Goal: Task Accomplishment & Management: Manage account settings

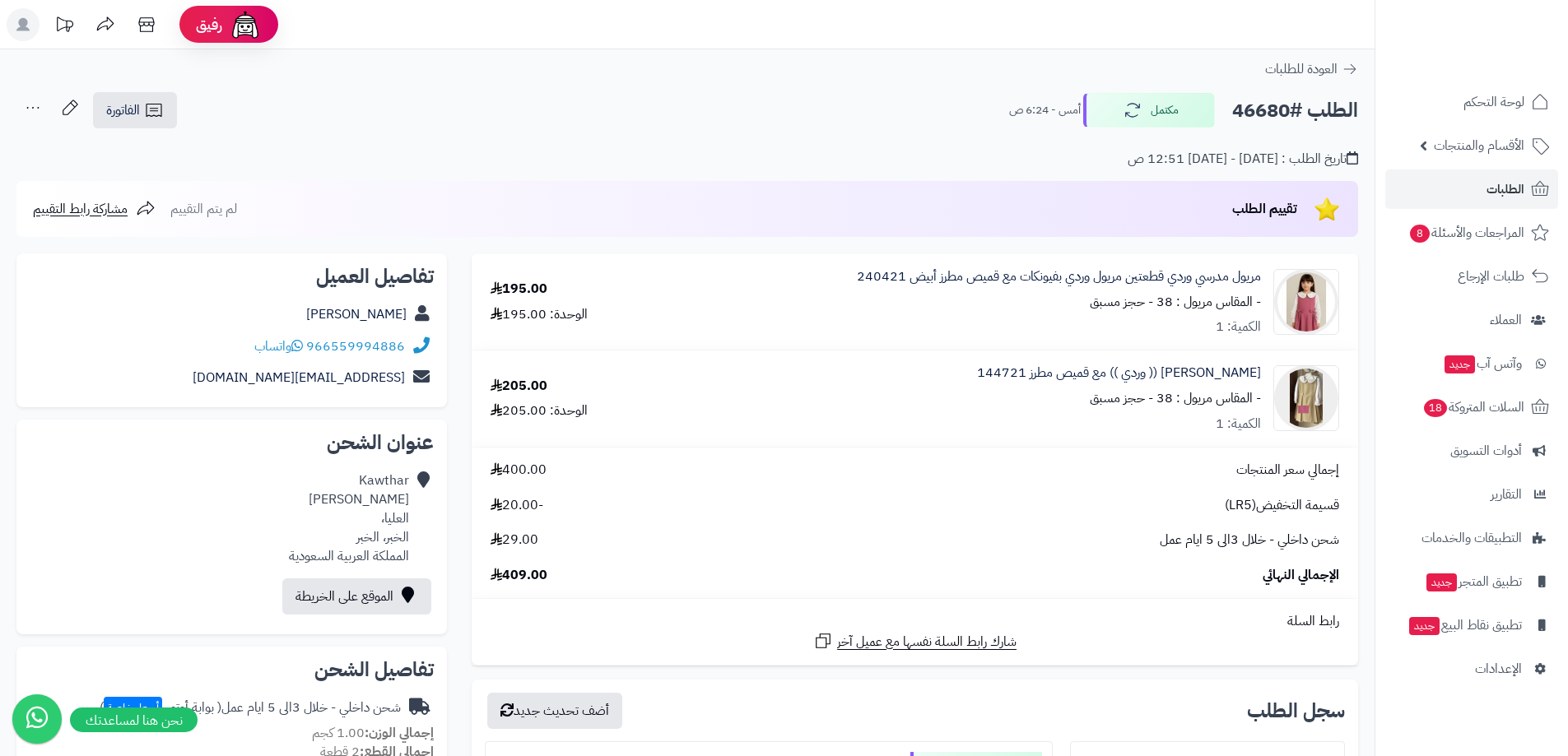
scroll to position [662, 0]
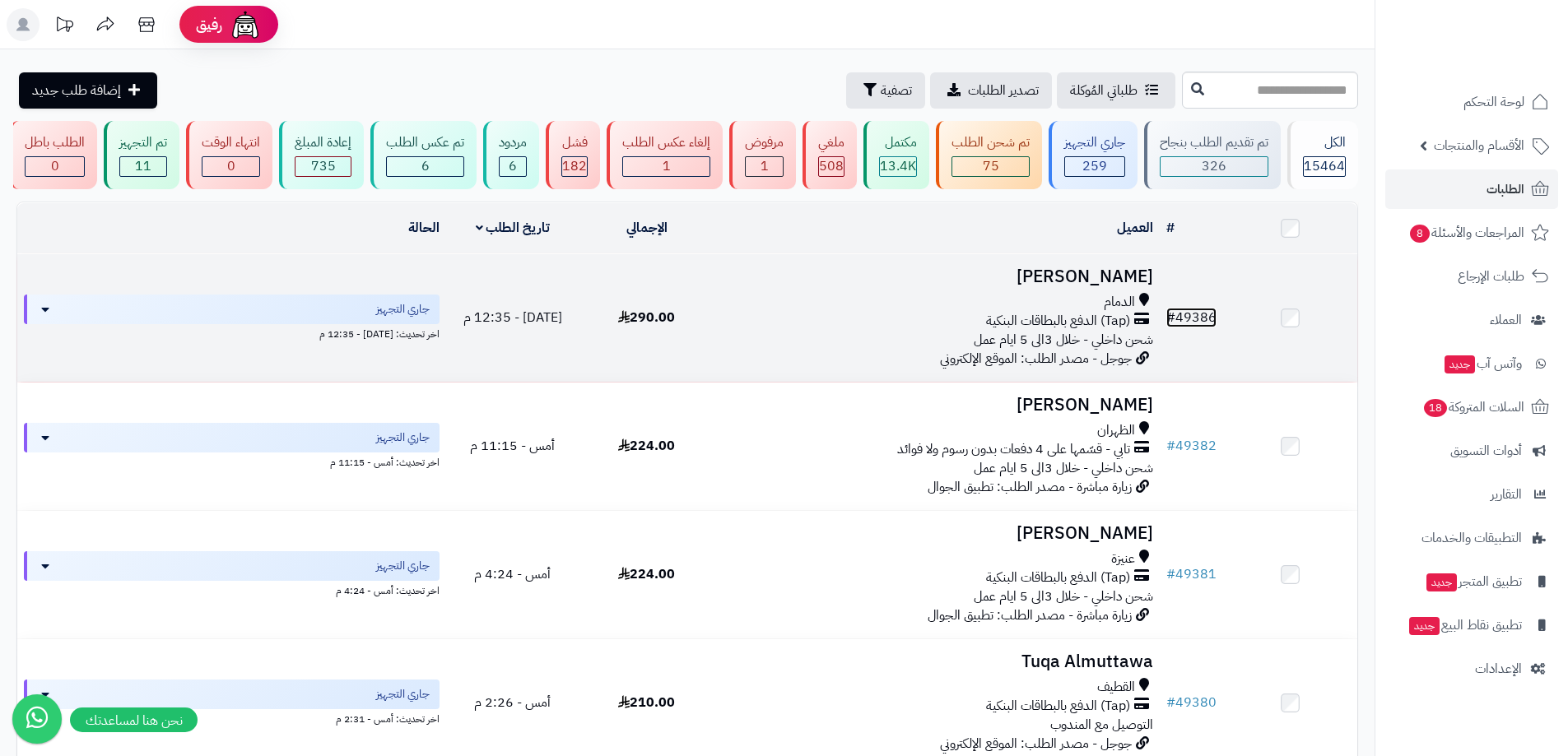
click at [1193, 318] on link "# 49386" at bounding box center [1191, 317] width 50 height 19
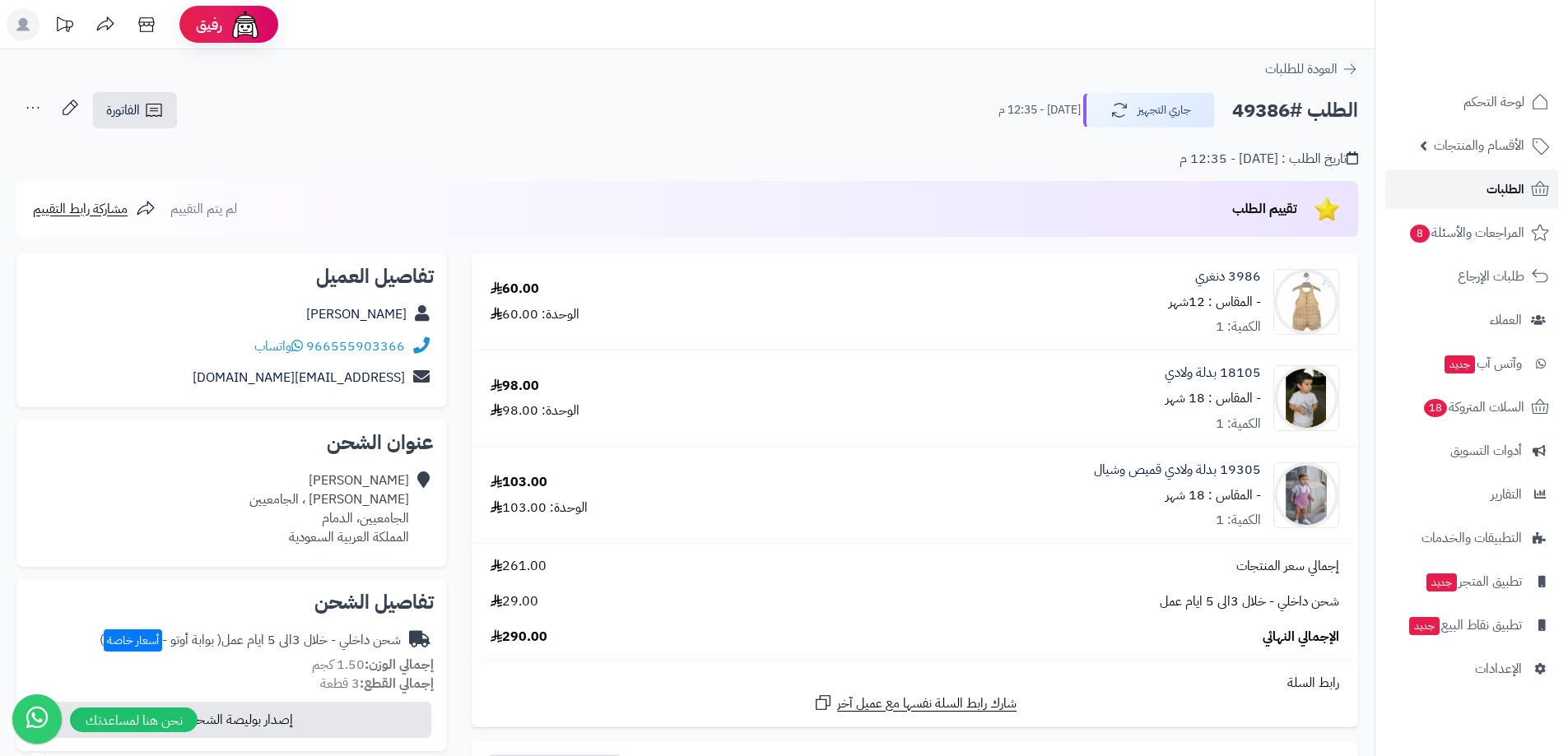
click at [1527, 183] on link "الطلبات" at bounding box center [1471, 189] width 173 height 40
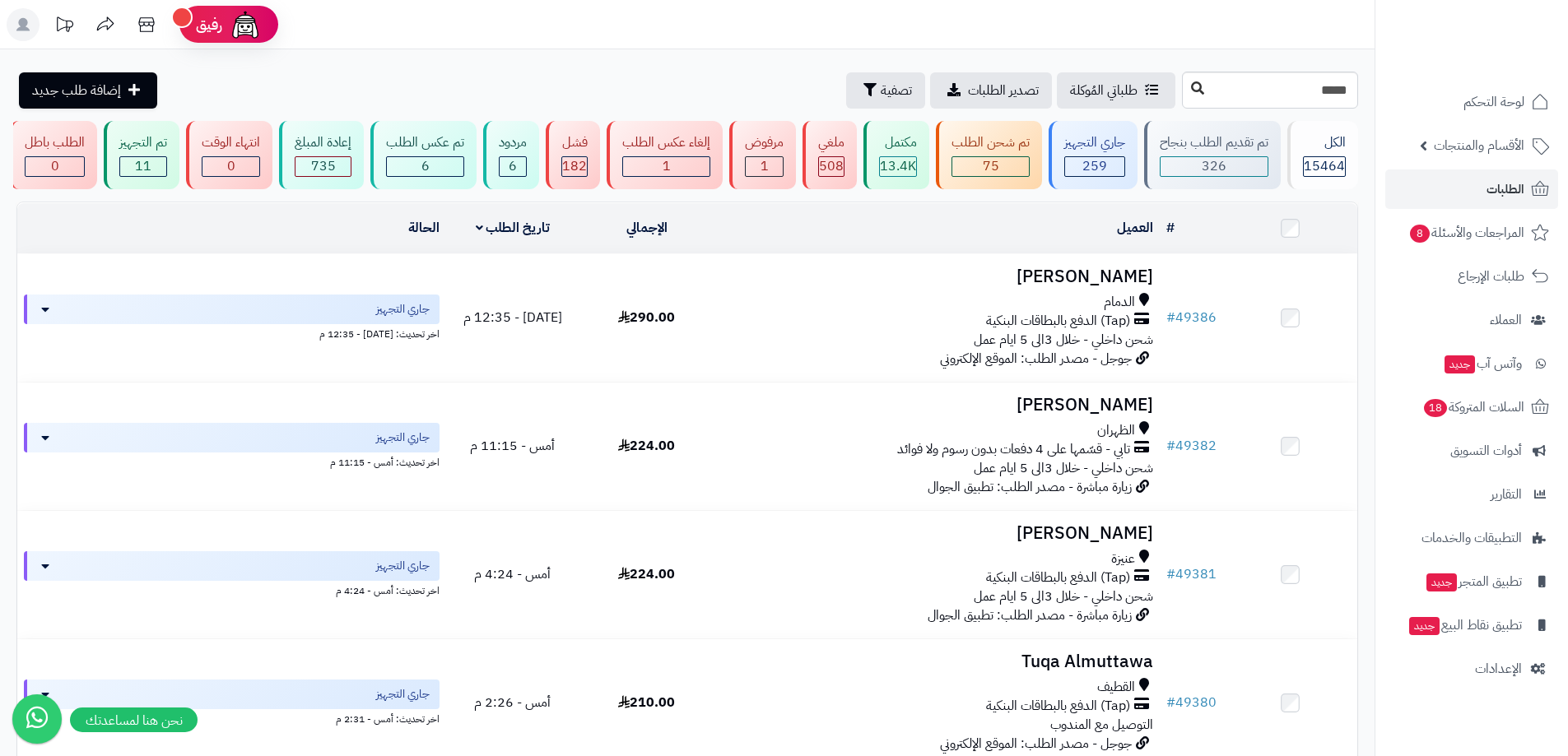
type input "*****"
click at [1185, 96] on button at bounding box center [1198, 89] width 25 height 31
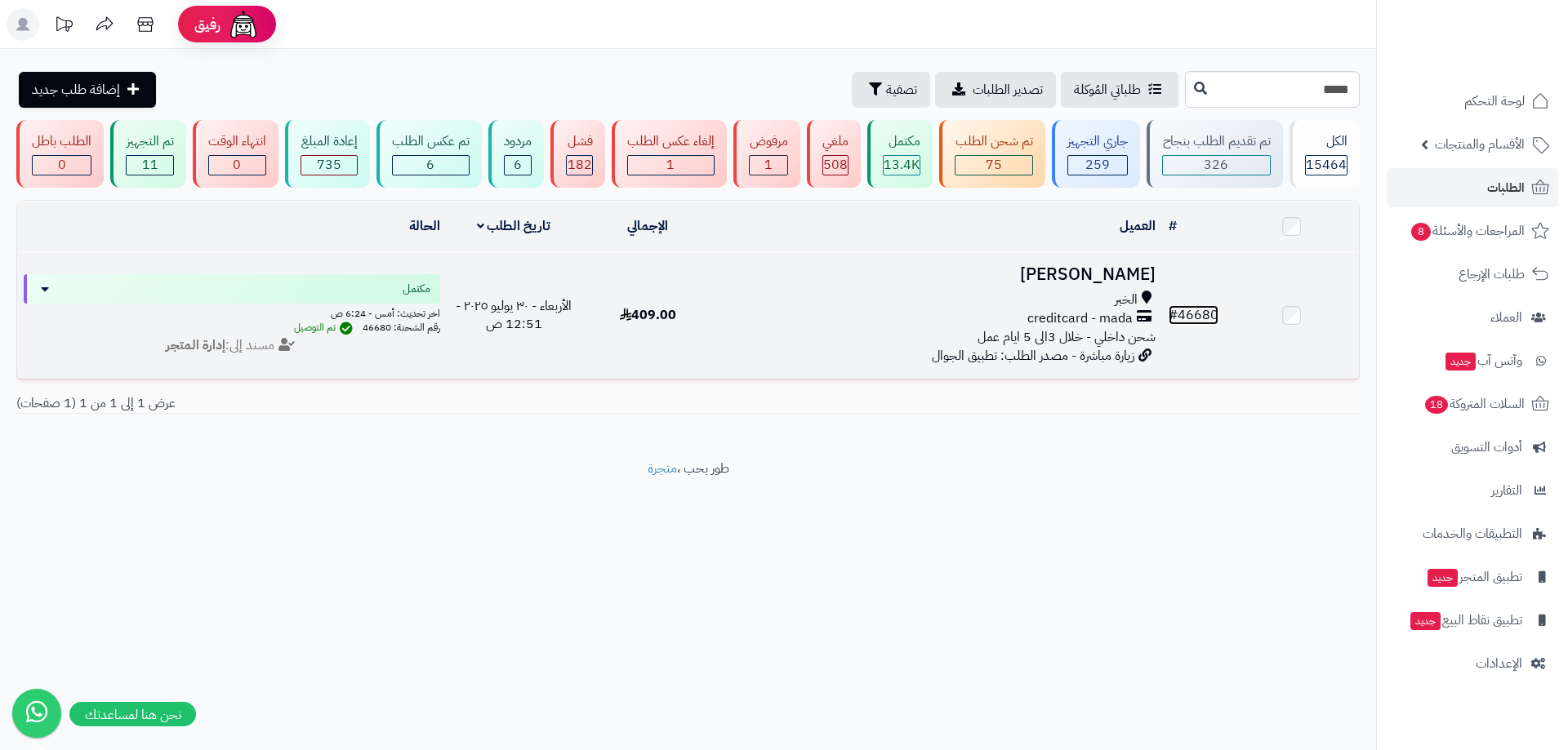
click at [1201, 320] on link "# 46680" at bounding box center [1194, 315] width 50 height 19
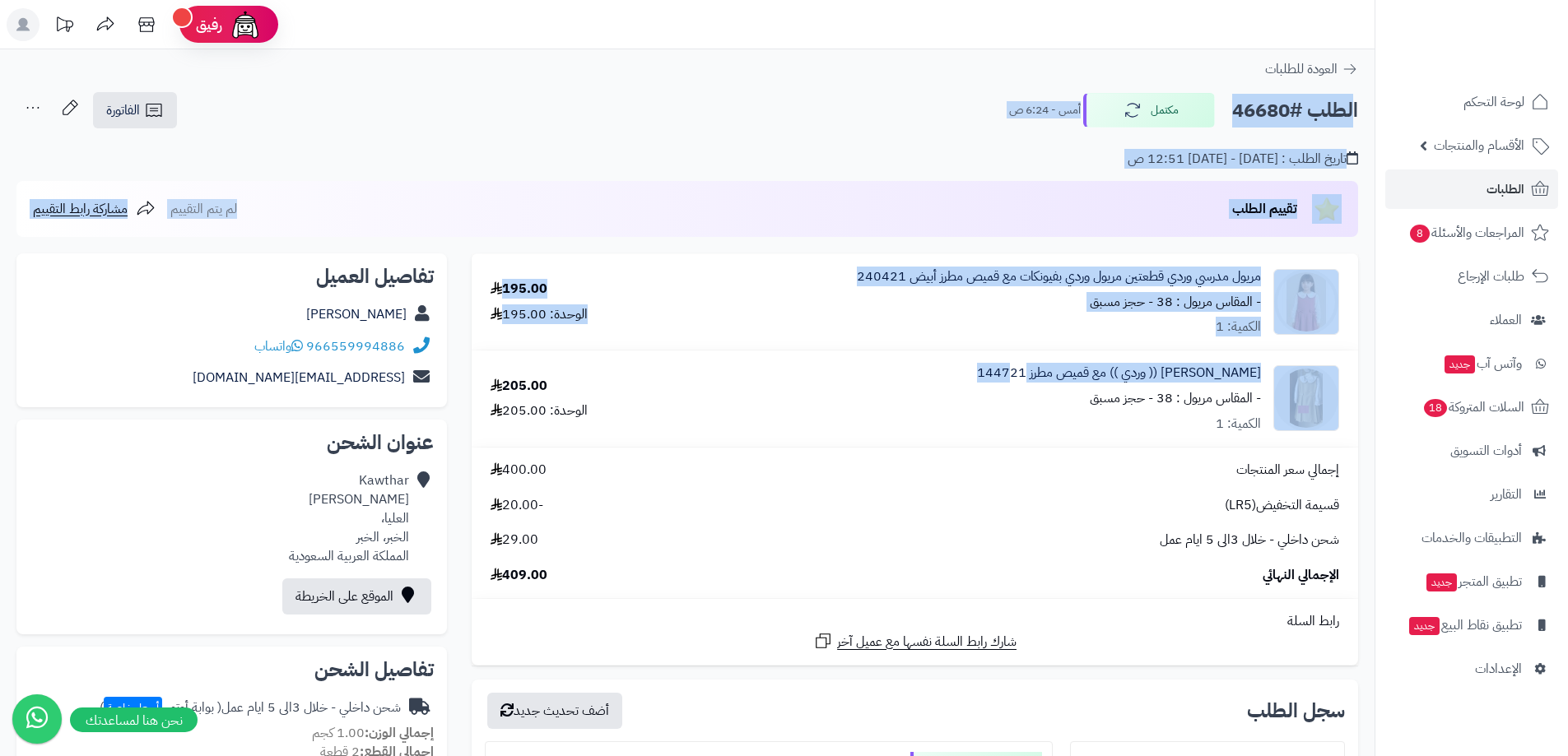
drag, startPoint x: 1365, startPoint y: 109, endPoint x: 957, endPoint y: 381, distance: 490.4
click at [901, 193] on div "تقييم الطلب لم يتم التقييم مشاركة رابط التقييم" at bounding box center [687, 209] width 1341 height 56
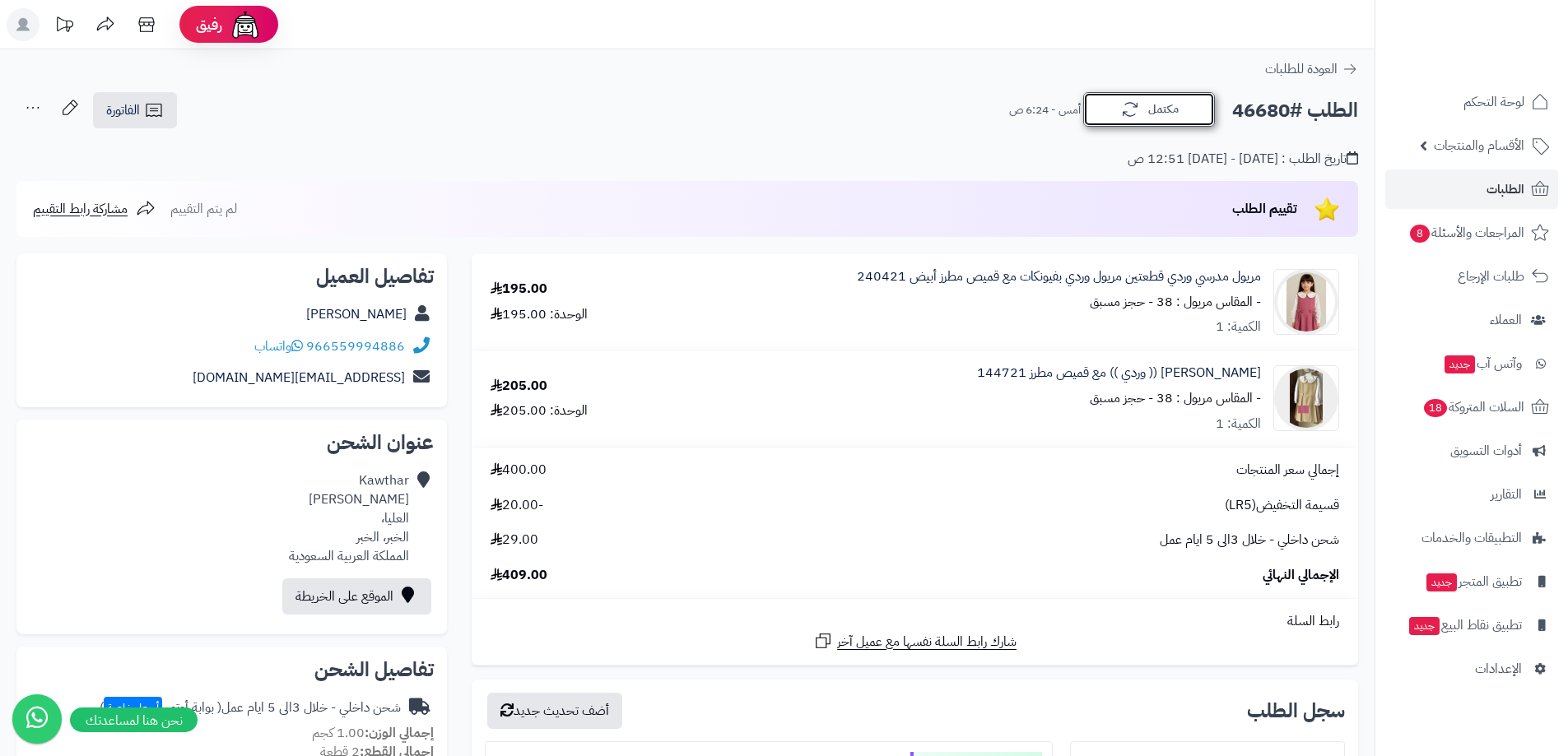
click at [1109, 111] on button "مكتمل" at bounding box center [1149, 110] width 132 height 35
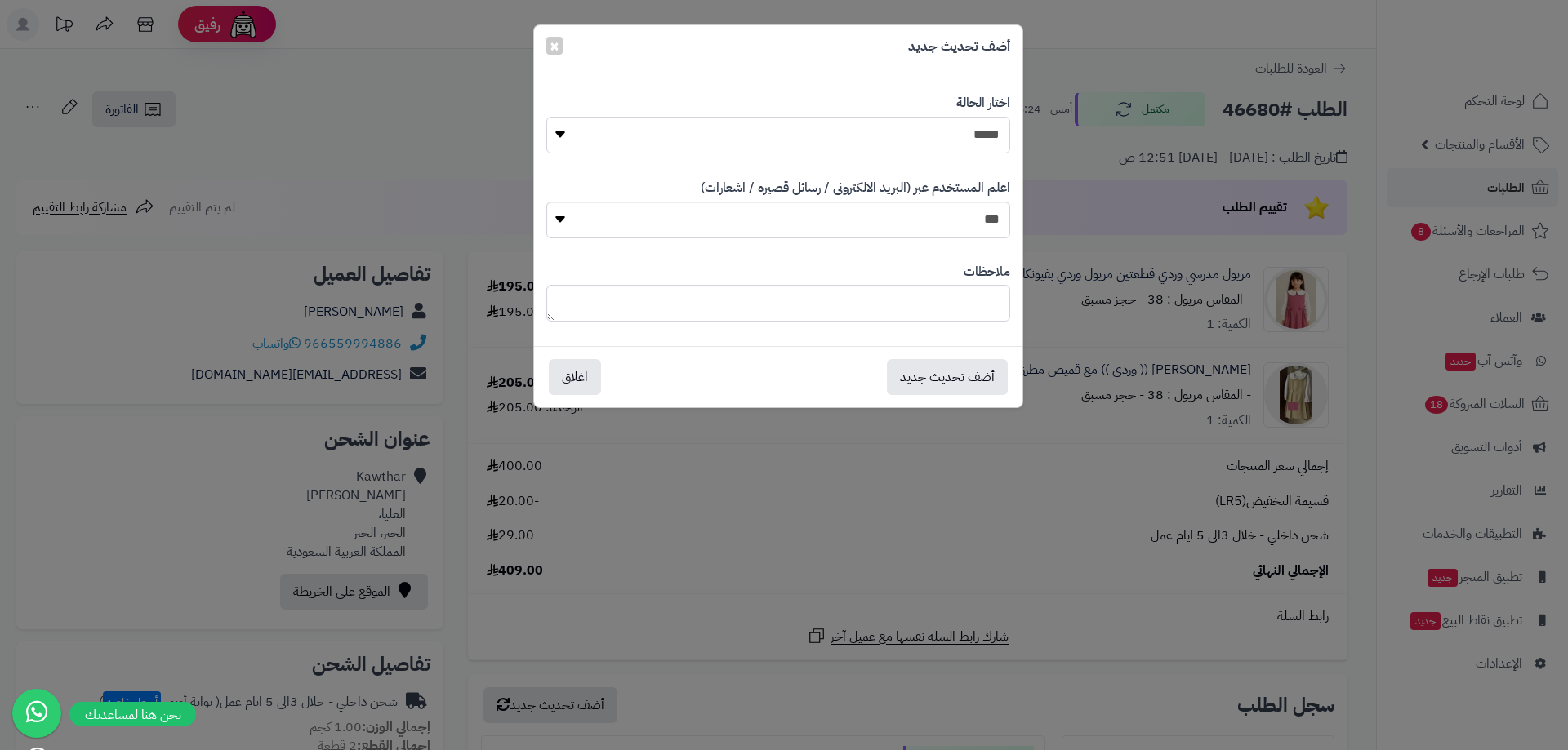
click at [943, 131] on select "**********" at bounding box center [778, 135] width 464 height 36
select select "**"
click at [547, 117] on select "**********" at bounding box center [778, 135] width 464 height 36
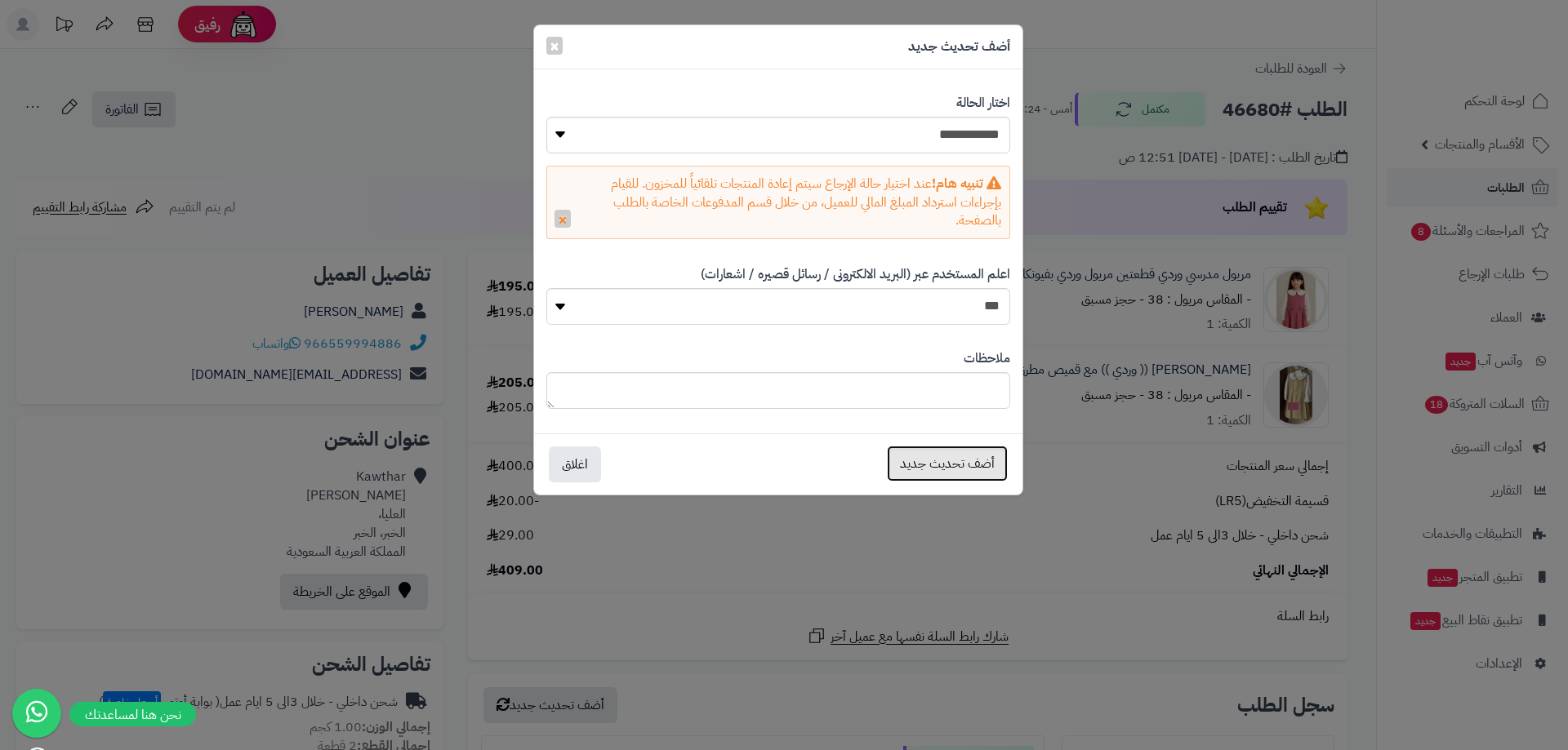
click at [967, 477] on button "أضف تحديث جديد" at bounding box center [948, 464] width 121 height 36
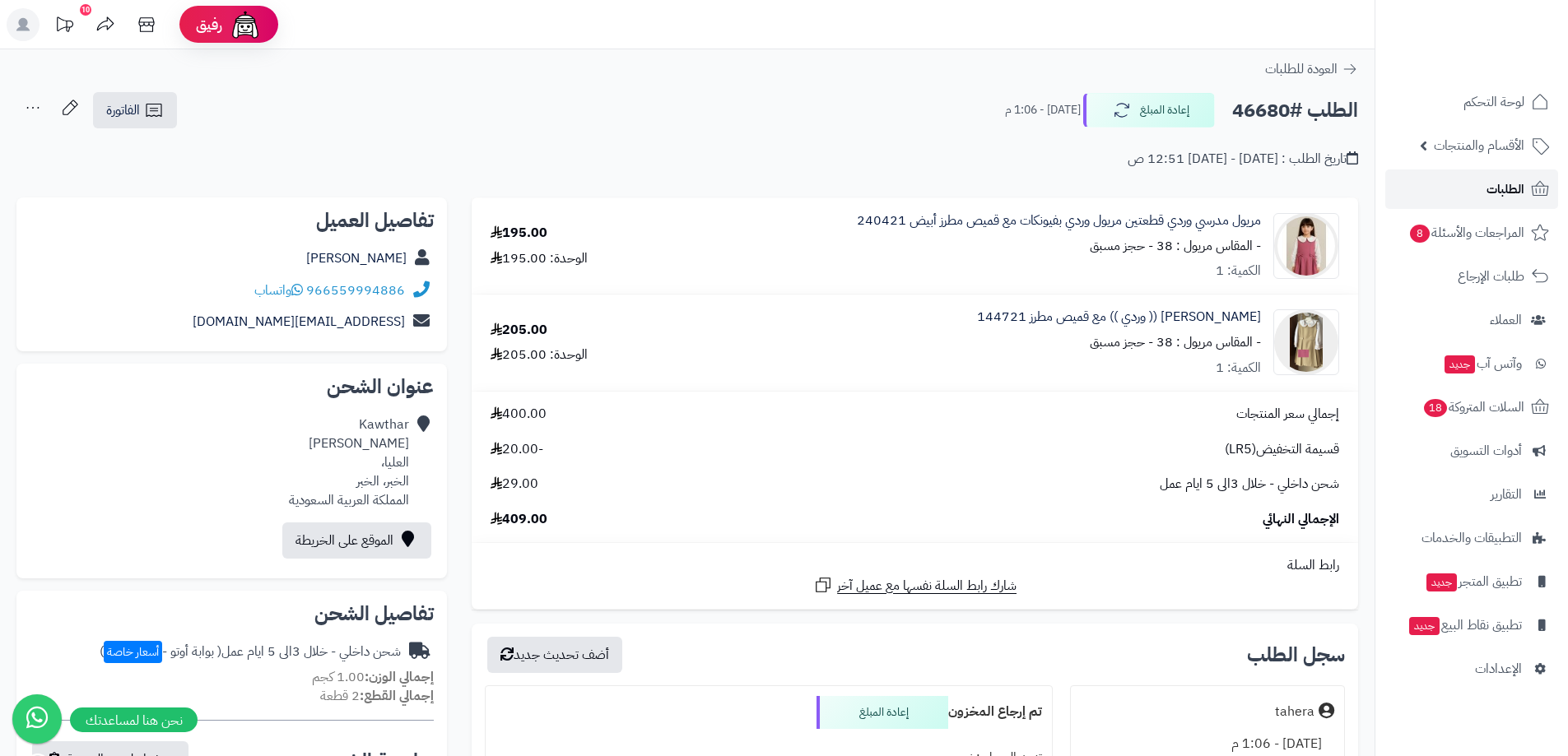
click at [1472, 194] on link "الطلبات" at bounding box center [1471, 189] width 173 height 40
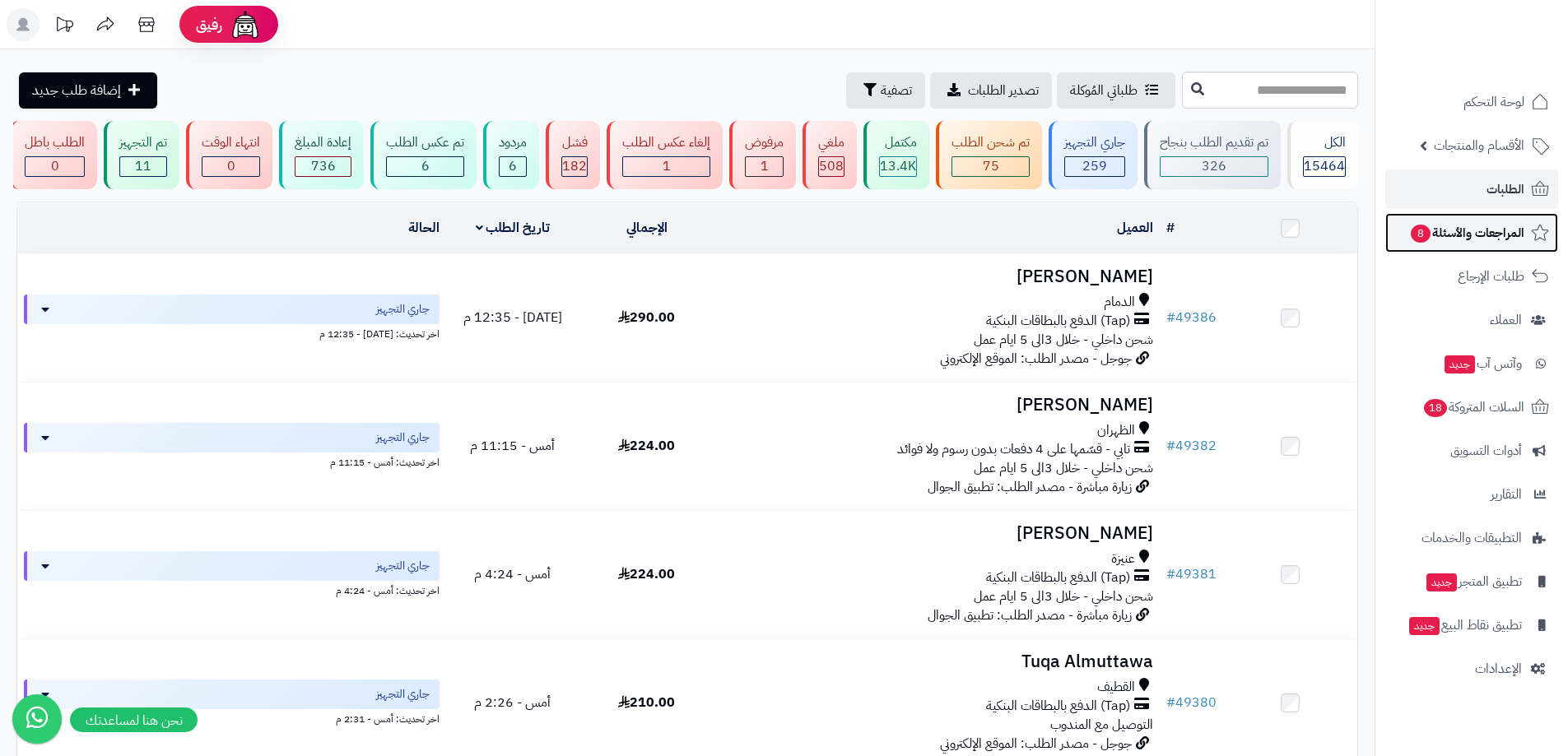
click at [1455, 221] on link "المراجعات والأسئلة 8" at bounding box center [1471, 232] width 173 height 40
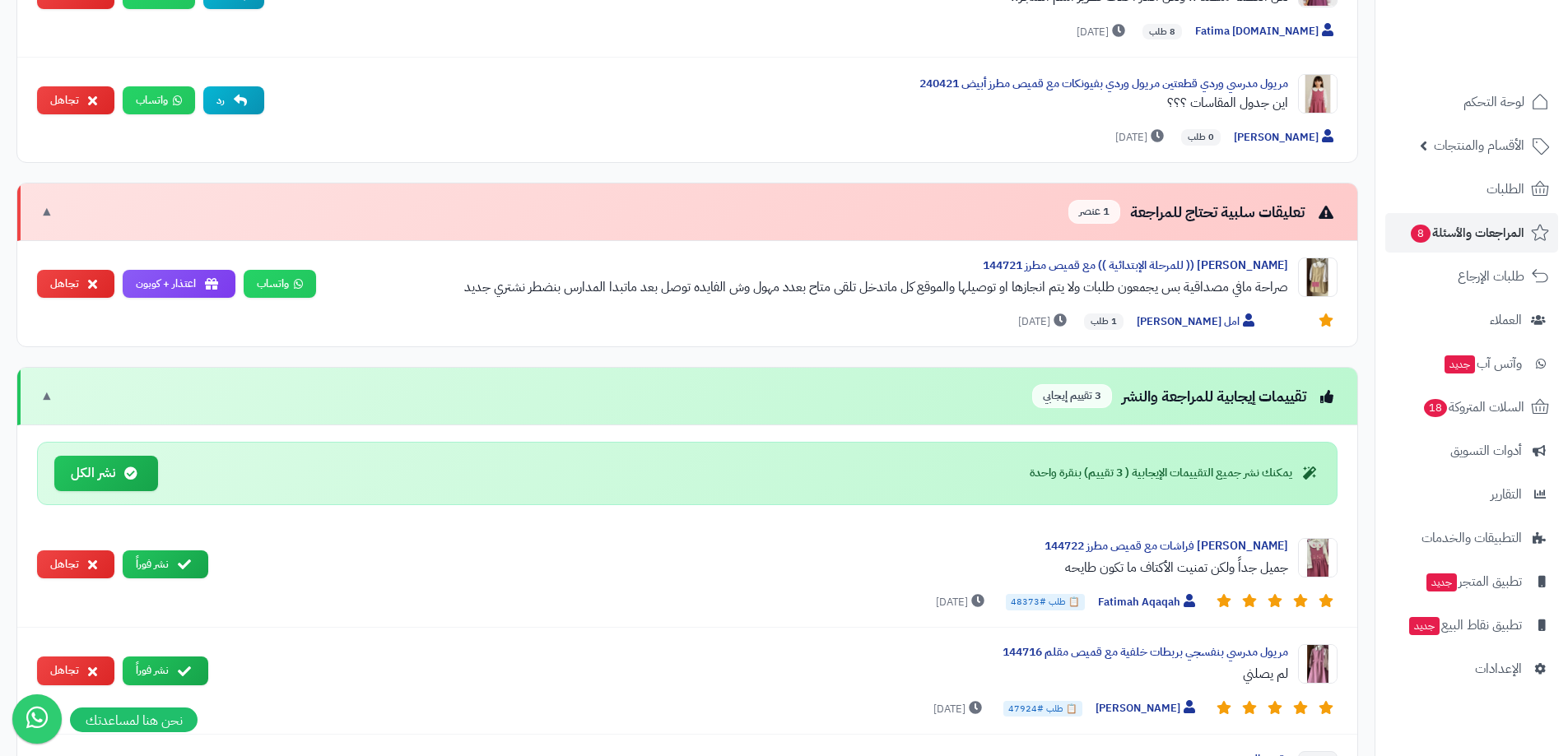
scroll to position [905, 0]
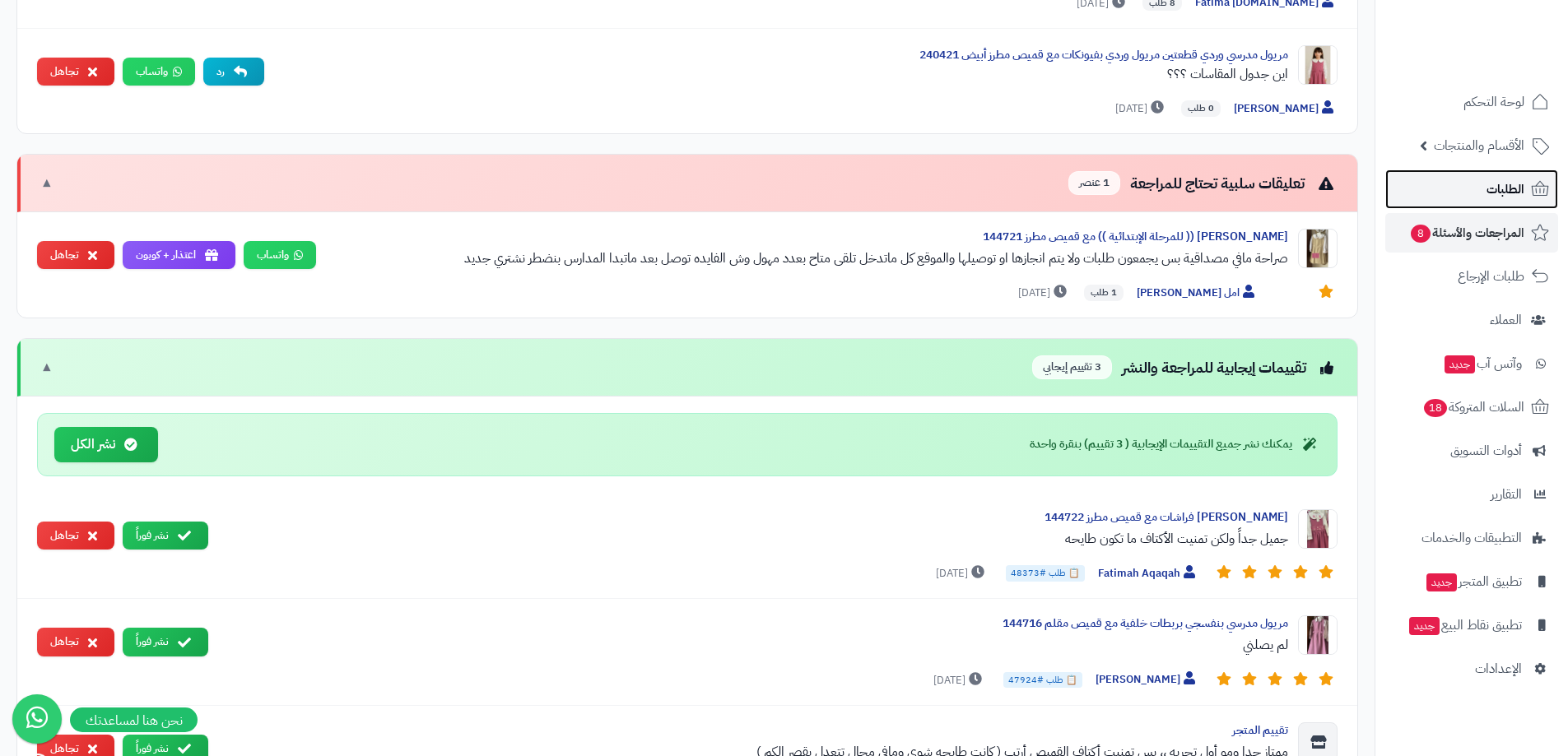
click at [1550, 191] on link "الطلبات" at bounding box center [1471, 189] width 173 height 40
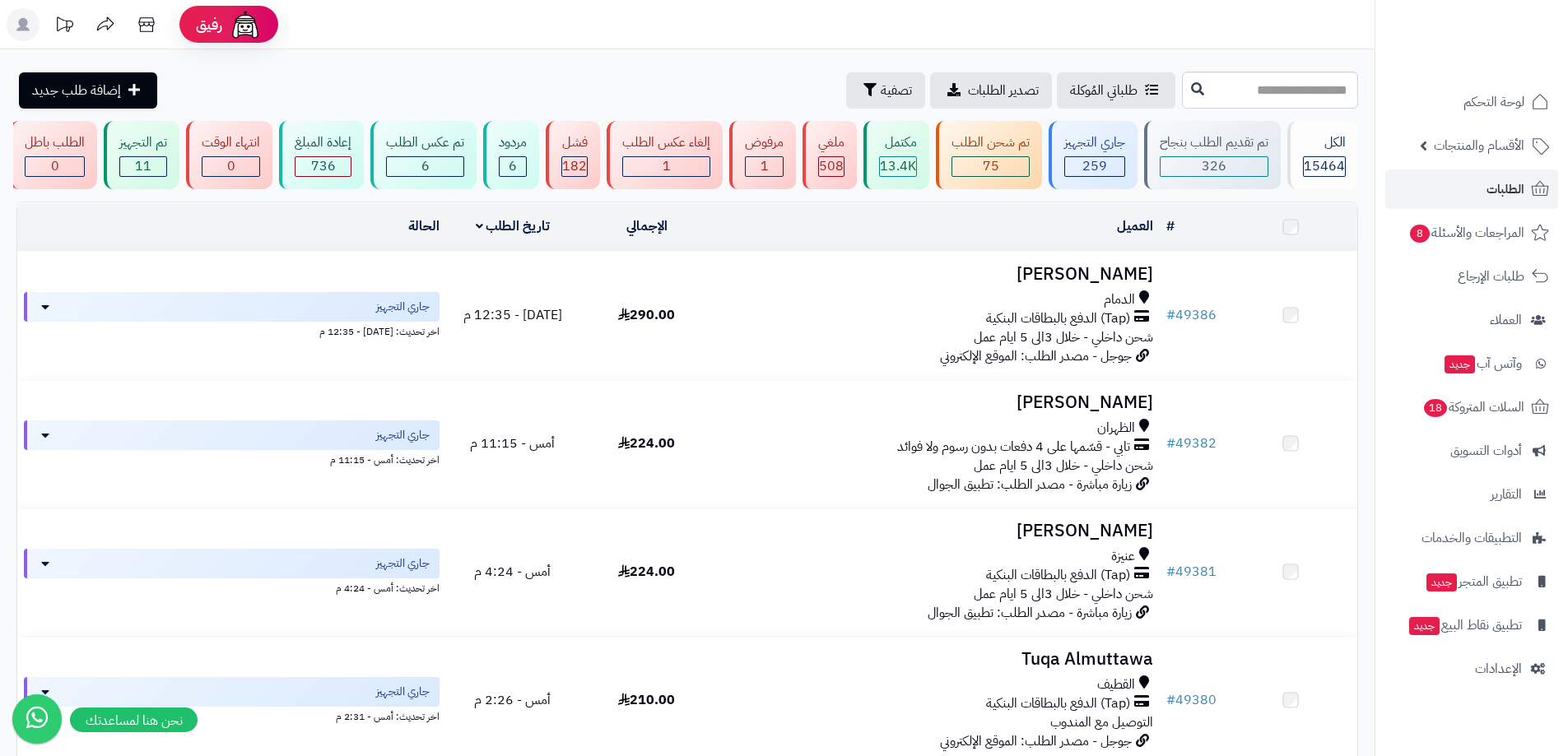
click at [1522, 145] on span "الأقسام والمنتجات" at bounding box center [1479, 146] width 91 height 23
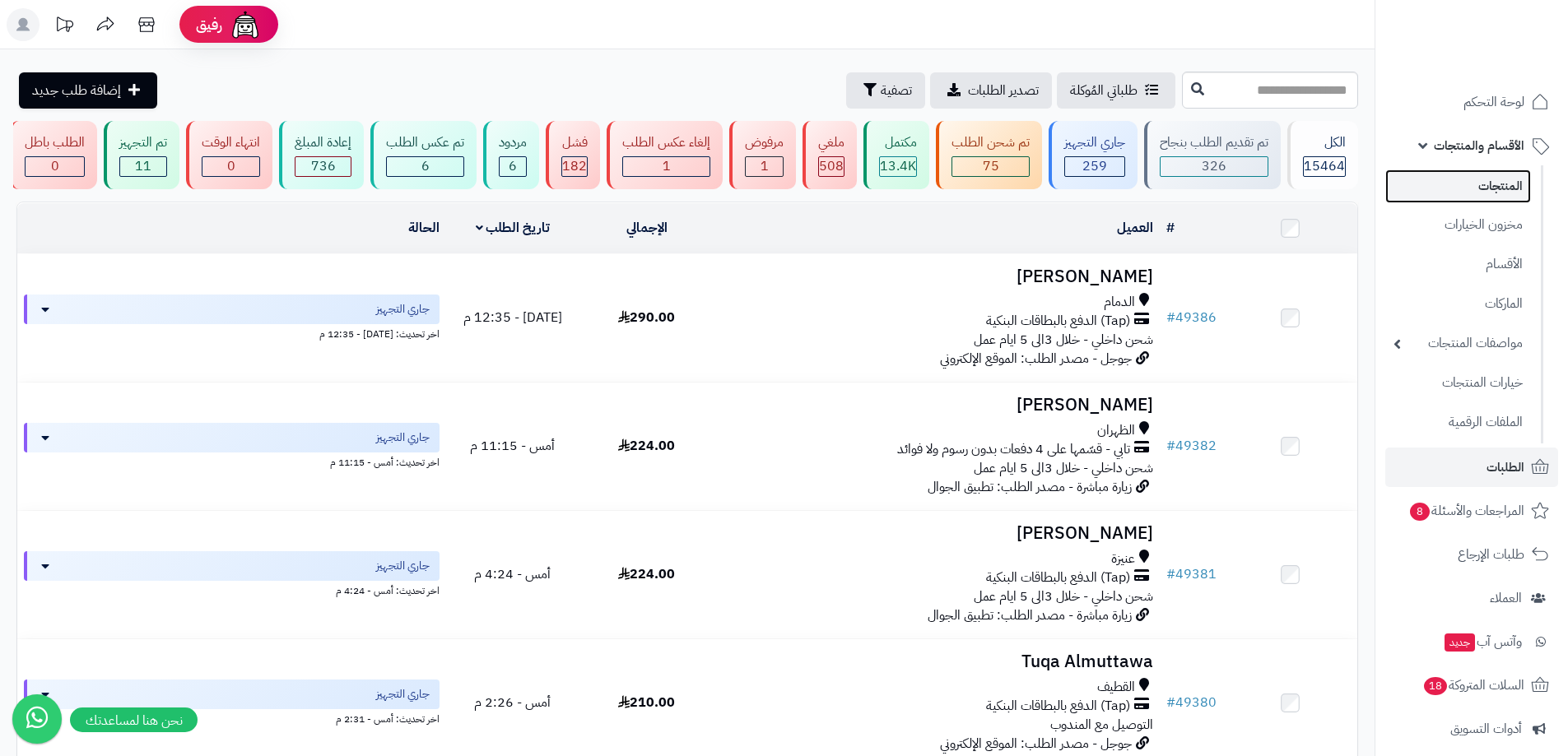
click at [1500, 182] on link "المنتجات" at bounding box center [1457, 186] width 146 height 34
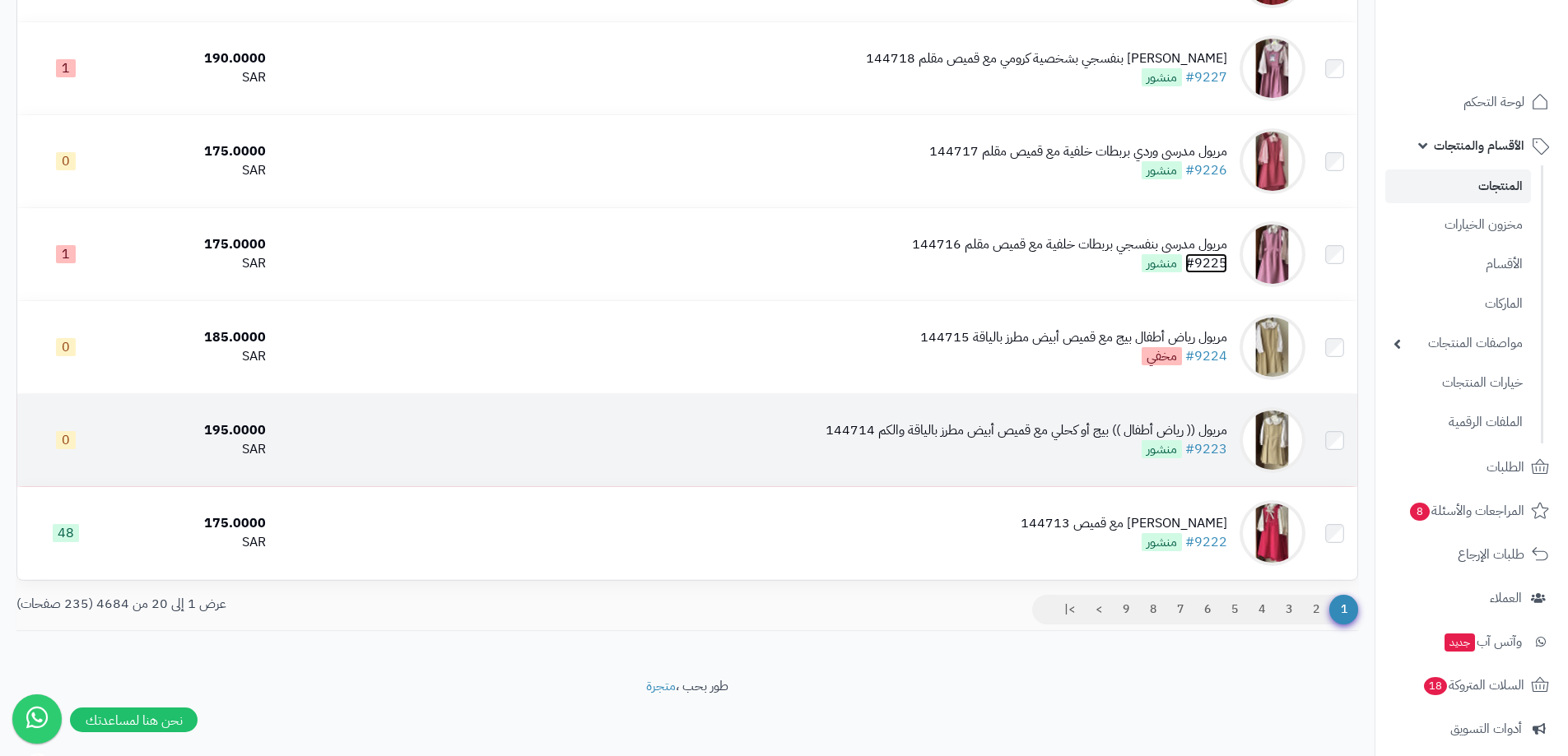
scroll to position [1497, 0]
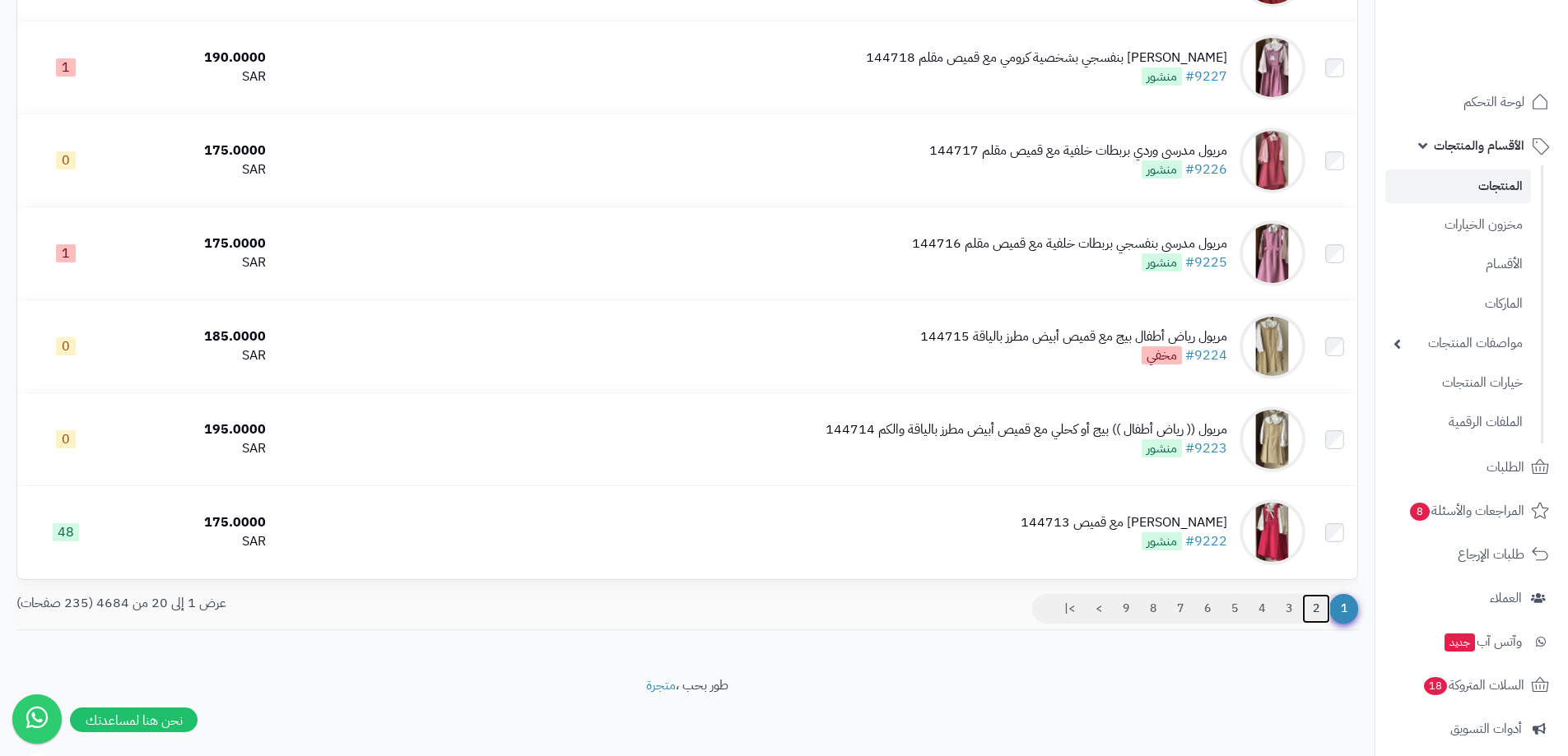
click at [1319, 614] on link "2" at bounding box center [1315, 608] width 28 height 30
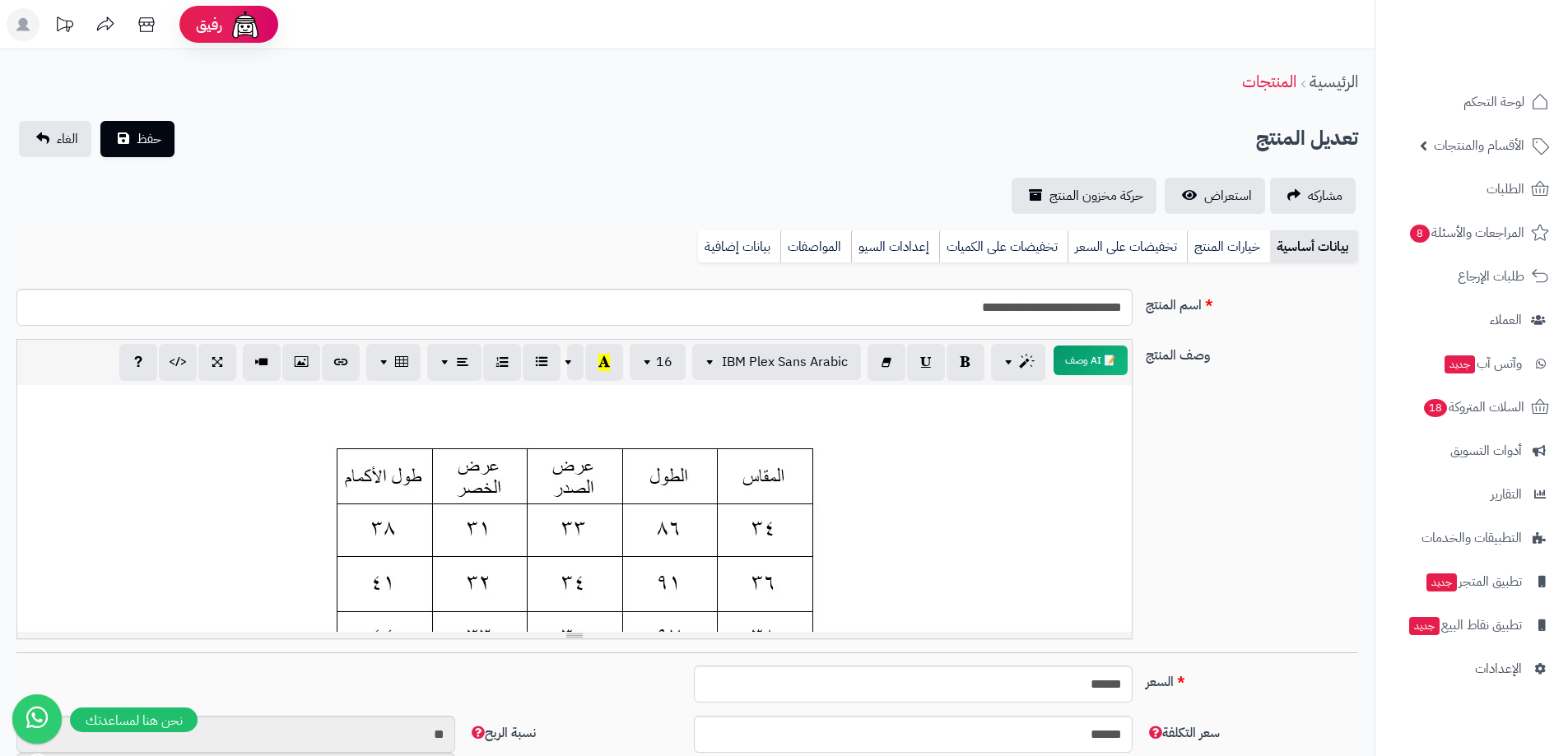
scroll to position [122, 0]
click at [1237, 250] on link "خيارات المنتج" at bounding box center [1229, 247] width 83 height 33
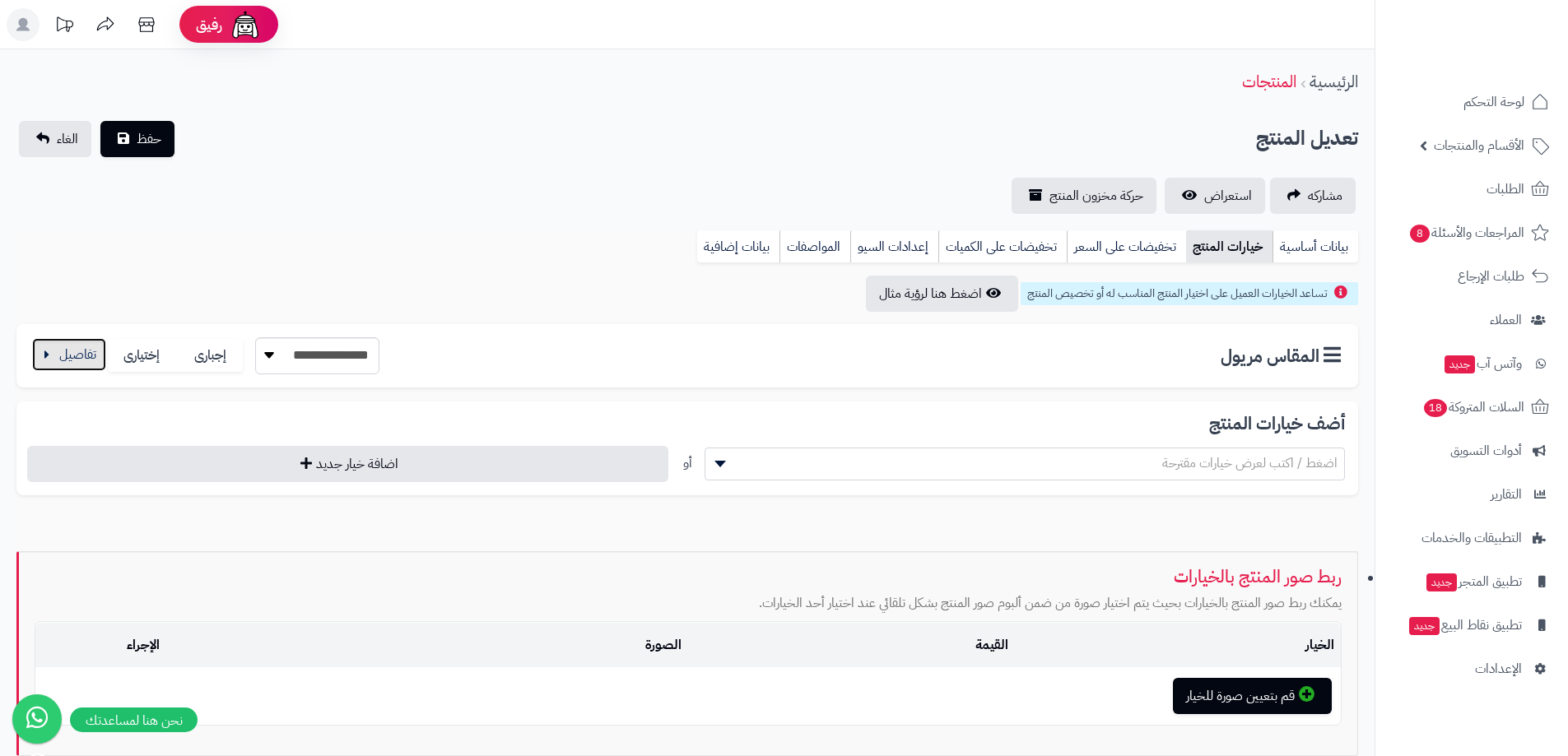
click at [51, 365] on button "button" at bounding box center [68, 355] width 74 height 33
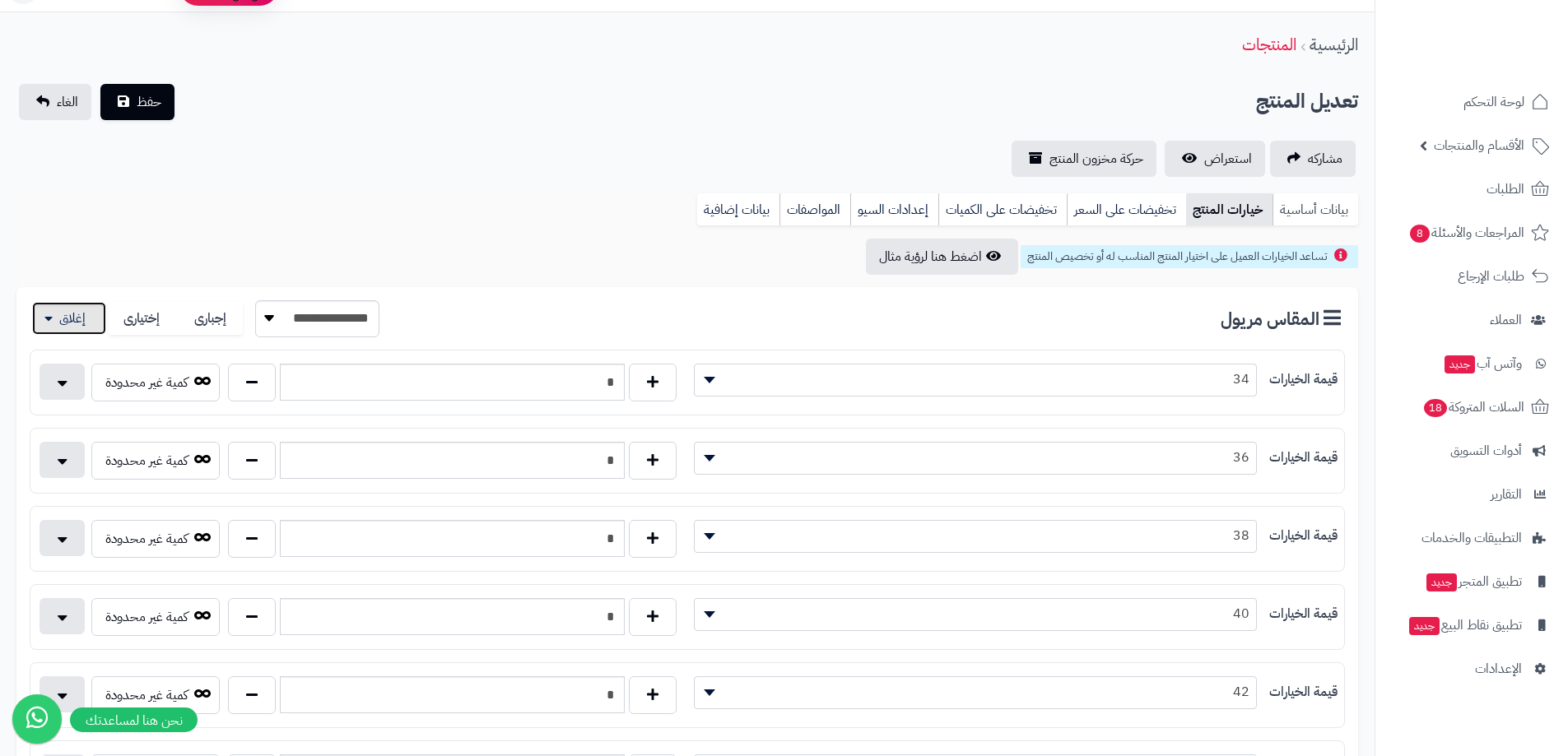
scroll to position [0, 0]
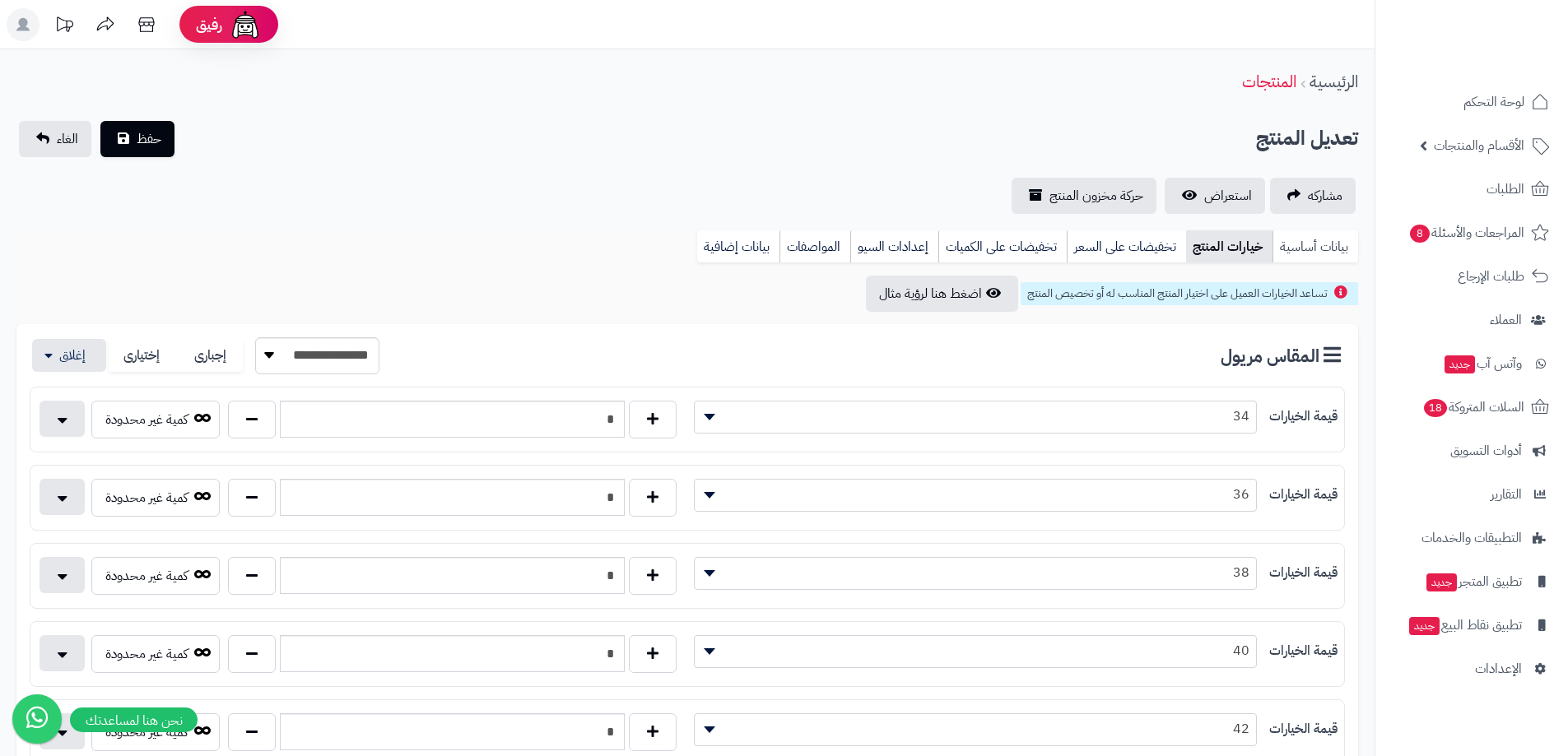
click at [1327, 237] on link "بيانات أساسية" at bounding box center [1314, 247] width 86 height 33
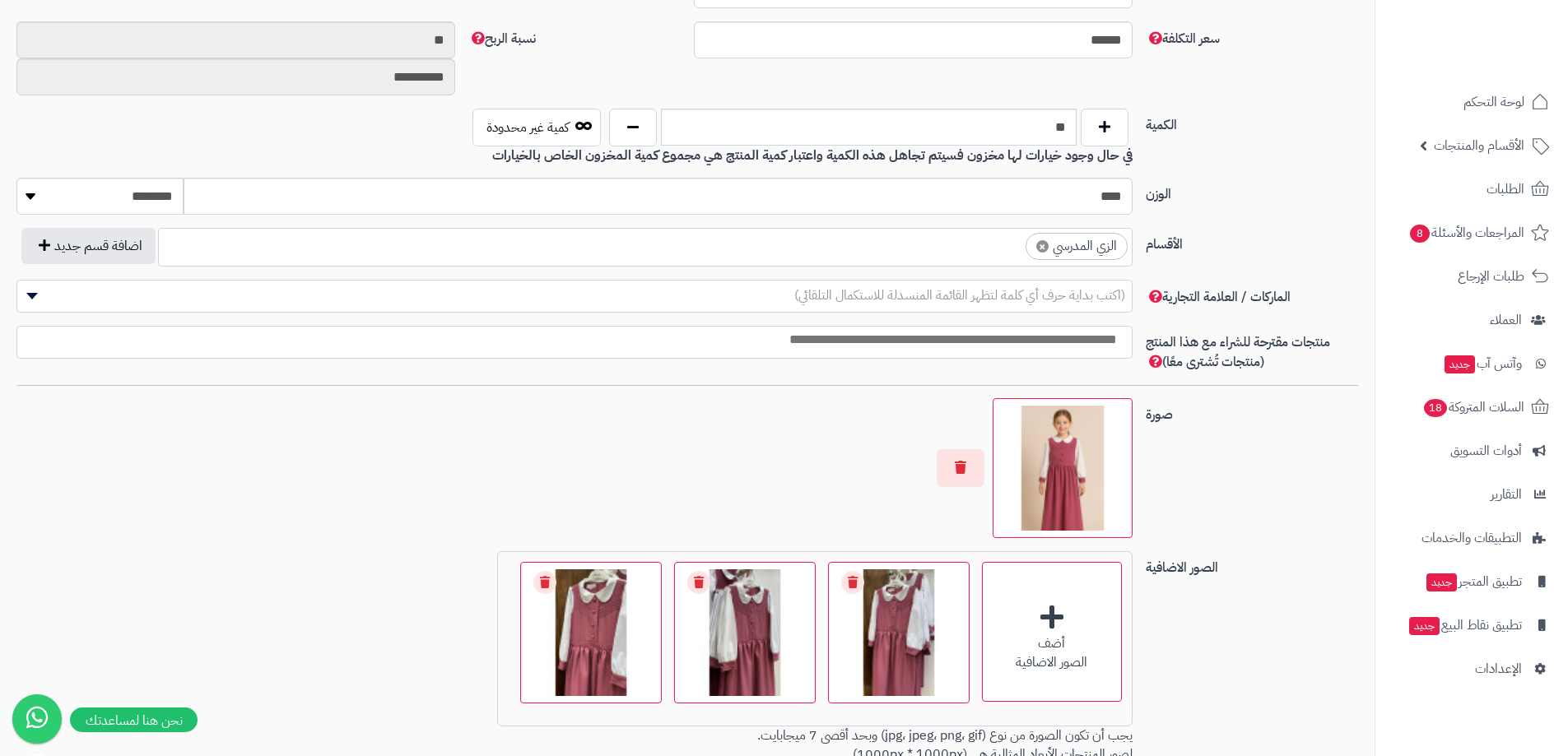
scroll to position [741, 0]
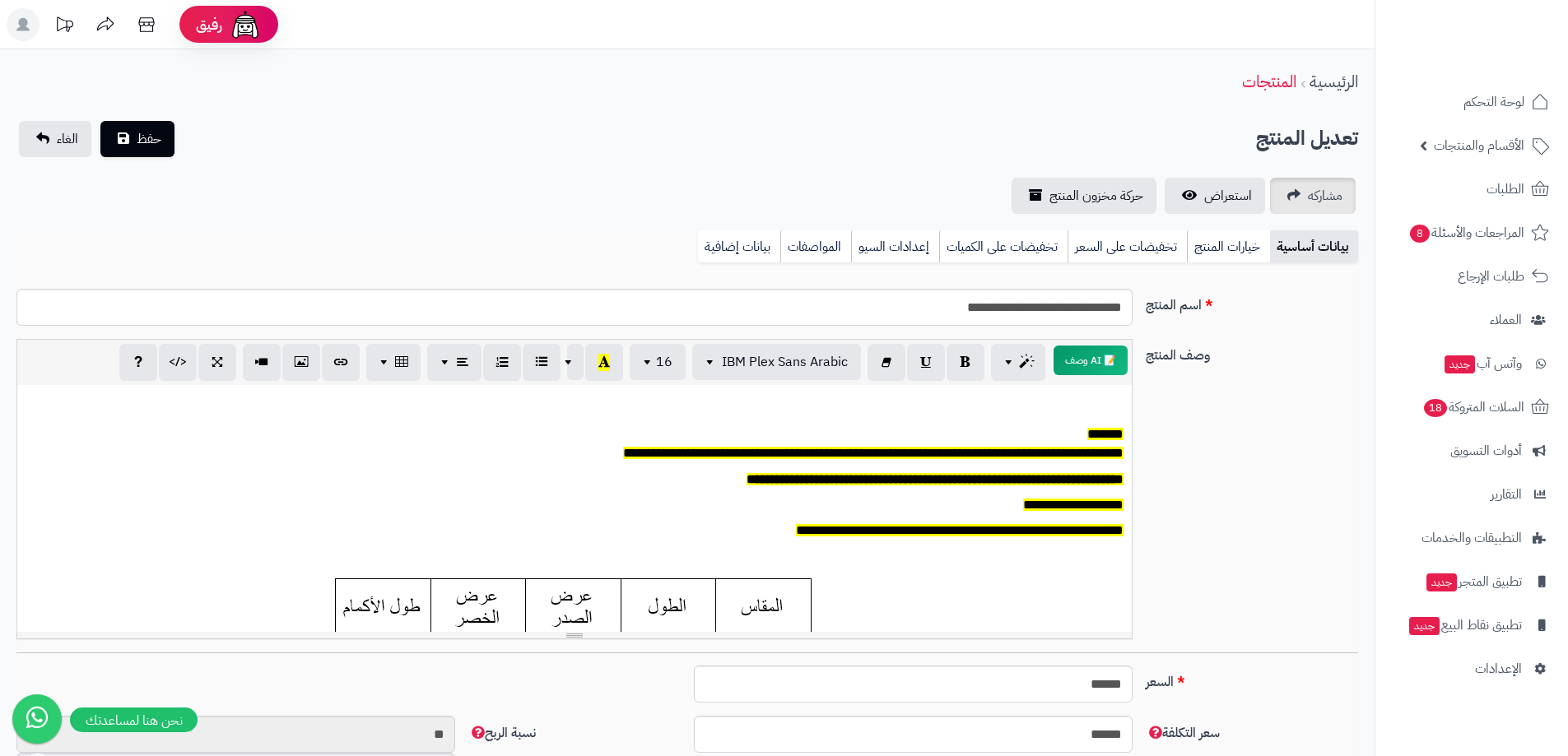
scroll to position [122, 0]
click at [1221, 239] on link "خيارات المنتج" at bounding box center [1229, 247] width 83 height 33
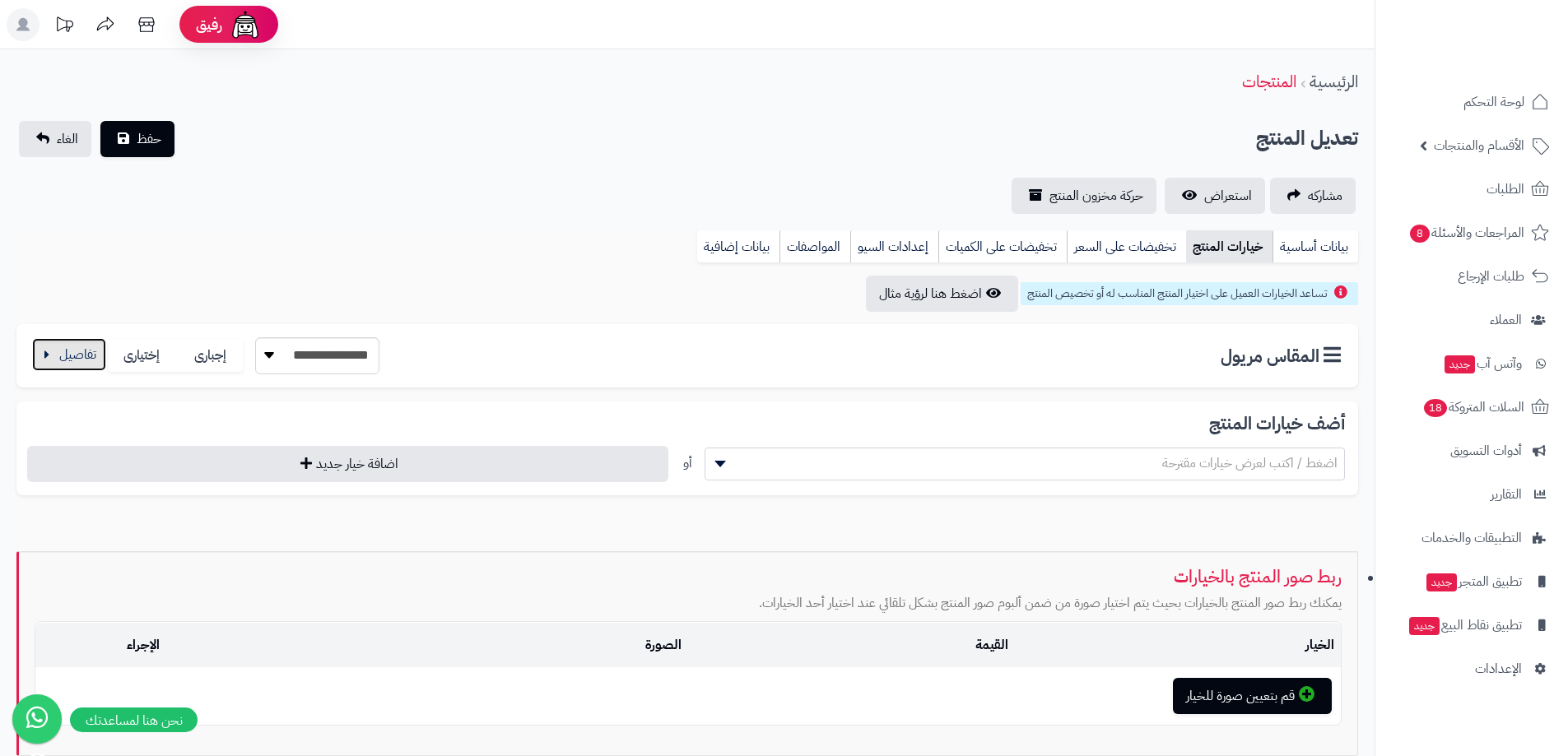
click at [38, 349] on button "button" at bounding box center [68, 355] width 74 height 33
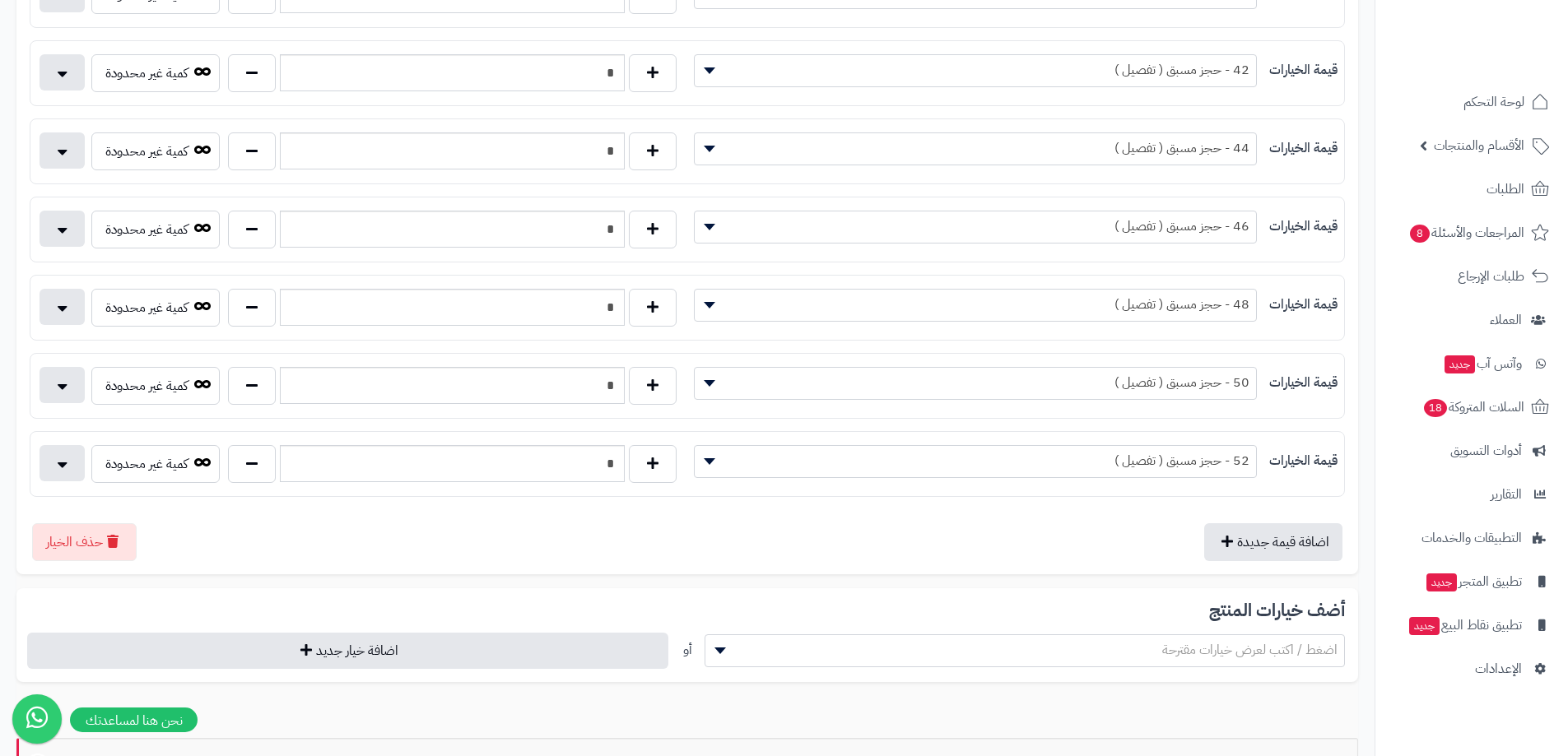
scroll to position [741, 0]
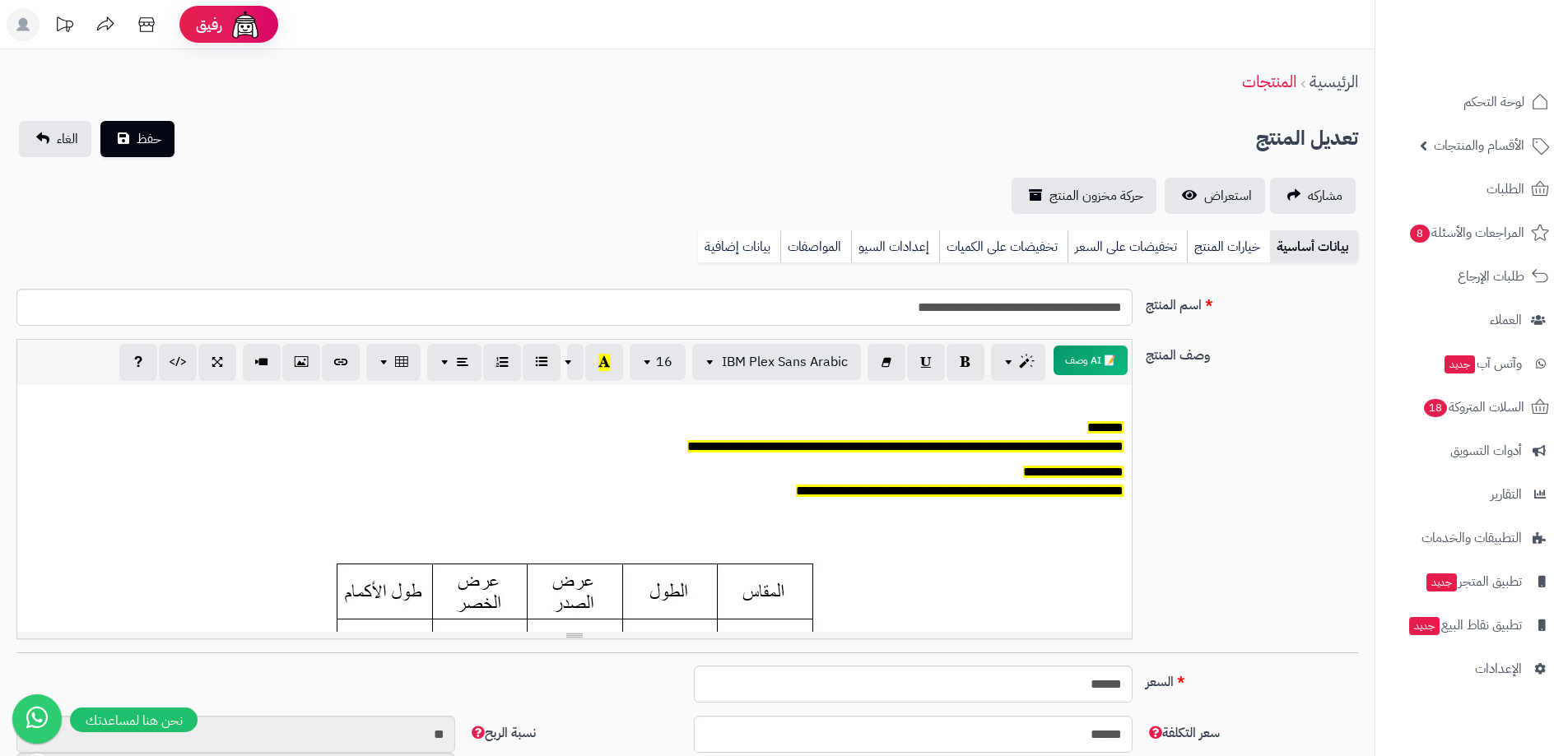
scroll to position [122, 0]
click at [1199, 246] on link "خيارات المنتج" at bounding box center [1229, 247] width 83 height 33
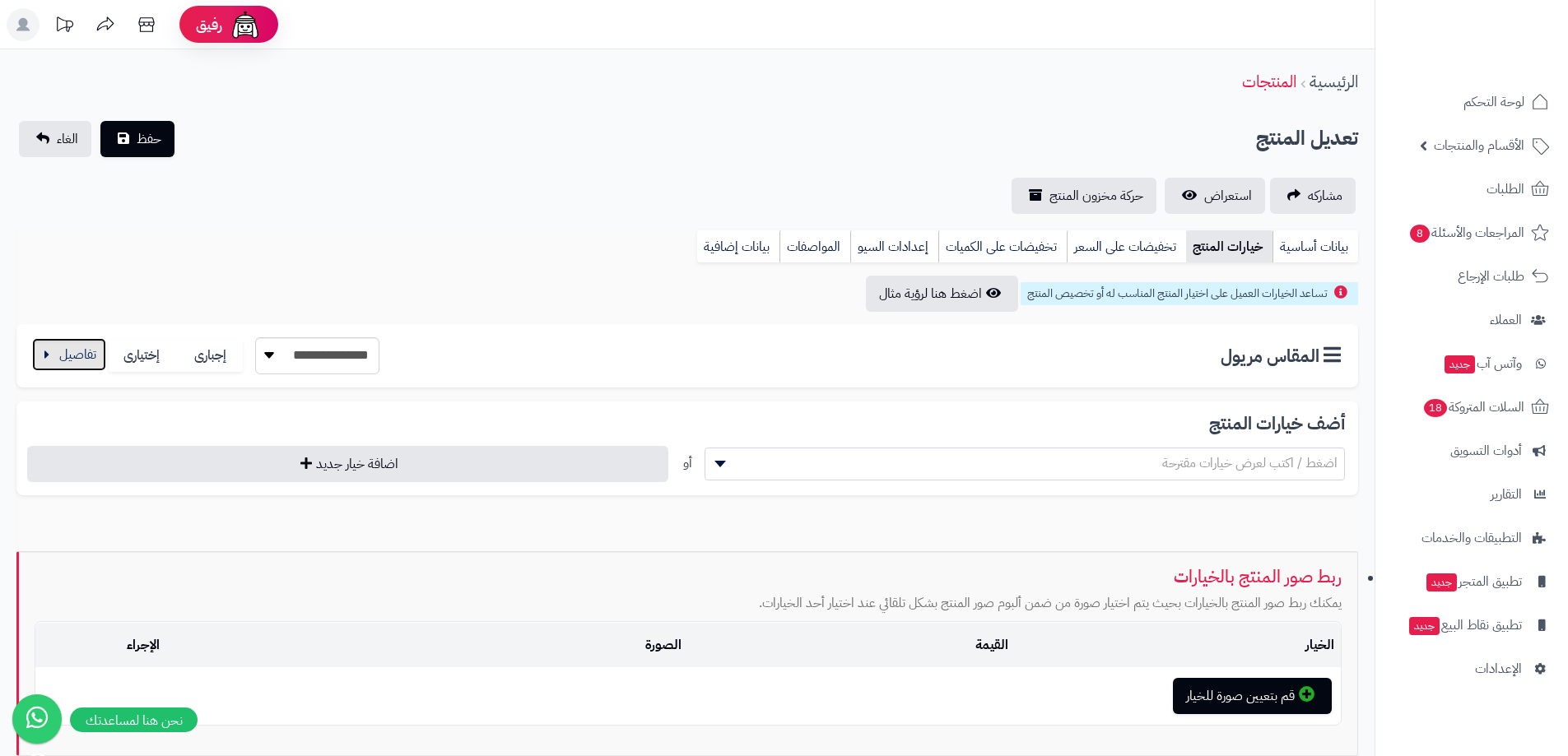
click at [52, 351] on button "button" at bounding box center [68, 355] width 74 height 33
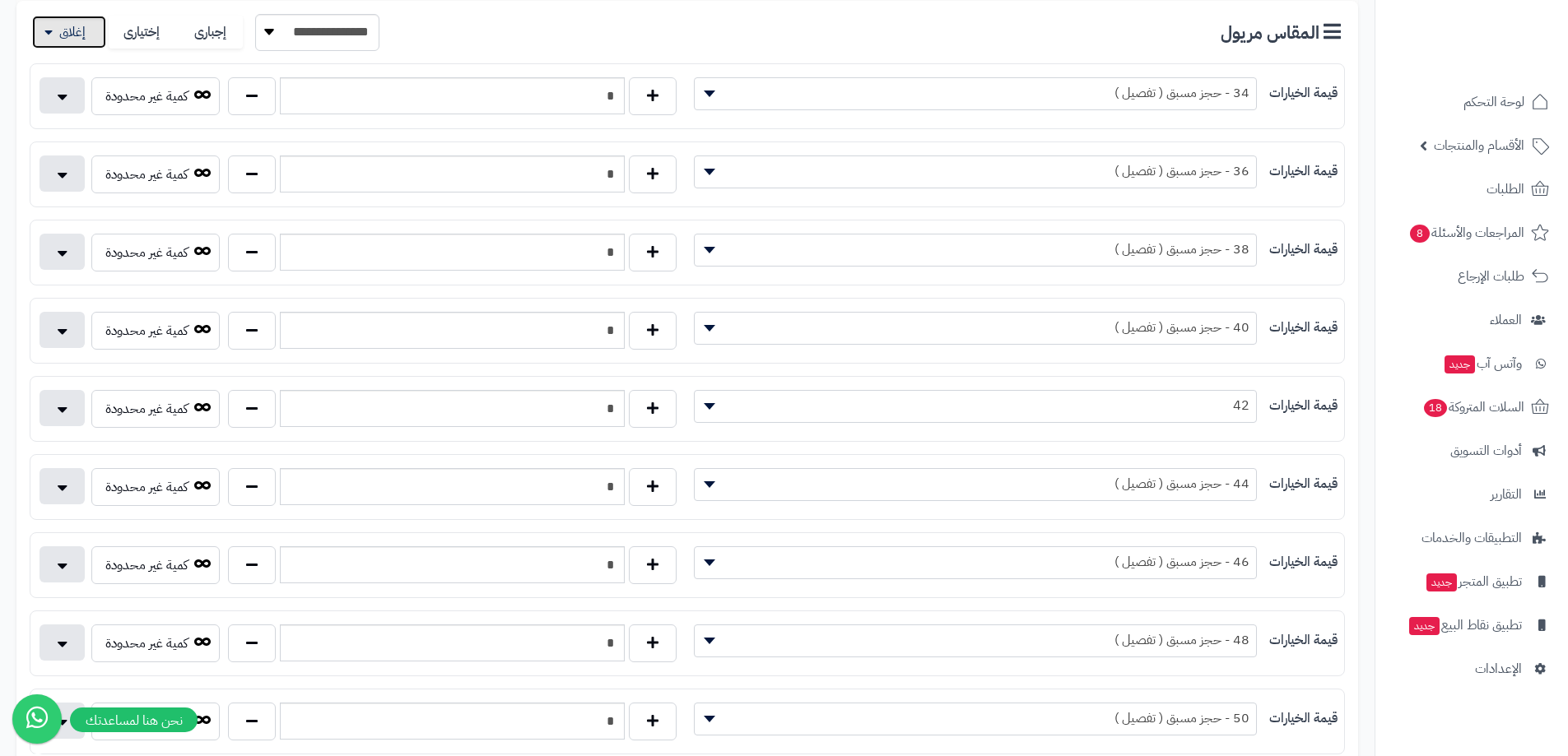
scroll to position [412, 0]
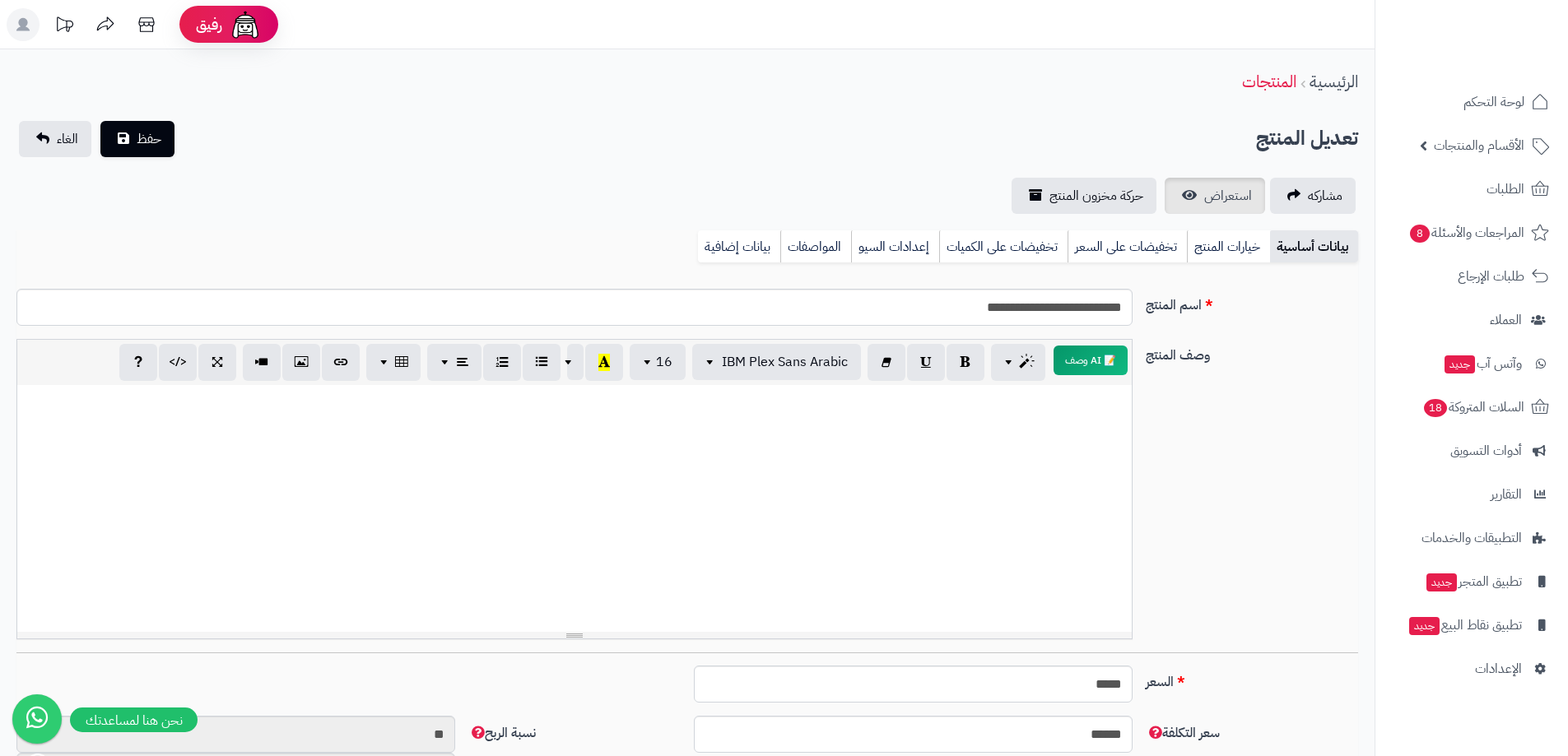
scroll to position [122, 0]
click at [1248, 250] on link "خيارات المنتج" at bounding box center [1229, 247] width 83 height 33
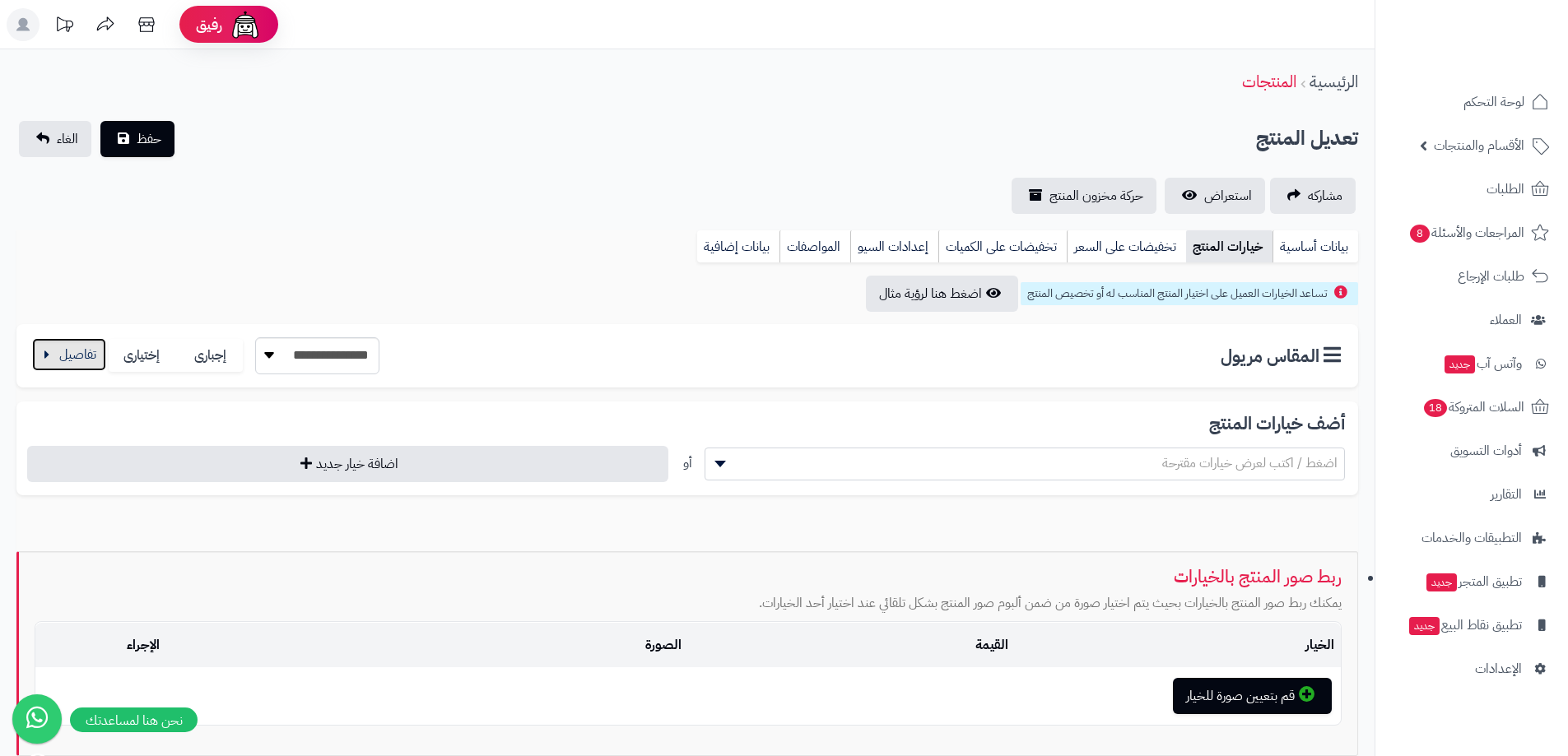
click at [62, 357] on button "button" at bounding box center [68, 355] width 74 height 33
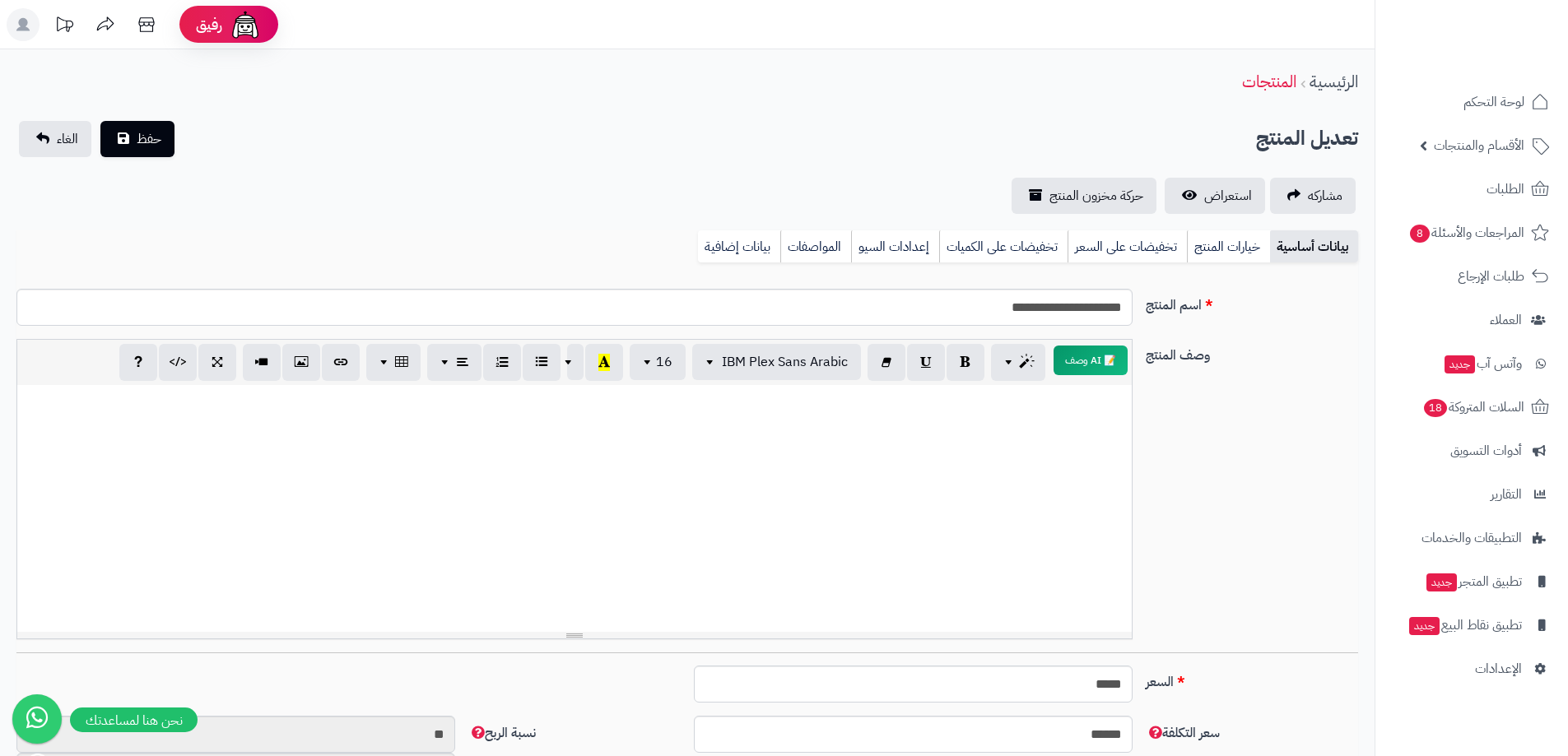
scroll to position [122, 0]
click at [1239, 243] on link "خيارات المنتج" at bounding box center [1229, 247] width 83 height 33
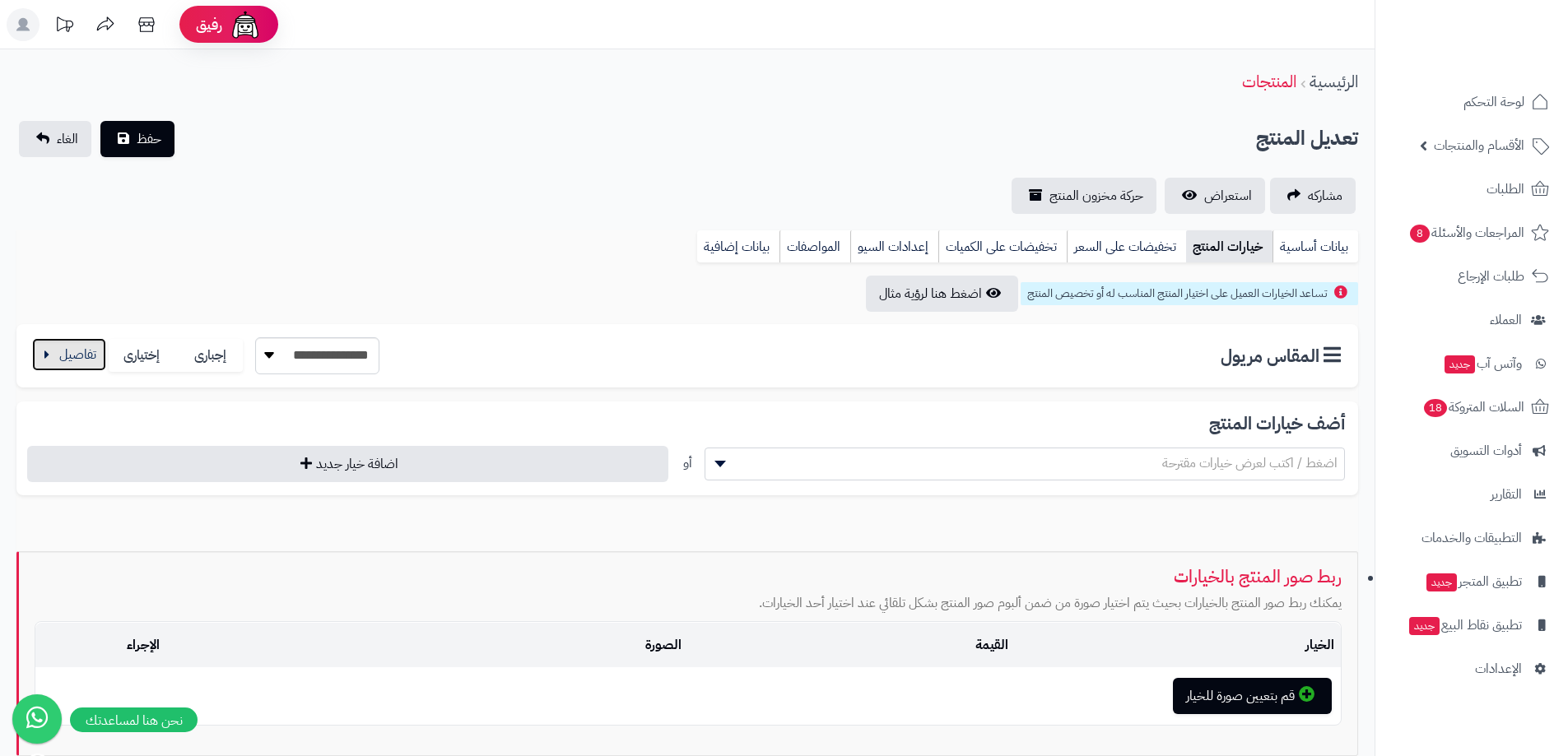
click at [87, 365] on button "button" at bounding box center [68, 355] width 74 height 33
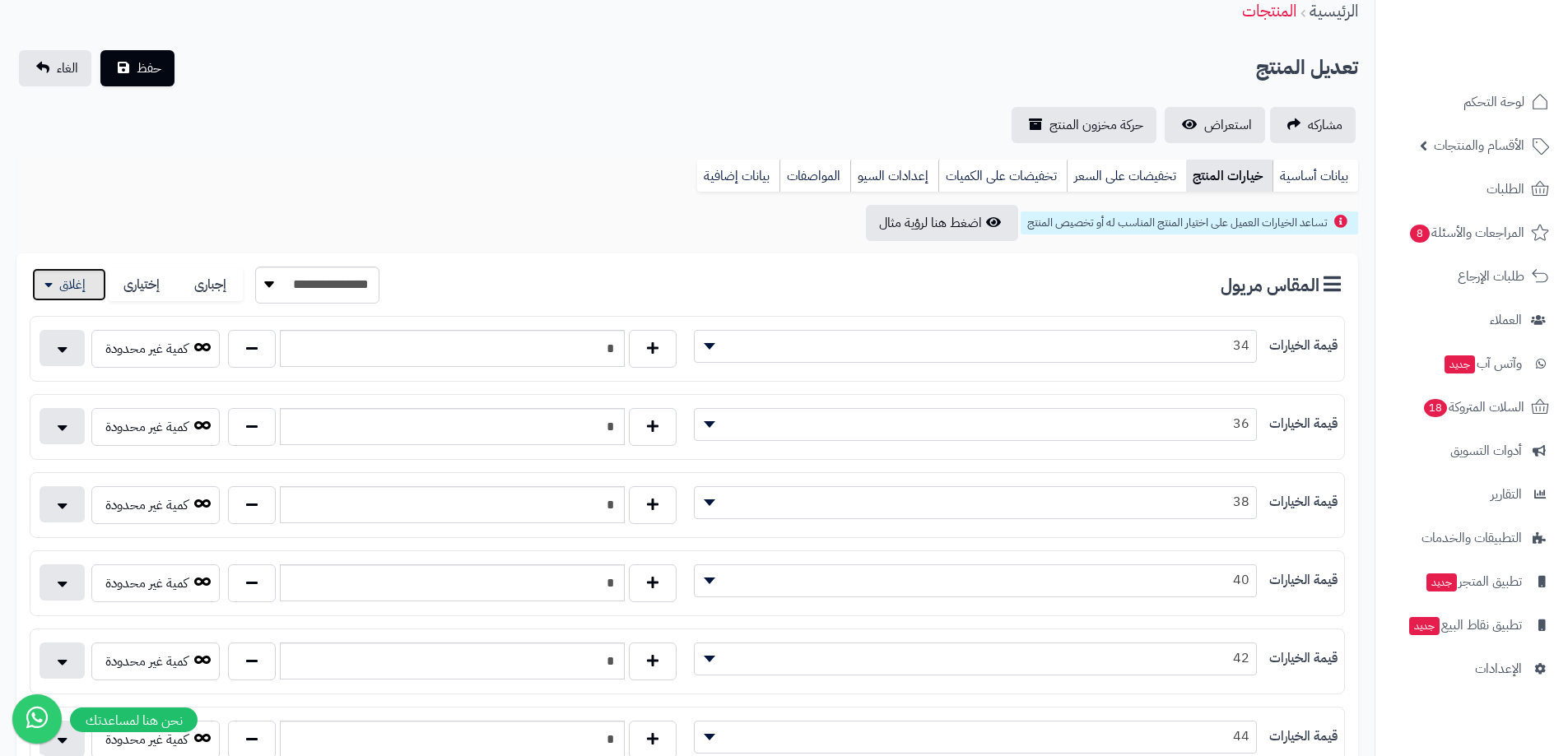
scroll to position [247, 0]
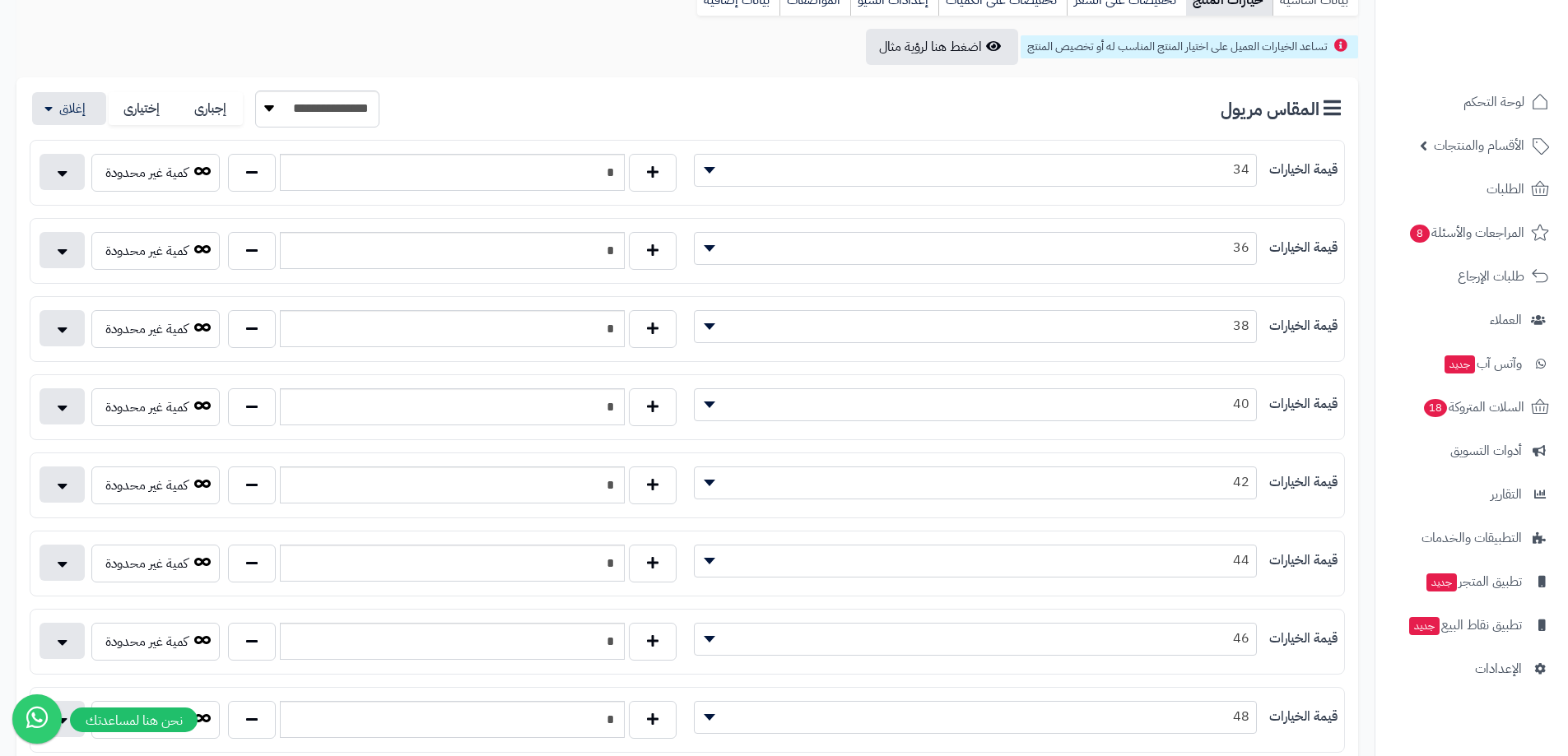
click at [1325, 6] on link "بيانات أساسية" at bounding box center [1314, 0] width 86 height 33
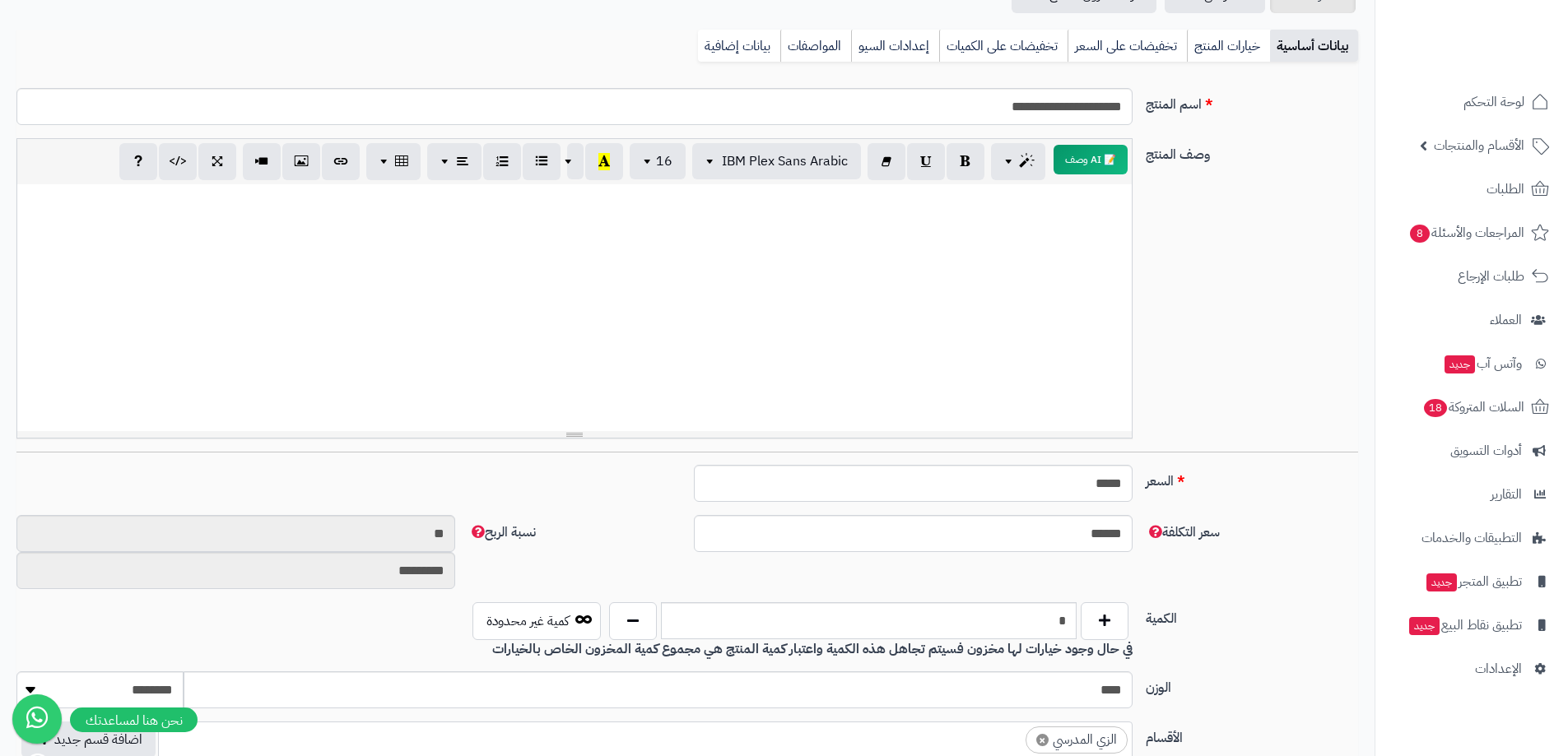
scroll to position [183, 0]
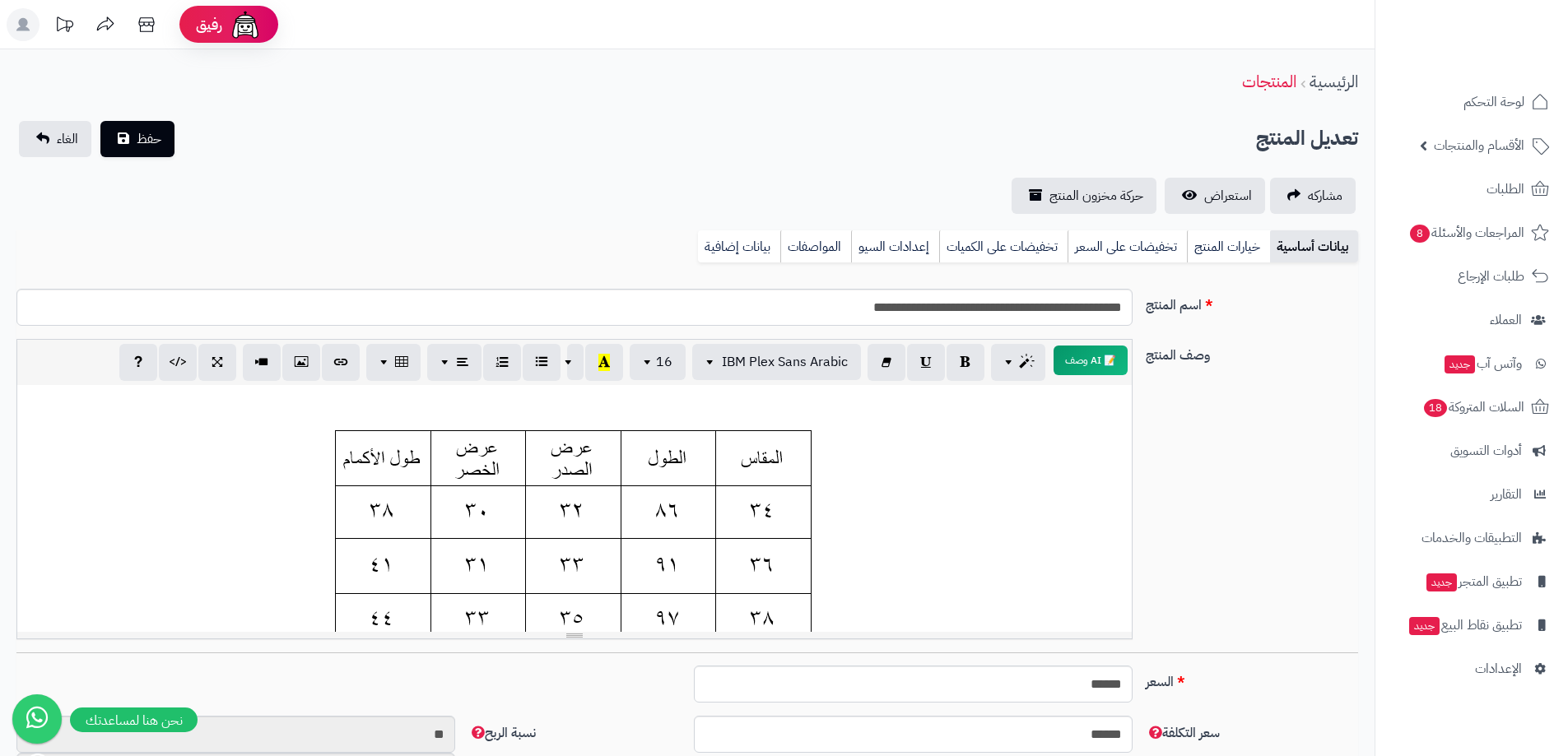
scroll to position [122, 0]
click at [1216, 256] on link "خيارات المنتج" at bounding box center [1229, 247] width 83 height 33
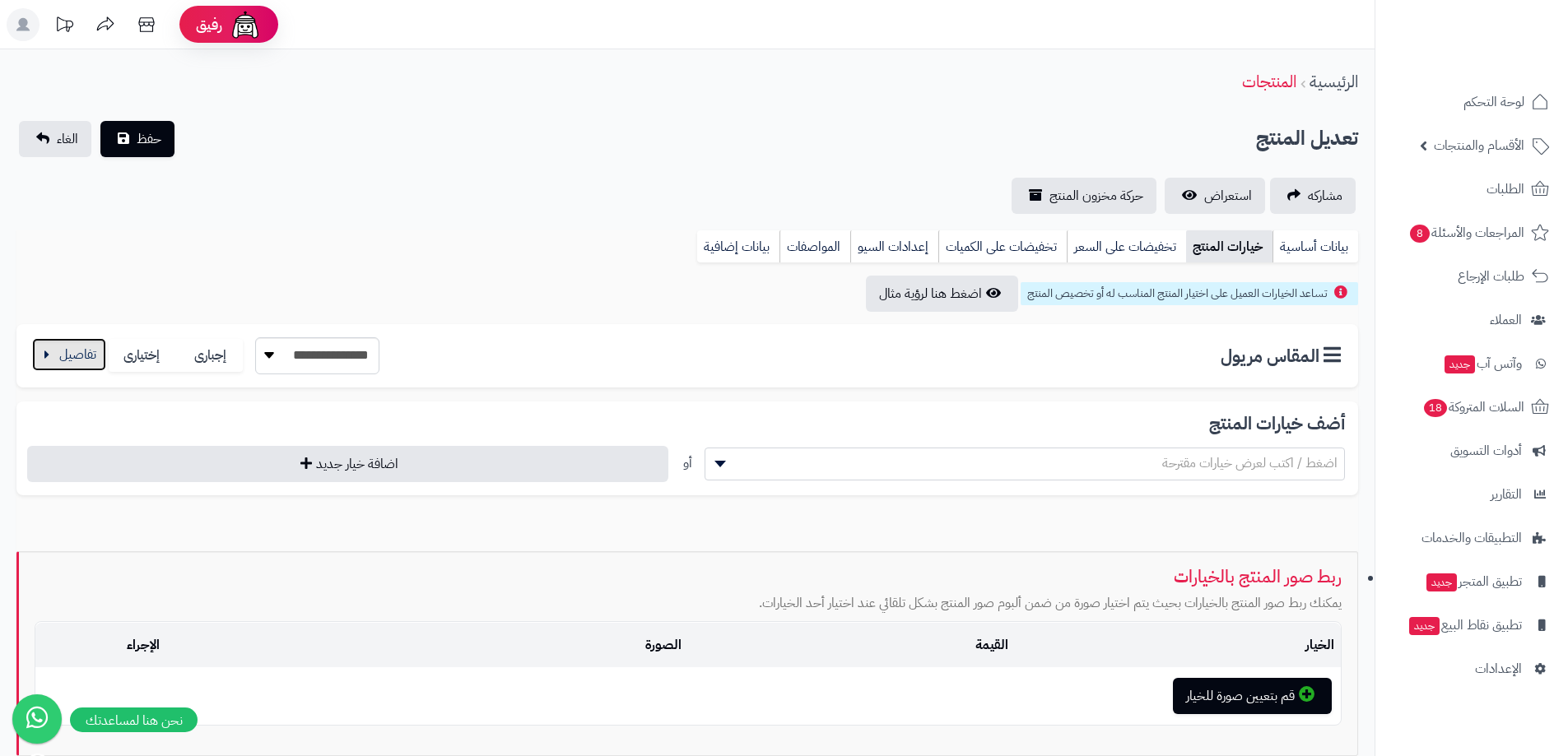
click at [80, 357] on button "button" at bounding box center [68, 355] width 74 height 33
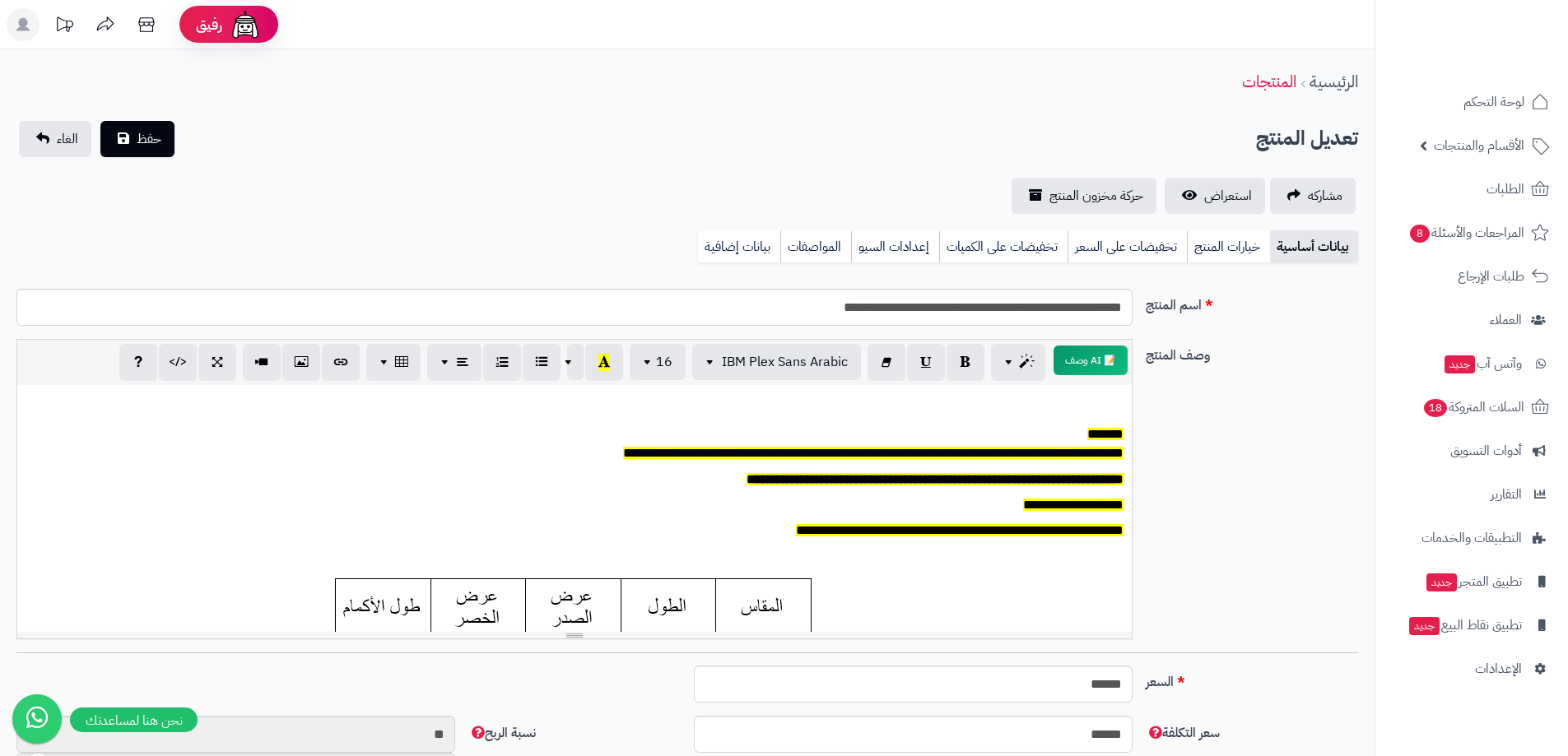
scroll to position [122, 0]
click at [1215, 257] on link "خيارات المنتج" at bounding box center [1229, 247] width 83 height 33
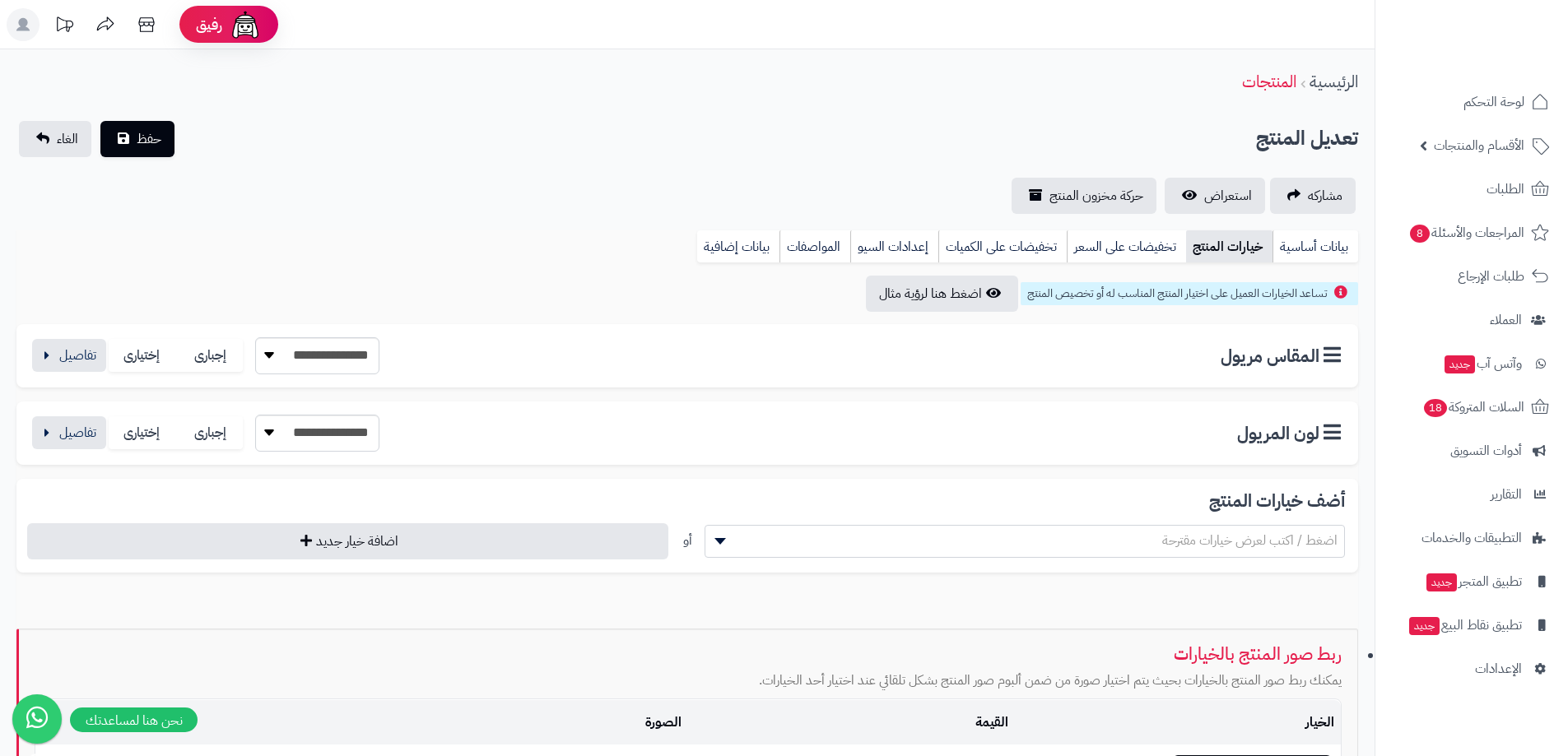
click at [80, 375] on div "**********" at bounding box center [687, 356] width 1341 height 64
click at [80, 358] on button "button" at bounding box center [68, 355] width 74 height 33
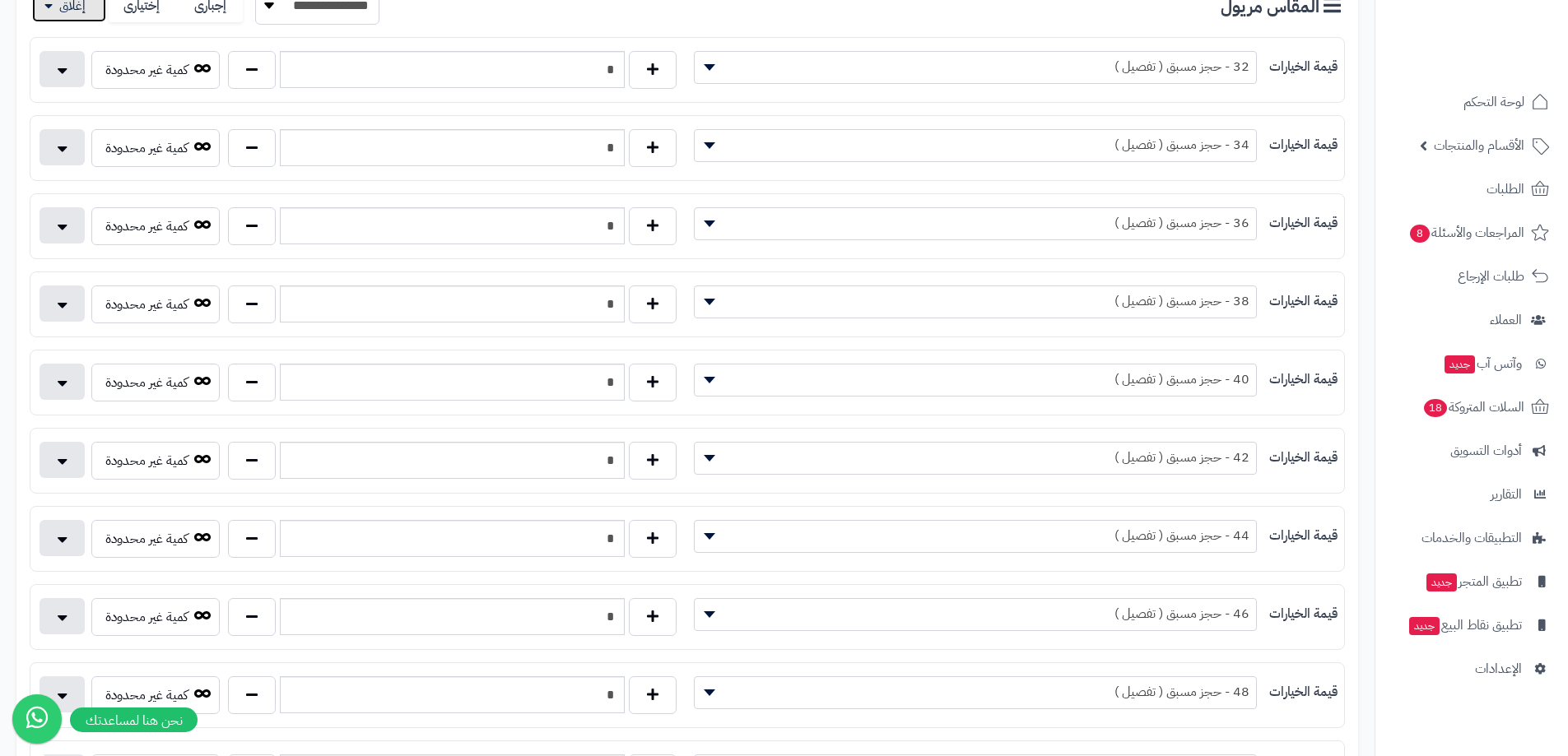
scroll to position [741, 0]
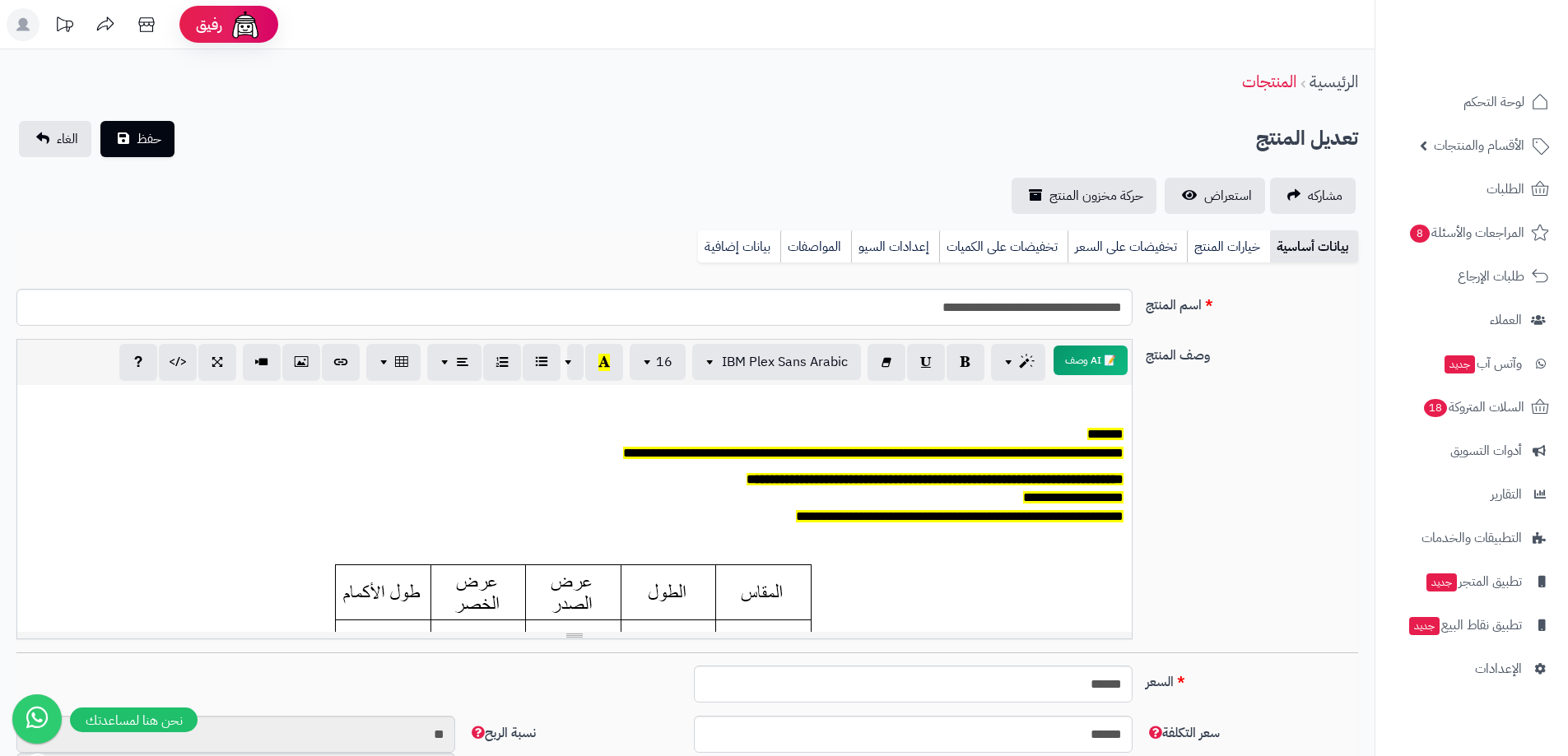
scroll to position [122, 0]
click at [1212, 238] on link "خيارات المنتج" at bounding box center [1229, 247] width 83 height 33
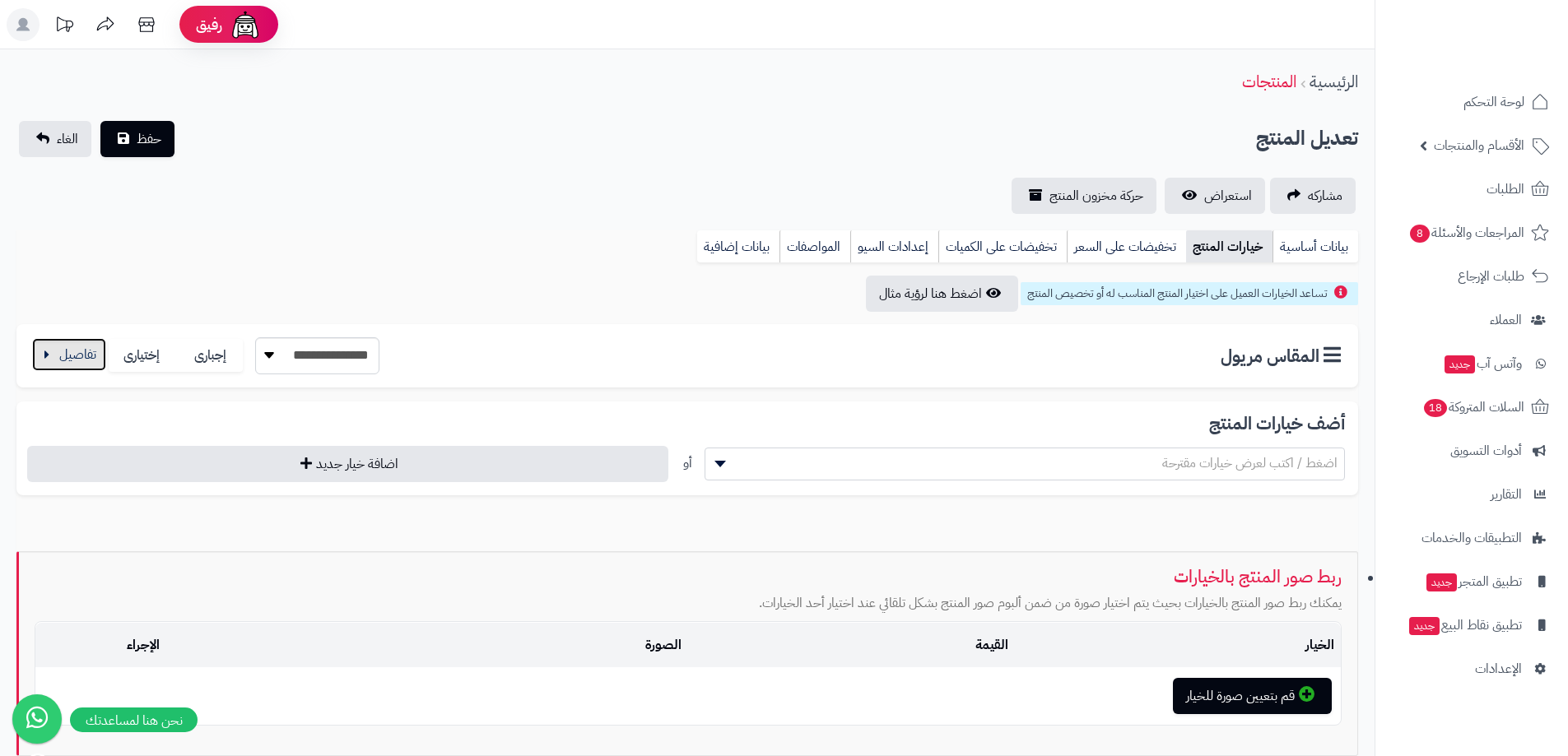
click at [58, 366] on button "button" at bounding box center [68, 355] width 74 height 33
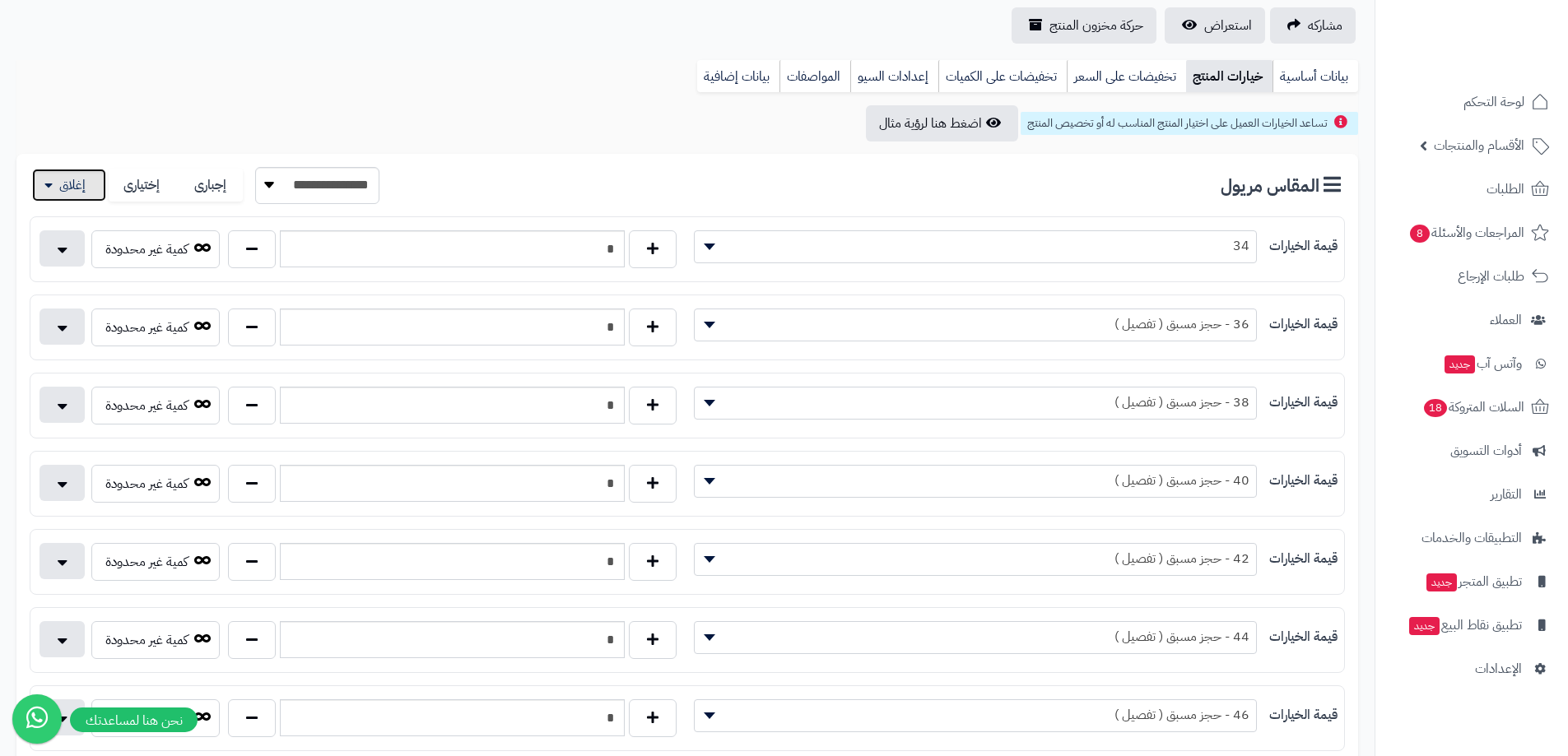
scroll to position [165, 0]
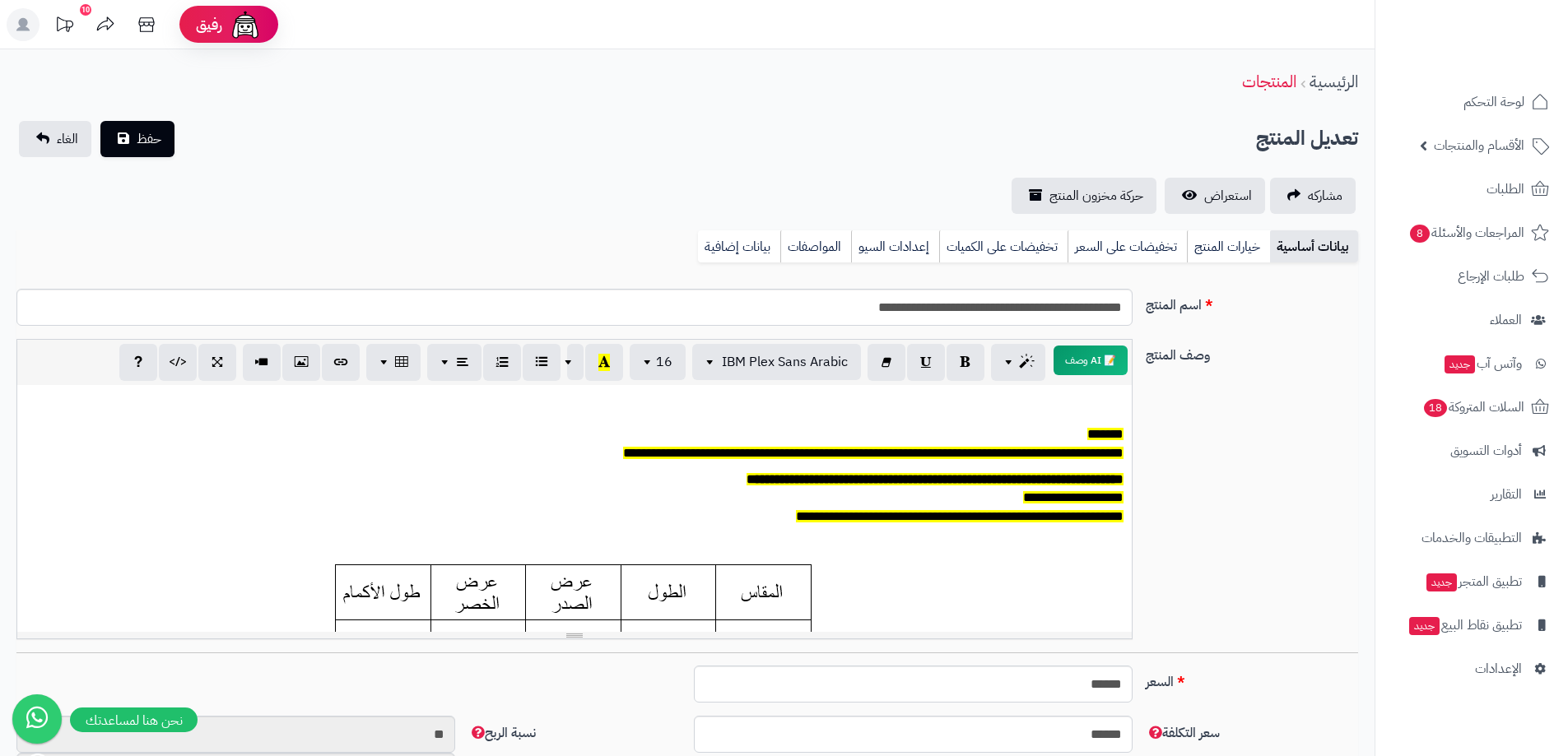
scroll to position [122, 0]
click at [1233, 251] on link "خيارات المنتج" at bounding box center [1229, 247] width 83 height 33
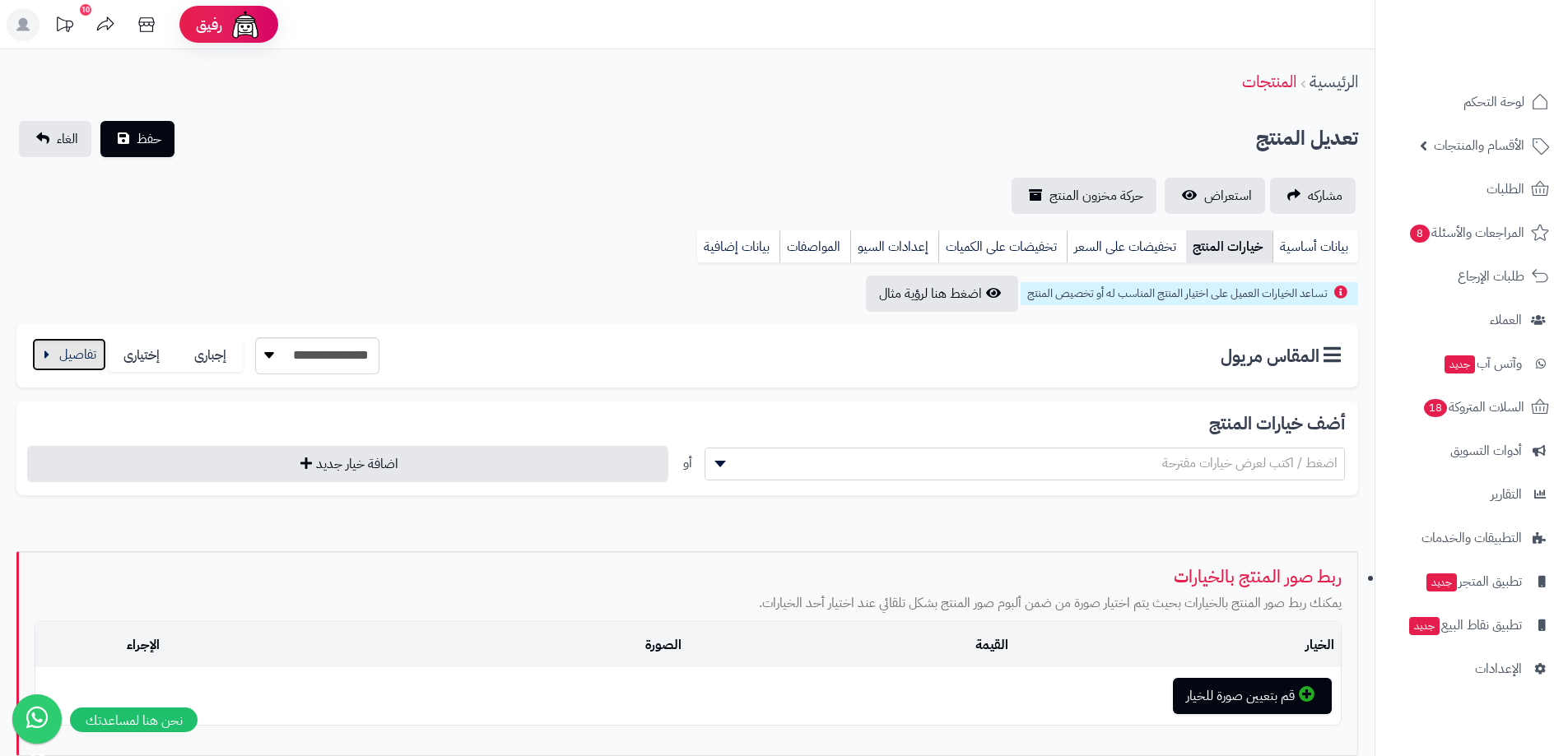
click at [37, 356] on button "button" at bounding box center [68, 355] width 74 height 33
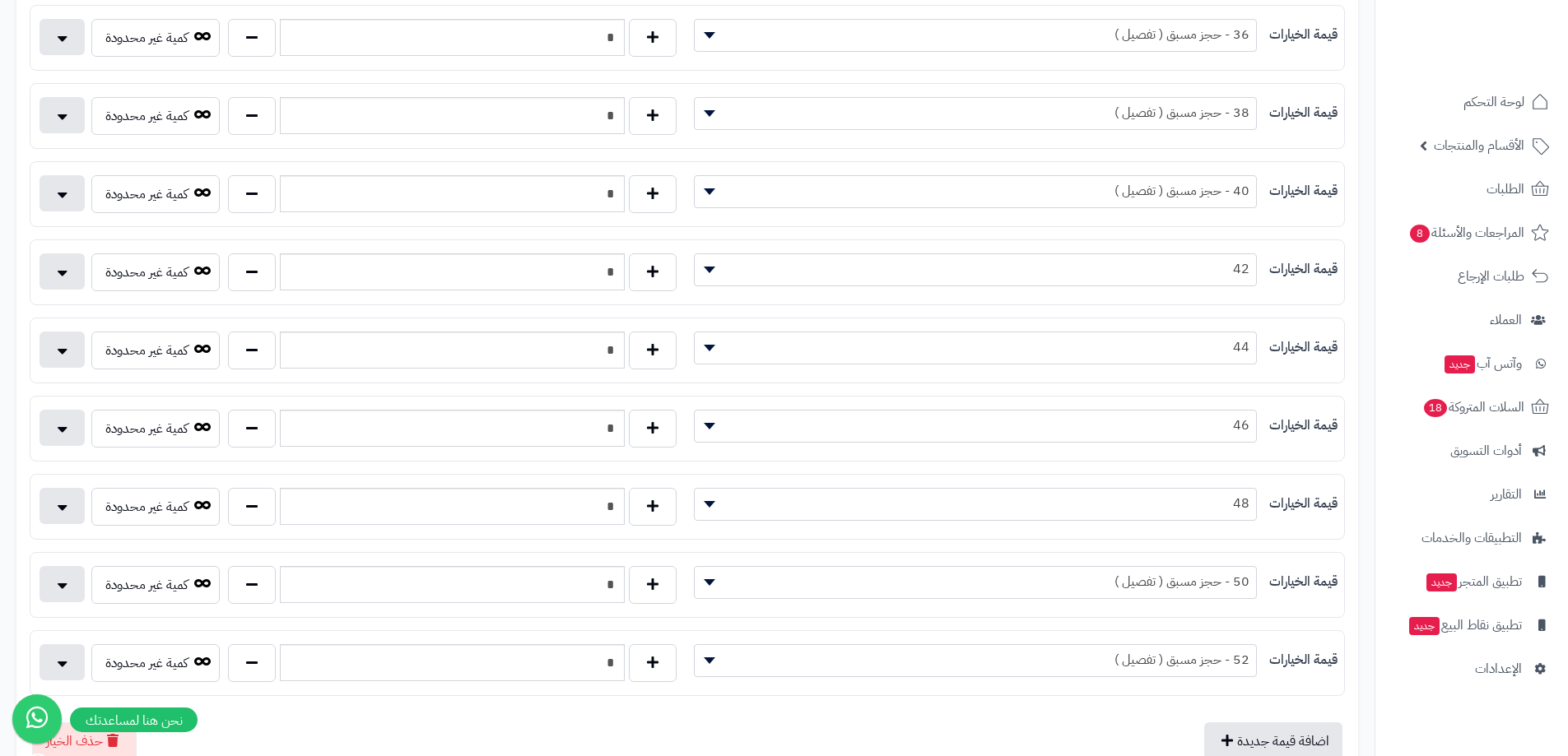
scroll to position [494, 0]
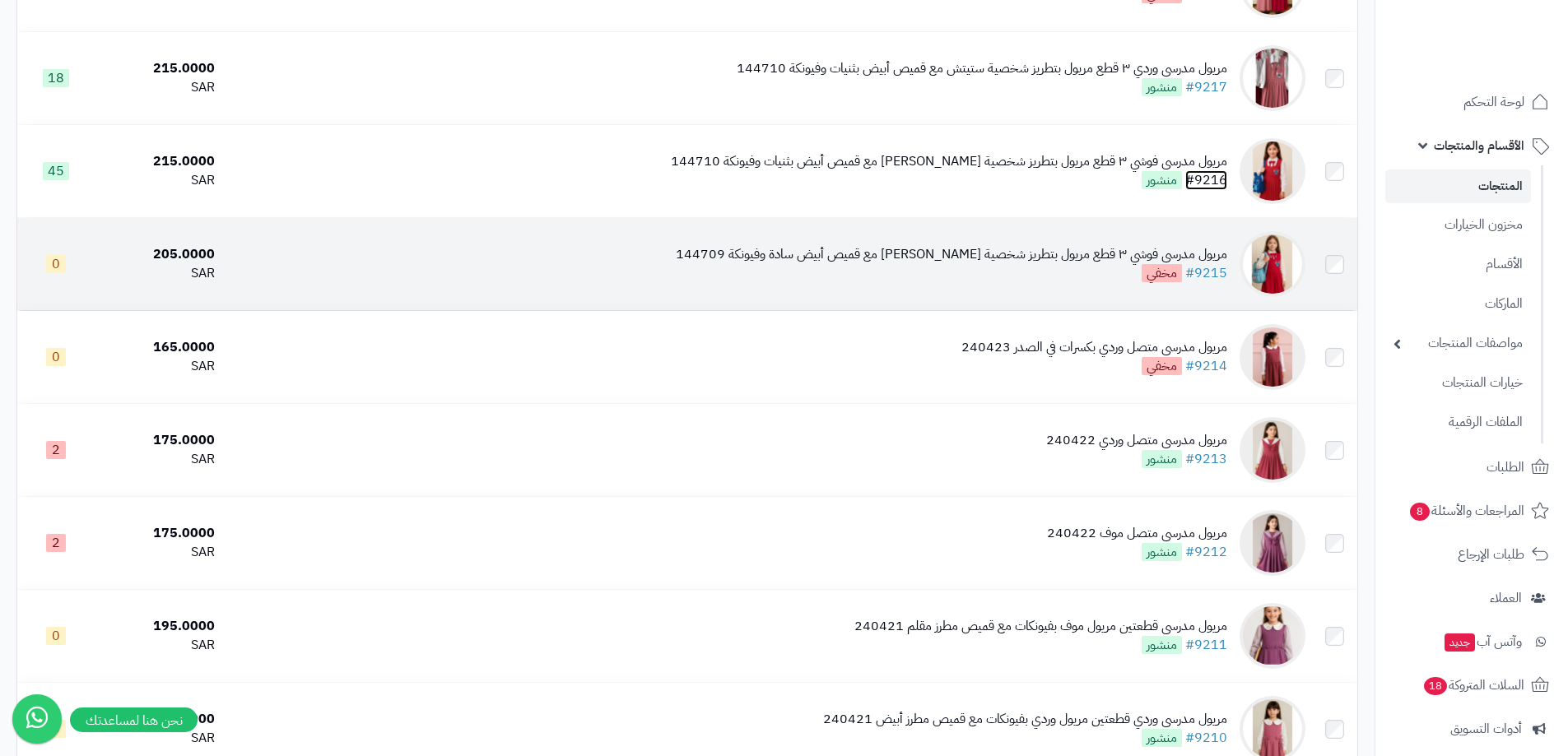
scroll to position [741, 0]
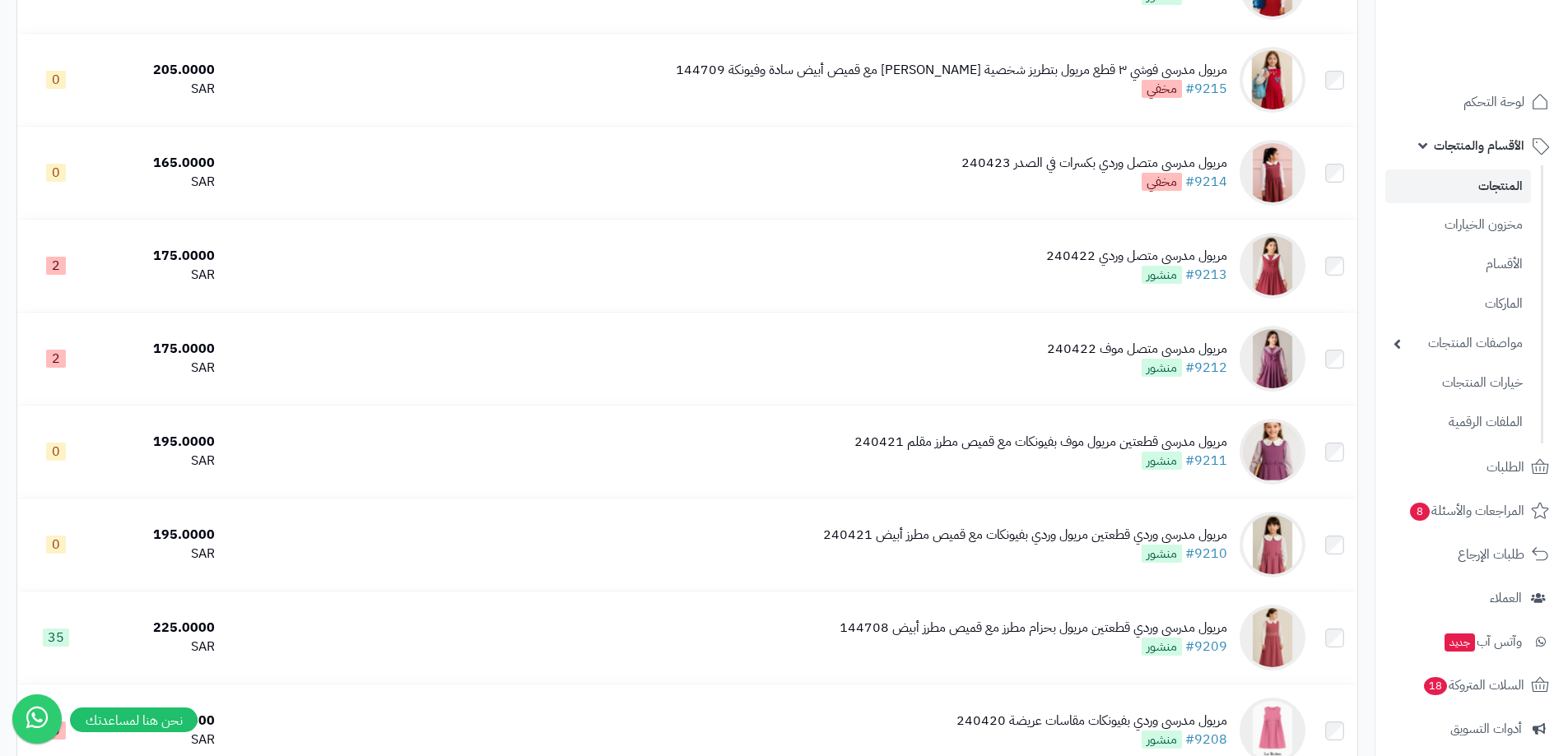
drag, startPoint x: 1215, startPoint y: 273, endPoint x: 1370, endPoint y: 326, distance: 163.8
click at [1370, 327] on div "**********" at bounding box center [687, 390] width 1374 height 2019
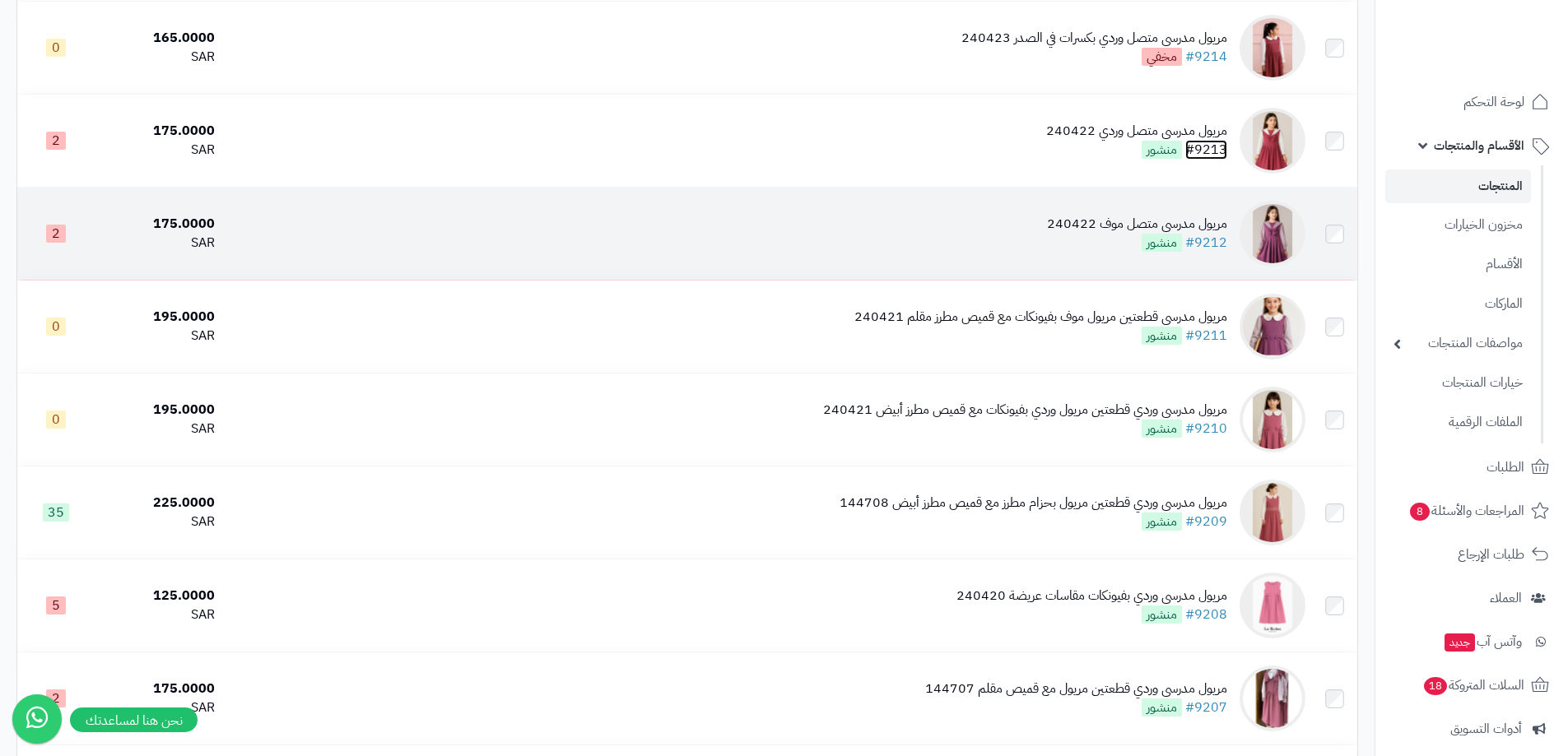
scroll to position [905, 0]
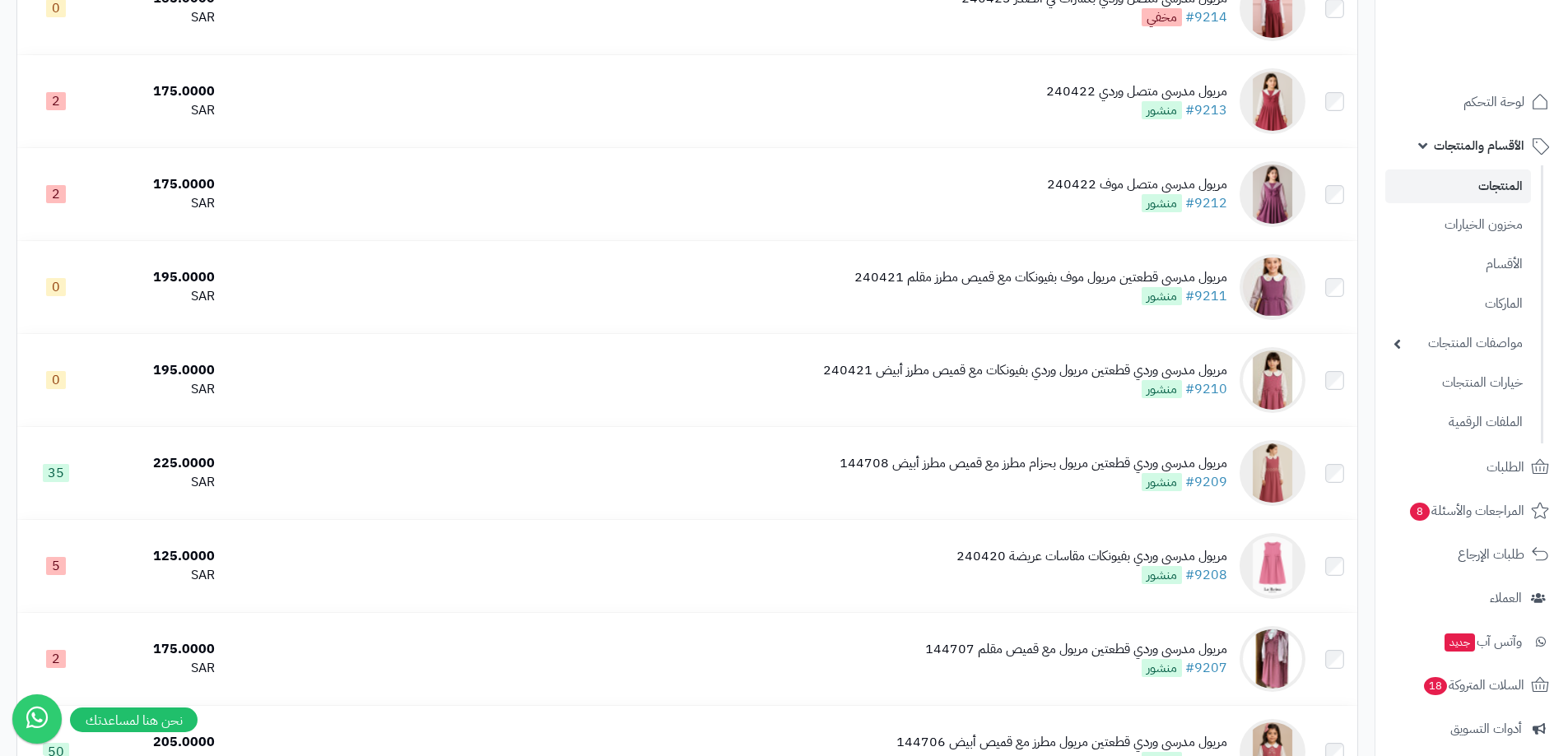
drag, startPoint x: 1215, startPoint y: 295, endPoint x: 1362, endPoint y: 344, distance: 155.0
click at [1366, 344] on div "كل المنتجات 4684 مخزون منتهي 27 مخزون قارب على النفاذ 722 المنتجات المنشورة فقط…" at bounding box center [687, 226] width 1366 height 2019
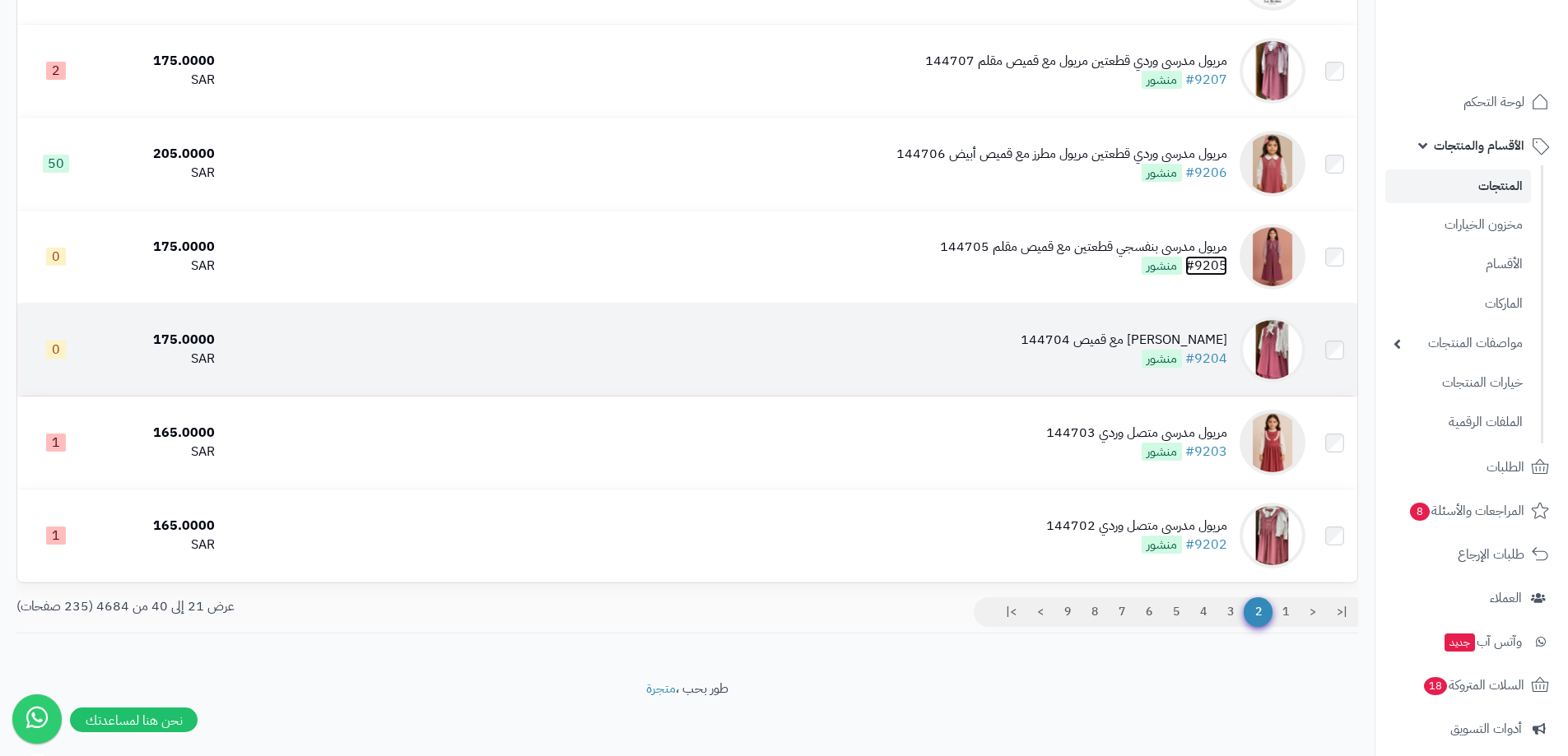
scroll to position [1497, 0]
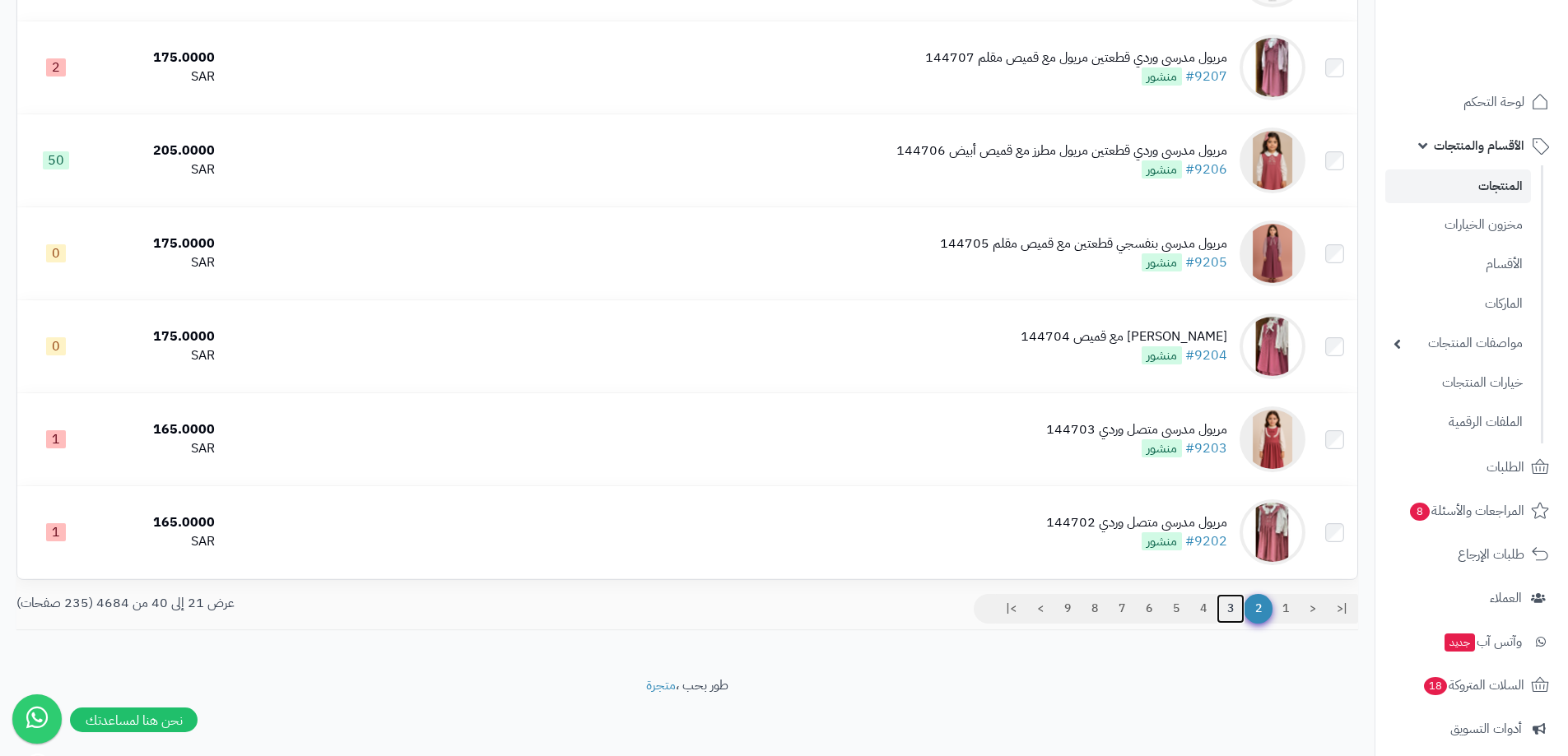
click at [1230, 608] on link "3" at bounding box center [1230, 608] width 28 height 30
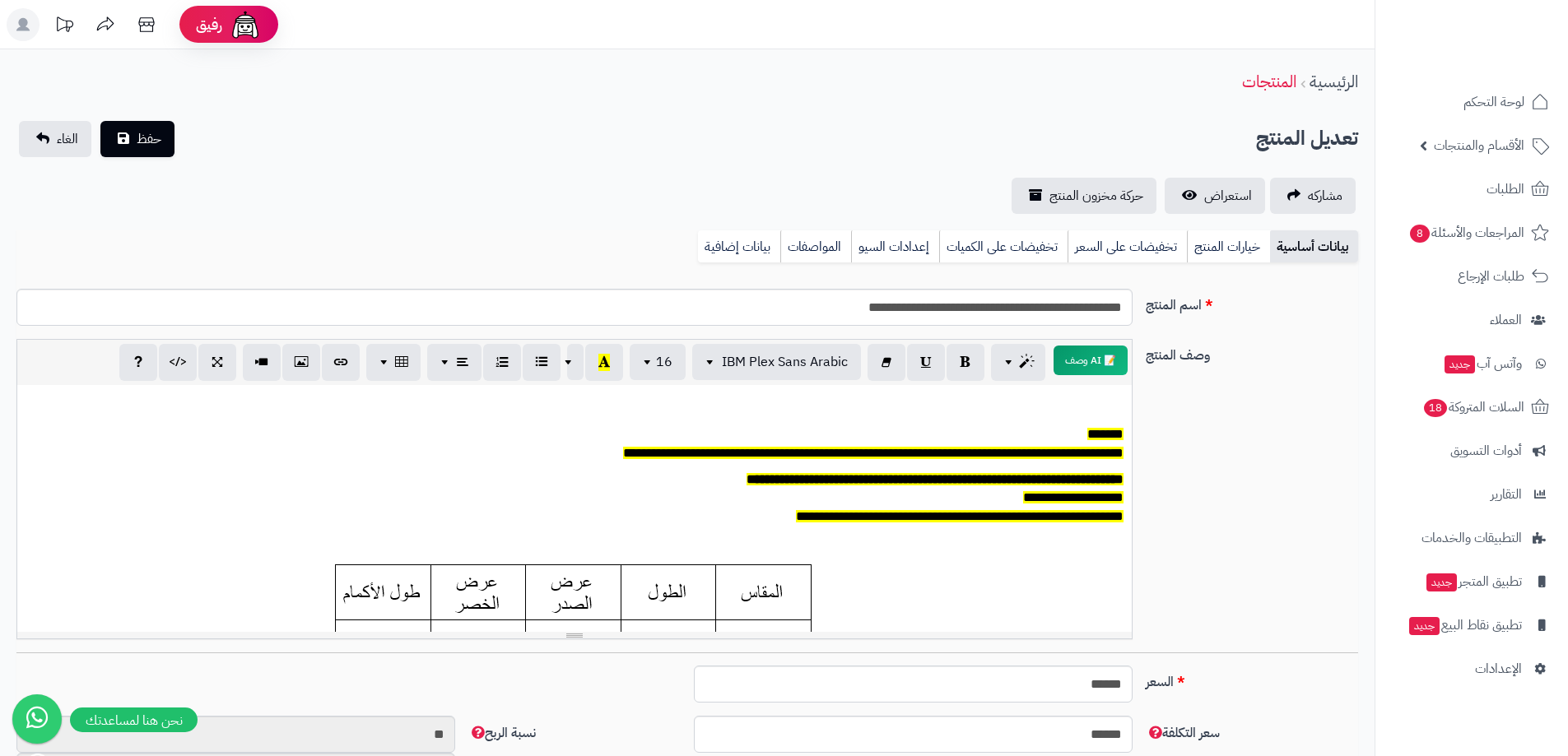
scroll to position [122, 0]
drag, startPoint x: 1247, startPoint y: 253, endPoint x: 1142, endPoint y: 261, distance: 105.3
click at [1245, 253] on link "خيارات المنتج" at bounding box center [1229, 247] width 83 height 33
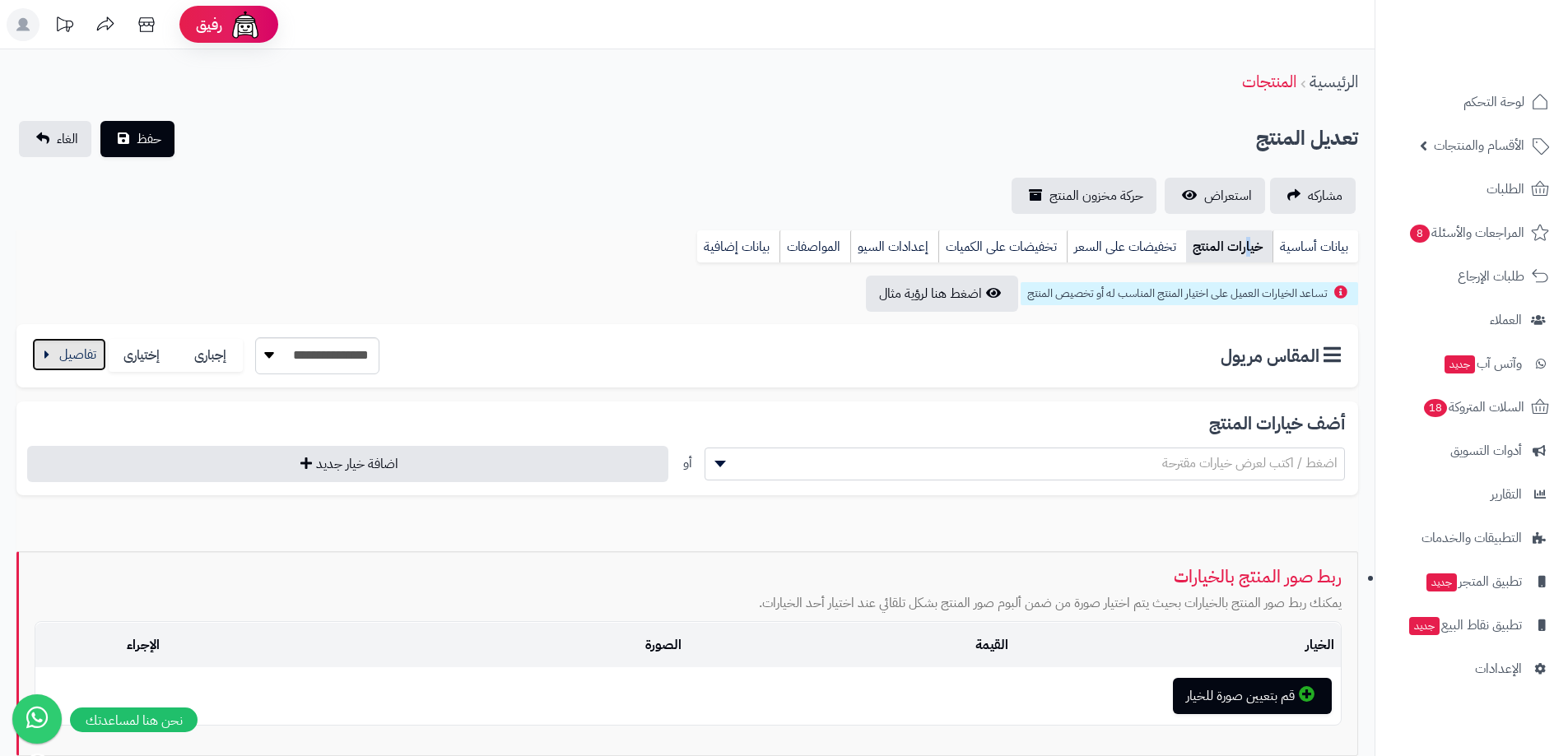
click at [41, 363] on button "button" at bounding box center [68, 355] width 74 height 33
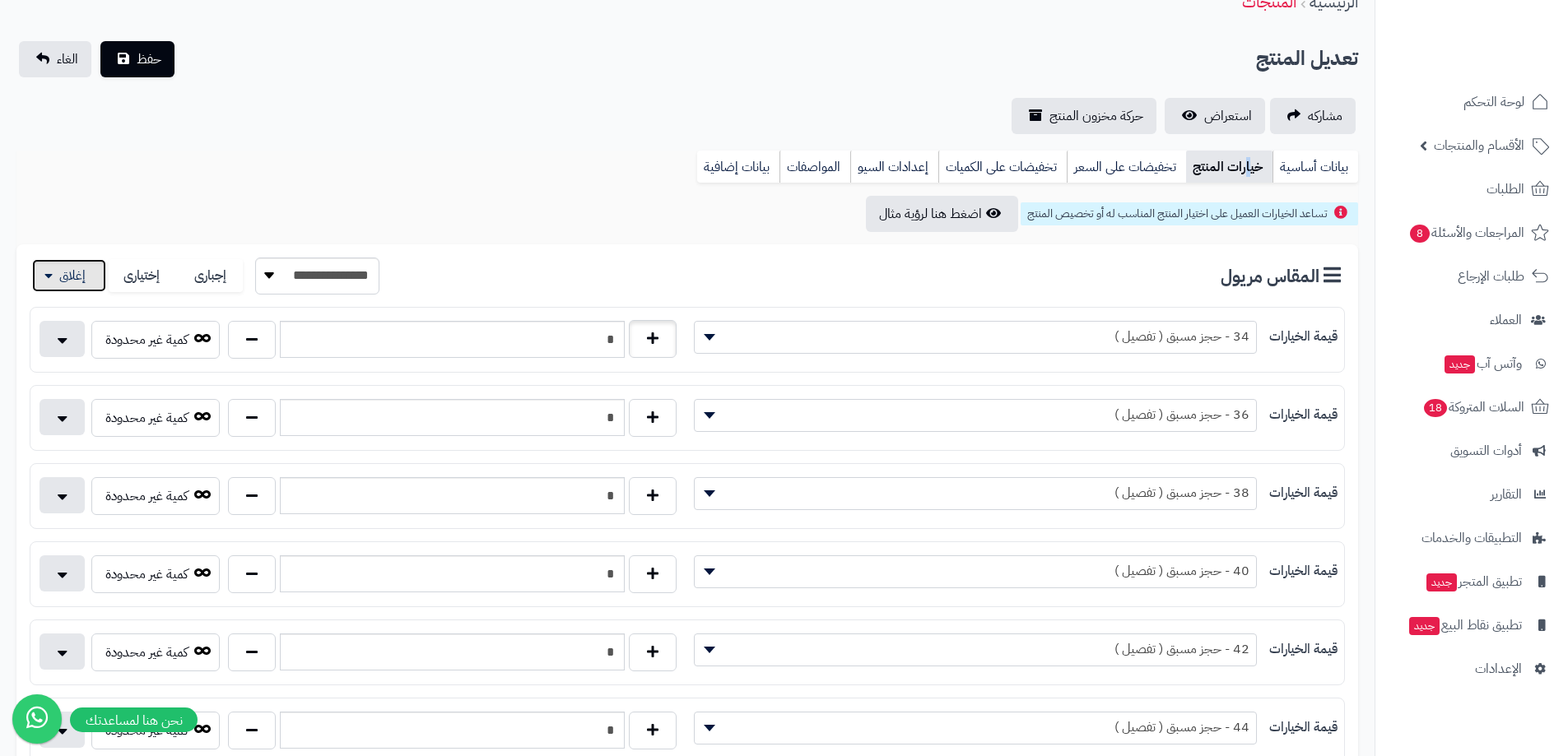
scroll to position [412, 0]
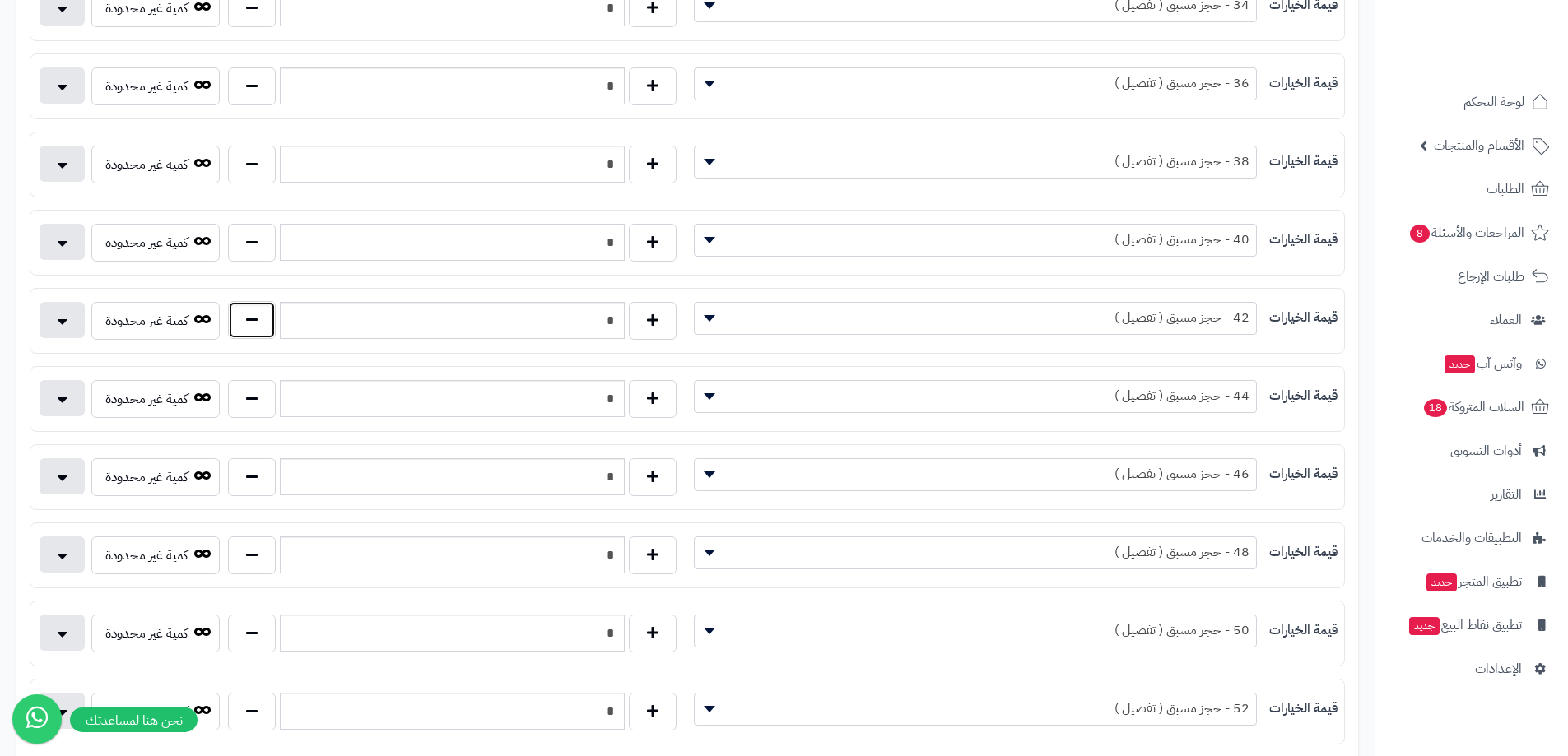
click at [239, 336] on button "button" at bounding box center [251, 319] width 47 height 38
type input "*"
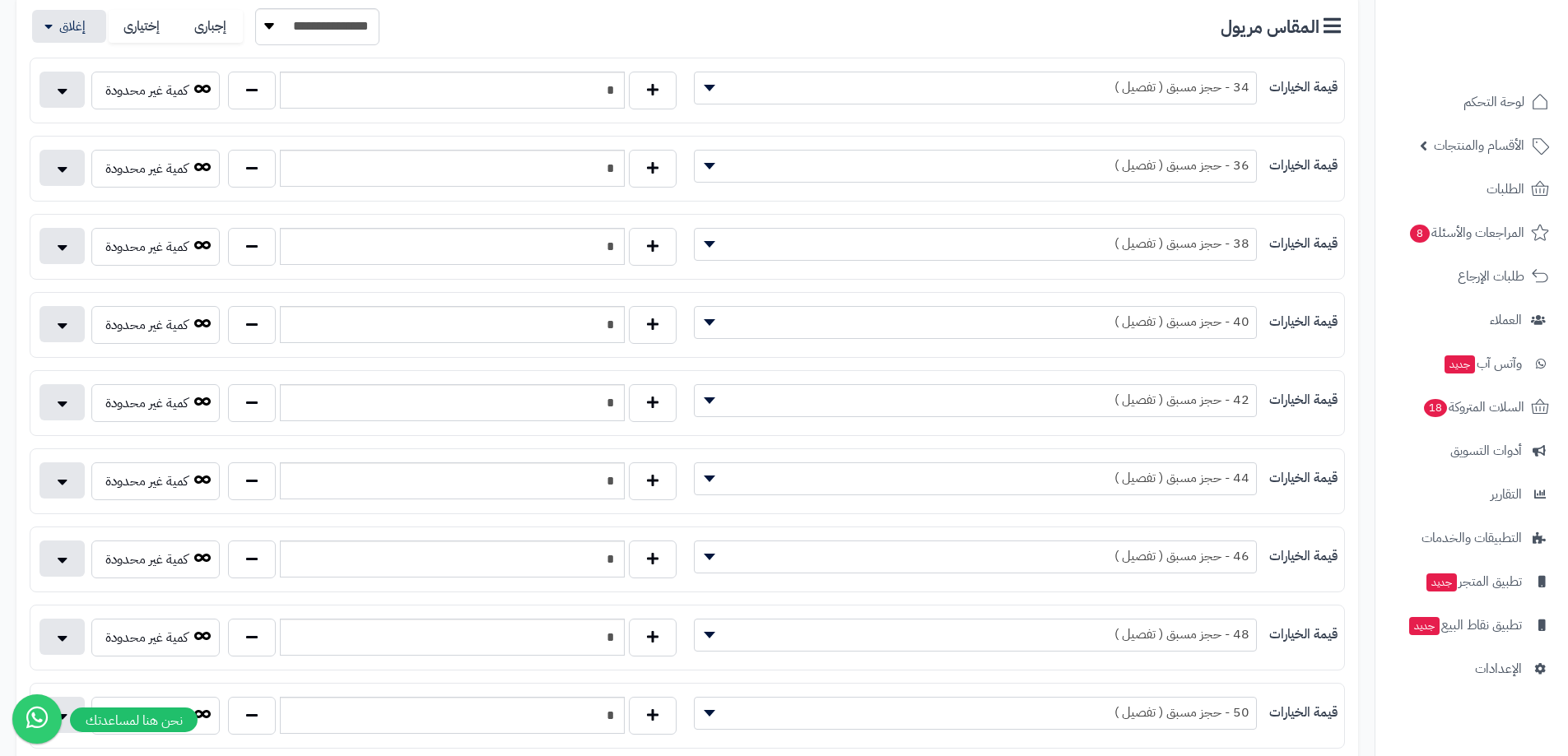
scroll to position [0, 0]
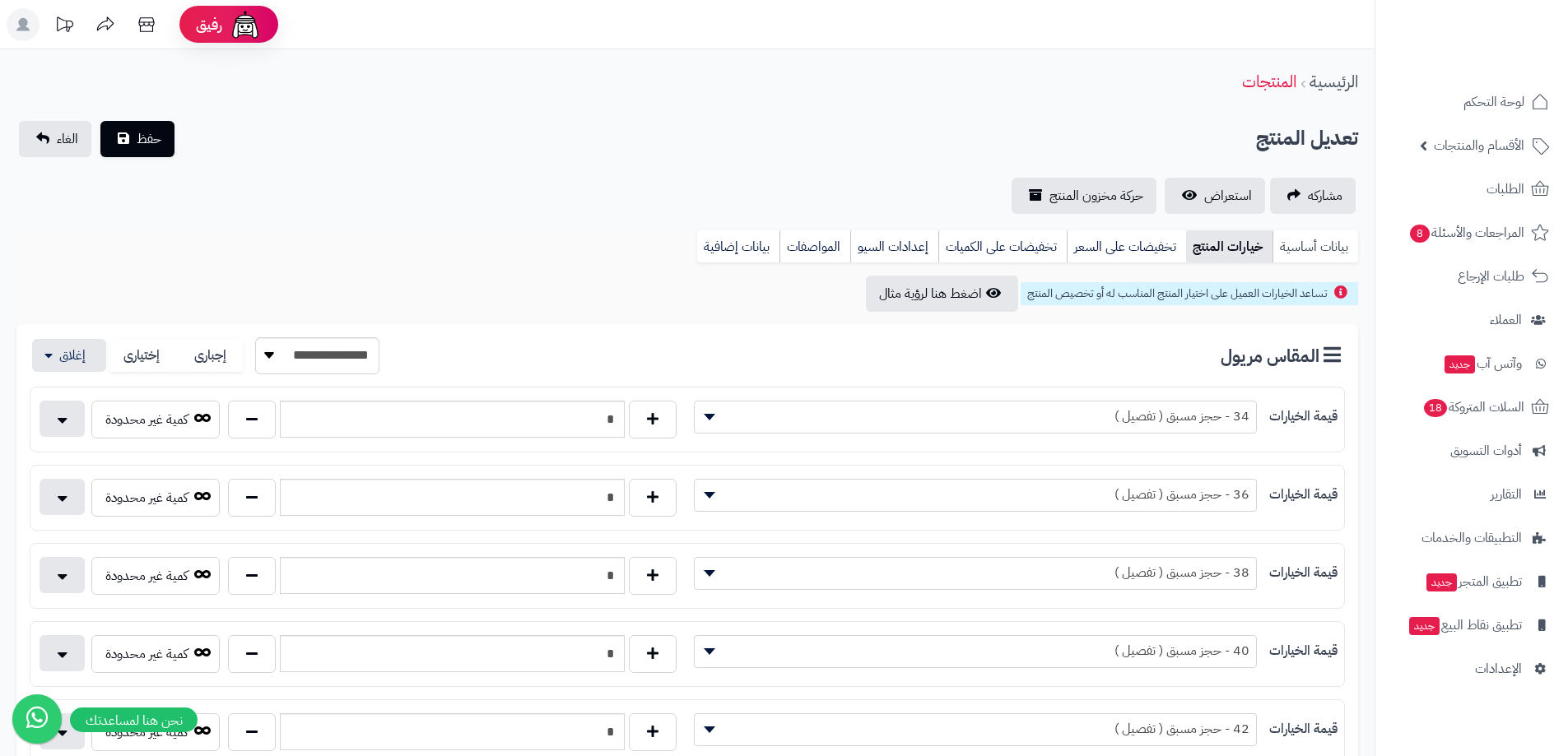
click at [1316, 255] on link "بيانات أساسية" at bounding box center [1314, 247] width 86 height 33
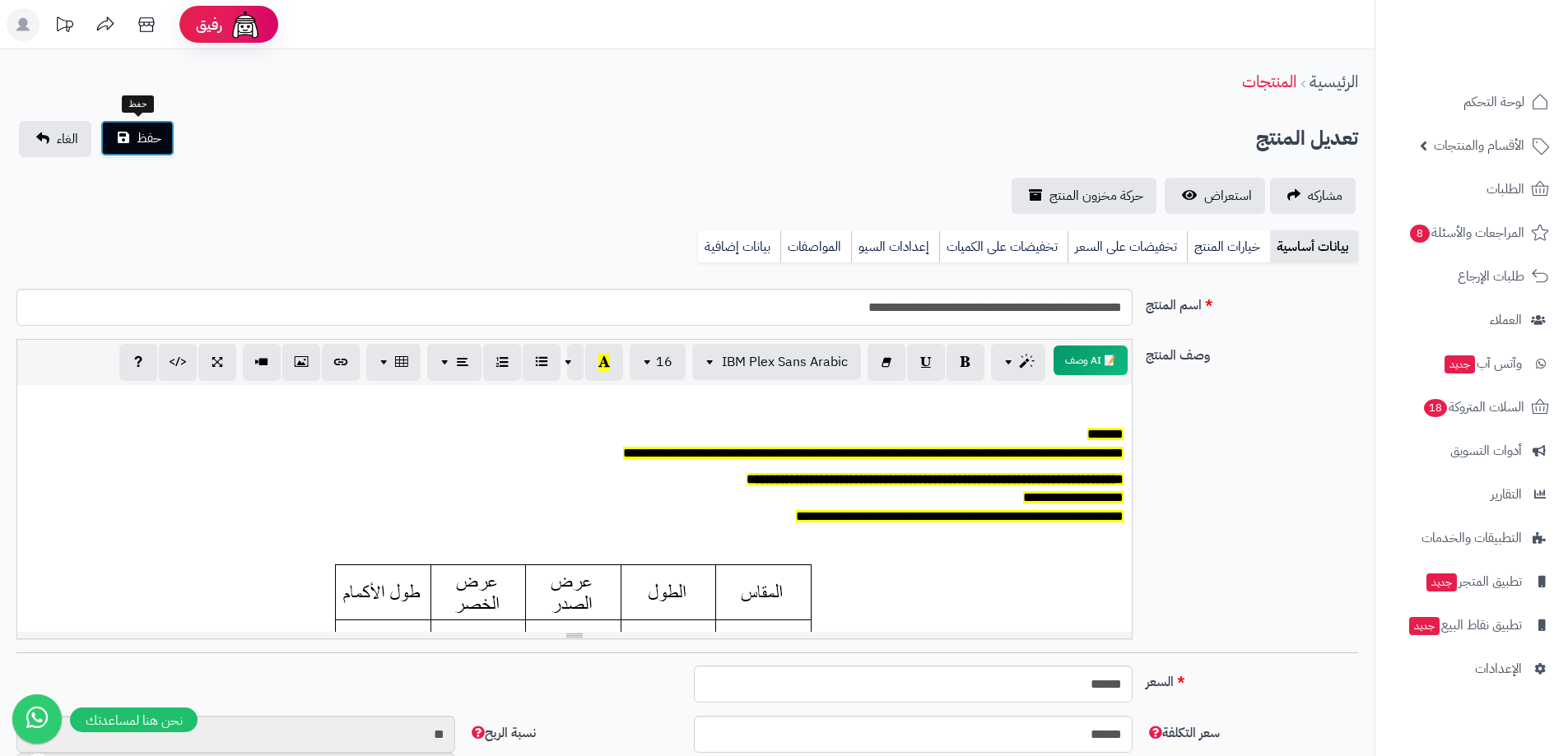
click at [135, 143] on button "حفظ" at bounding box center [137, 139] width 74 height 37
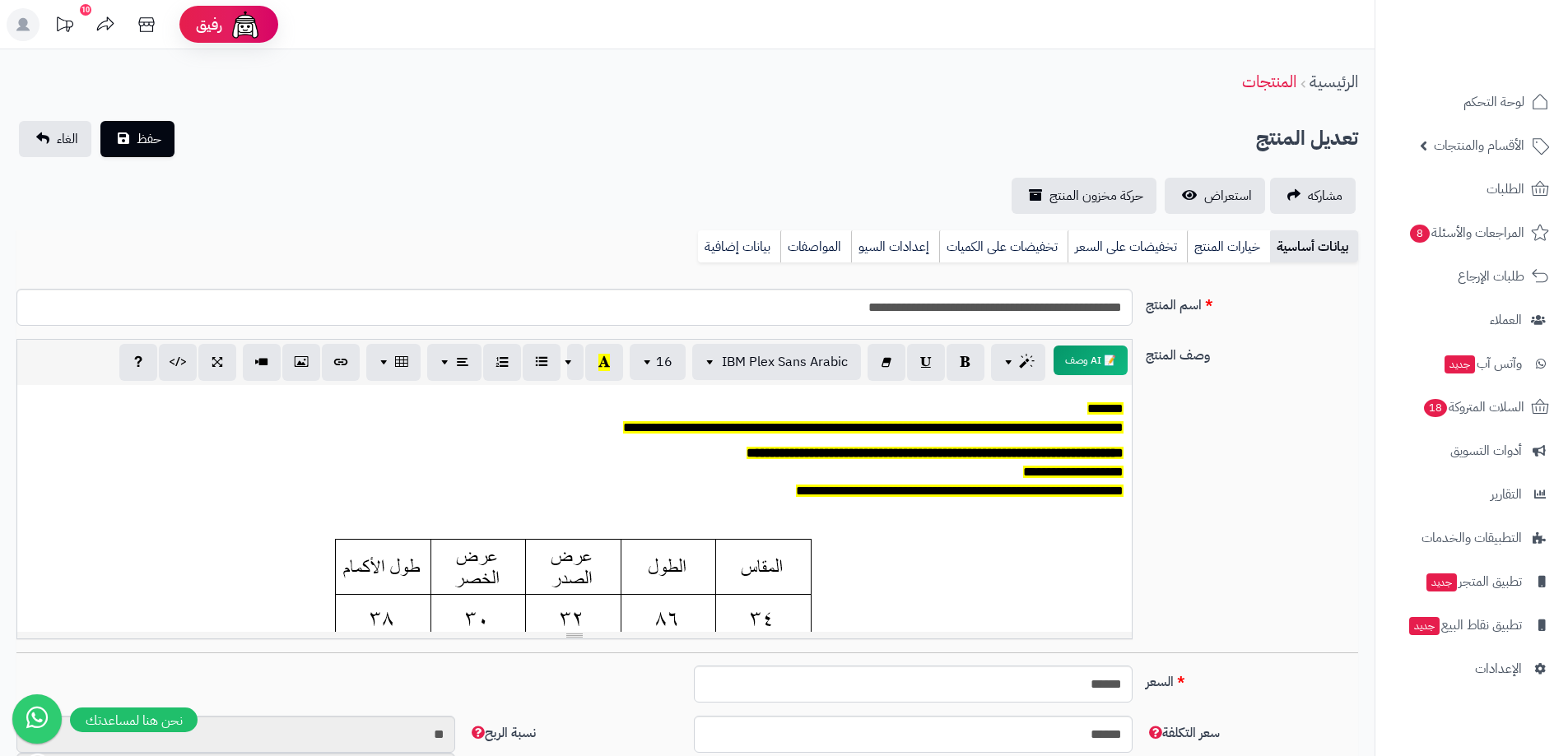
scroll to position [122, 0]
click at [1226, 256] on link "خيارات المنتج" at bounding box center [1229, 247] width 83 height 33
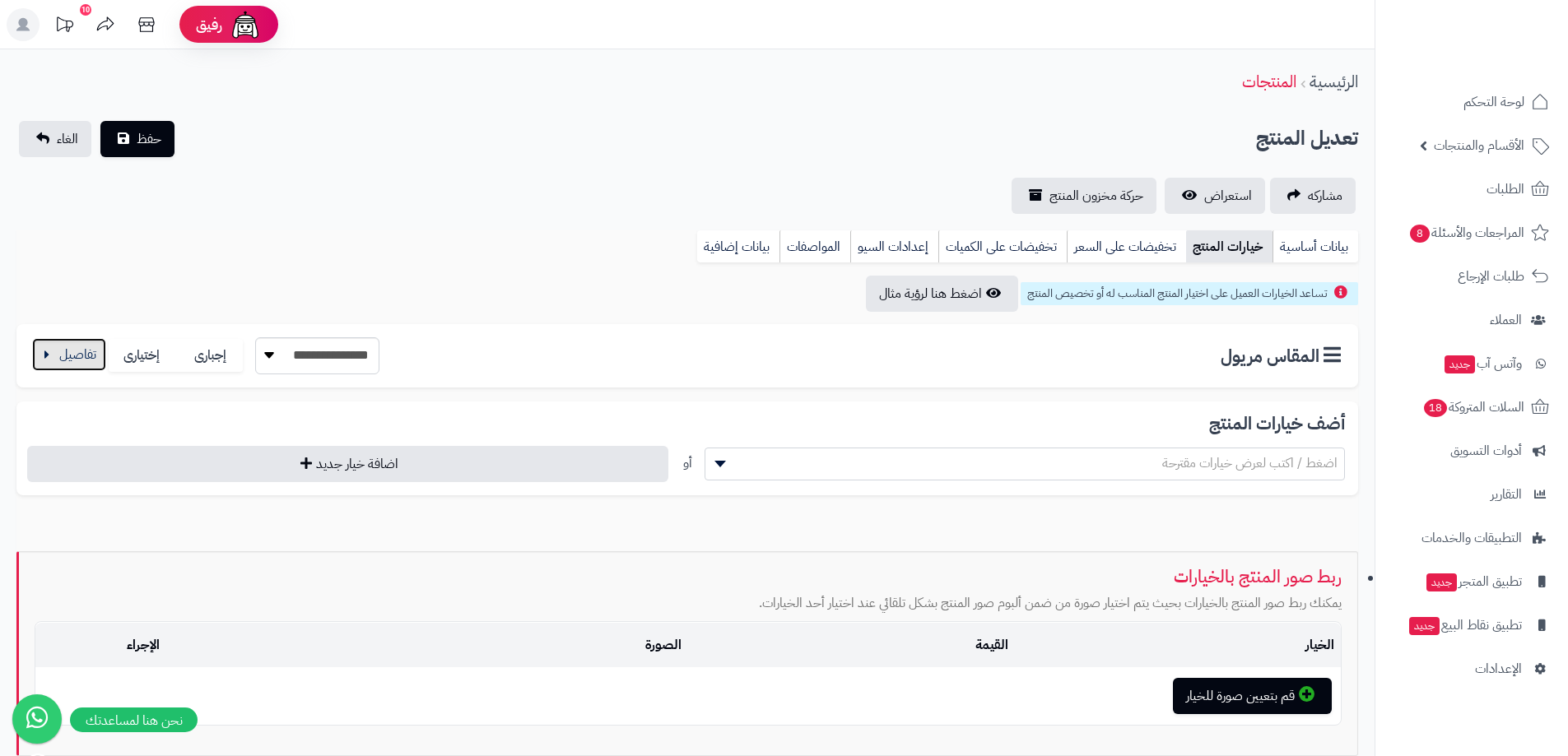
click at [98, 345] on button "button" at bounding box center [68, 355] width 74 height 33
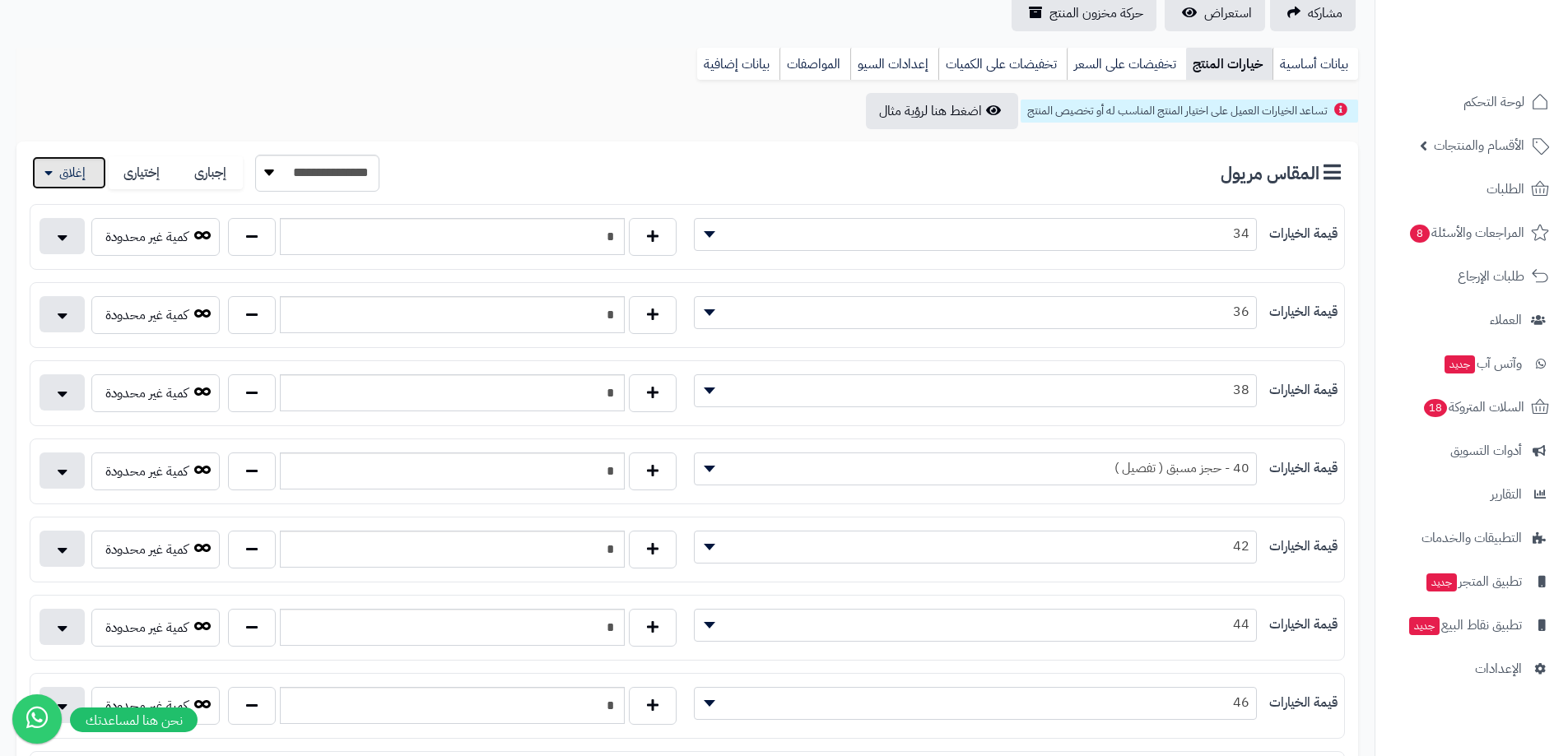
scroll to position [494, 0]
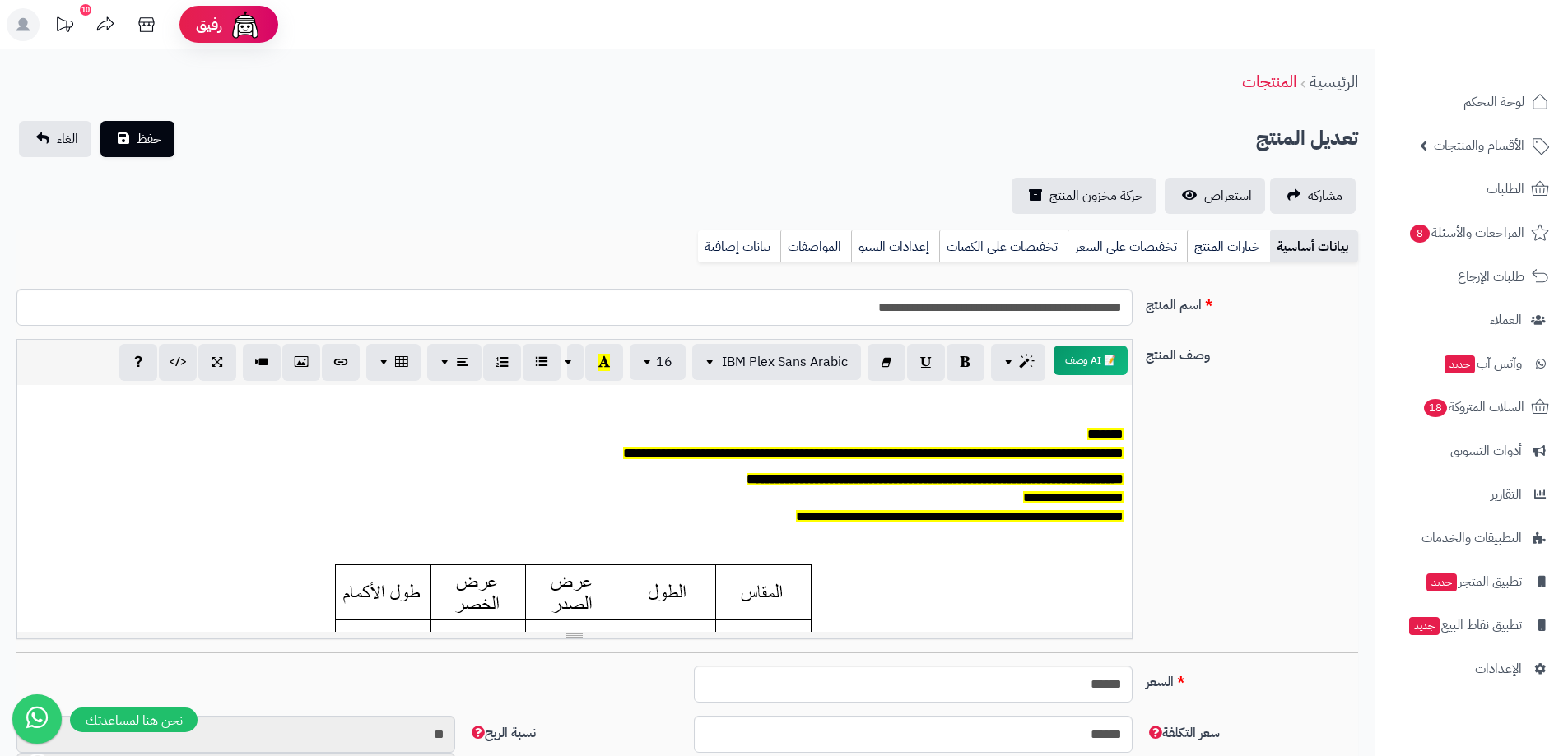
scroll to position [122, 0]
click at [1215, 257] on link "خيارات المنتج" at bounding box center [1229, 247] width 83 height 33
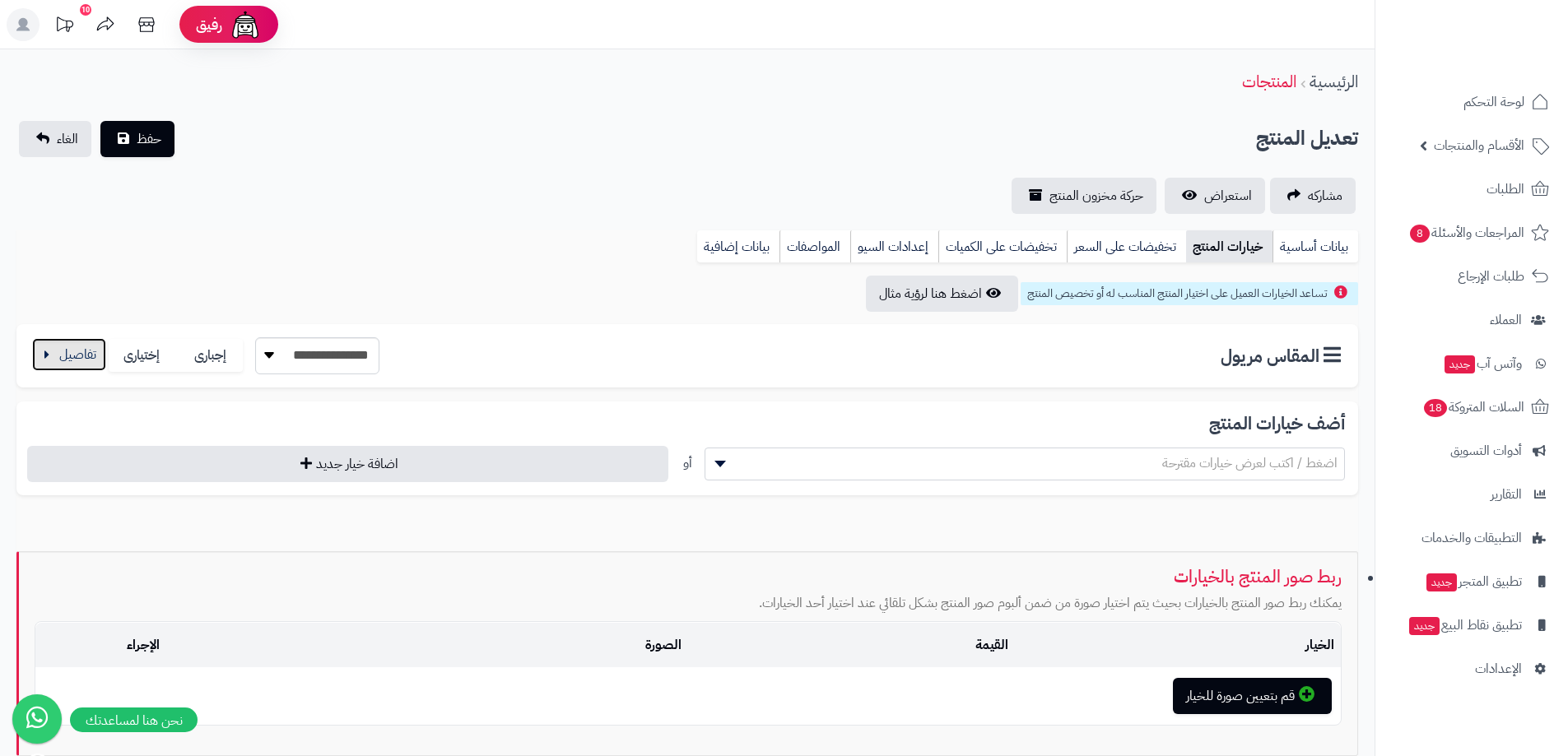
click at [50, 351] on button "button" at bounding box center [68, 355] width 74 height 33
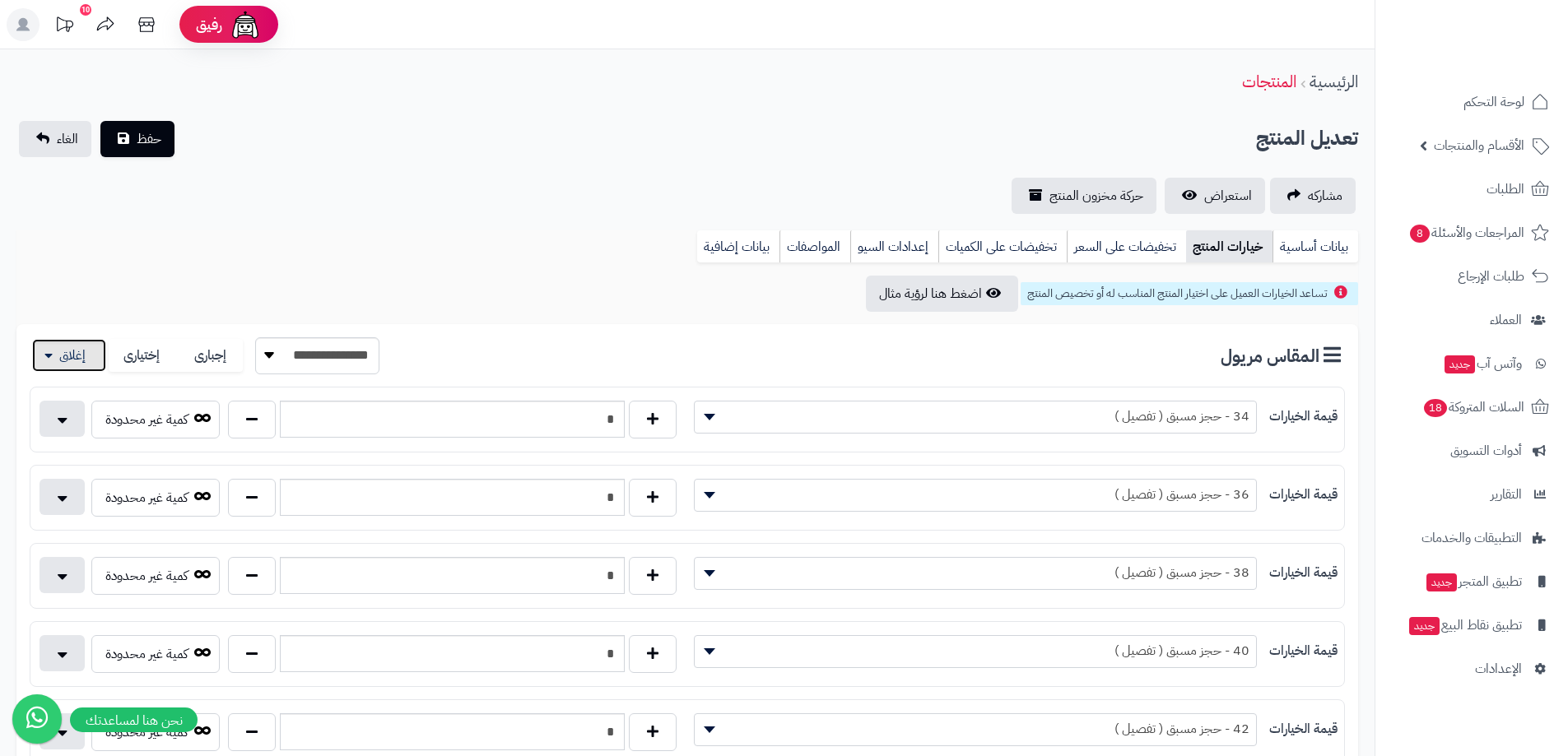
scroll to position [494, 0]
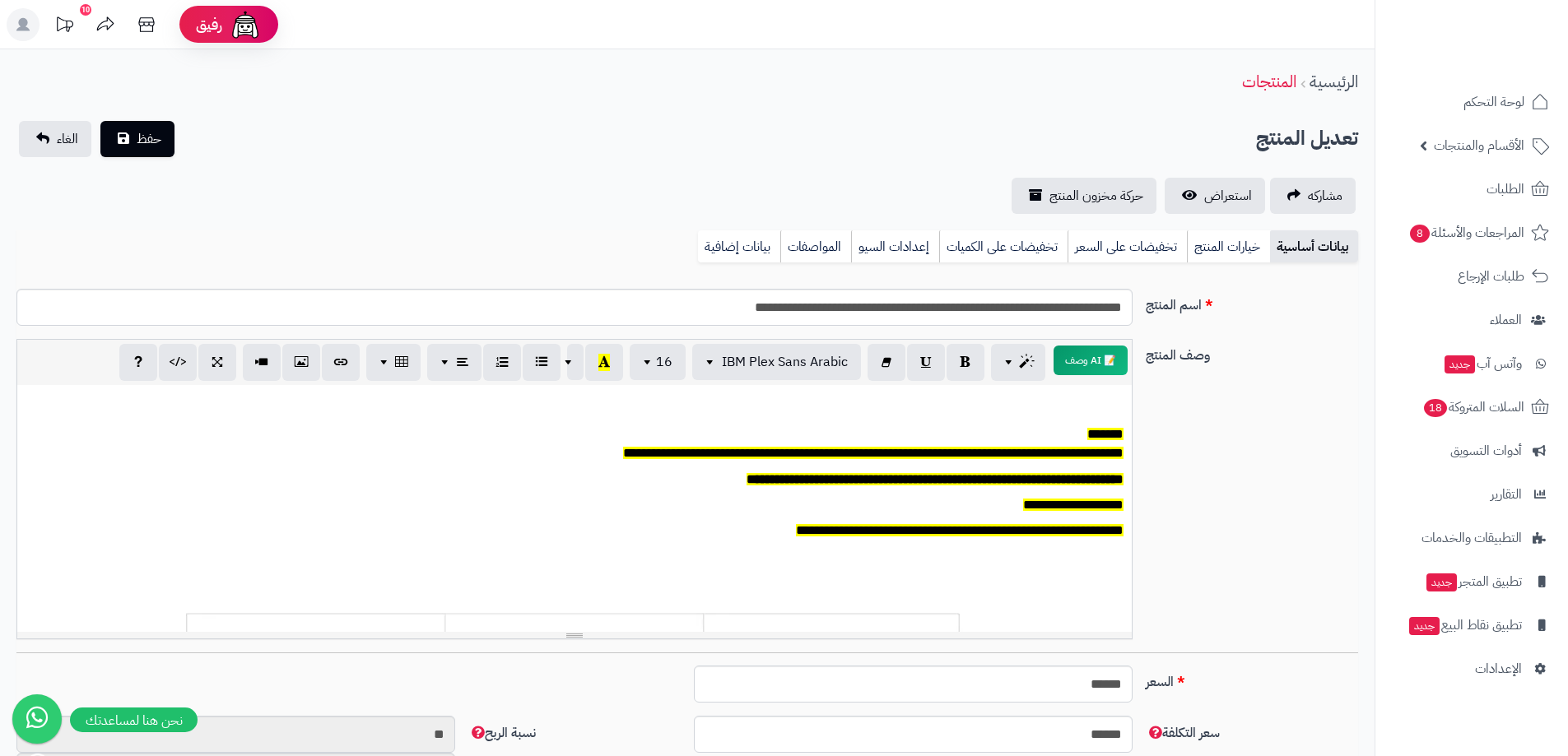
scroll to position [122, 0]
click at [1214, 249] on link "خيارات المنتج" at bounding box center [1229, 247] width 83 height 33
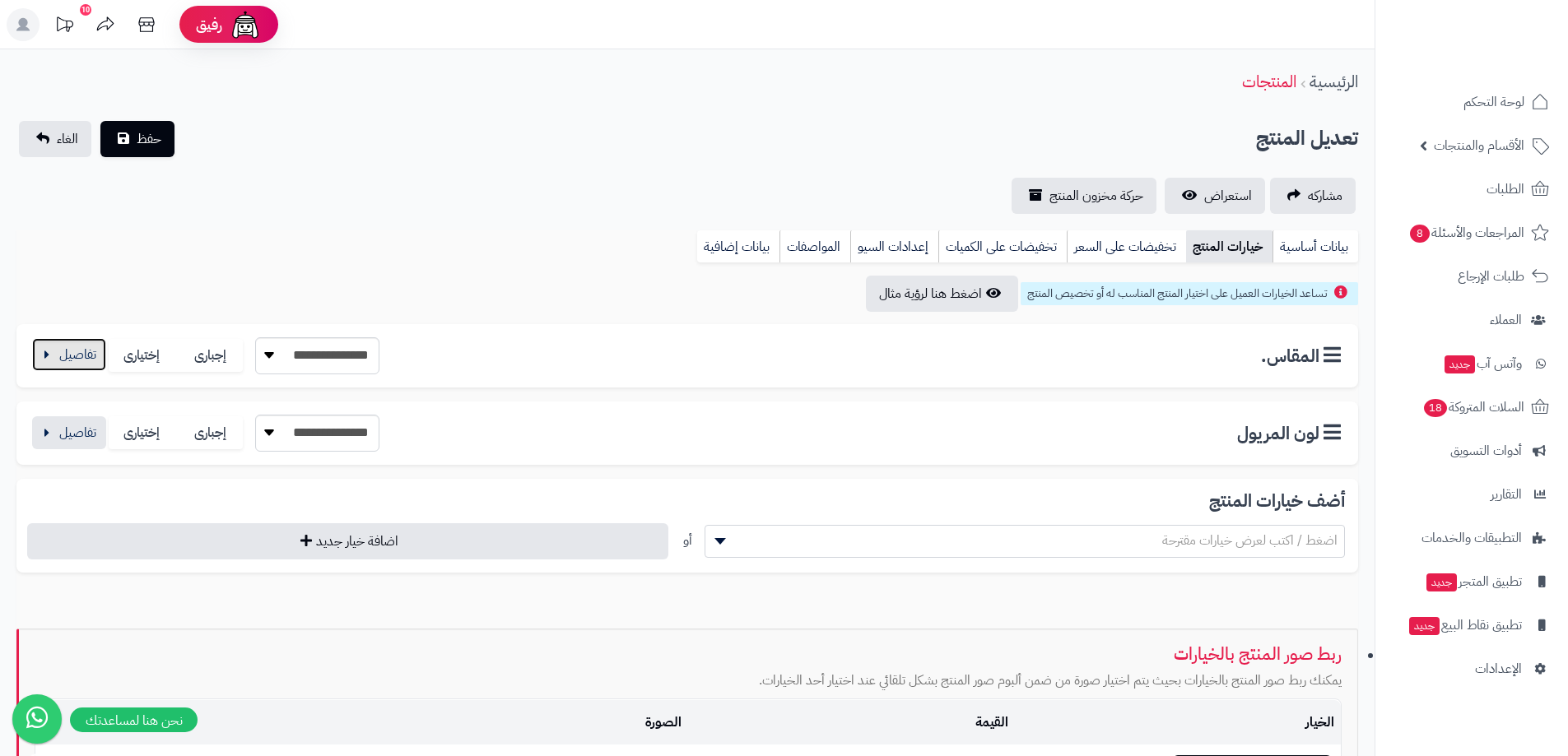
click at [57, 357] on button "button" at bounding box center [68, 355] width 74 height 33
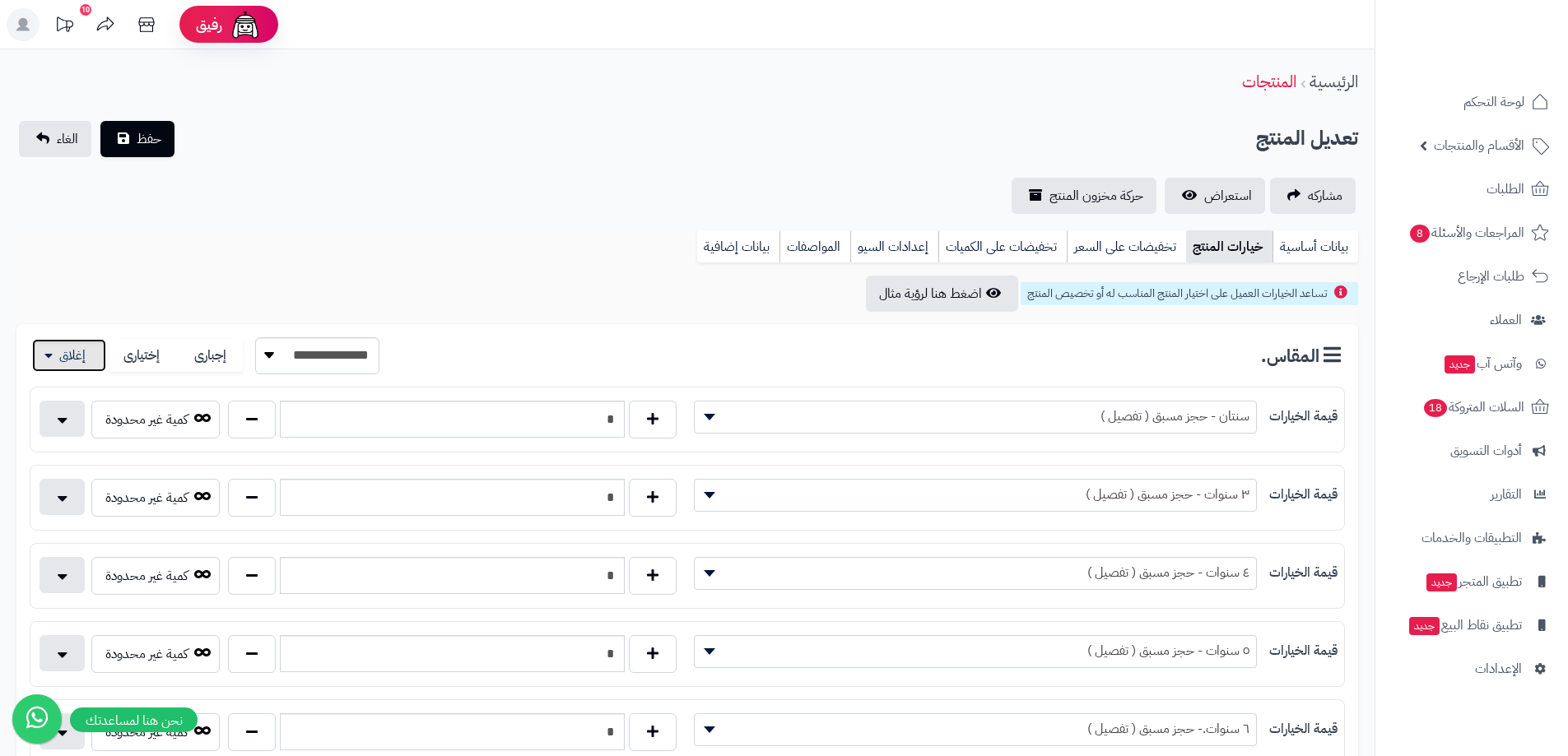
scroll to position [576, 0]
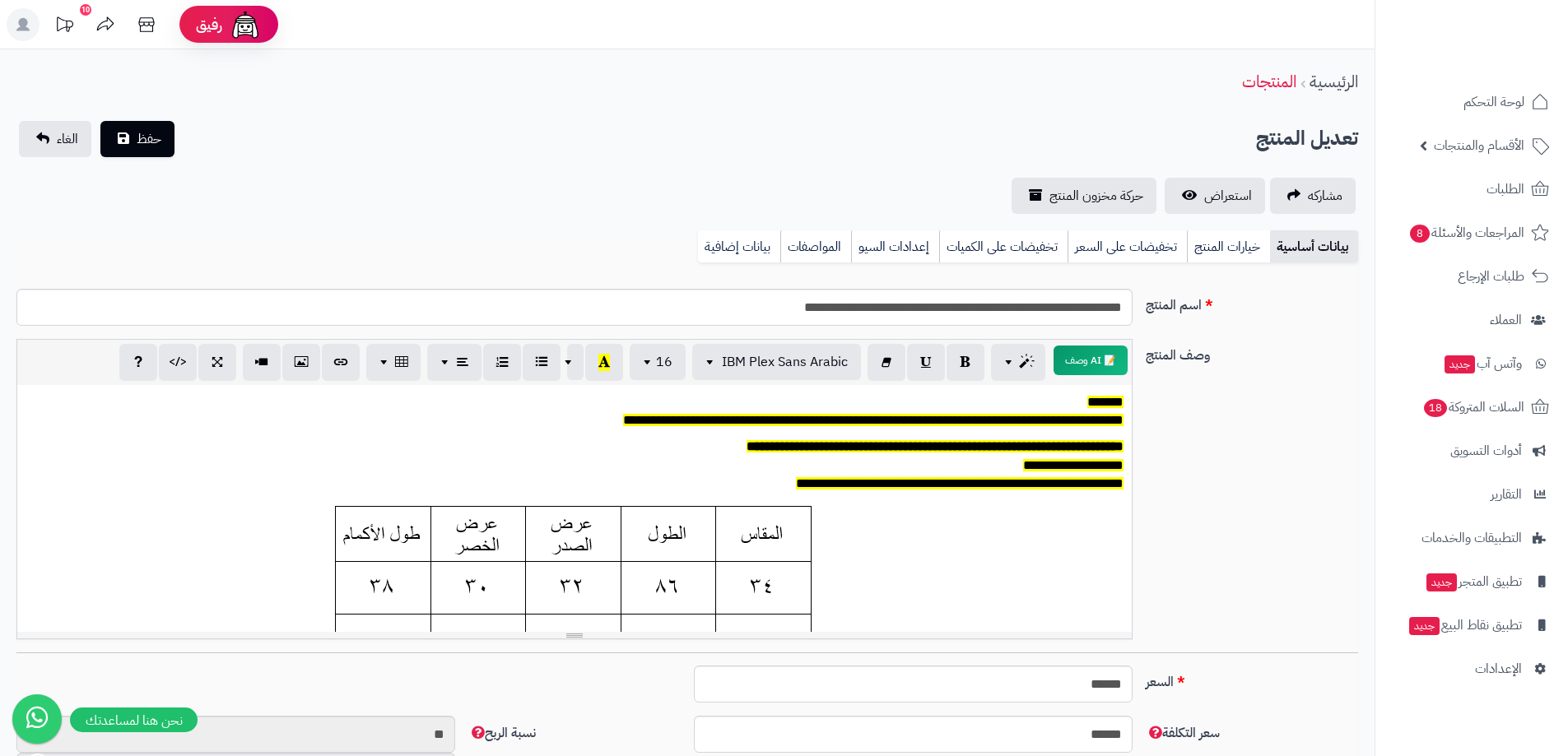
scroll to position [122, 0]
click at [1215, 249] on link "خيارات المنتج" at bounding box center [1229, 247] width 83 height 33
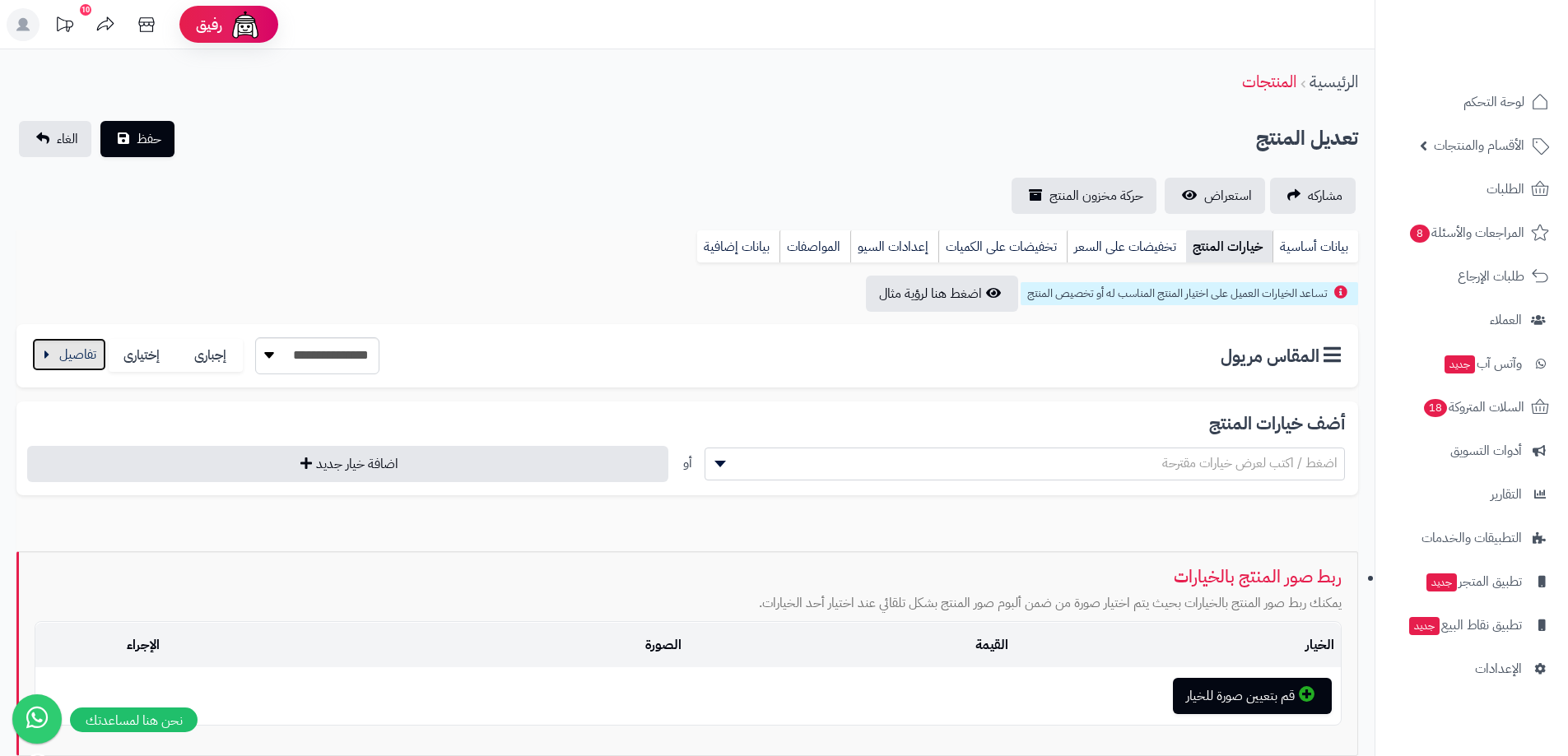
click at [81, 342] on button "button" at bounding box center [68, 355] width 74 height 33
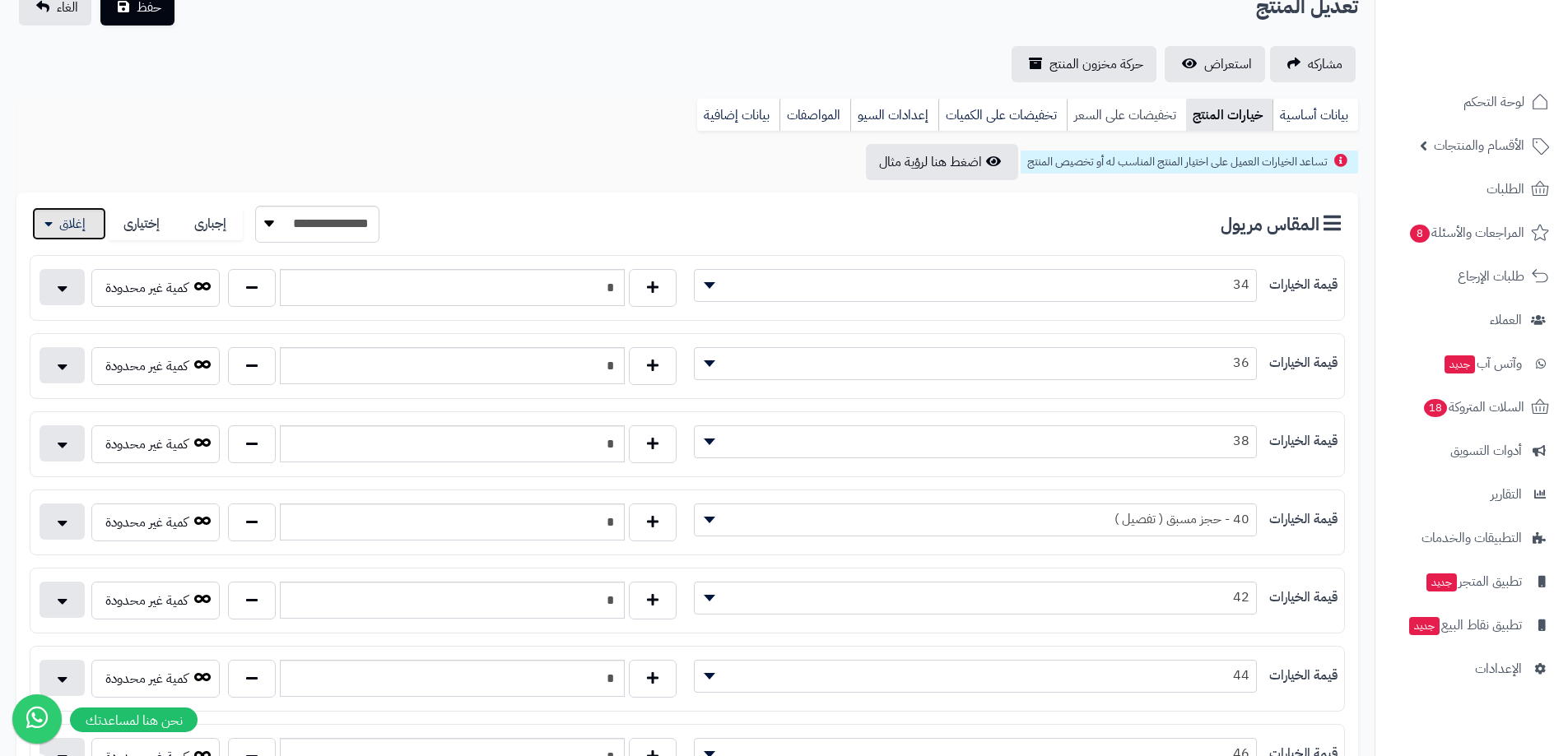
scroll to position [82, 0]
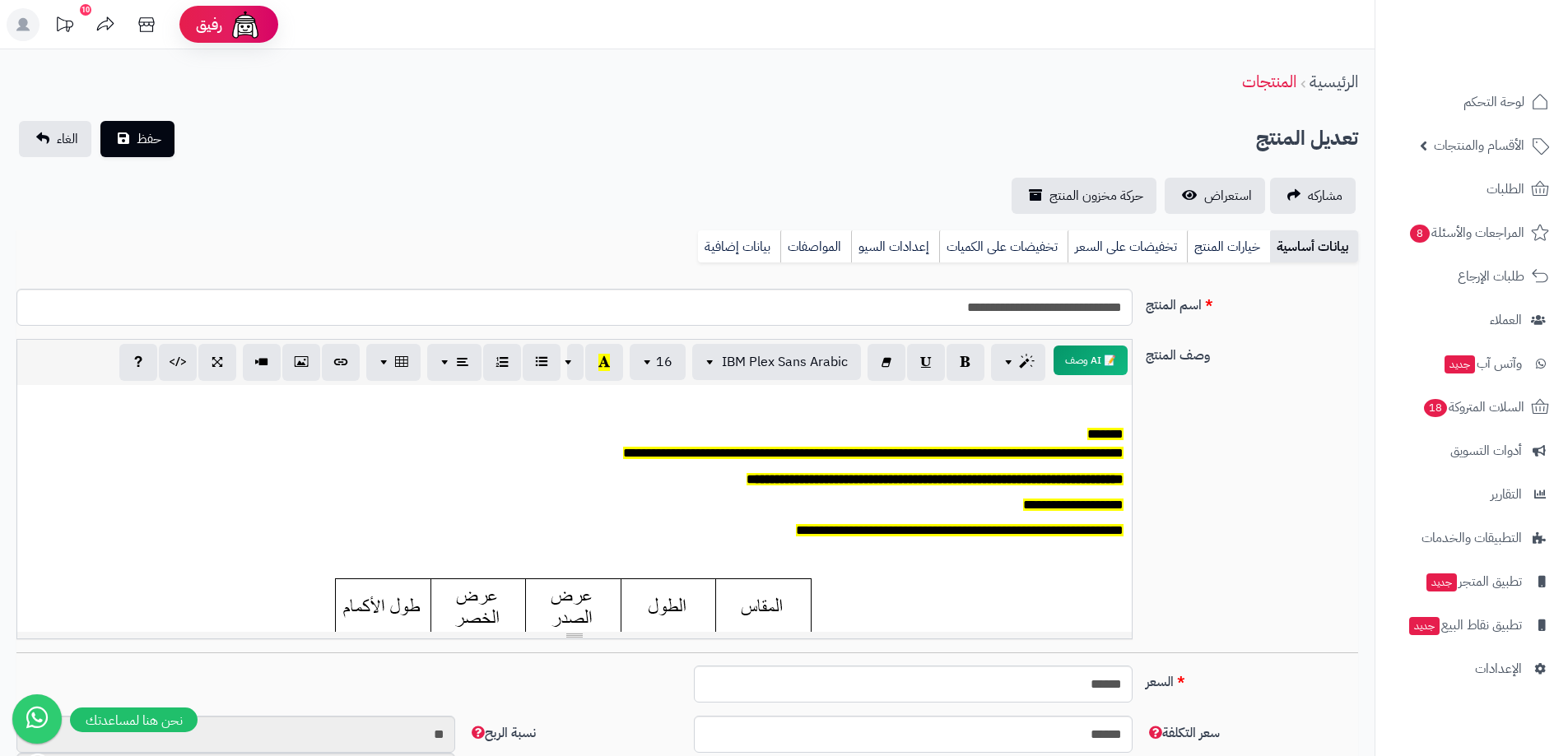
scroll to position [122, 0]
click at [1253, 249] on link "خيارات المنتج" at bounding box center [1229, 247] width 83 height 33
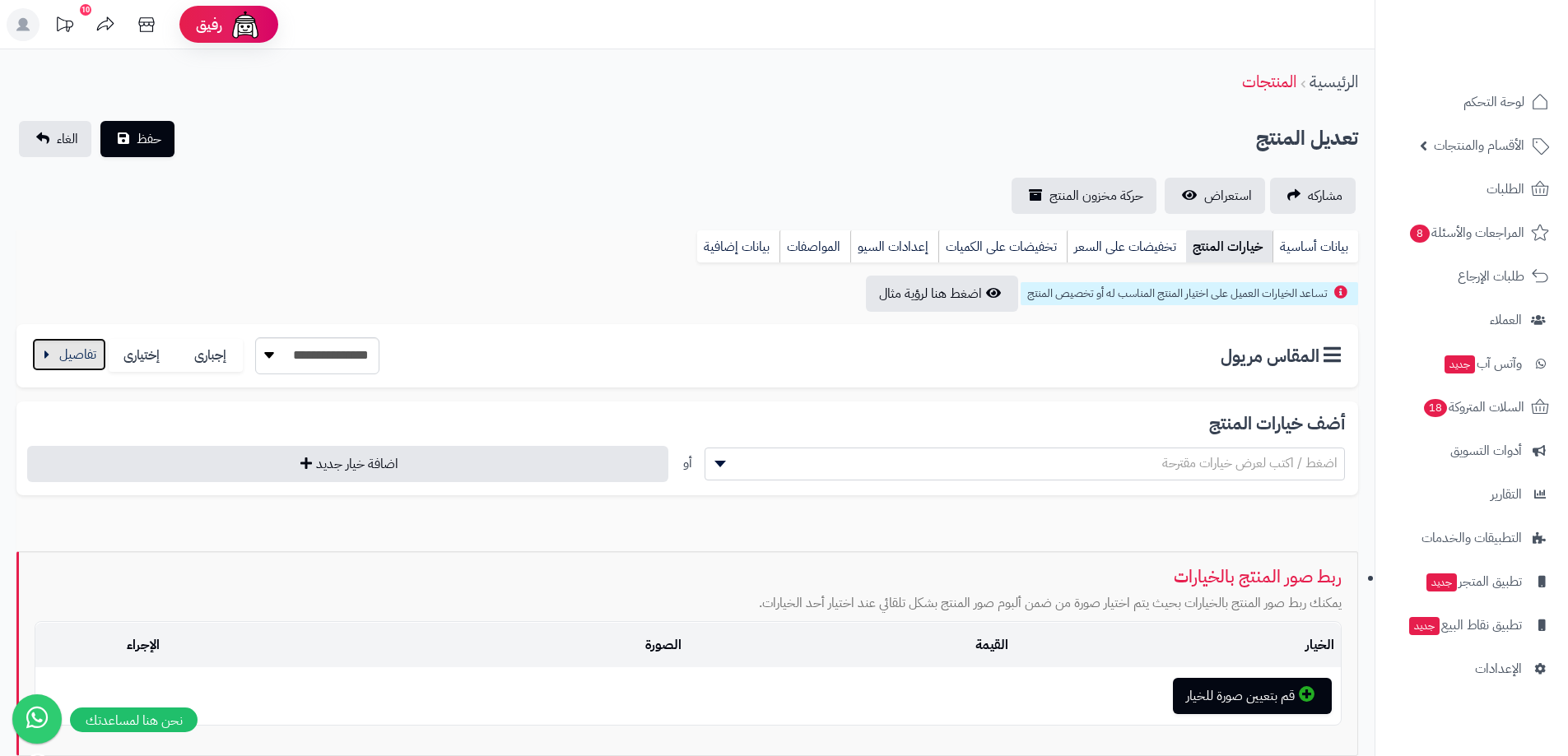
click at [87, 352] on button "button" at bounding box center [68, 355] width 74 height 33
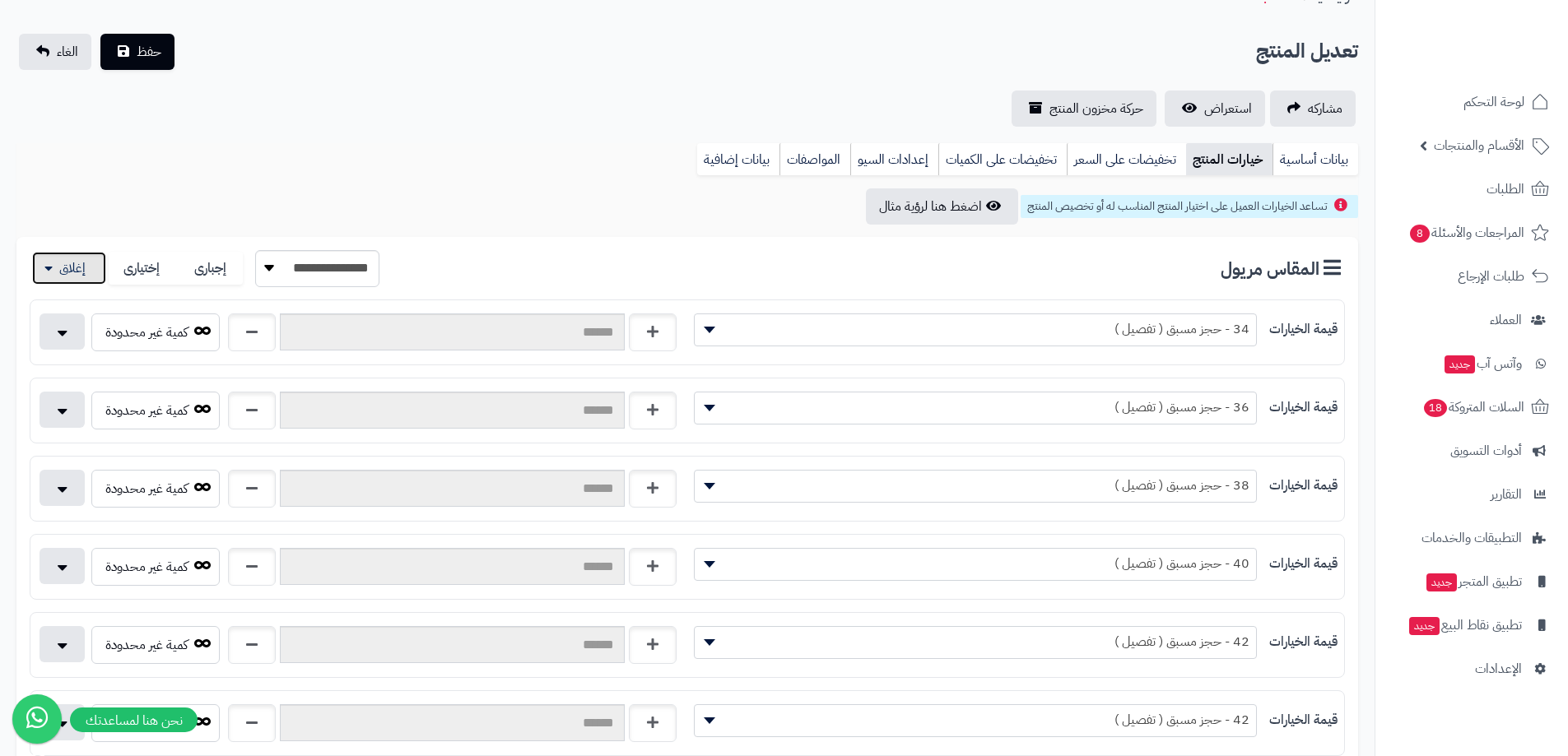
scroll to position [82, 0]
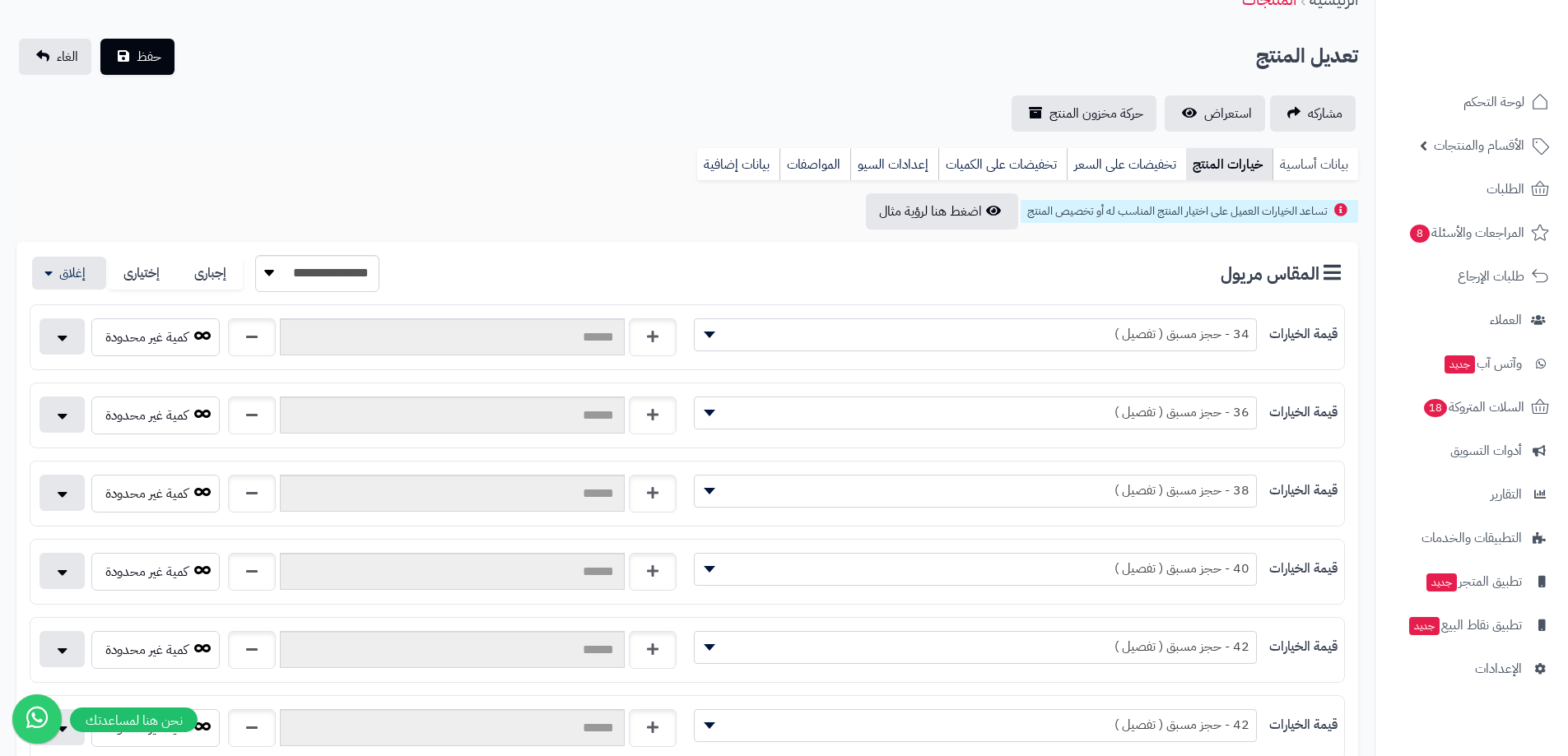
click at [1306, 176] on link "بيانات أساسية" at bounding box center [1314, 165] width 86 height 33
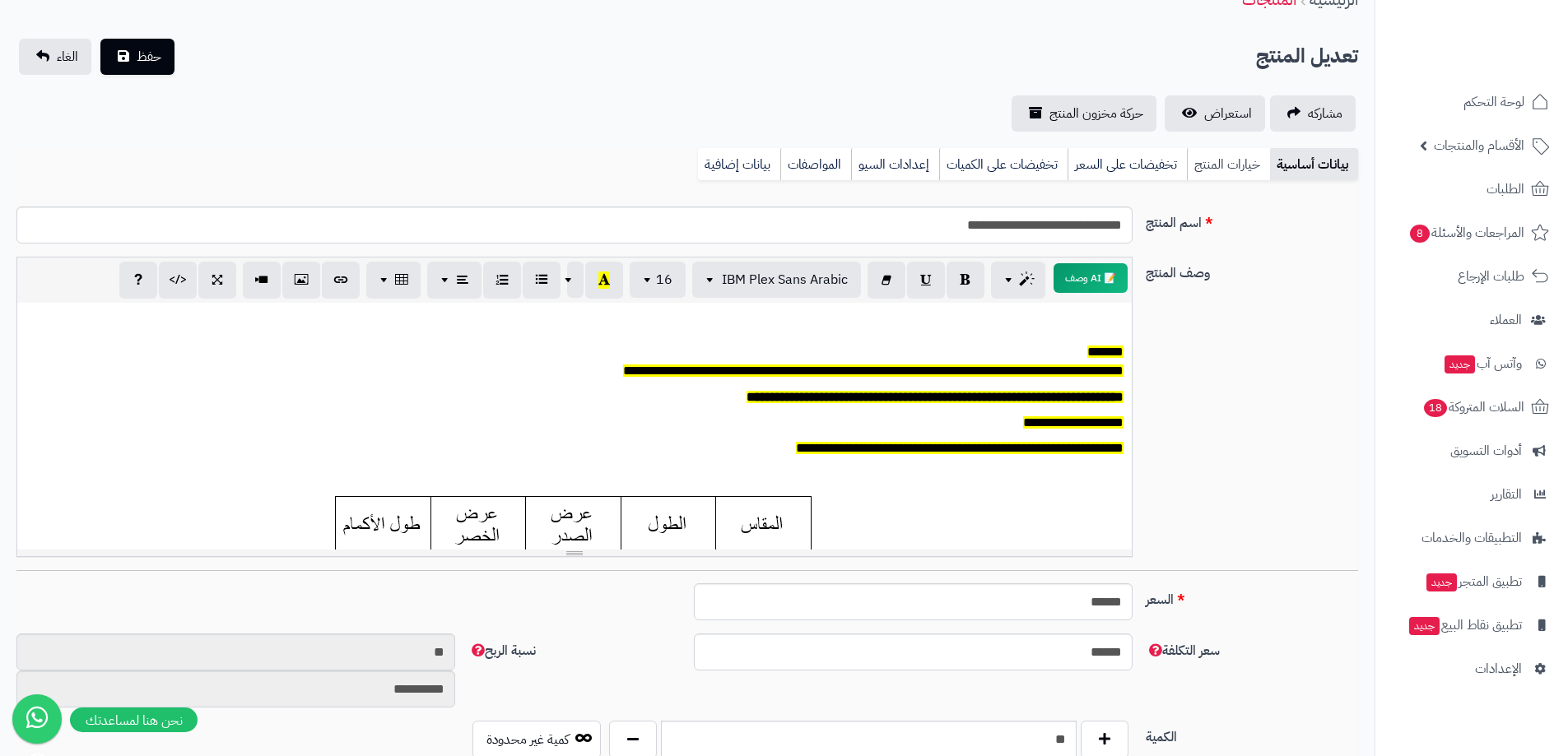
click at [1215, 166] on link "خيارات المنتج" at bounding box center [1229, 165] width 83 height 33
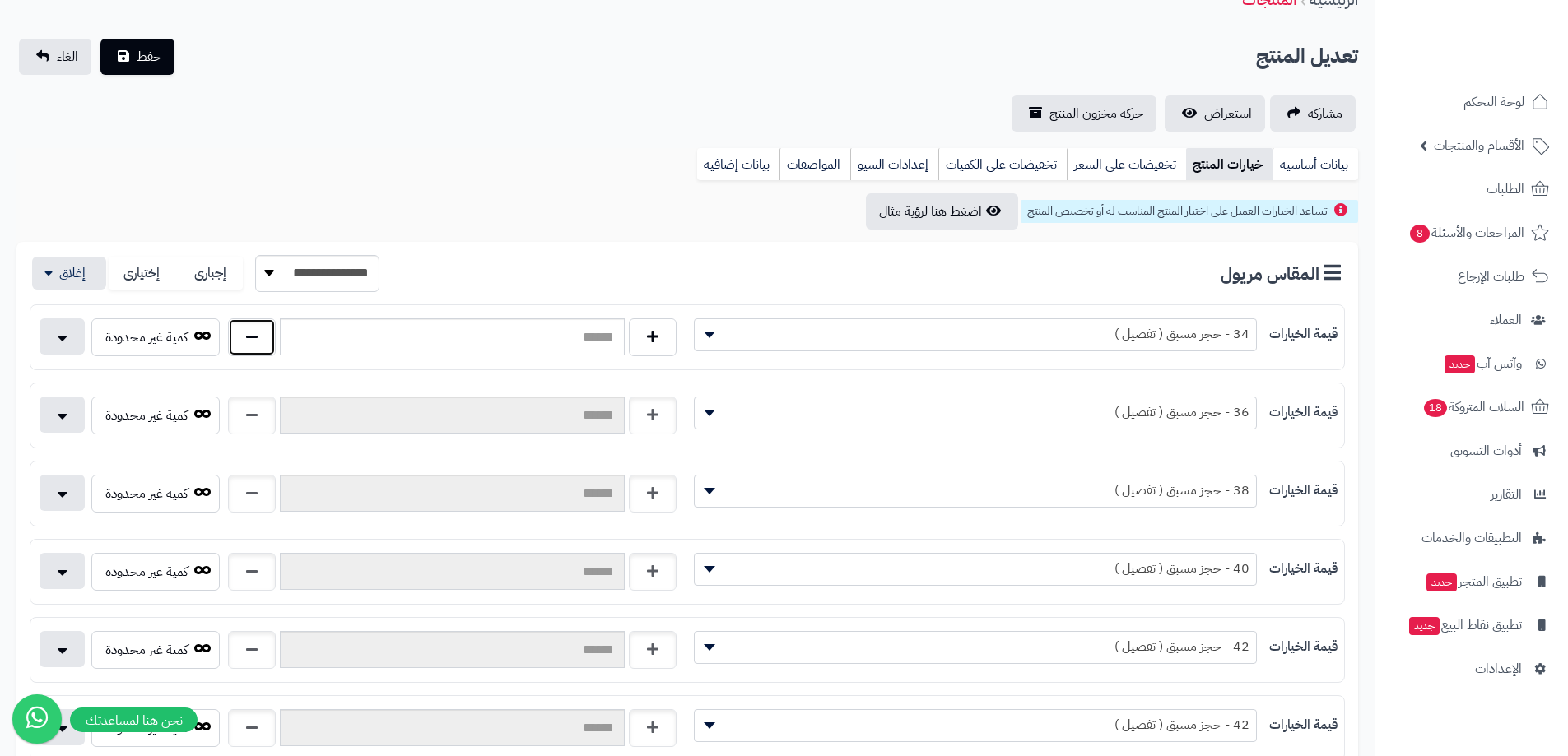
drag, startPoint x: 261, startPoint y: 338, endPoint x: 174, endPoint y: 389, distance: 100.8
click at [260, 338] on button "button" at bounding box center [251, 337] width 47 height 38
type input "*"
click at [259, 420] on button "button" at bounding box center [251, 414] width 47 height 38
type input "*"
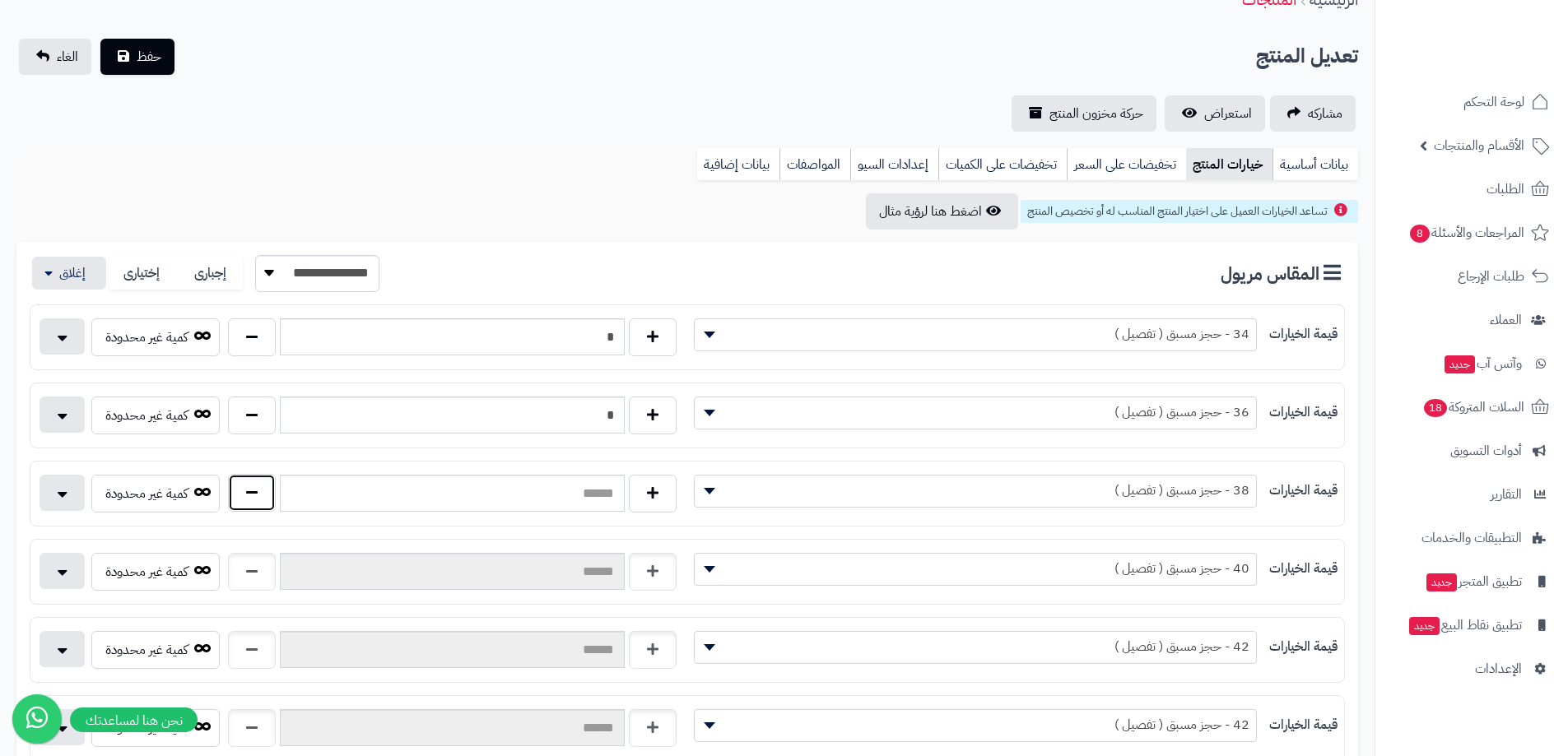
click at [233, 490] on button "button" at bounding box center [251, 493] width 47 height 38
type input "*"
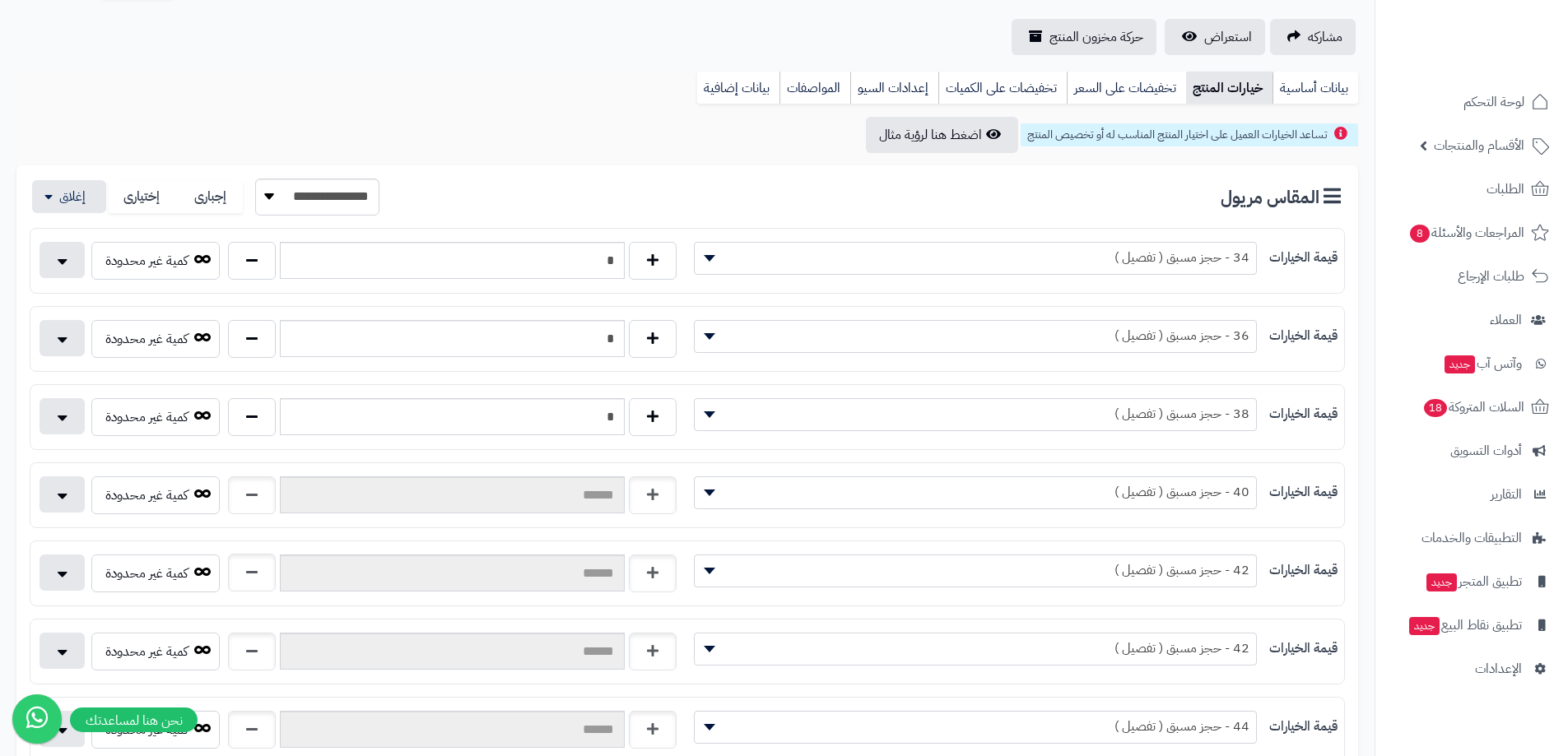
scroll to position [247, 0]
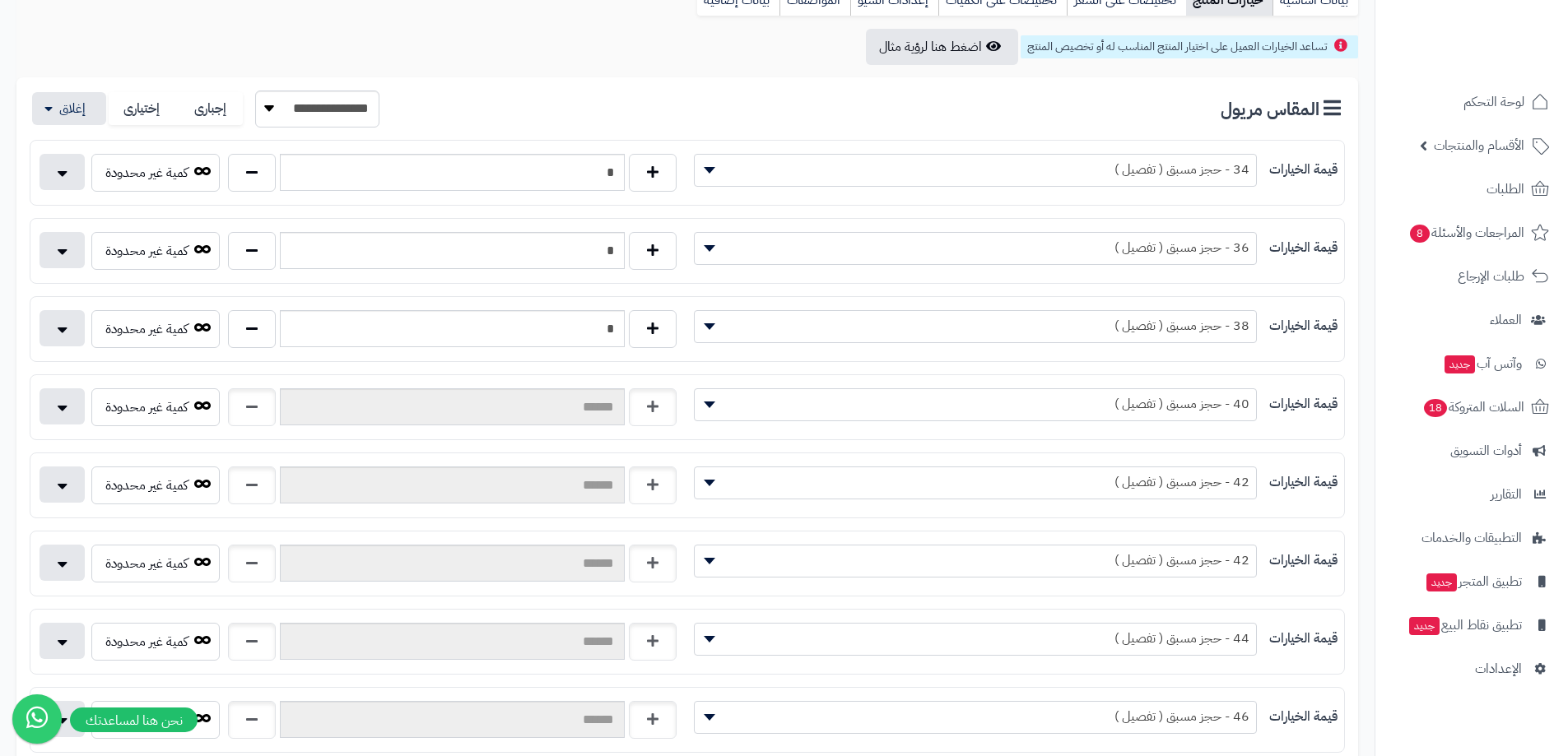
click at [199, 430] on div "كمية غير محدودة" at bounding box center [359, 411] width 657 height 44
click at [236, 407] on button "button" at bounding box center [251, 406] width 47 height 38
type input "*"
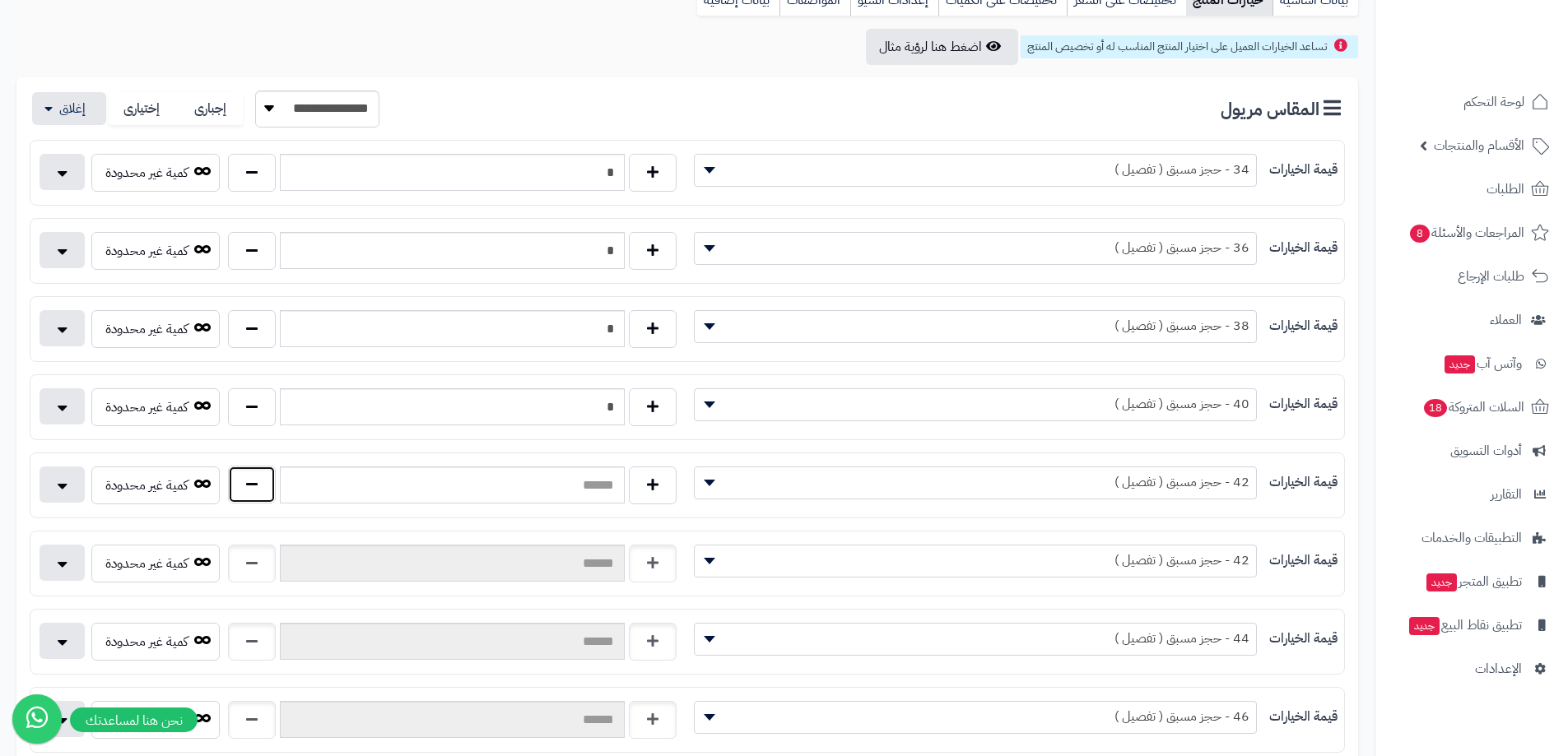
click at [229, 484] on button "button" at bounding box center [251, 484] width 47 height 38
type input "*"
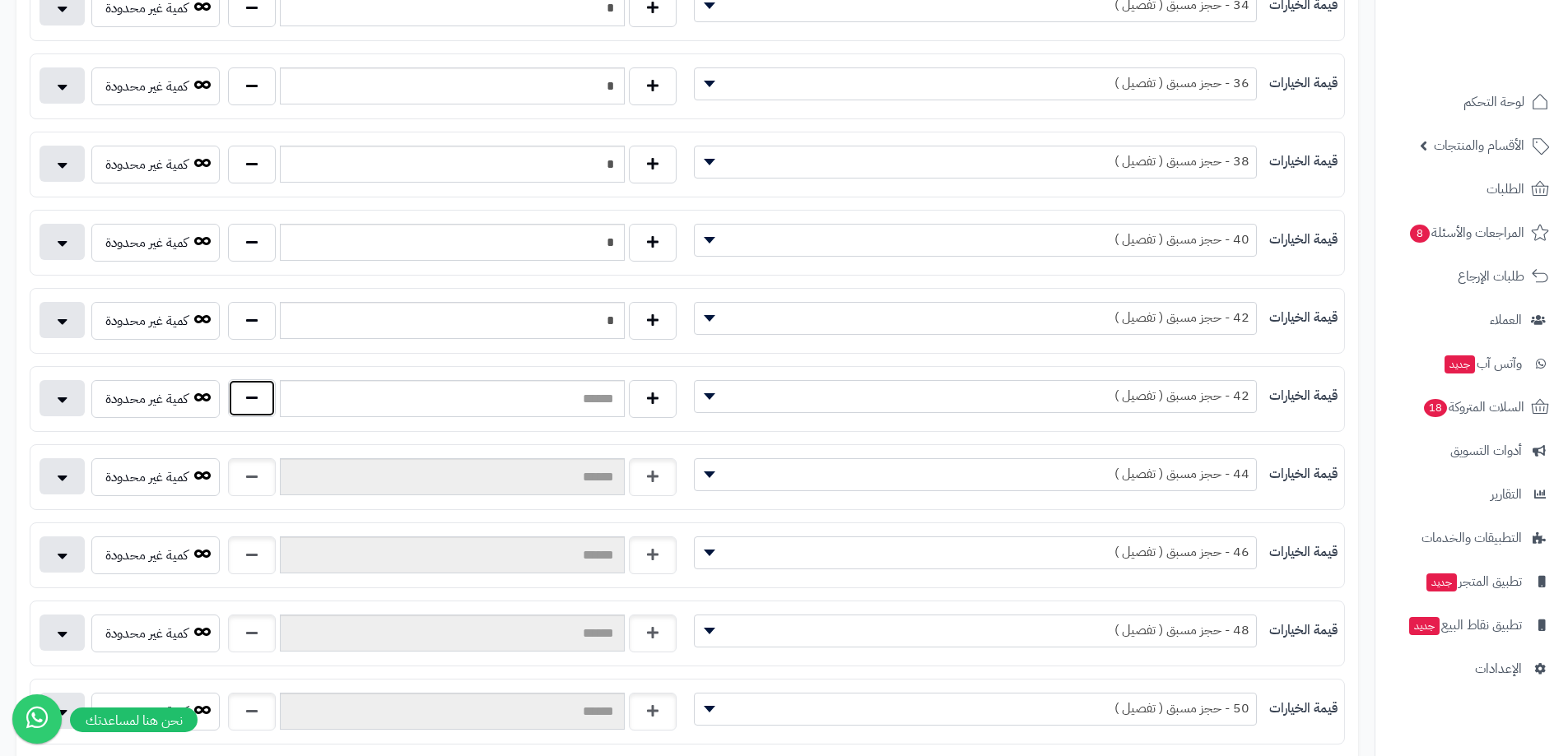
click at [256, 403] on button "button" at bounding box center [251, 397] width 47 height 38
type input "*"
click at [230, 474] on button "button" at bounding box center [251, 475] width 47 height 38
type input "*"
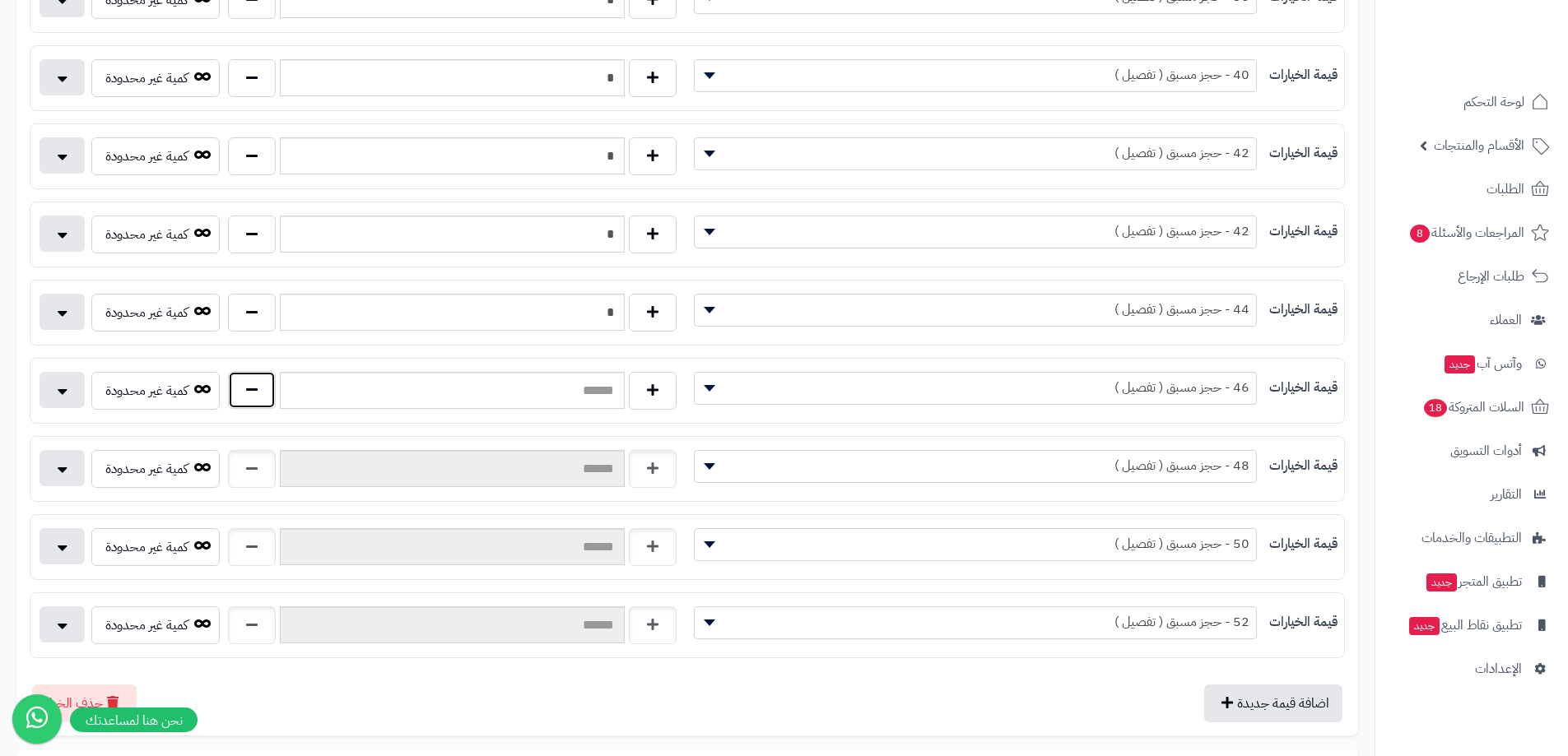
click at [249, 396] on button "button" at bounding box center [251, 390] width 47 height 38
type input "*"
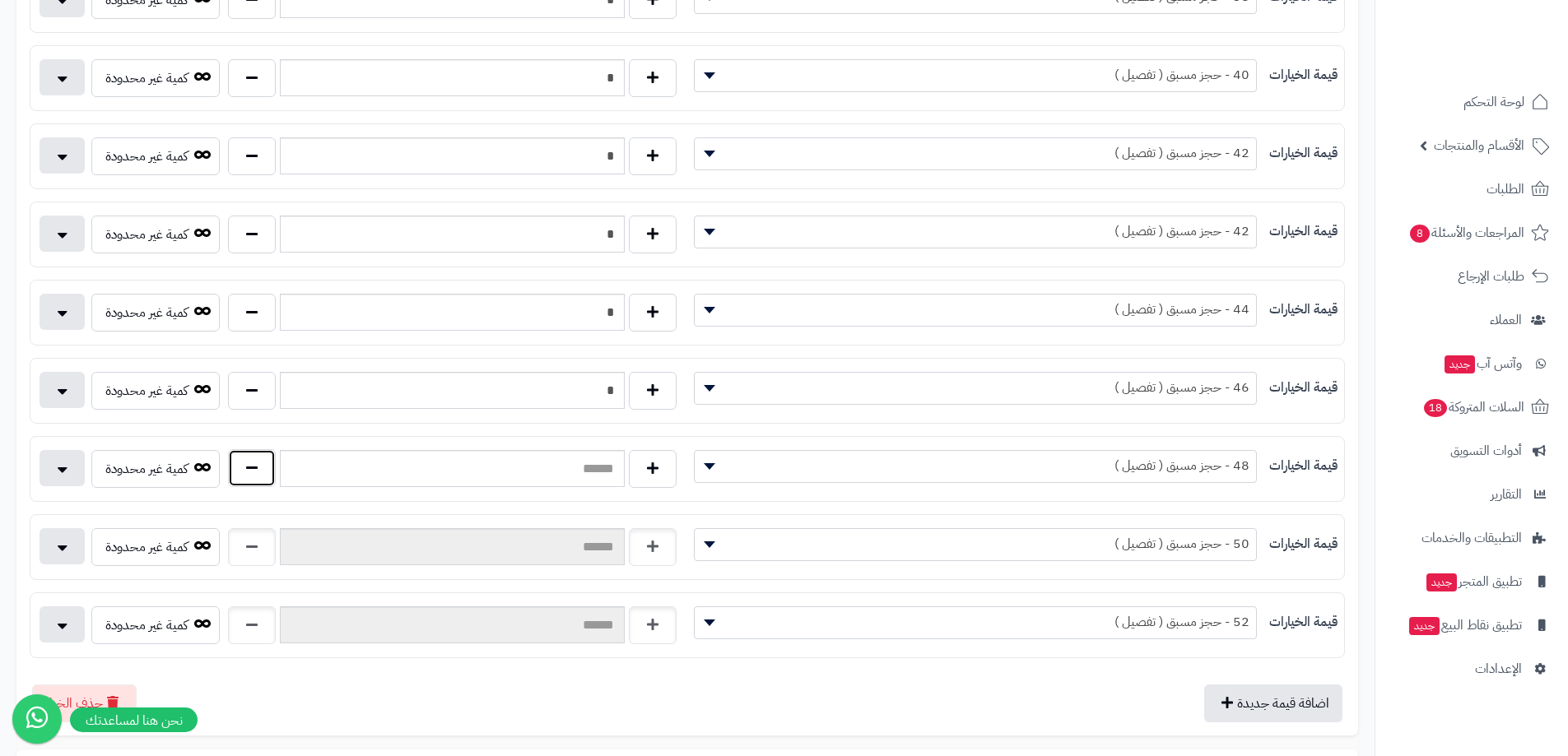
click at [256, 463] on button "button" at bounding box center [251, 468] width 47 height 38
type input "*"
click at [244, 546] on button "button" at bounding box center [251, 546] width 47 height 38
type input "*"
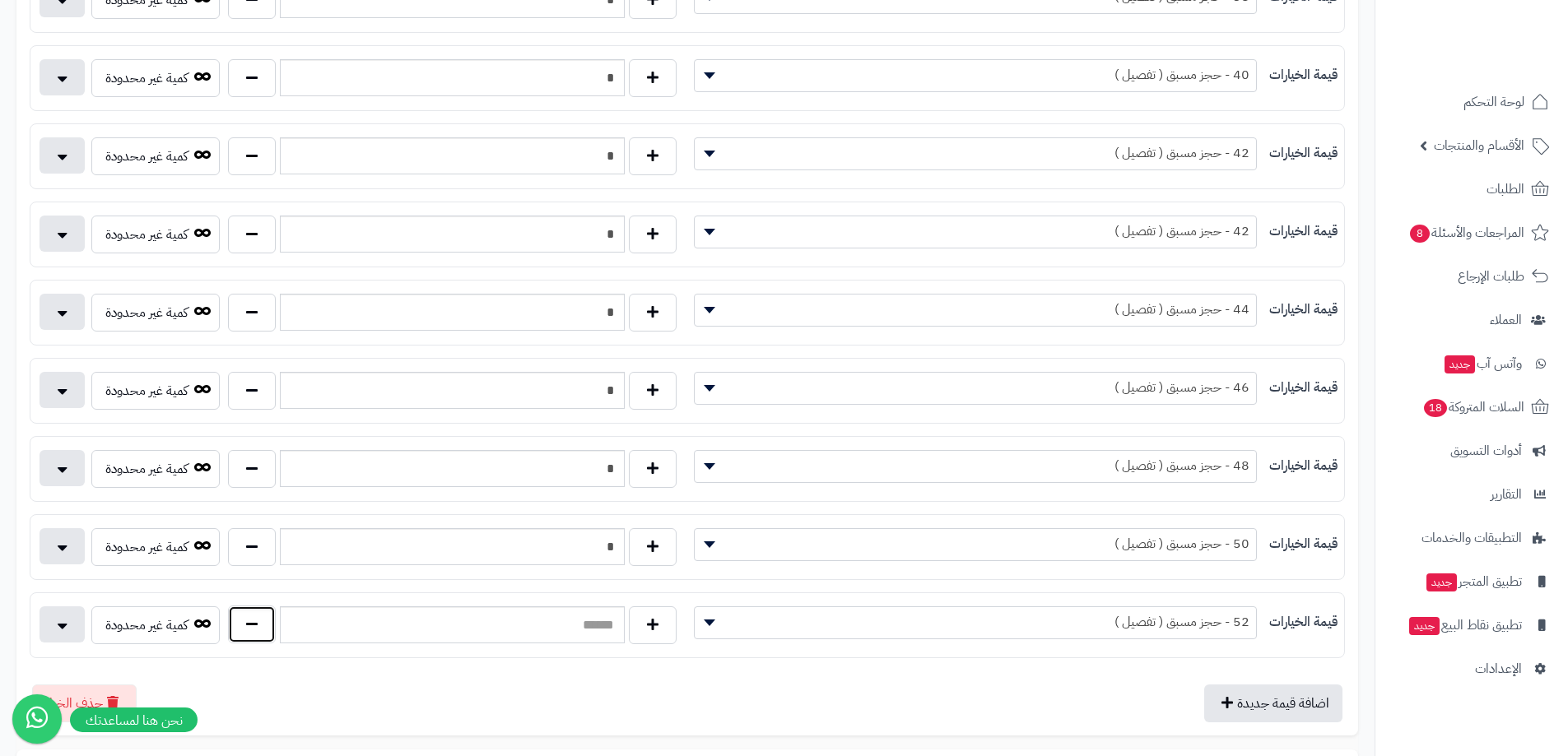
click at [243, 627] on button "button" at bounding box center [251, 624] width 47 height 38
type input "*"
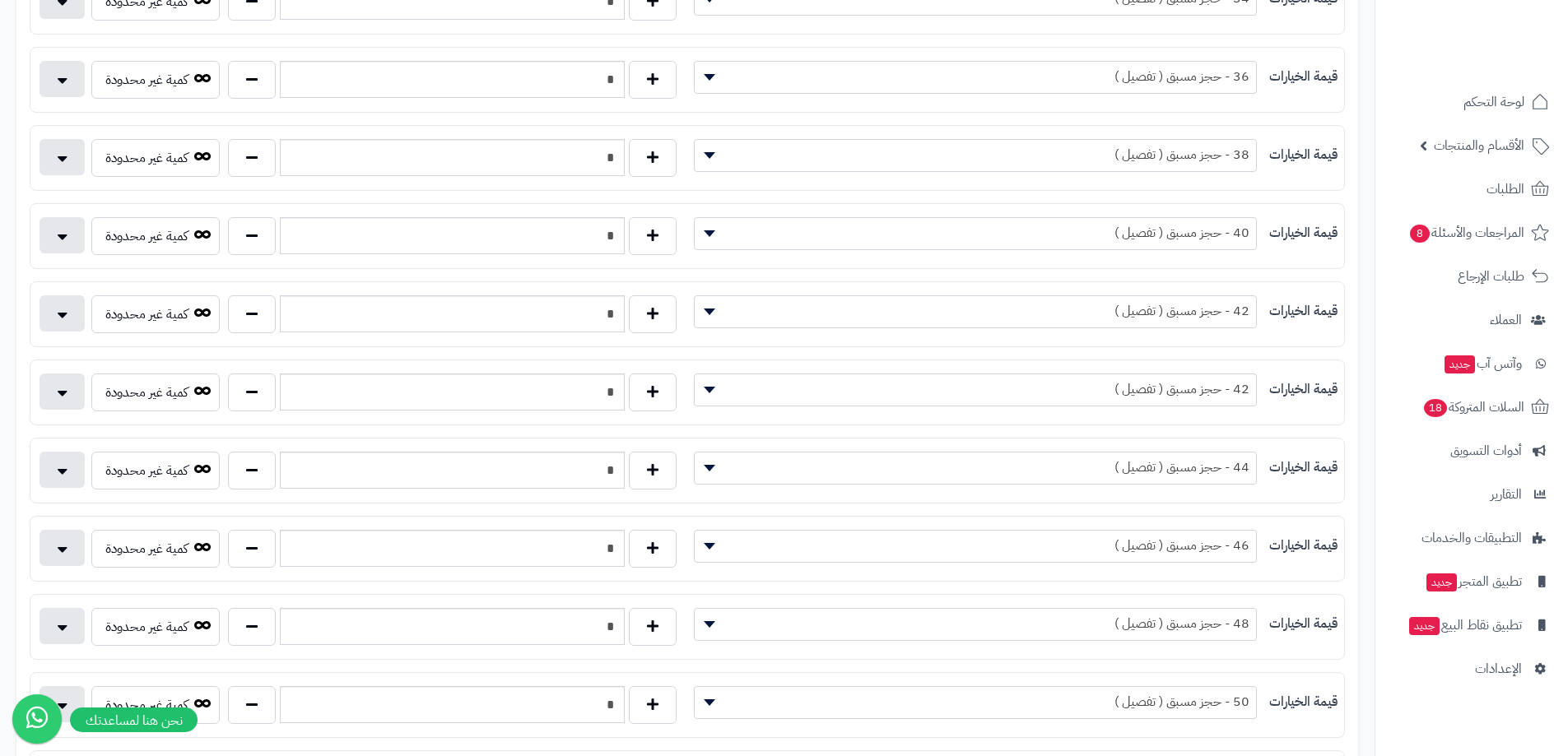
scroll to position [0, 0]
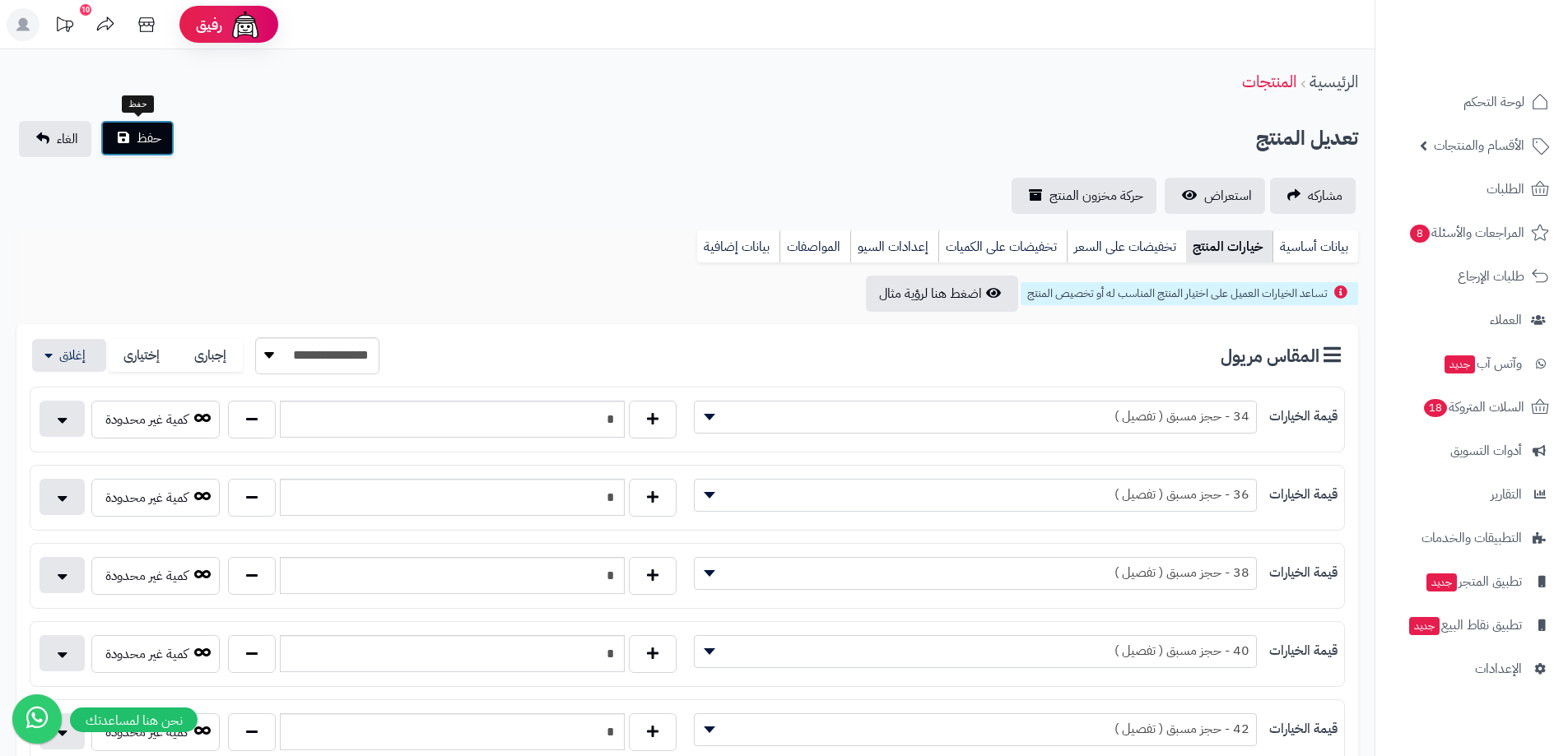
click at [139, 134] on span "حفظ" at bounding box center [149, 138] width 25 height 19
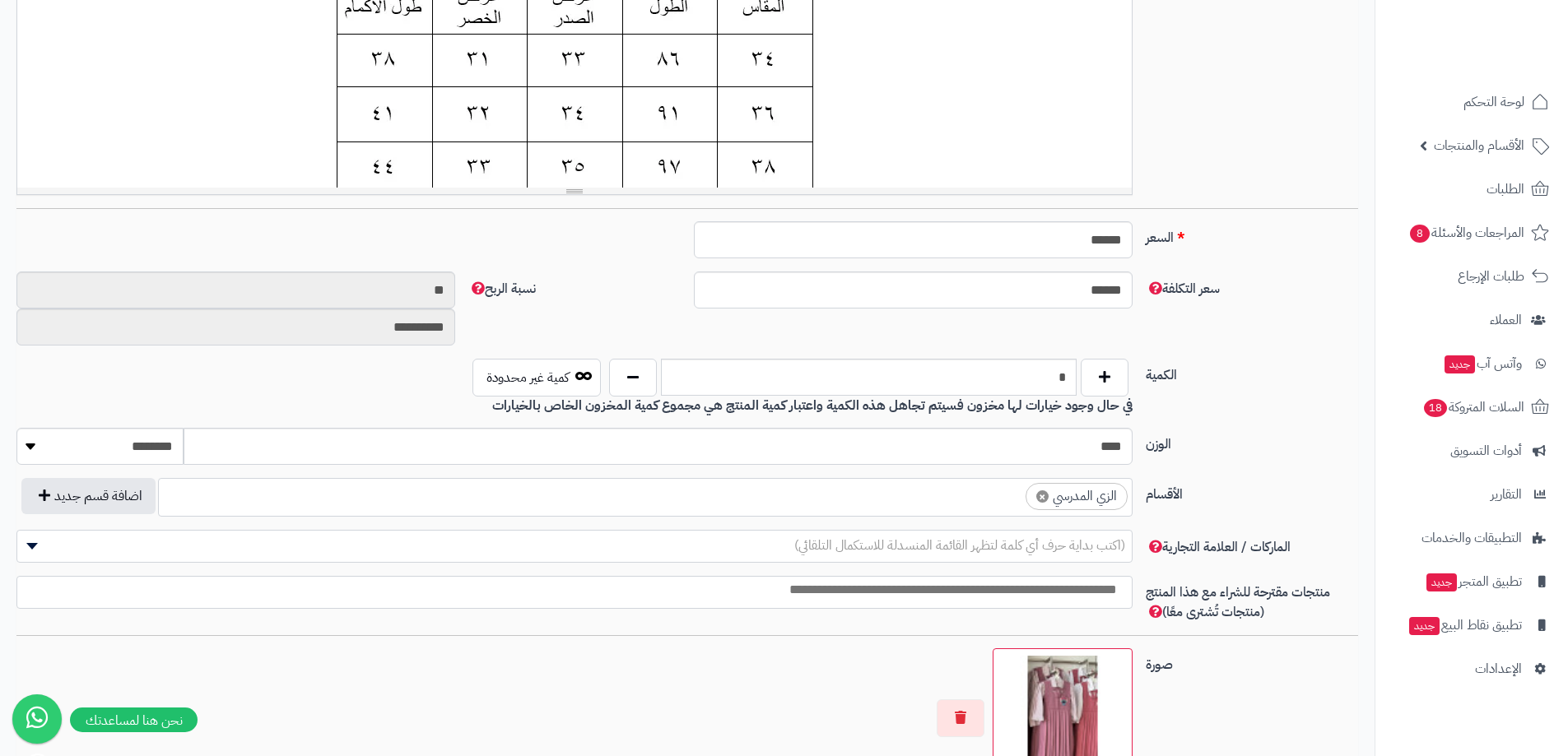
scroll to position [82, 0]
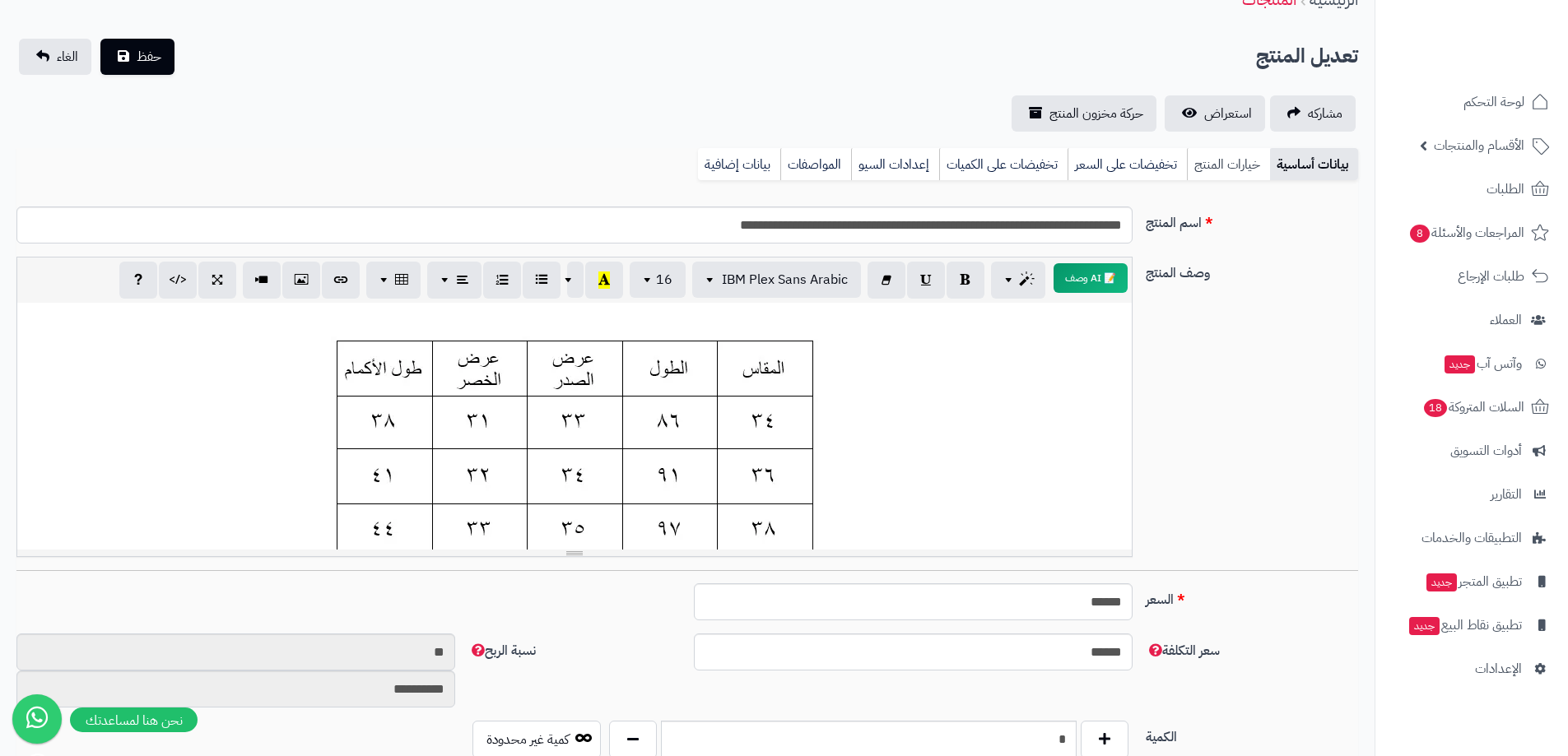
click at [1217, 172] on link "خيارات المنتج" at bounding box center [1229, 165] width 83 height 33
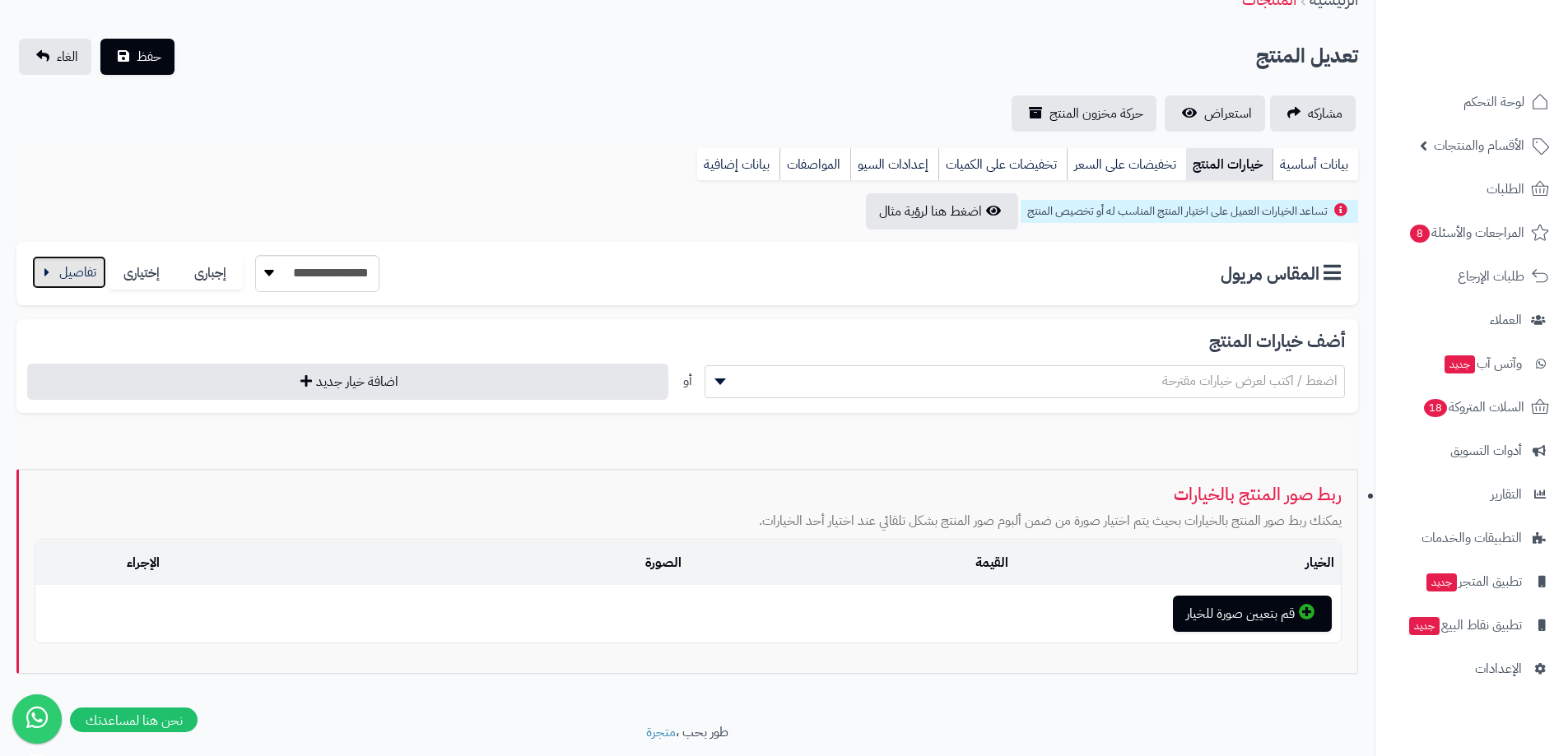
click at [57, 272] on button "button" at bounding box center [68, 272] width 74 height 33
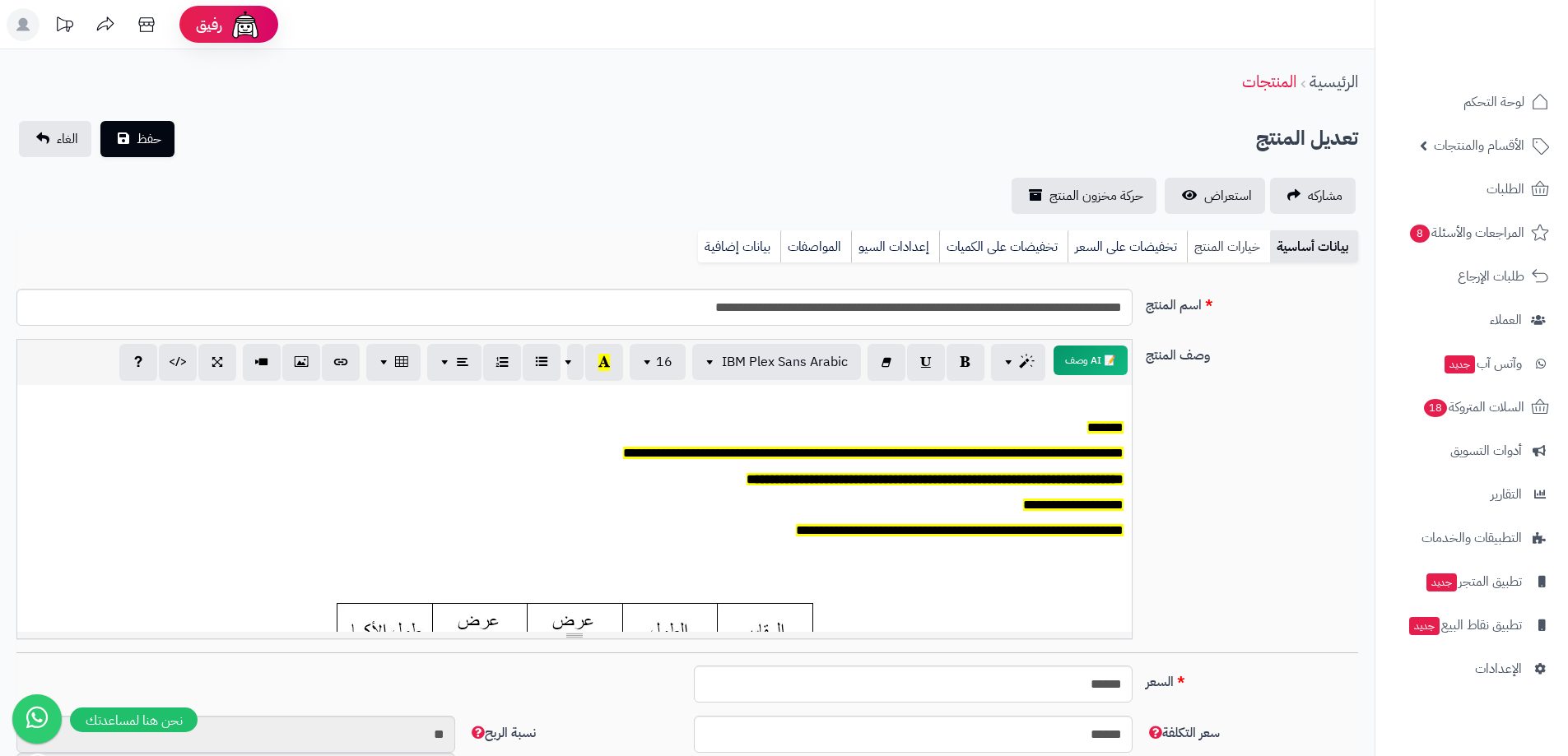
click at [1229, 256] on link "خيارات المنتج" at bounding box center [1229, 247] width 83 height 33
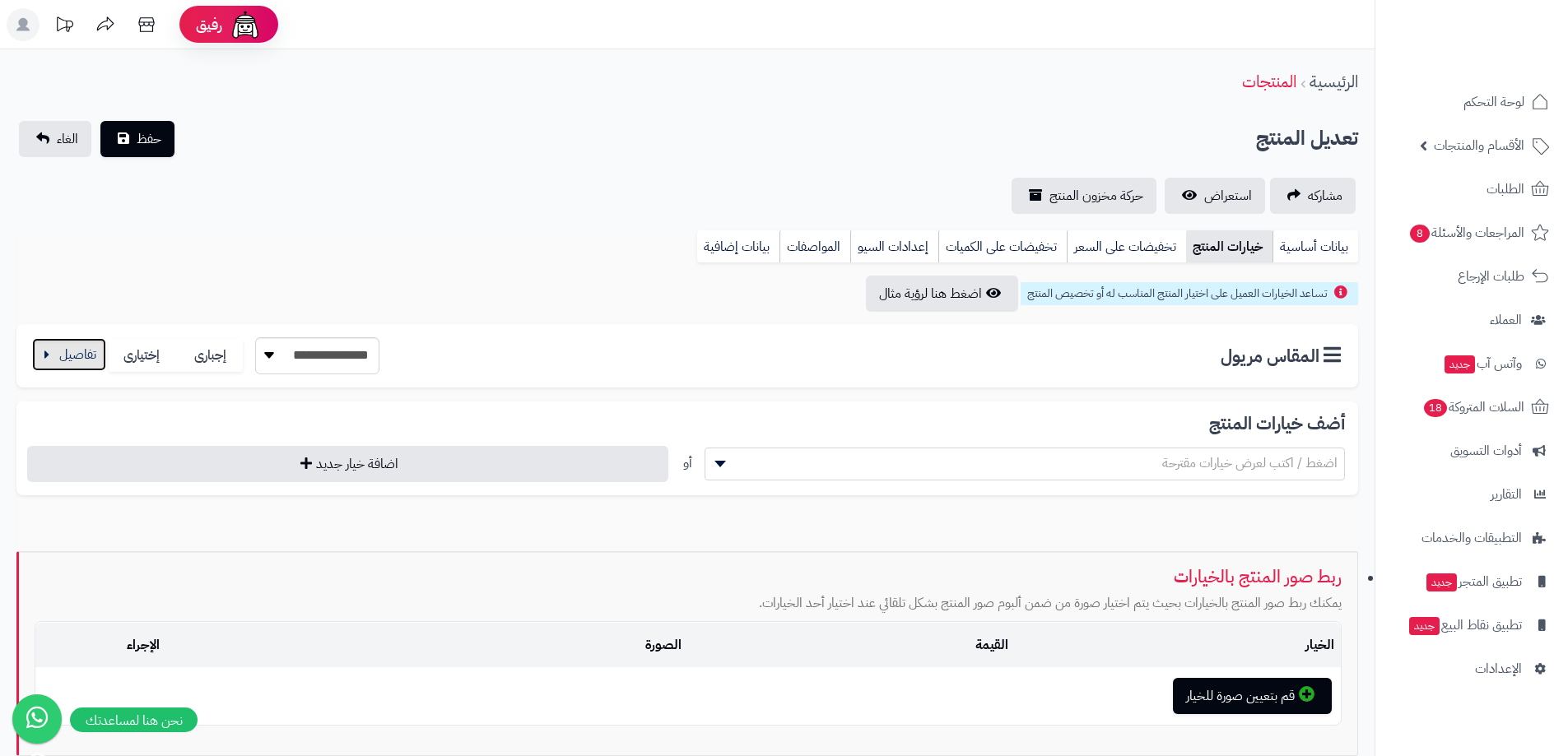
click at [77, 354] on button "button" at bounding box center [68, 355] width 74 height 33
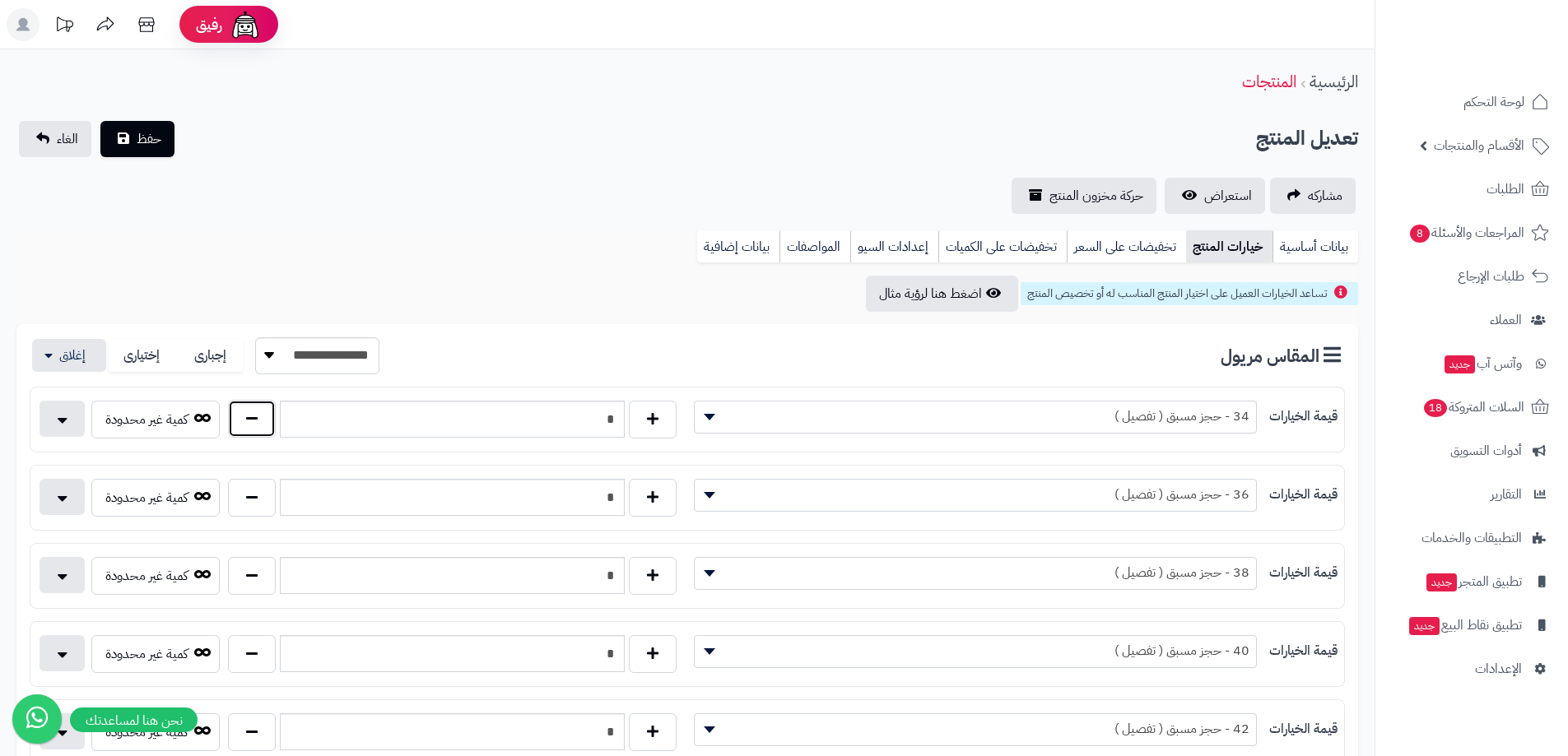
click at [235, 413] on button "button" at bounding box center [251, 418] width 47 height 38
click at [234, 413] on button "button" at bounding box center [251, 418] width 47 height 38
type input "*"
click at [247, 491] on button "button" at bounding box center [251, 497] width 47 height 38
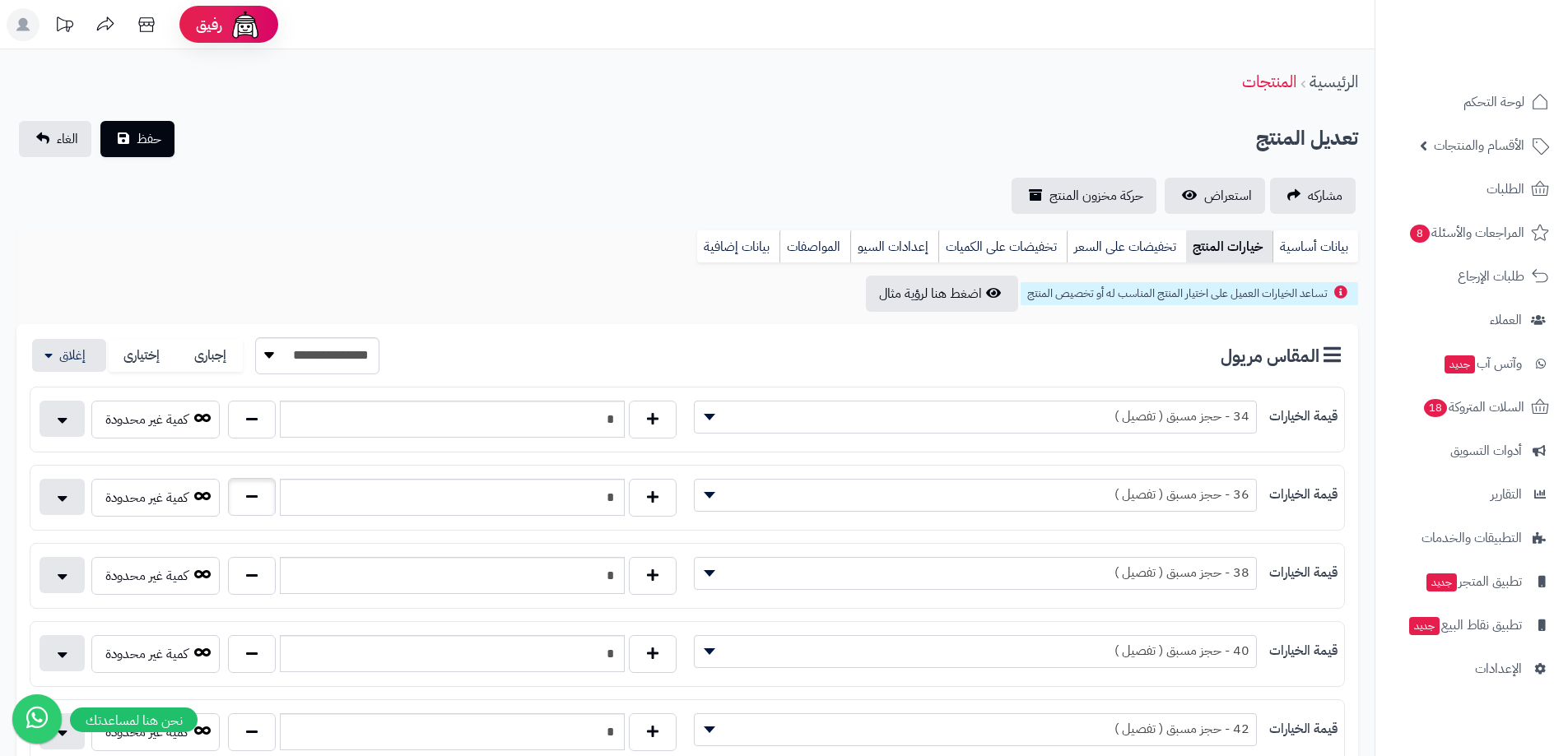
type input "*"
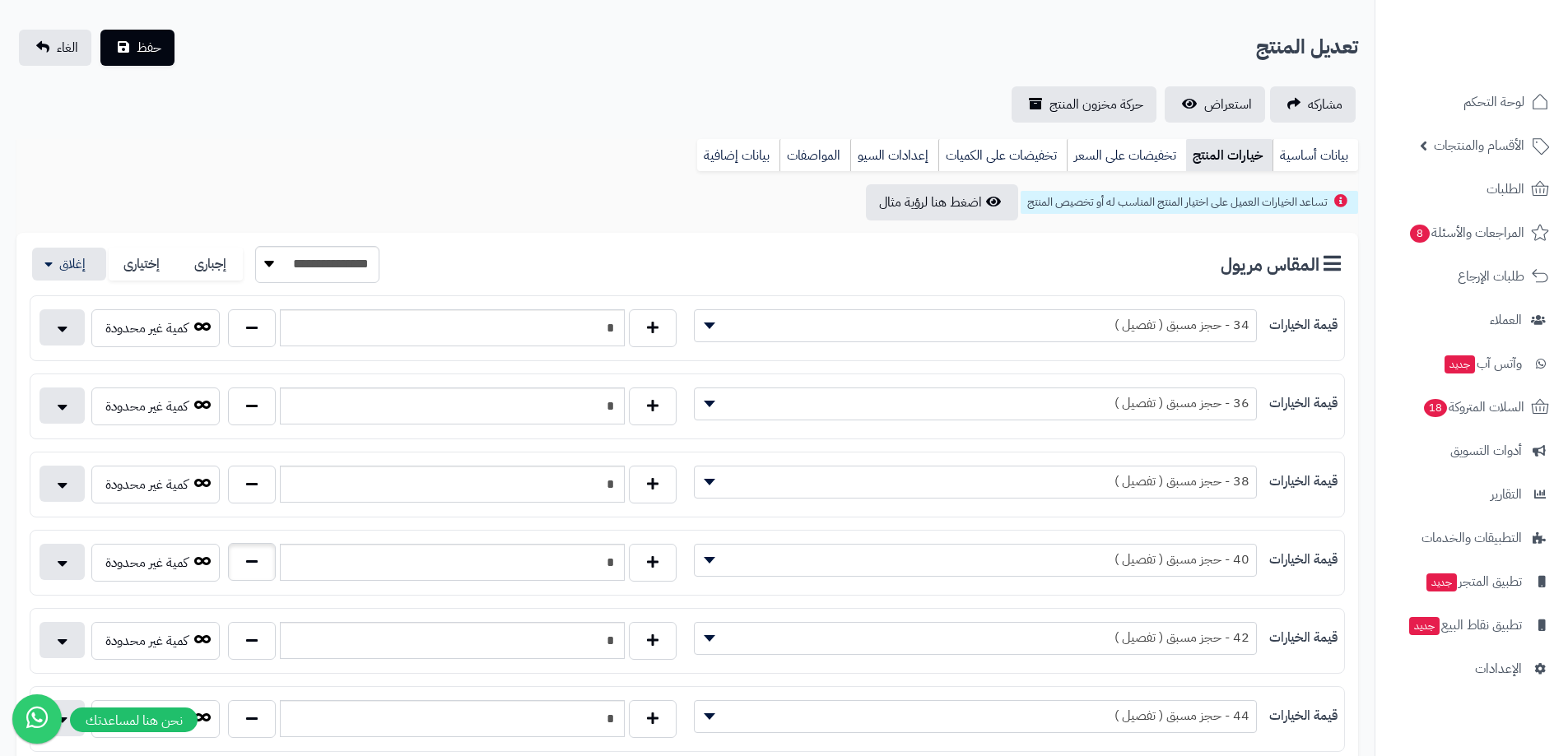
scroll to position [165, 0]
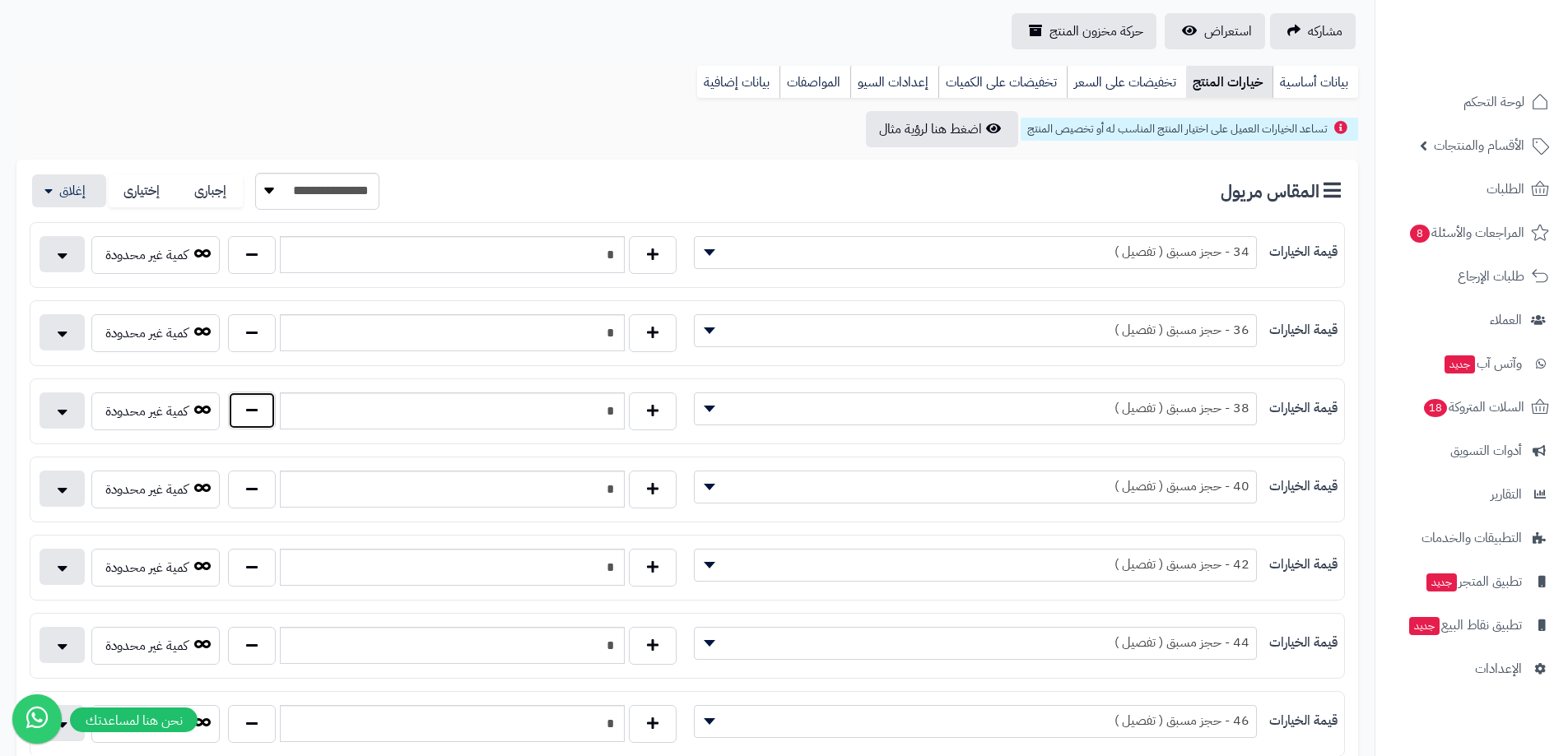
click at [245, 410] on button "button" at bounding box center [251, 410] width 47 height 38
type input "*"
click at [271, 497] on button "button" at bounding box center [251, 488] width 47 height 38
click at [261, 557] on button "button" at bounding box center [251, 566] width 47 height 38
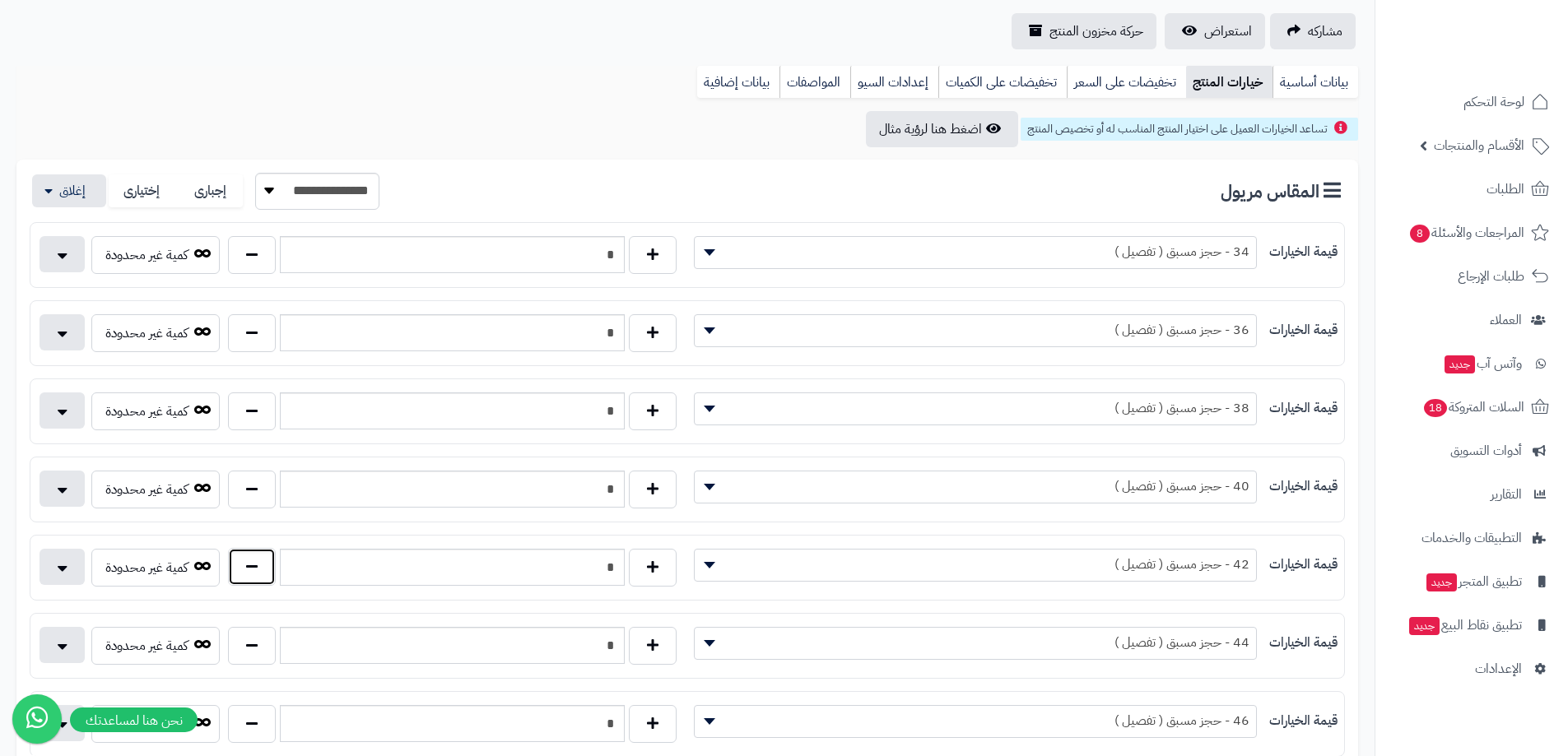
click at [260, 558] on button "button" at bounding box center [251, 566] width 47 height 38
type input "*"
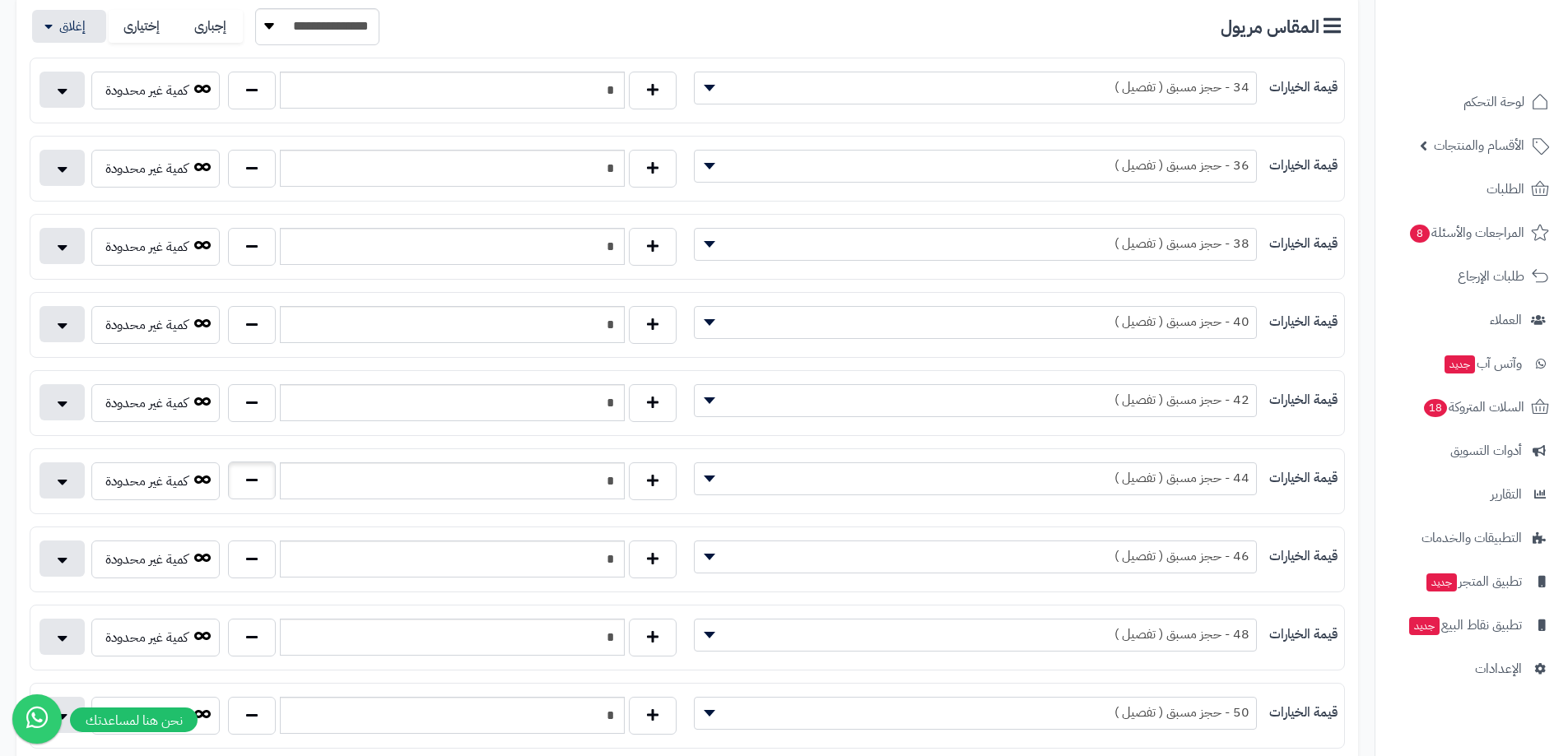
click at [250, 500] on div "*" at bounding box center [452, 481] width 457 height 38
click at [250, 499] on button "button" at bounding box center [251, 480] width 47 height 38
click at [250, 492] on button "button" at bounding box center [251, 480] width 47 height 38
type input "*"
click at [249, 542] on button "button" at bounding box center [251, 558] width 47 height 38
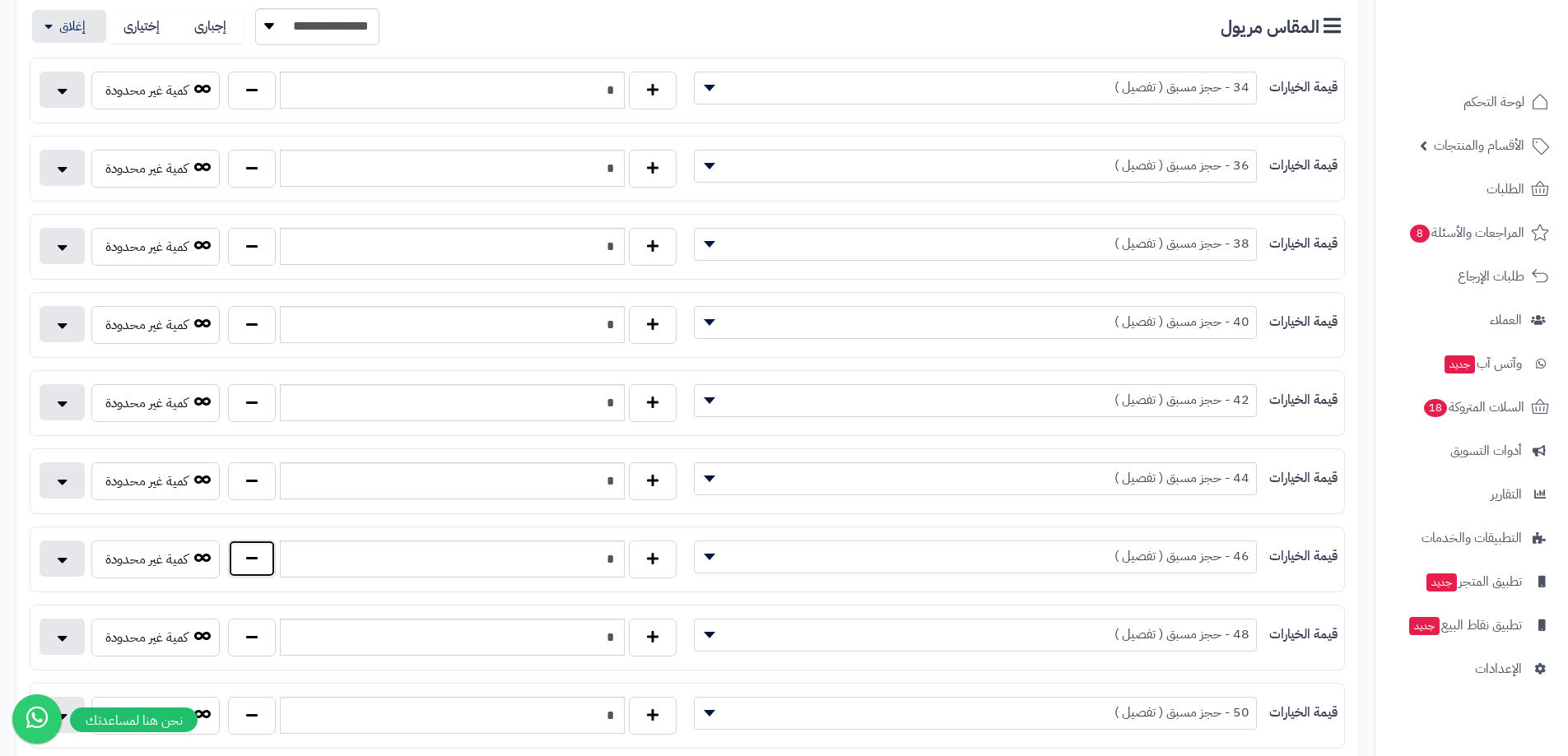
click at [248, 547] on button "button" at bounding box center [251, 558] width 47 height 38
type input "*"
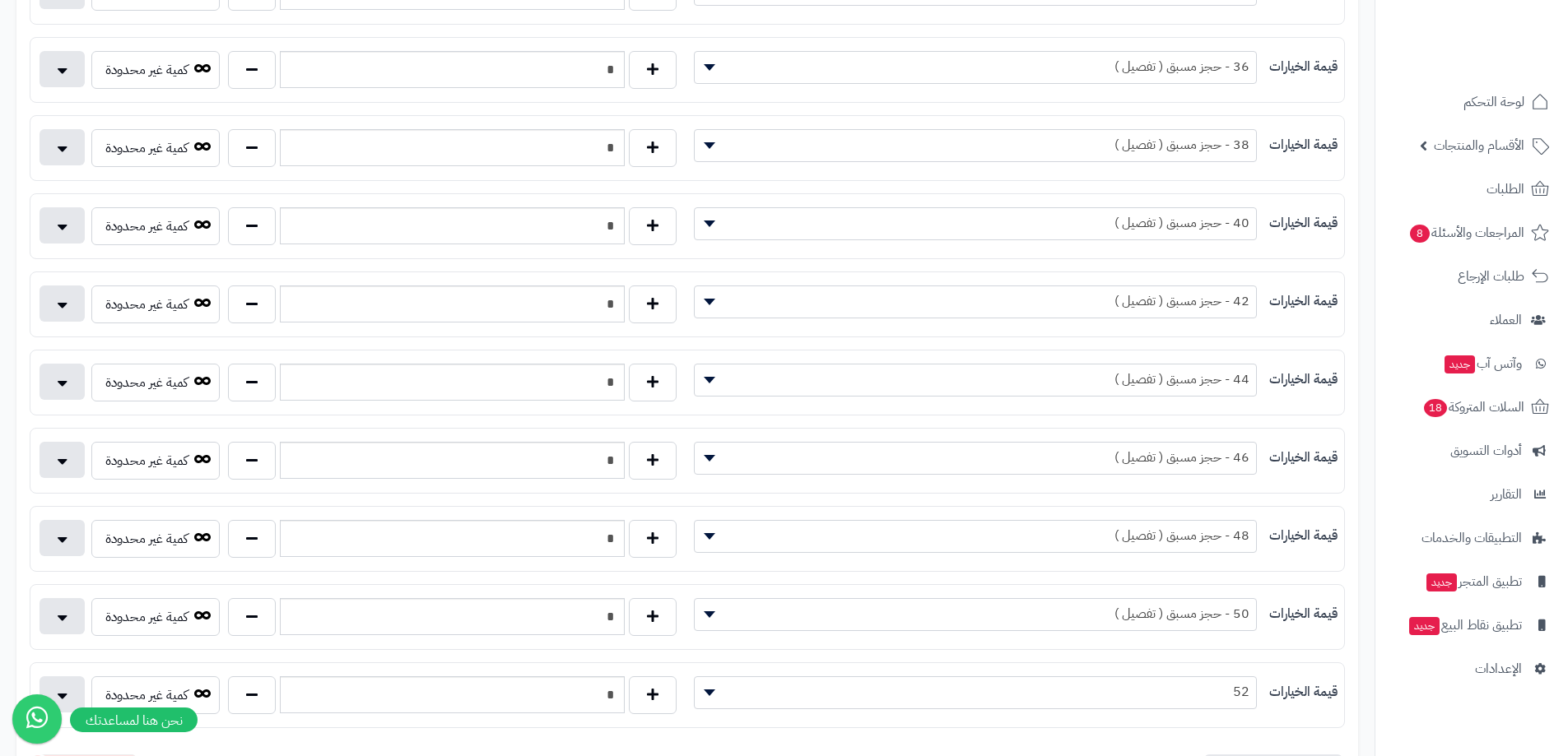
scroll to position [576, 0]
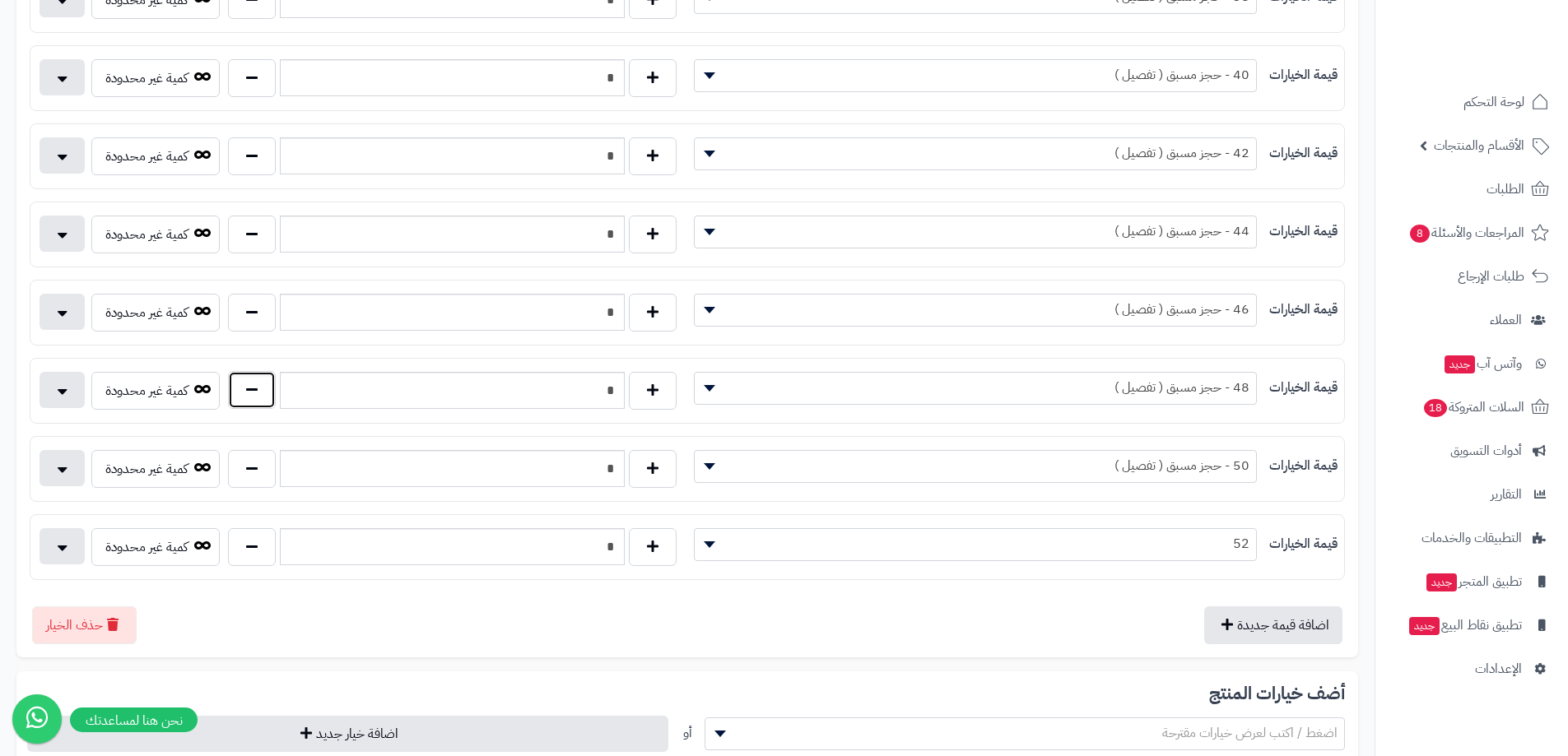
click at [239, 397] on button "button" at bounding box center [251, 390] width 47 height 38
click at [239, 396] on button "button" at bounding box center [251, 390] width 47 height 38
type input "*"
click at [250, 472] on button "button" at bounding box center [251, 468] width 47 height 38
click at [248, 469] on button "button" at bounding box center [251, 468] width 47 height 38
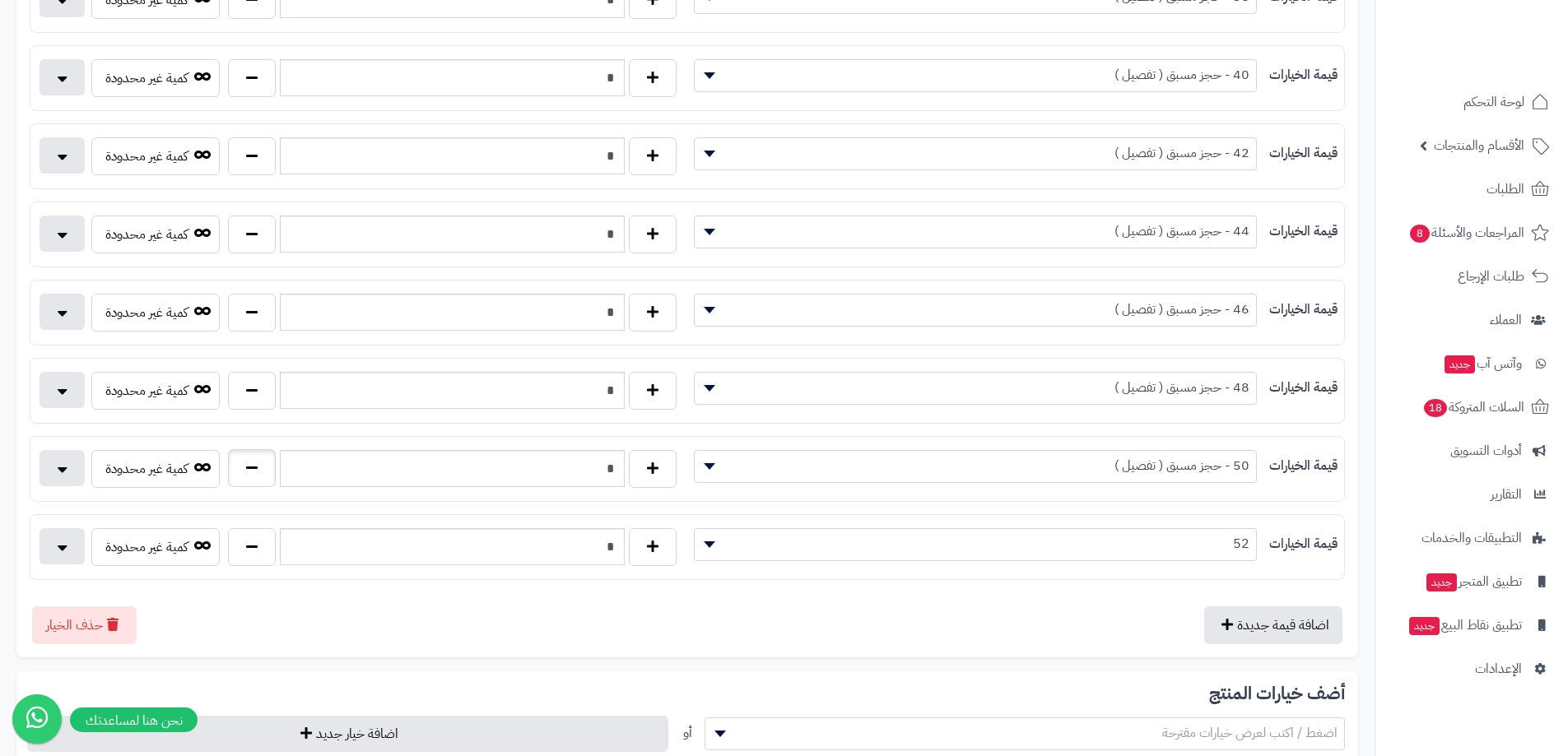
type input "*"
click at [250, 527] on button "button" at bounding box center [251, 546] width 47 height 38
type input "*"
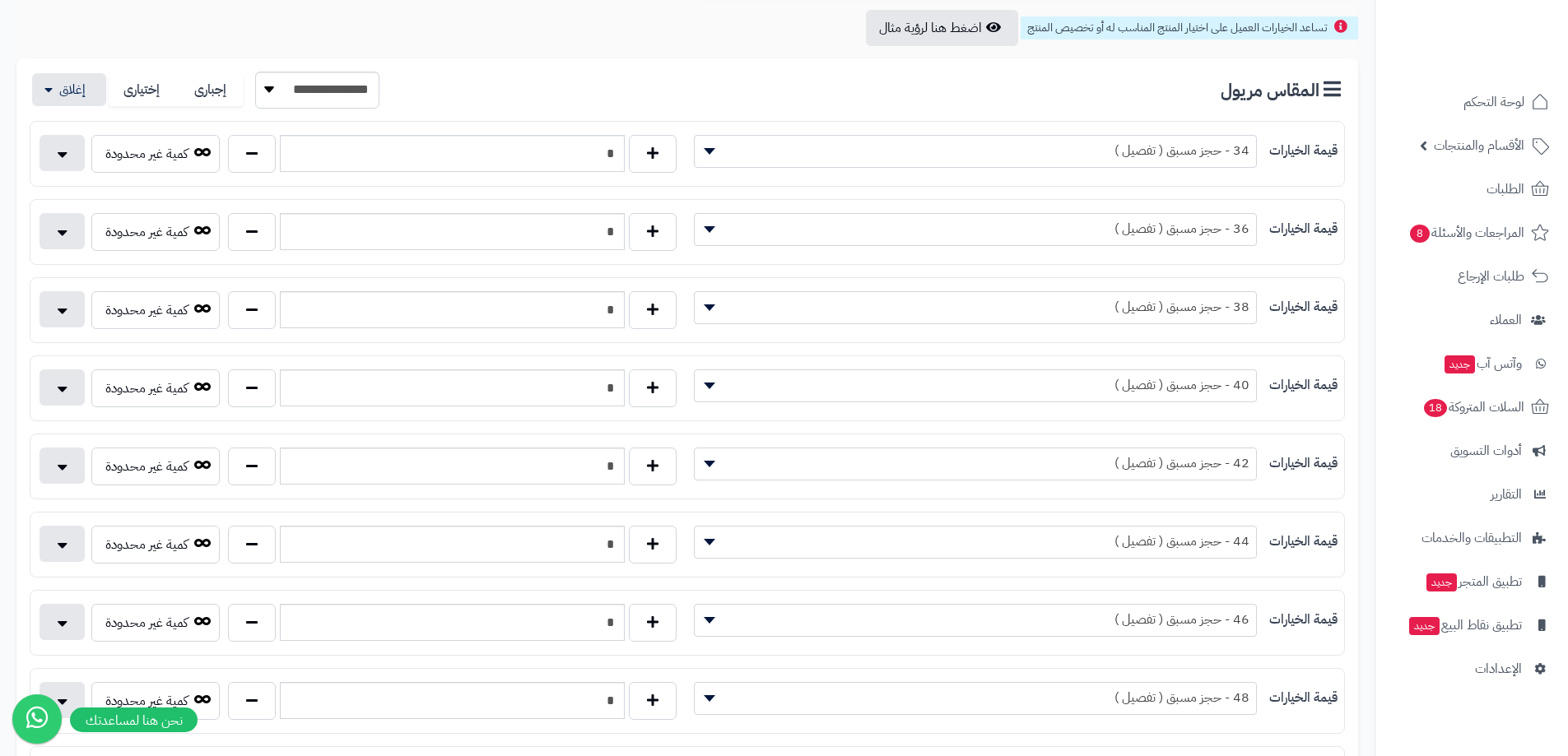
scroll to position [0, 0]
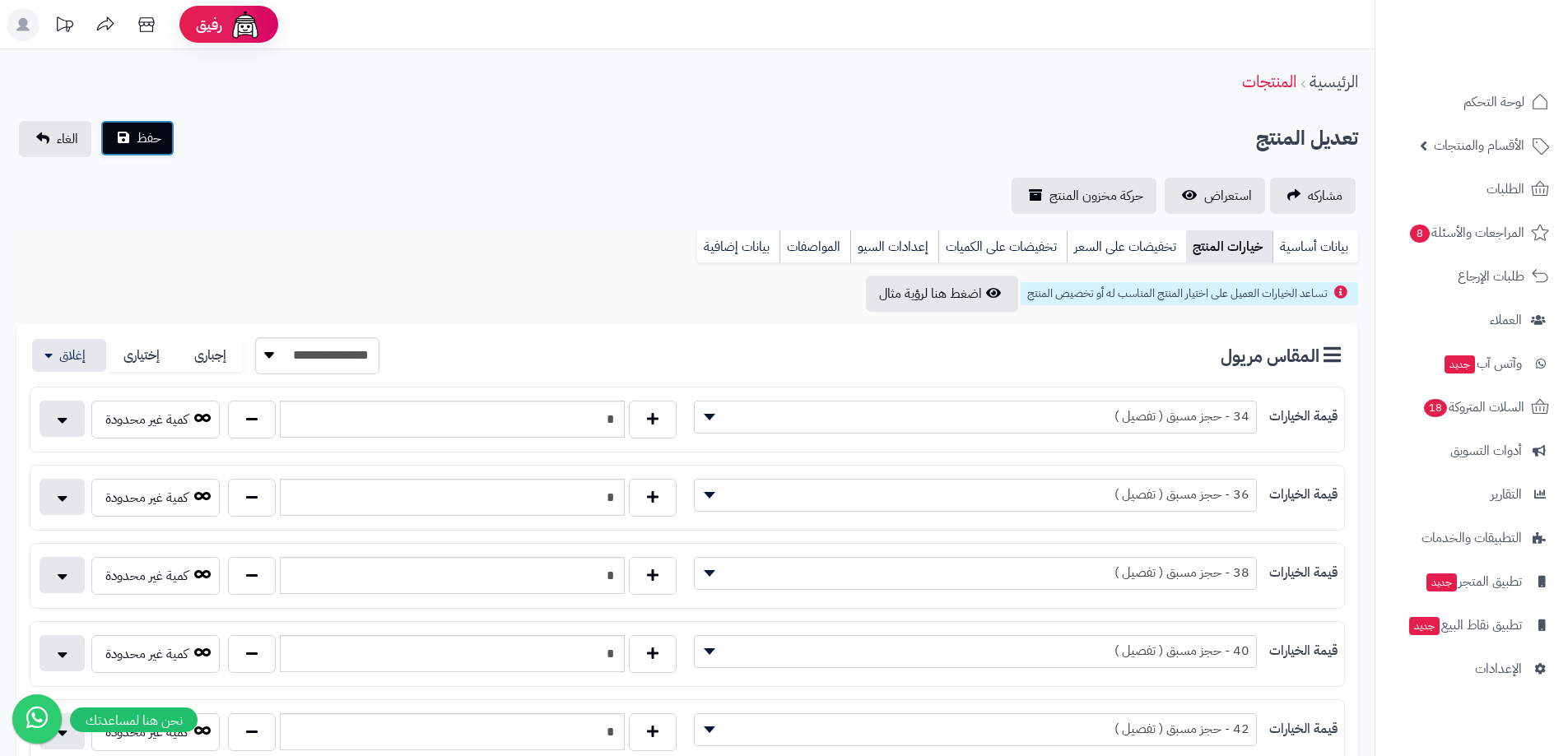
click at [162, 137] on button "حفظ" at bounding box center [137, 139] width 74 height 37
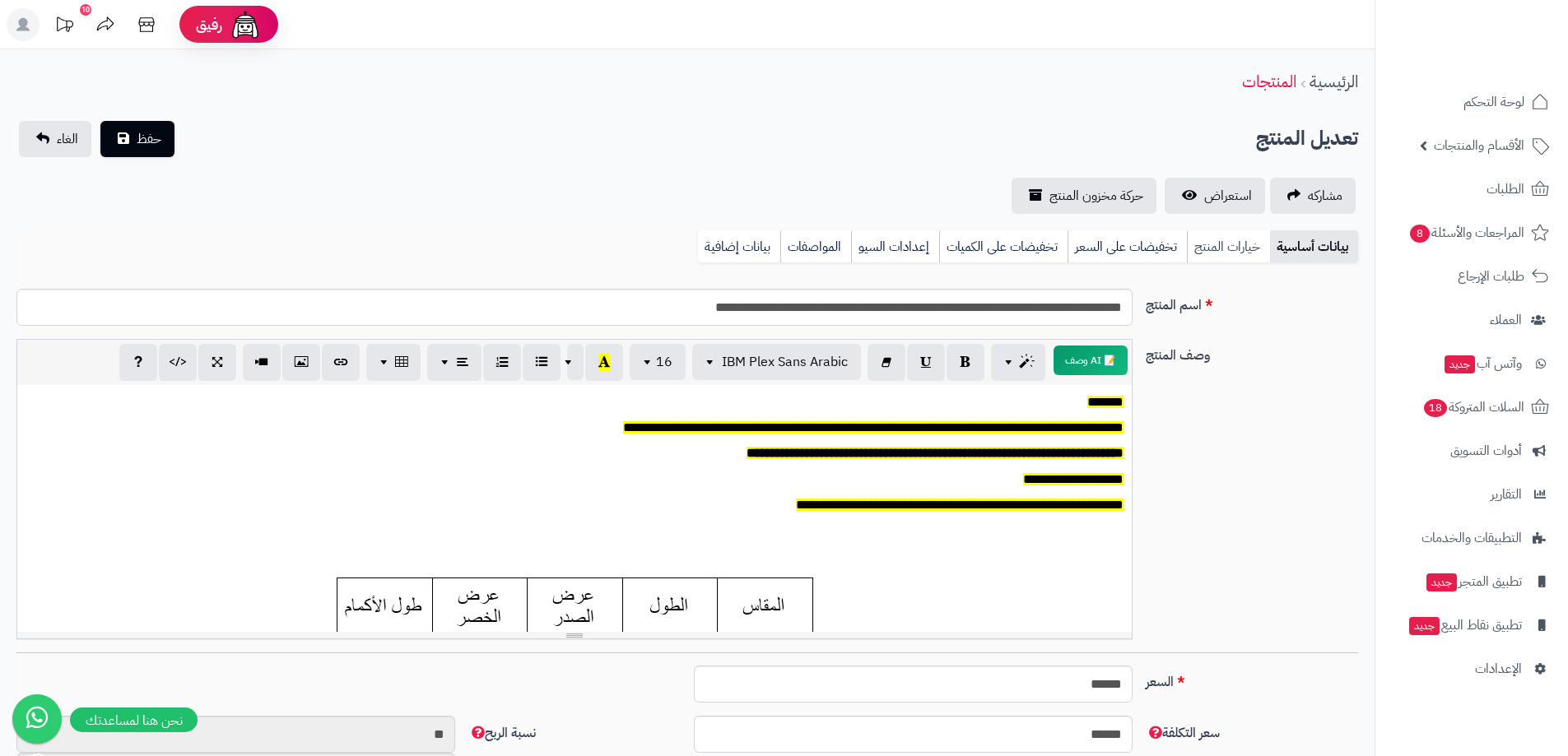
click at [1230, 230] on link "خيارات المنتج" at bounding box center [1229, 247] width 83 height 33
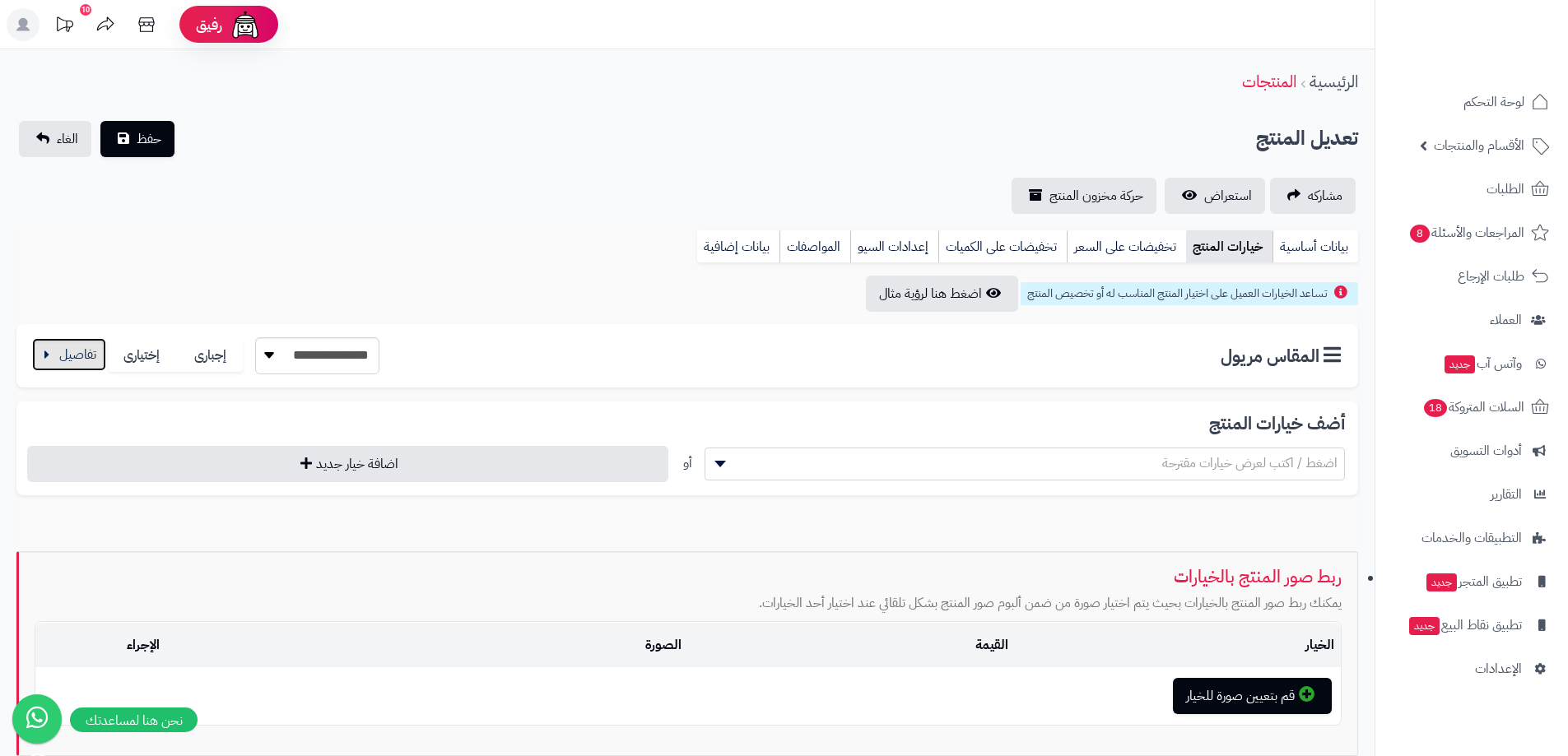
click at [87, 358] on button "button" at bounding box center [68, 355] width 74 height 33
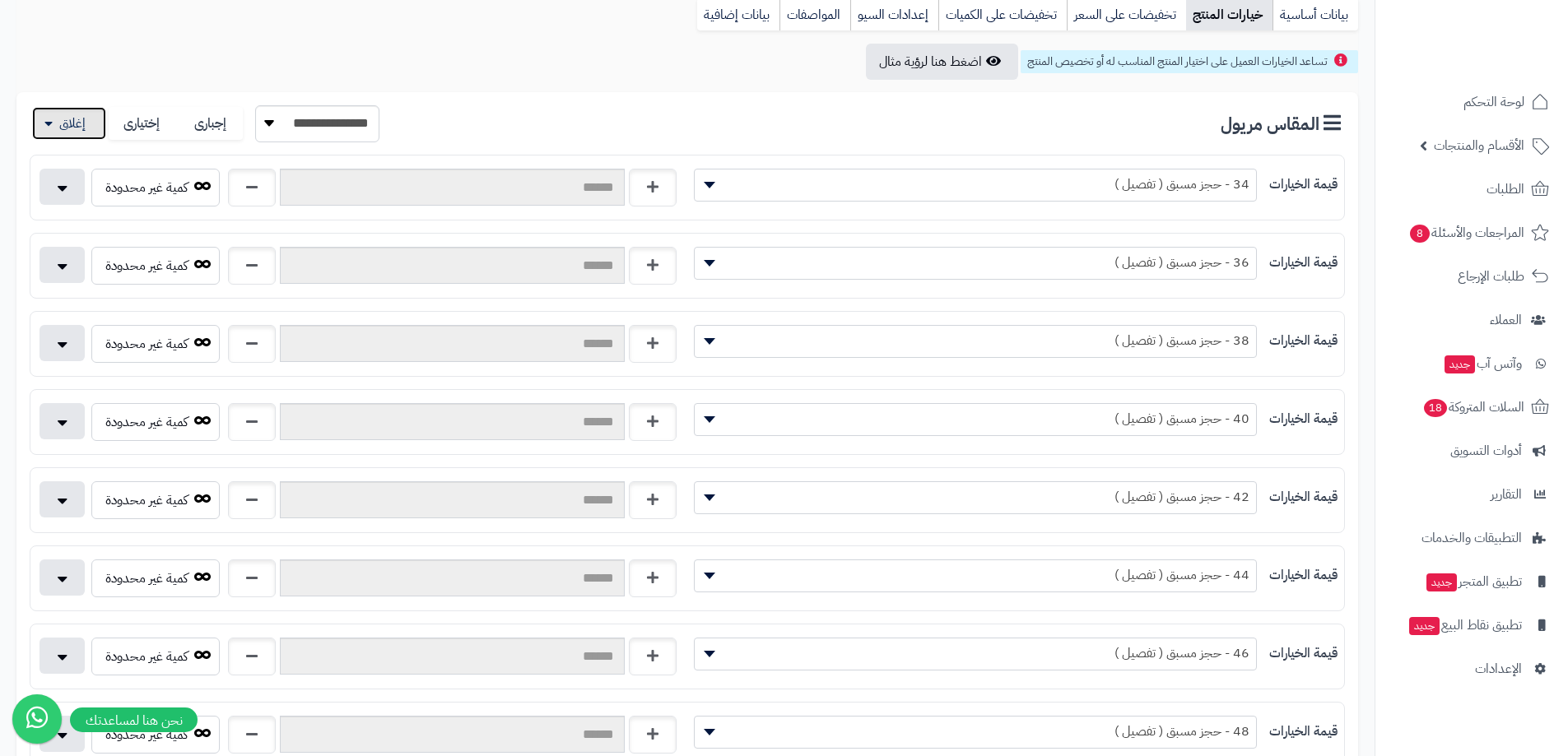
scroll to position [247, 0]
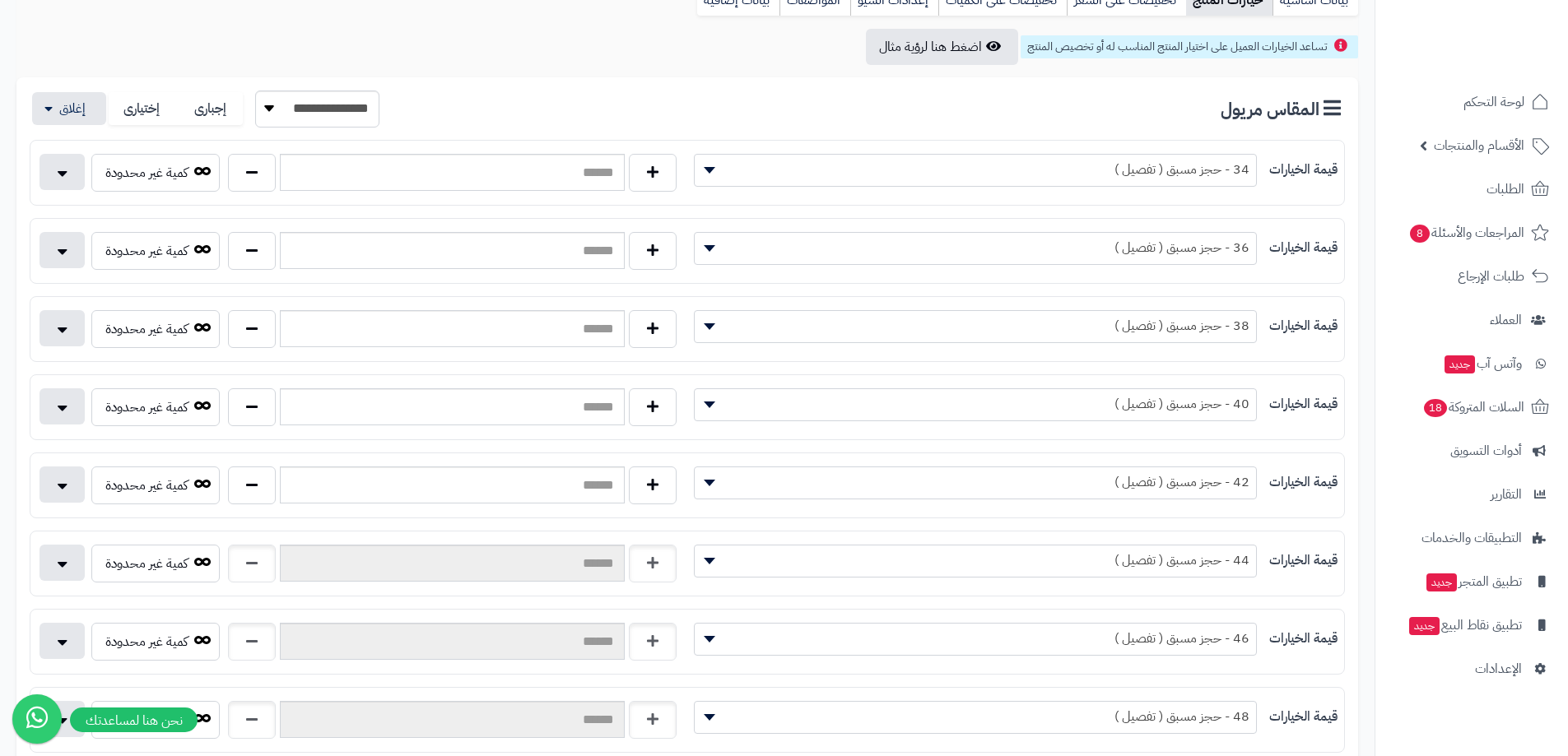
click at [177, 541] on div "**********" at bounding box center [688, 563] width 1313 height 51
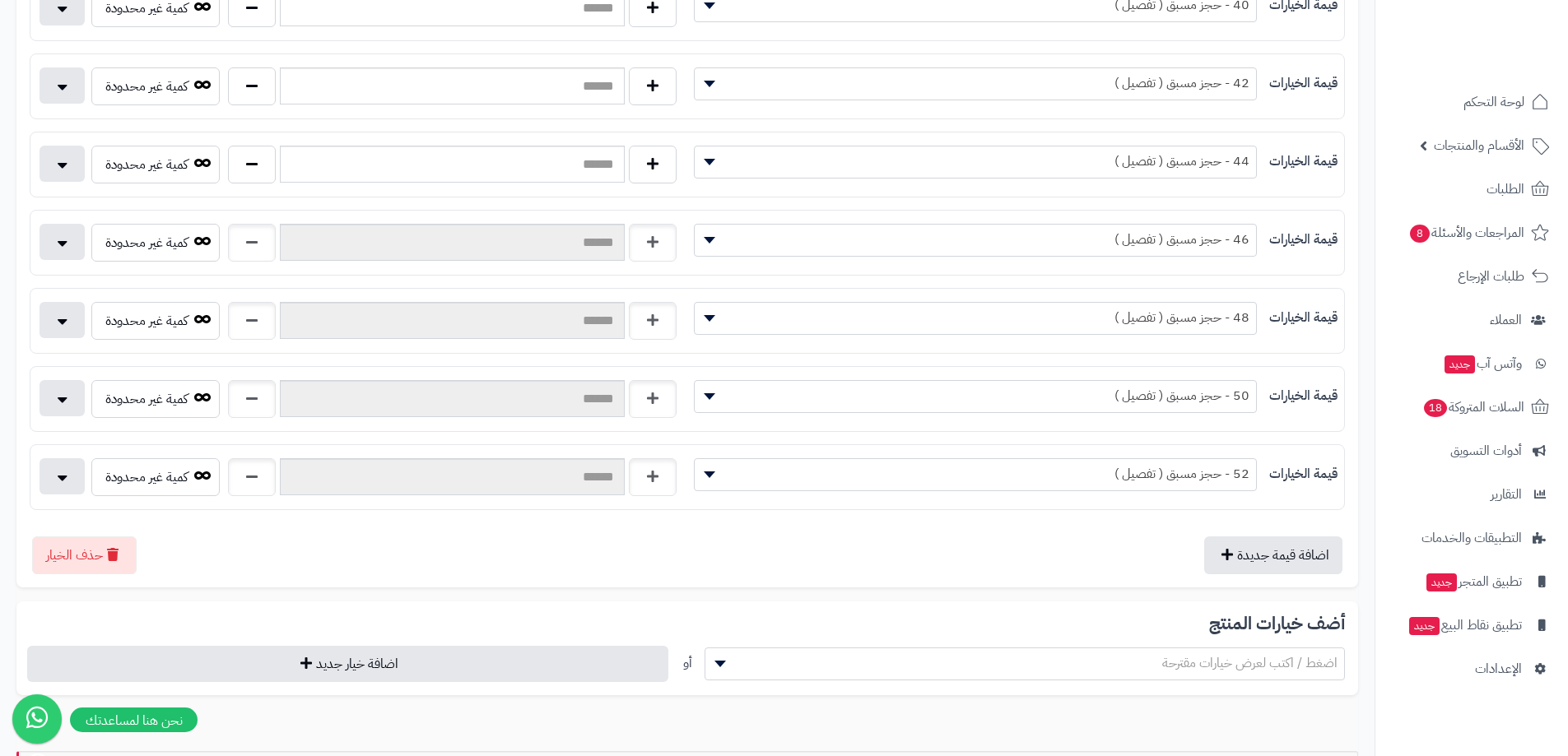
scroll to position [659, 0]
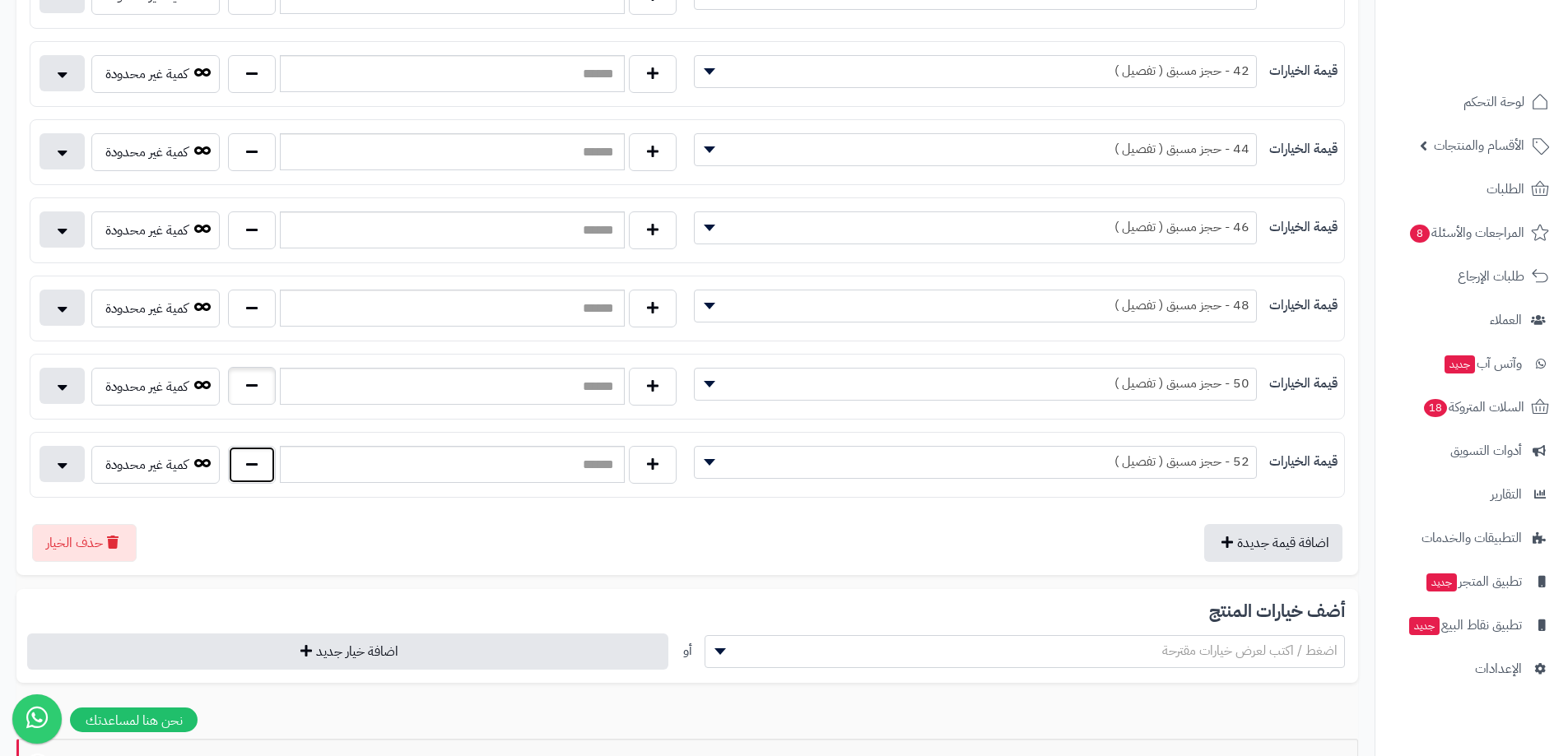
drag, startPoint x: 254, startPoint y: 454, endPoint x: 240, endPoint y: 401, distance: 54.8
click at [254, 448] on button "button" at bounding box center [251, 465] width 47 height 38
type input "*"
drag, startPoint x: 242, startPoint y: 391, endPoint x: 253, endPoint y: 341, distance: 51.2
click at [242, 388] on button "button" at bounding box center [251, 386] width 47 height 38
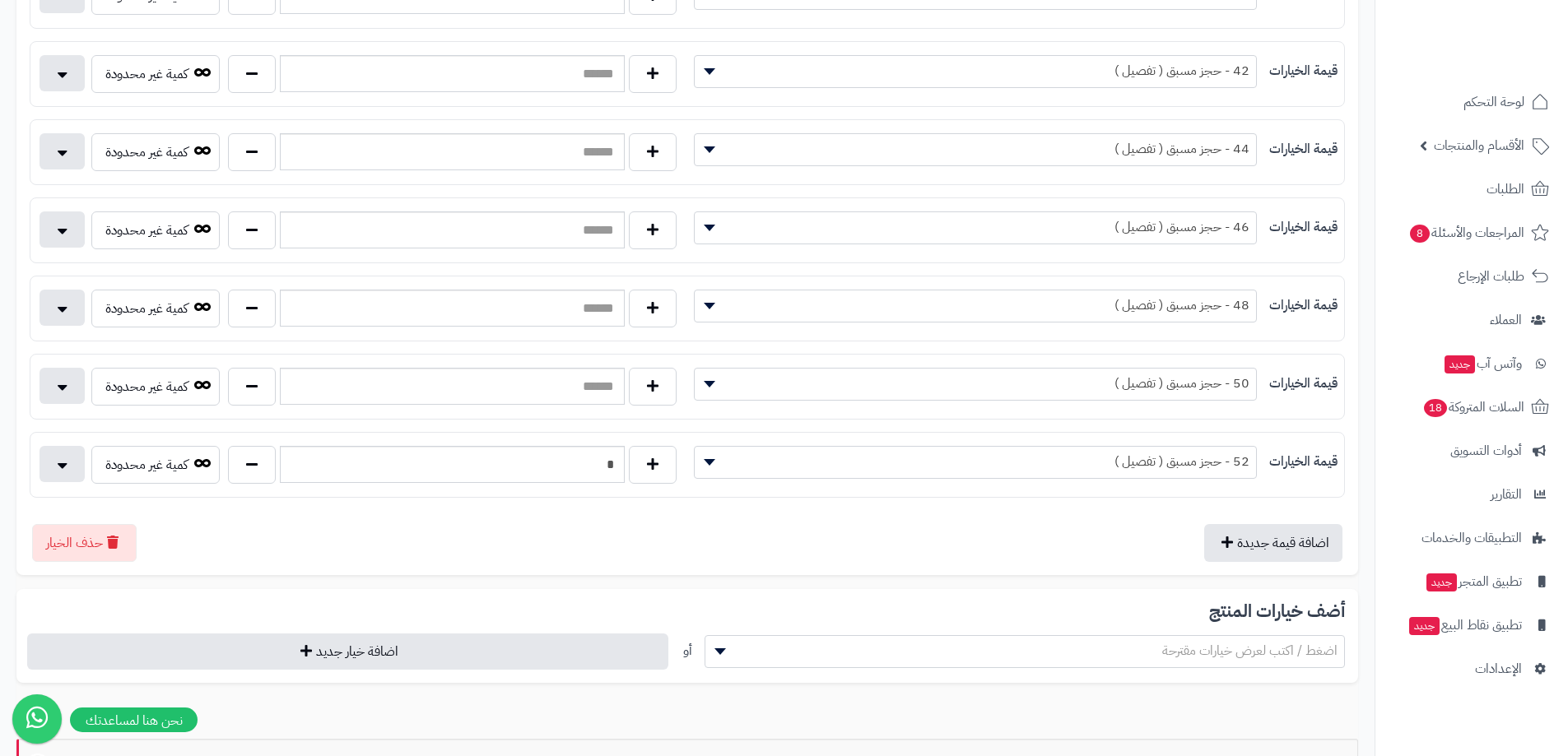
type input "*"
click at [259, 312] on button "button" at bounding box center [251, 308] width 47 height 38
type input "*"
click at [248, 247] on button "button" at bounding box center [251, 229] width 47 height 38
type input "*"
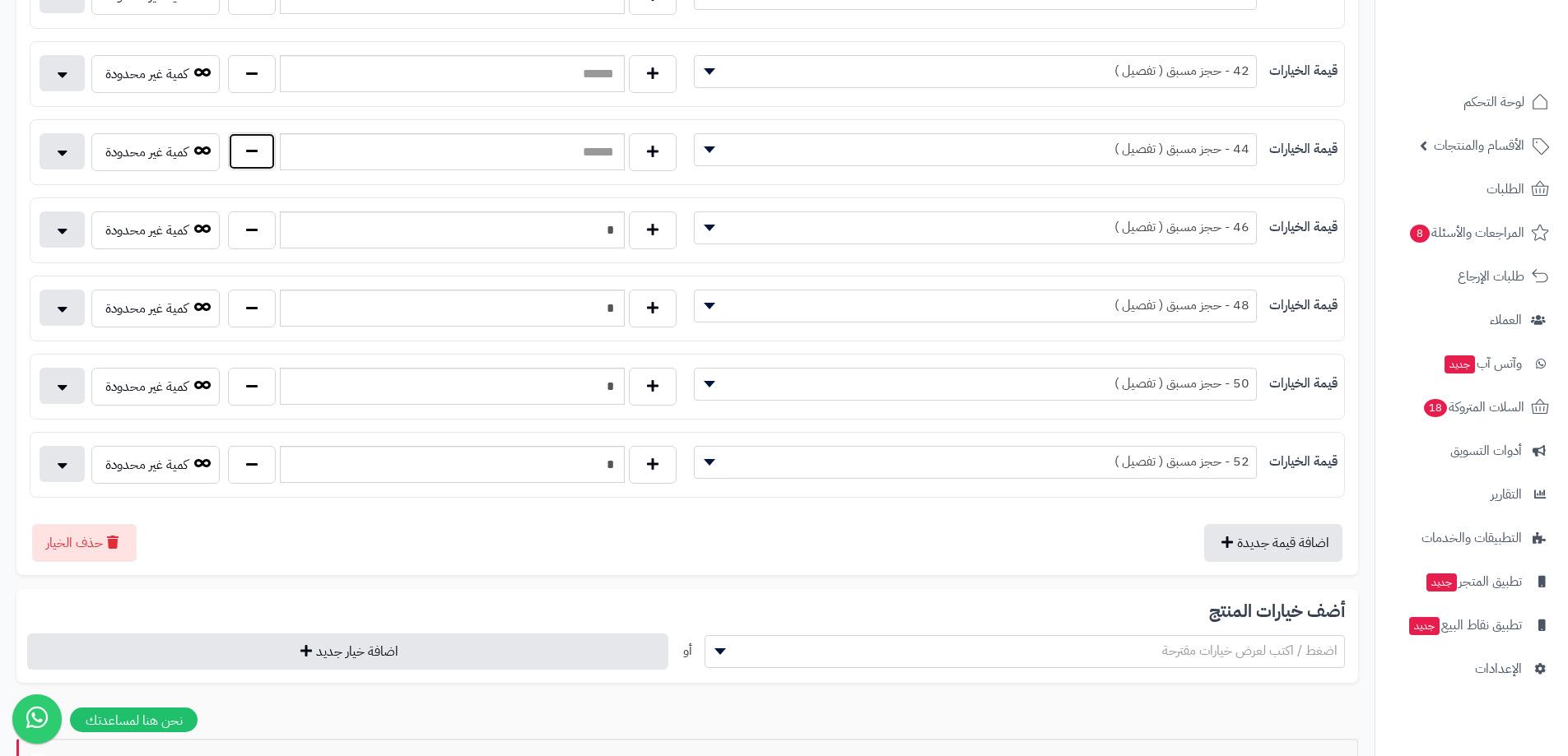
click at [244, 141] on button "button" at bounding box center [251, 150] width 47 height 38
type input "*"
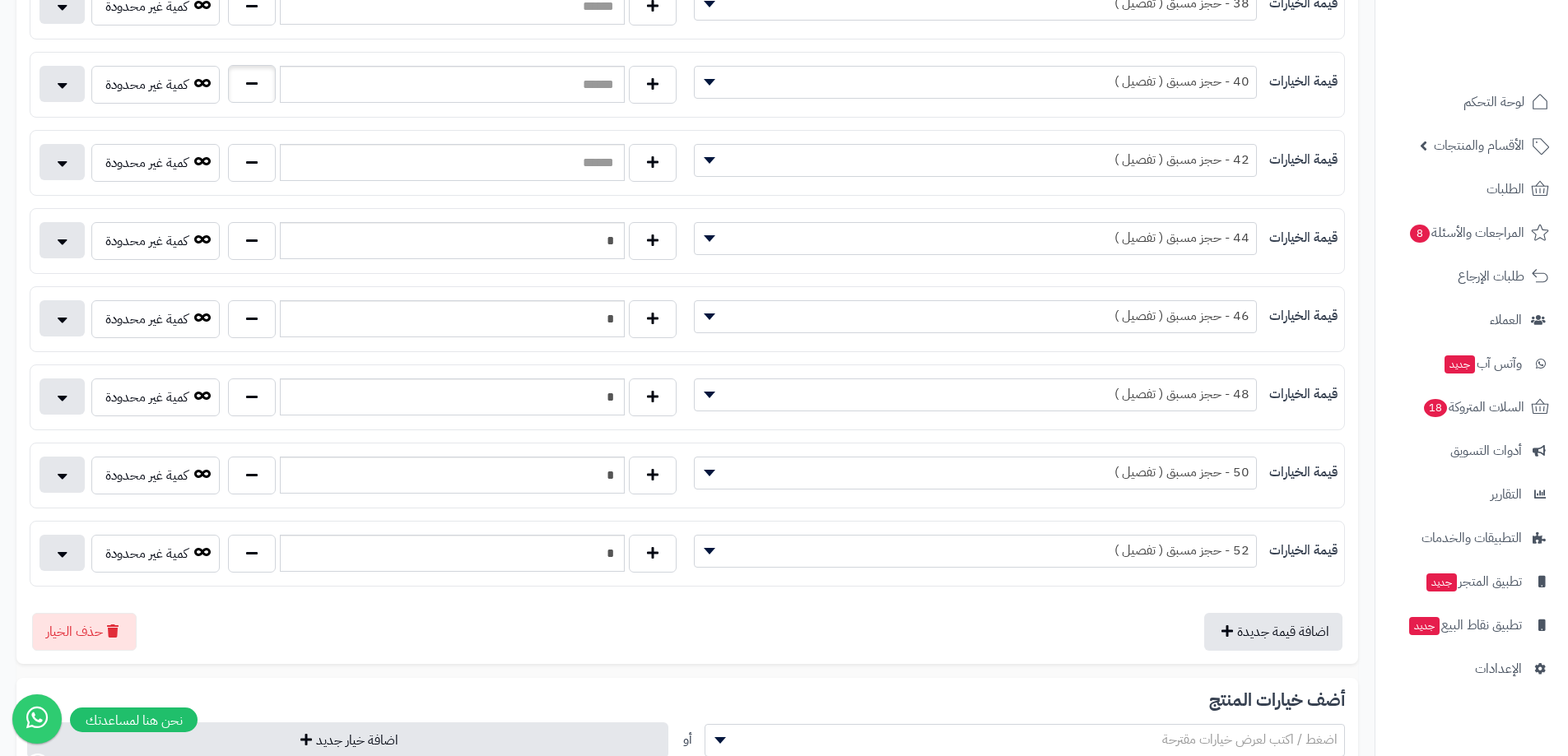
scroll to position [494, 0]
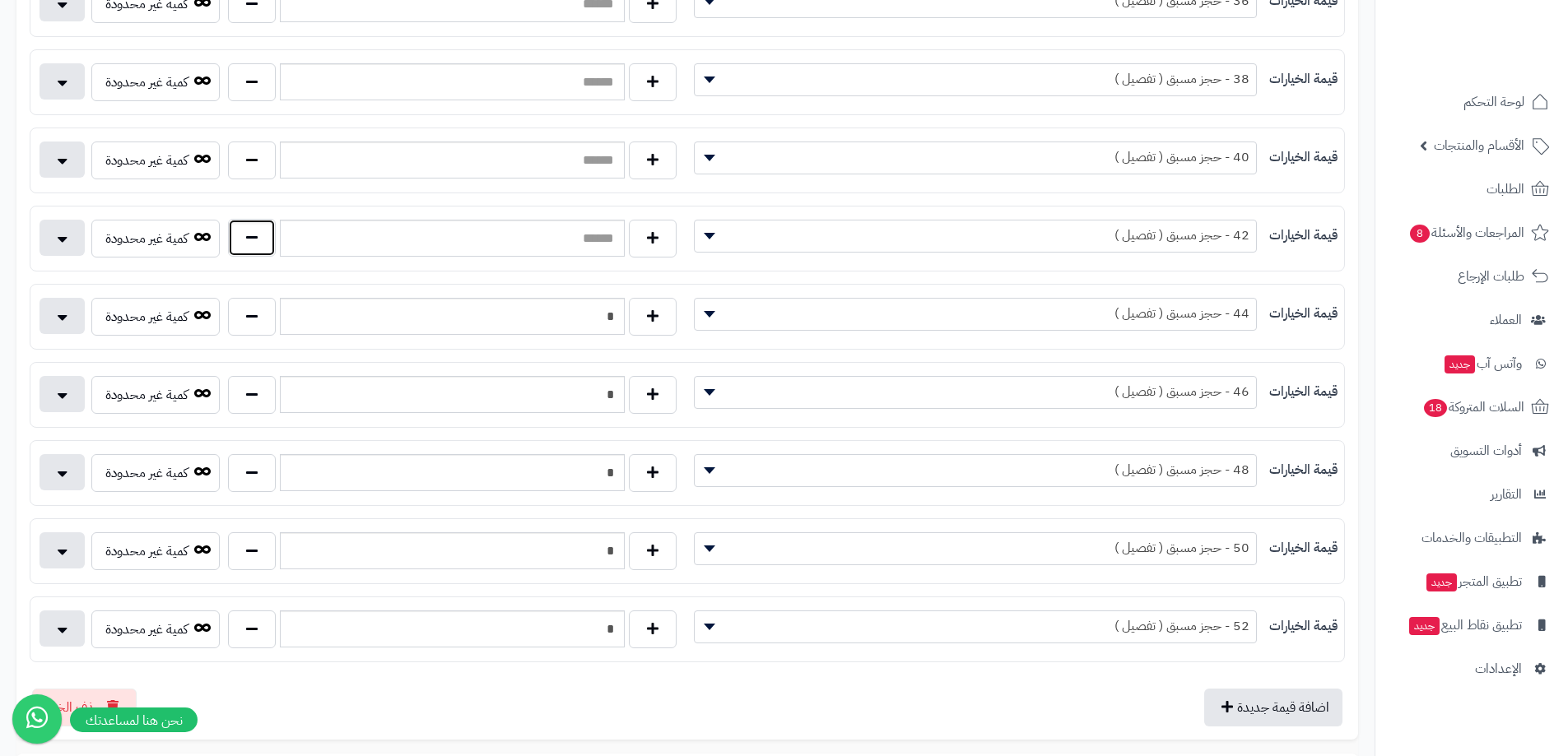
click at [258, 237] on button "button" at bounding box center [251, 237] width 47 height 38
type input "*"
drag, startPoint x: 257, startPoint y: 171, endPoint x: 272, endPoint y: 103, distance: 69.6
click at [257, 169] on button "button" at bounding box center [251, 160] width 47 height 38
type input "*"
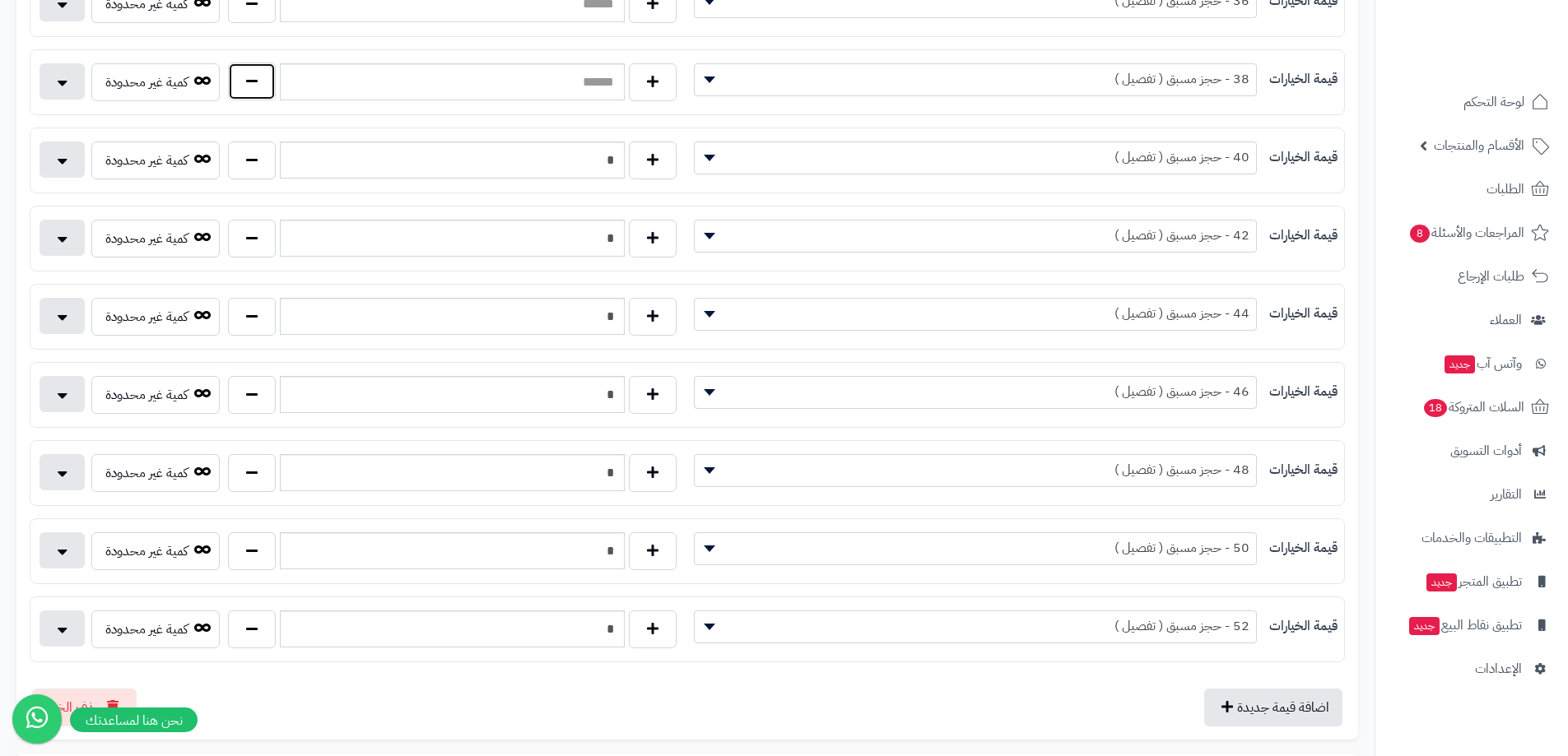
click at [270, 89] on button "button" at bounding box center [251, 81] width 47 height 38
type input "*"
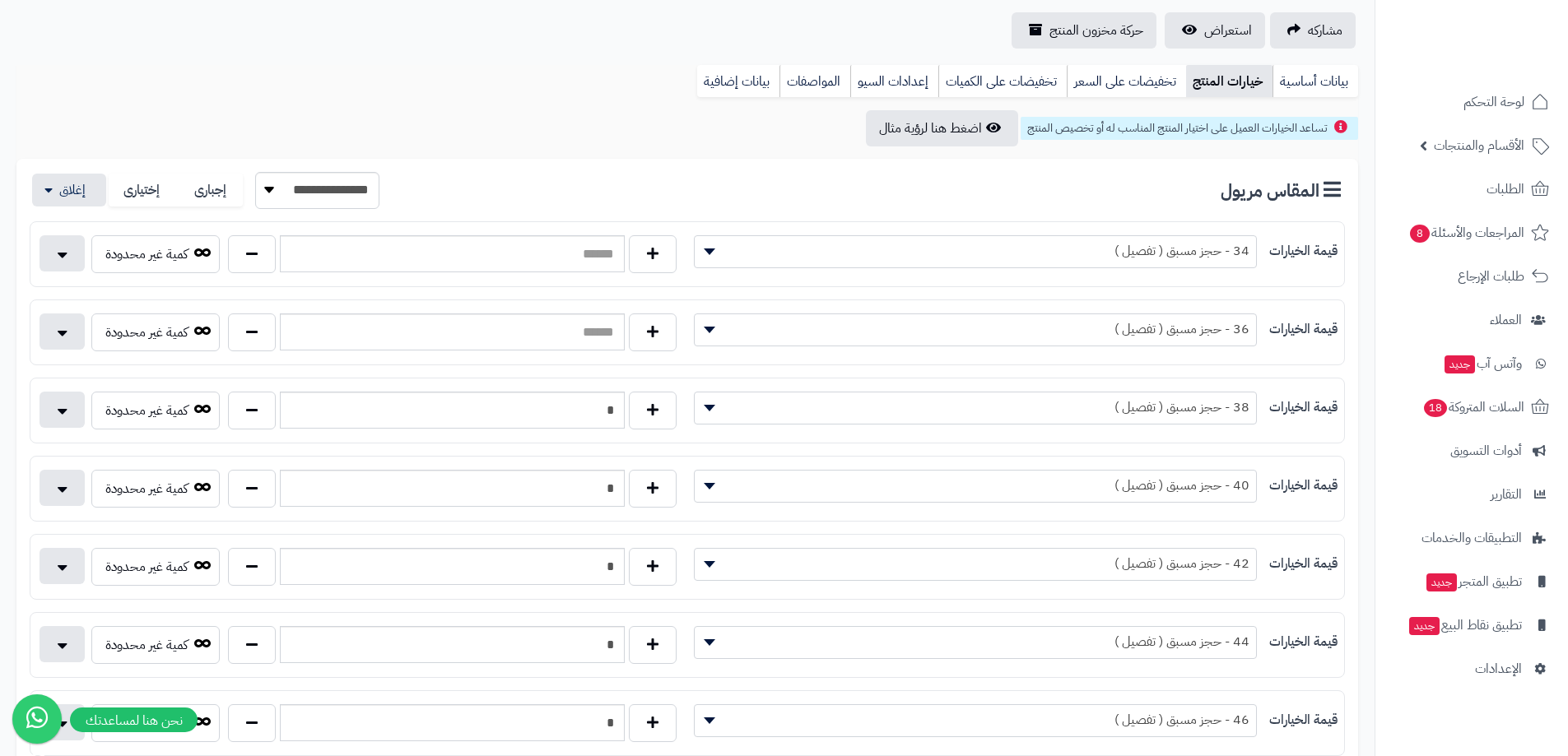
scroll to position [165, 0]
click at [260, 326] on button "button" at bounding box center [251, 332] width 47 height 38
type input "*"
click at [254, 262] on button "button" at bounding box center [251, 254] width 47 height 38
type input "*"
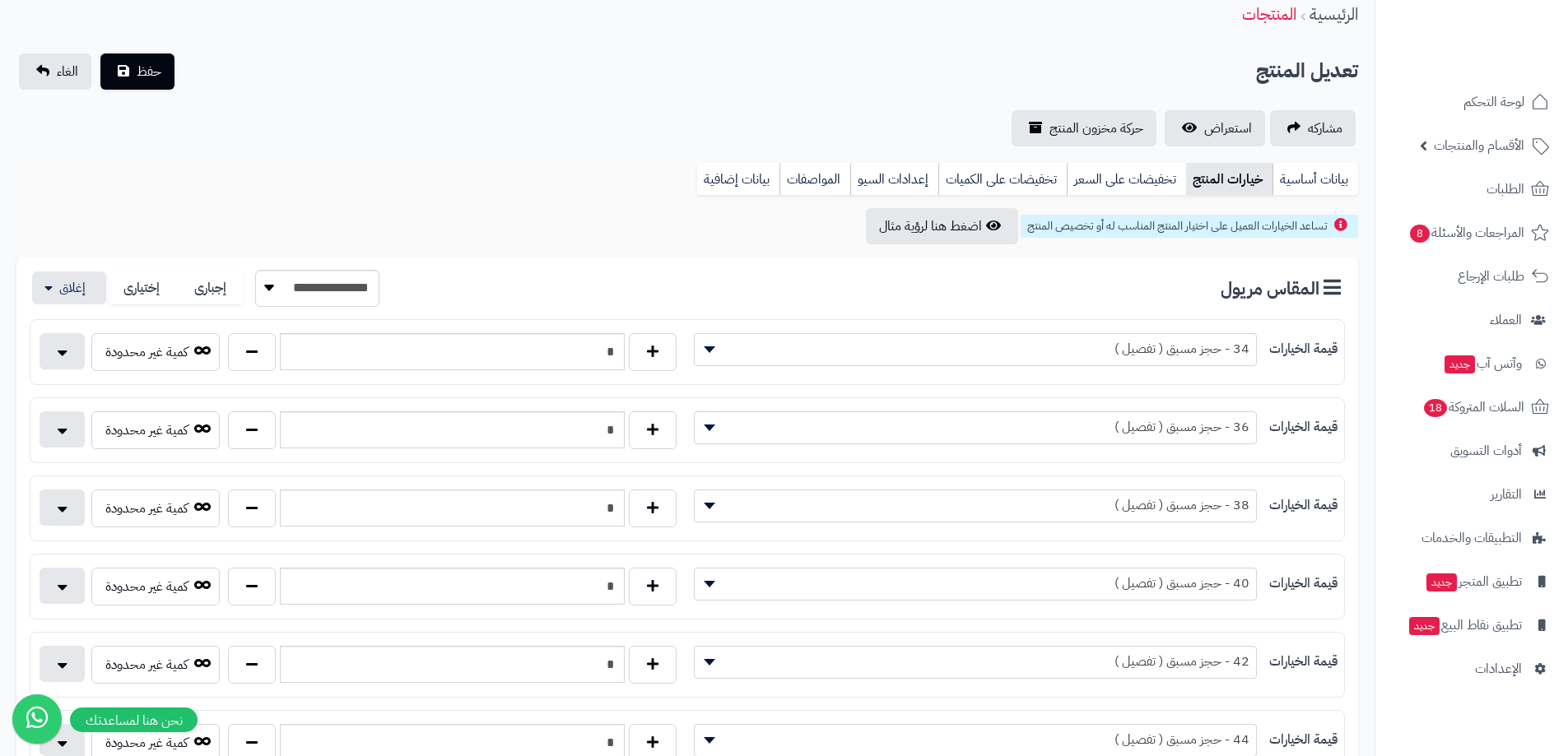
scroll to position [0, 0]
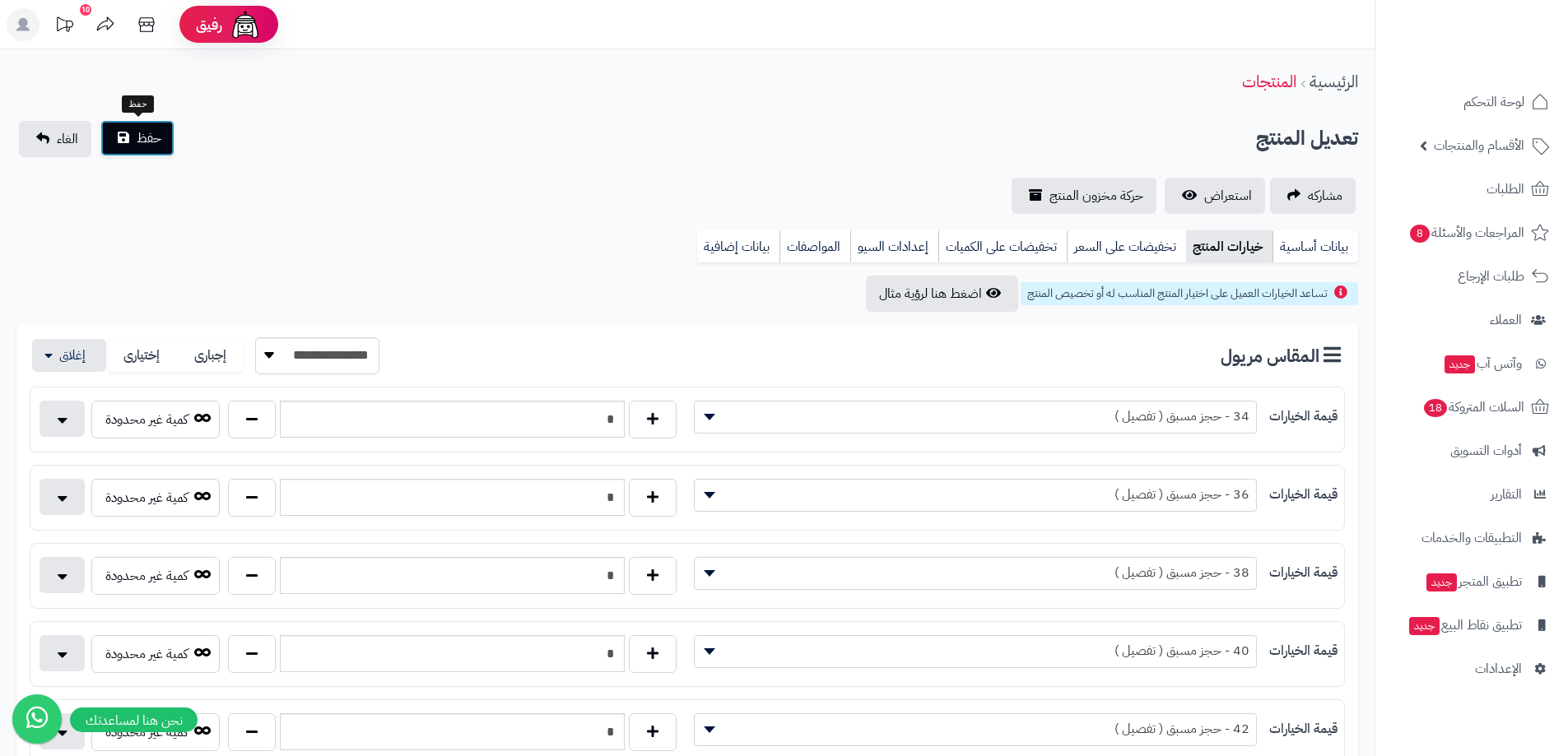
click at [164, 140] on button "حفظ" at bounding box center [137, 139] width 74 height 37
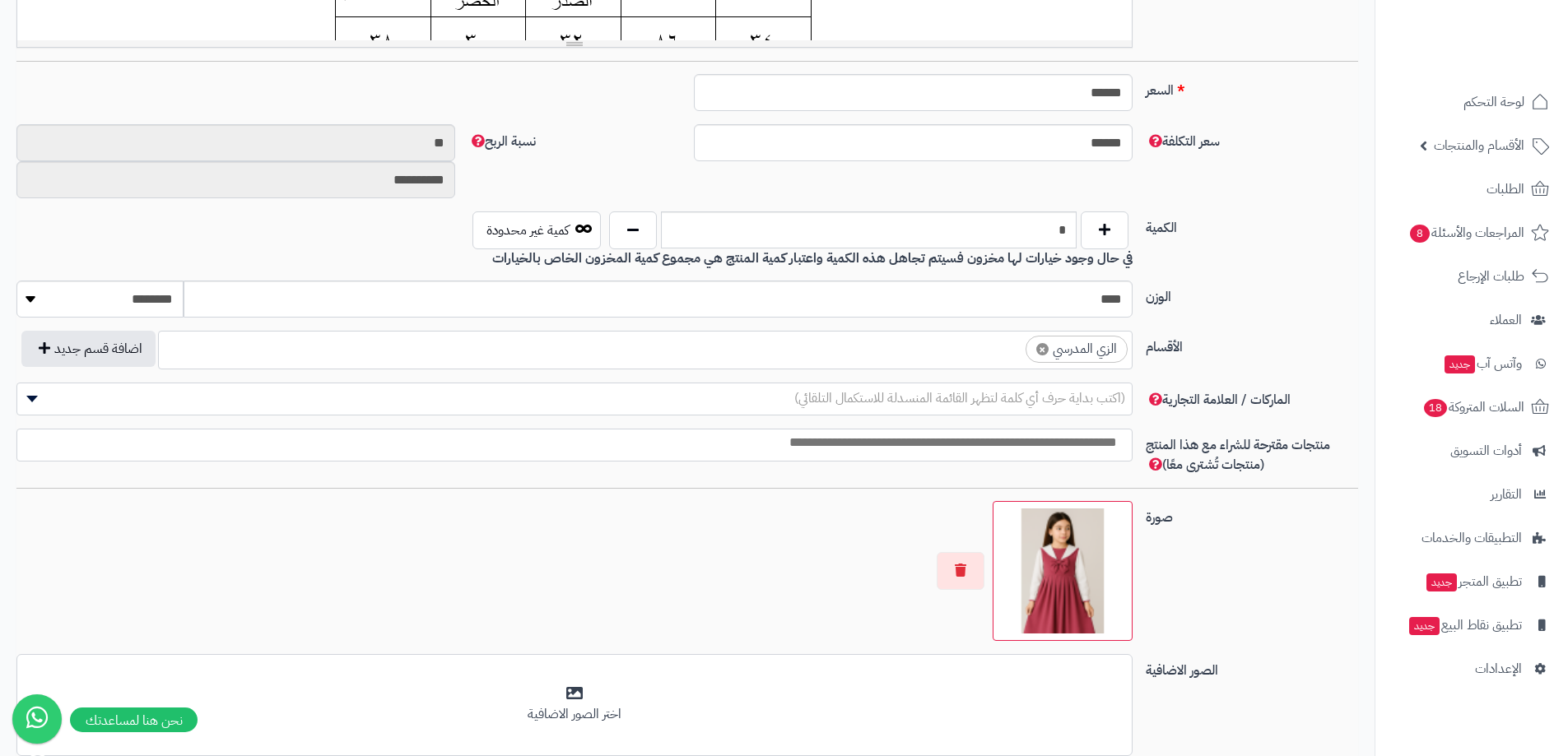
scroll to position [101, 0]
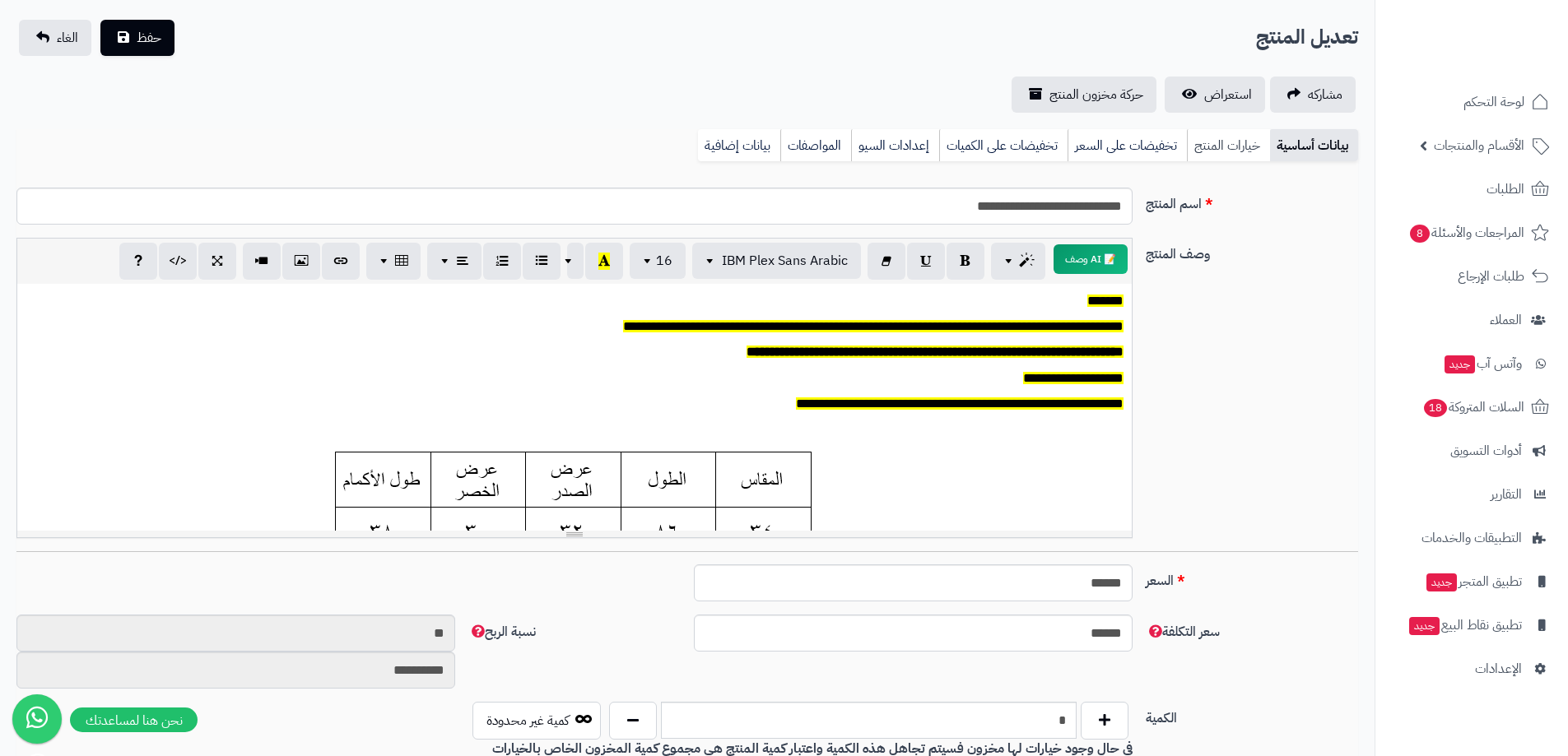
click at [1253, 148] on link "خيارات المنتج" at bounding box center [1229, 146] width 83 height 33
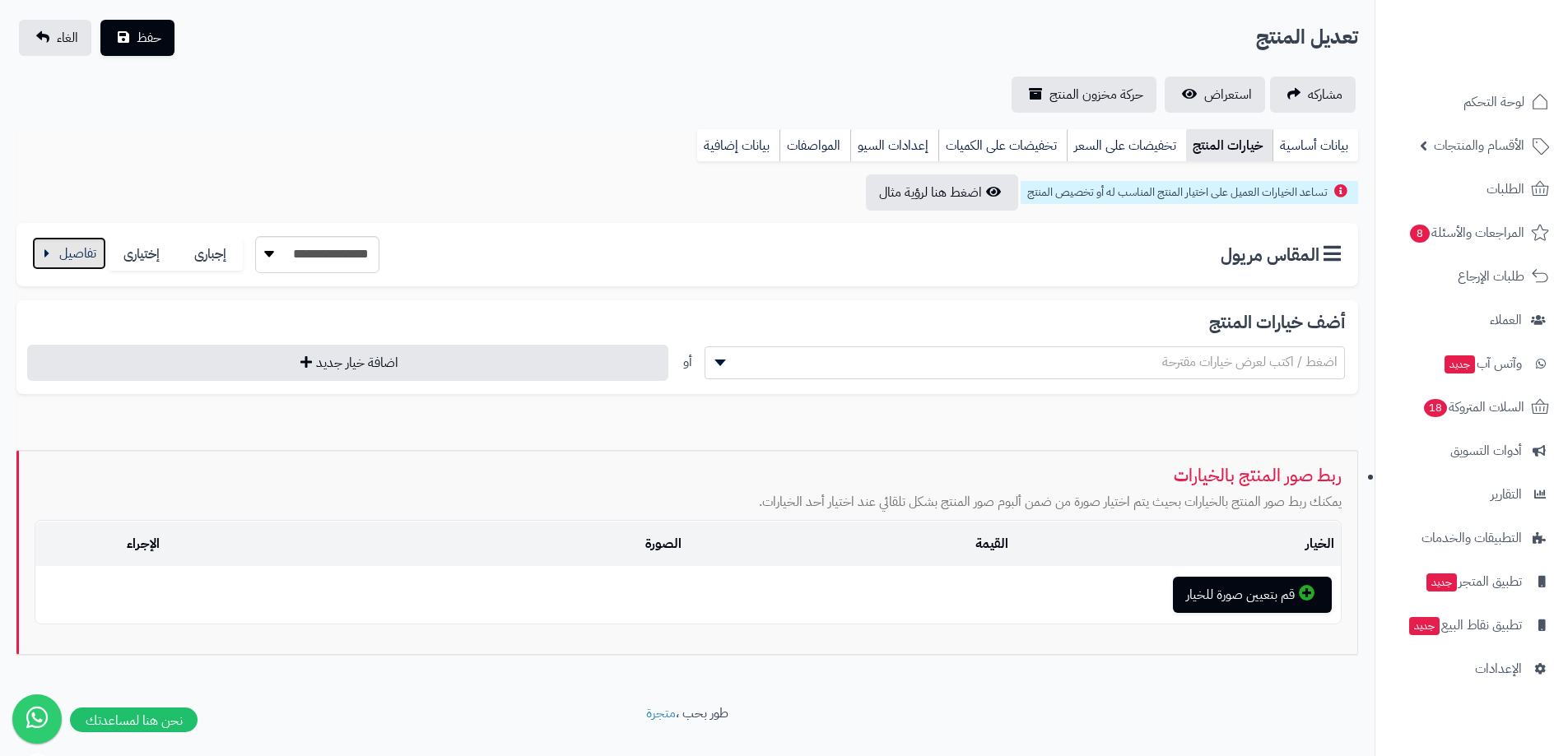
click at [47, 263] on button "button" at bounding box center [68, 254] width 74 height 33
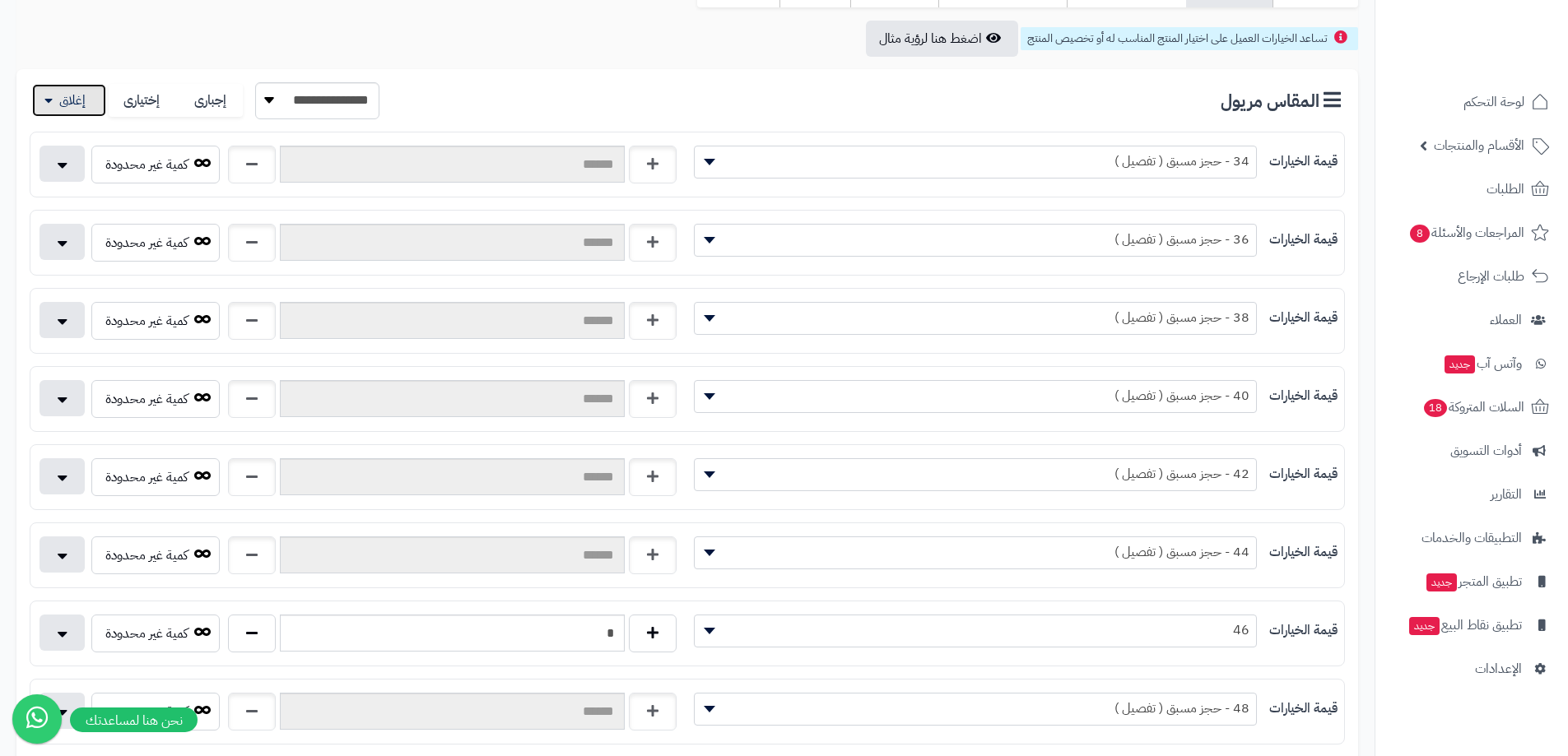
scroll to position [430, 0]
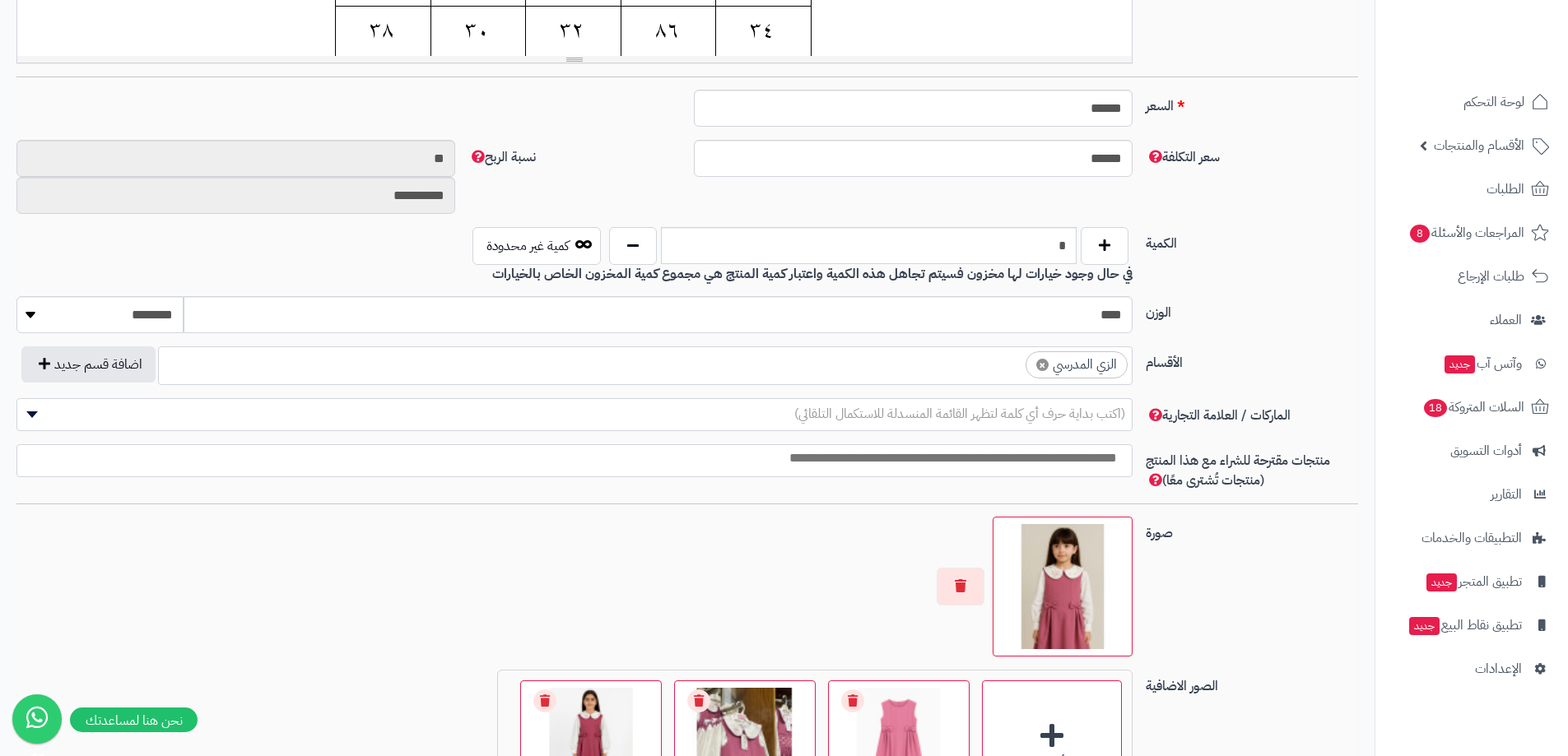
scroll to position [82, 0]
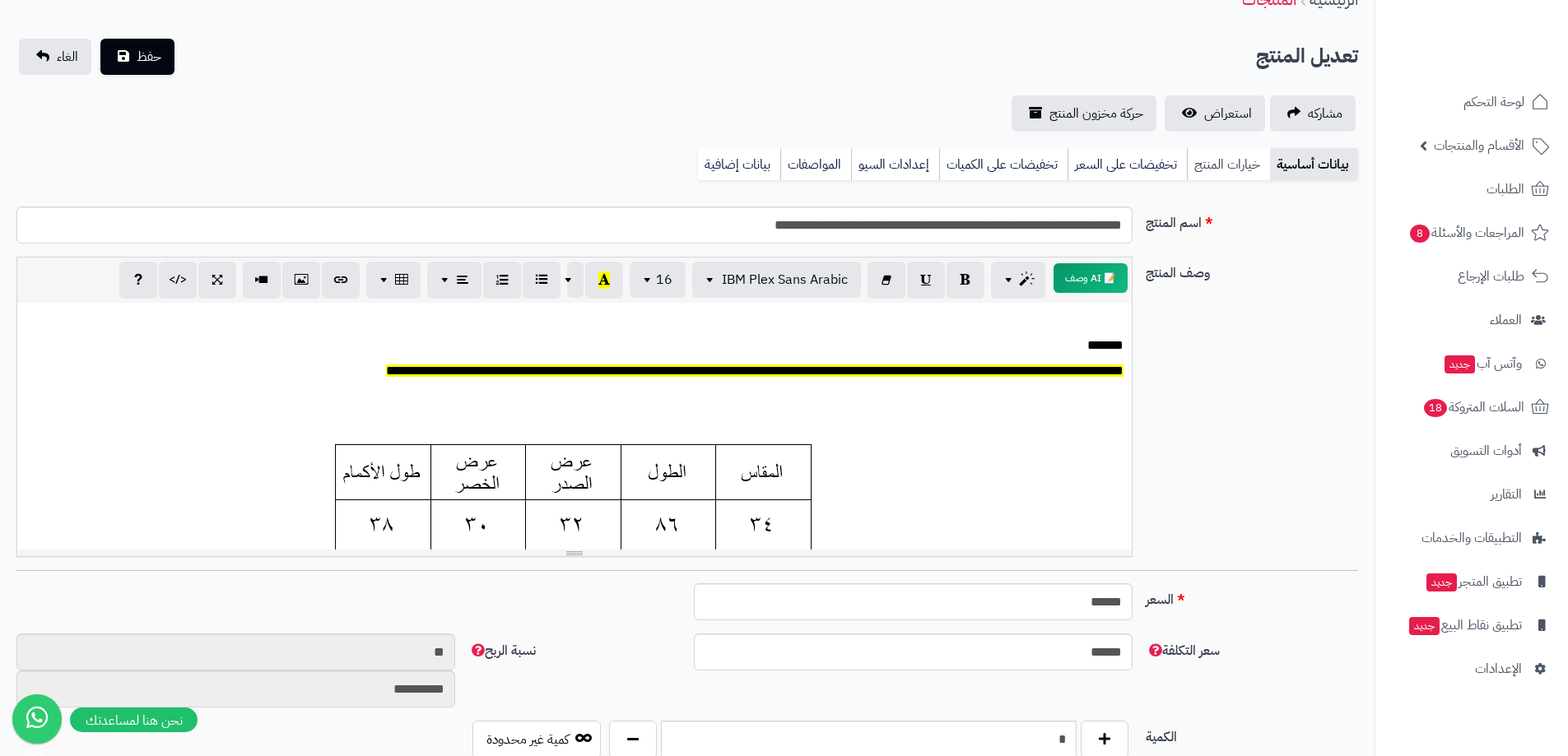
click at [1255, 159] on link "خيارات المنتج" at bounding box center [1229, 165] width 83 height 33
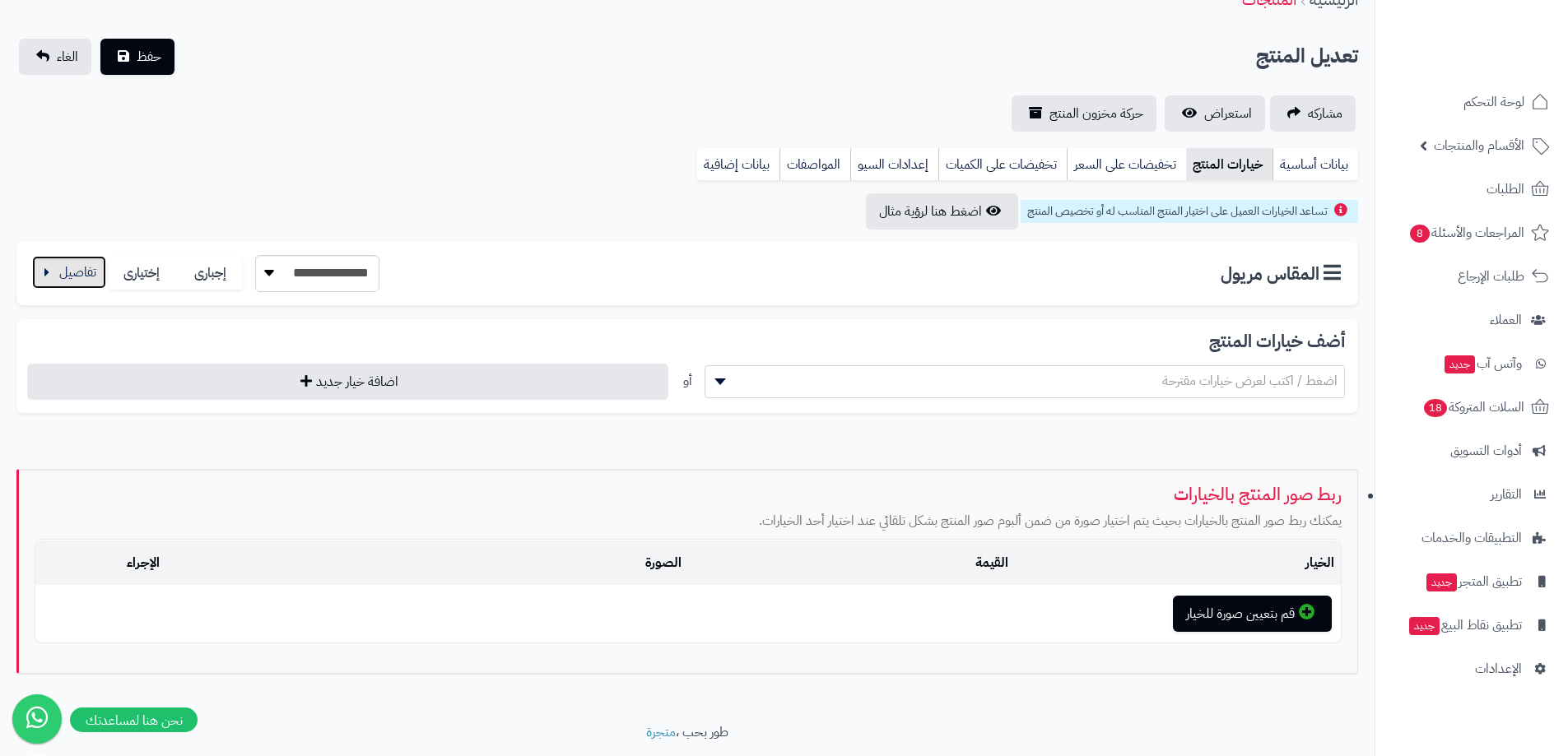
click at [68, 266] on button "button" at bounding box center [68, 272] width 74 height 33
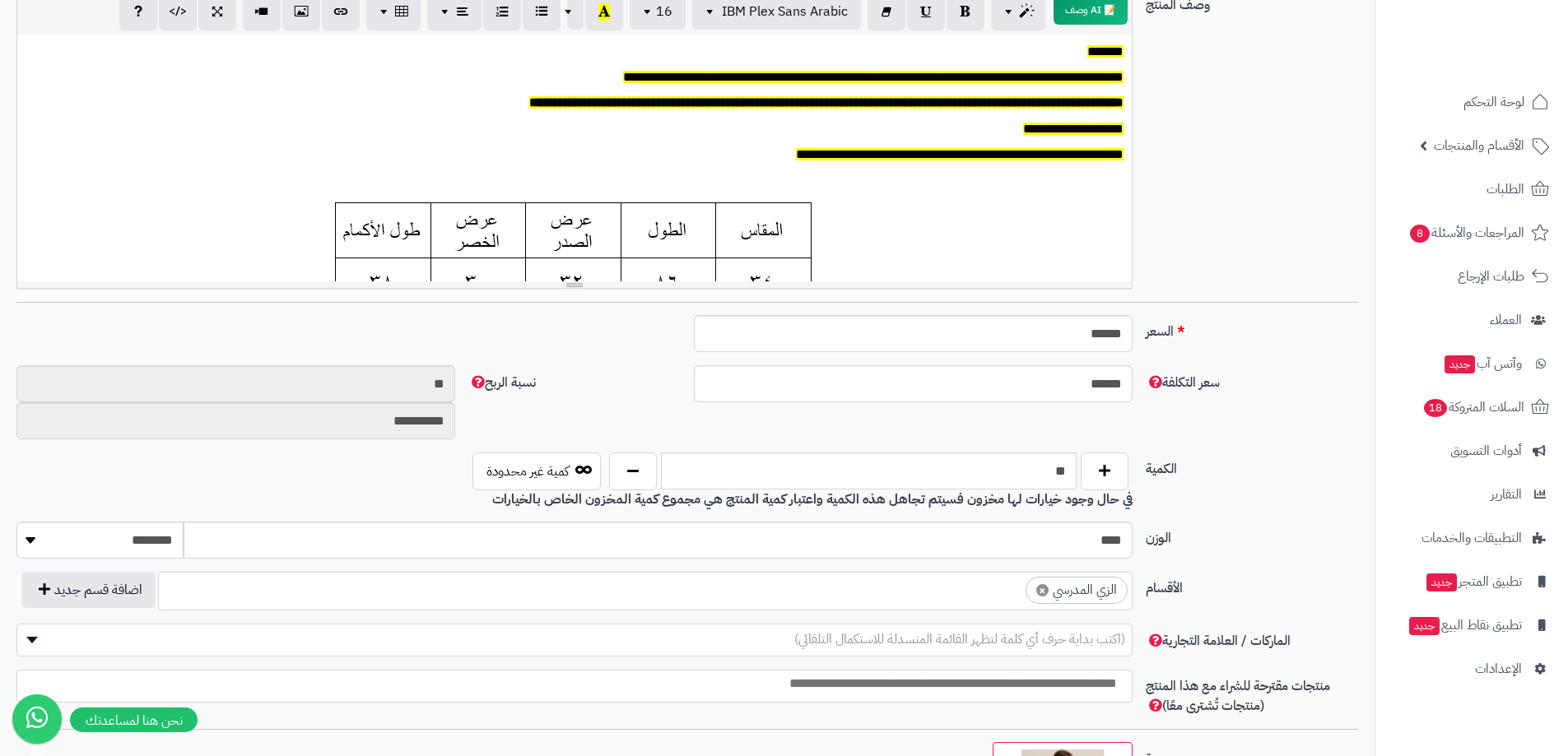
scroll to position [82, 0]
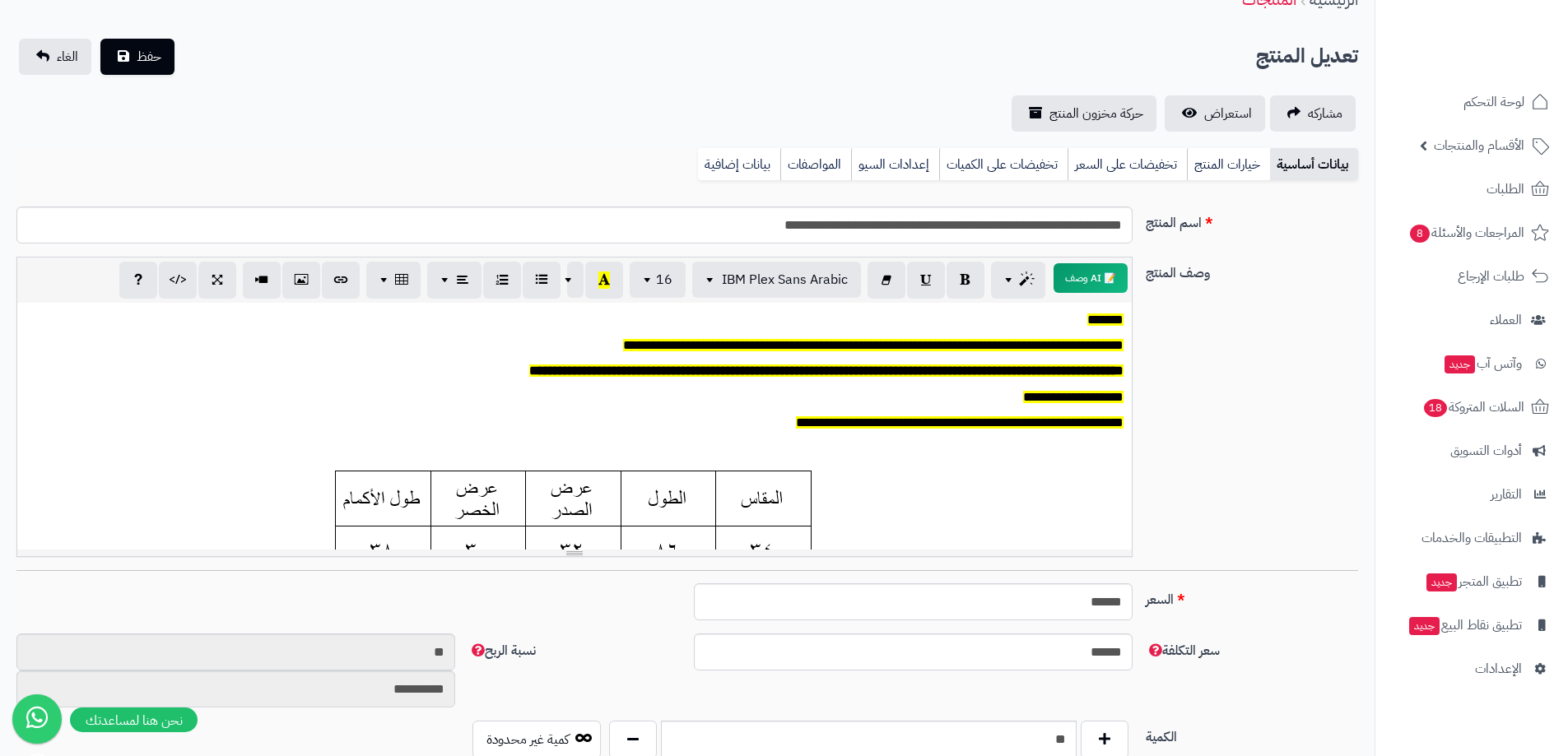
click at [1249, 183] on div "بيانات أساسية خيارات المنتج تخفيضات على السعر تخفيضات على الكميات إعدادات السيو…" at bounding box center [687, 171] width 1341 height 45
click at [1192, 168] on link "خيارات المنتج" at bounding box center [1229, 165] width 83 height 33
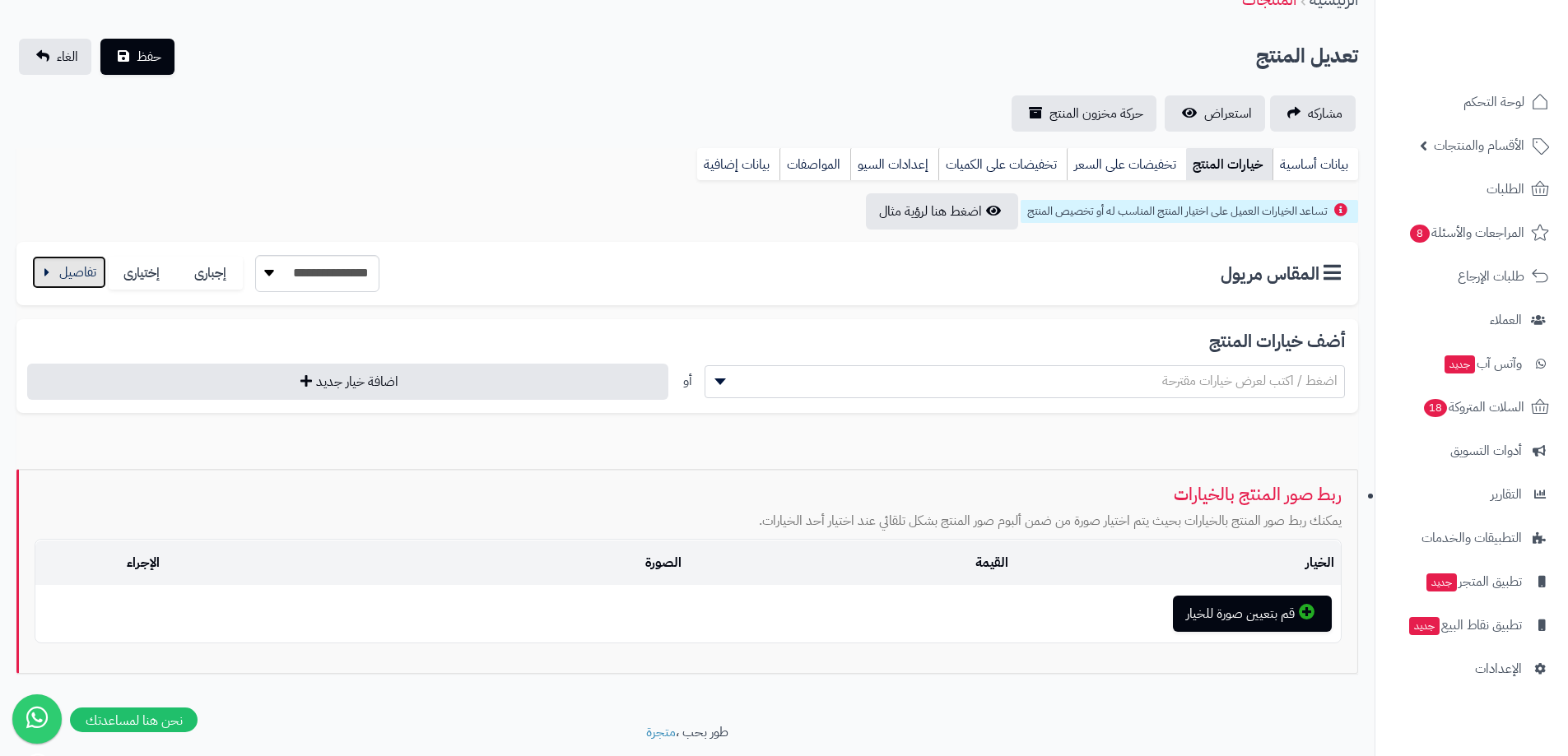
click at [77, 279] on button "button" at bounding box center [68, 272] width 74 height 33
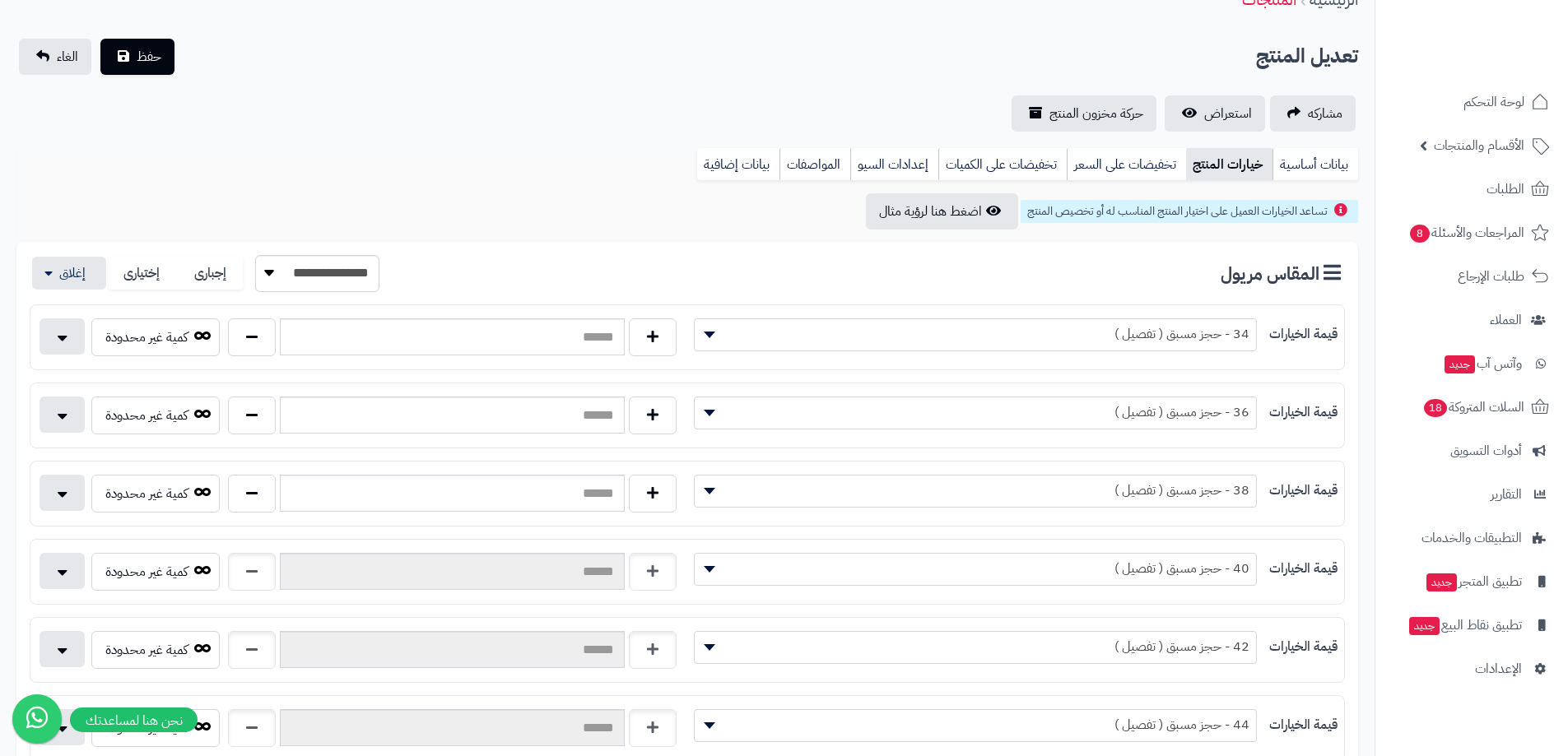
scroll to position [329, 0]
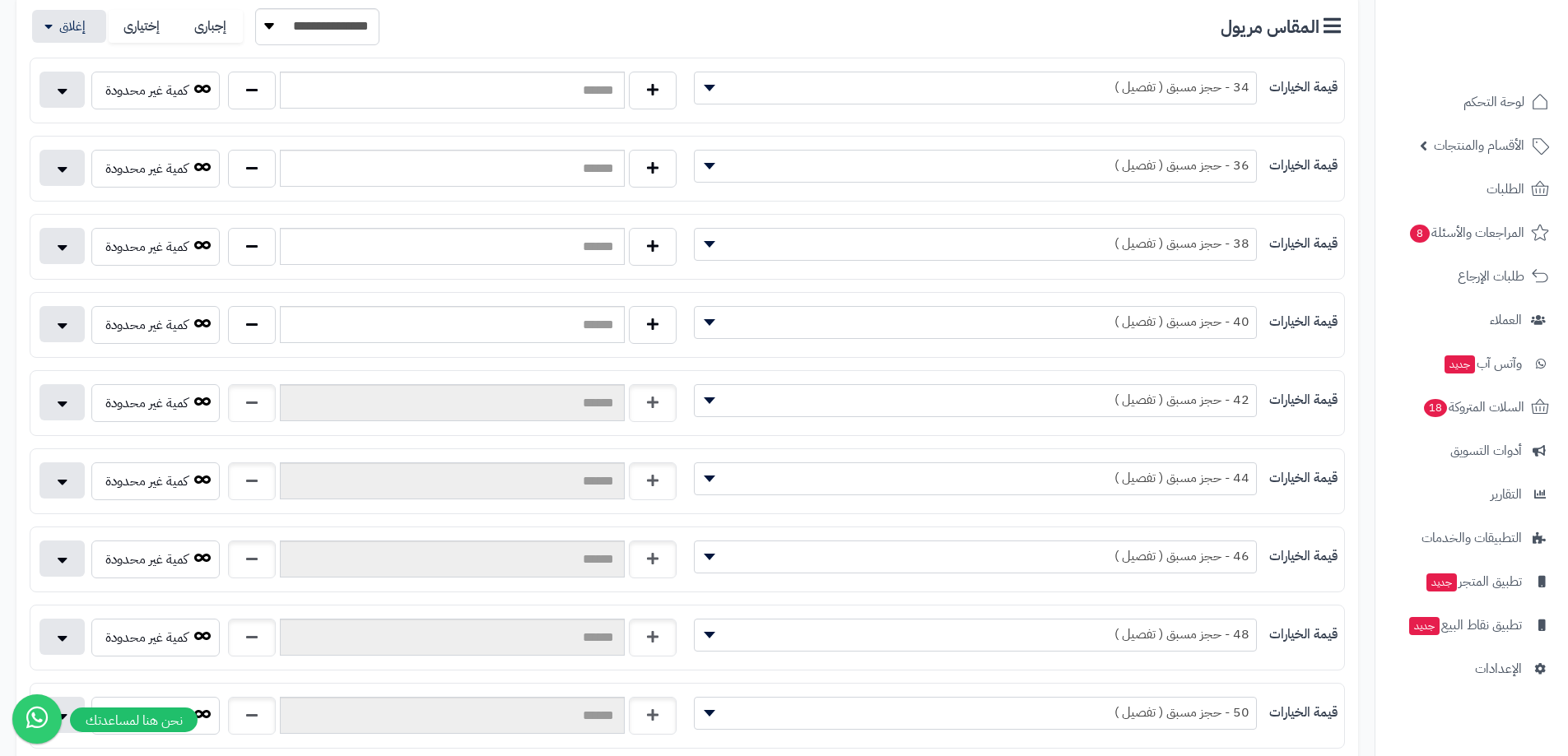
drag, startPoint x: 174, startPoint y: 436, endPoint x: 175, endPoint y: 422, distance: 14.0
click at [174, 435] on div "**********" at bounding box center [688, 443] width 1315 height 770
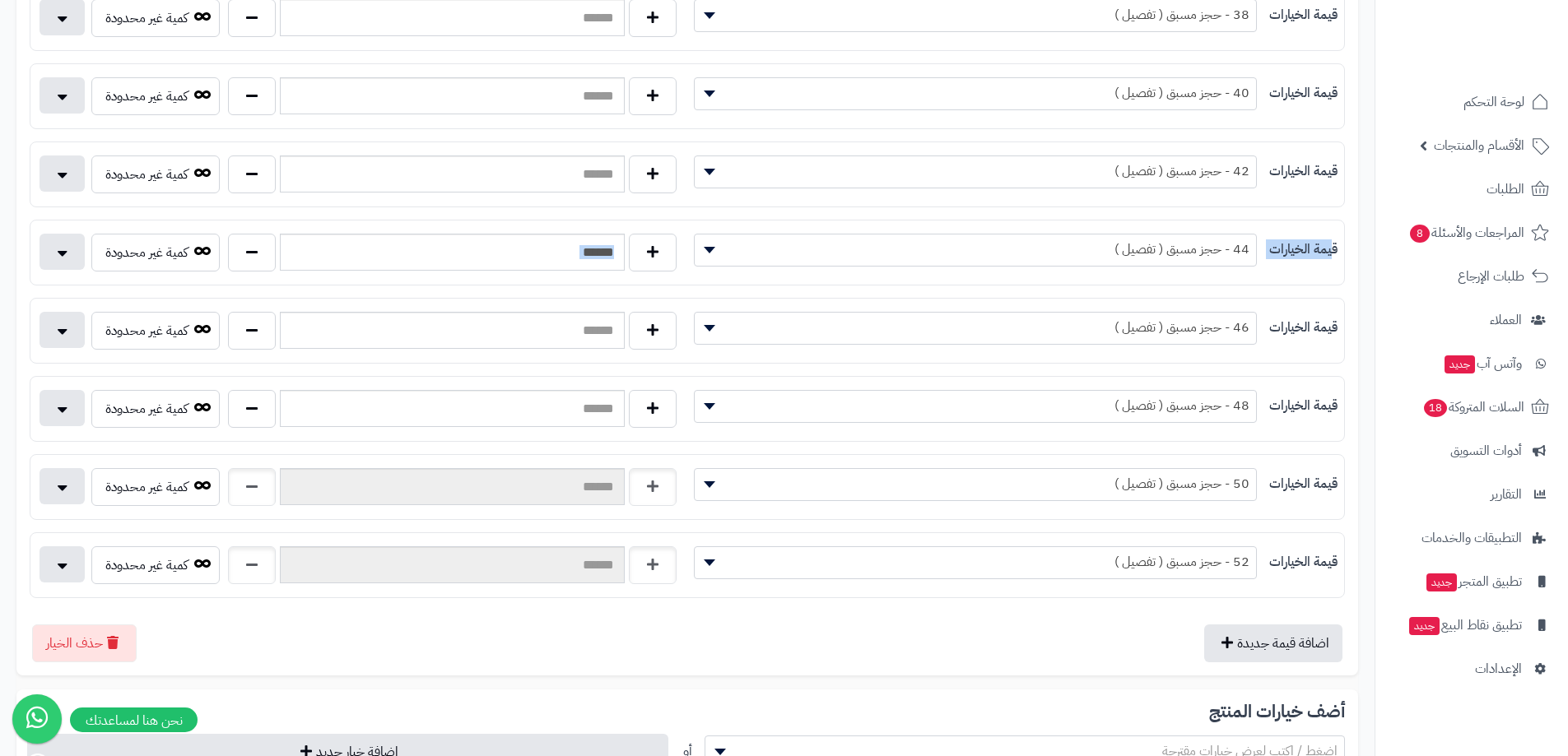
scroll to position [576, 0]
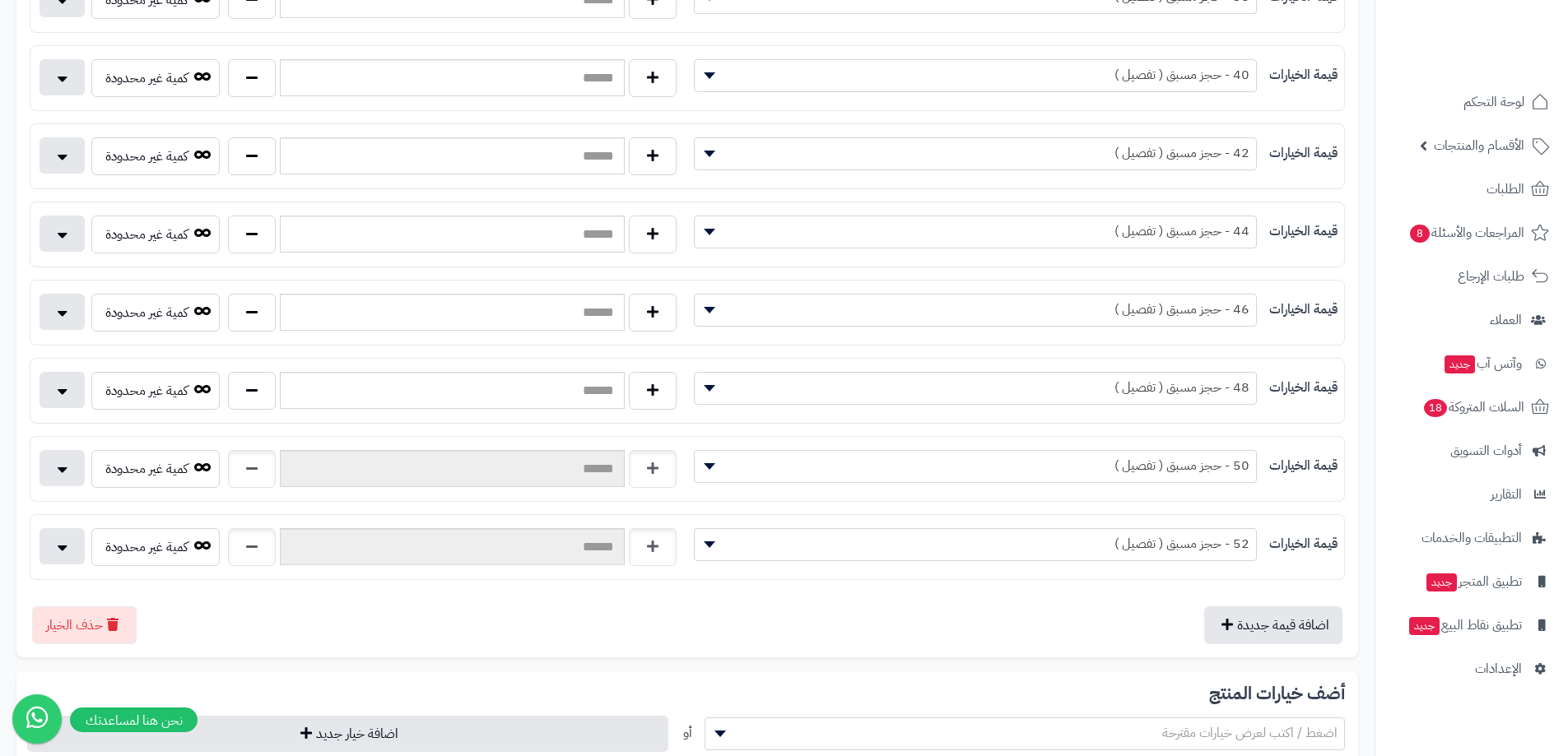
click at [176, 488] on div "كمية غير محدودة" at bounding box center [359, 472] width 657 height 44
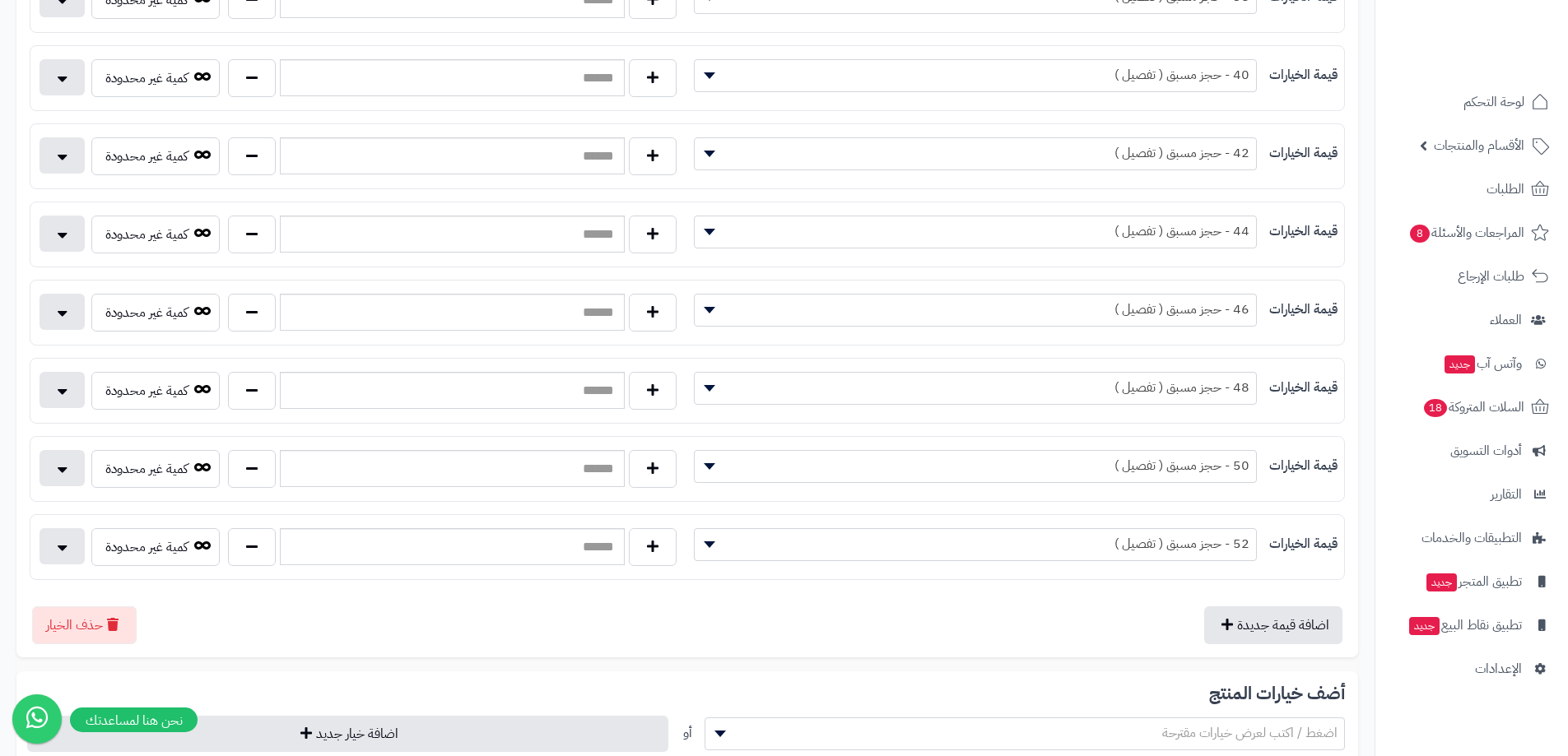
click at [225, 551] on div at bounding box center [452, 547] width 457 height 38
drag, startPoint x: 256, startPoint y: 564, endPoint x: 255, endPoint y: 532, distance: 32.0
click at [256, 561] on button "button" at bounding box center [251, 546] width 47 height 38
type input "*"
click at [250, 485] on button "button" at bounding box center [251, 468] width 47 height 38
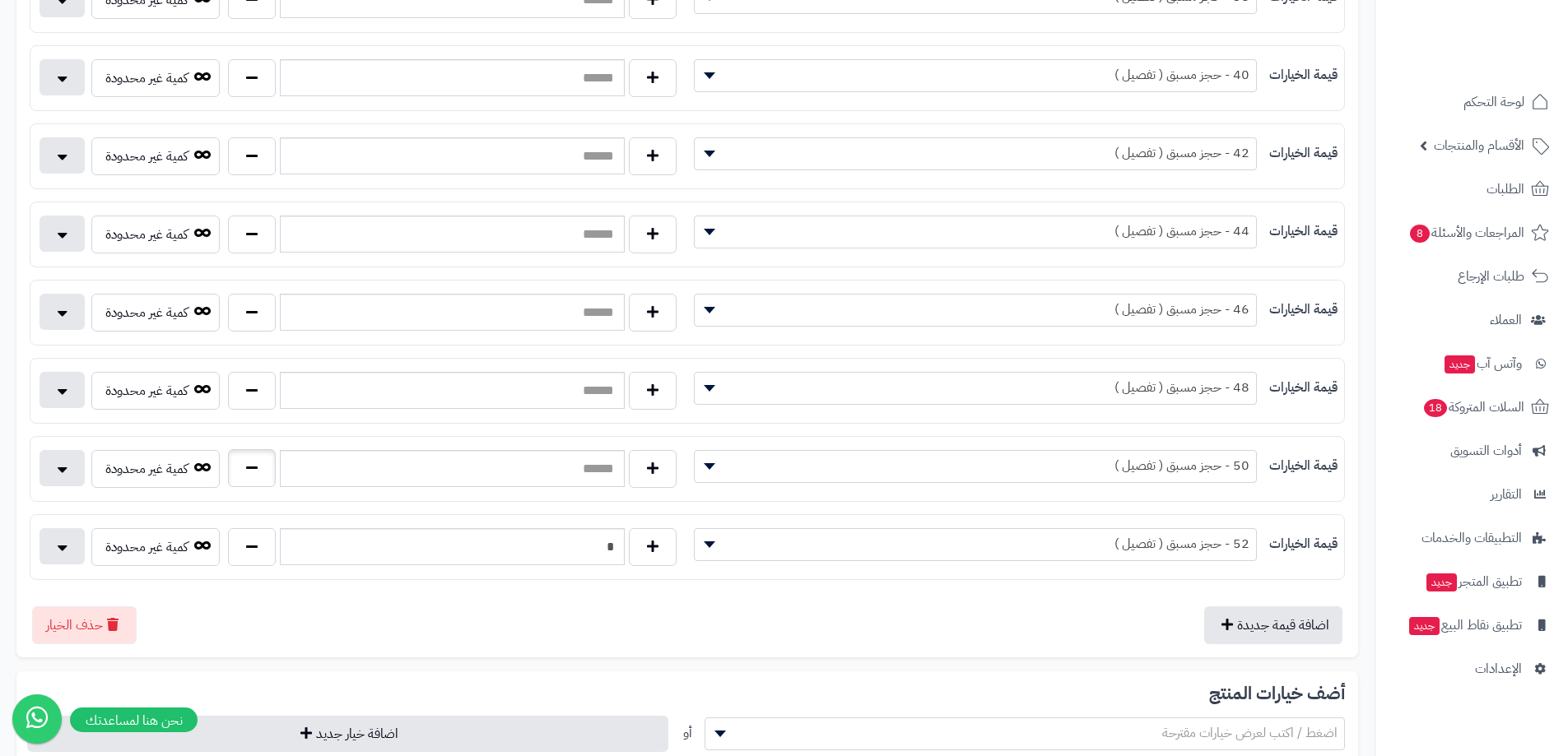
type input "*"
drag, startPoint x: 251, startPoint y: 400, endPoint x: 251, endPoint y: 390, distance: 10.0
click at [251, 398] on button "button" at bounding box center [251, 390] width 47 height 38
type input "*"
drag, startPoint x: 261, startPoint y: 325, endPoint x: 256, endPoint y: 305, distance: 20.6
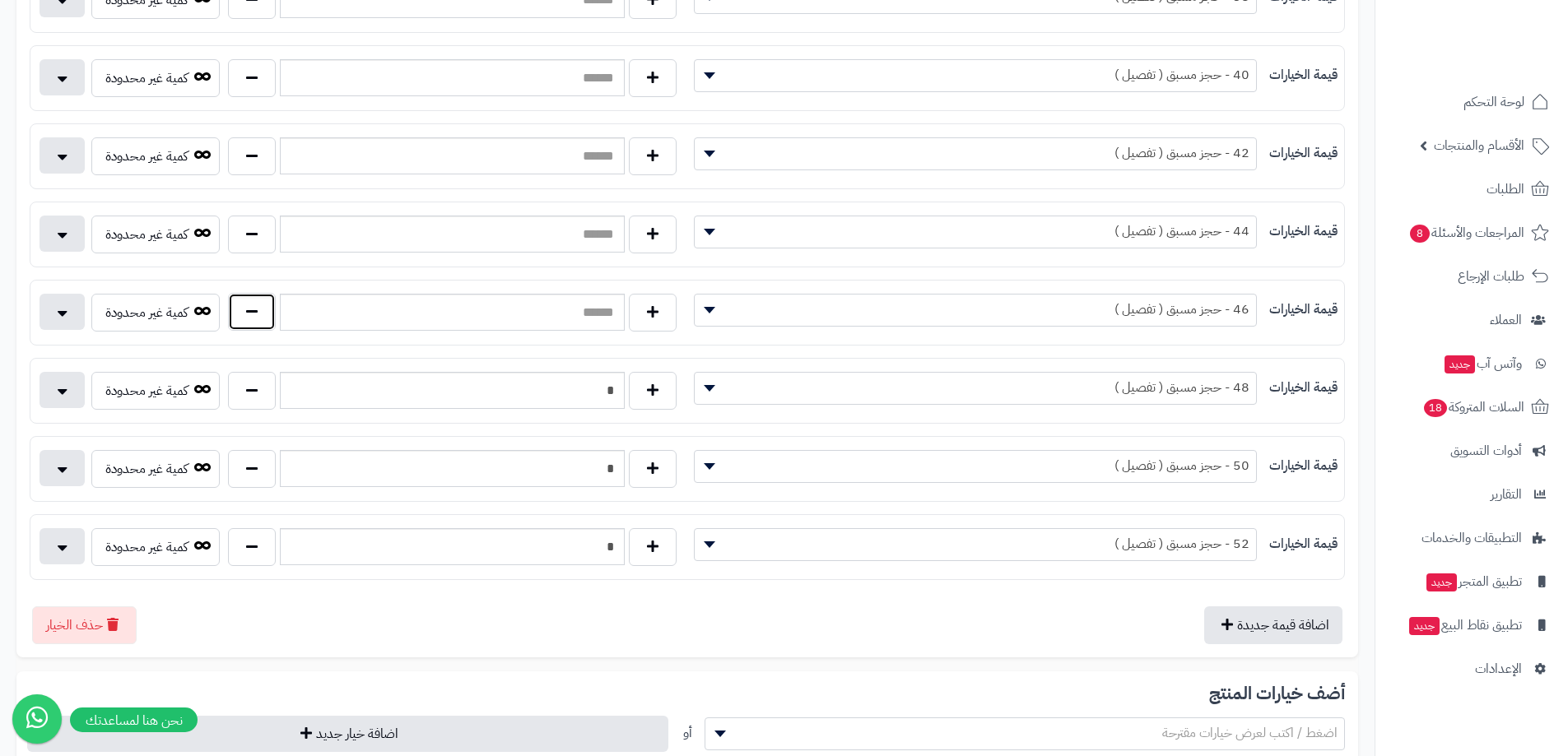
click at [261, 318] on button "button" at bounding box center [251, 311] width 47 height 38
type input "*"
click at [247, 228] on button "button" at bounding box center [251, 233] width 47 height 38
type input "*"
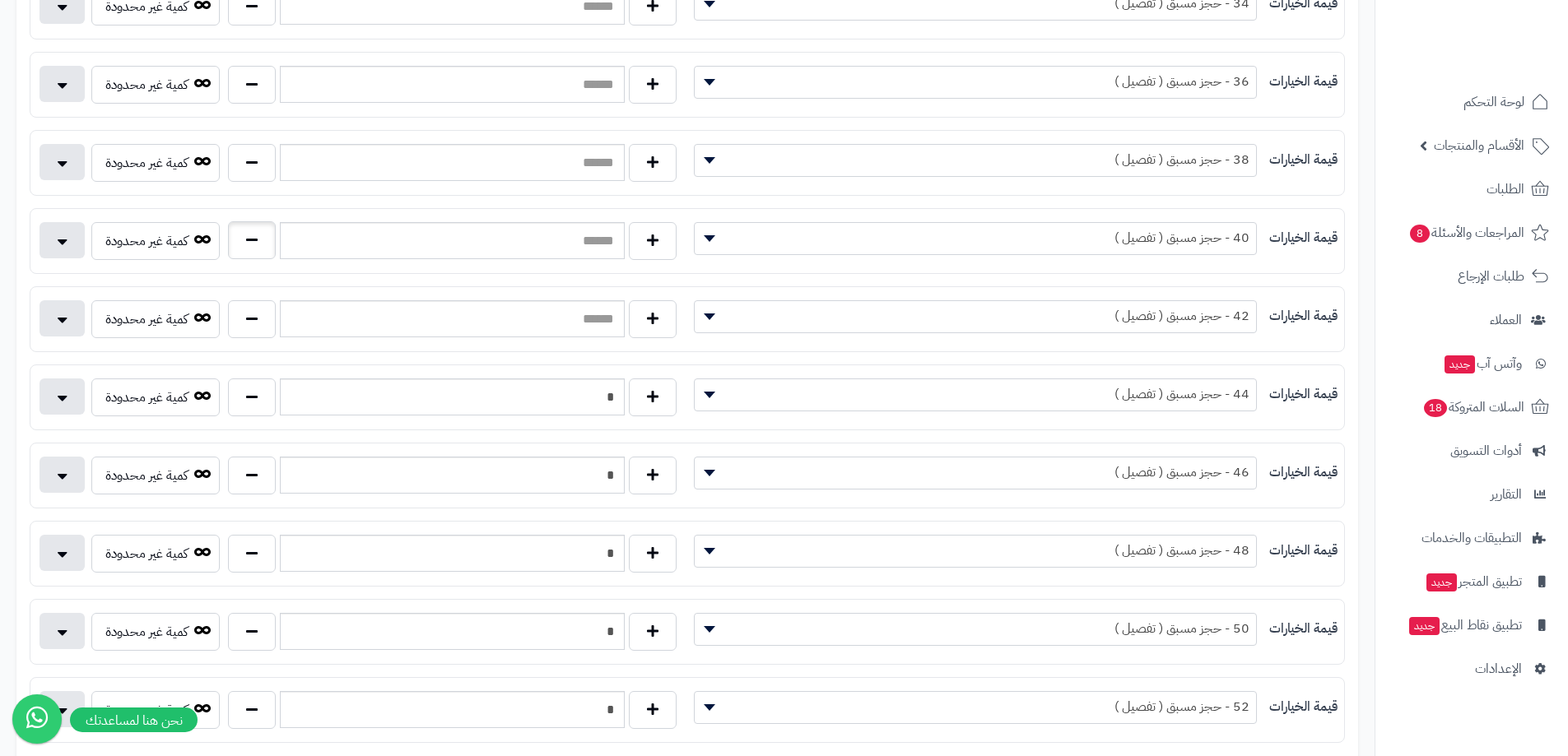
scroll to position [412, 0]
click at [241, 311] on button "button" at bounding box center [251, 319] width 47 height 38
type input "*"
click at [254, 231] on button "button" at bounding box center [251, 241] width 47 height 38
type input "*"
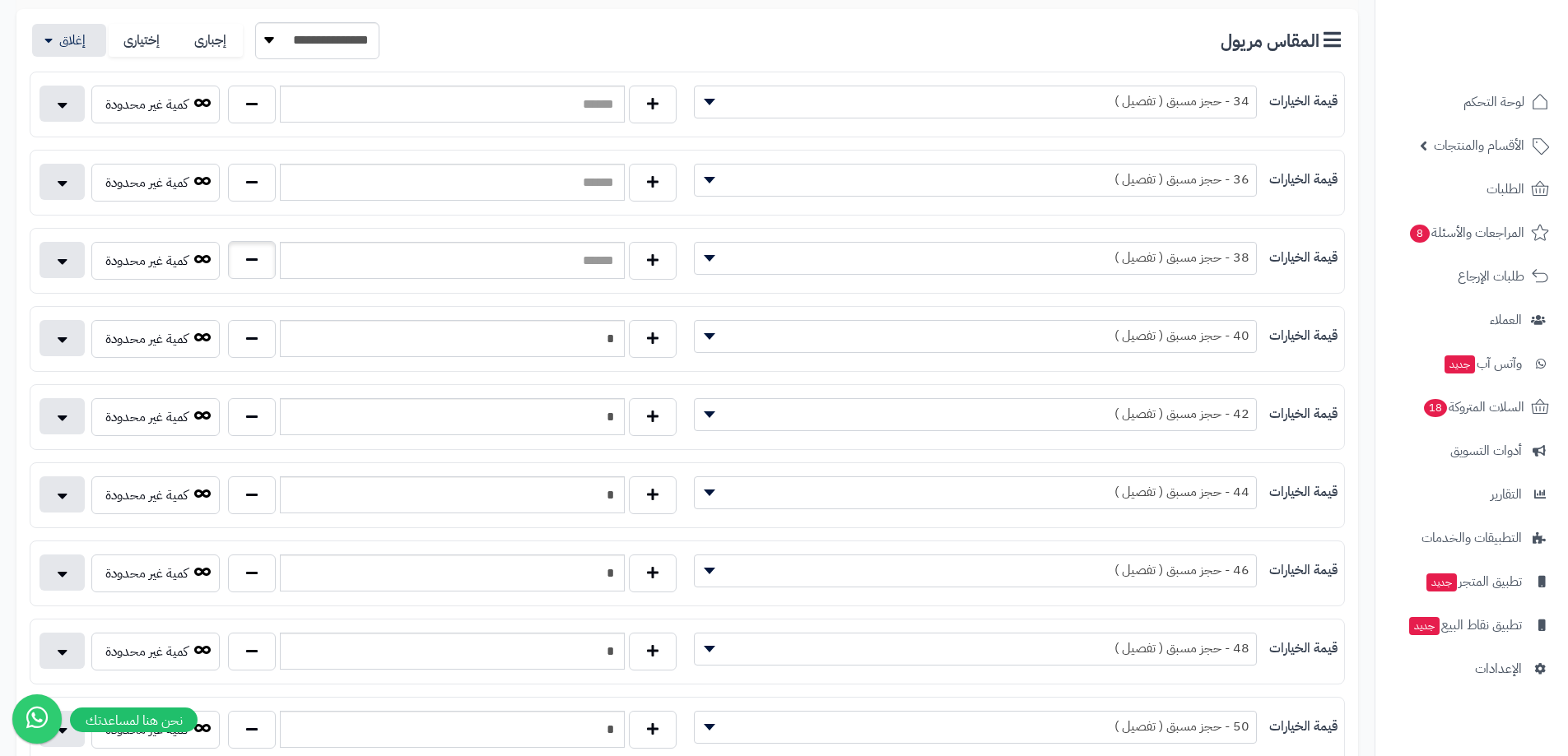
scroll to position [247, 0]
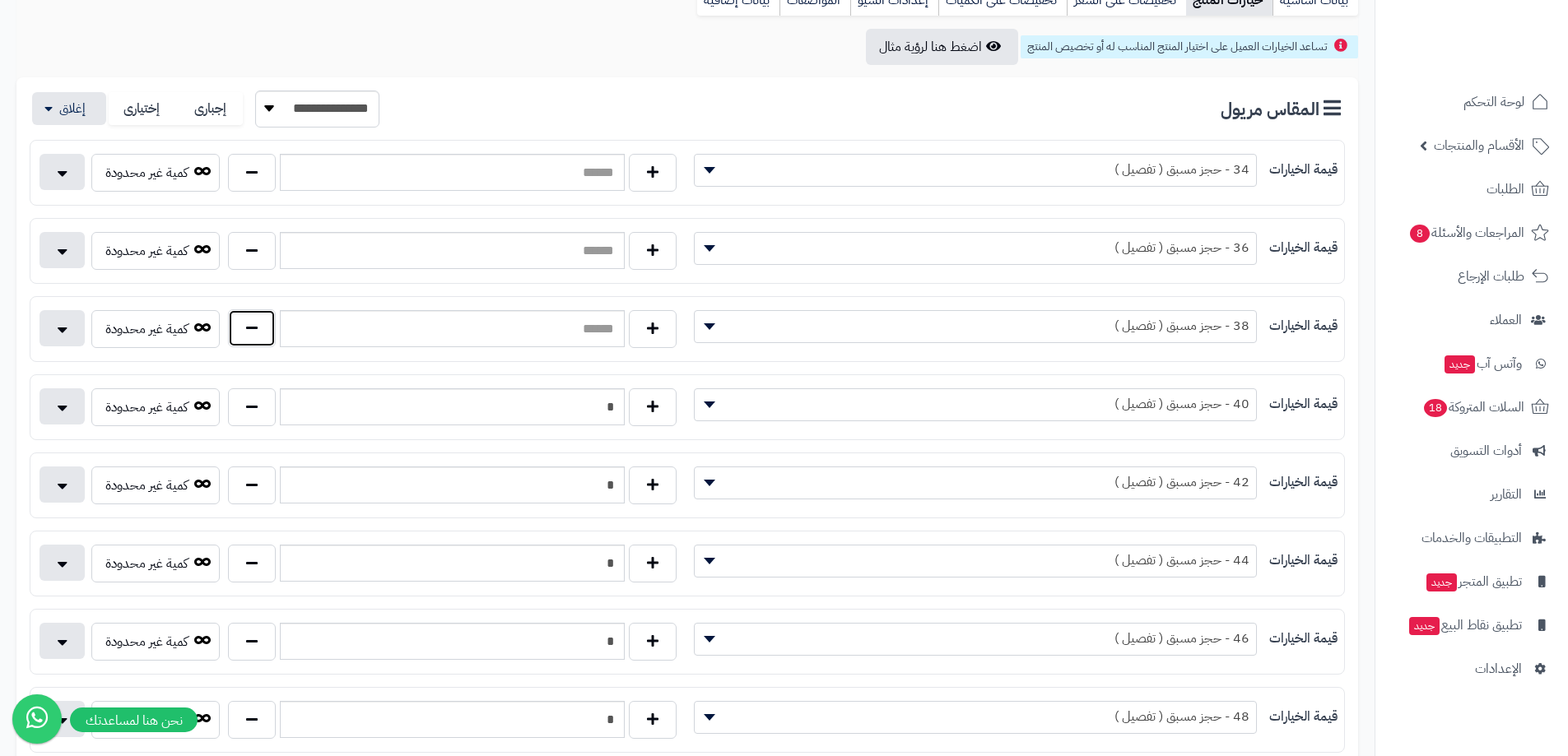
click at [256, 325] on button "button" at bounding box center [251, 328] width 47 height 38
type input "*"
click at [268, 233] on button "button" at bounding box center [251, 250] width 47 height 38
type input "*"
click at [266, 178] on button "button" at bounding box center [251, 172] width 47 height 38
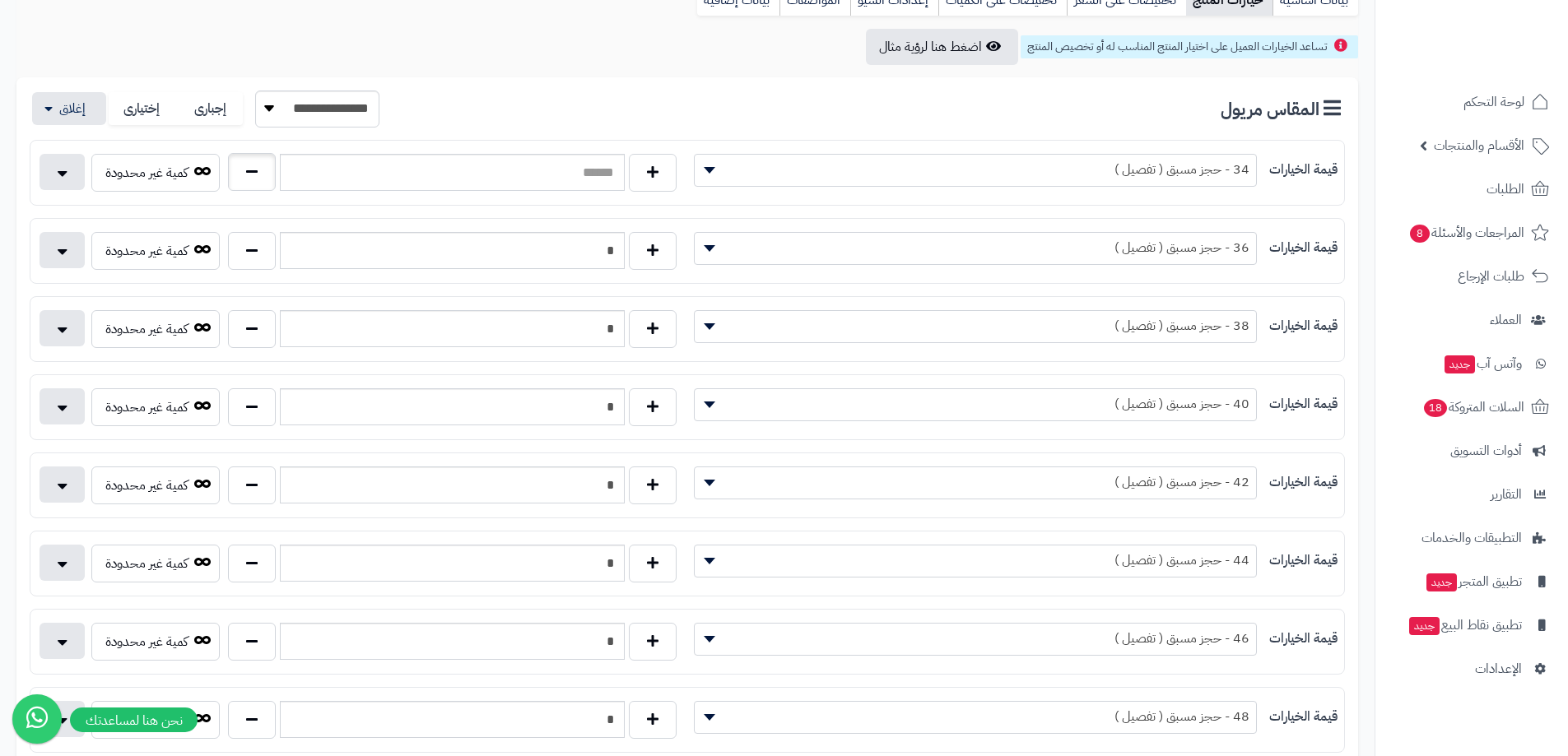
type input "*"
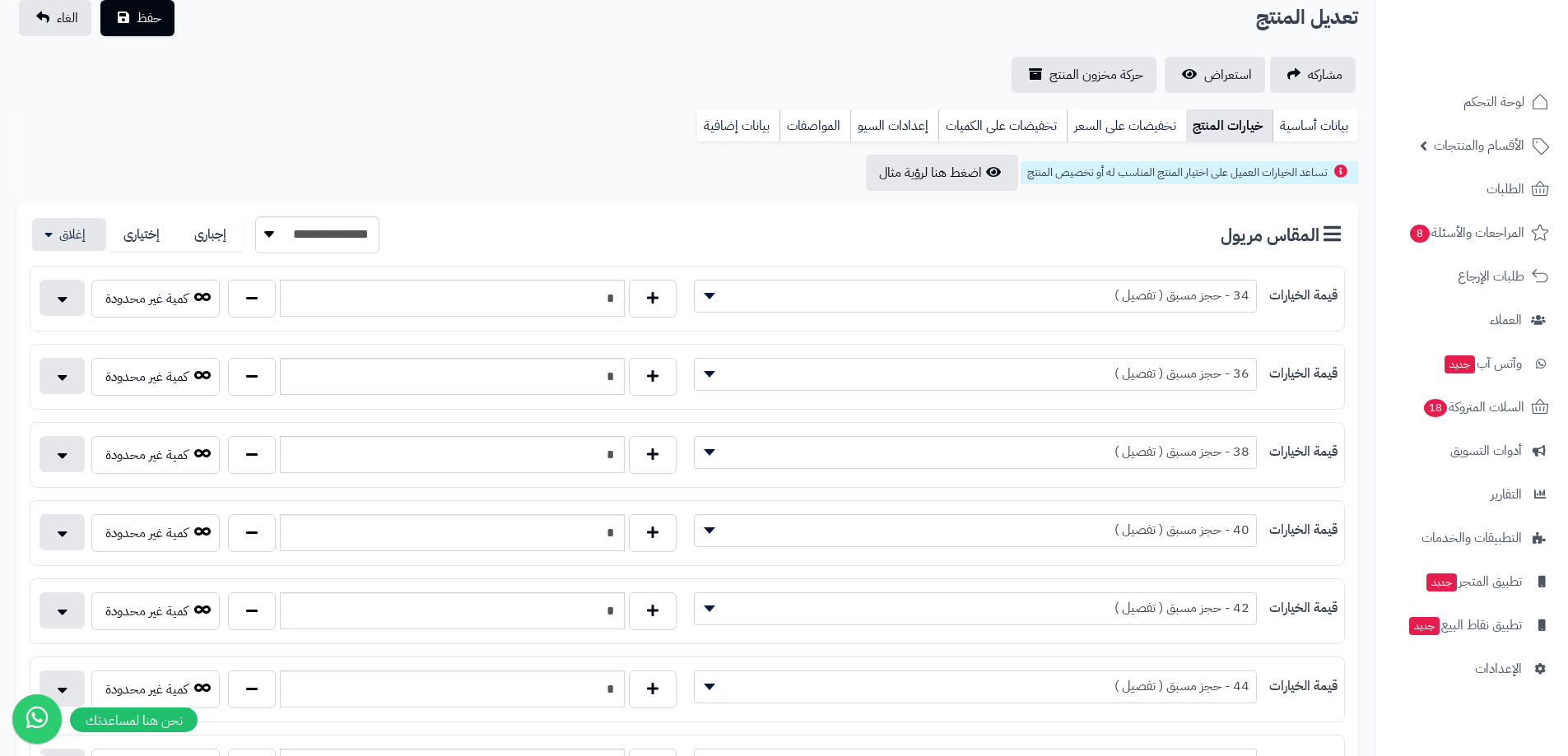
scroll to position [0, 0]
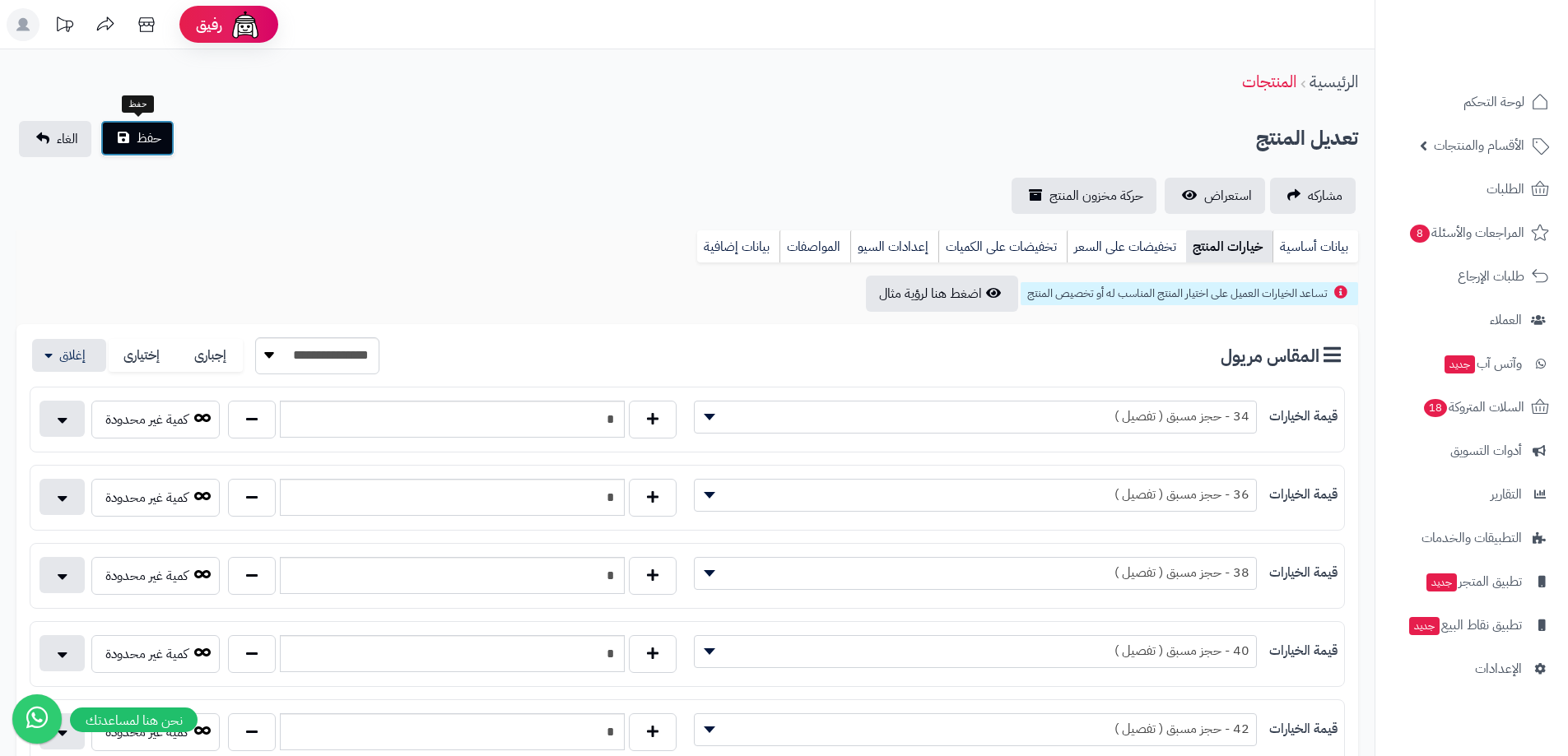
click at [124, 139] on button "حفظ" at bounding box center [137, 139] width 74 height 37
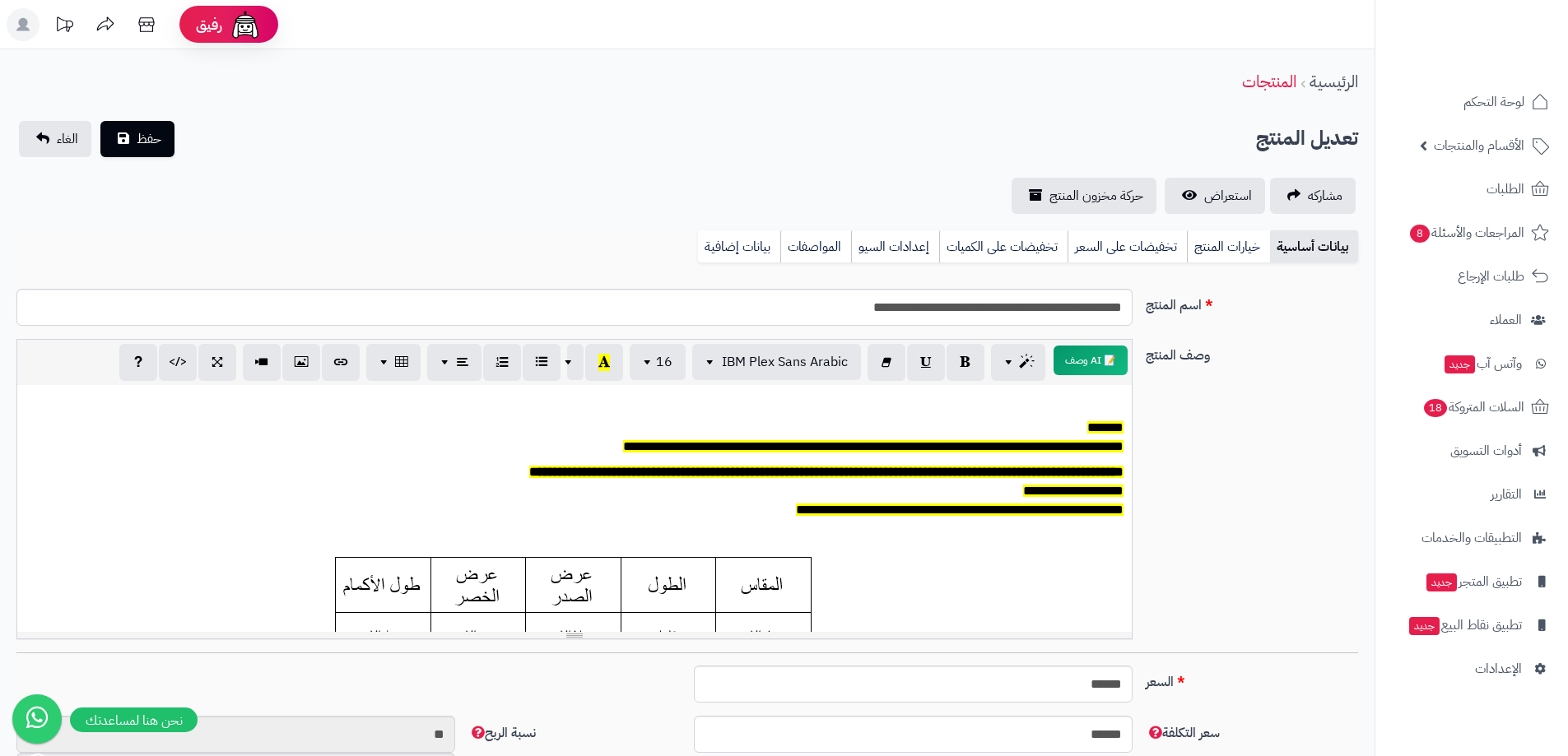
scroll to position [122, 0]
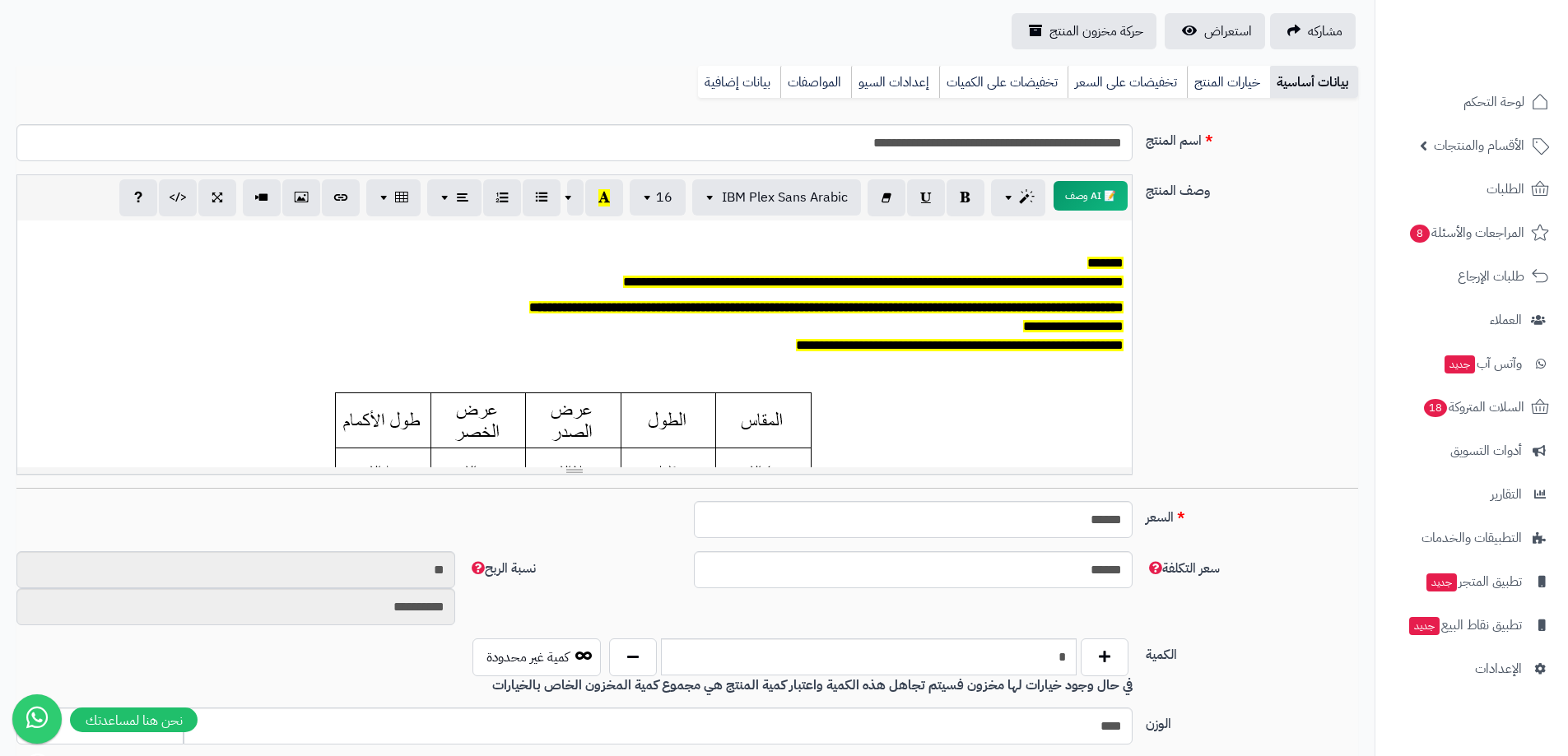
drag, startPoint x: 1221, startPoint y: 76, endPoint x: 705, endPoint y: 94, distance: 516.3
click at [1221, 75] on link "خيارات المنتج" at bounding box center [1229, 82] width 83 height 33
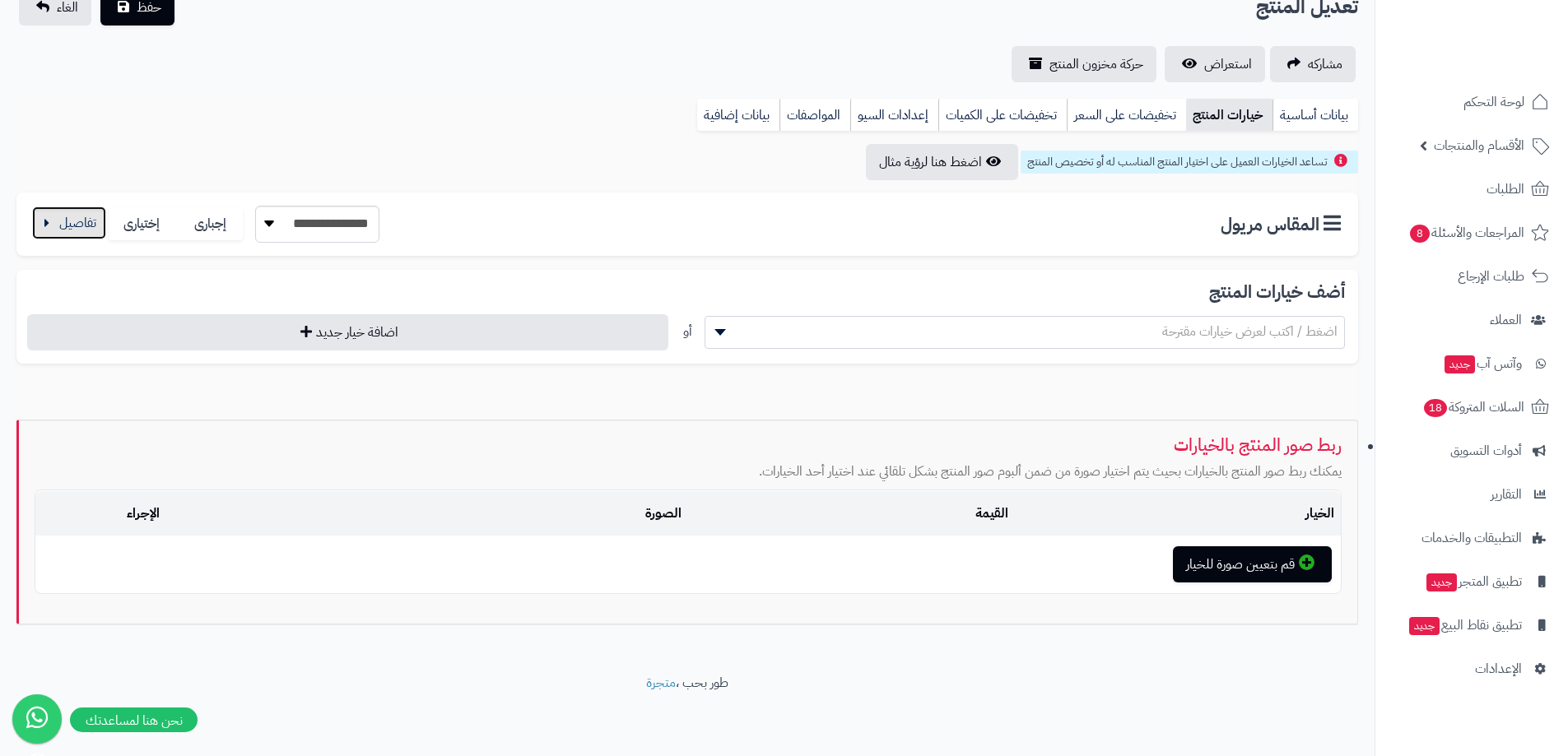
click at [45, 236] on button "button" at bounding box center [68, 223] width 74 height 33
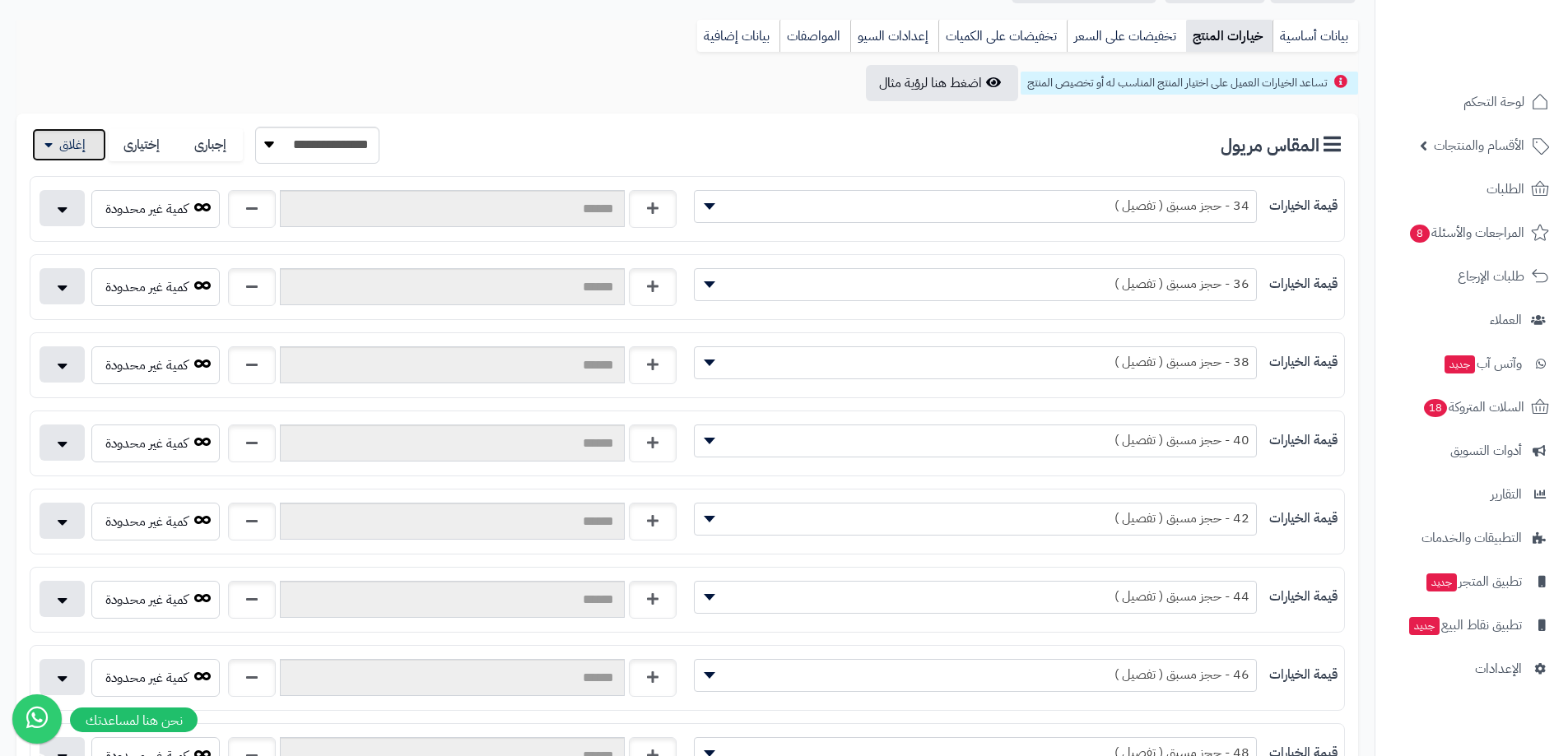
scroll to position [296, 0]
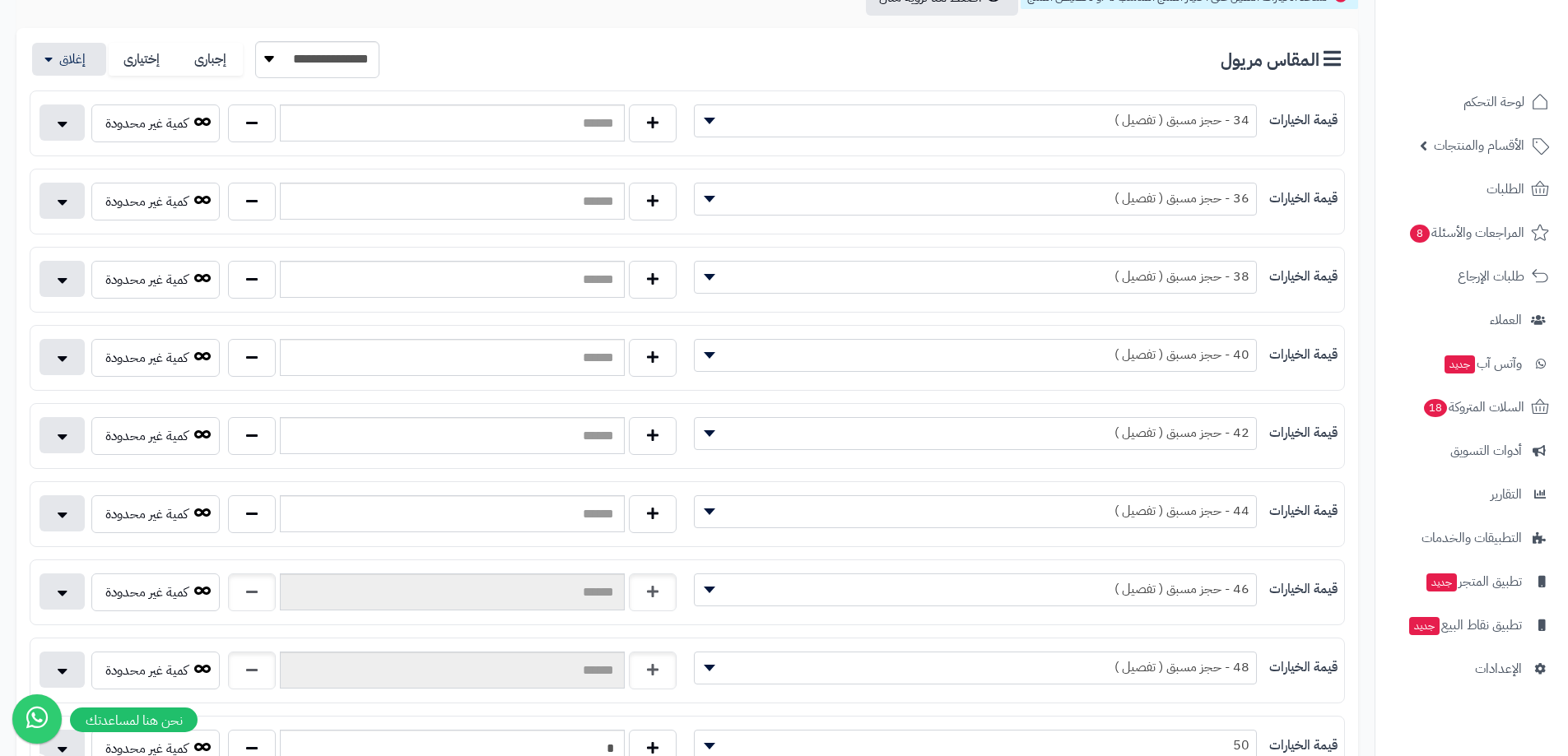
click at [216, 574] on div "**********" at bounding box center [688, 592] width 1313 height 51
click at [207, 650] on div "**********" at bounding box center [688, 670] width 1315 height 66
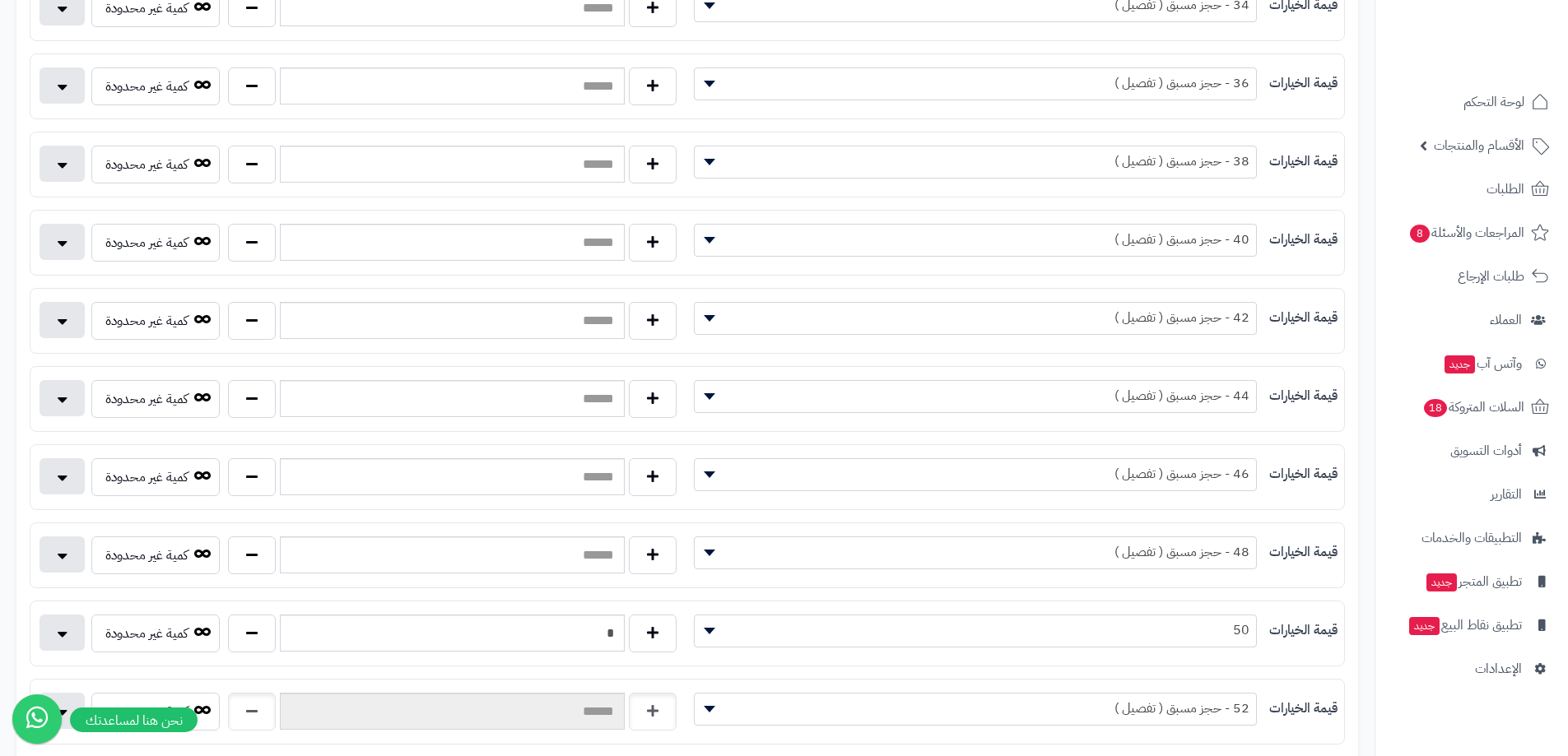
scroll to position [626, 0]
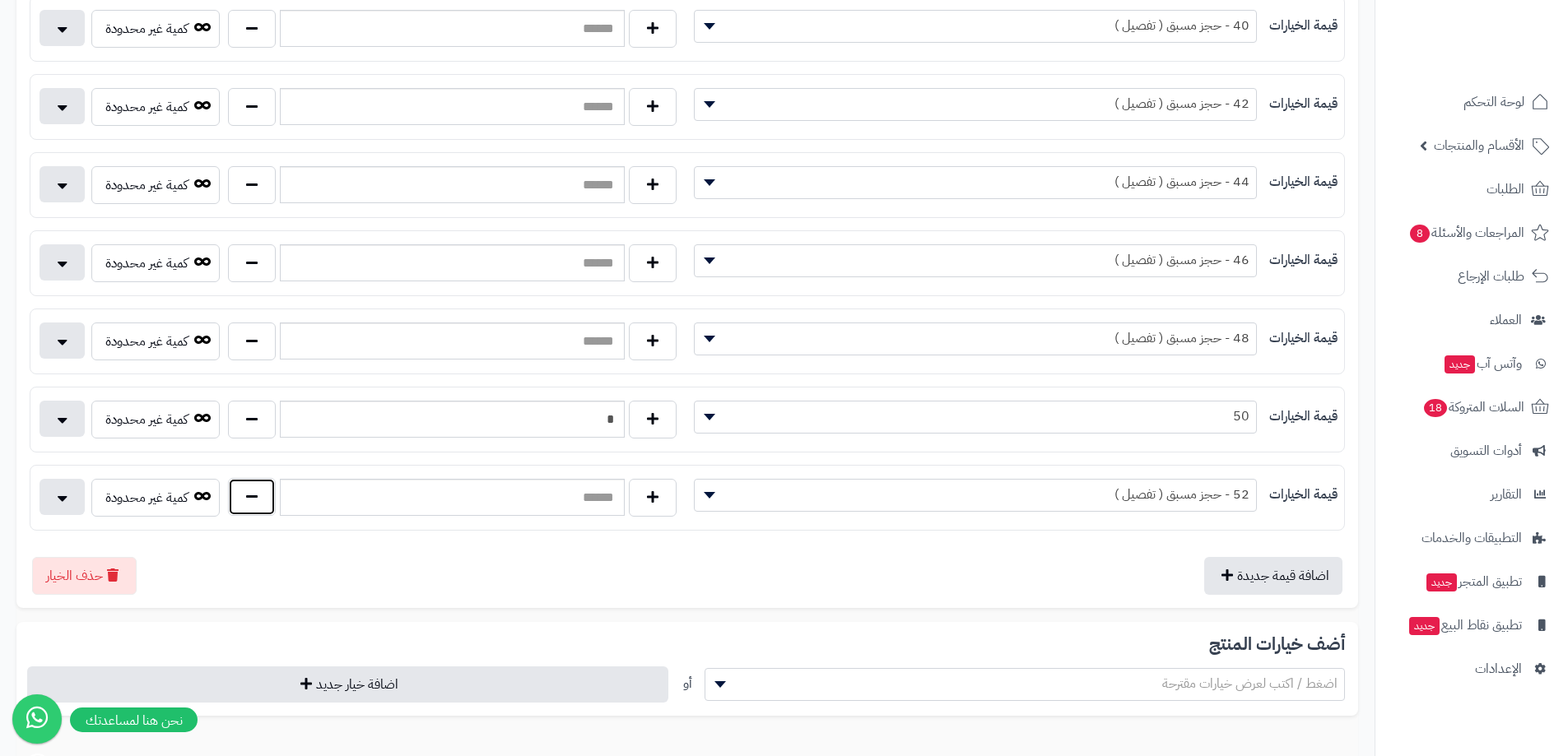
click at [243, 491] on button "button" at bounding box center [251, 497] width 47 height 38
type input "*"
click at [251, 337] on button "button" at bounding box center [251, 340] width 47 height 38
type input "*"
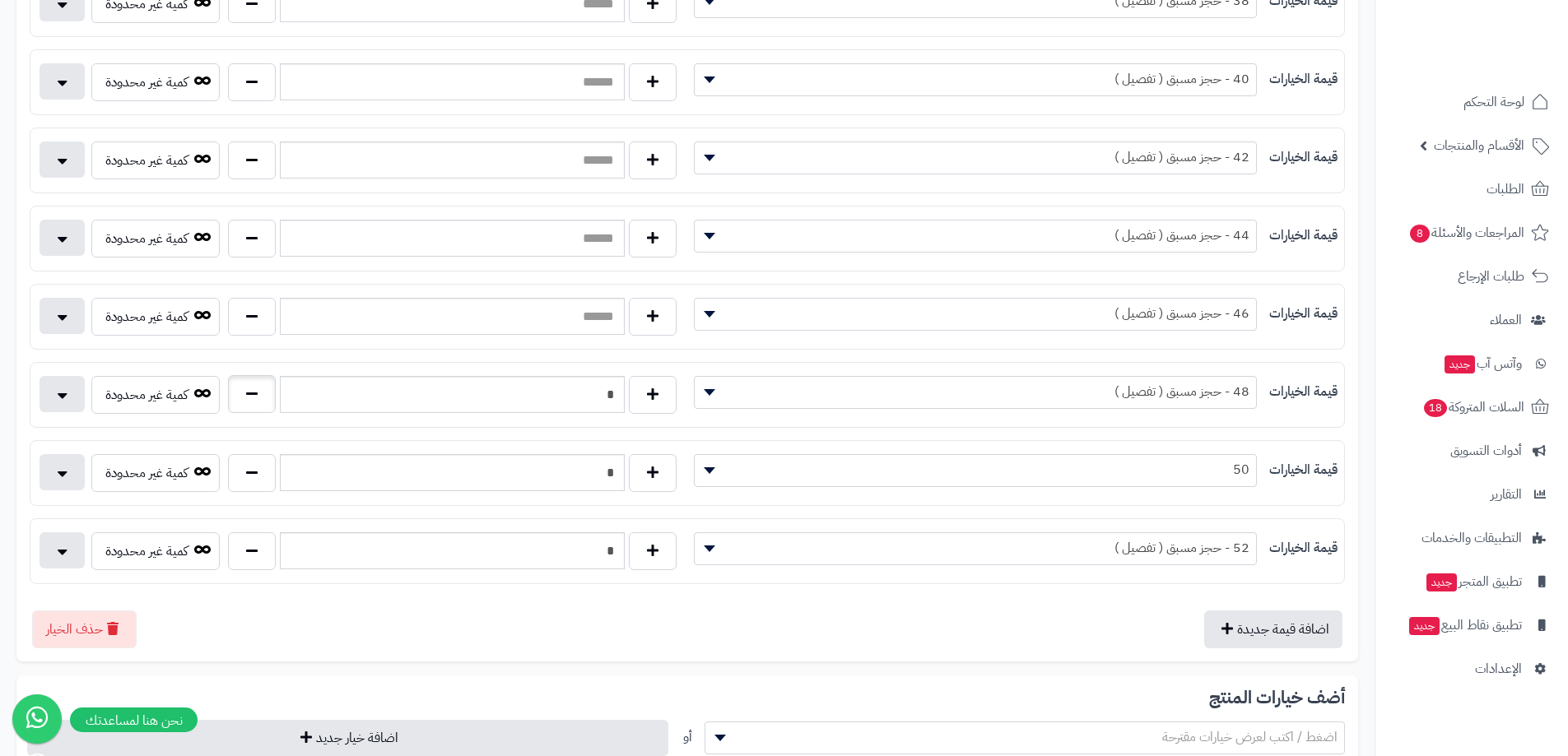
scroll to position [543, 0]
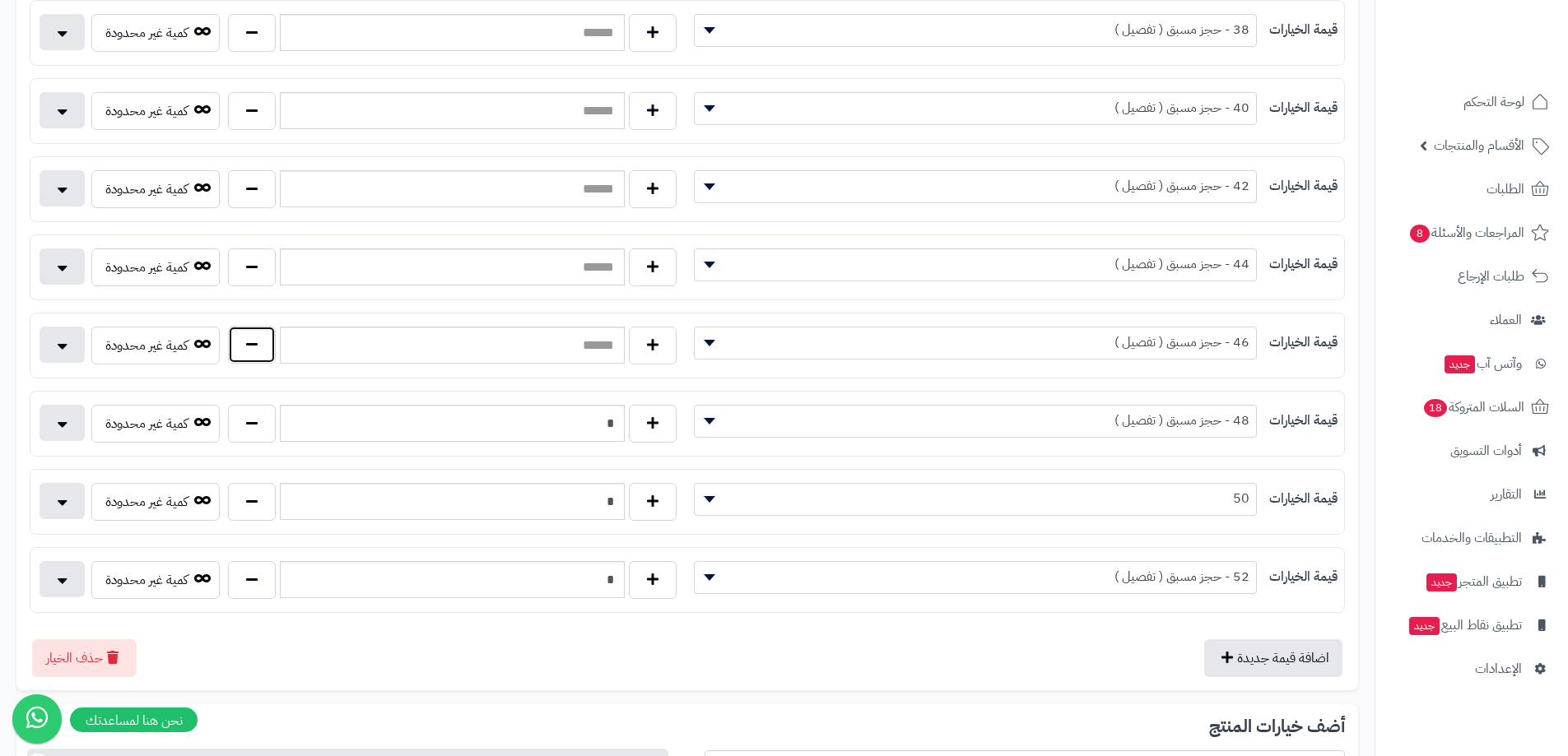
click at [260, 343] on button "button" at bounding box center [251, 344] width 47 height 38
type input "*"
click at [242, 256] on button "button" at bounding box center [251, 266] width 47 height 38
type input "*"
click at [252, 192] on button "button" at bounding box center [251, 188] width 47 height 38
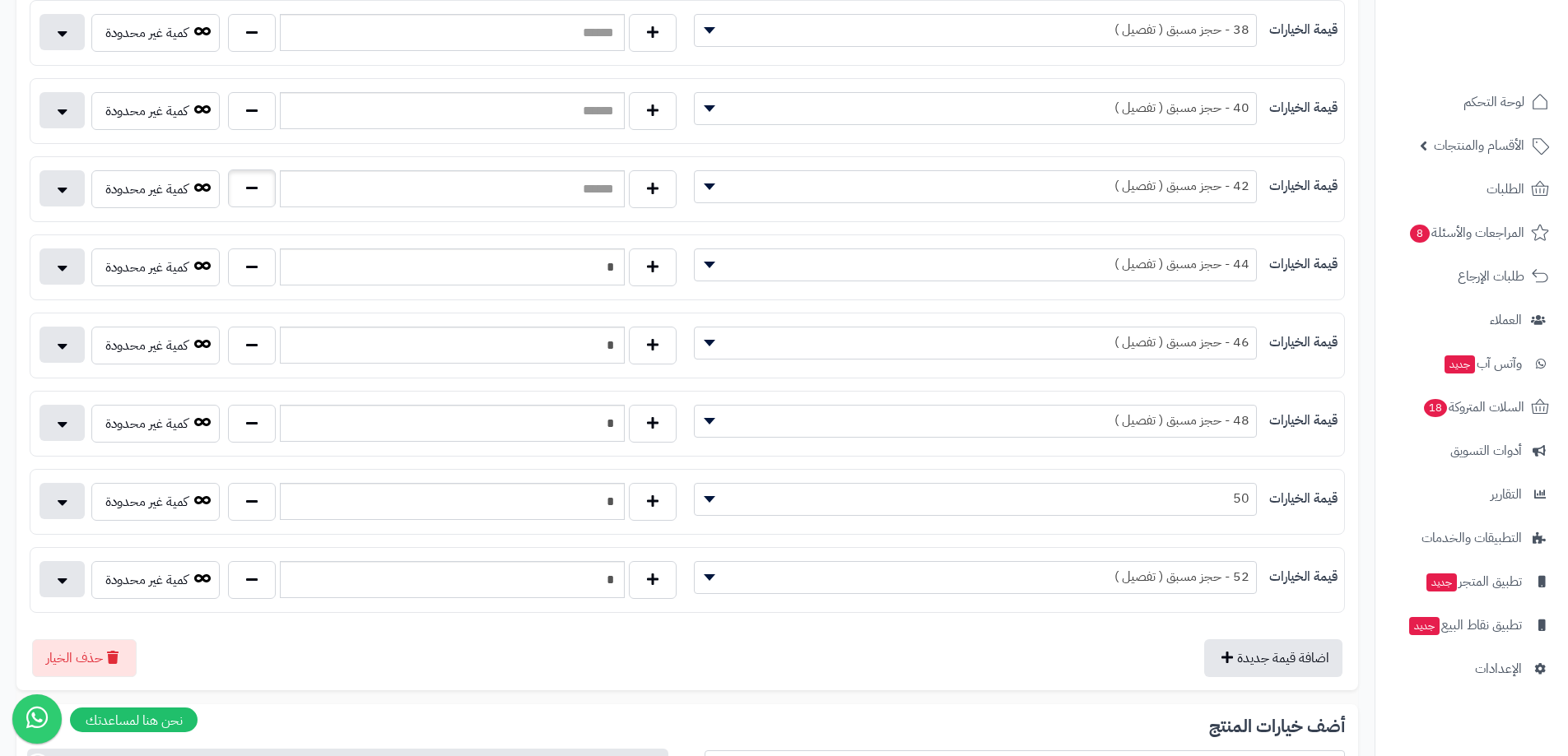
type input "*"
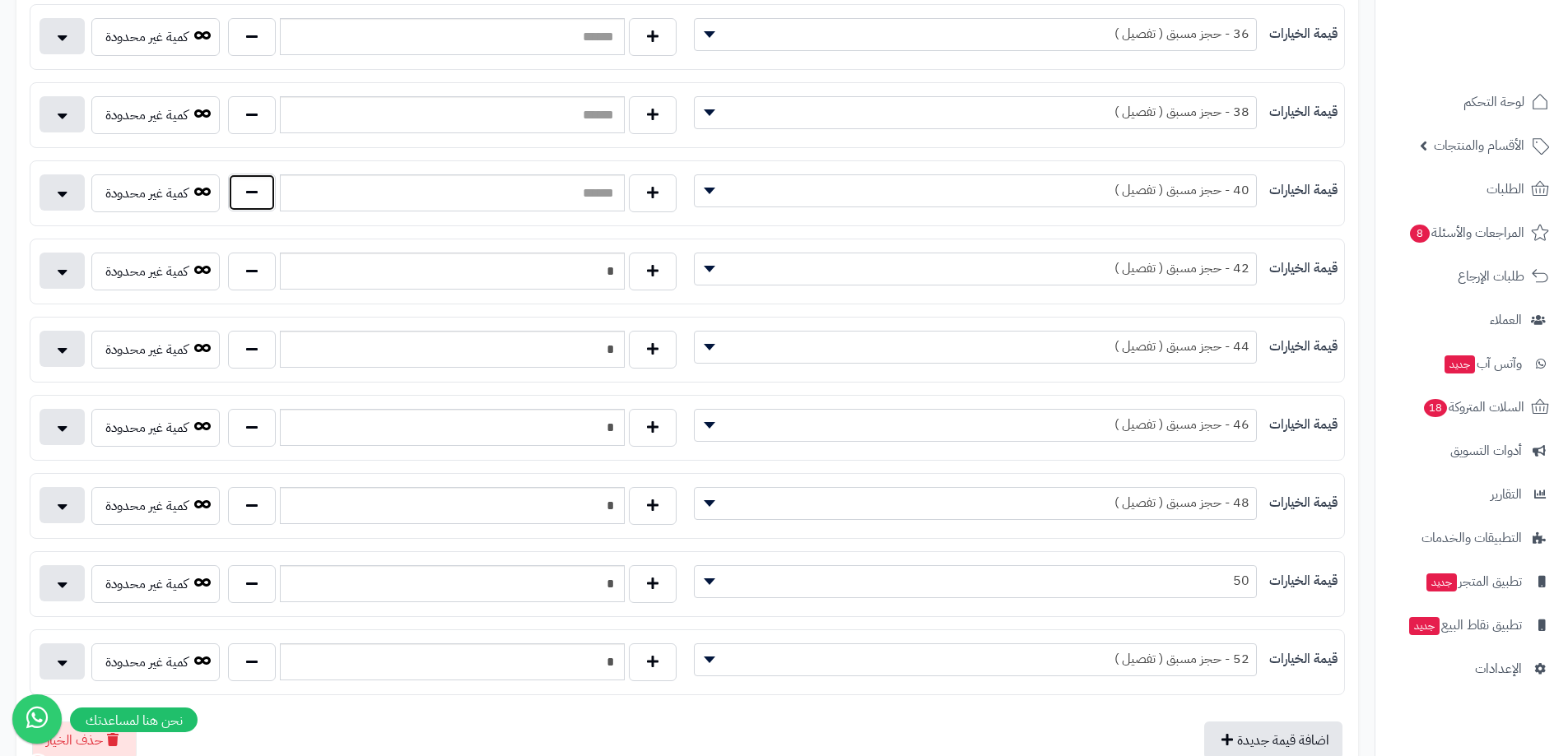
click at [256, 195] on button "button" at bounding box center [251, 192] width 47 height 38
type input "*"
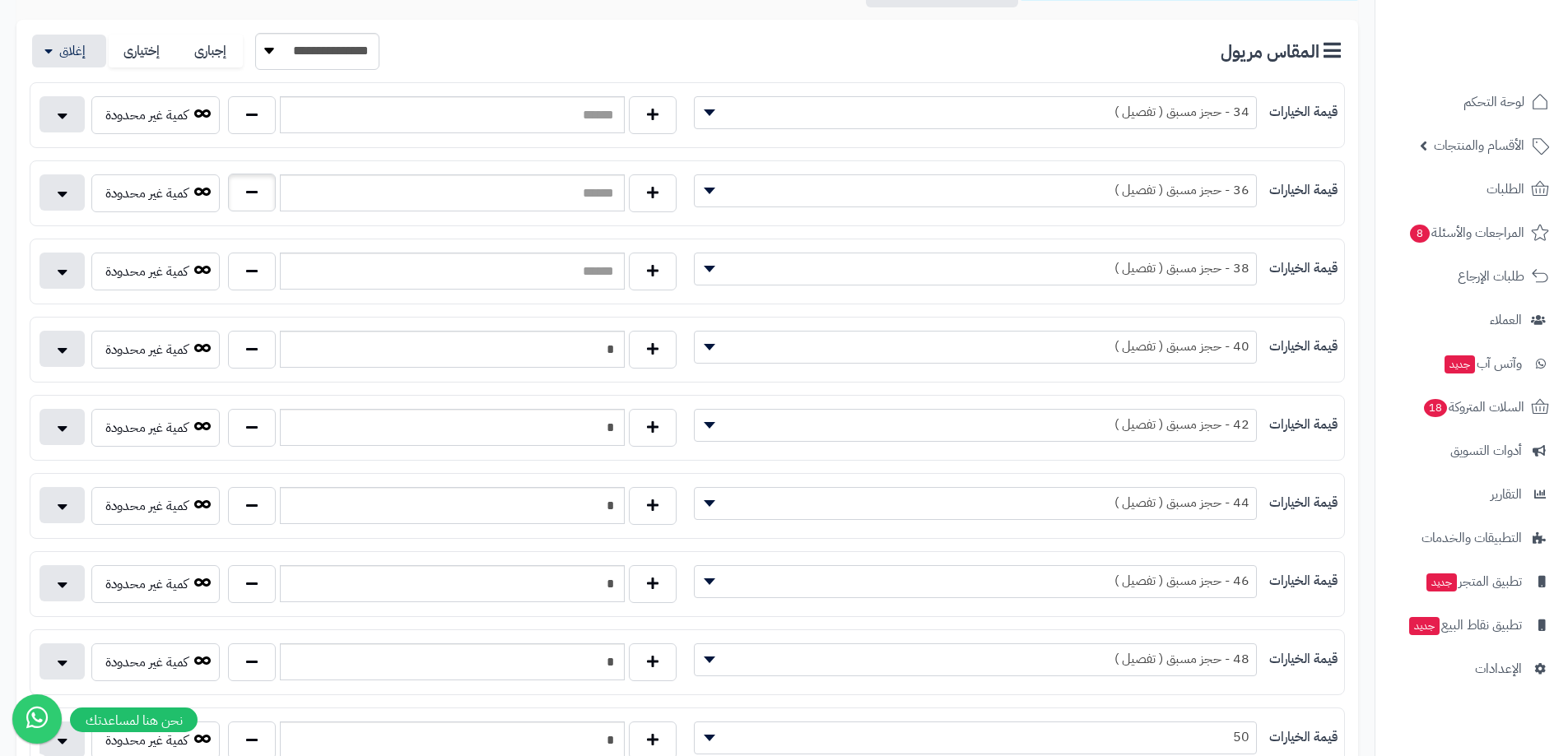
scroll to position [296, 0]
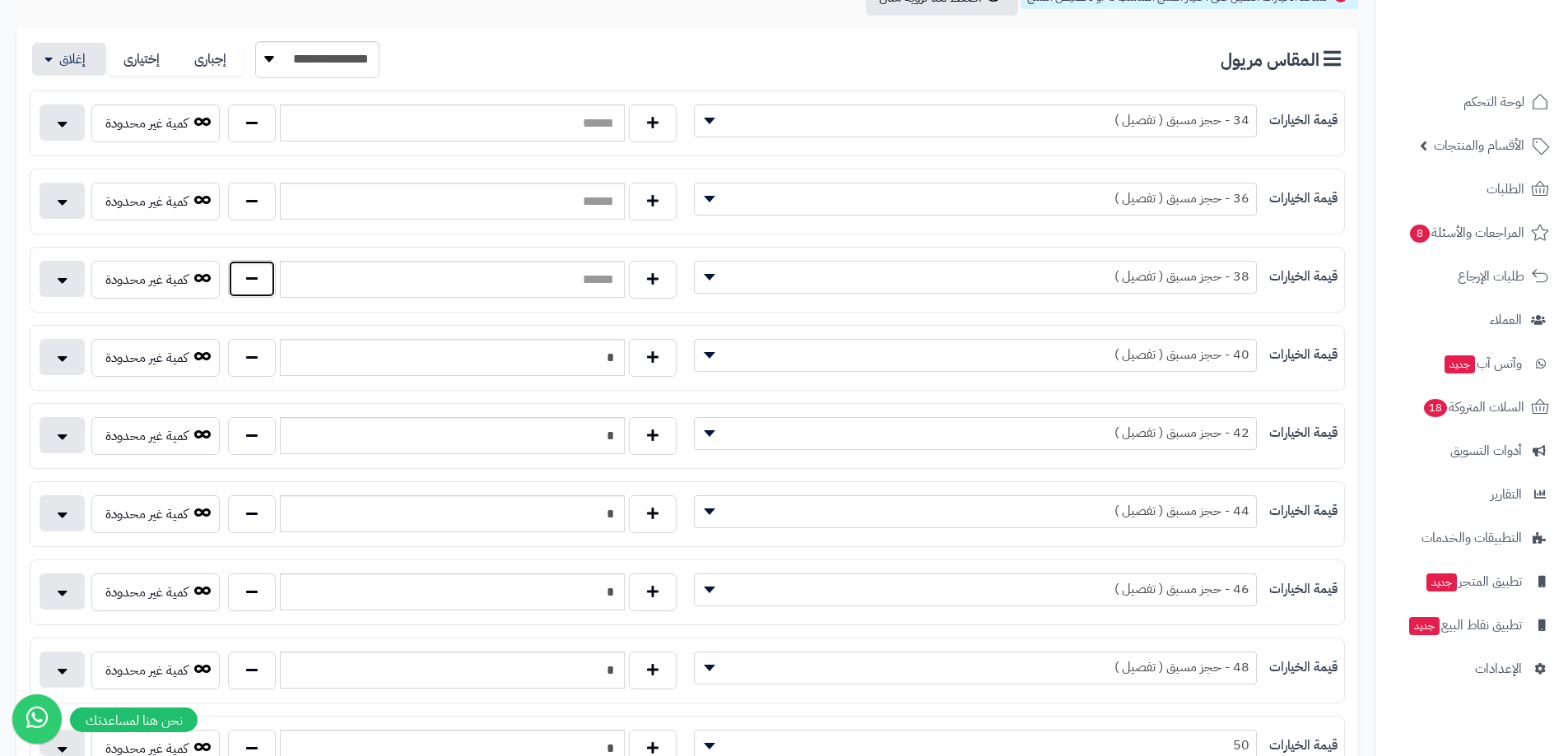
click at [250, 275] on button "button" at bounding box center [251, 279] width 47 height 38
type input "*"
click at [234, 201] on button "button" at bounding box center [251, 201] width 47 height 38
type input "*"
click at [252, 139] on button "button" at bounding box center [251, 122] width 47 height 38
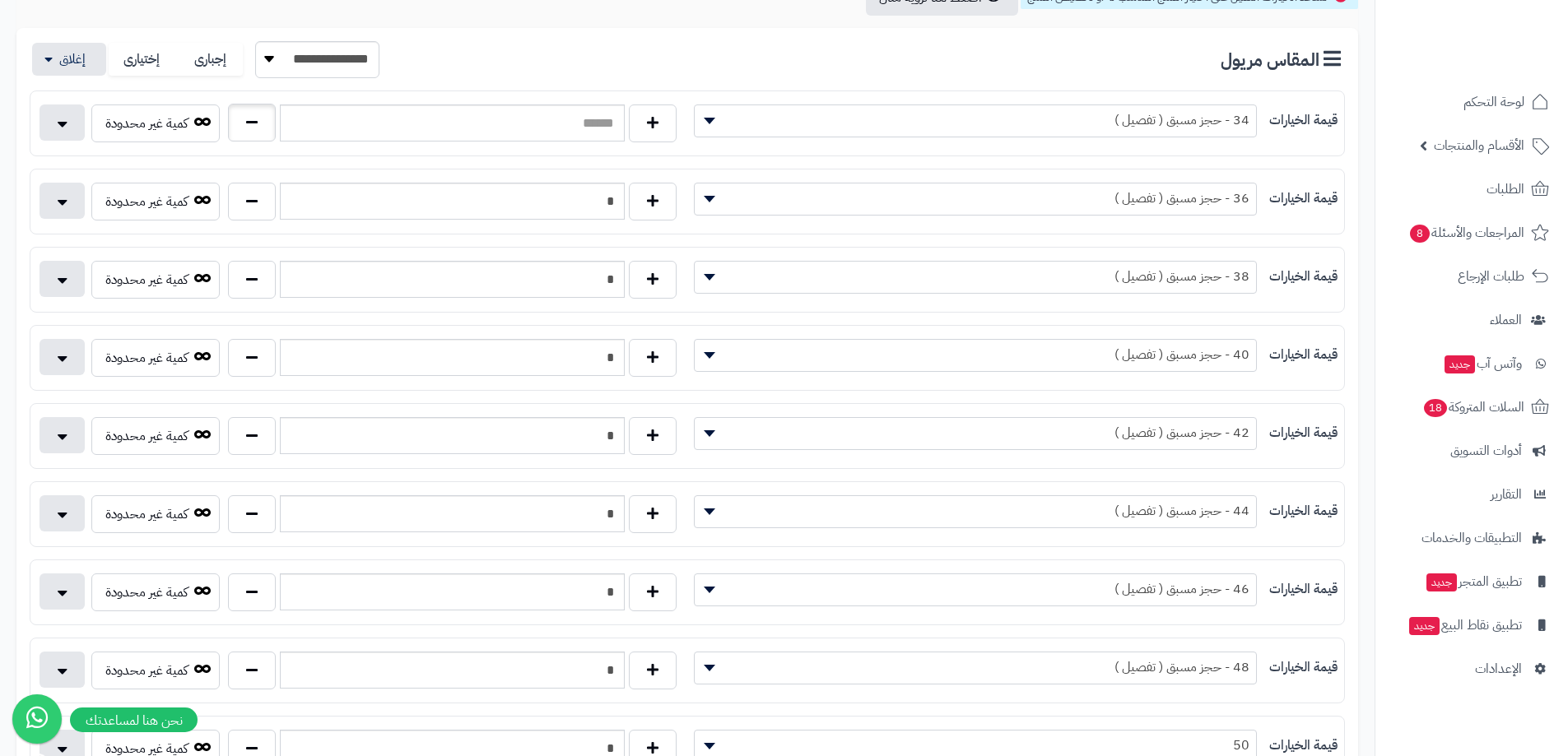
type input "*"
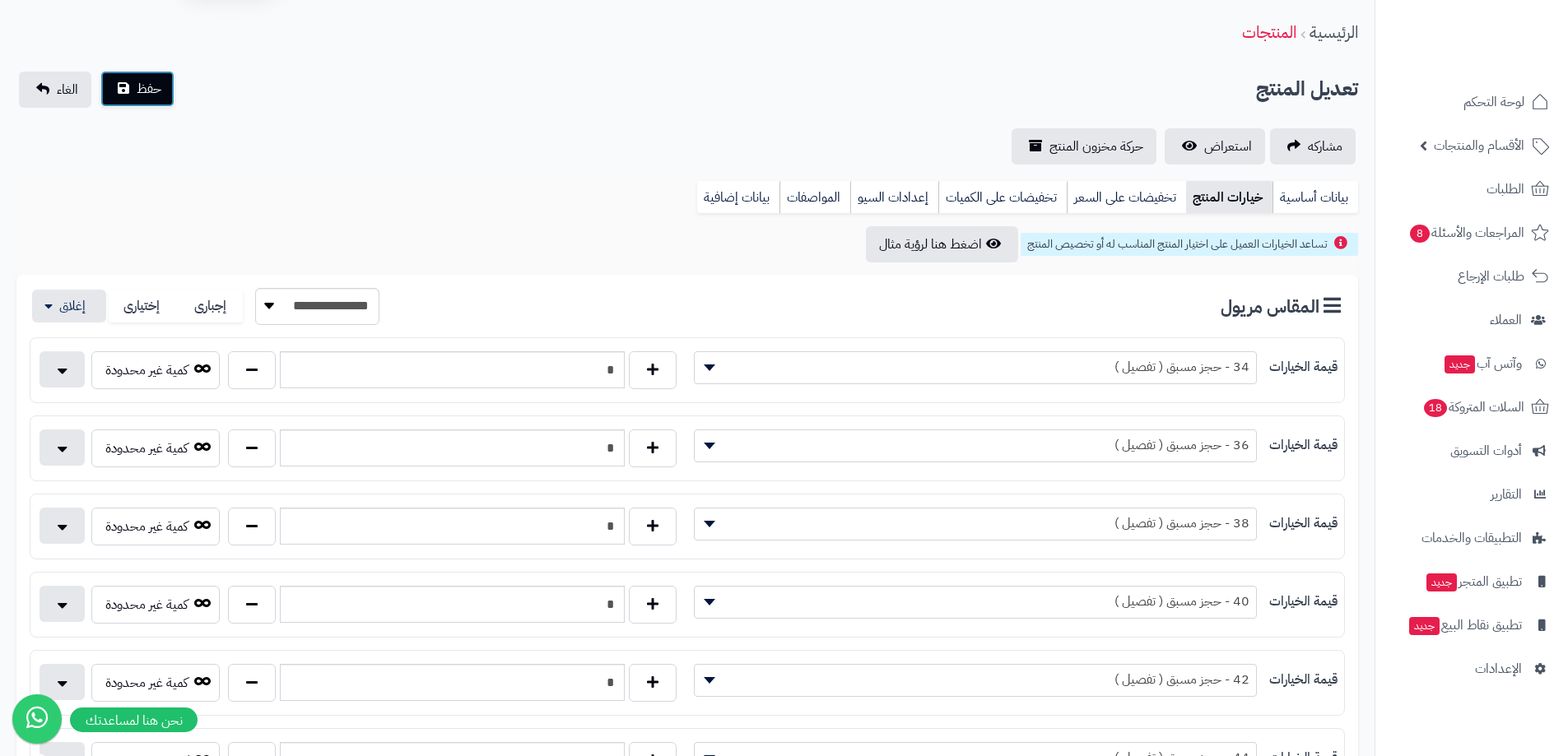
click at [171, 90] on button "حفظ" at bounding box center [137, 89] width 74 height 37
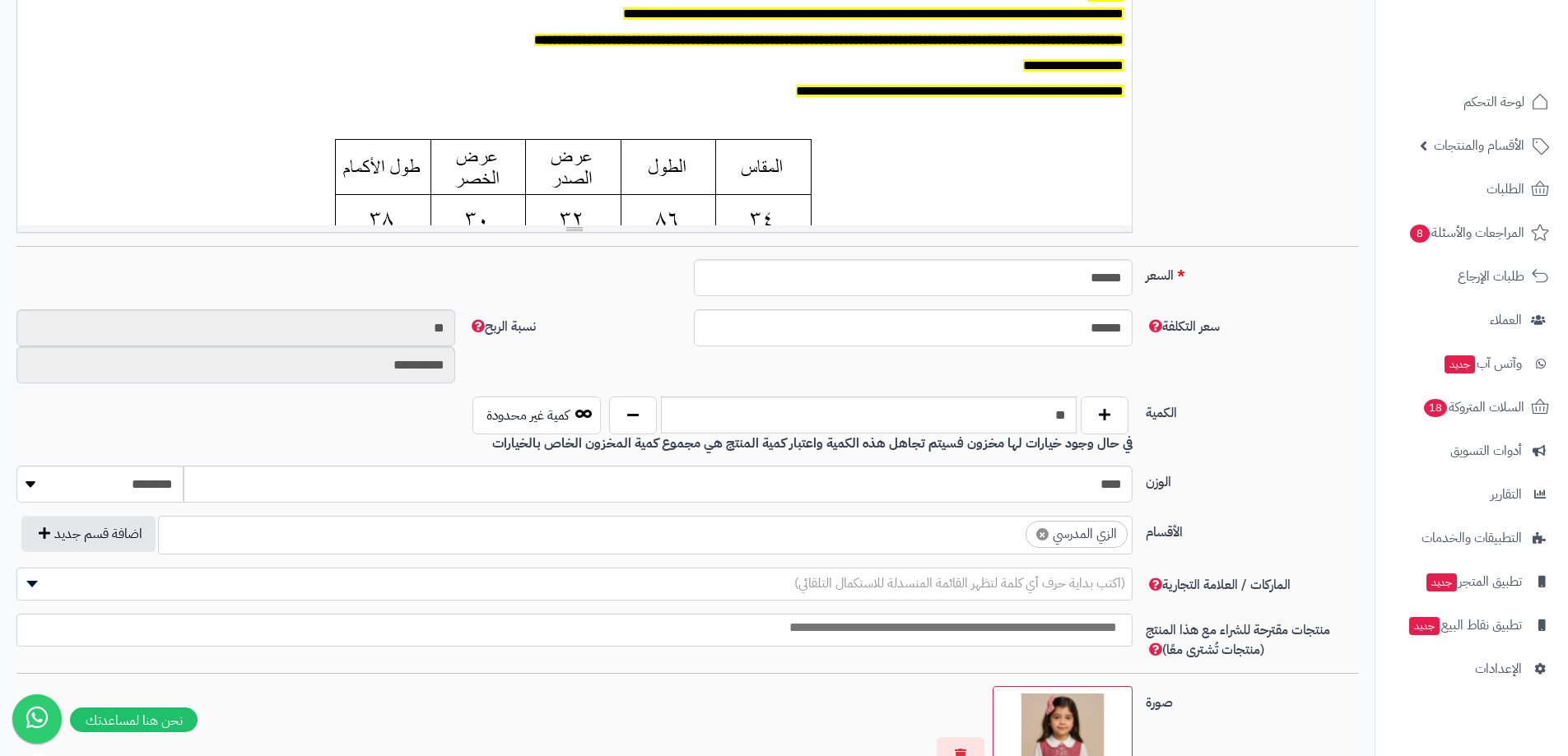
scroll to position [82, 0]
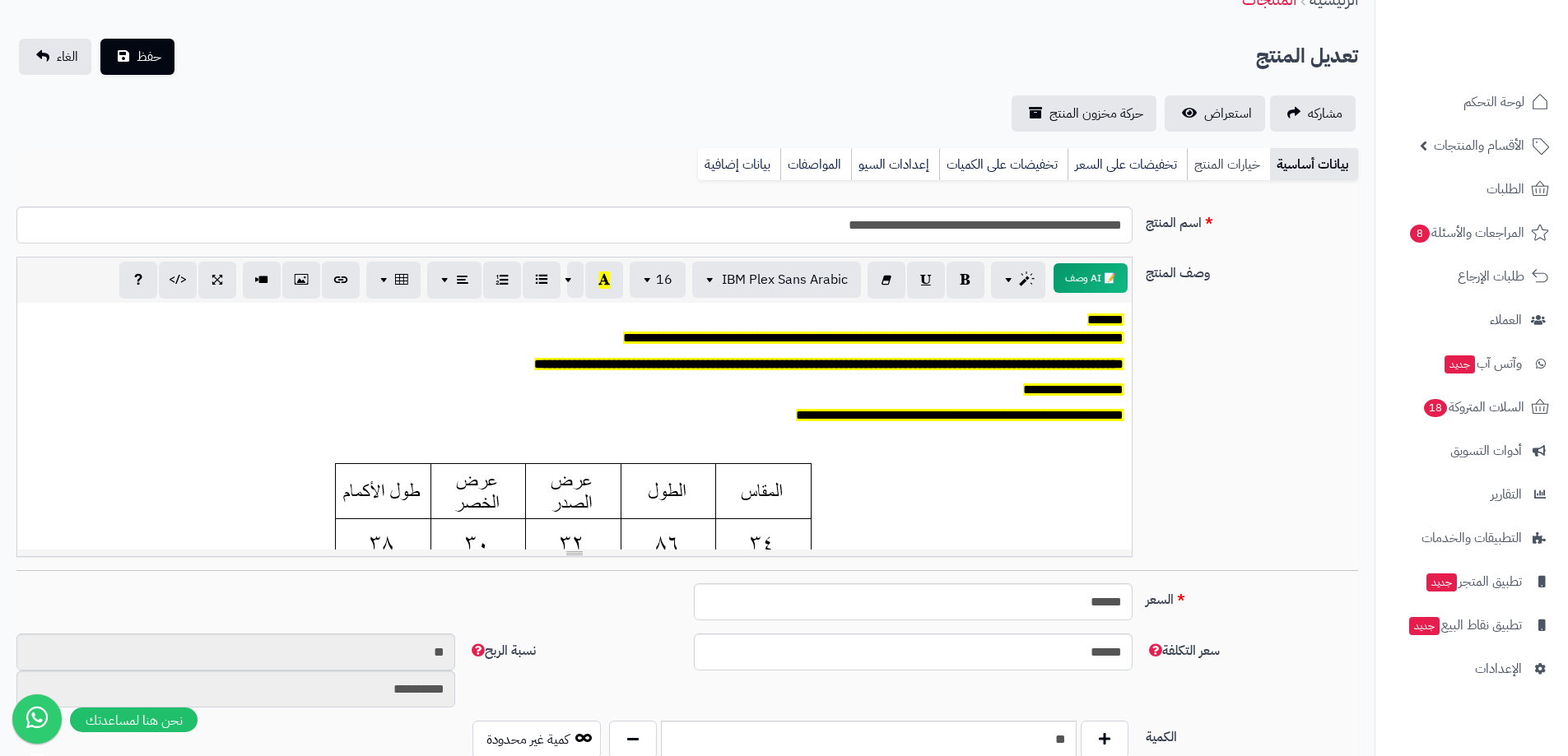
click at [1227, 165] on link "خيارات المنتج" at bounding box center [1229, 165] width 83 height 33
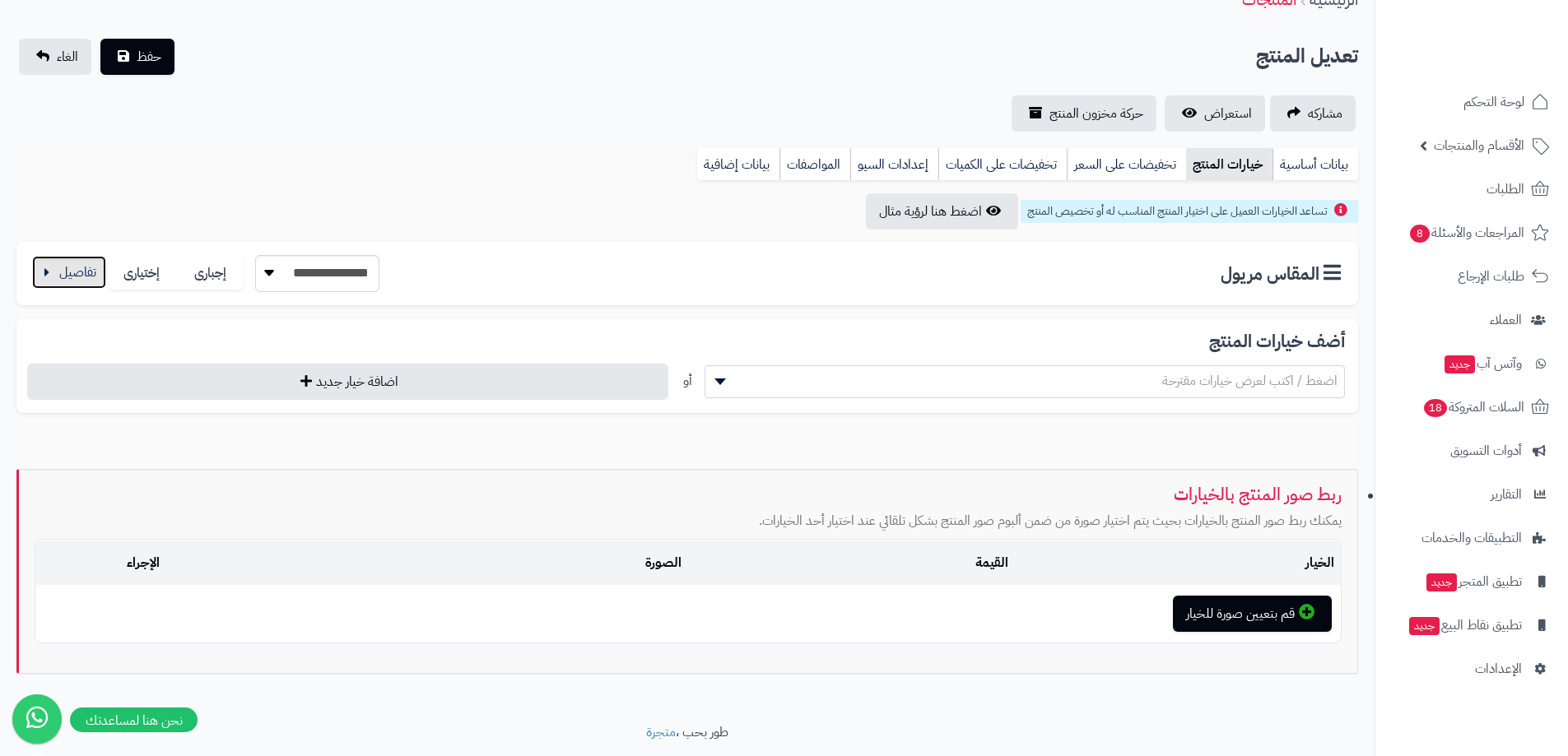
click at [58, 265] on button "button" at bounding box center [68, 272] width 74 height 33
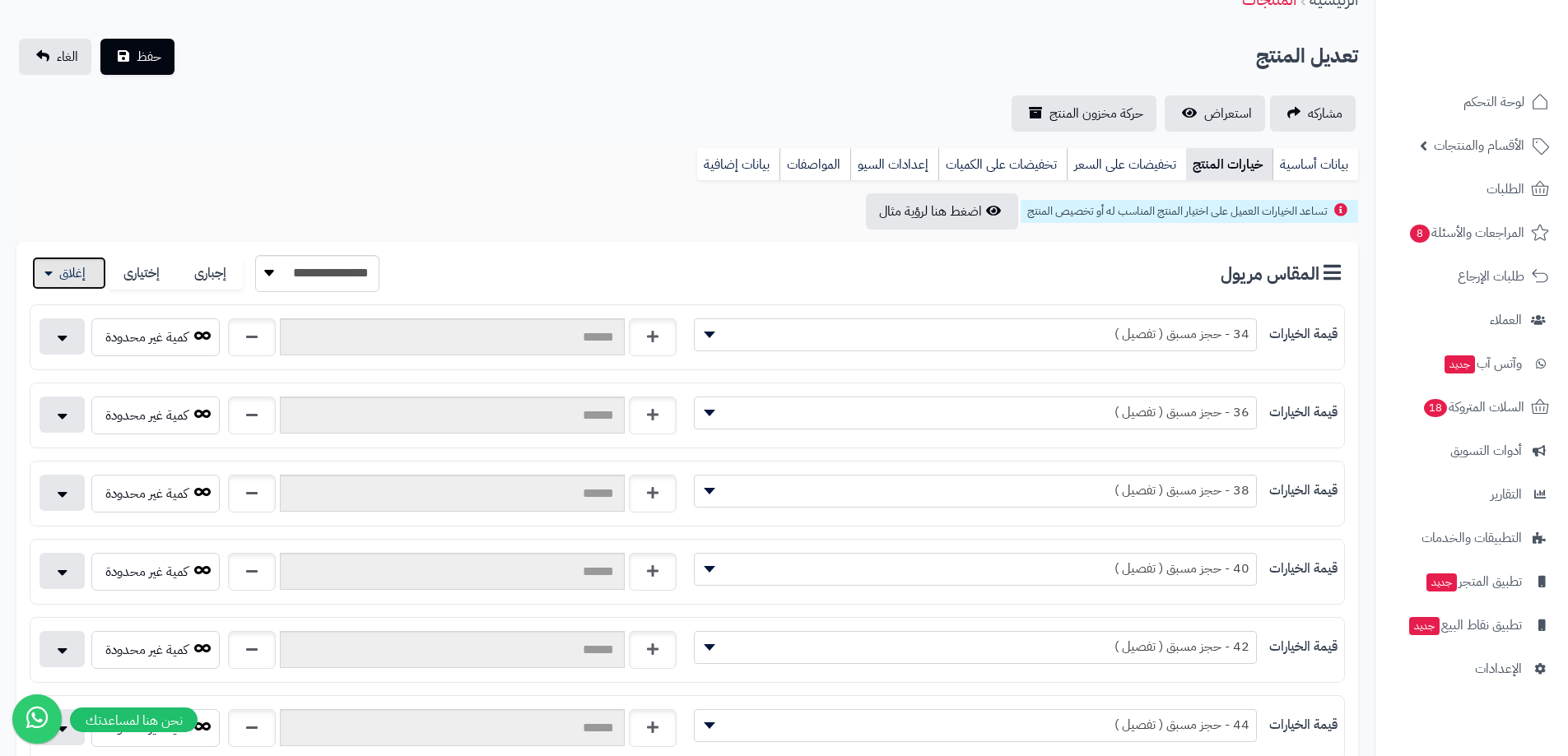
scroll to position [247, 0]
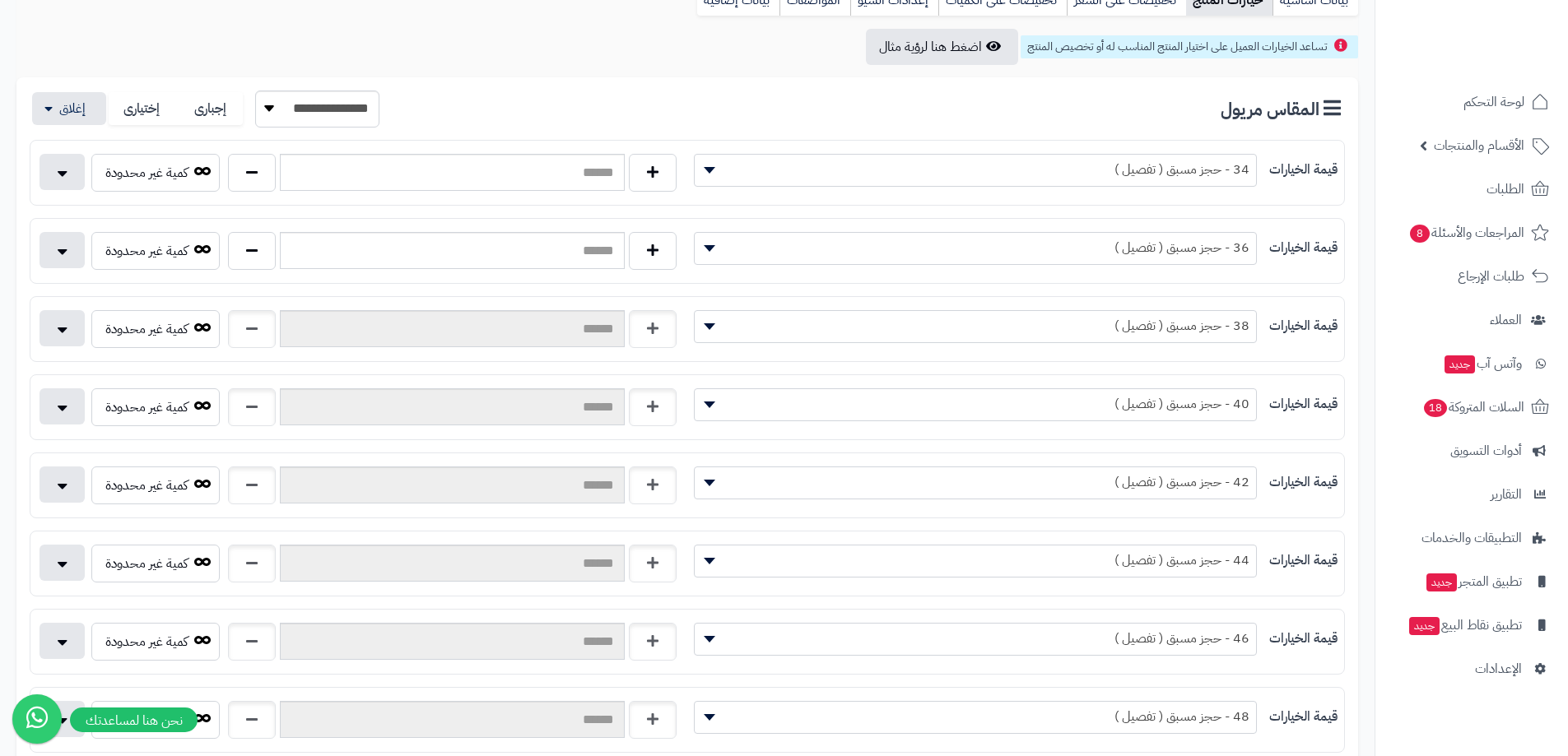
drag, startPoint x: 189, startPoint y: 300, endPoint x: 191, endPoint y: 309, distance: 9.2
click at [189, 301] on div "**********" at bounding box center [688, 329] width 1315 height 66
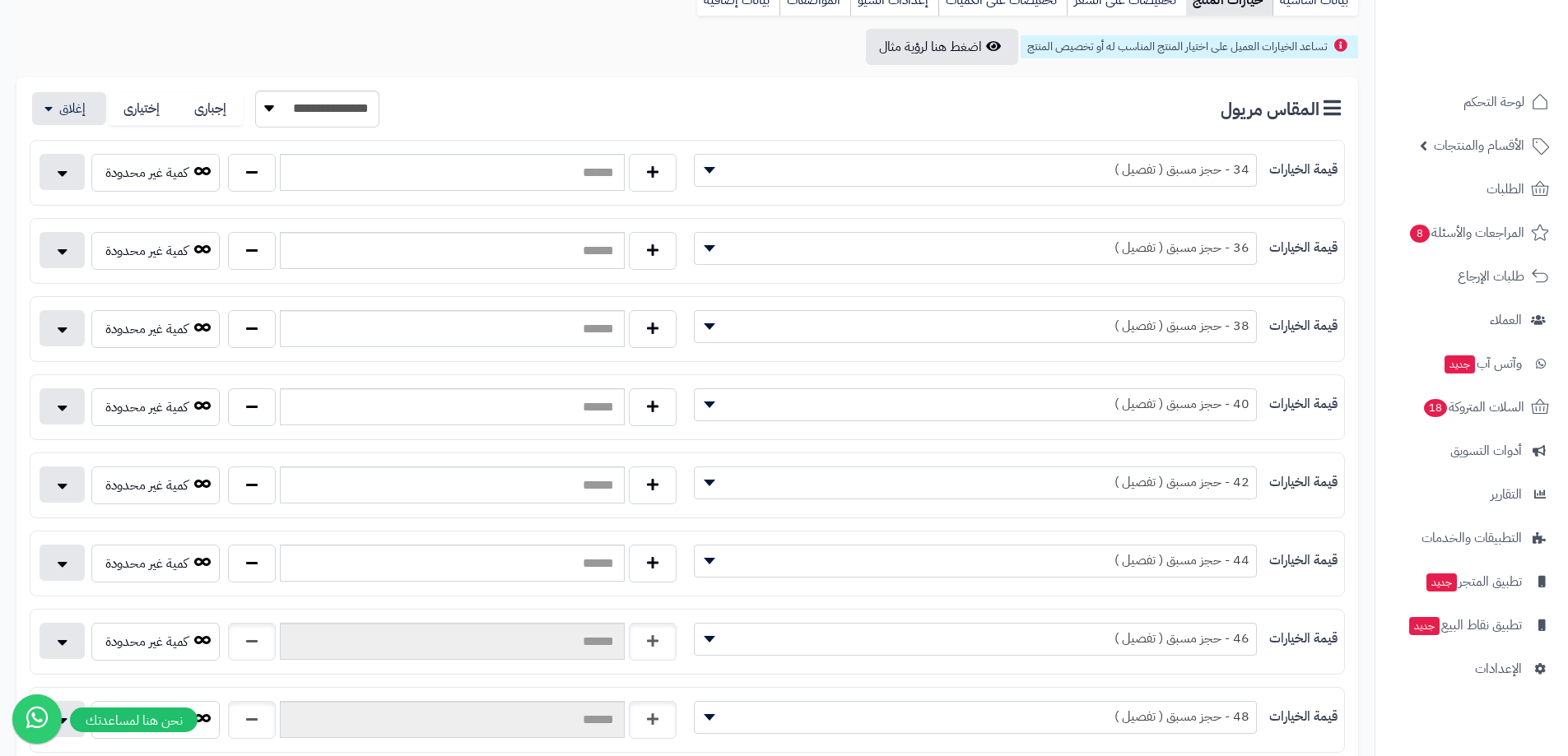
click at [186, 666] on div "**********" at bounding box center [688, 641] width 1315 height 66
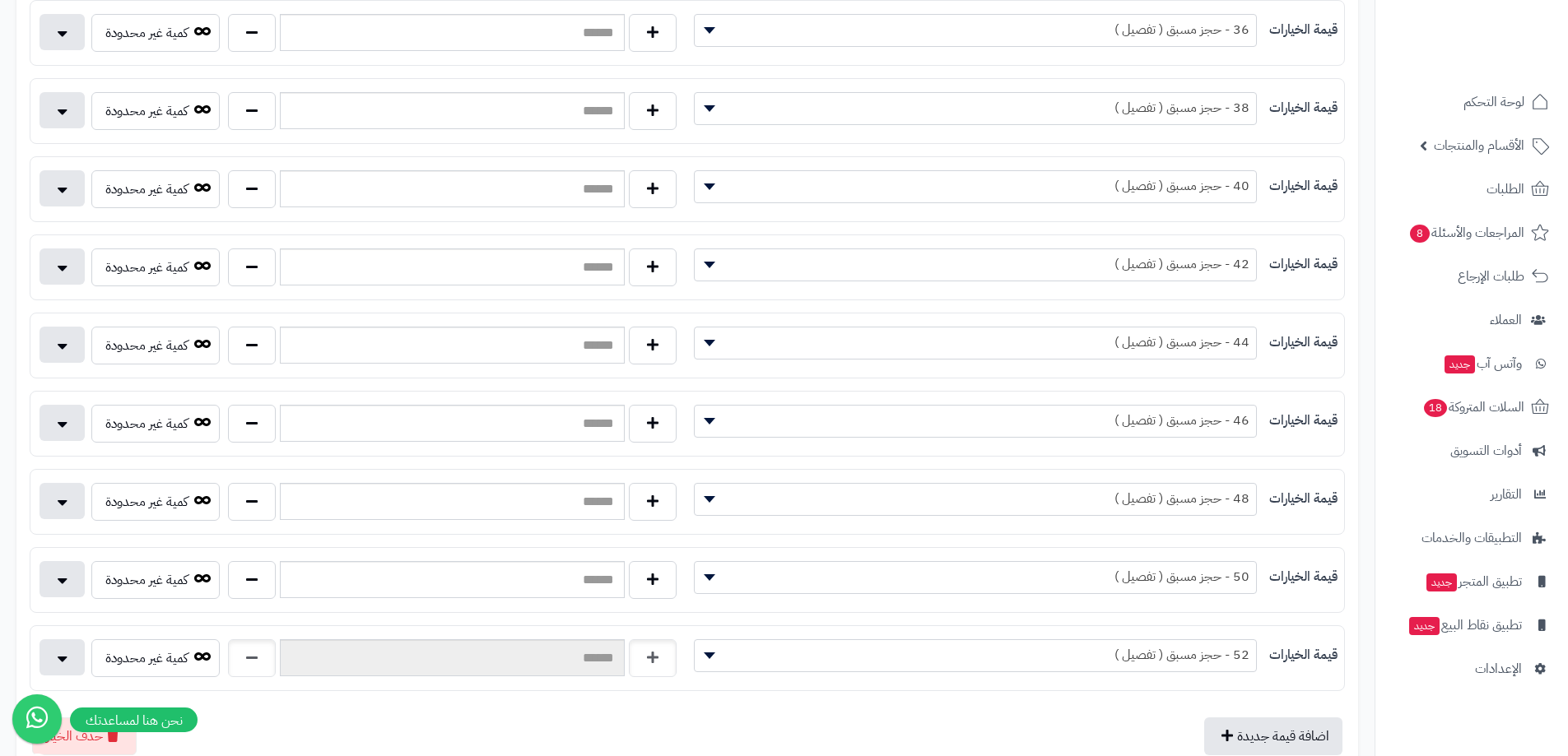
scroll to position [494, 0]
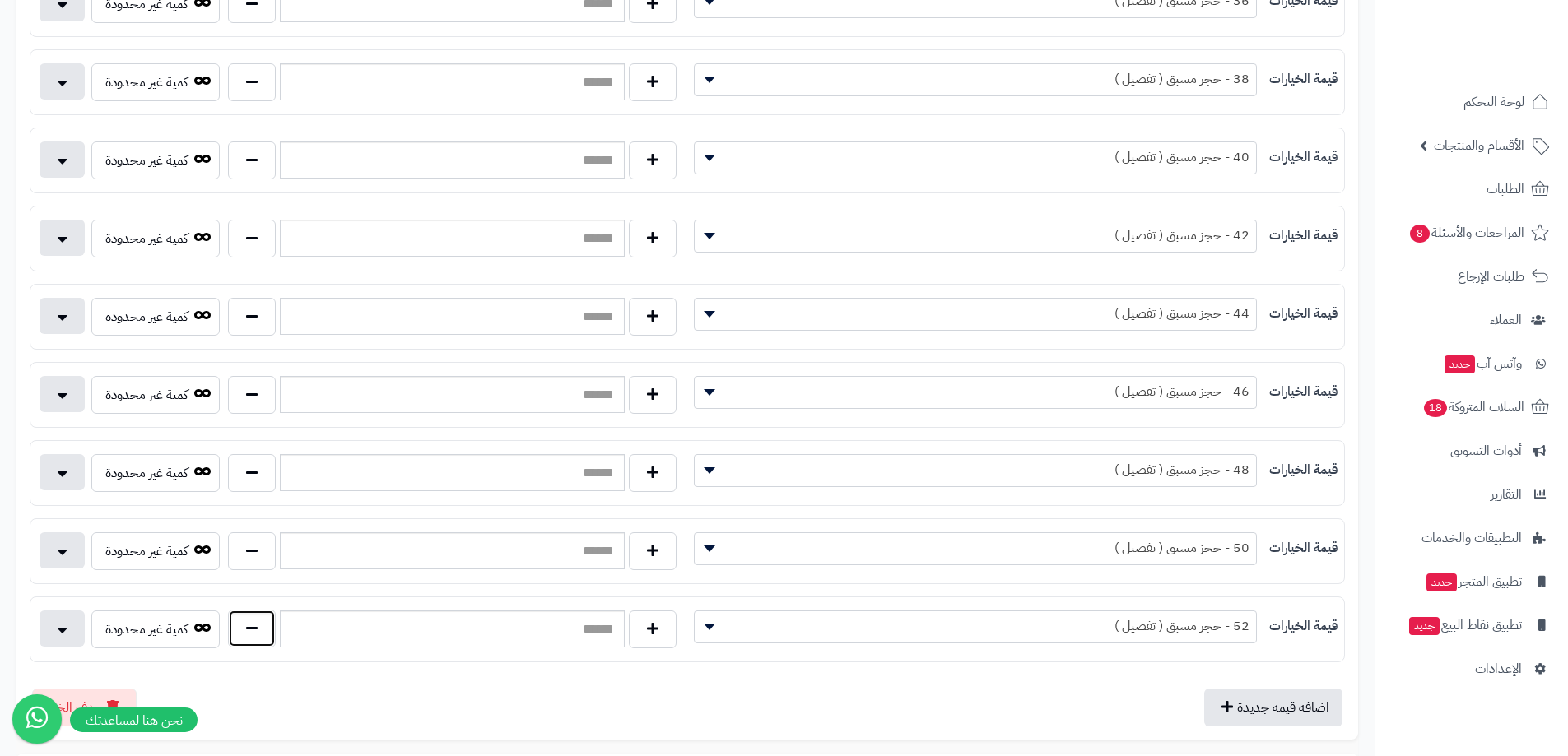
drag, startPoint x: 256, startPoint y: 619, endPoint x: 243, endPoint y: 573, distance: 47.8
click at [256, 617] on button "button" at bounding box center [251, 629] width 47 height 38
type input "*"
click at [237, 563] on button "button" at bounding box center [251, 550] width 47 height 38
type input "*"
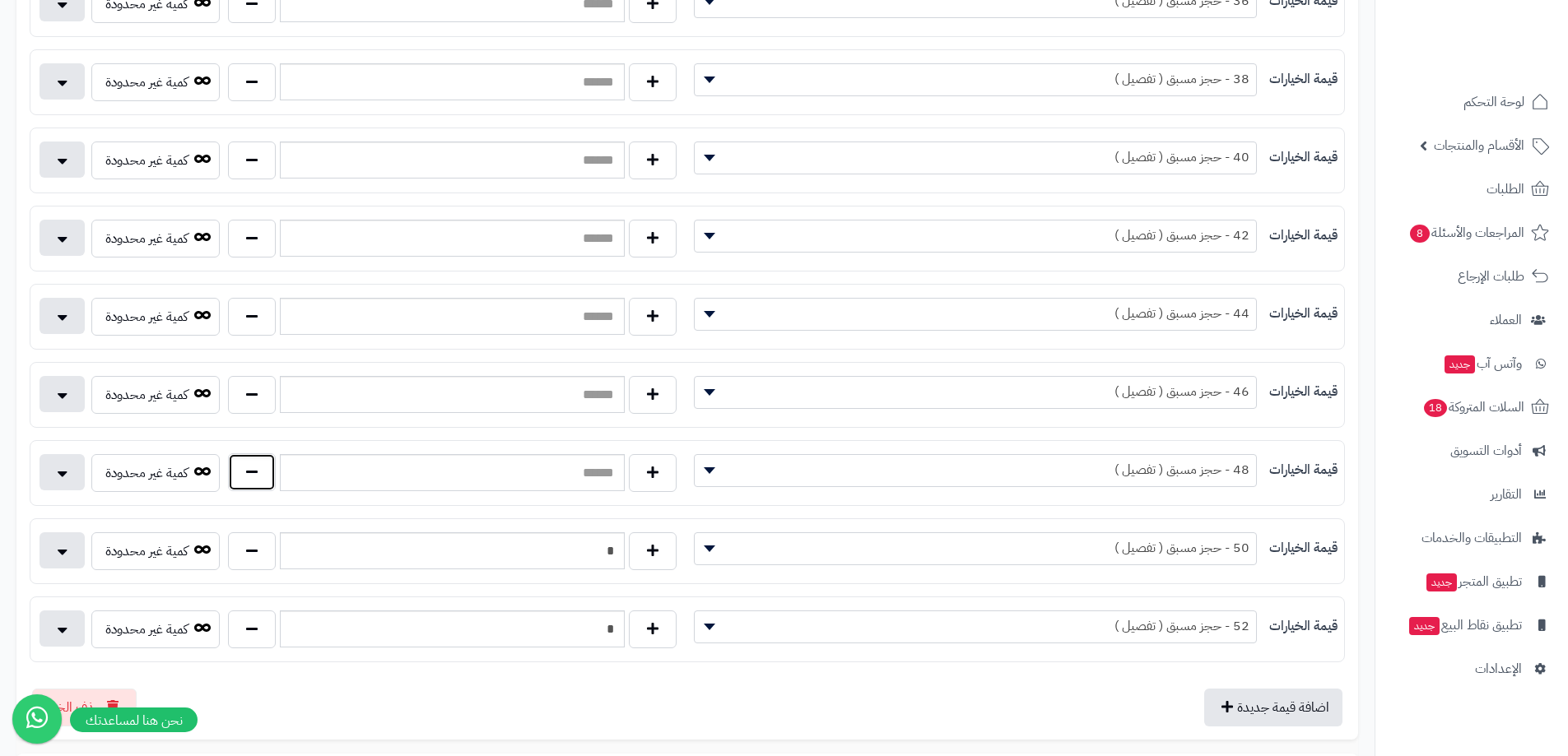
click at [247, 469] on button "button" at bounding box center [251, 472] width 47 height 38
type input "*"
click at [258, 395] on button "button" at bounding box center [251, 393] width 47 height 38
type input "*"
click at [246, 300] on button "button" at bounding box center [251, 315] width 47 height 38
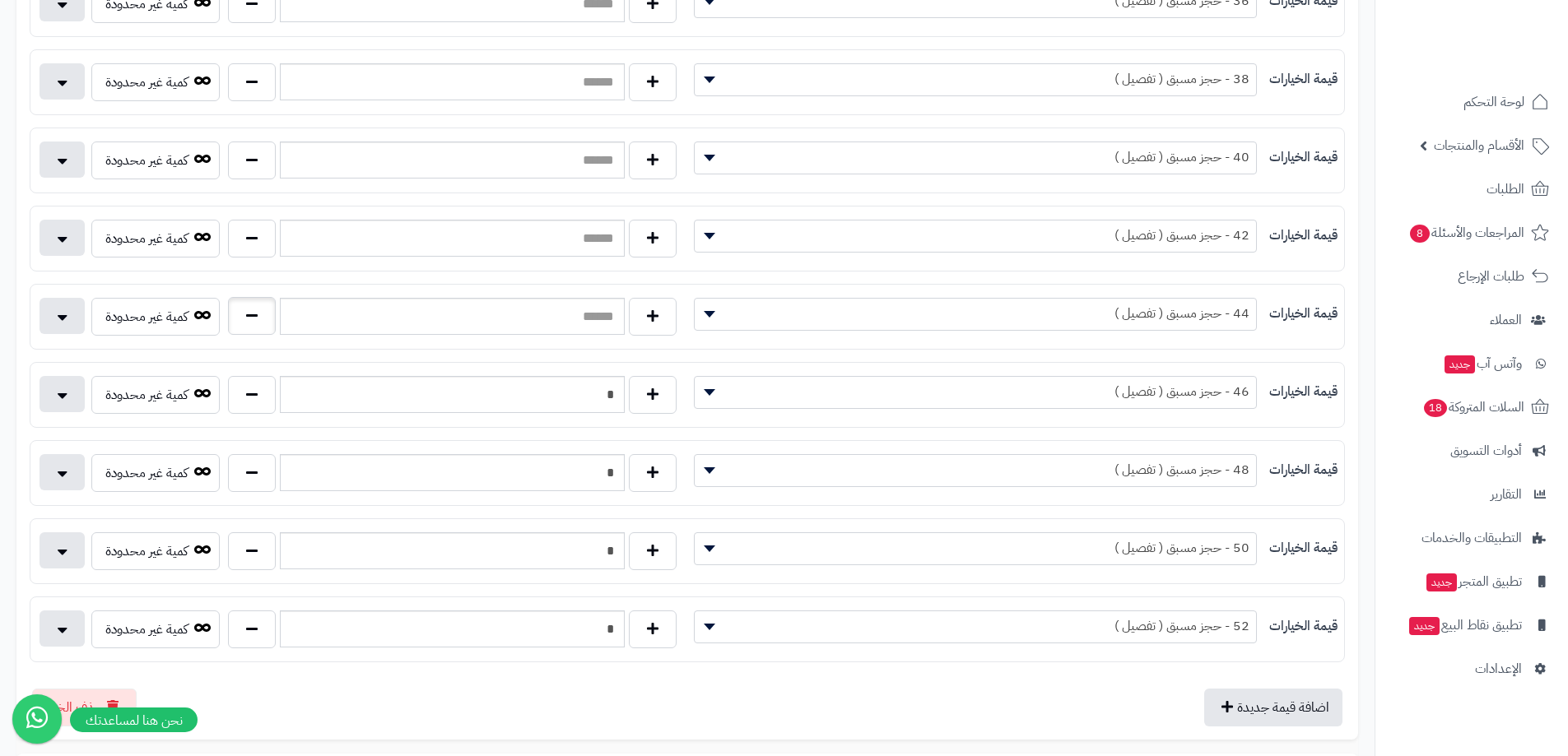
type input "*"
click at [250, 230] on button "button" at bounding box center [251, 237] width 47 height 38
type input "*"
click at [240, 175] on button "button" at bounding box center [251, 159] width 47 height 38
type input "*"
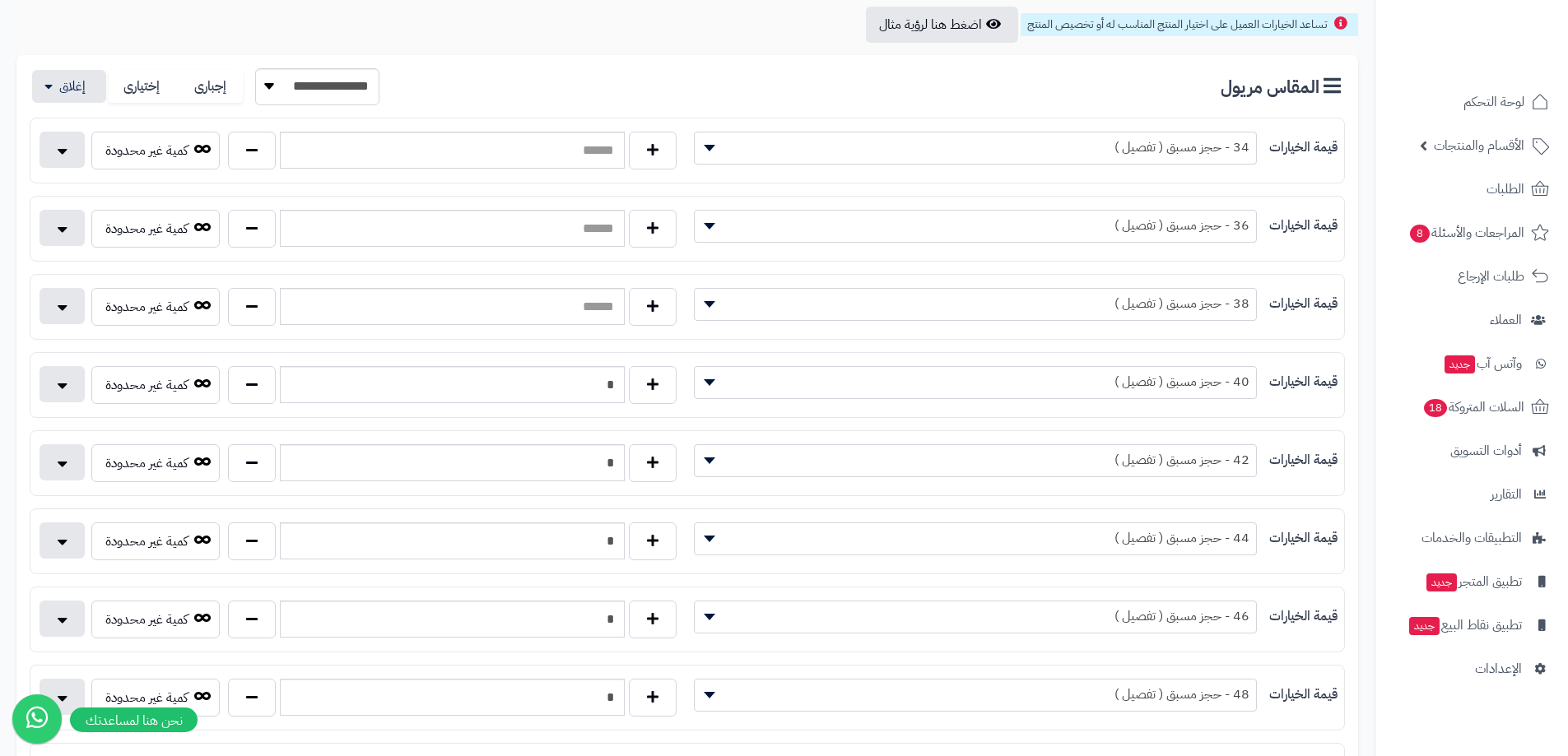
scroll to position [247, 0]
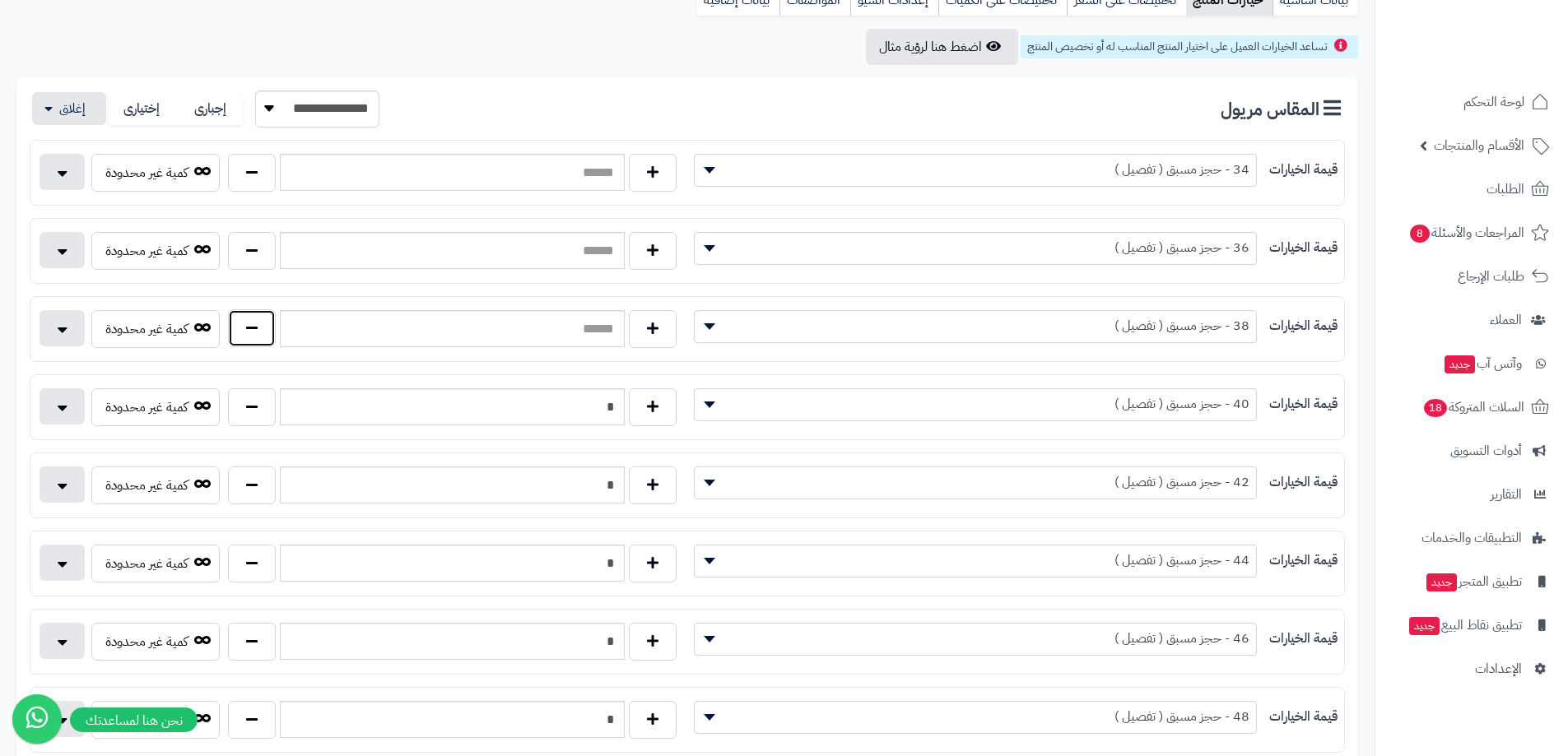
drag, startPoint x: 245, startPoint y: 338, endPoint x: 252, endPoint y: 320, distance: 19.3
click at [246, 338] on button "button" at bounding box center [251, 328] width 47 height 38
type input "*"
drag, startPoint x: 238, startPoint y: 222, endPoint x: 254, endPoint y: 244, distance: 27.2
click at [238, 222] on div "**********" at bounding box center [688, 251] width 1315 height 66
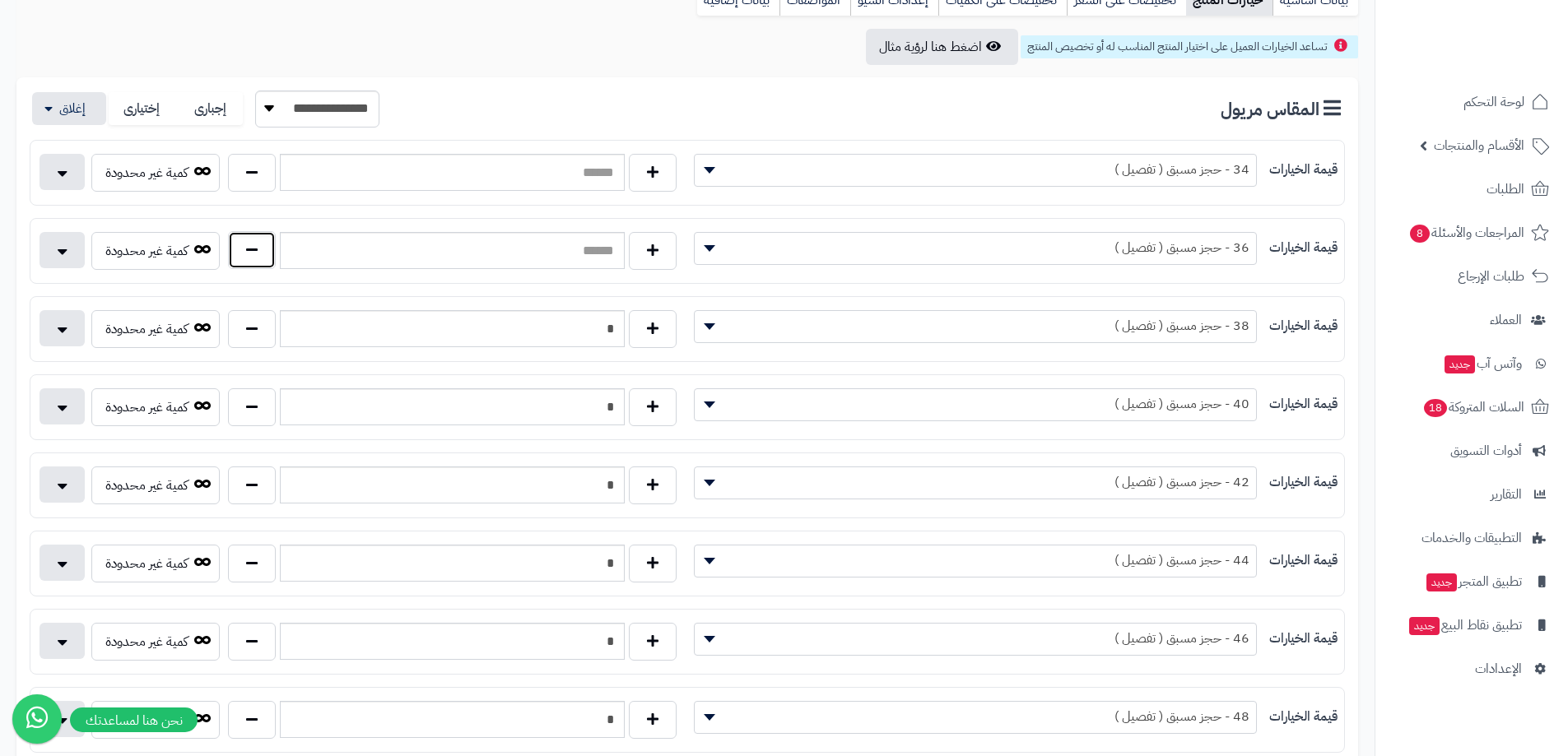
click at [254, 244] on button "button" at bounding box center [251, 250] width 47 height 38
type input "*"
click at [254, 169] on button "button" at bounding box center [251, 172] width 47 height 38
type input "*"
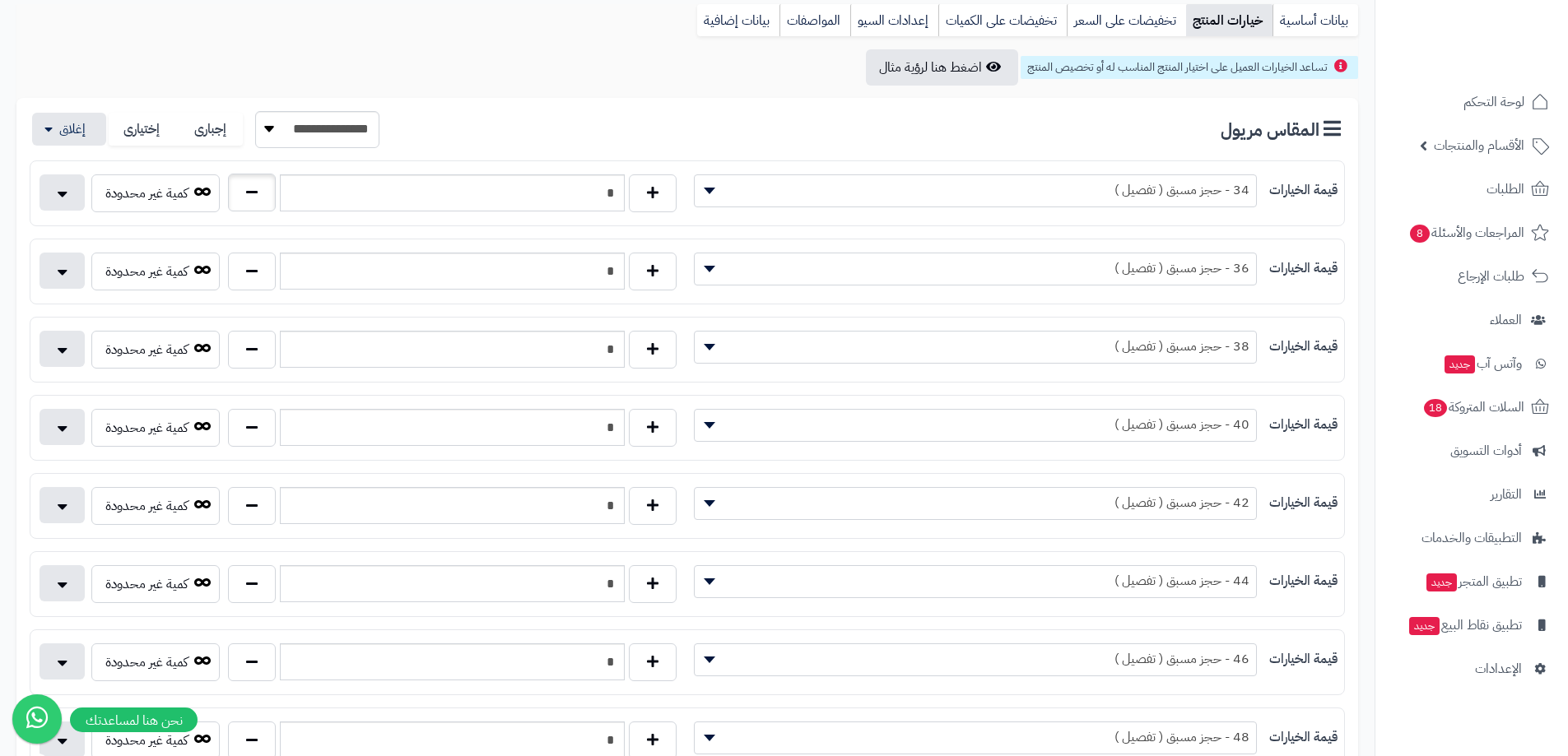
scroll to position [82, 0]
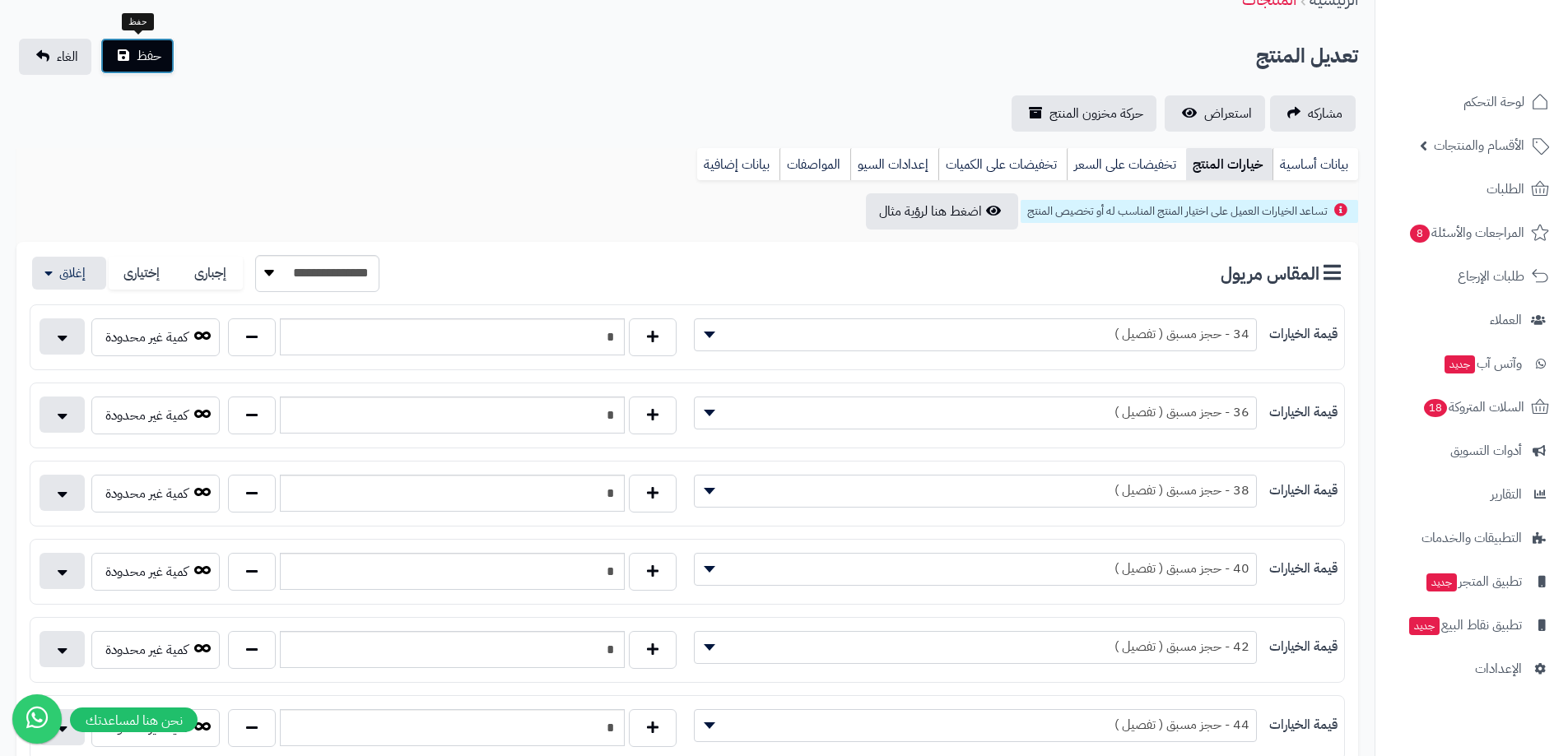
click at [161, 65] on button "حفظ" at bounding box center [137, 56] width 74 height 37
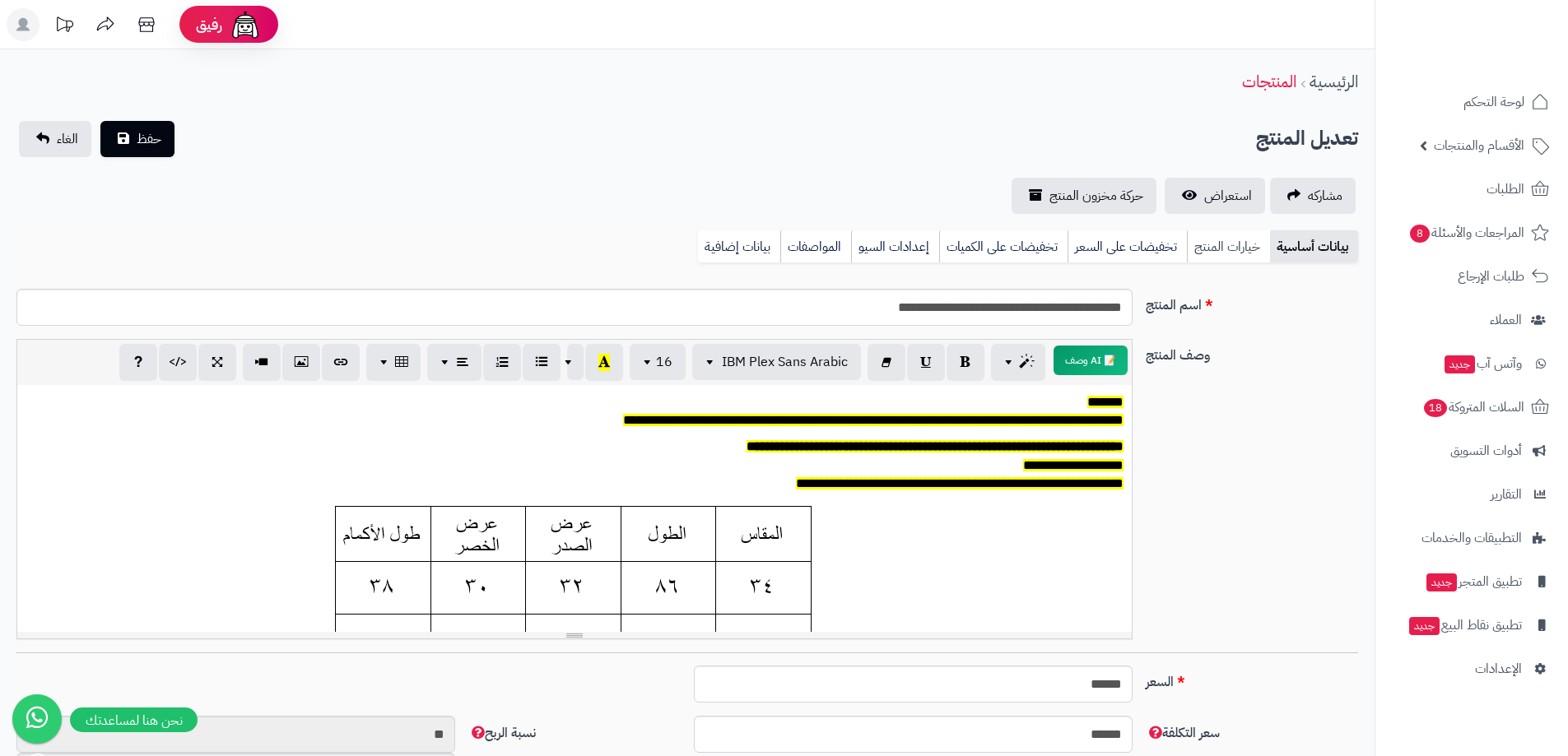
click at [1216, 244] on link "خيارات المنتج" at bounding box center [1229, 247] width 83 height 33
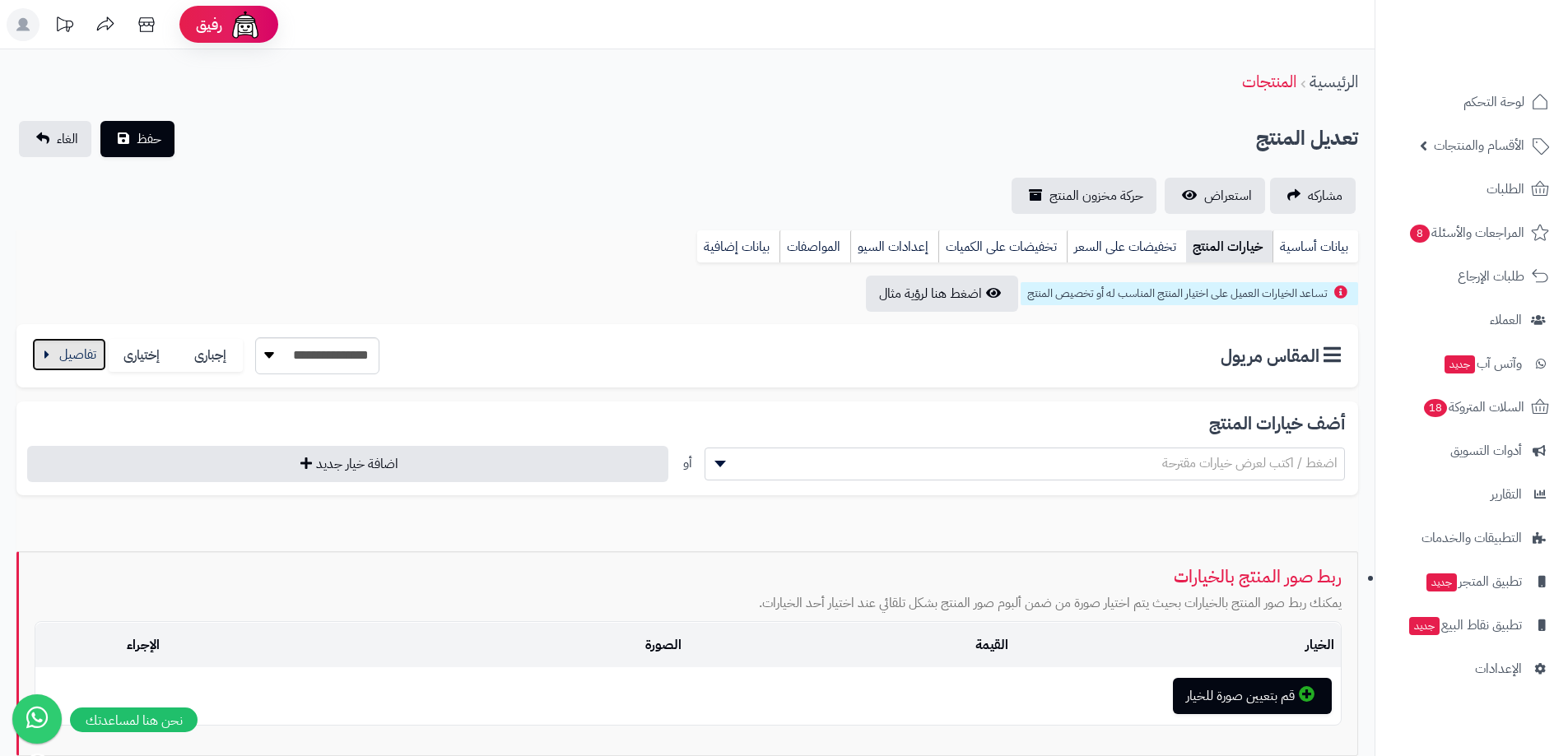
click at [69, 343] on button "button" at bounding box center [68, 355] width 74 height 33
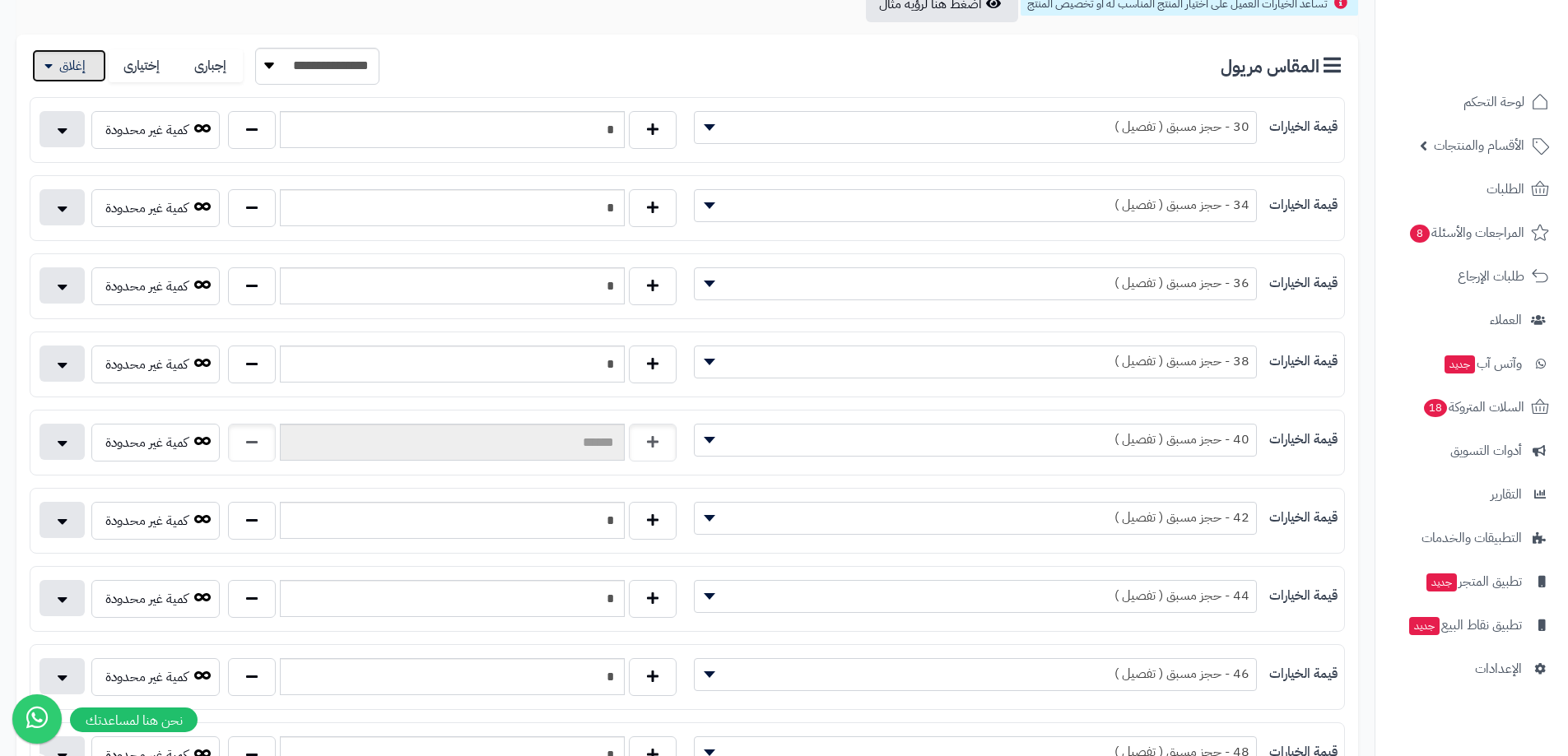
scroll to position [329, 0]
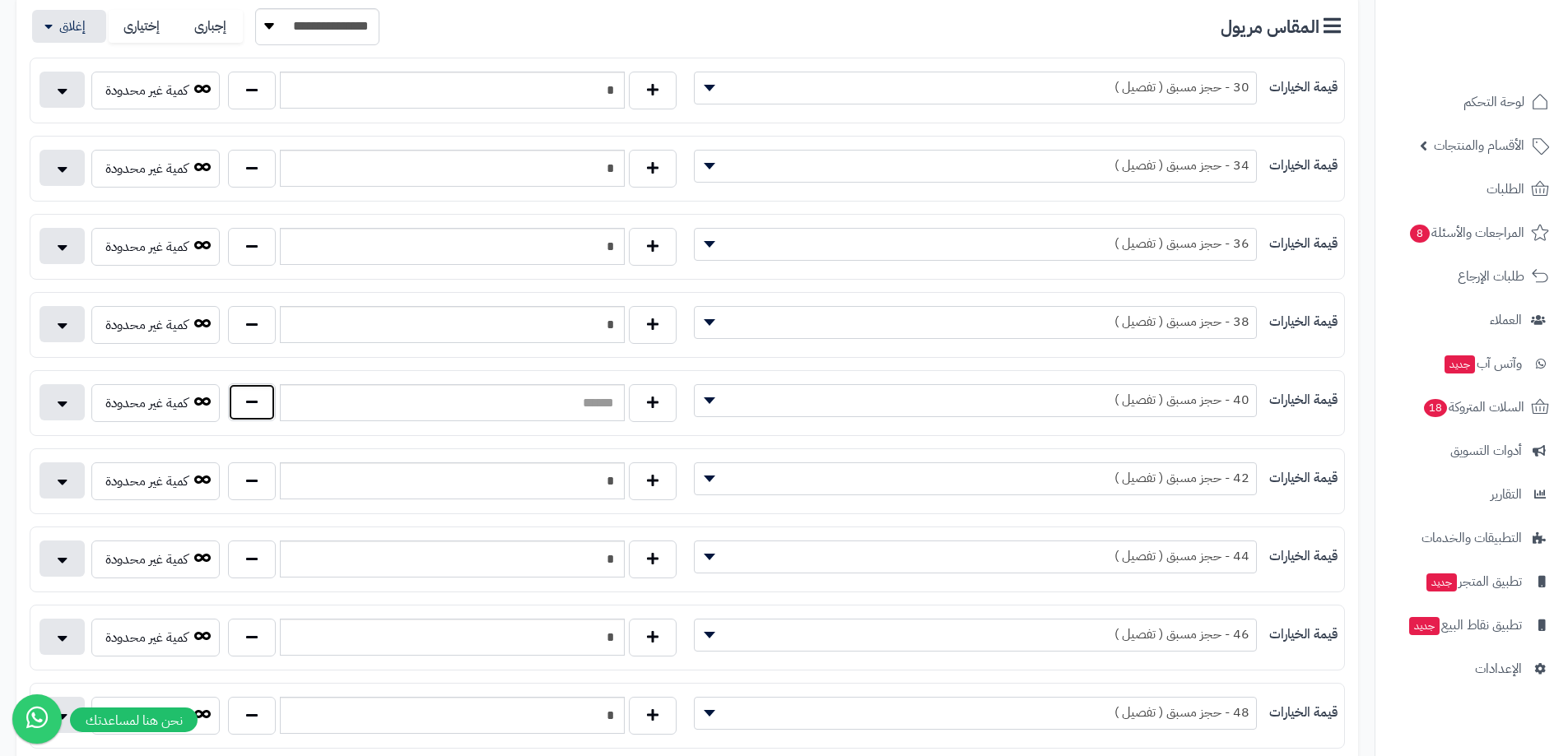
click at [257, 403] on button "button" at bounding box center [251, 402] width 47 height 38
type input "*"
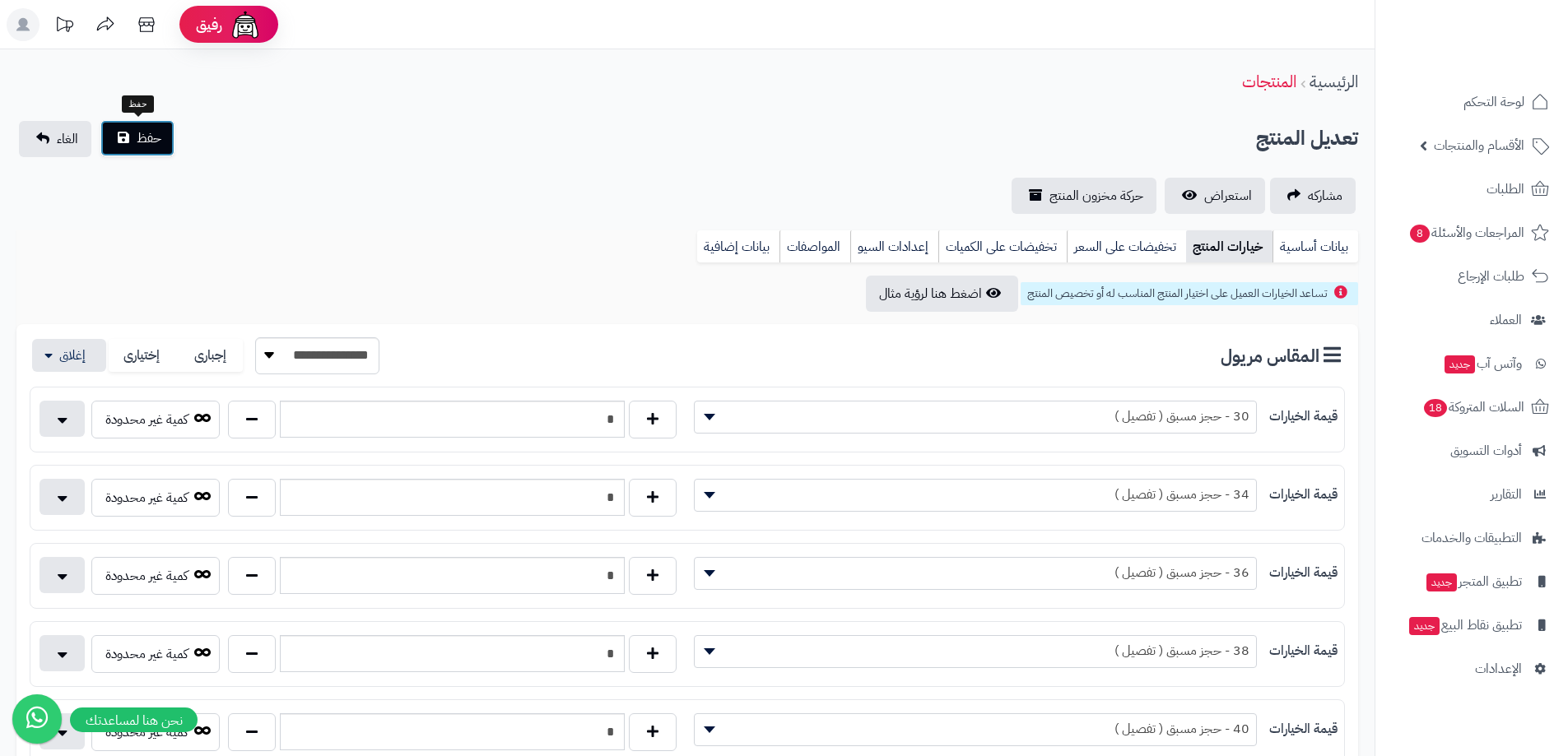
click at [165, 128] on button "حفظ" at bounding box center [137, 139] width 74 height 37
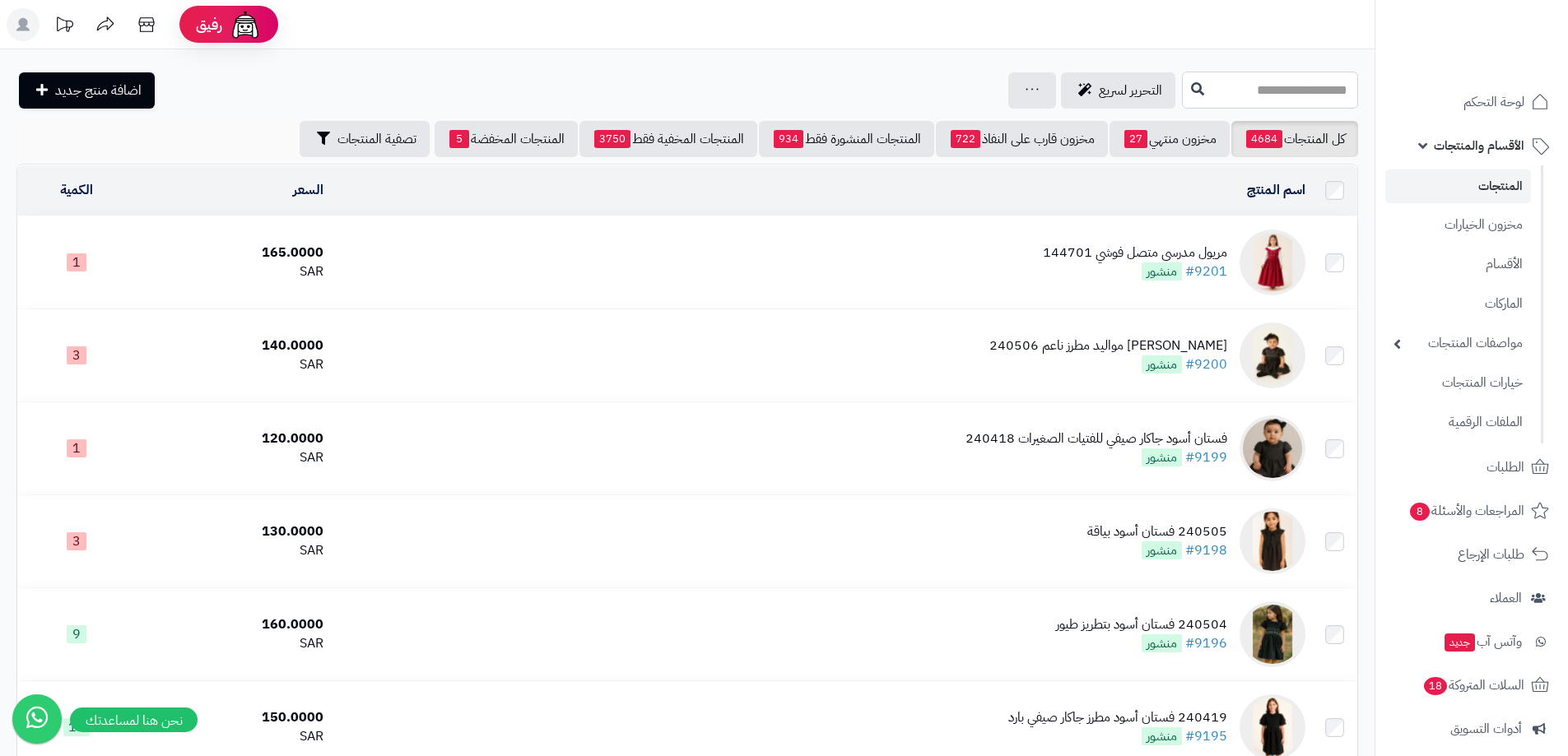
click at [1302, 81] on input "text" at bounding box center [1269, 90] width 176 height 37
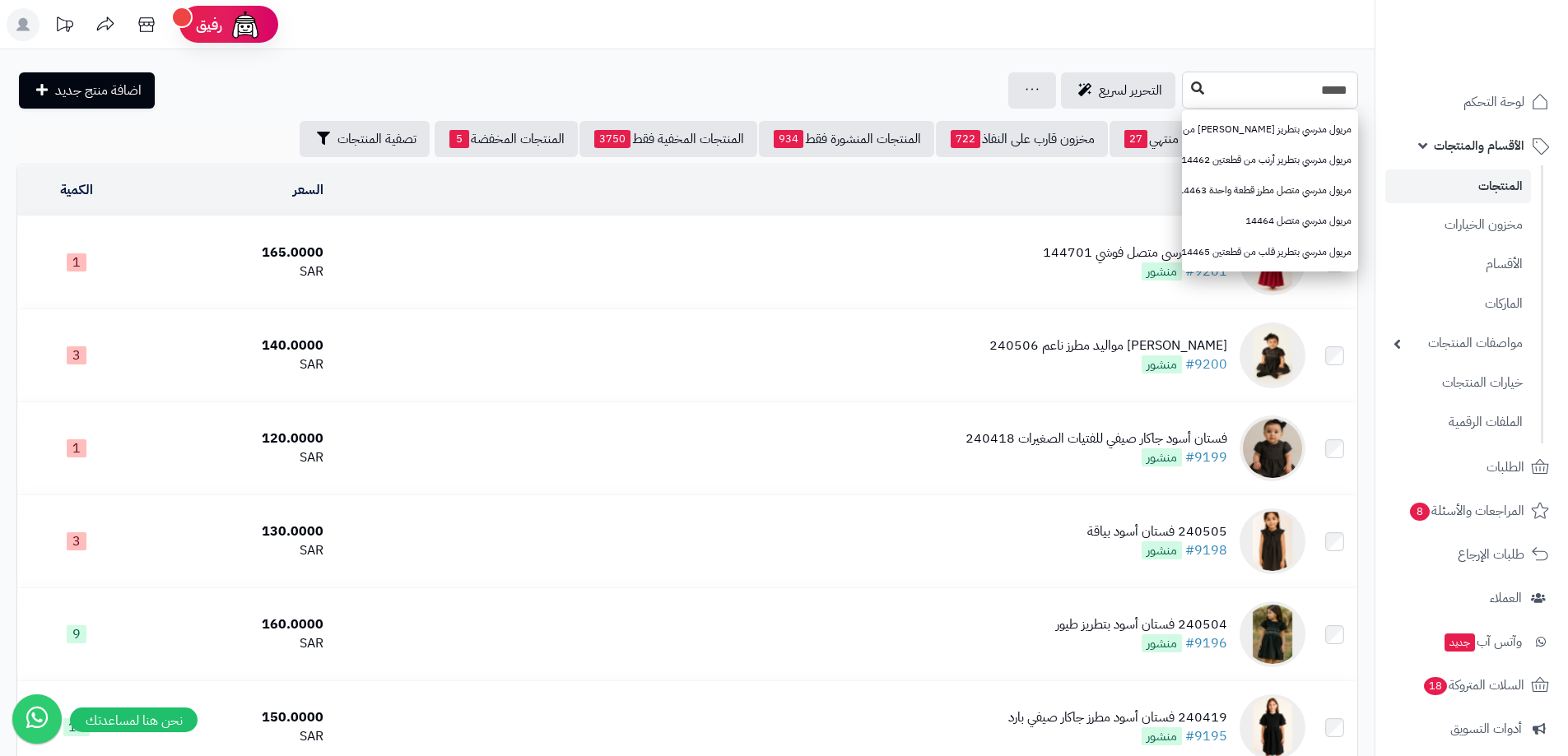
type input "*****"
click at [1185, 95] on button at bounding box center [1198, 89] width 25 height 31
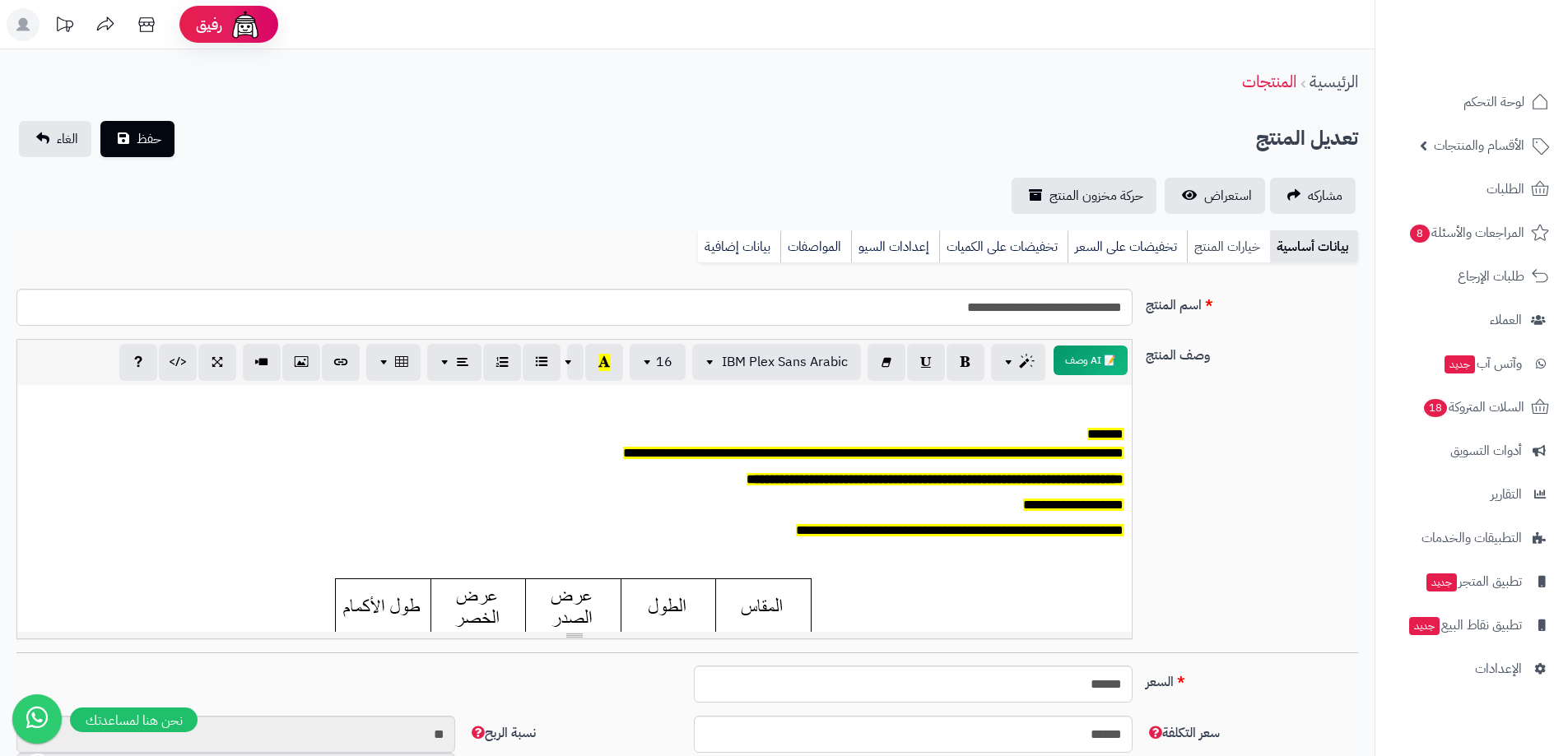
click at [1241, 243] on link "خيارات المنتج" at bounding box center [1229, 247] width 83 height 33
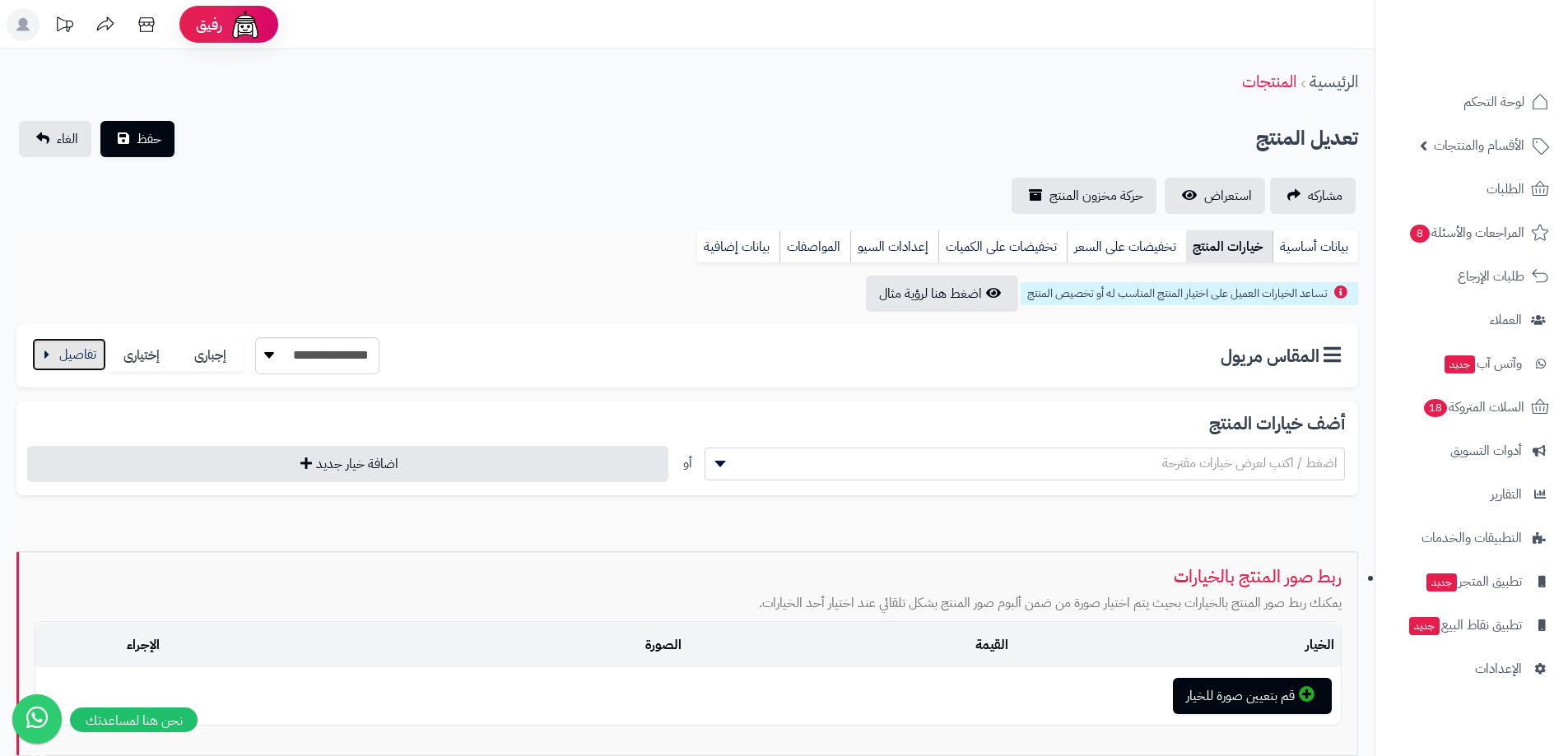
click at [53, 350] on button "button" at bounding box center [68, 355] width 74 height 33
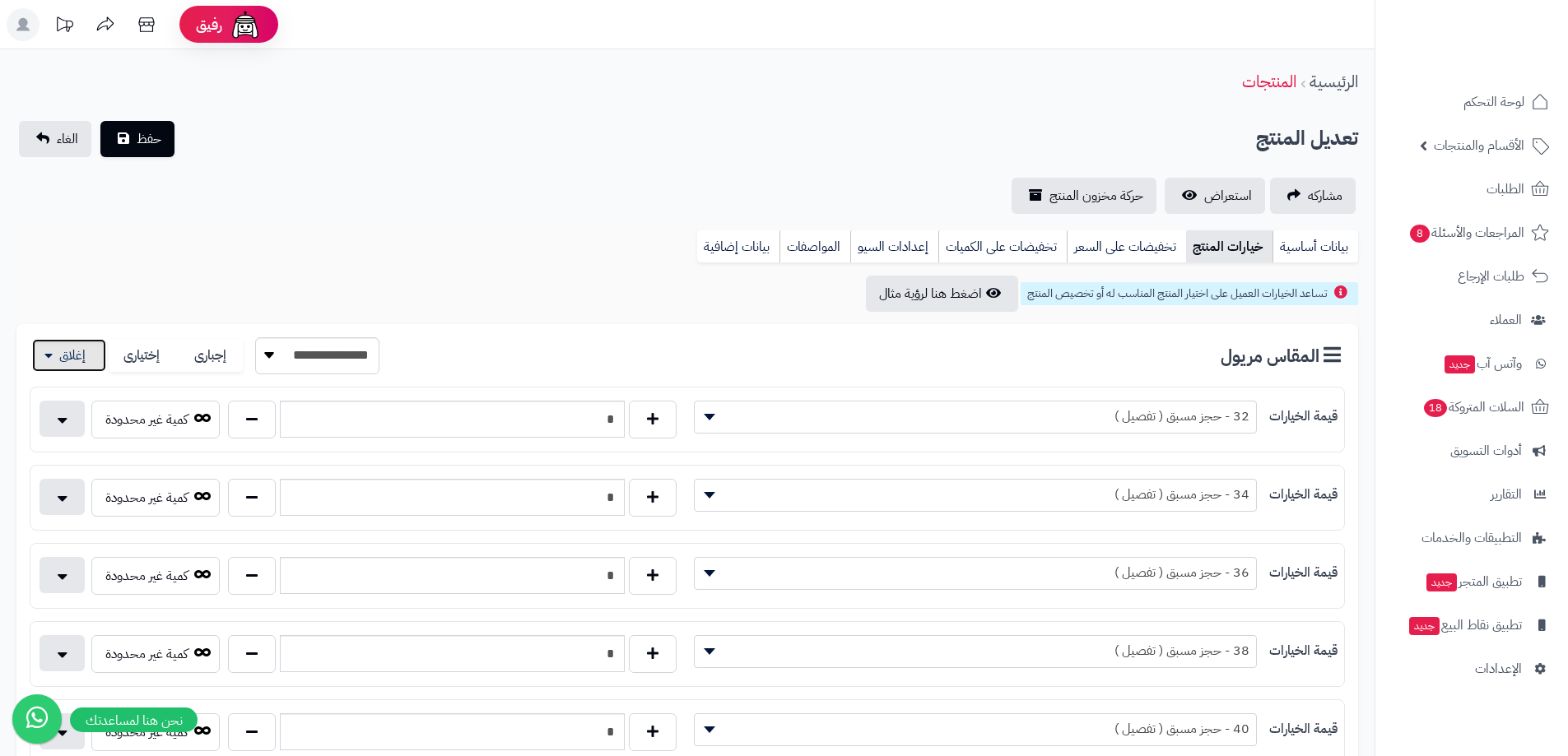
scroll to position [576, 0]
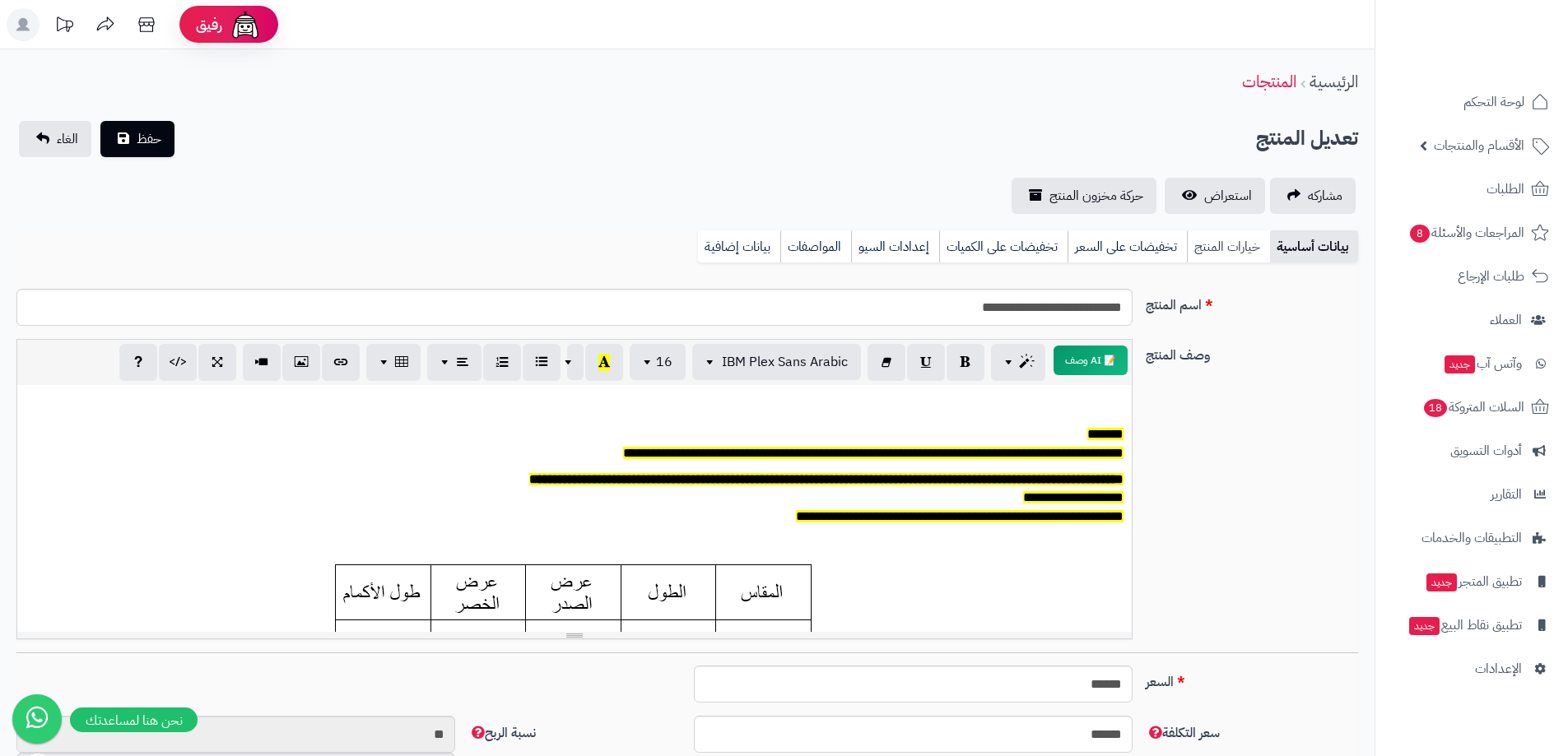
drag, startPoint x: 1237, startPoint y: 237, endPoint x: 604, endPoint y: 237, distance: 633.0
click at [1236, 238] on link "خيارات المنتج" at bounding box center [1229, 247] width 83 height 33
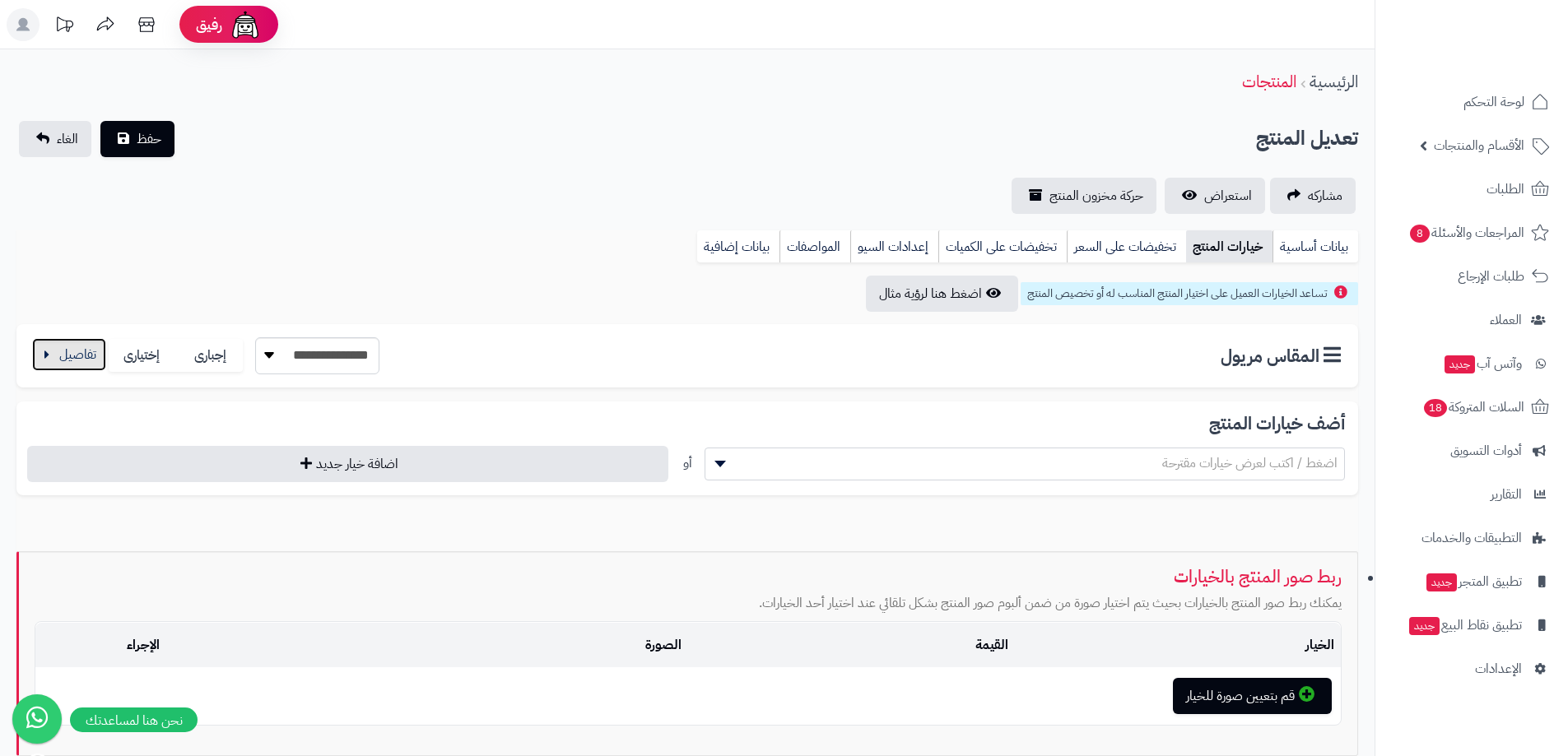
click at [73, 362] on button "button" at bounding box center [68, 355] width 74 height 33
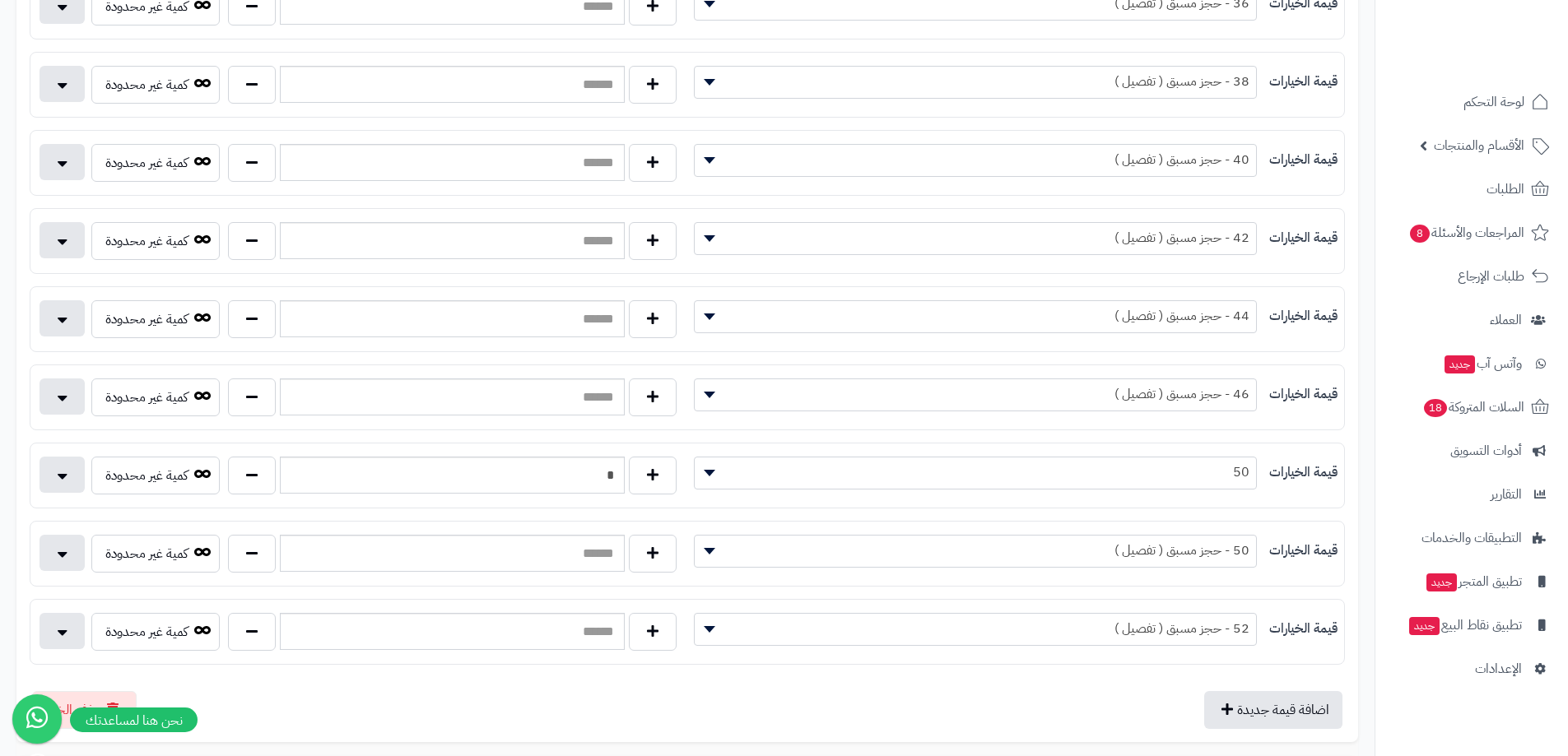
scroll to position [741, 0]
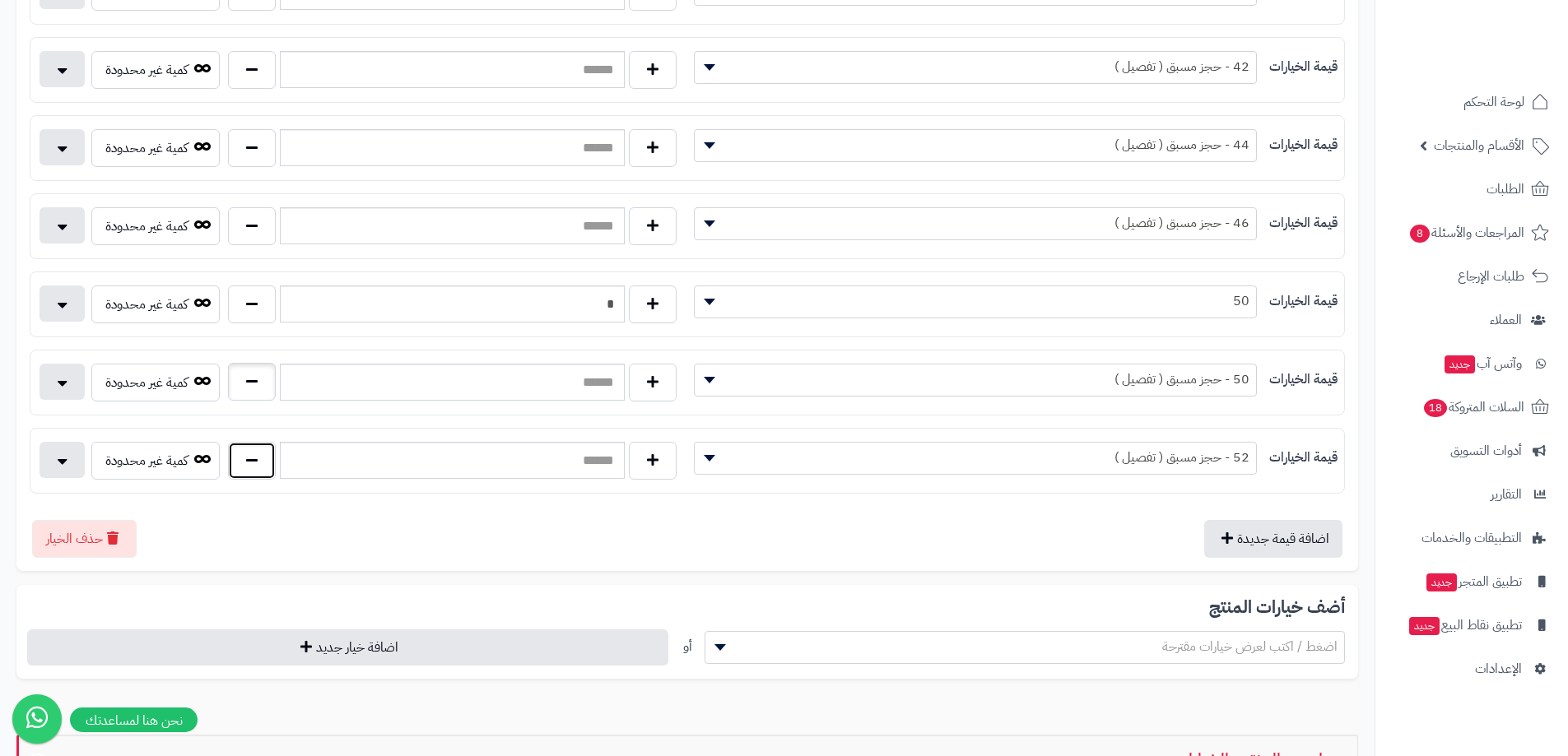
drag, startPoint x: 258, startPoint y: 455, endPoint x: 253, endPoint y: 395, distance: 60.2
click at [257, 453] on button "button" at bounding box center [251, 460] width 47 height 38
type input "*"
click at [251, 375] on button "button" at bounding box center [251, 381] width 47 height 38
type input "*"
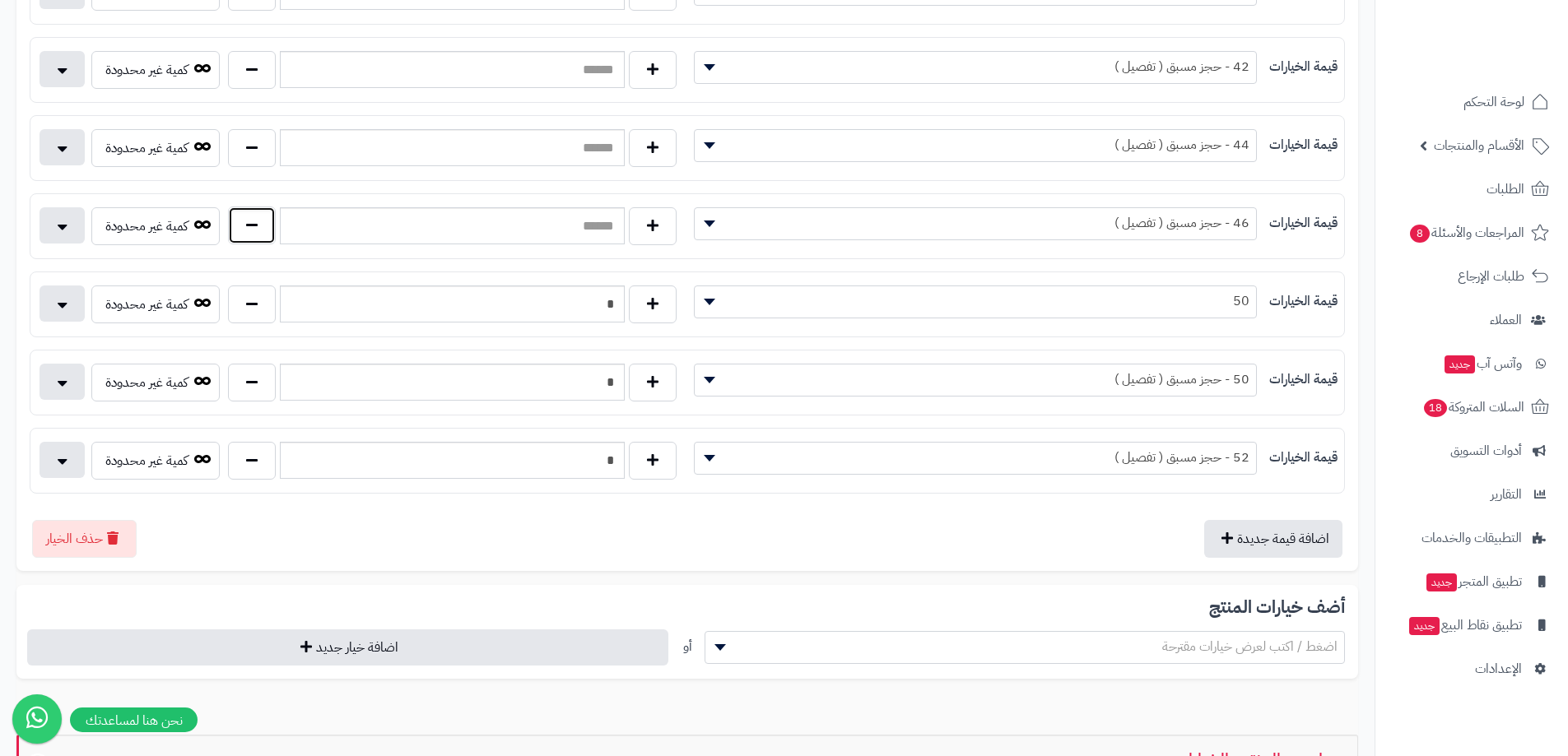
click at [244, 239] on button "button" at bounding box center [251, 225] width 47 height 38
type input "*"
click at [250, 154] on button "button" at bounding box center [251, 147] width 47 height 38
type input "*"
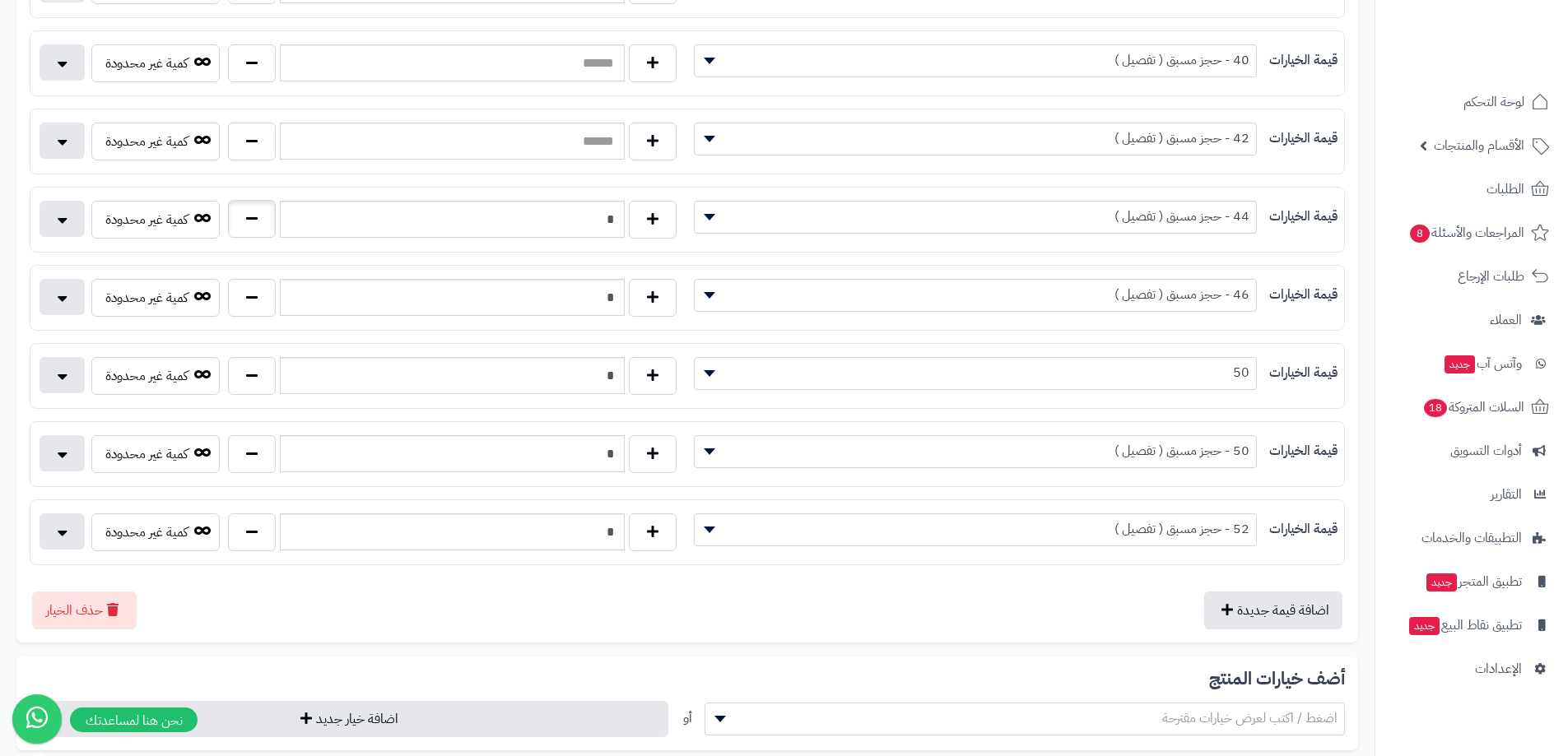
scroll to position [576, 0]
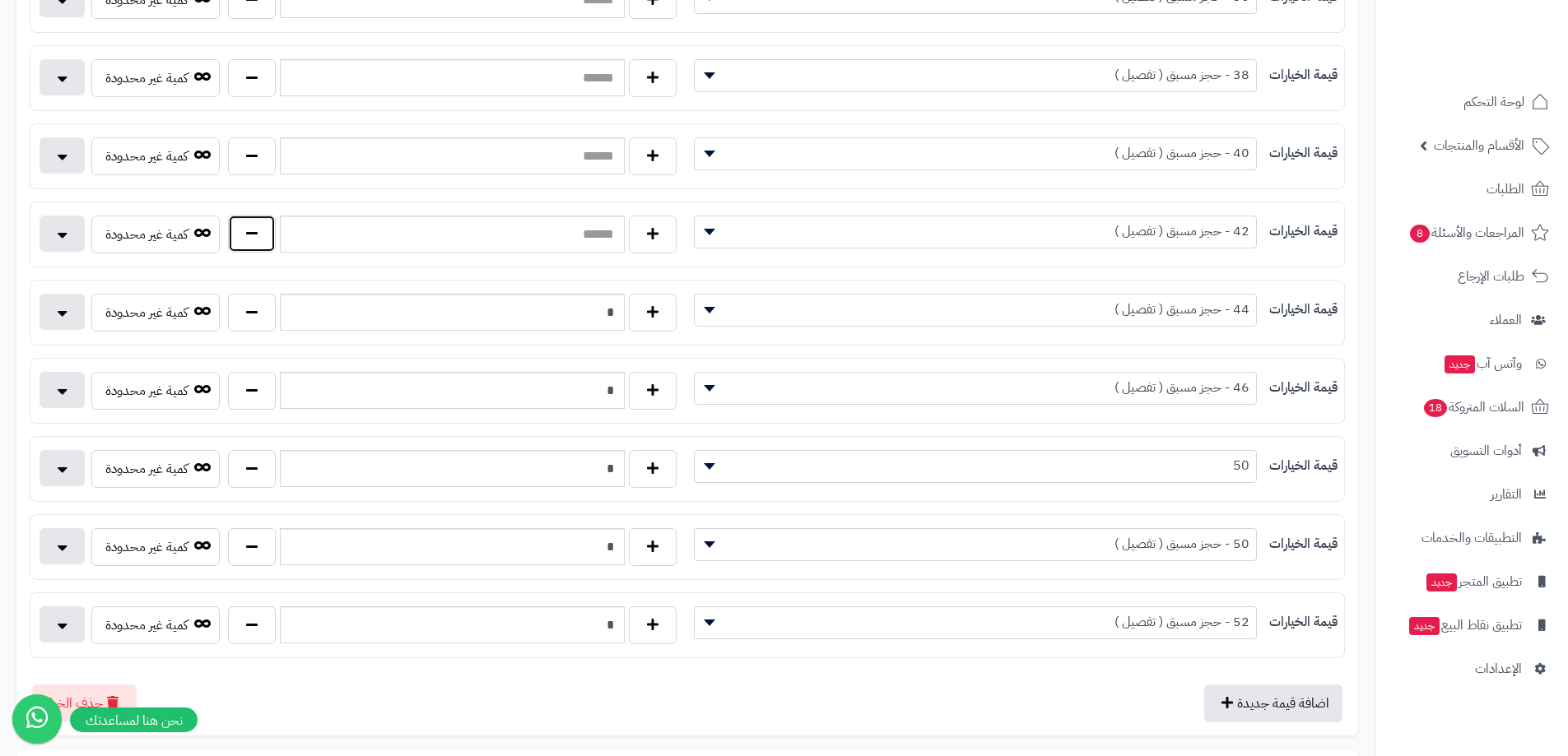
click at [261, 228] on button "button" at bounding box center [251, 233] width 47 height 38
type input "*"
click at [250, 160] on button "button" at bounding box center [251, 155] width 47 height 38
type input "*"
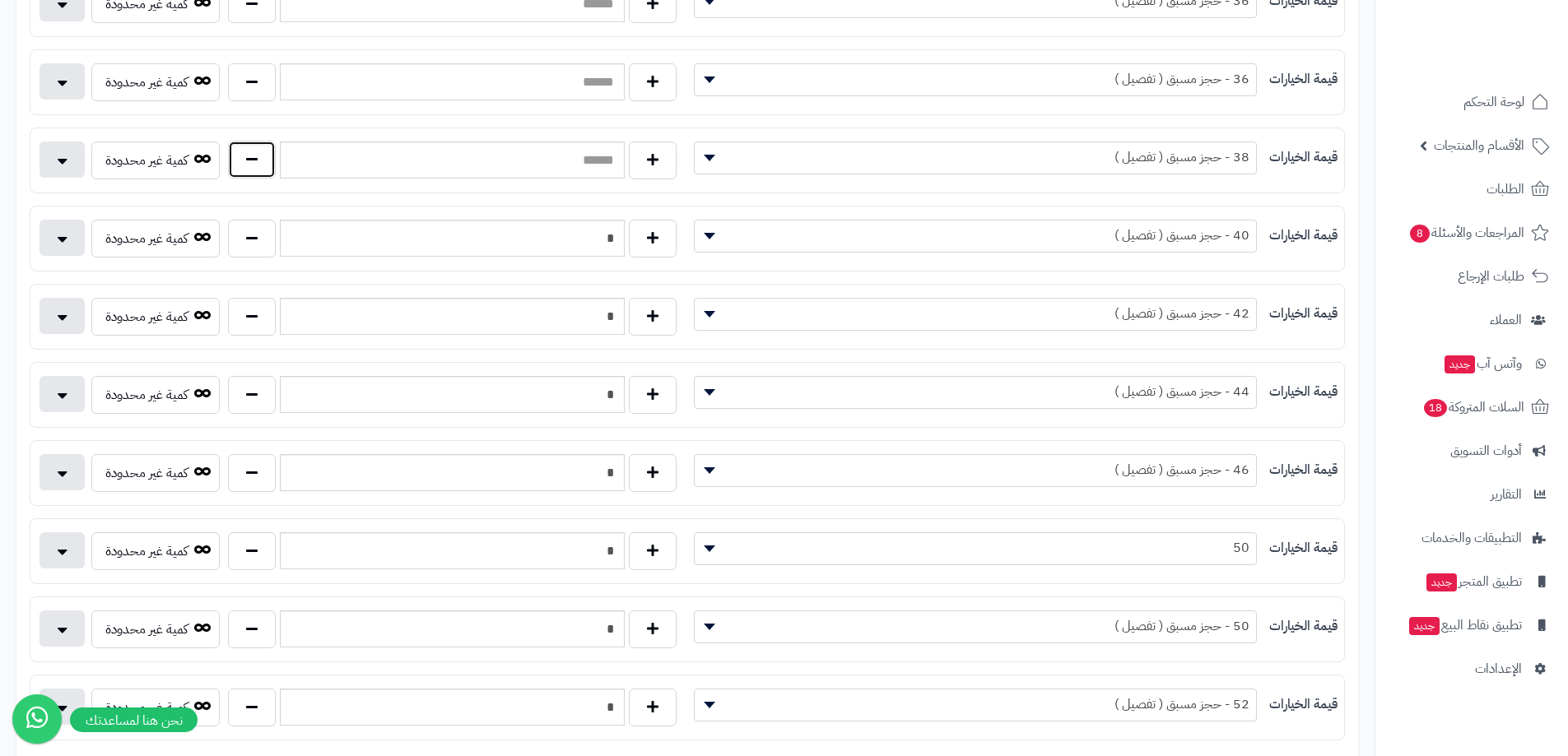
click at [257, 162] on button "button" at bounding box center [251, 159] width 47 height 38
type input "*"
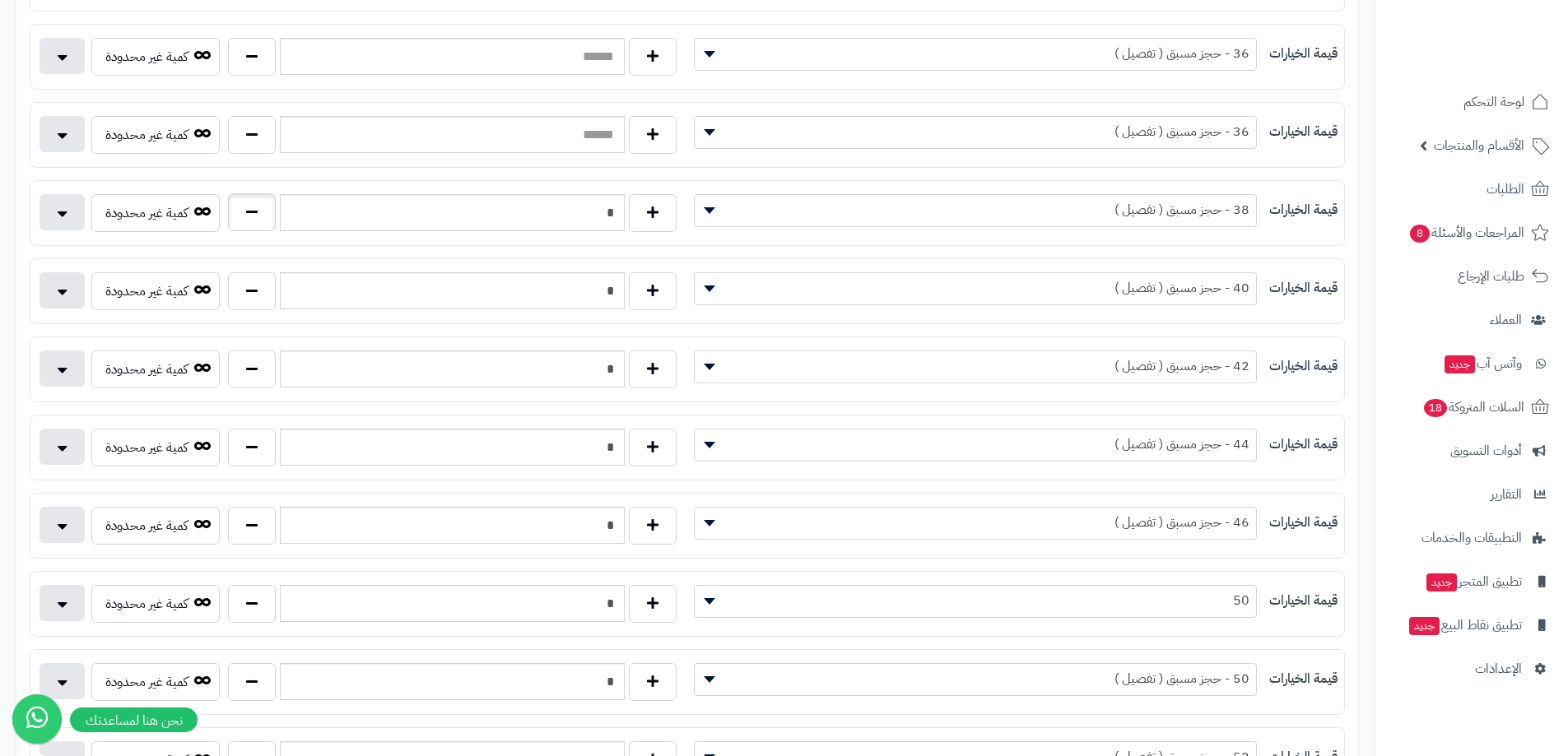
scroll to position [412, 0]
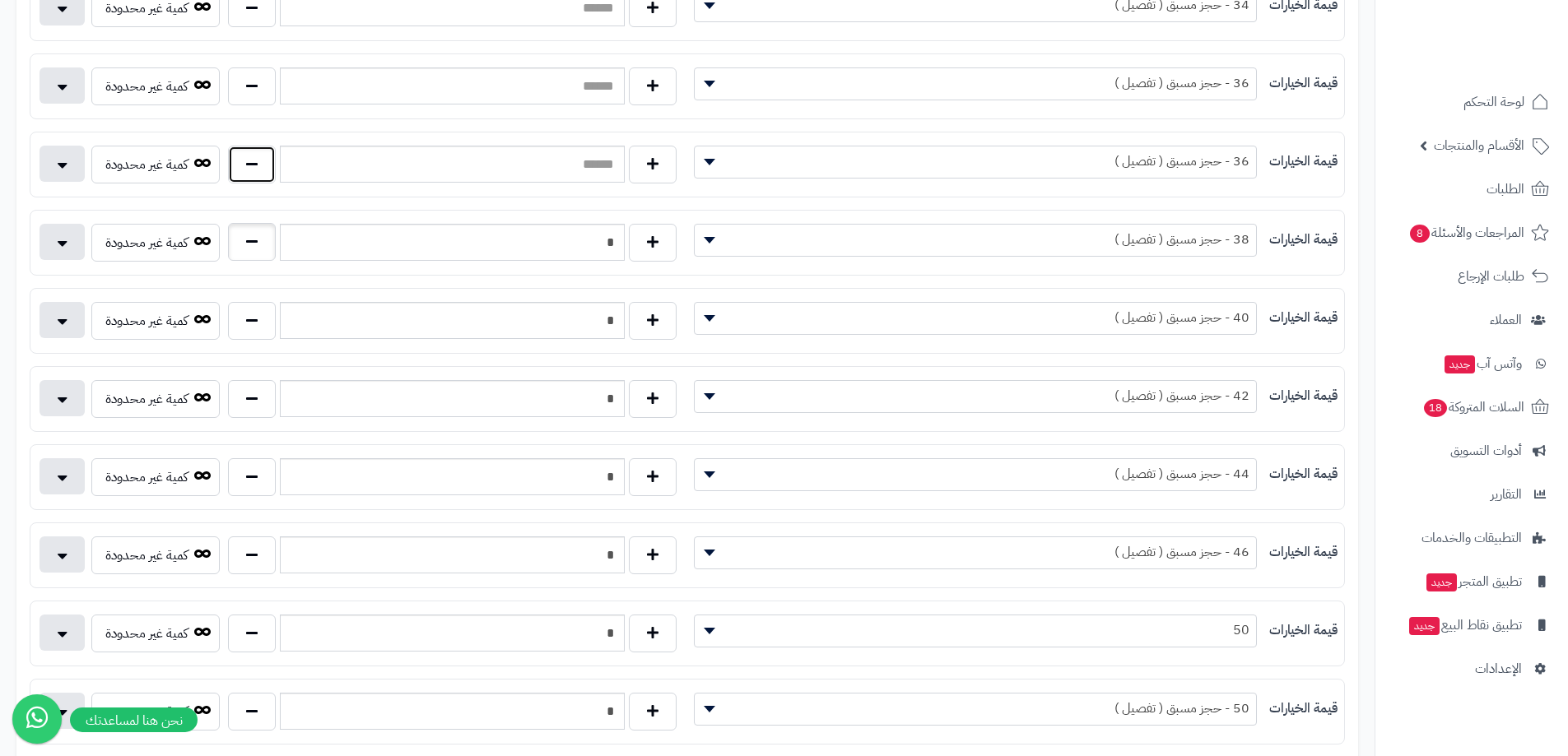
click at [257, 156] on button "button" at bounding box center [251, 164] width 47 height 38
type input "*"
click at [262, 83] on button "button" at bounding box center [251, 85] width 47 height 38
type input "*"
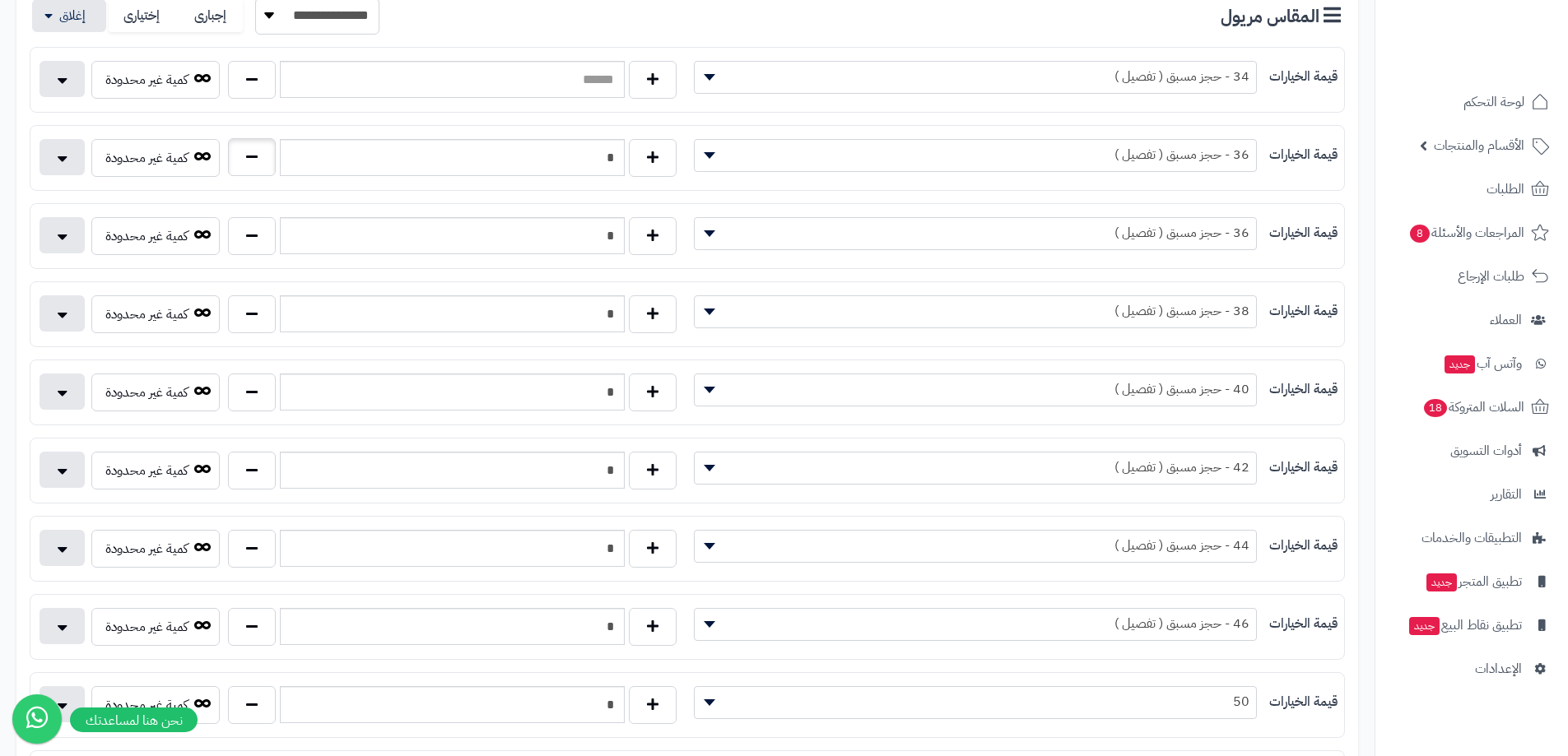
scroll to position [247, 0]
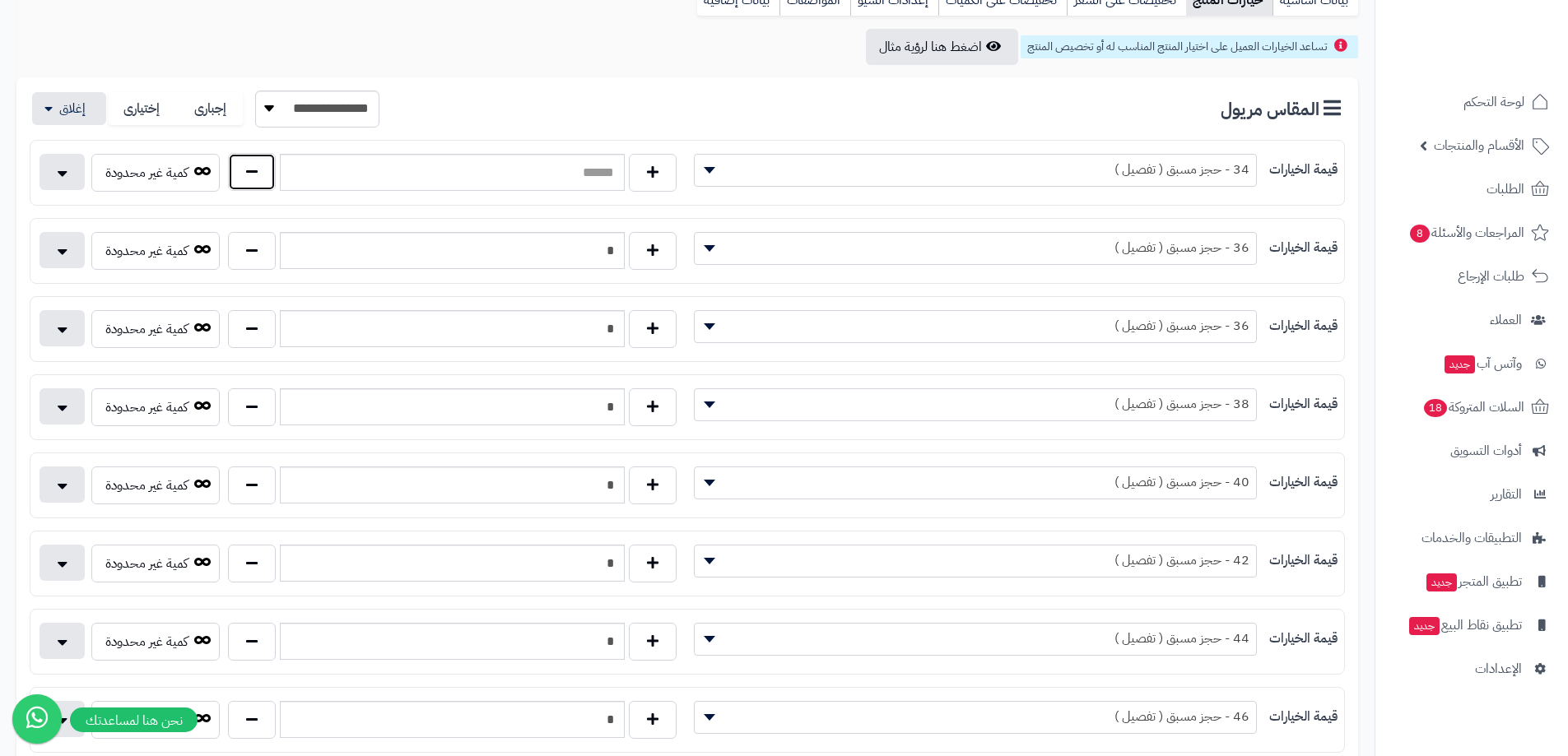
click at [258, 157] on button "button" at bounding box center [251, 172] width 47 height 38
type input "*"
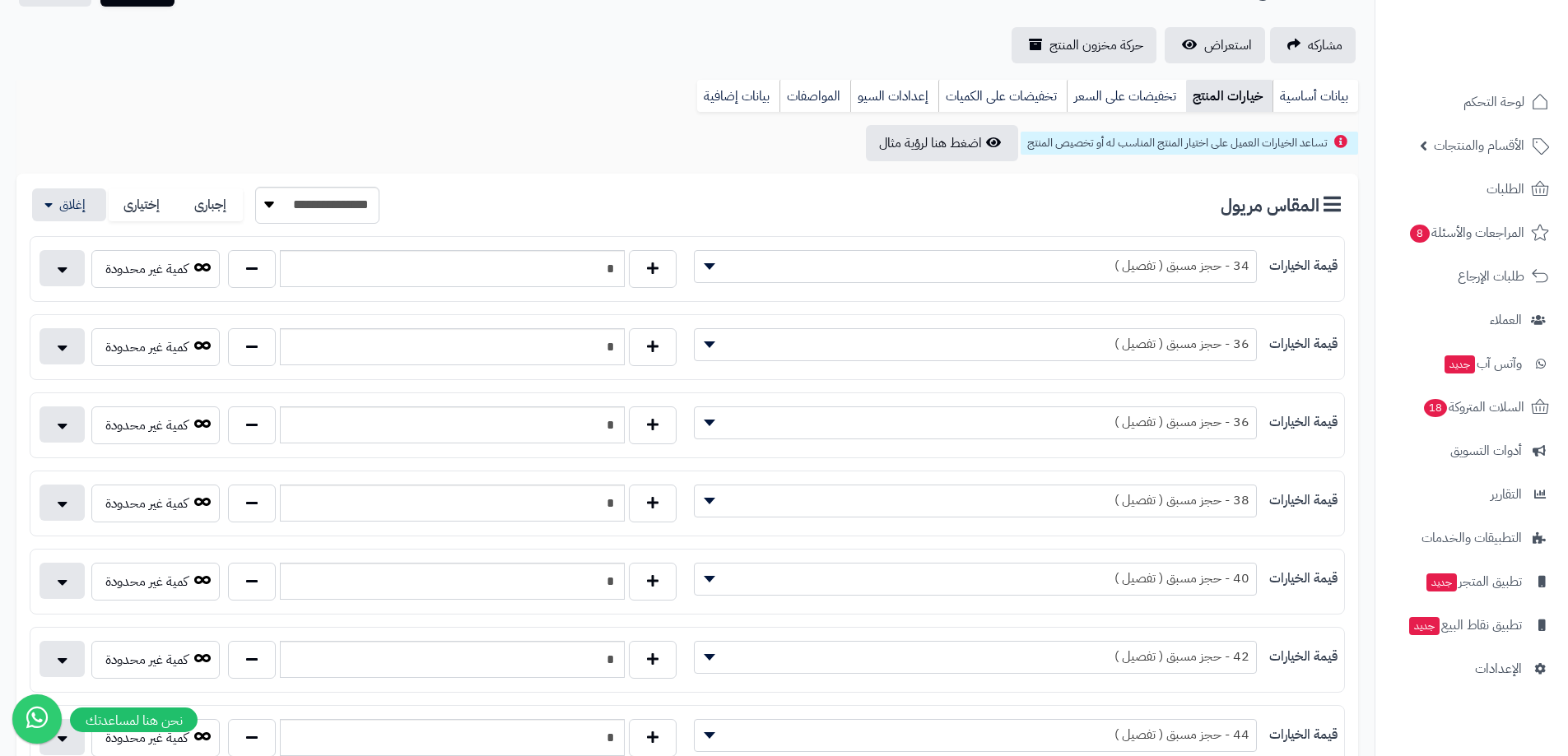
scroll to position [0, 0]
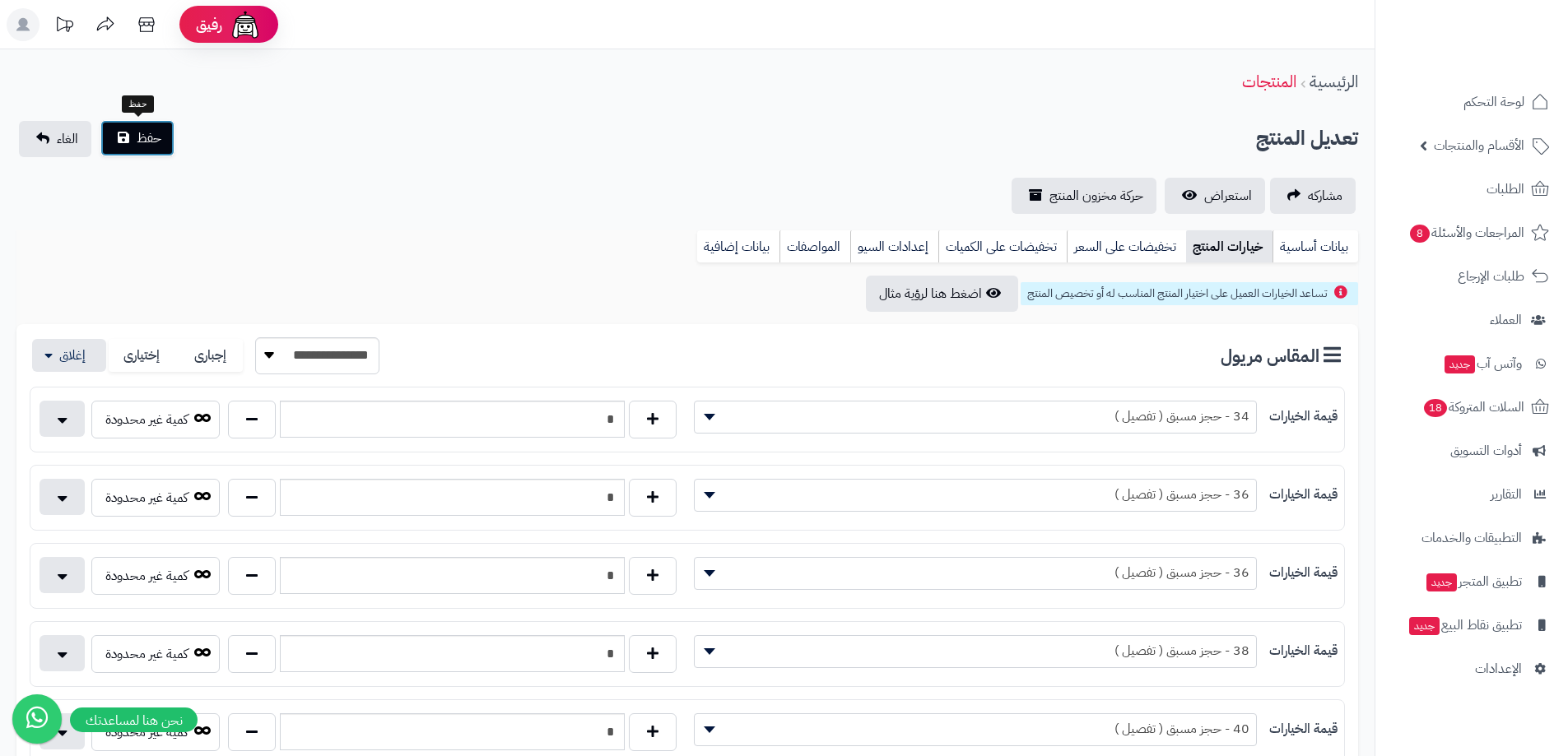
click at [159, 140] on span "حفظ" at bounding box center [149, 138] width 25 height 19
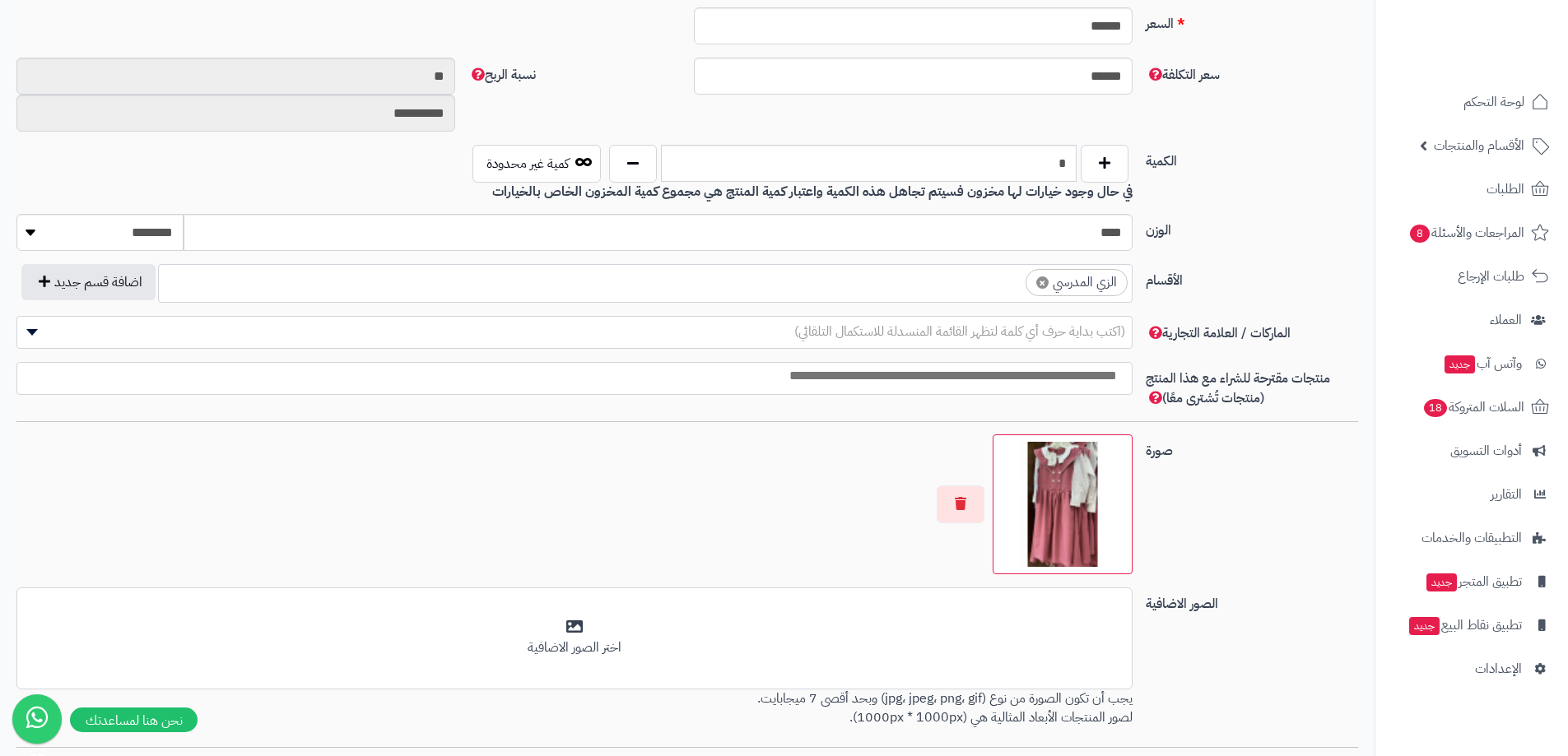
scroll to position [82, 0]
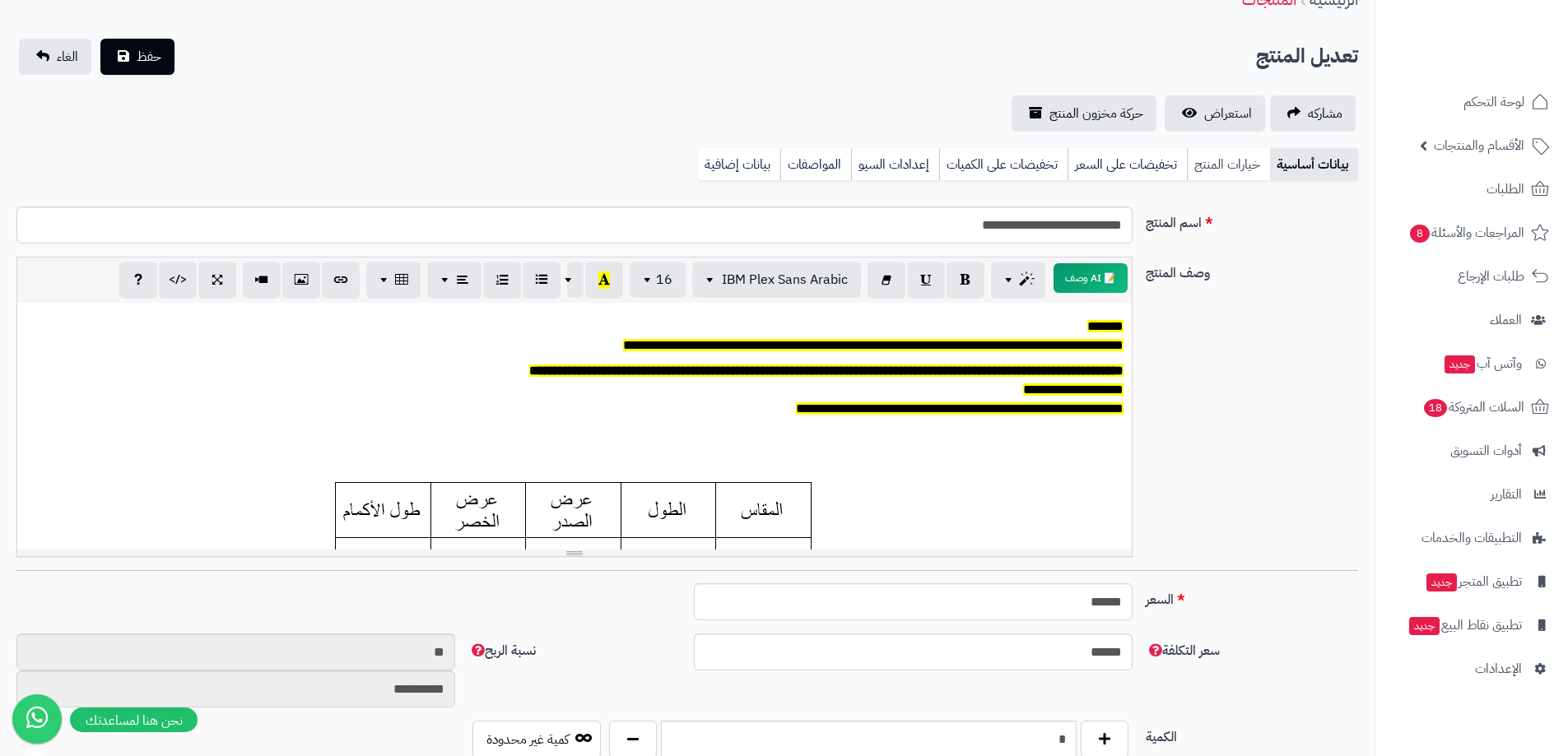
click at [1227, 173] on link "خيارات المنتج" at bounding box center [1229, 165] width 83 height 33
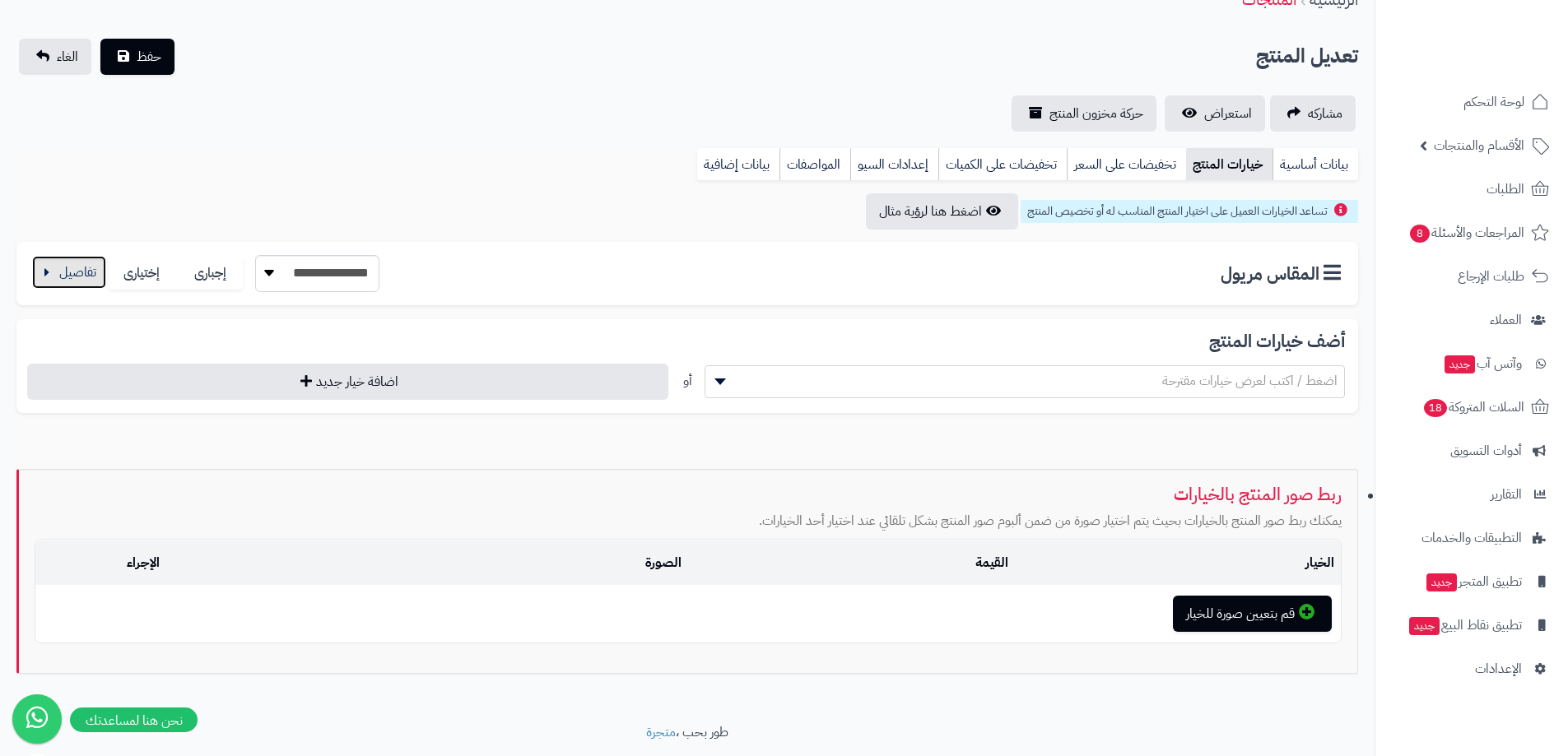
click at [84, 279] on button "button" at bounding box center [68, 272] width 74 height 33
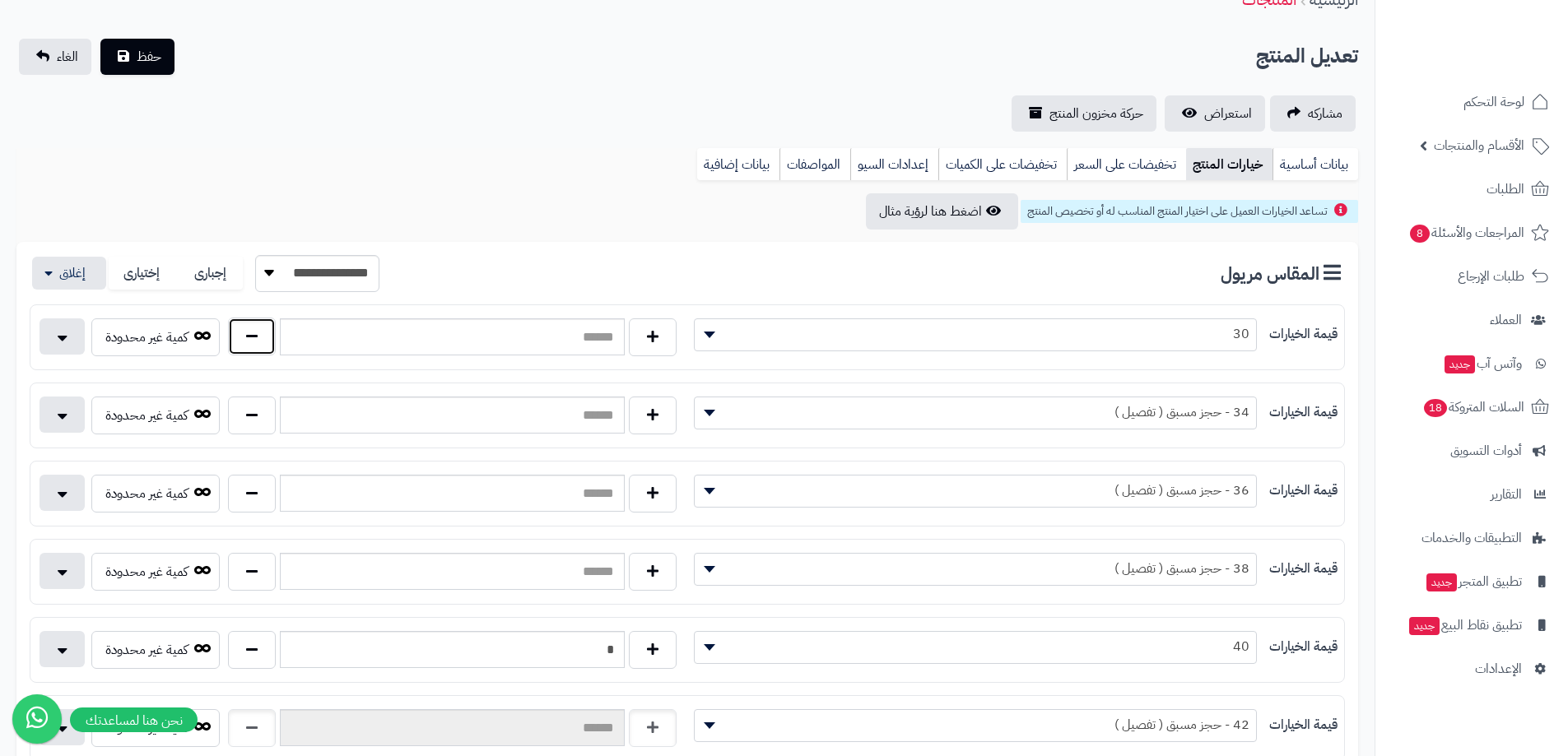
click at [248, 346] on button "button" at bounding box center [251, 336] width 47 height 38
type input "*"
click at [257, 430] on button "button" at bounding box center [251, 414] width 47 height 38
type input "*"
drag, startPoint x: 265, startPoint y: 485, endPoint x: 261, endPoint y: 510, distance: 25.3
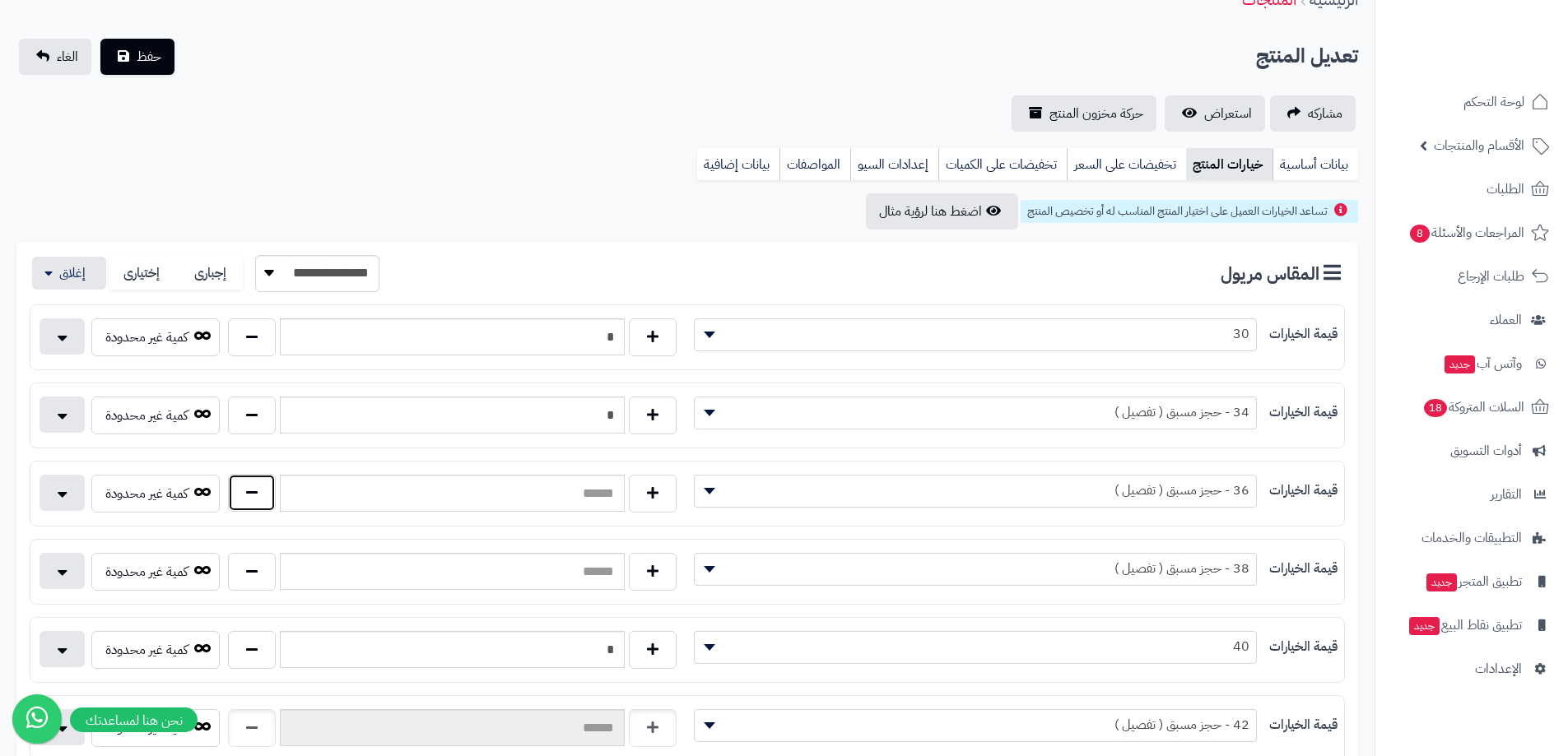
click at [265, 486] on button "button" at bounding box center [251, 493] width 47 height 38
type input "*"
click at [262, 547] on div "**********" at bounding box center [688, 572] width 1313 height 51
click at [256, 576] on button "button" at bounding box center [251, 571] width 47 height 38
type input "*"
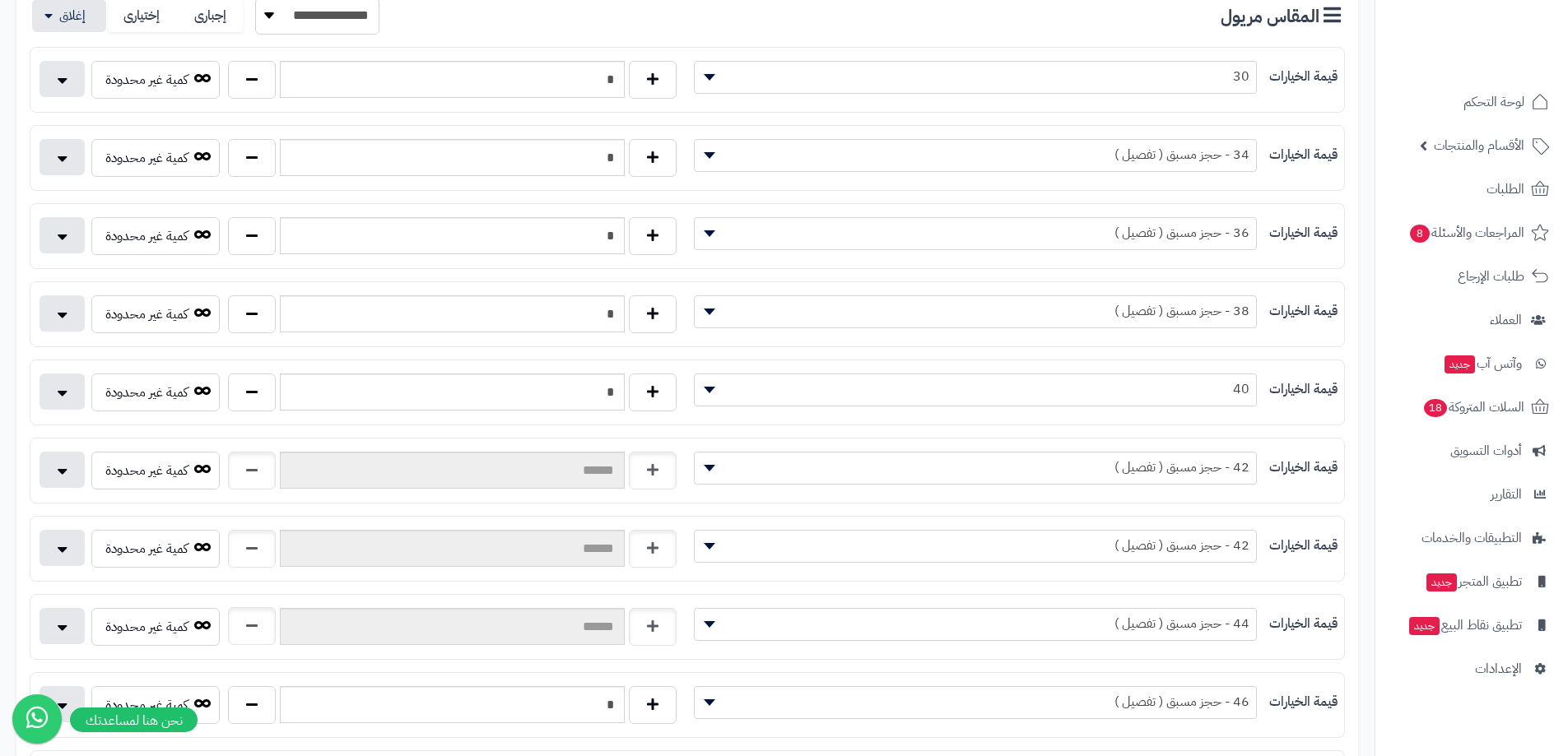
scroll to position [412, 0]
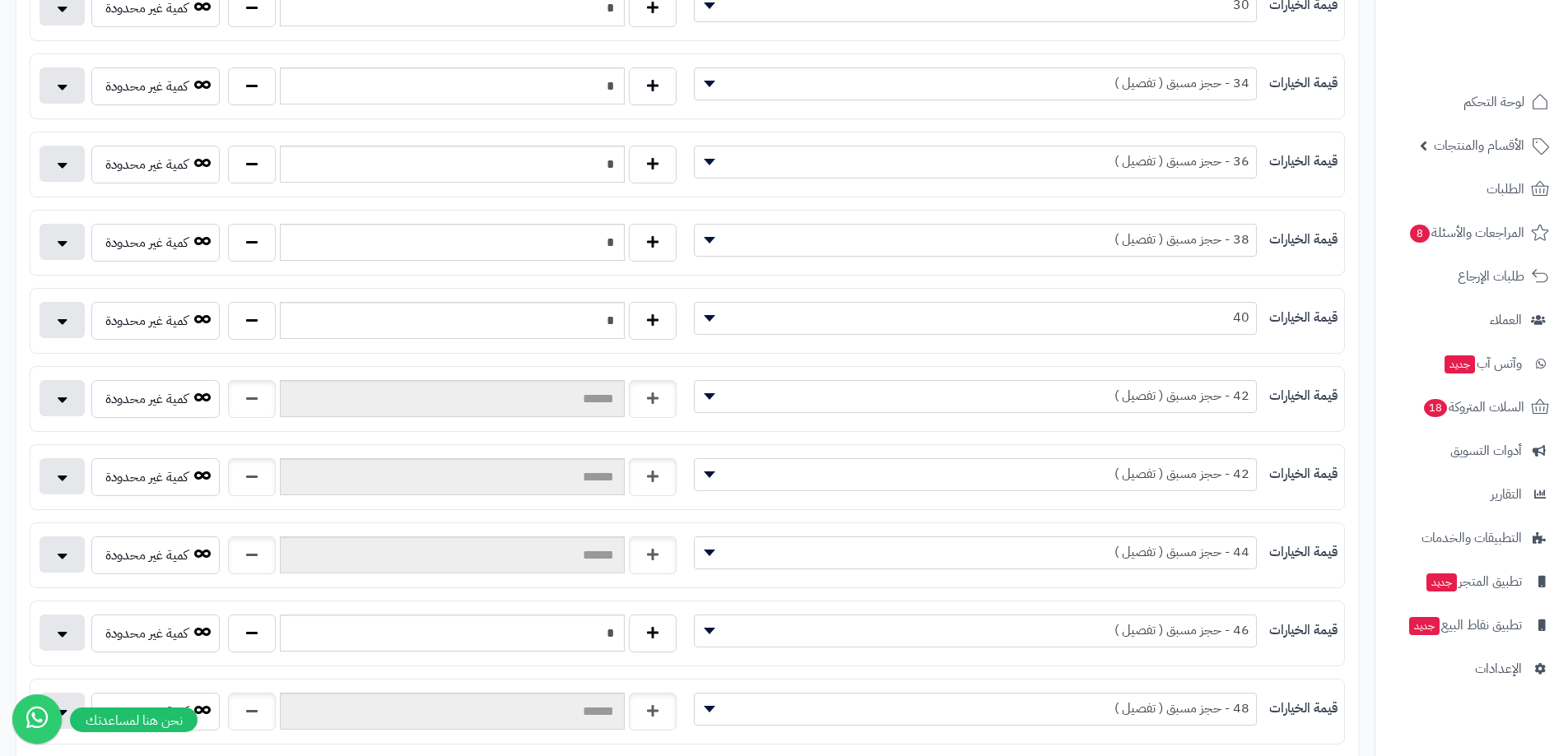
click at [195, 373] on div "**********" at bounding box center [688, 398] width 1313 height 51
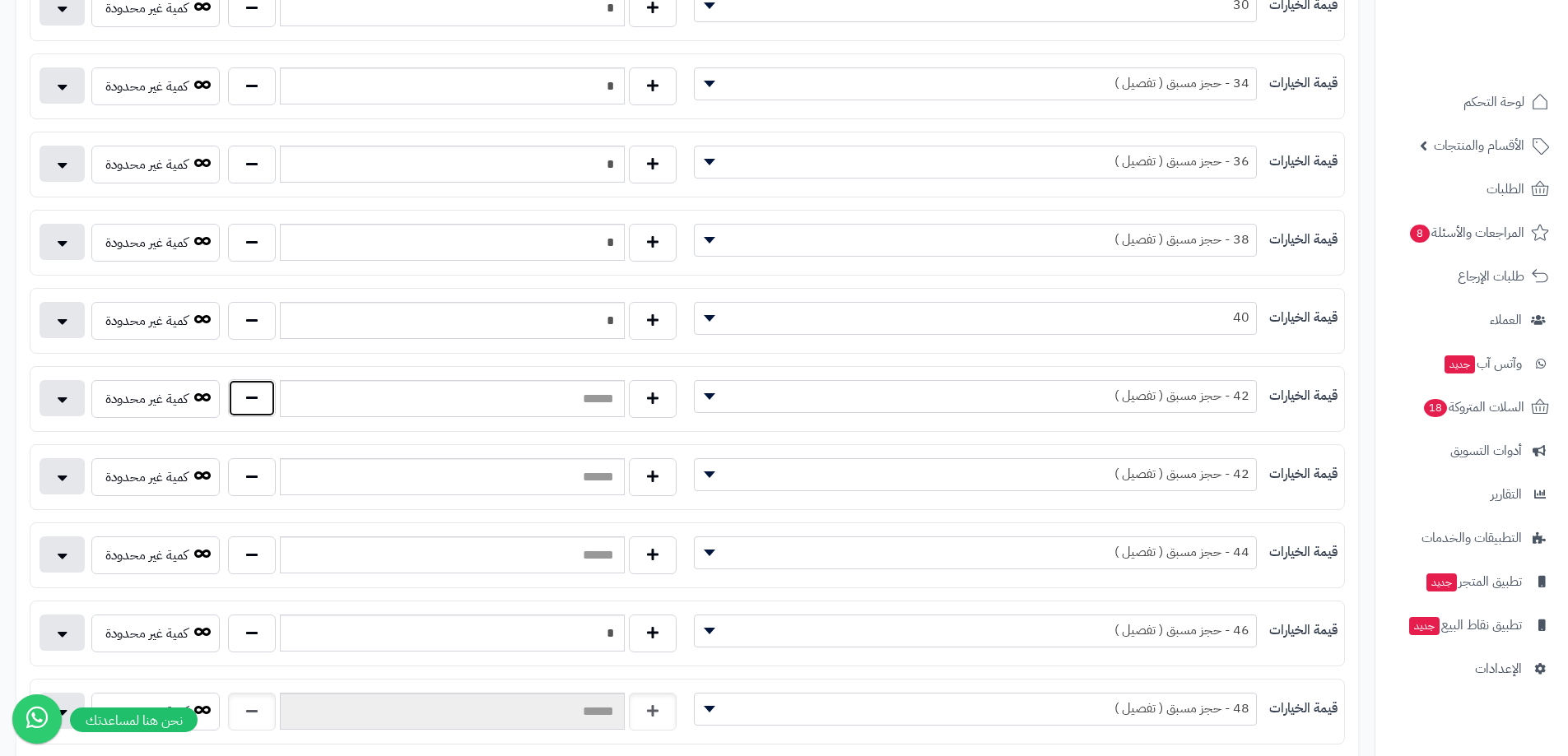
click at [244, 406] on button "button" at bounding box center [251, 397] width 47 height 38
type input "*"
click at [256, 483] on button "button" at bounding box center [251, 475] width 47 height 38
type input "*"
click at [266, 545] on button "button" at bounding box center [251, 554] width 47 height 38
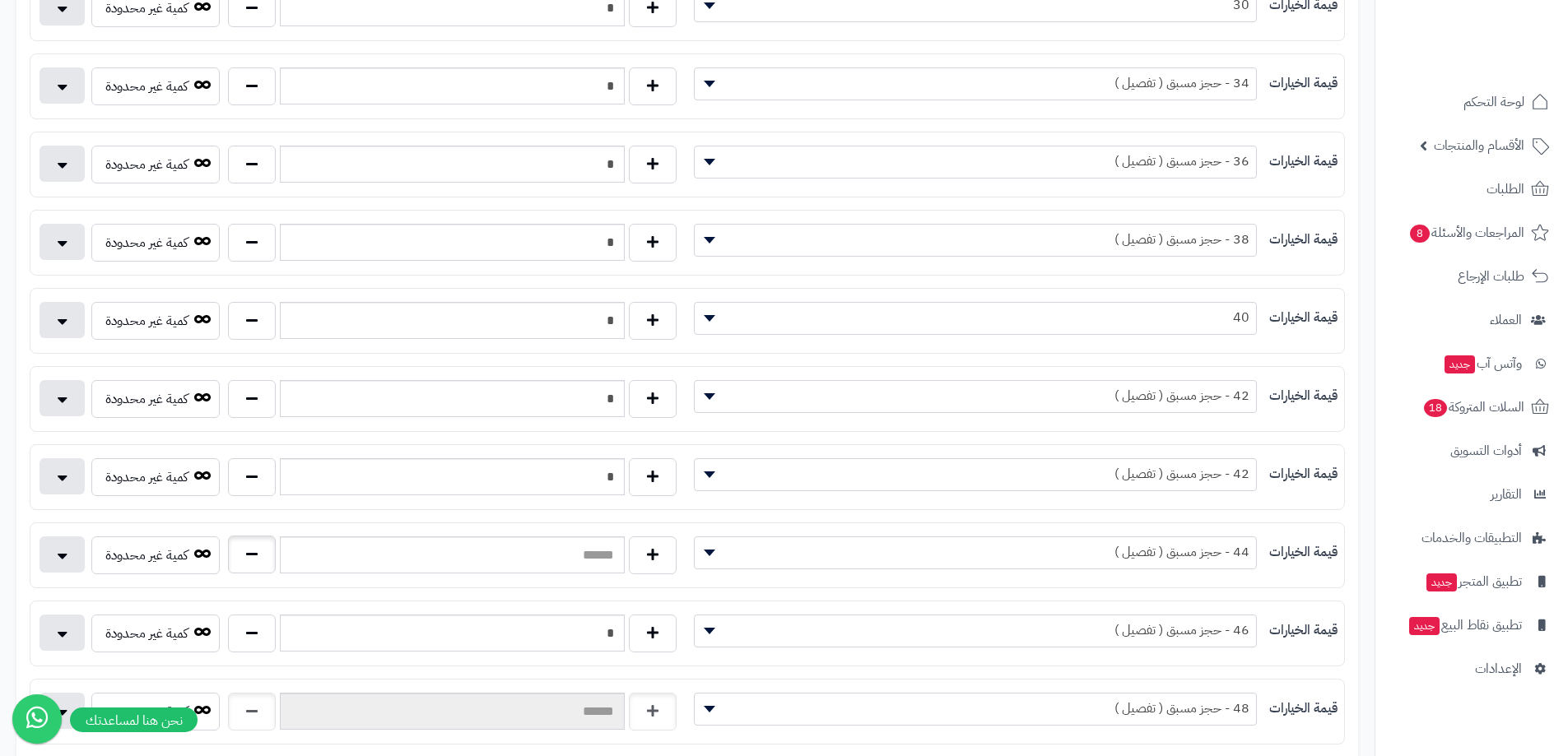
type input "*"
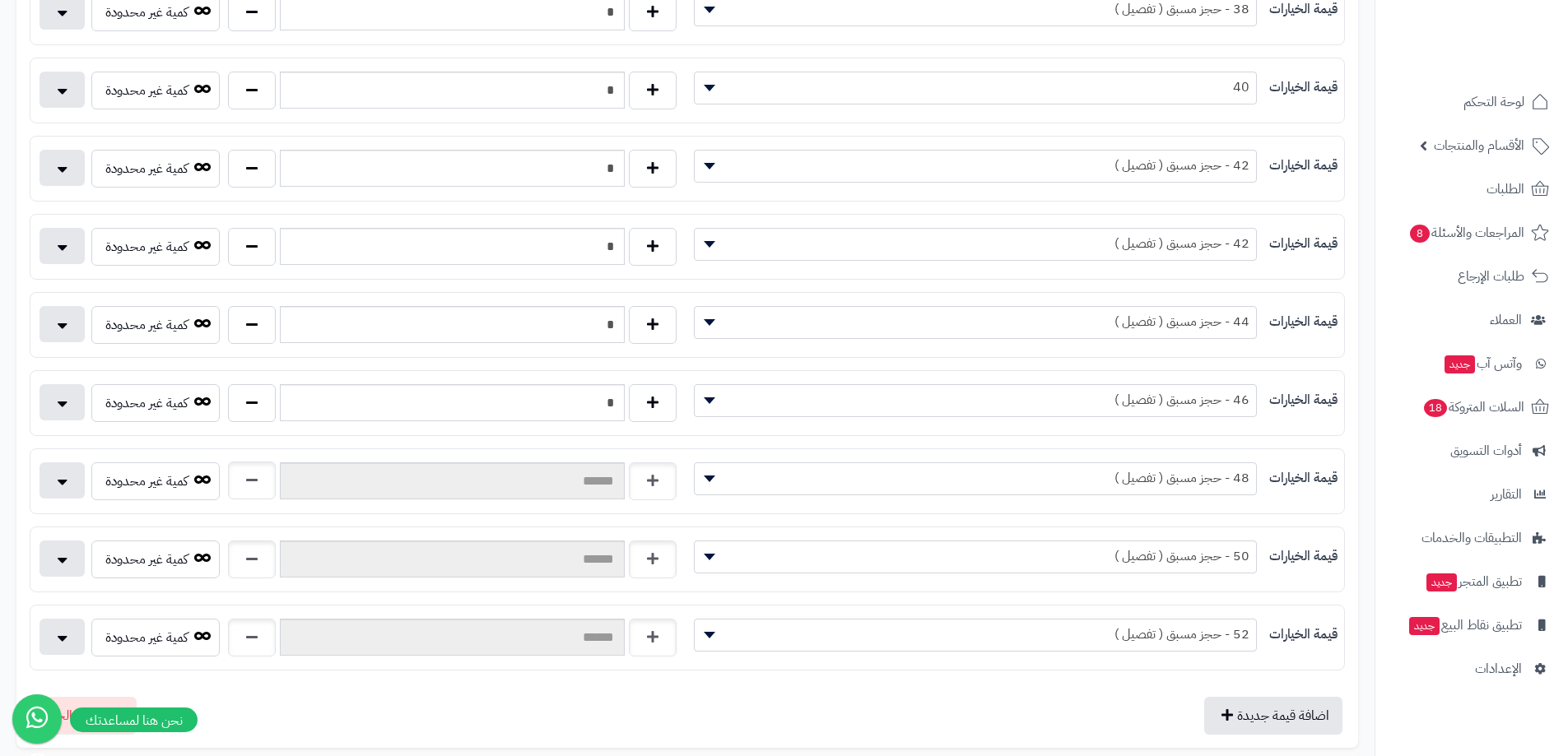
scroll to position [659, 0]
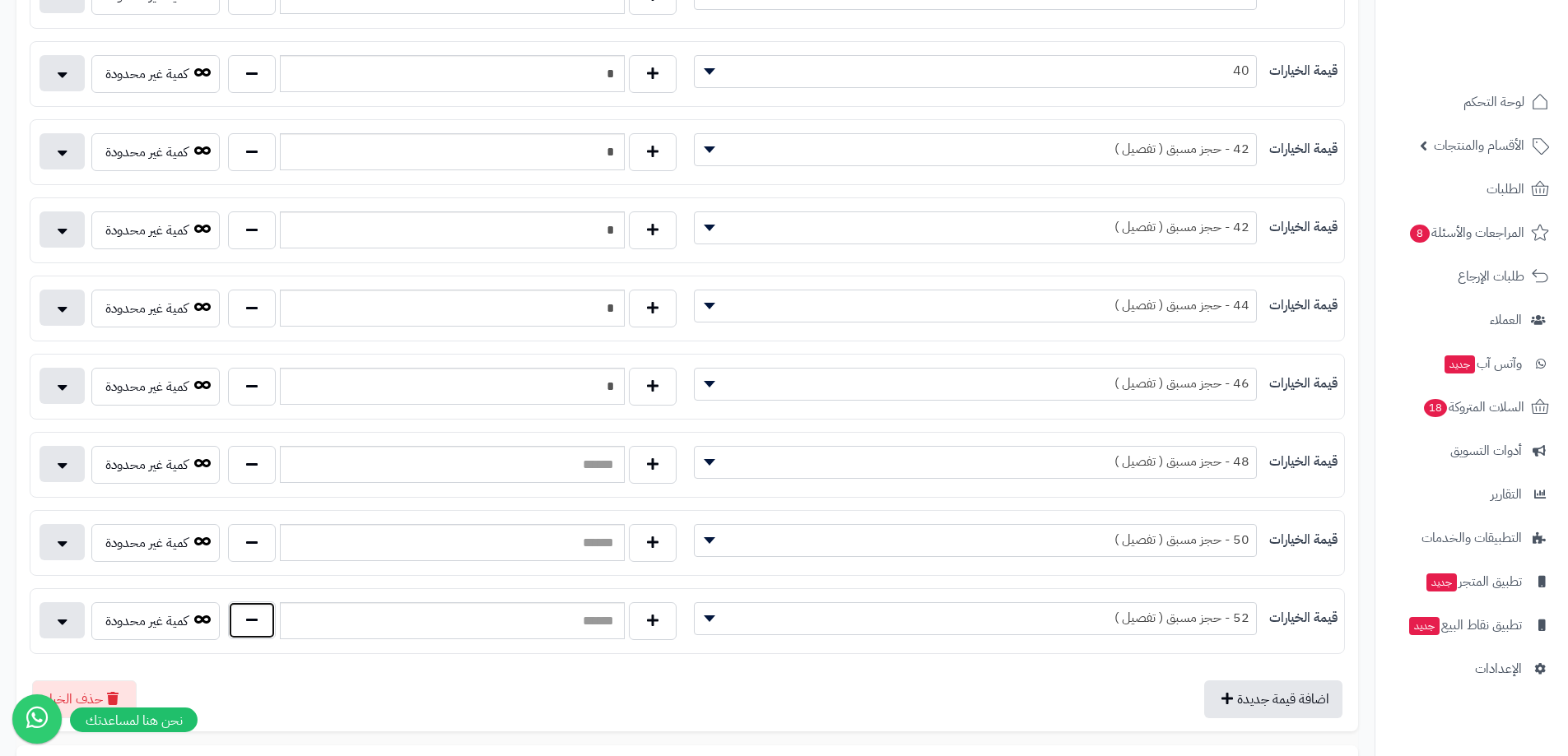
drag, startPoint x: 250, startPoint y: 618, endPoint x: 253, endPoint y: 580, distance: 38.1
click at [250, 615] on button "button" at bounding box center [251, 621] width 47 height 38
type input "*"
drag, startPoint x: 254, startPoint y: 547, endPoint x: 257, endPoint y: 502, distance: 45.1
click at [254, 546] on button "button" at bounding box center [251, 543] width 47 height 38
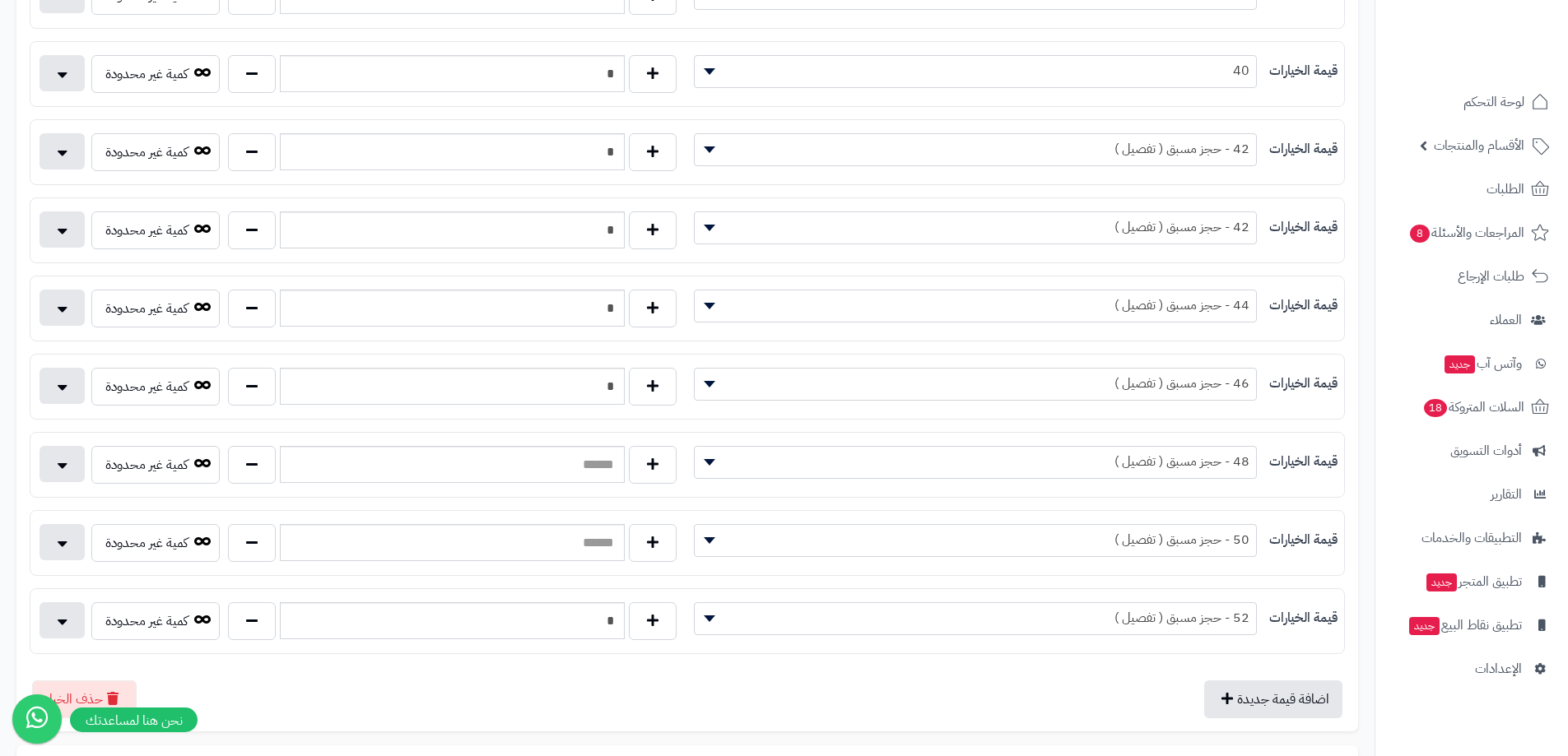
type input "*"
drag, startPoint x: 261, startPoint y: 474, endPoint x: 276, endPoint y: 418, distance: 58.0
click at [261, 472] on button "button" at bounding box center [251, 465] width 47 height 38
type input "*"
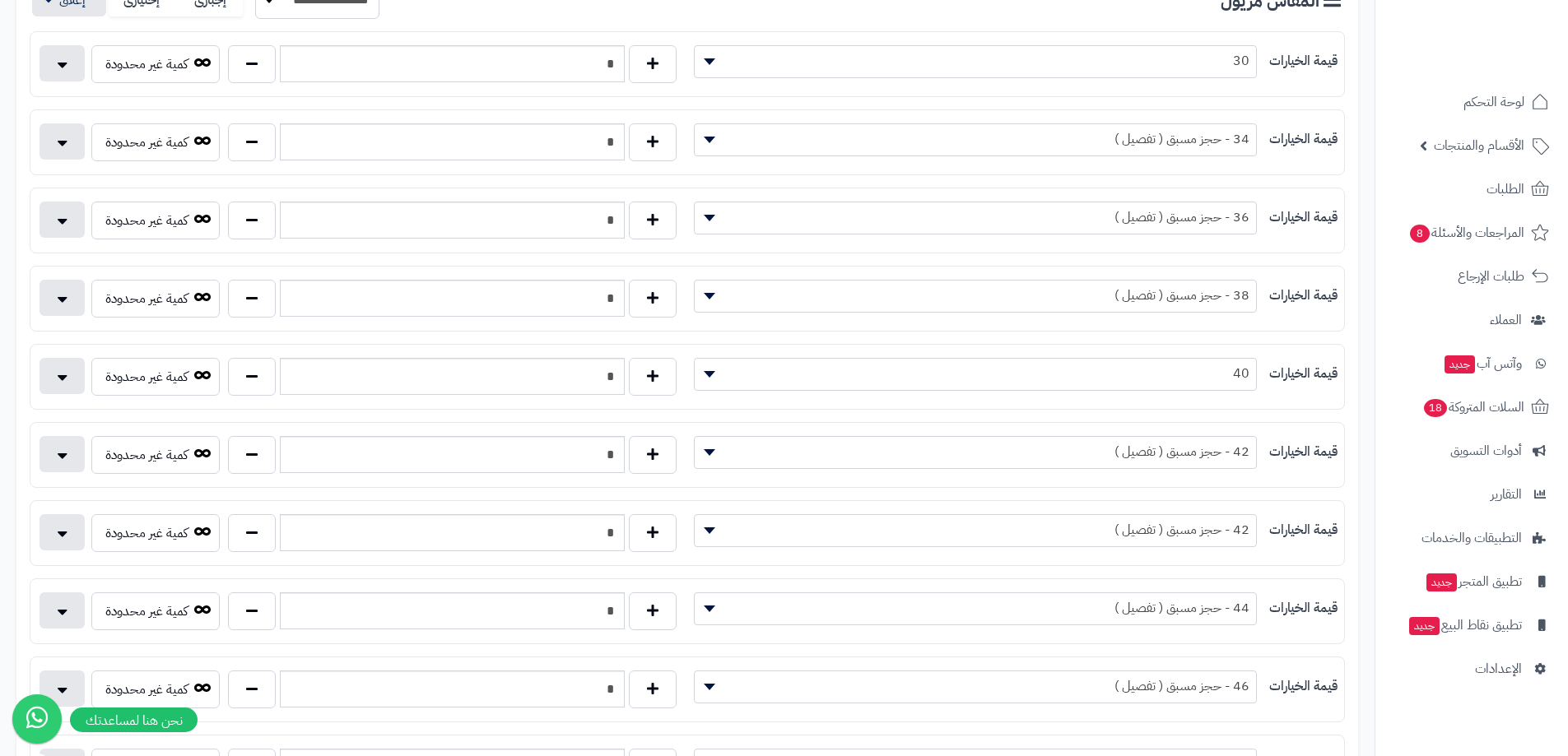
scroll to position [0, 0]
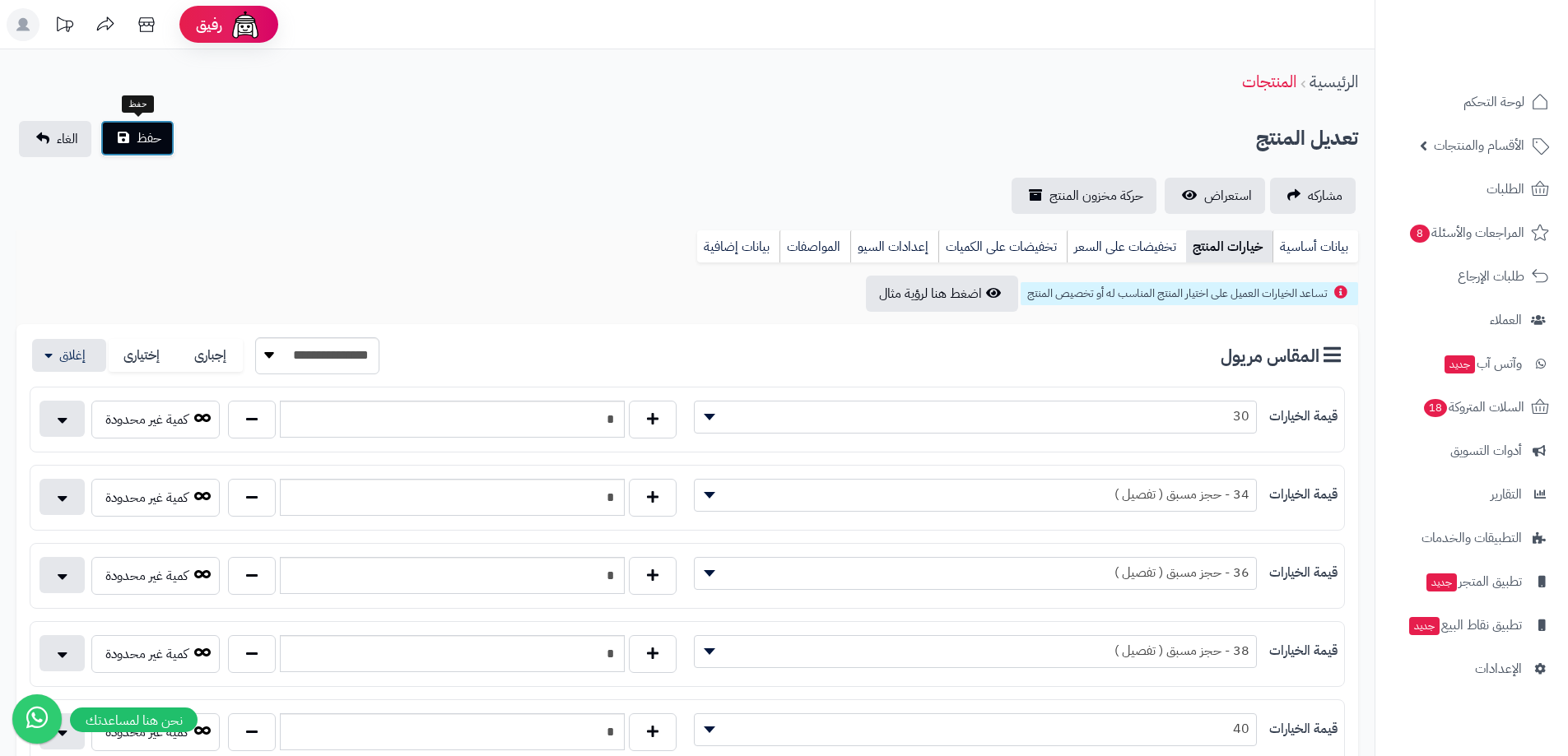
click at [151, 141] on span "حفظ" at bounding box center [149, 138] width 25 height 19
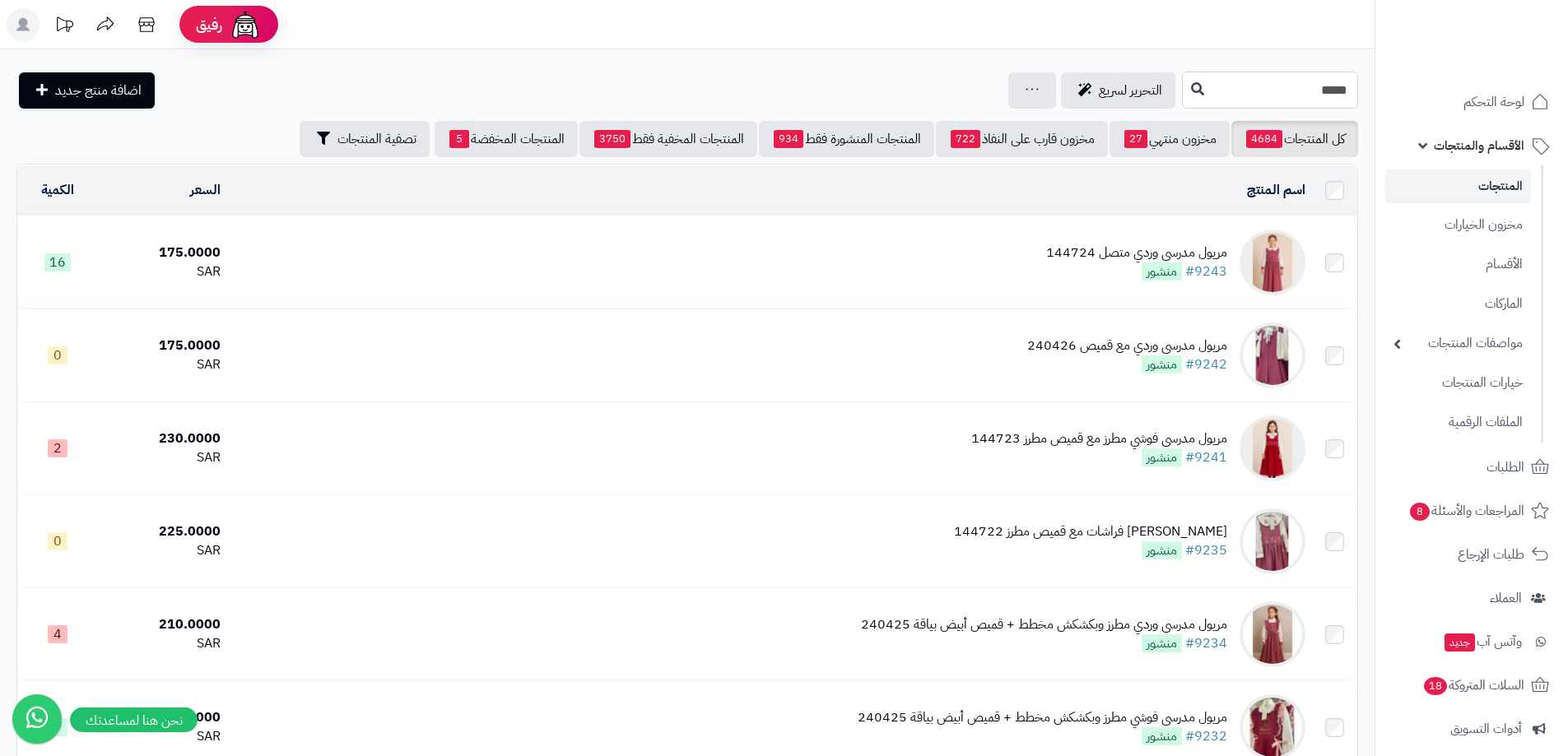
click at [1291, 97] on input "*****" at bounding box center [1269, 90] width 176 height 37
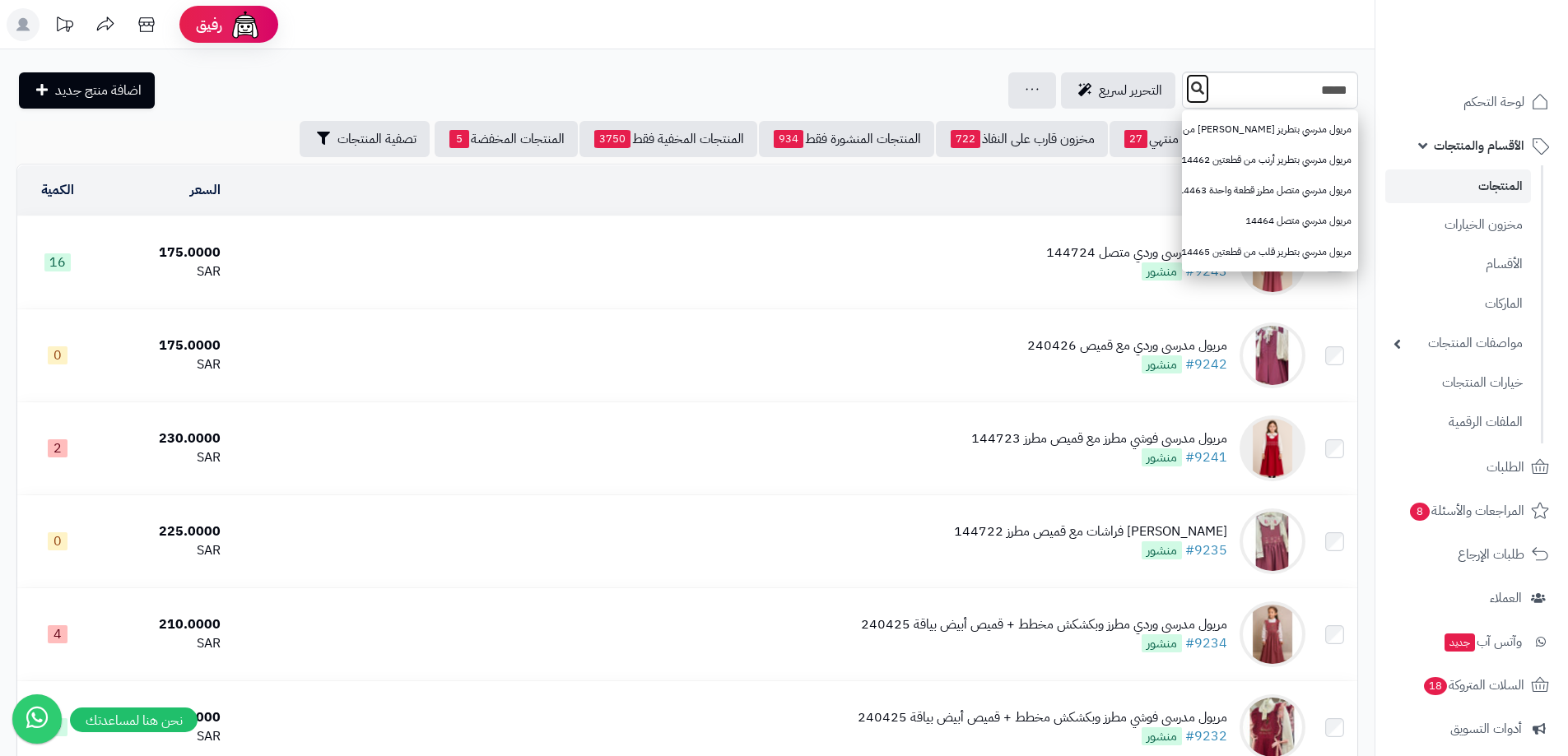
click at [1191, 85] on icon at bounding box center [1198, 88] width 14 height 14
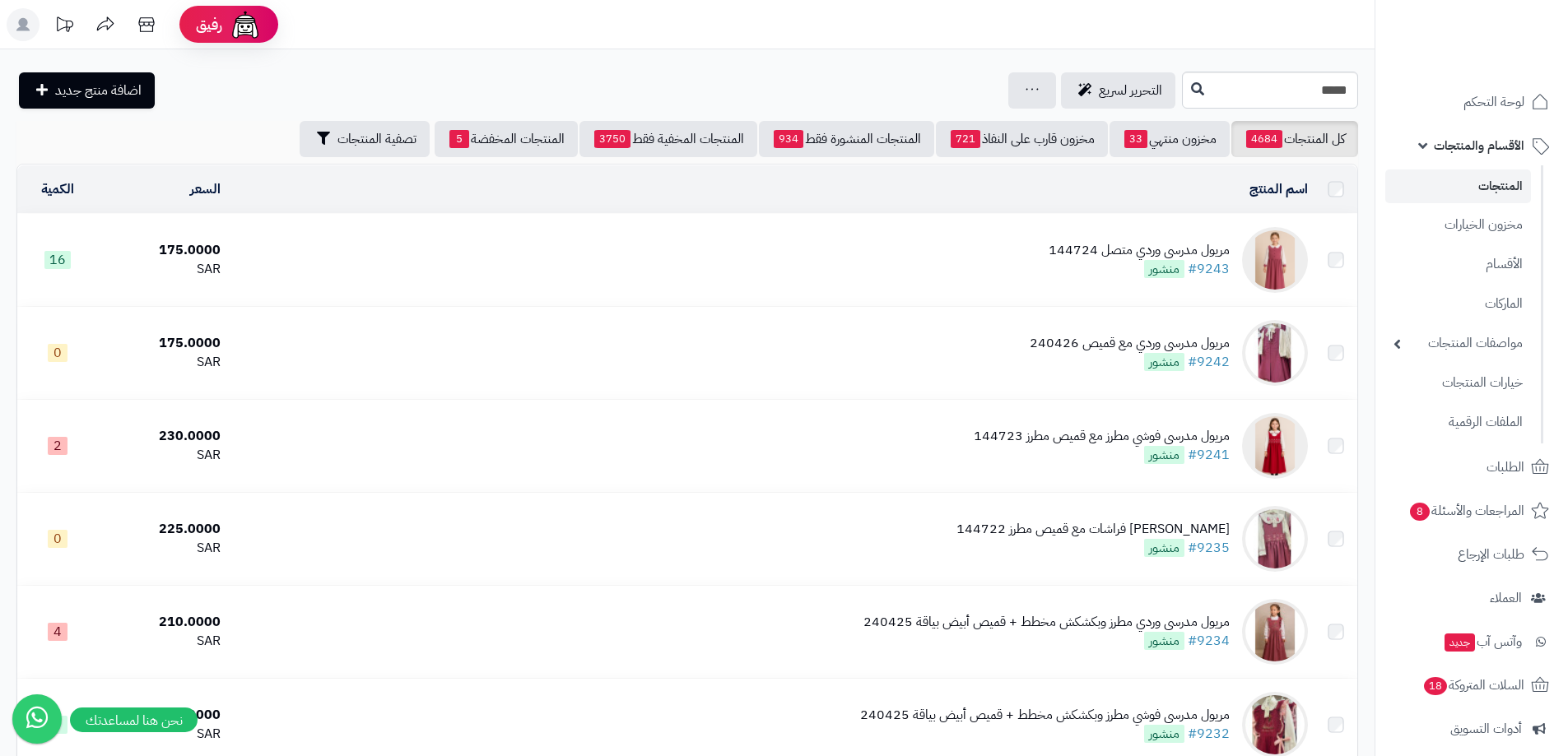
scroll to position [1497, 0]
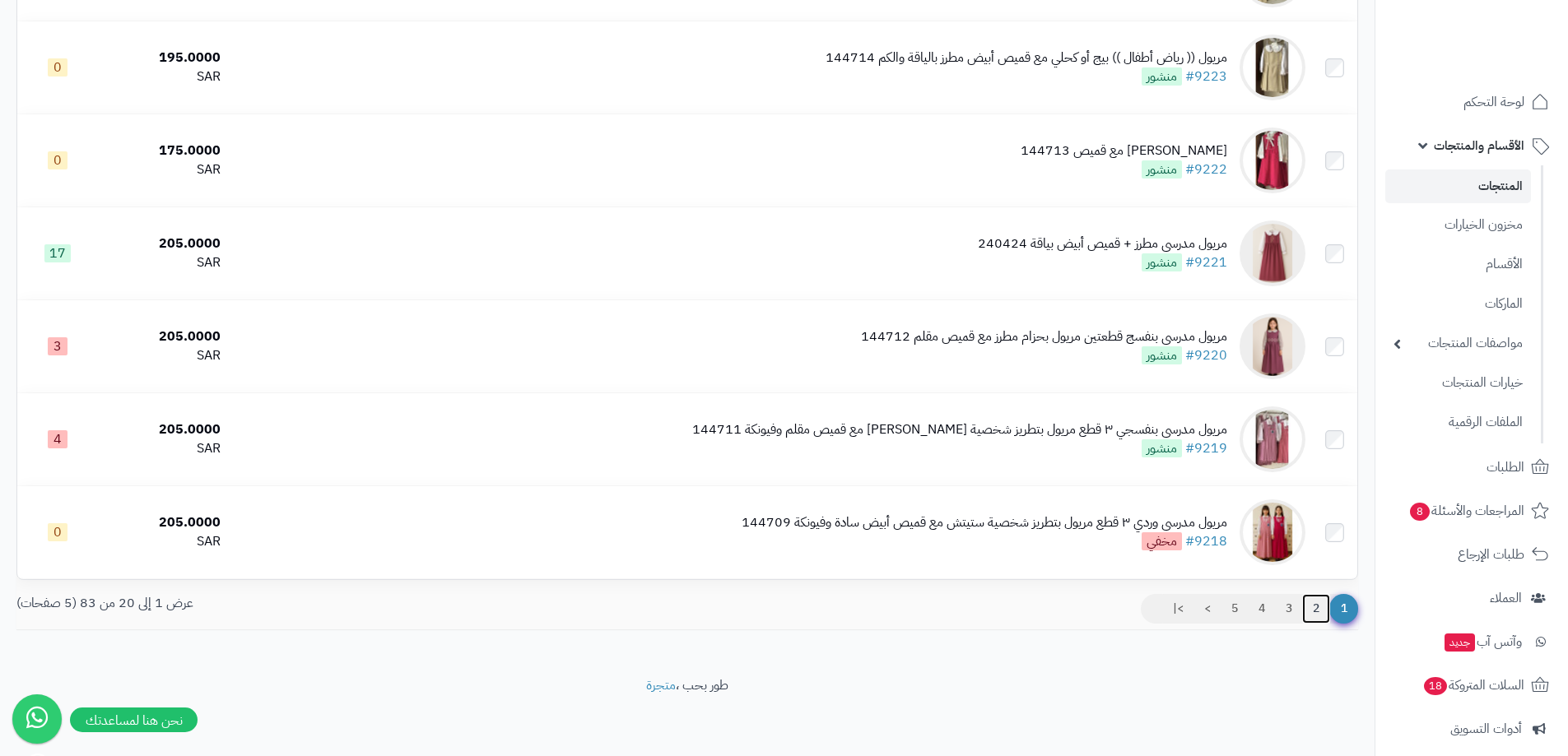
click at [1307, 612] on link "2" at bounding box center [1315, 608] width 28 height 30
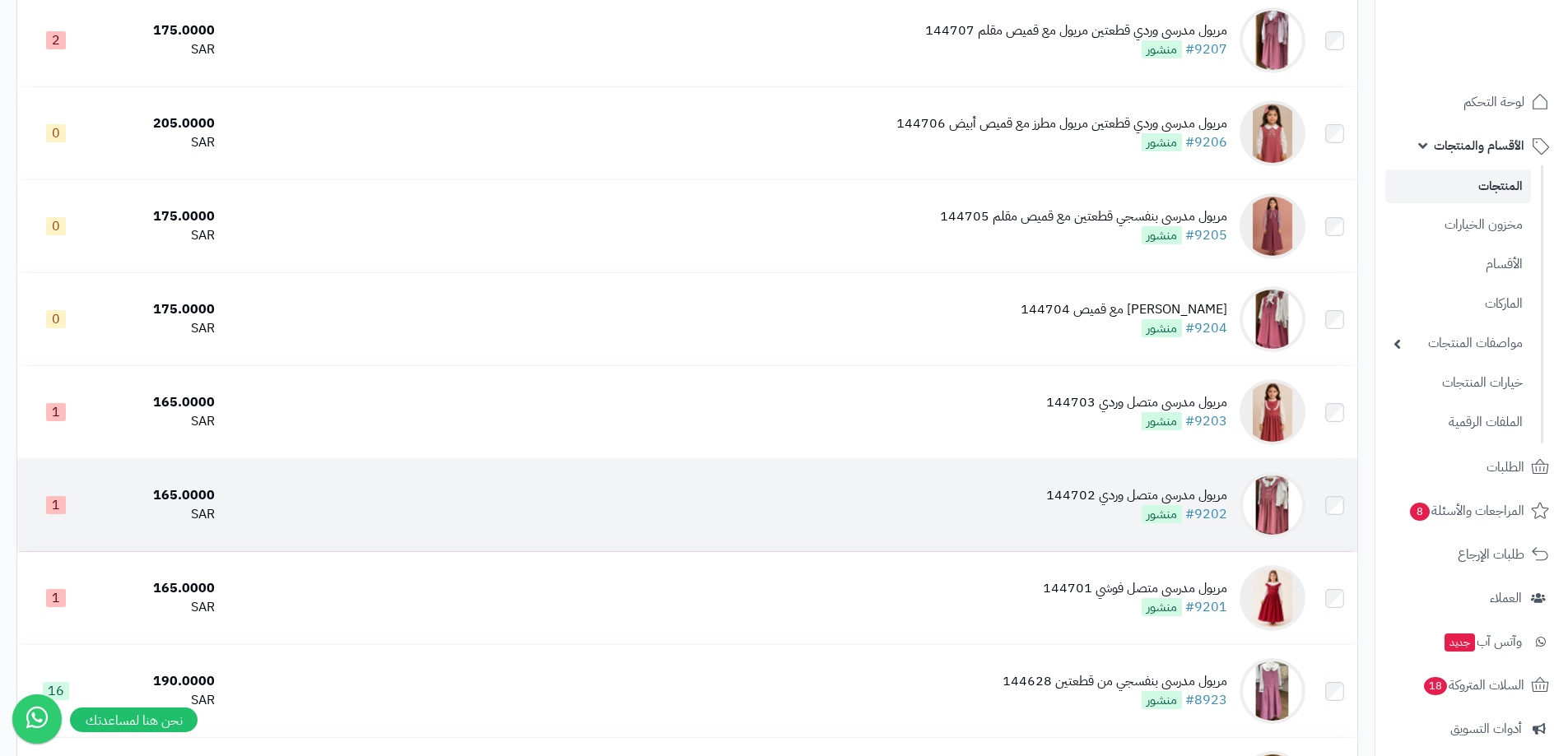
scroll to position [1481, 0]
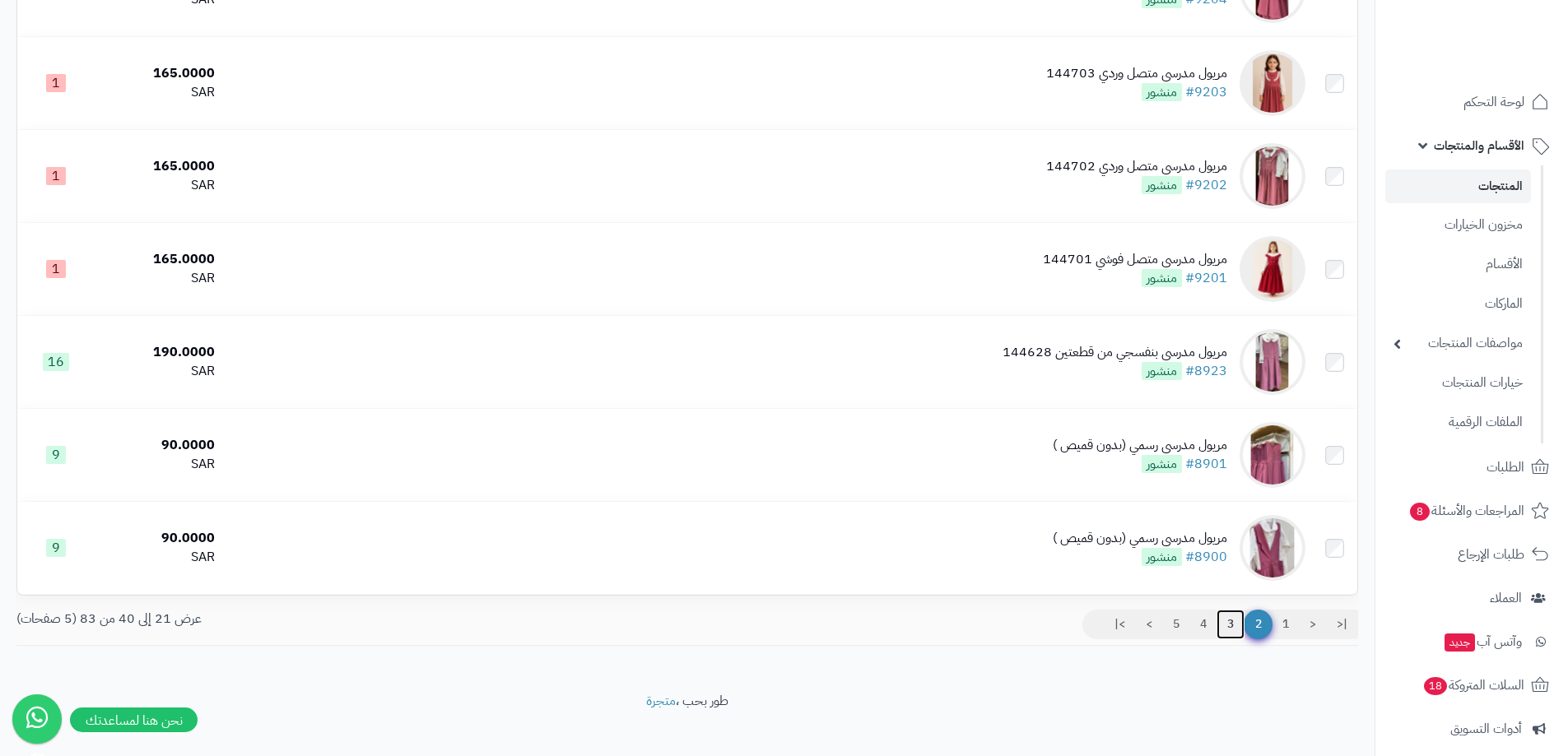
click at [1228, 626] on link "3" at bounding box center [1230, 624] width 28 height 30
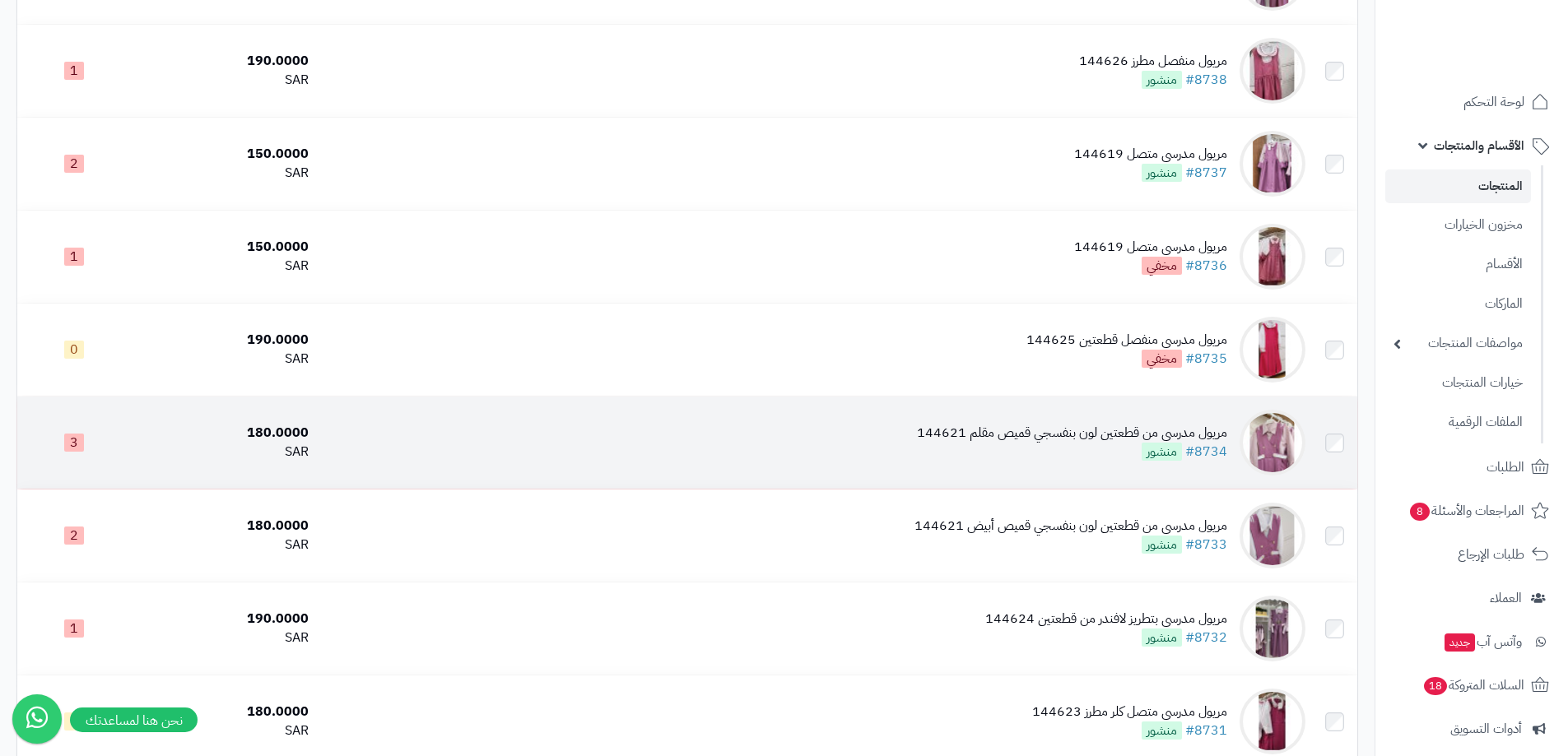
scroll to position [1316, 0]
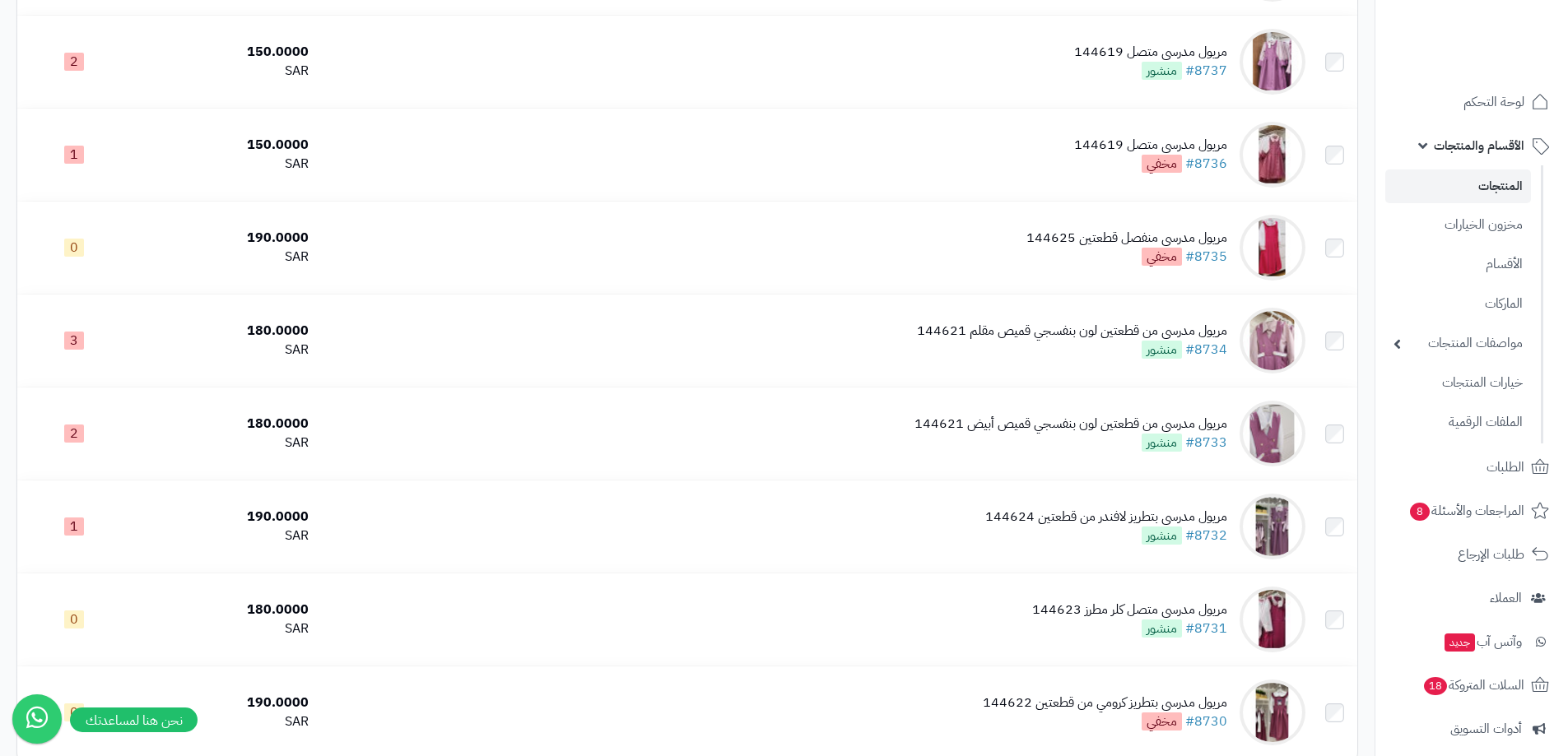
drag, startPoint x: 1209, startPoint y: 343, endPoint x: 1363, endPoint y: 390, distance: 161.0
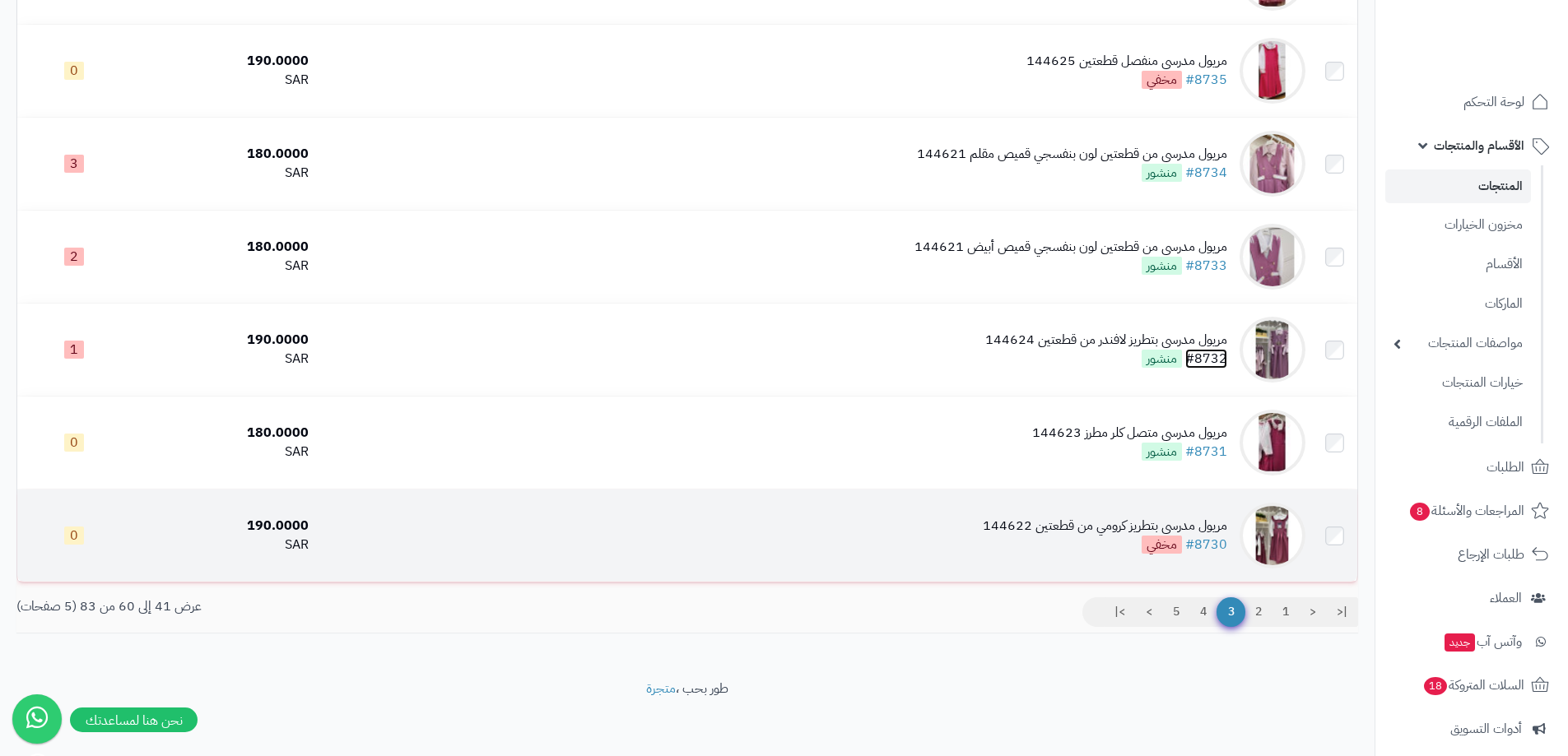
scroll to position [1497, 0]
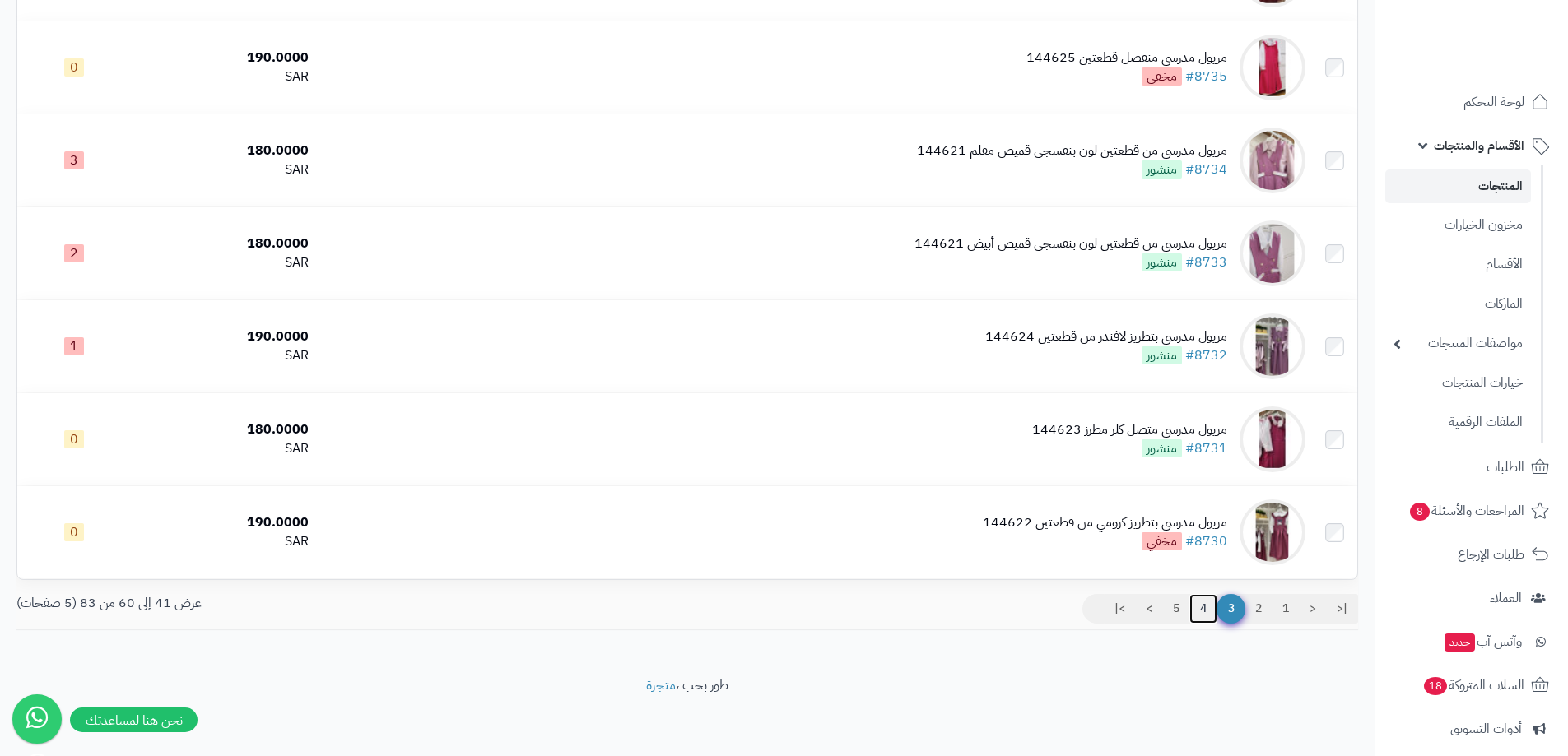
click at [1196, 611] on link "4" at bounding box center [1203, 608] width 28 height 30
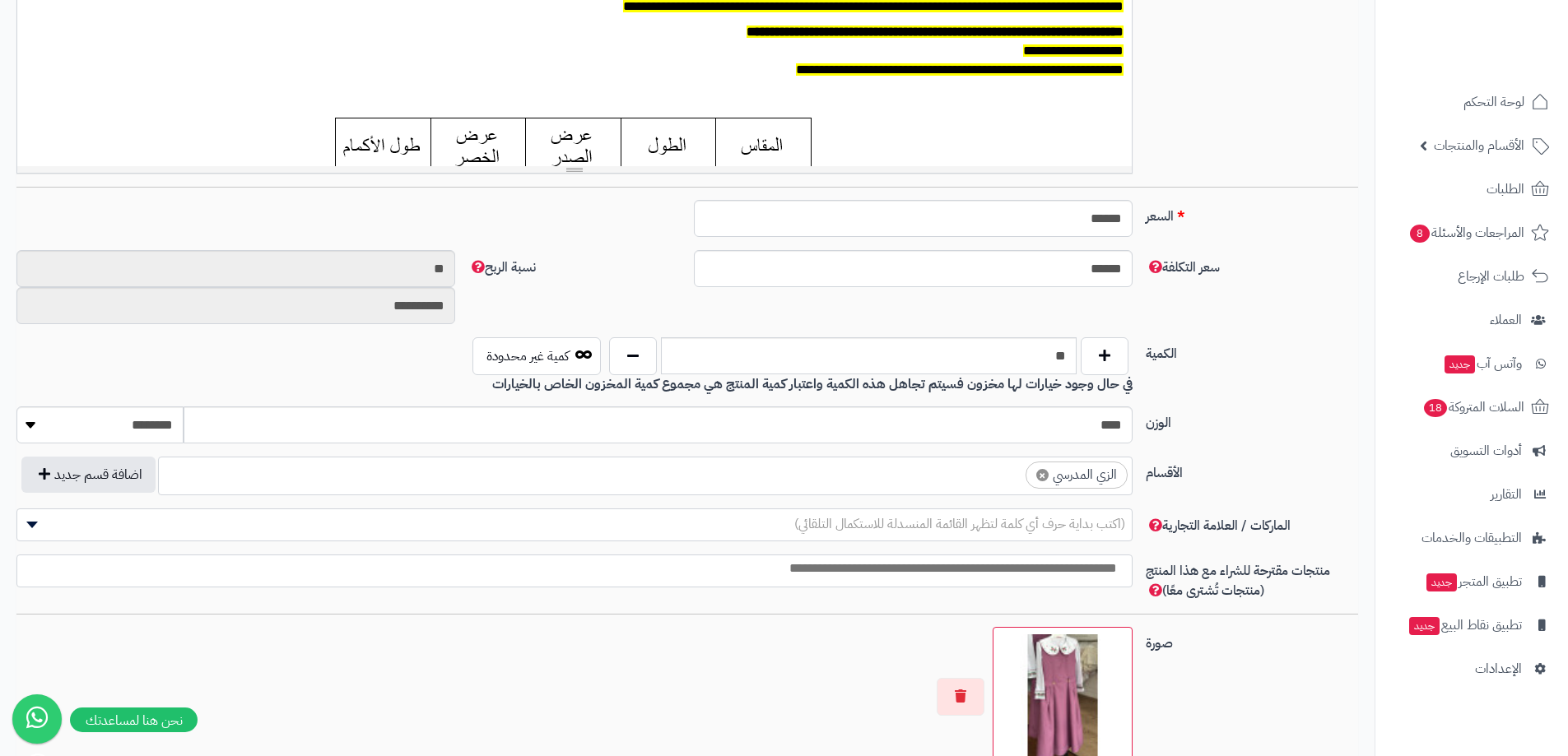
scroll to position [183, 0]
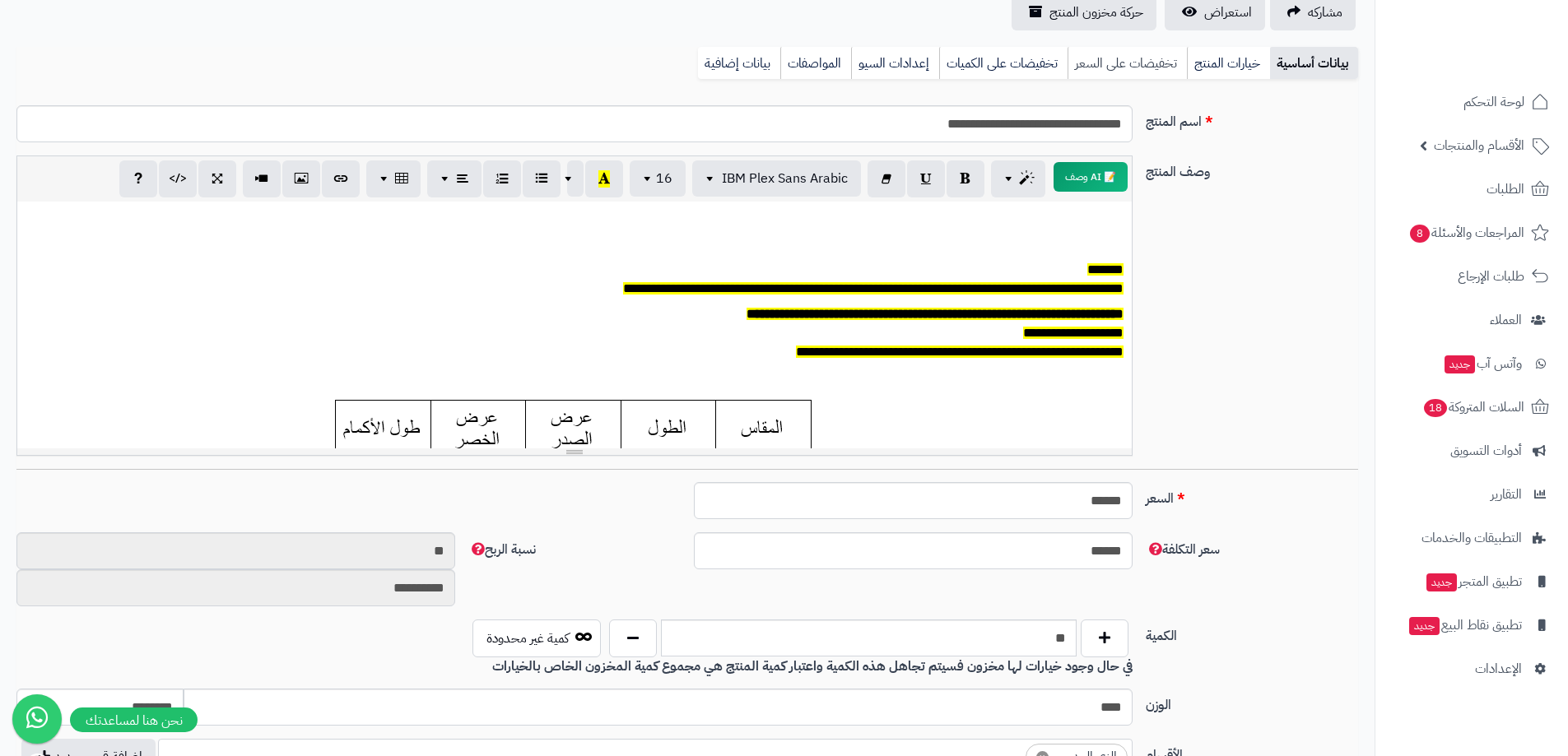
click at [1131, 65] on link "تخفيضات على السعر" at bounding box center [1127, 64] width 120 height 33
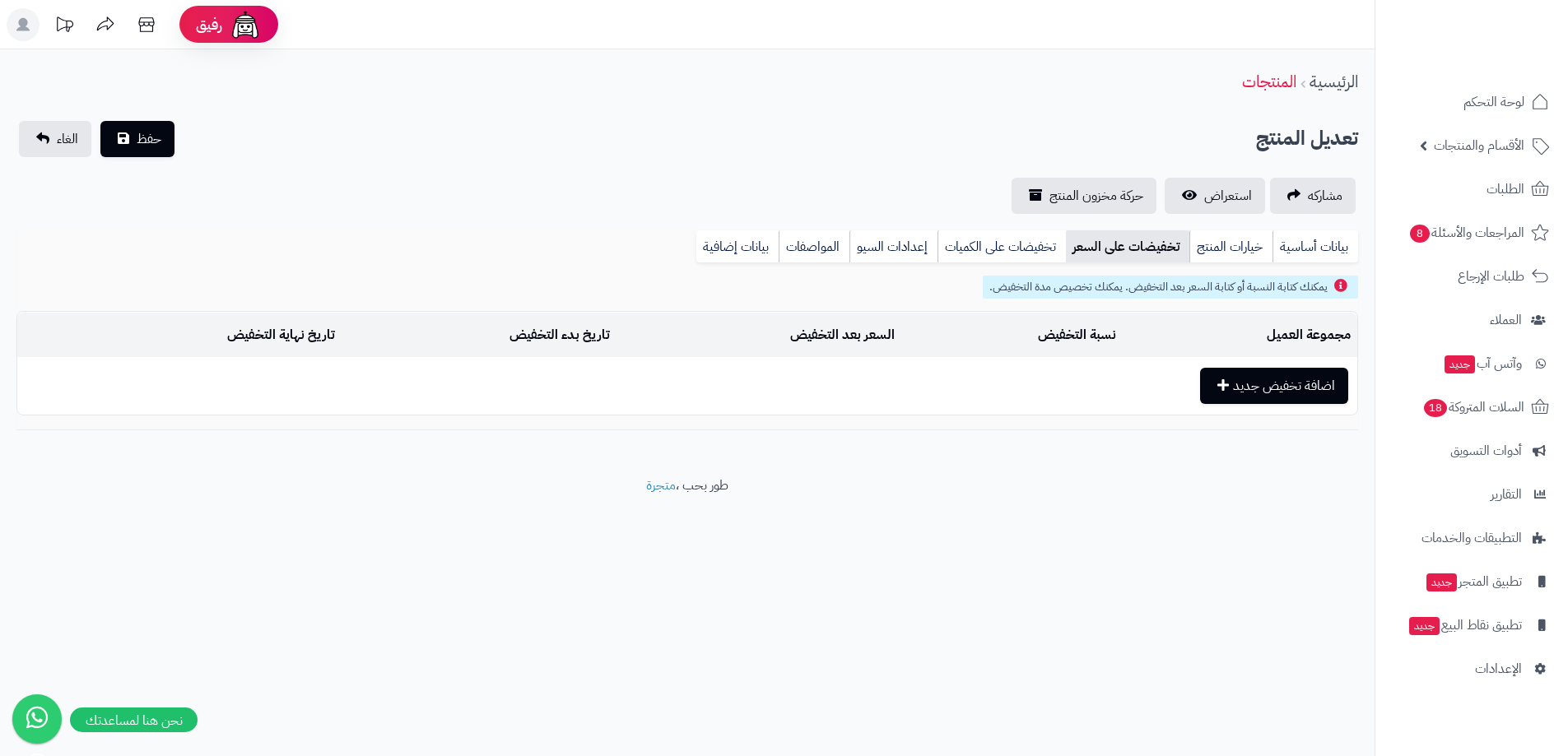
scroll to position [0, 0]
click at [1260, 257] on link "خيارات المنتج" at bounding box center [1243, 247] width 83 height 33
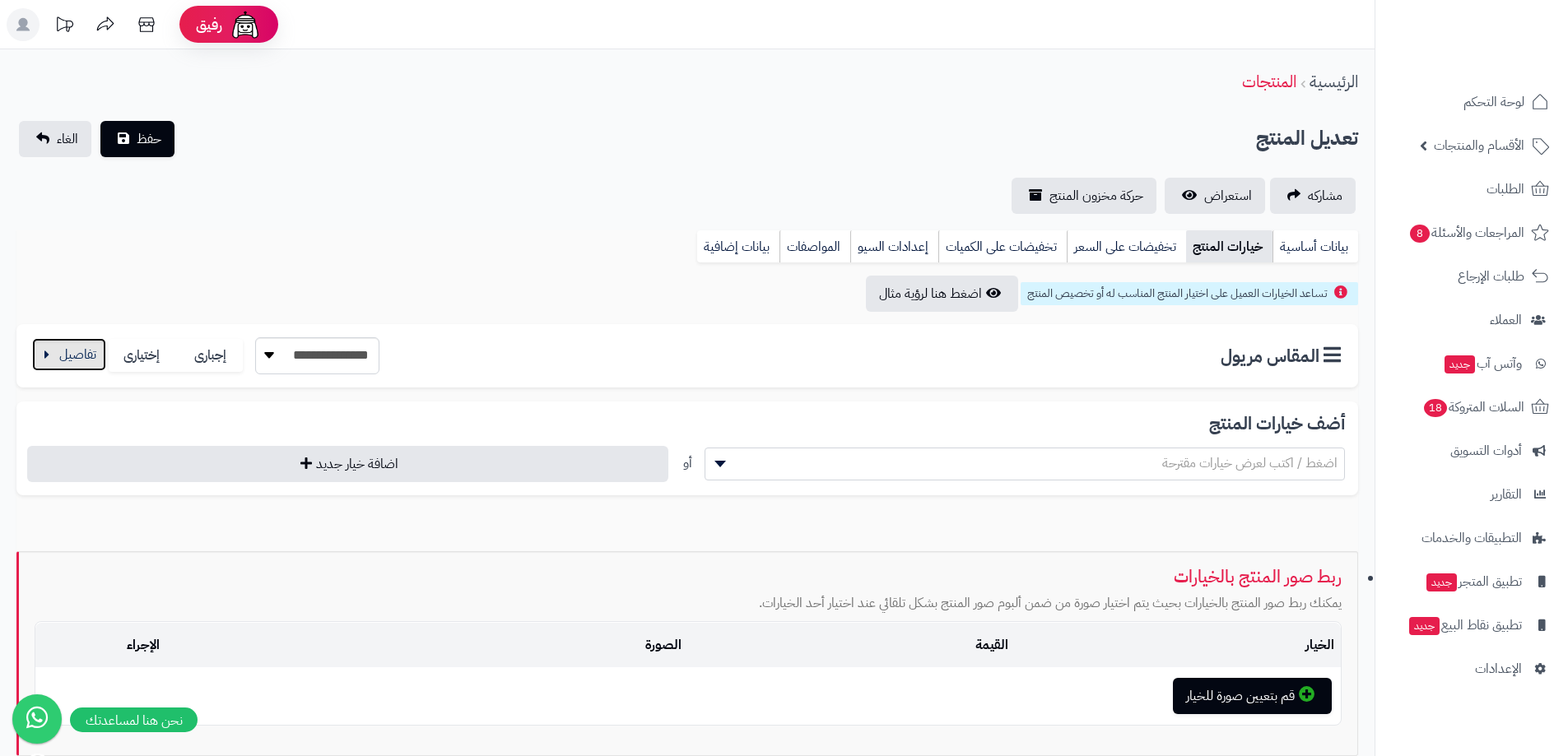
click at [78, 361] on button "button" at bounding box center [68, 355] width 74 height 33
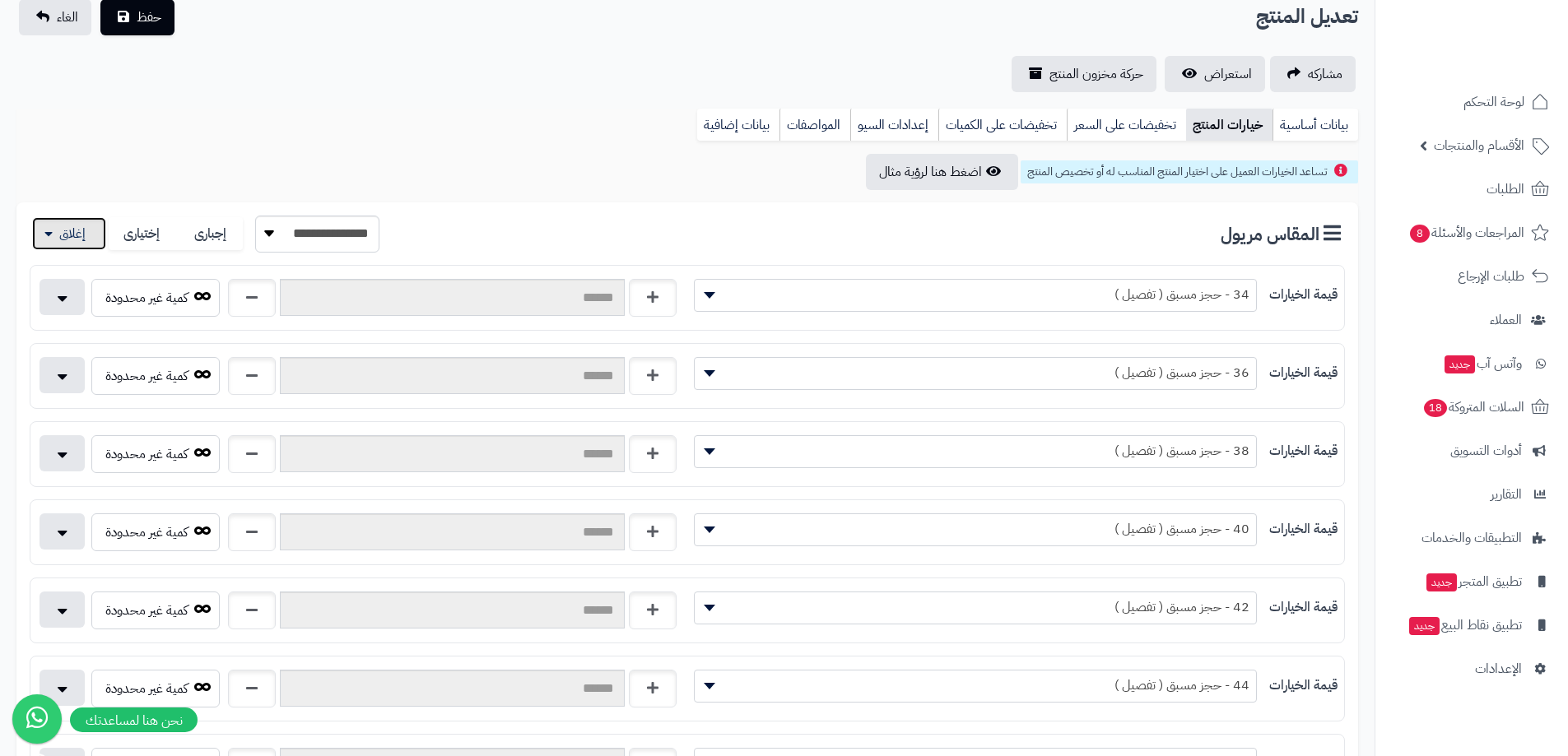
scroll to position [247, 0]
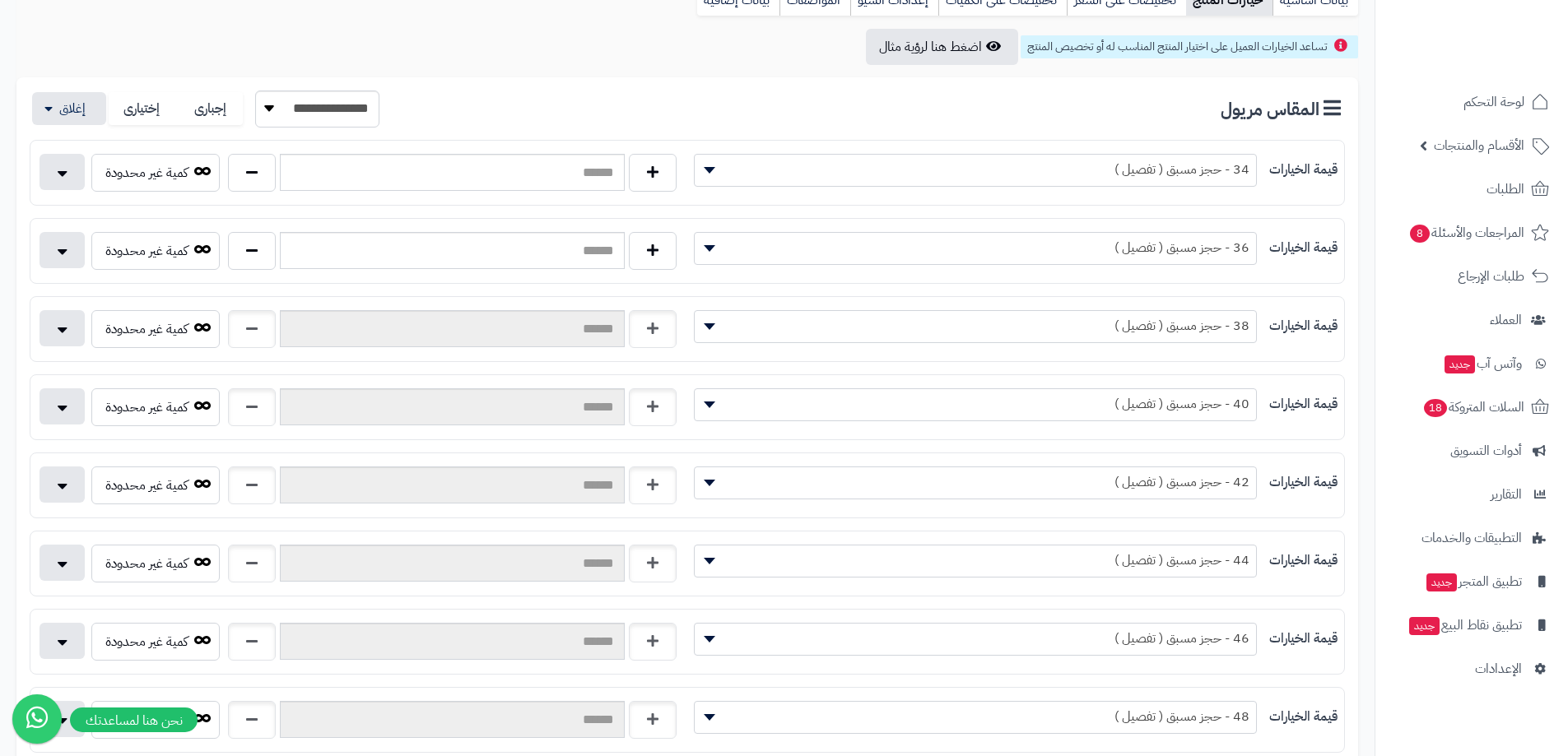
click at [169, 303] on div "**********" at bounding box center [688, 329] width 1315 height 66
click at [183, 429] on div "كمية غير محدودة" at bounding box center [359, 411] width 657 height 44
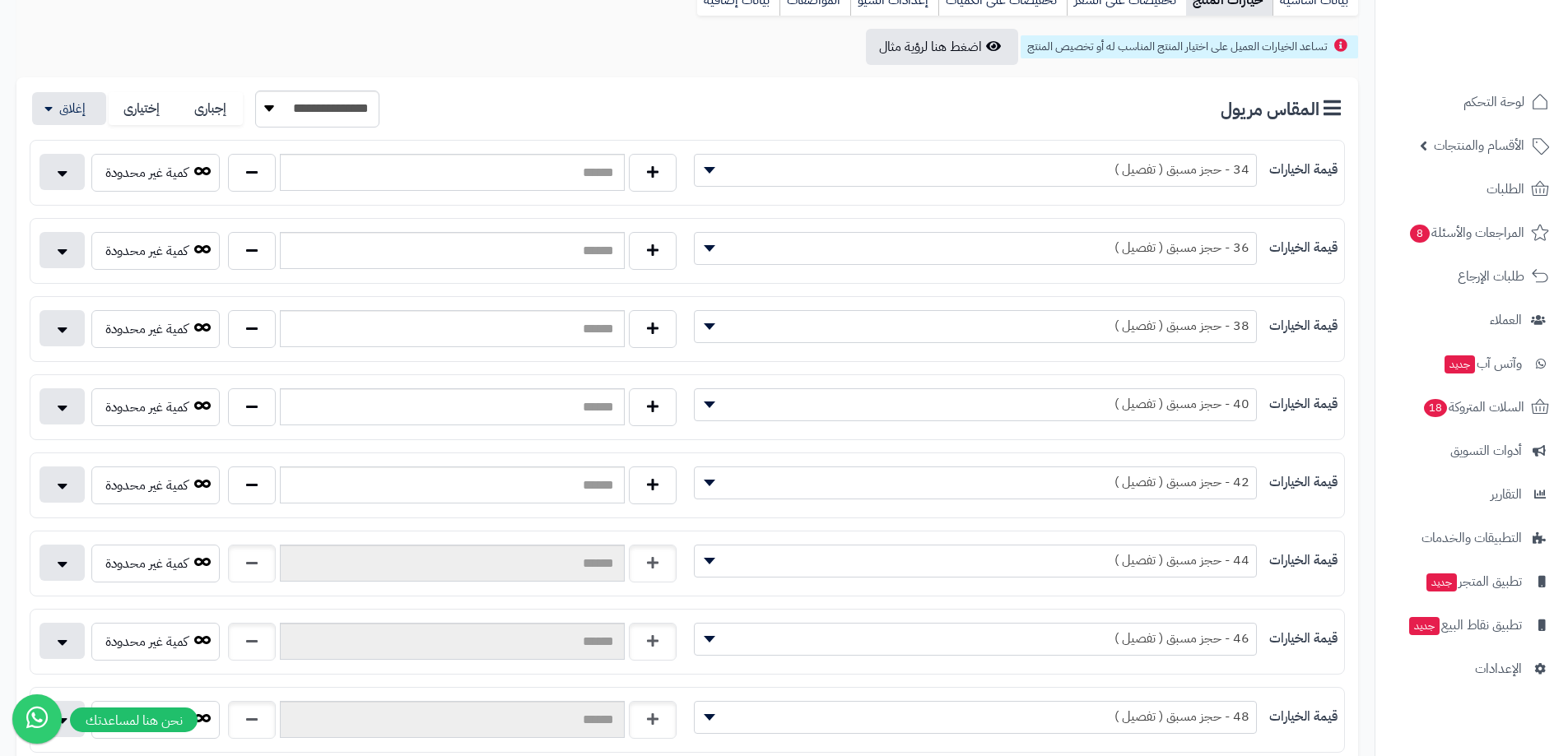
click at [176, 583] on div "كمية غير محدودة" at bounding box center [359, 567] width 657 height 44
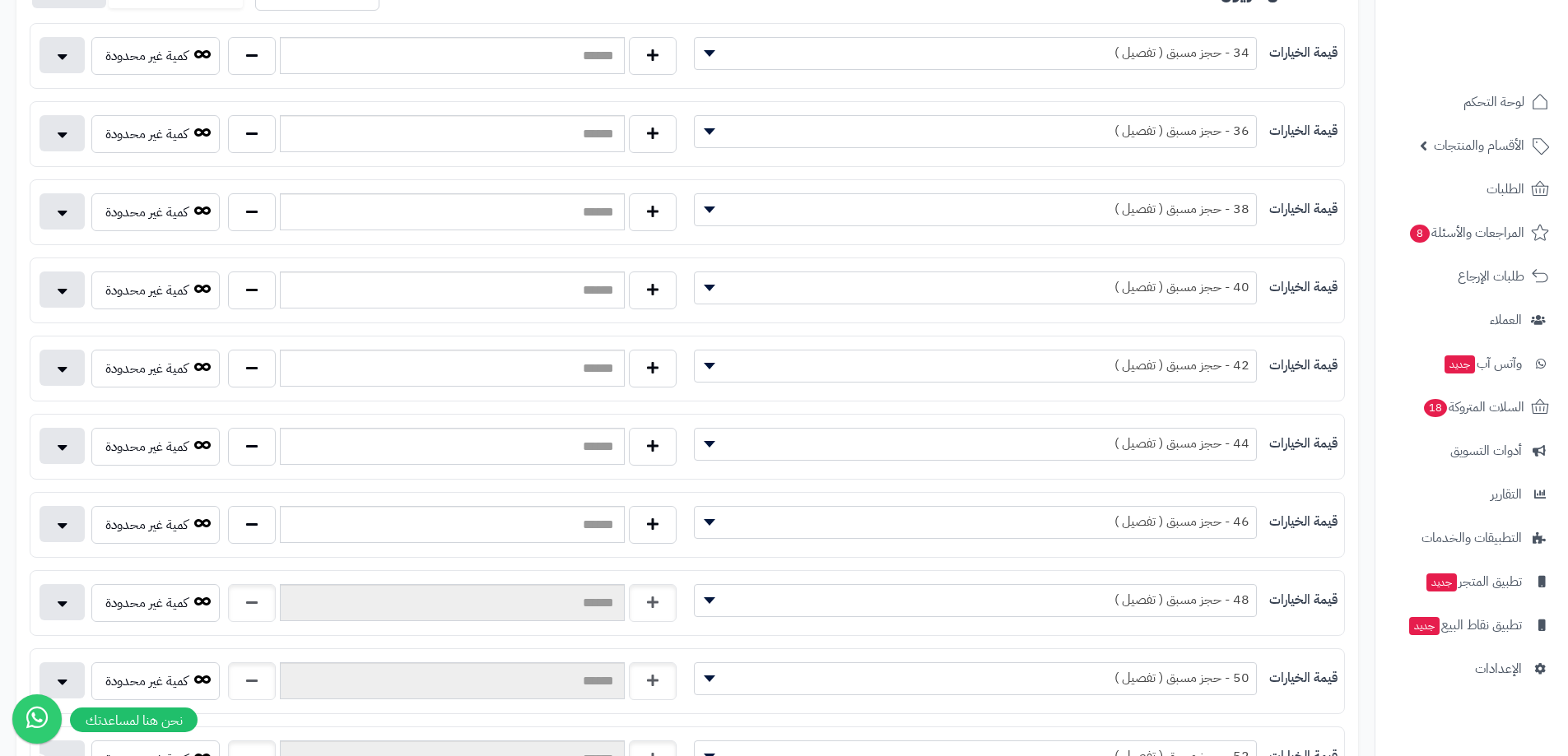
scroll to position [494, 0]
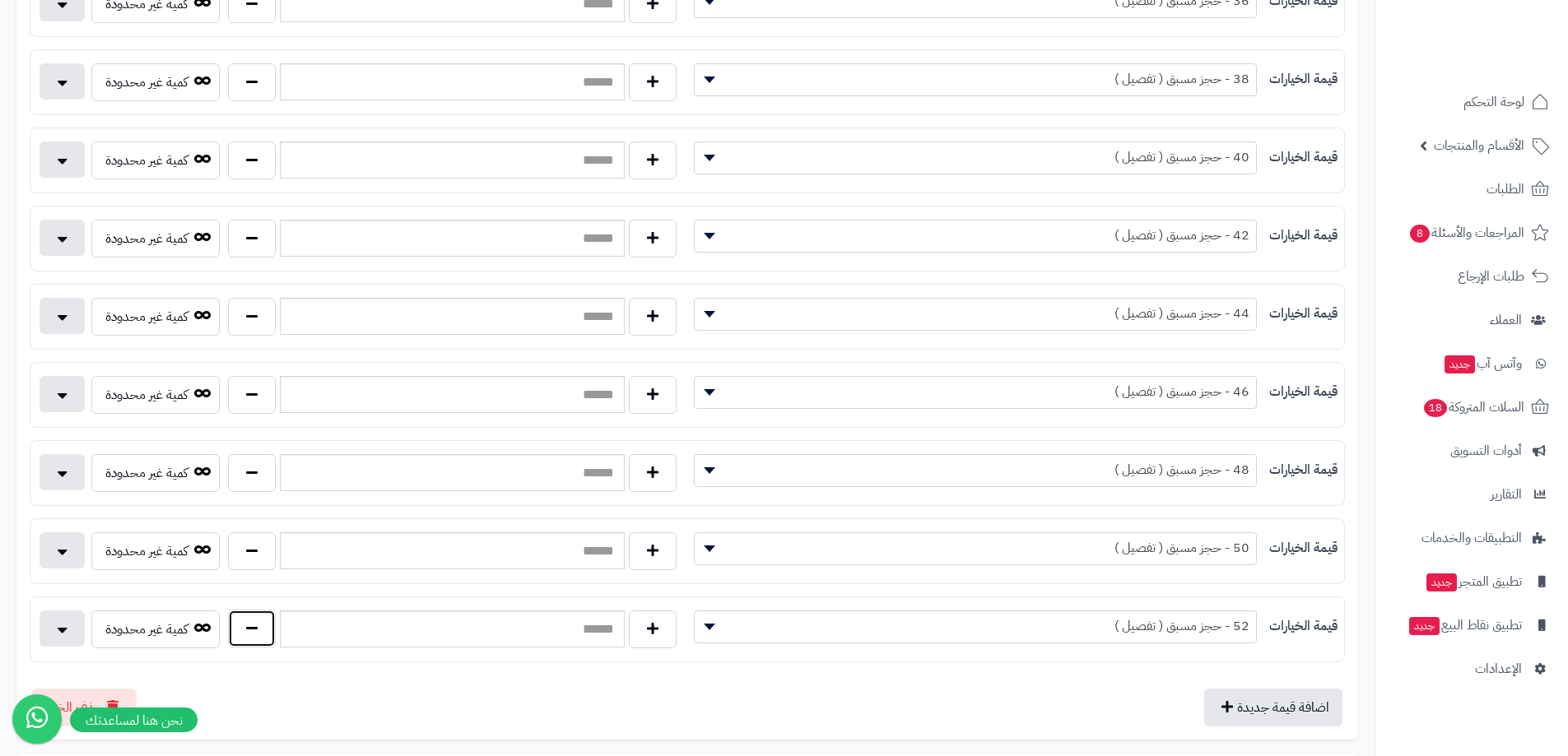
drag, startPoint x: 239, startPoint y: 621, endPoint x: 257, endPoint y: 553, distance: 70.3
click at [239, 620] on button "button" at bounding box center [251, 628] width 47 height 38
type input "*"
drag, startPoint x: 257, startPoint y: 547, endPoint x: 257, endPoint y: 530, distance: 17.0
click at [257, 541] on button "button" at bounding box center [251, 551] width 47 height 38
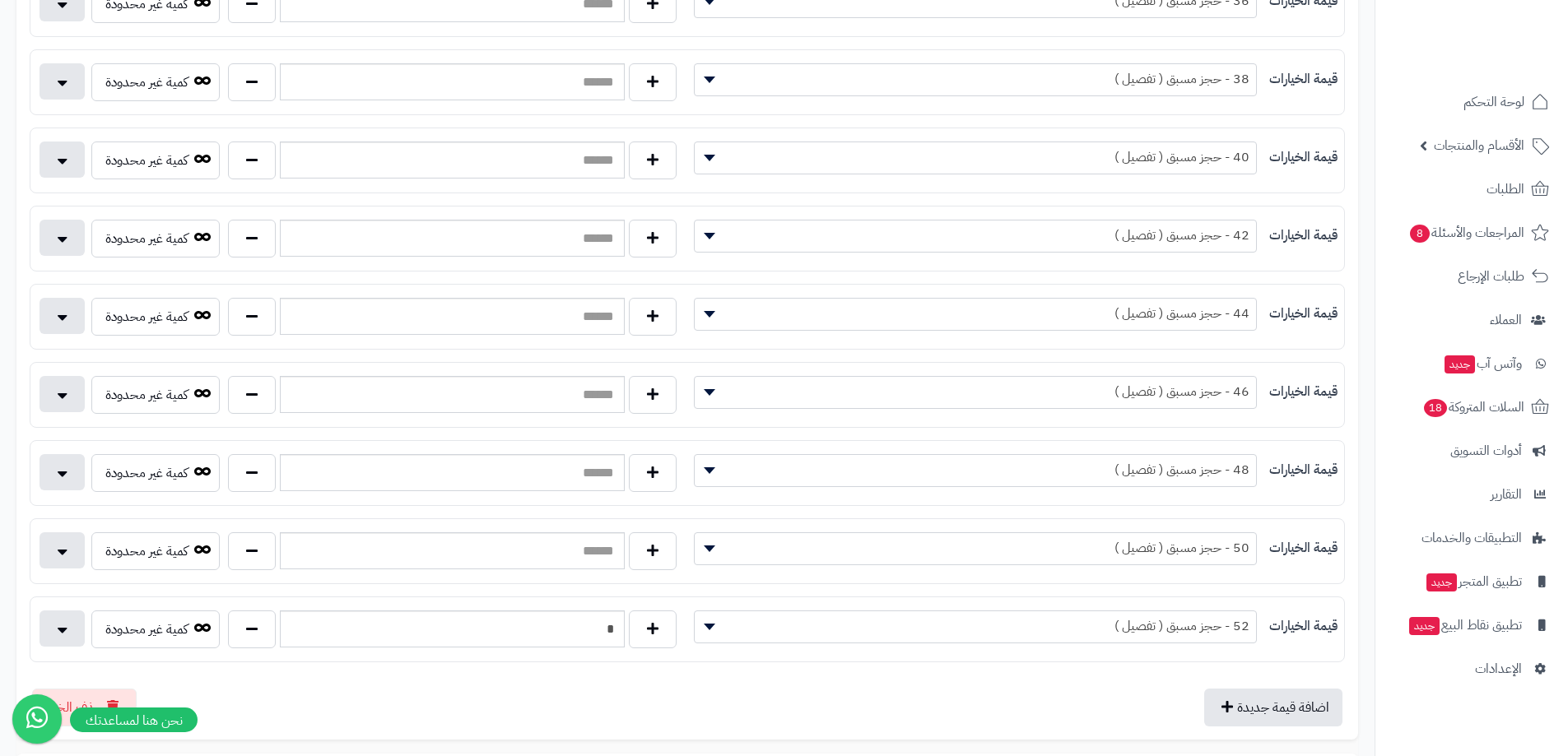
type input "*"
drag, startPoint x: 244, startPoint y: 463, endPoint x: 246, endPoint y: 418, distance: 45.0
click at [244, 459] on button "button" at bounding box center [251, 472] width 47 height 38
type input "*"
click at [248, 390] on button "button" at bounding box center [251, 393] width 47 height 38
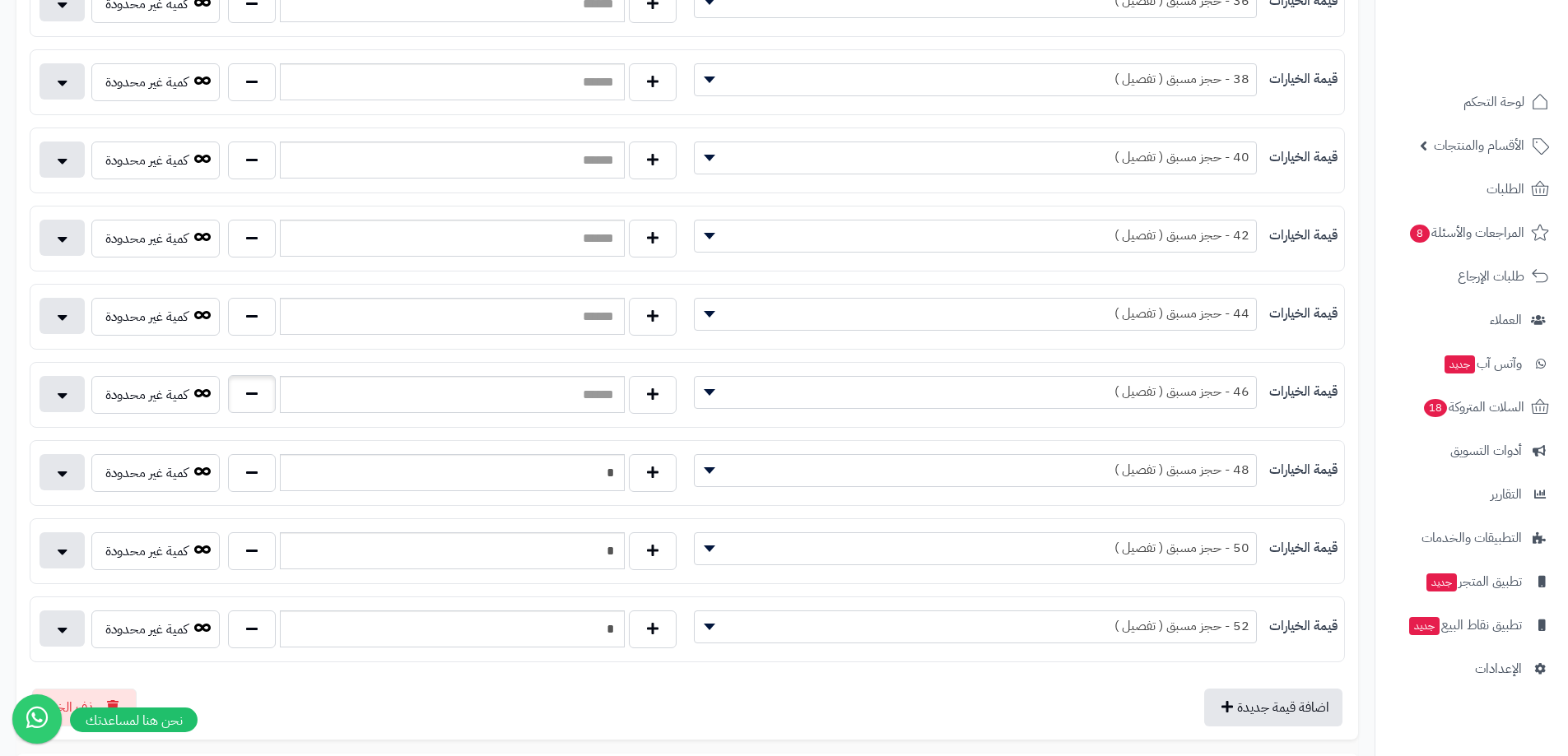
type input "*"
drag, startPoint x: 246, startPoint y: 326, endPoint x: 264, endPoint y: 280, distance: 49.4
click at [247, 323] on button "button" at bounding box center [251, 316] width 47 height 38
type input "*"
click at [261, 246] on button "button" at bounding box center [251, 237] width 47 height 38
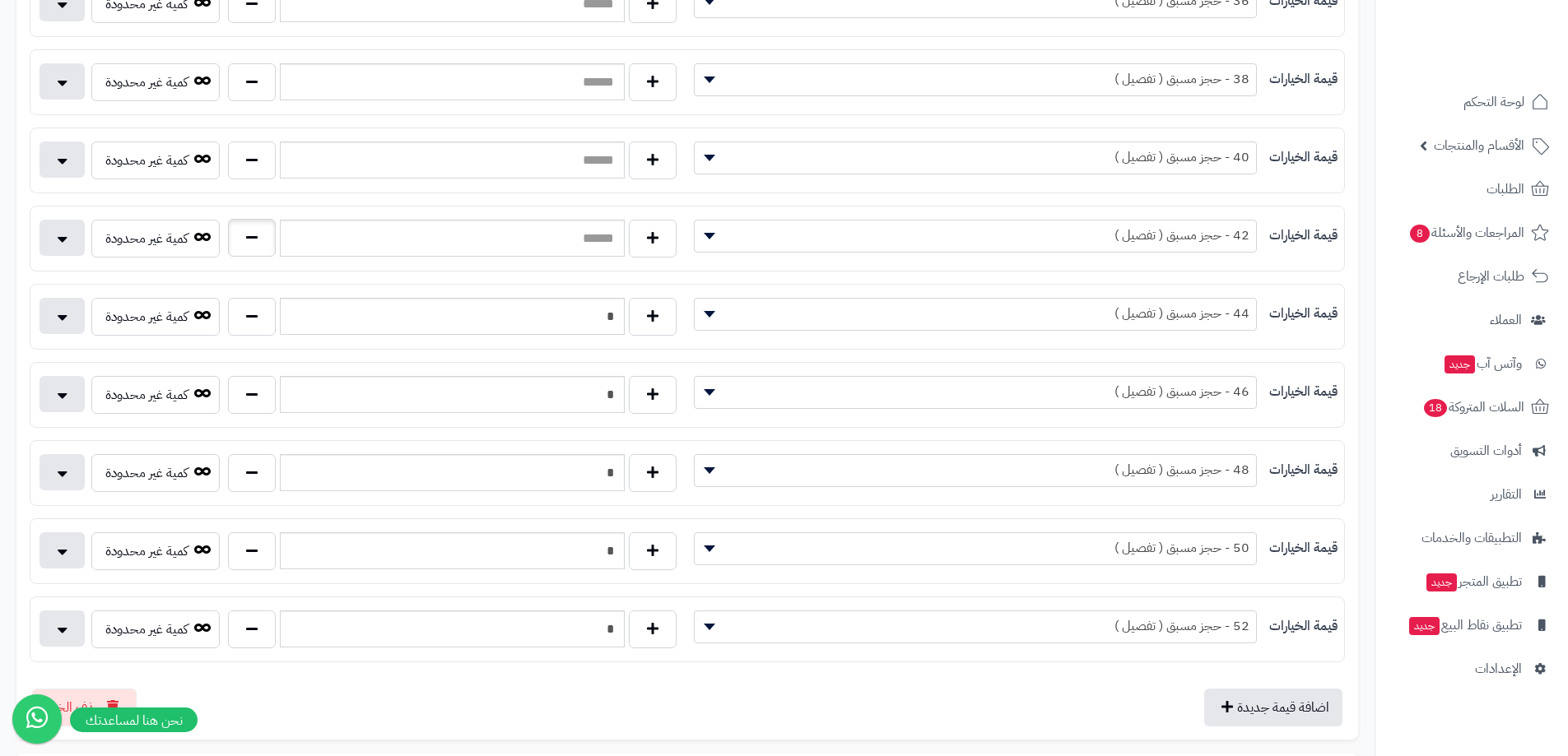
type input "*"
click at [254, 160] on button "button" at bounding box center [251, 159] width 47 height 38
type input "*"
click at [244, 86] on button "button" at bounding box center [251, 81] width 47 height 38
type input "*"
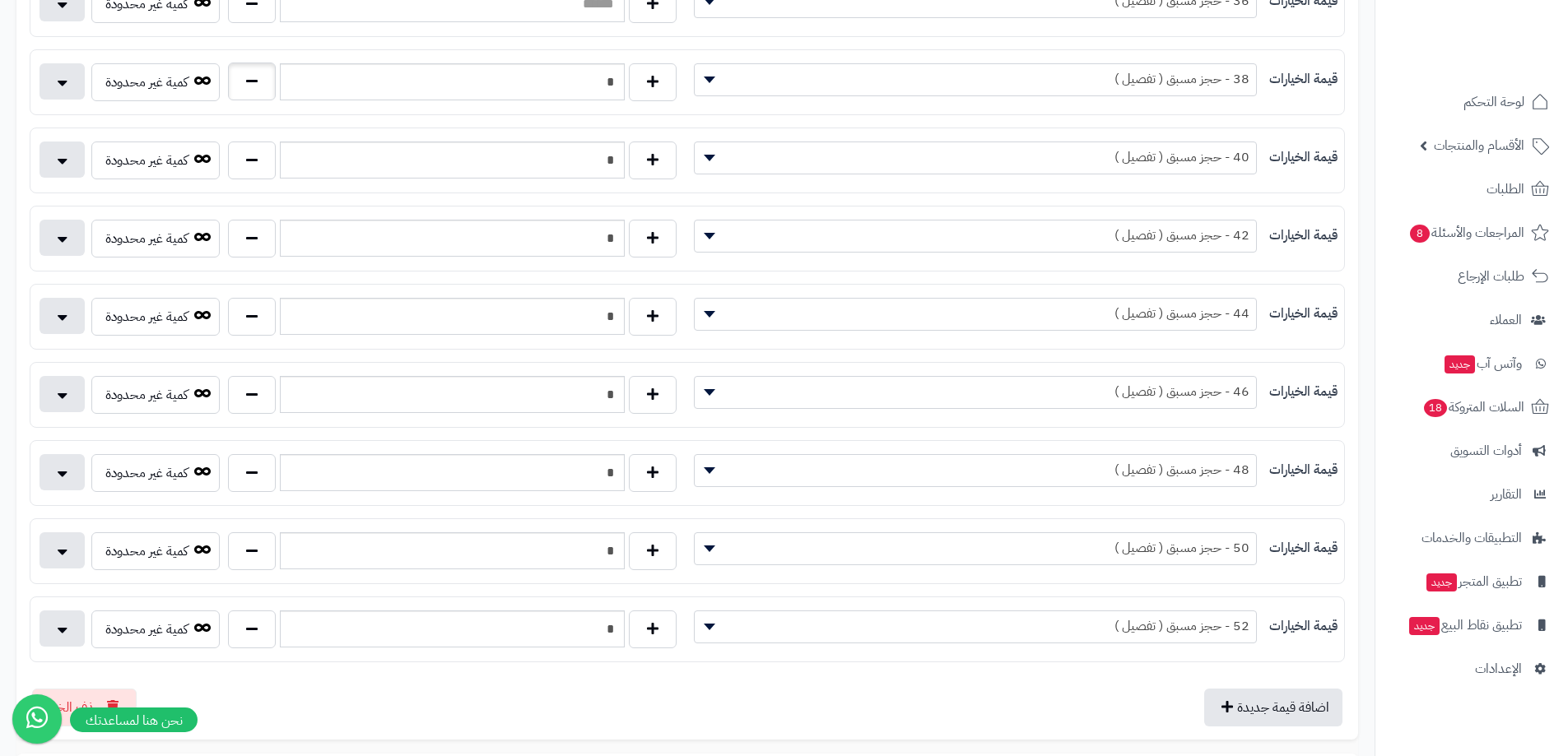
scroll to position [329, 0]
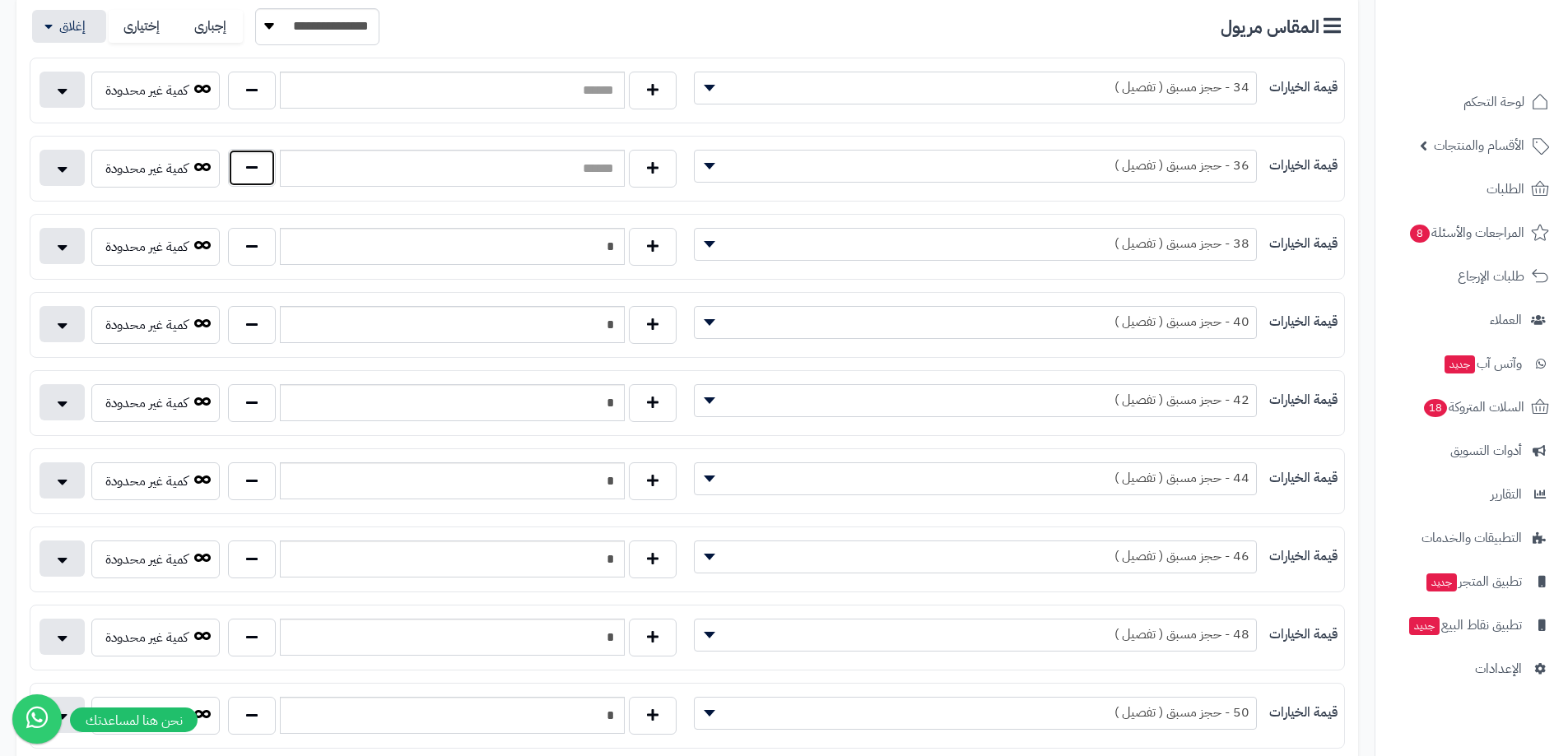
drag, startPoint x: 262, startPoint y: 170, endPoint x: 235, endPoint y: 96, distance: 78.8
click at [260, 166] on button "button" at bounding box center [251, 168] width 47 height 38
type input "*"
click at [234, 76] on button "button" at bounding box center [251, 89] width 47 height 38
type input "*"
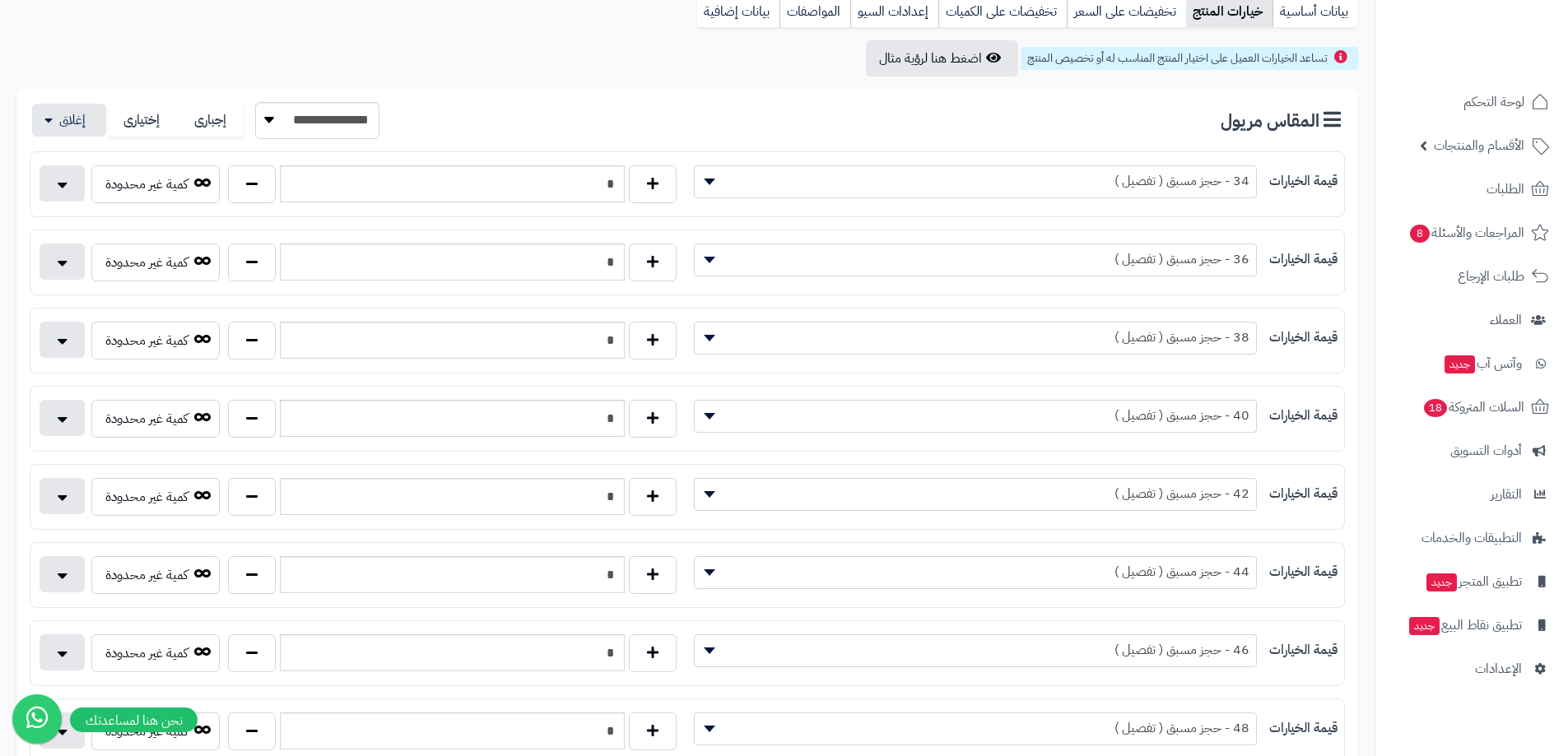
scroll to position [82, 0]
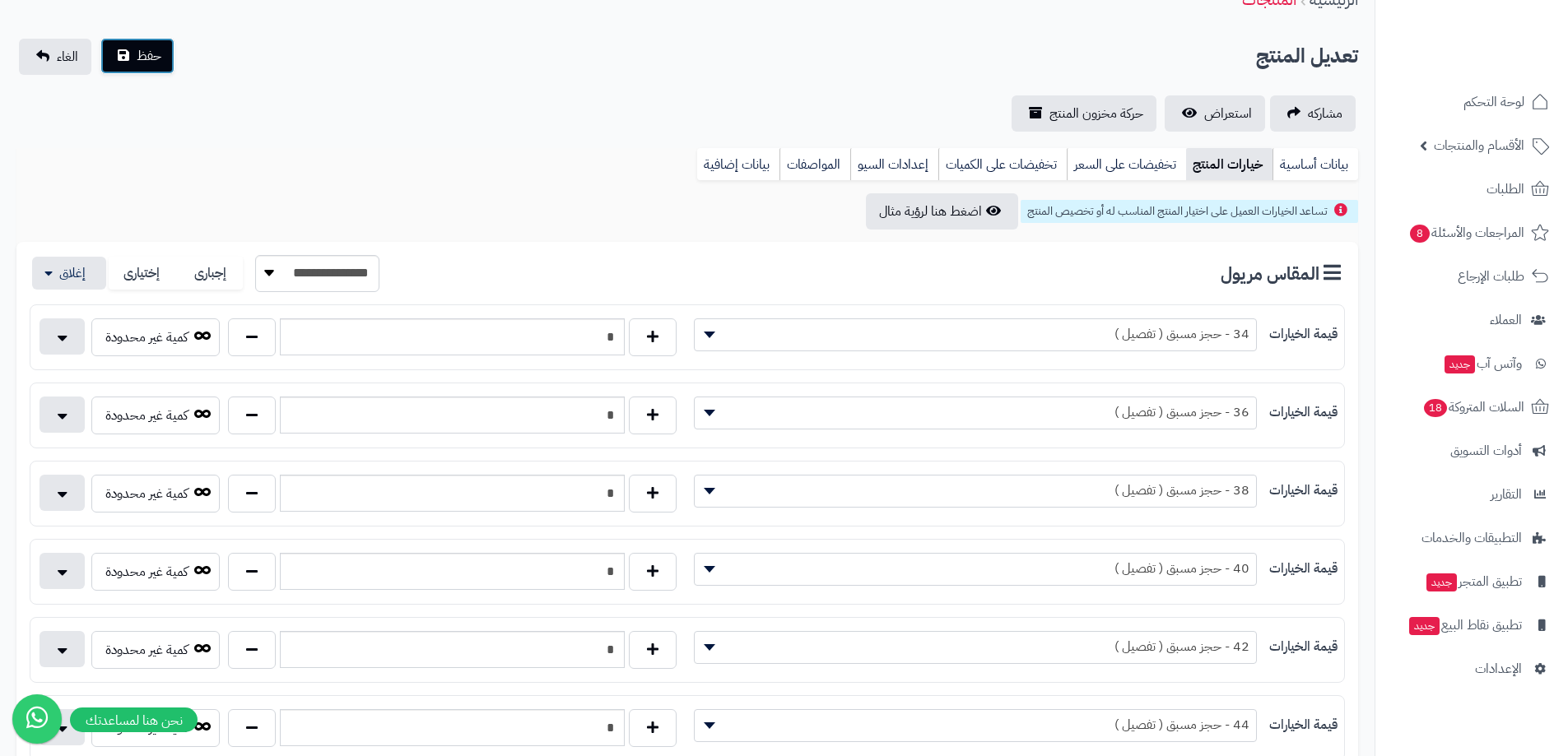
click at [146, 40] on button "حفظ" at bounding box center [137, 56] width 74 height 37
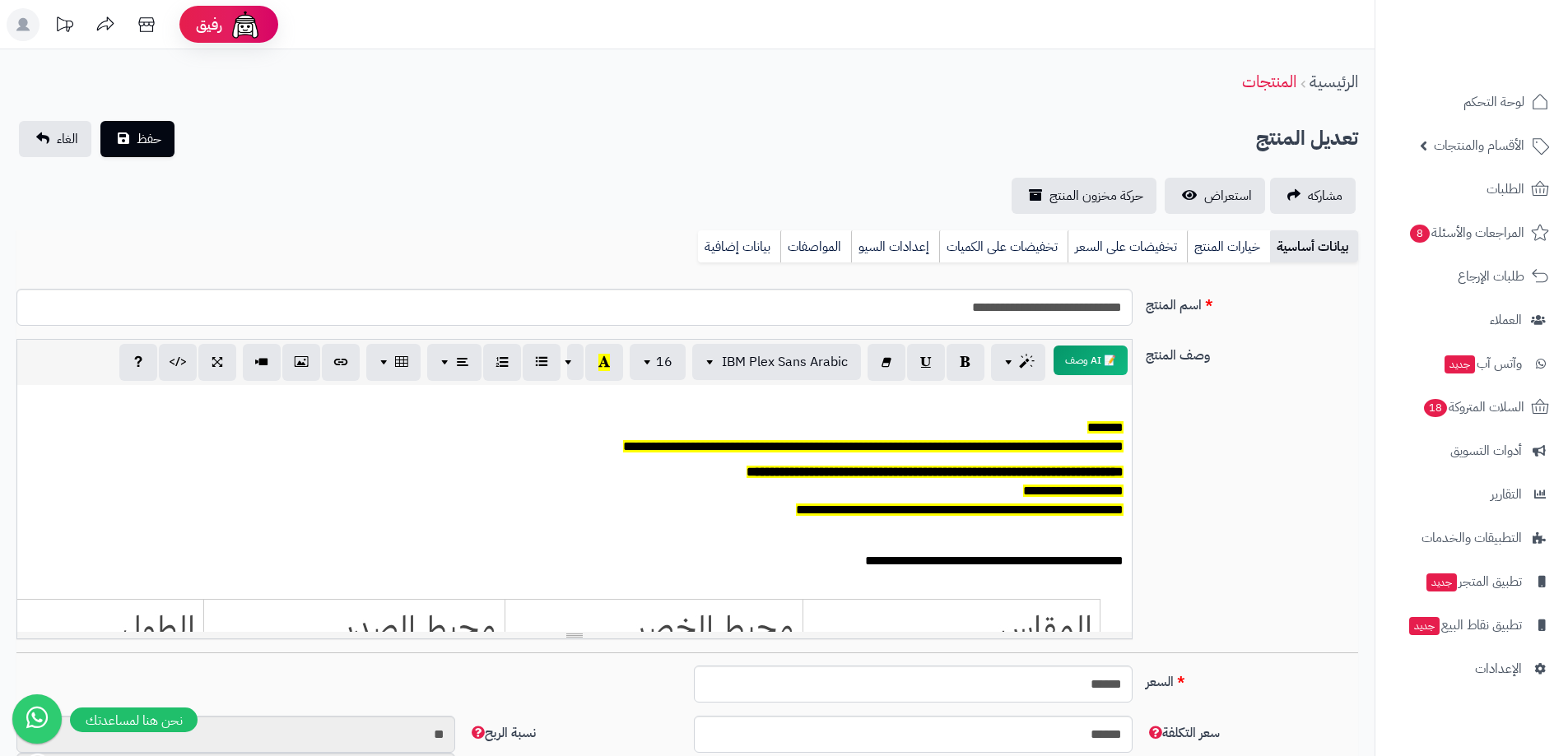
scroll to position [122, 0]
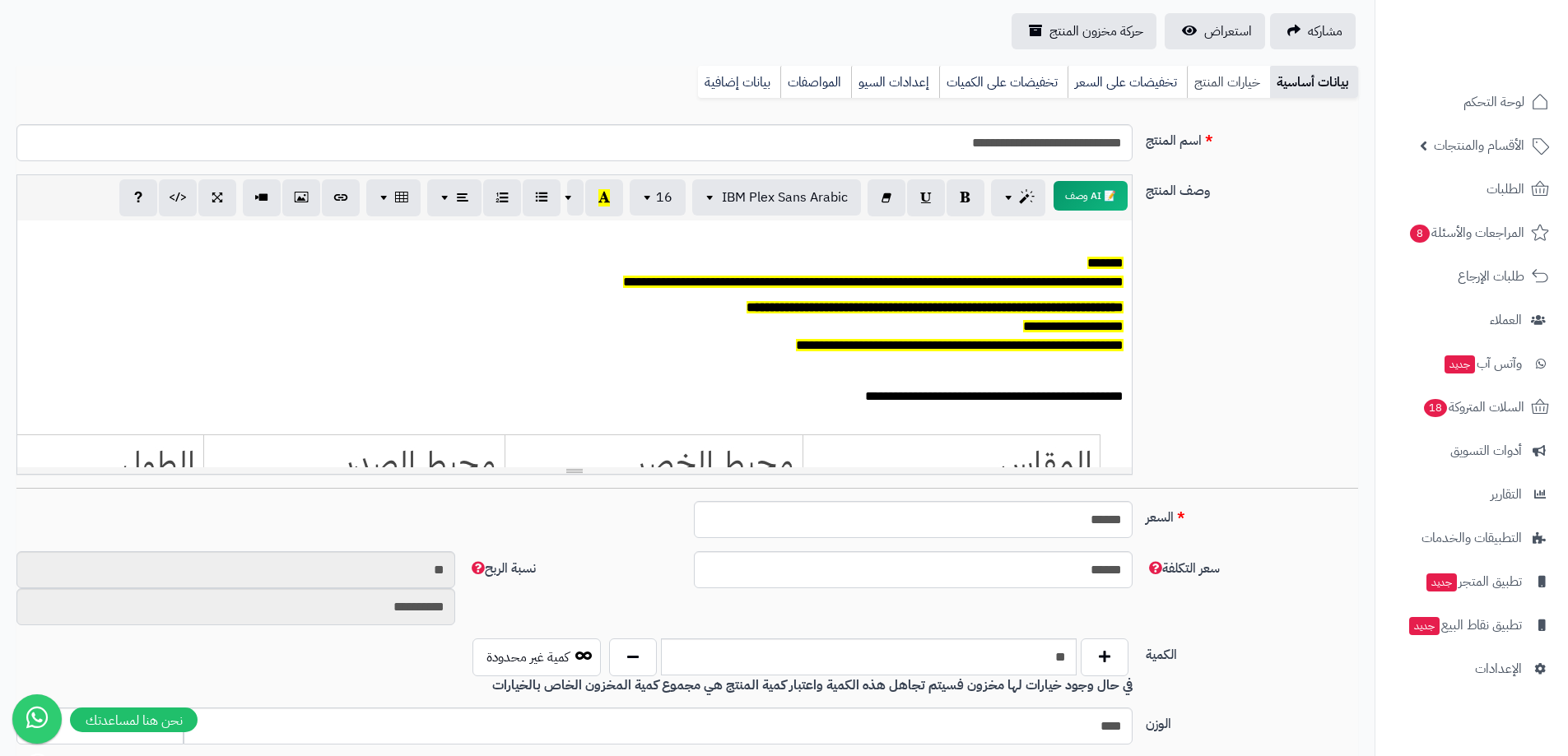
click at [1229, 86] on link "خيارات المنتج" at bounding box center [1229, 82] width 83 height 33
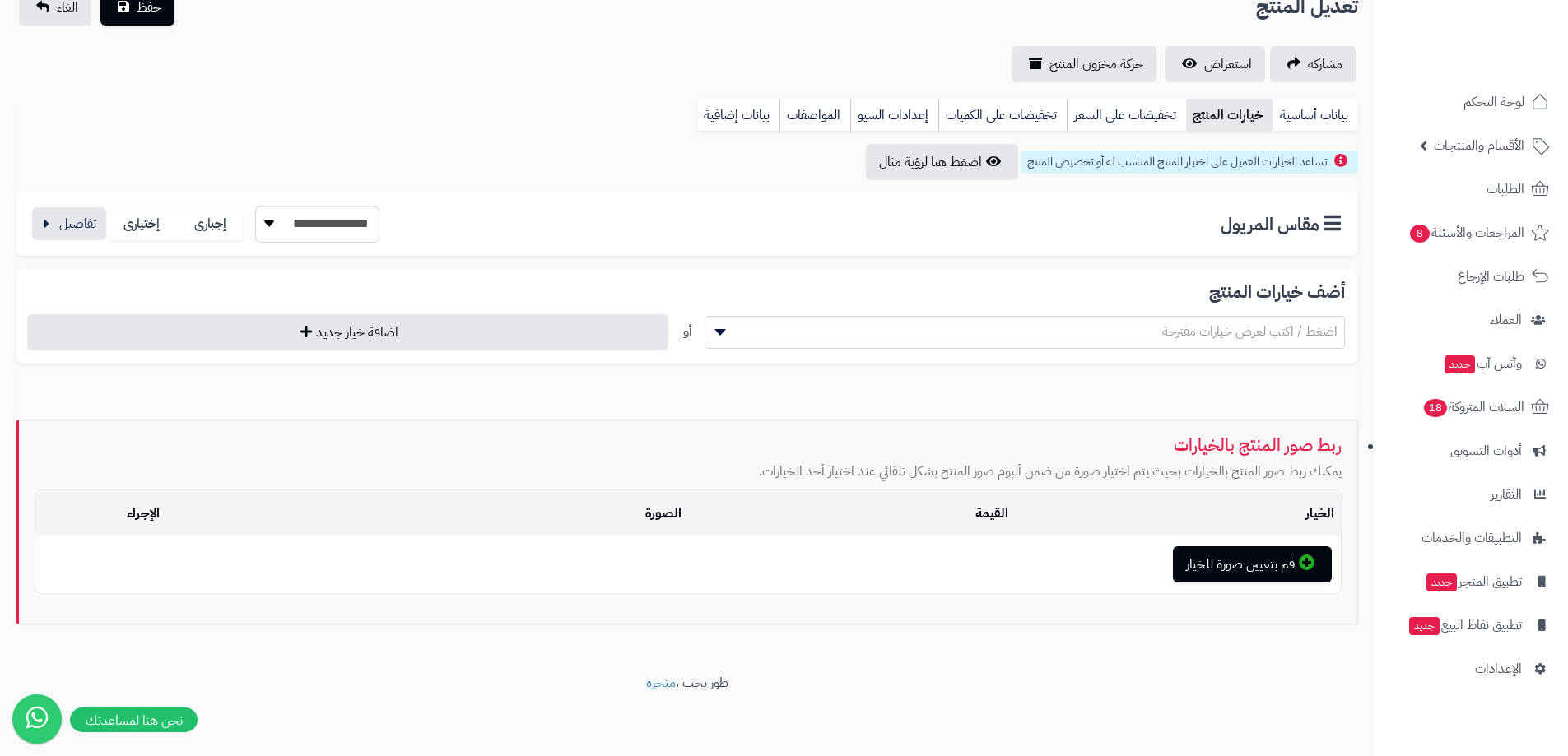
scroll to position [132, 0]
click at [74, 224] on button "button" at bounding box center [68, 223] width 74 height 33
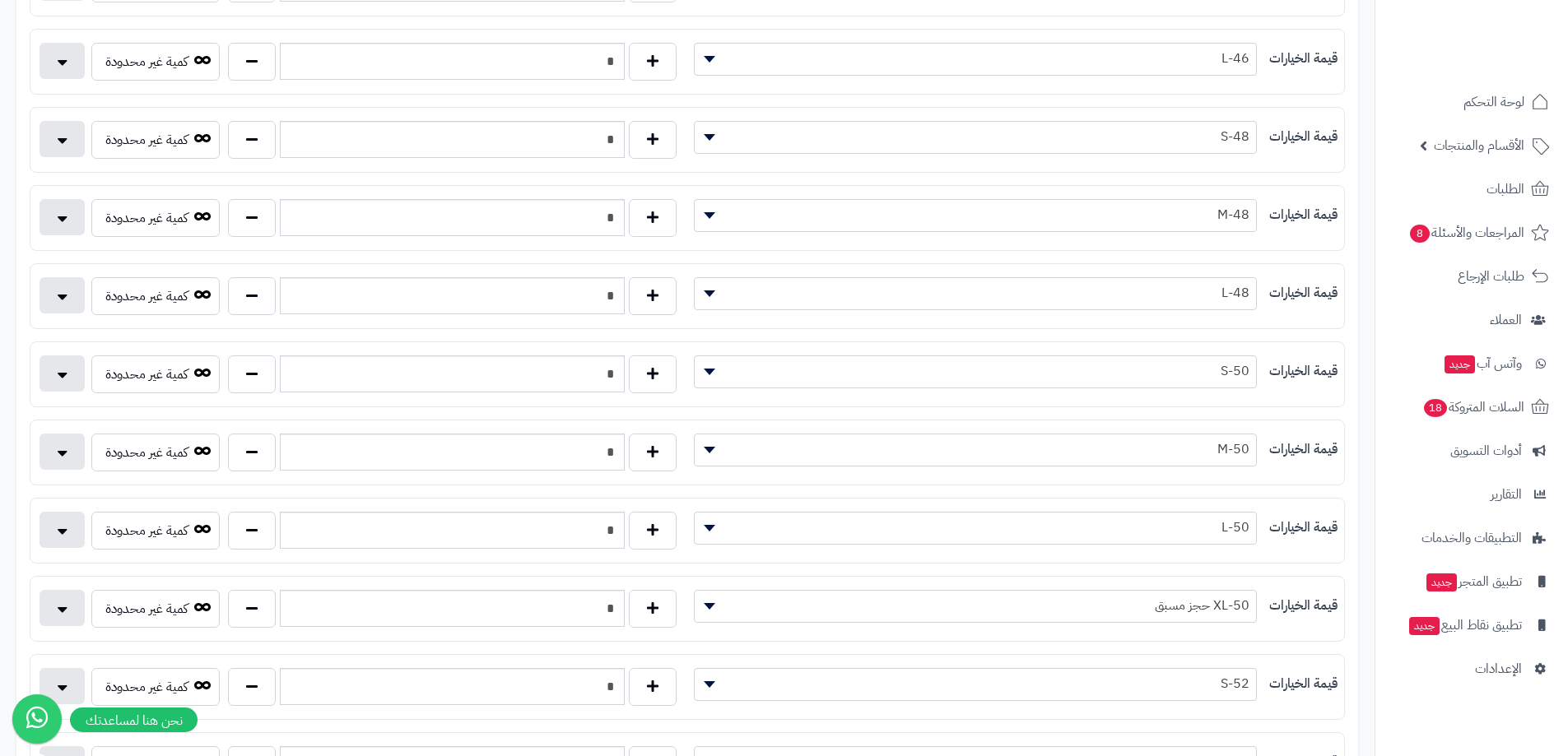
scroll to position [543, 0]
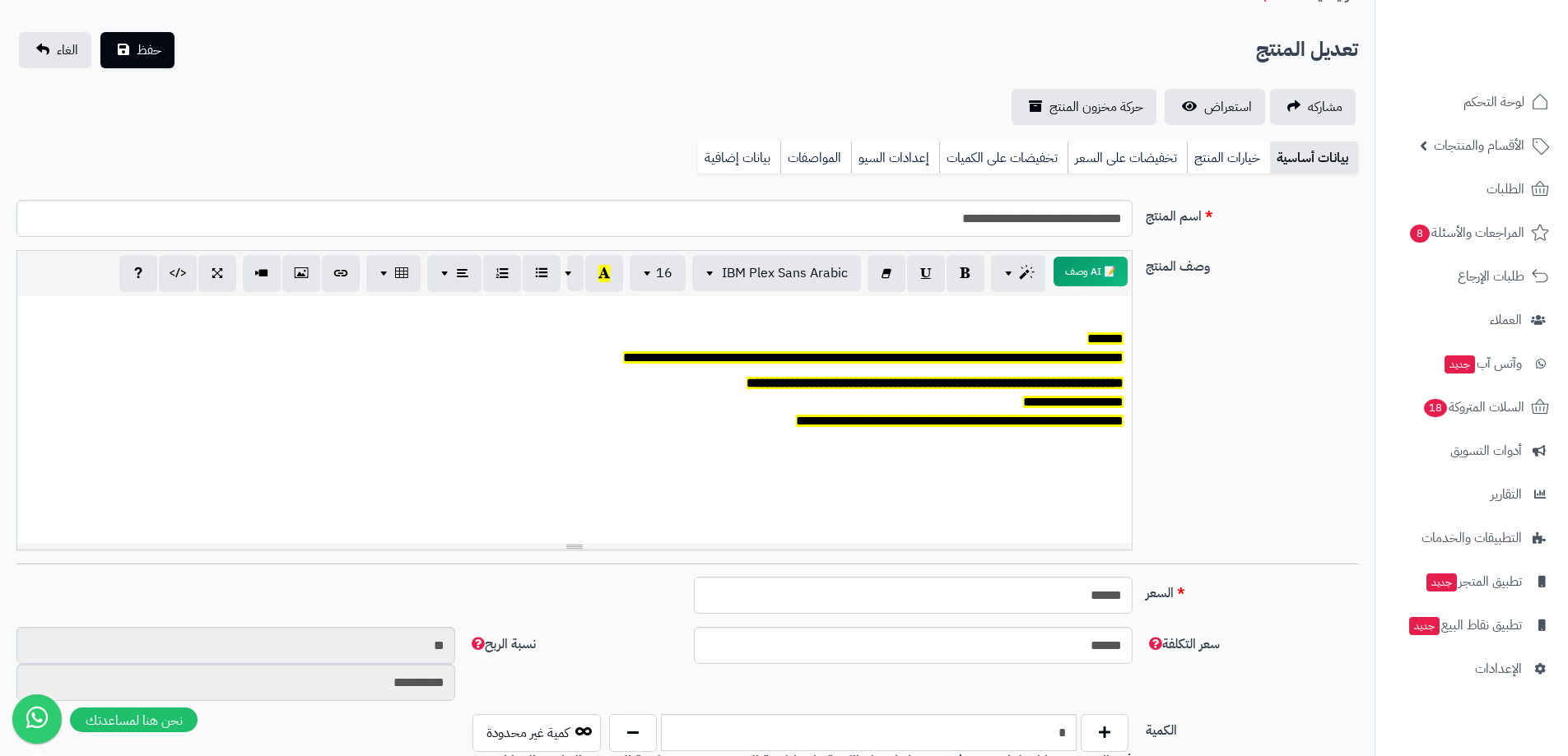
scroll to position [82, 0]
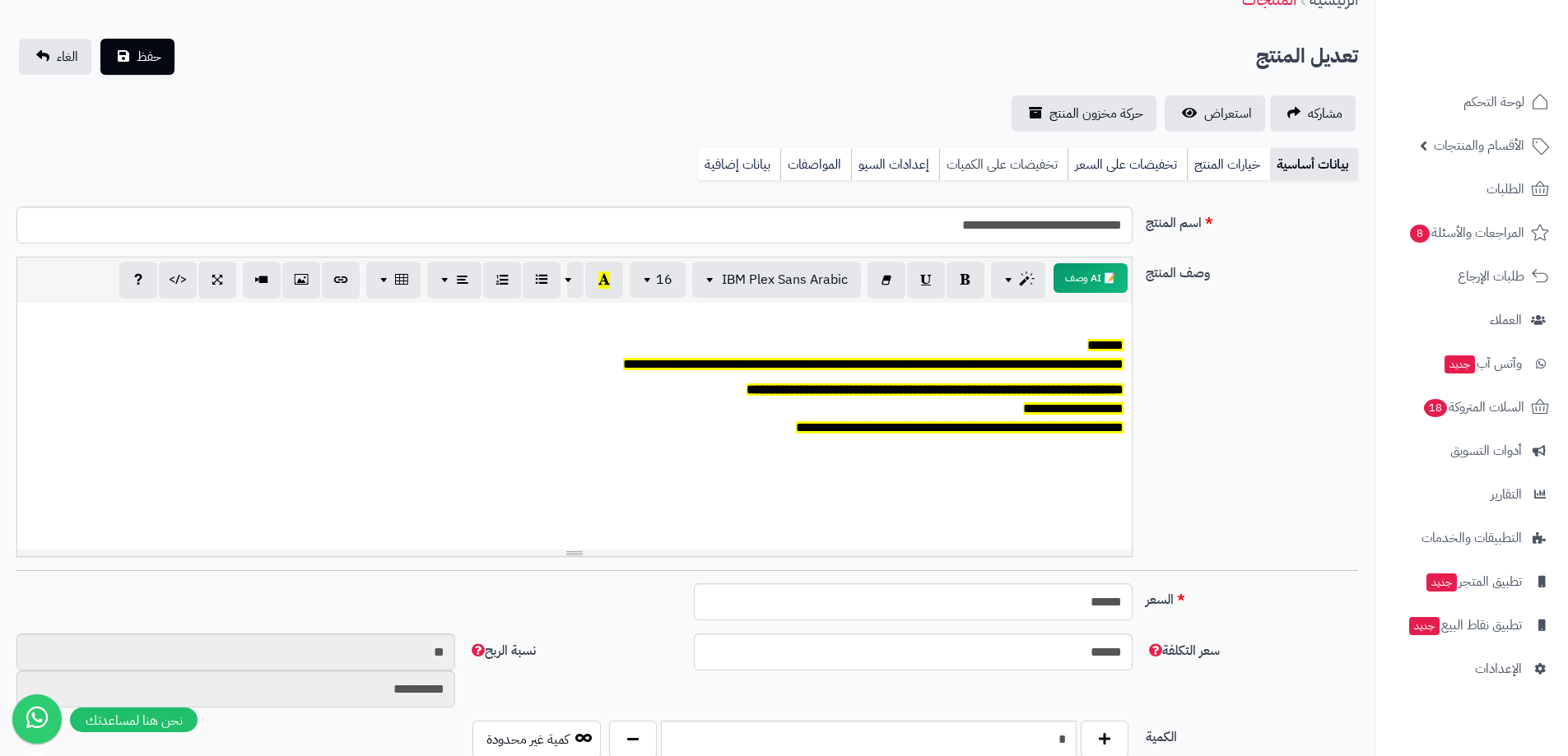
drag, startPoint x: 1232, startPoint y: 171, endPoint x: 1024, endPoint y: 176, distance: 208.1
click at [1230, 167] on link "خيارات المنتج" at bounding box center [1229, 165] width 83 height 33
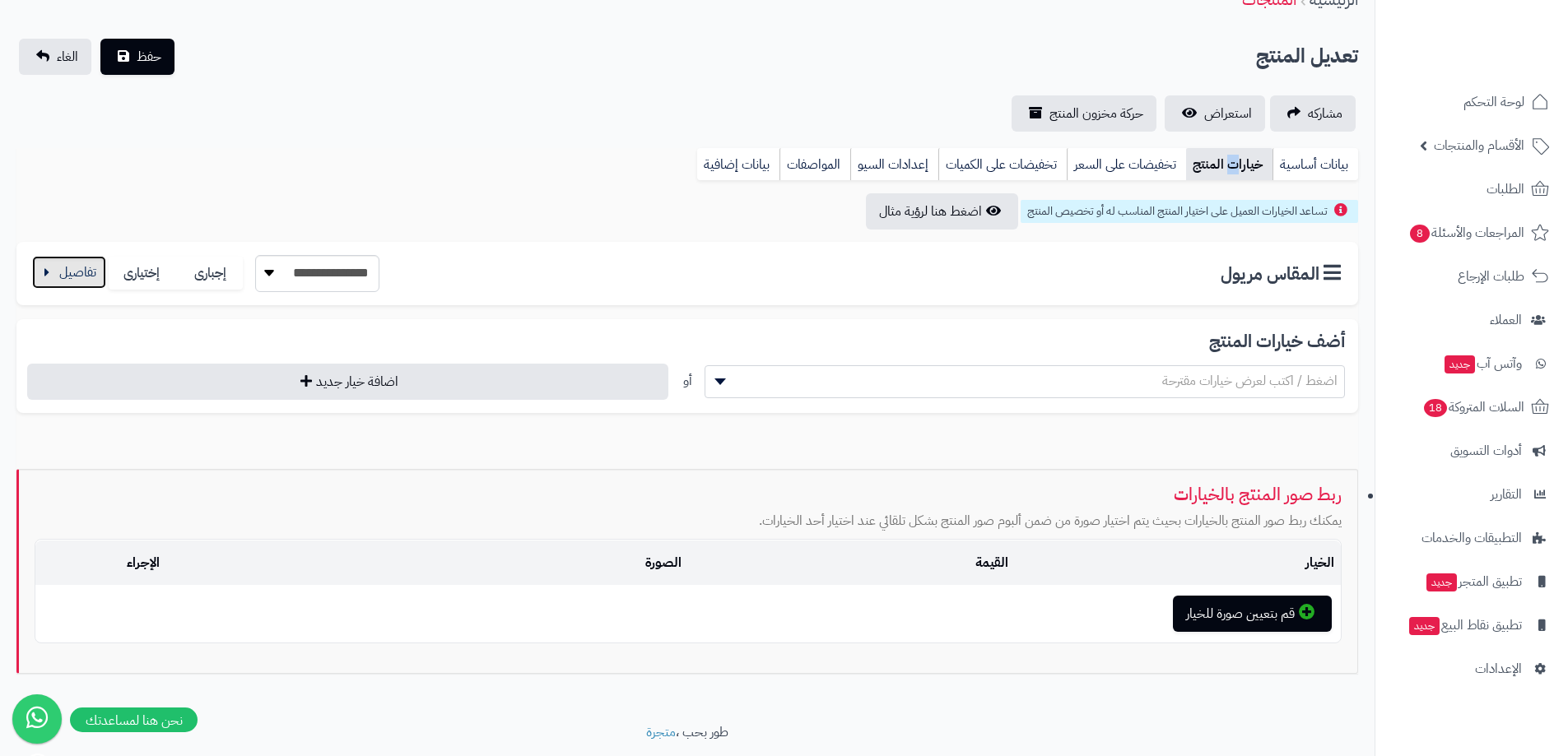
drag, startPoint x: 81, startPoint y: 268, endPoint x: 103, endPoint y: 261, distance: 23.1
click at [79, 266] on button "button" at bounding box center [68, 272] width 74 height 33
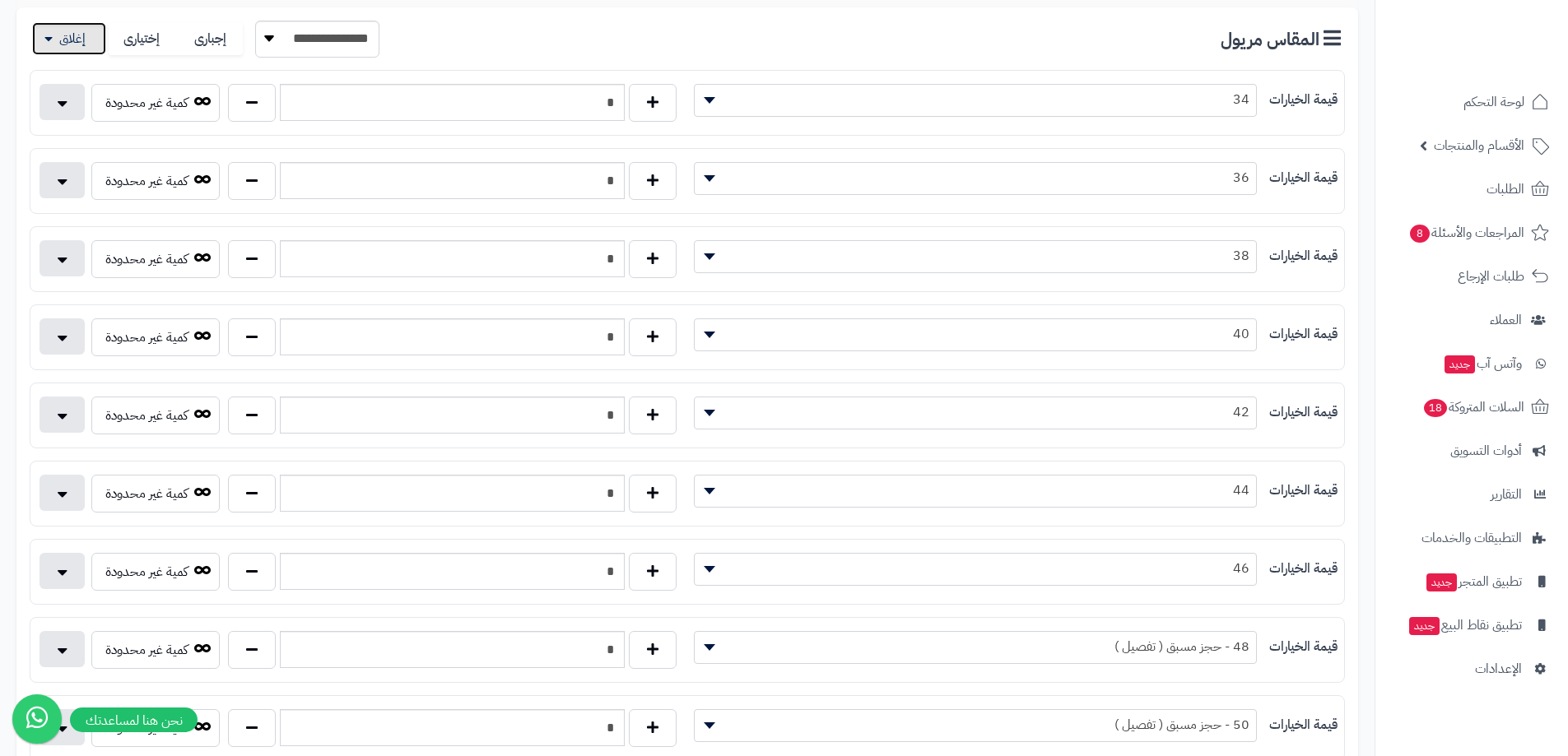
scroll to position [329, 0]
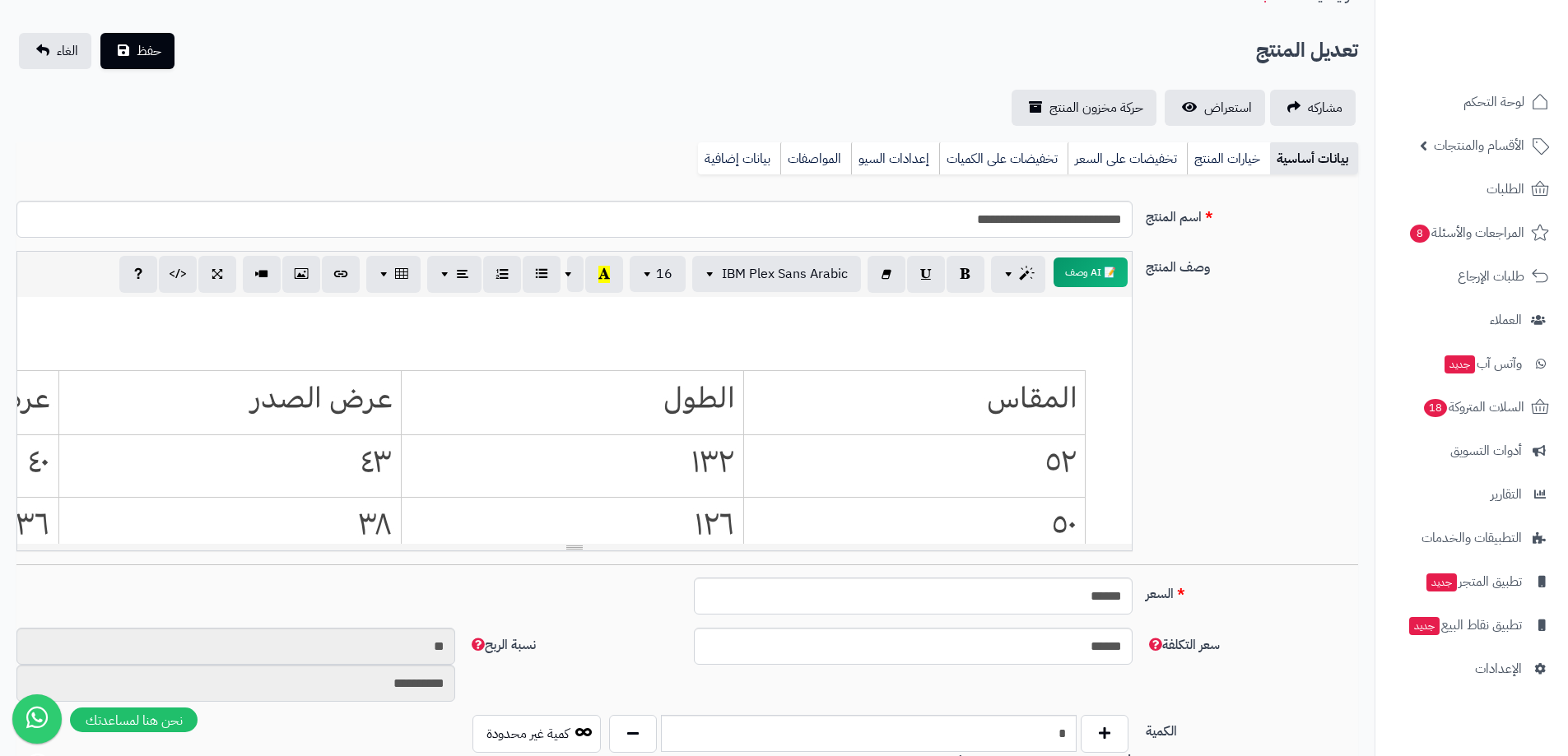
scroll to position [82, 0]
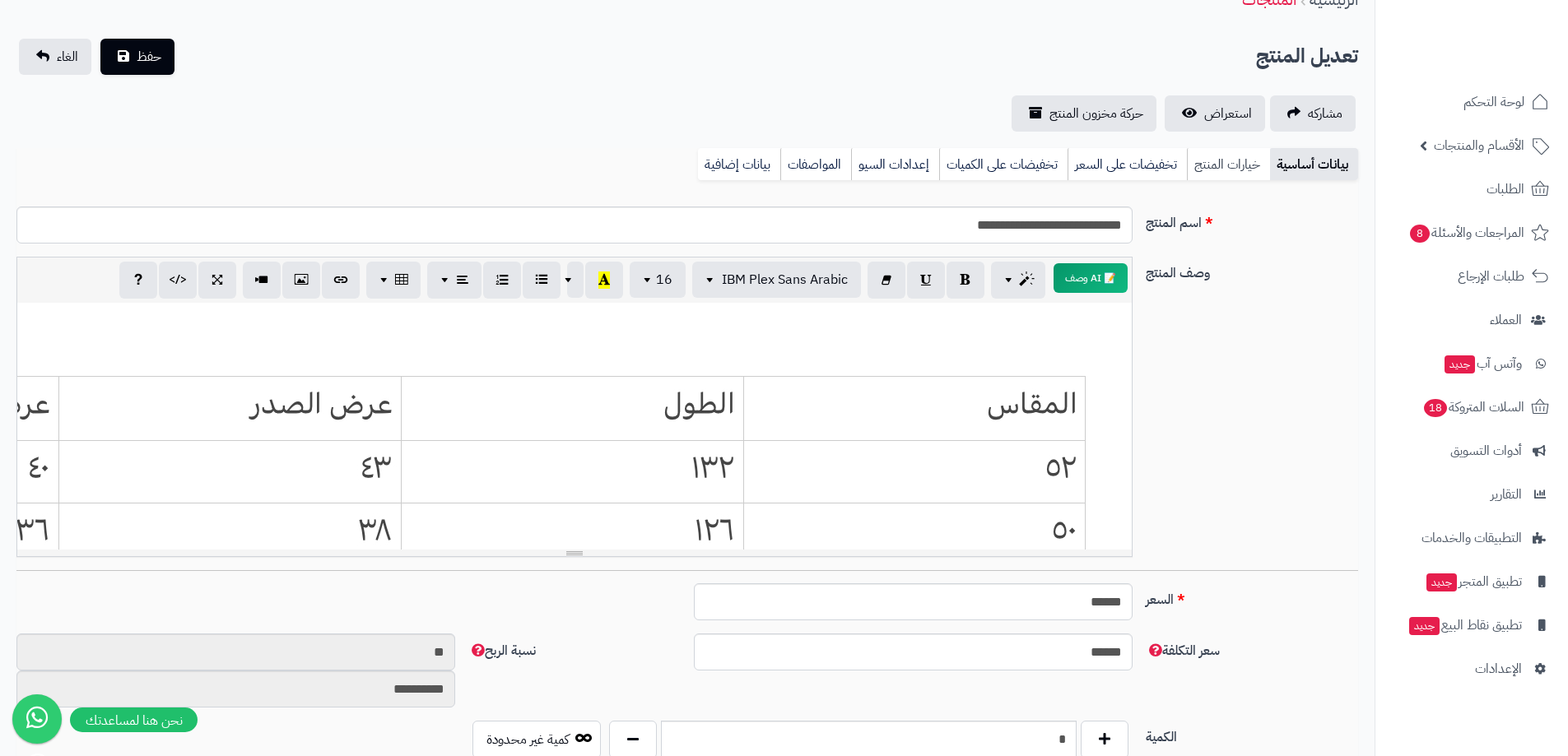
click at [1240, 177] on link "خيارات المنتج" at bounding box center [1229, 165] width 83 height 33
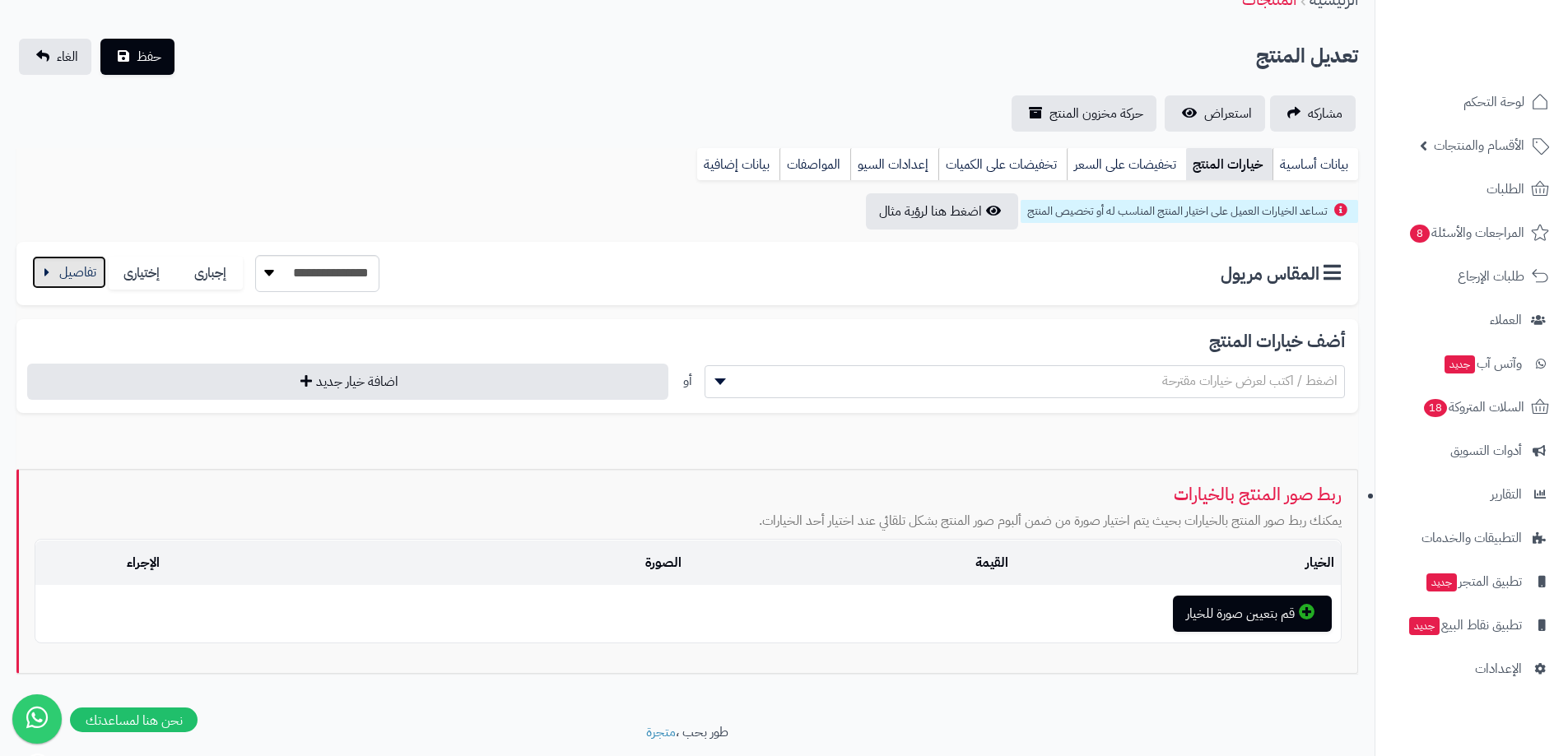
drag, startPoint x: 59, startPoint y: 266, endPoint x: 149, endPoint y: 207, distance: 107.6
click at [59, 266] on button "button" at bounding box center [68, 273] width 74 height 33
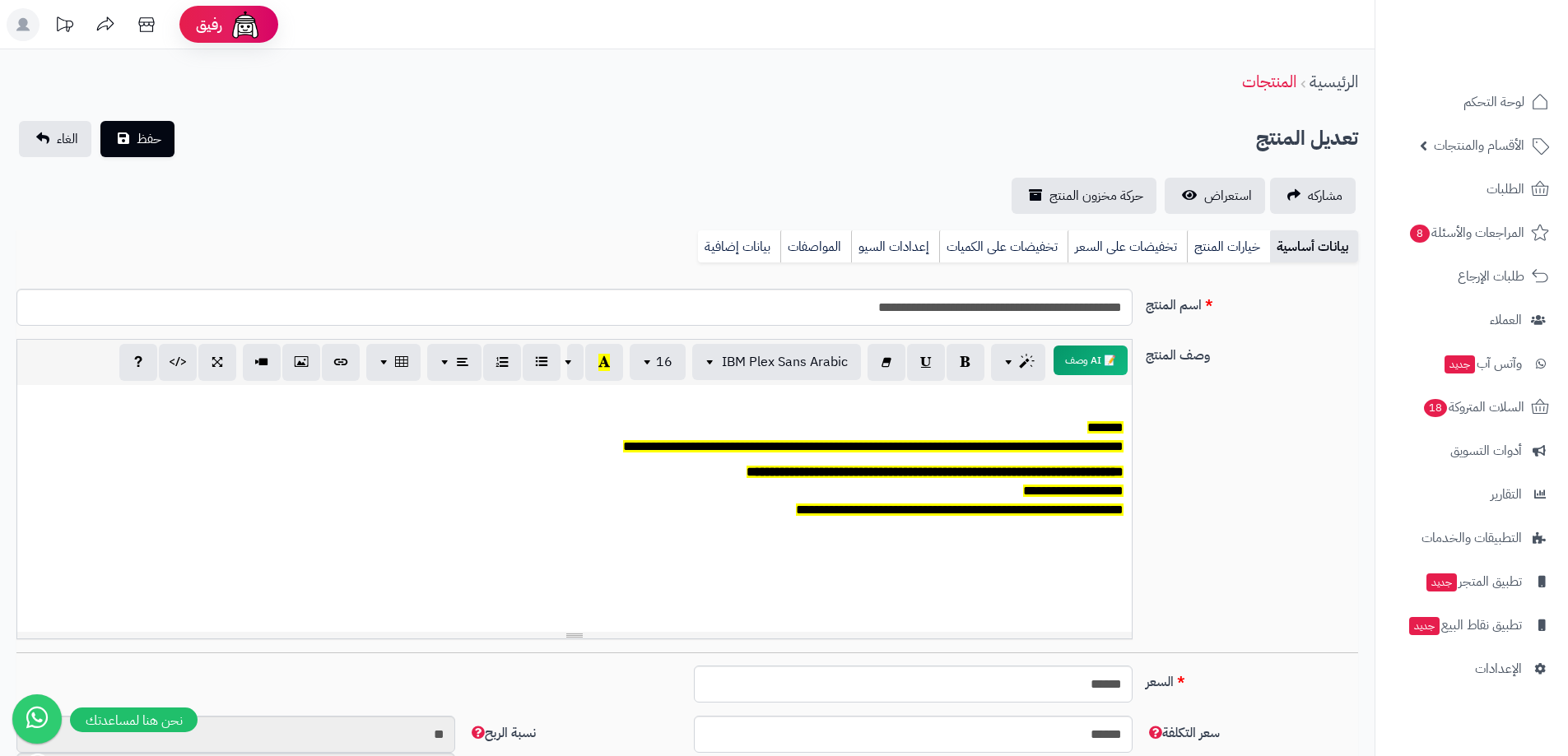
drag, startPoint x: 1249, startPoint y: 256, endPoint x: 945, endPoint y: 282, distance: 305.1
click at [1249, 256] on link "خيارات المنتج" at bounding box center [1229, 247] width 83 height 33
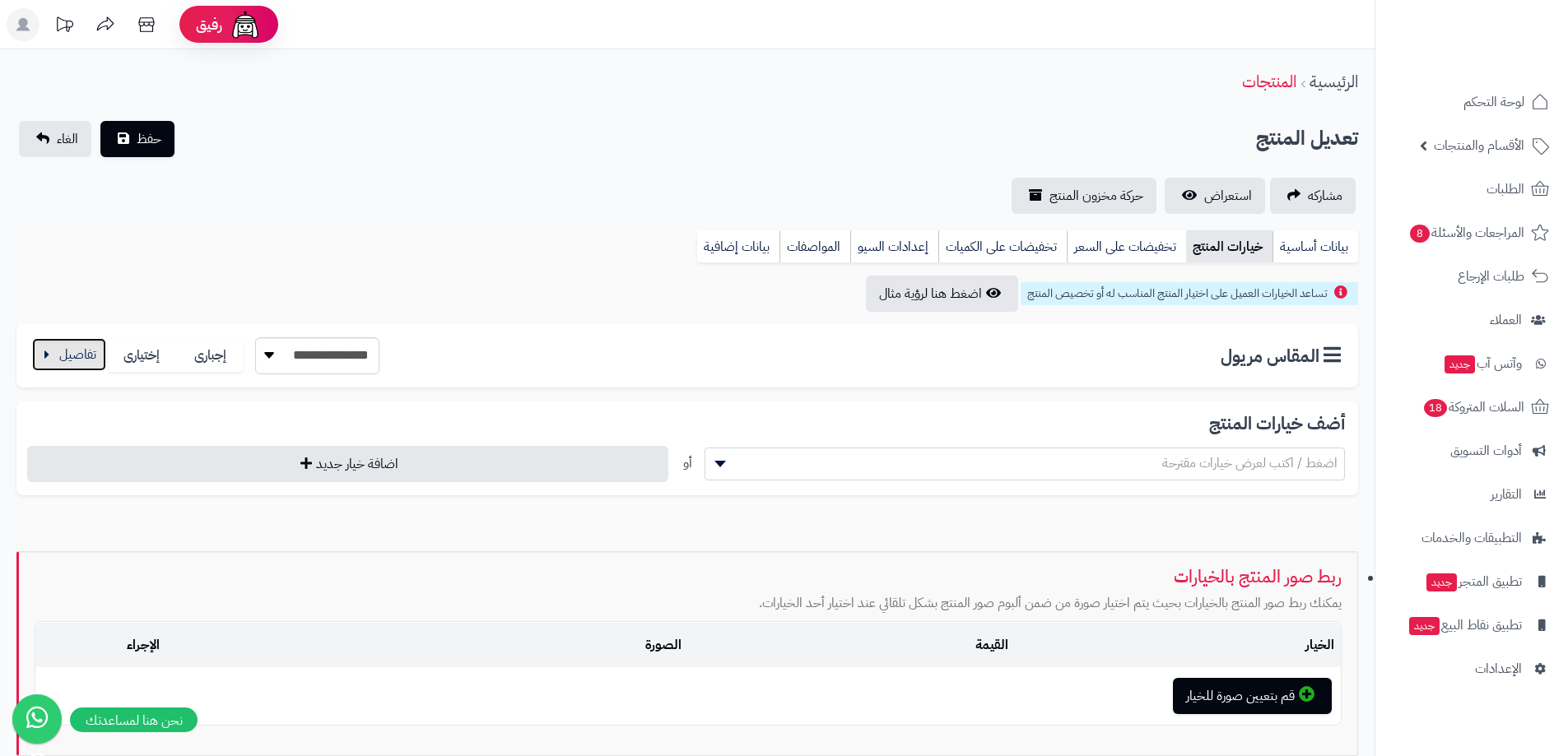
click at [65, 367] on button "button" at bounding box center [68, 355] width 74 height 33
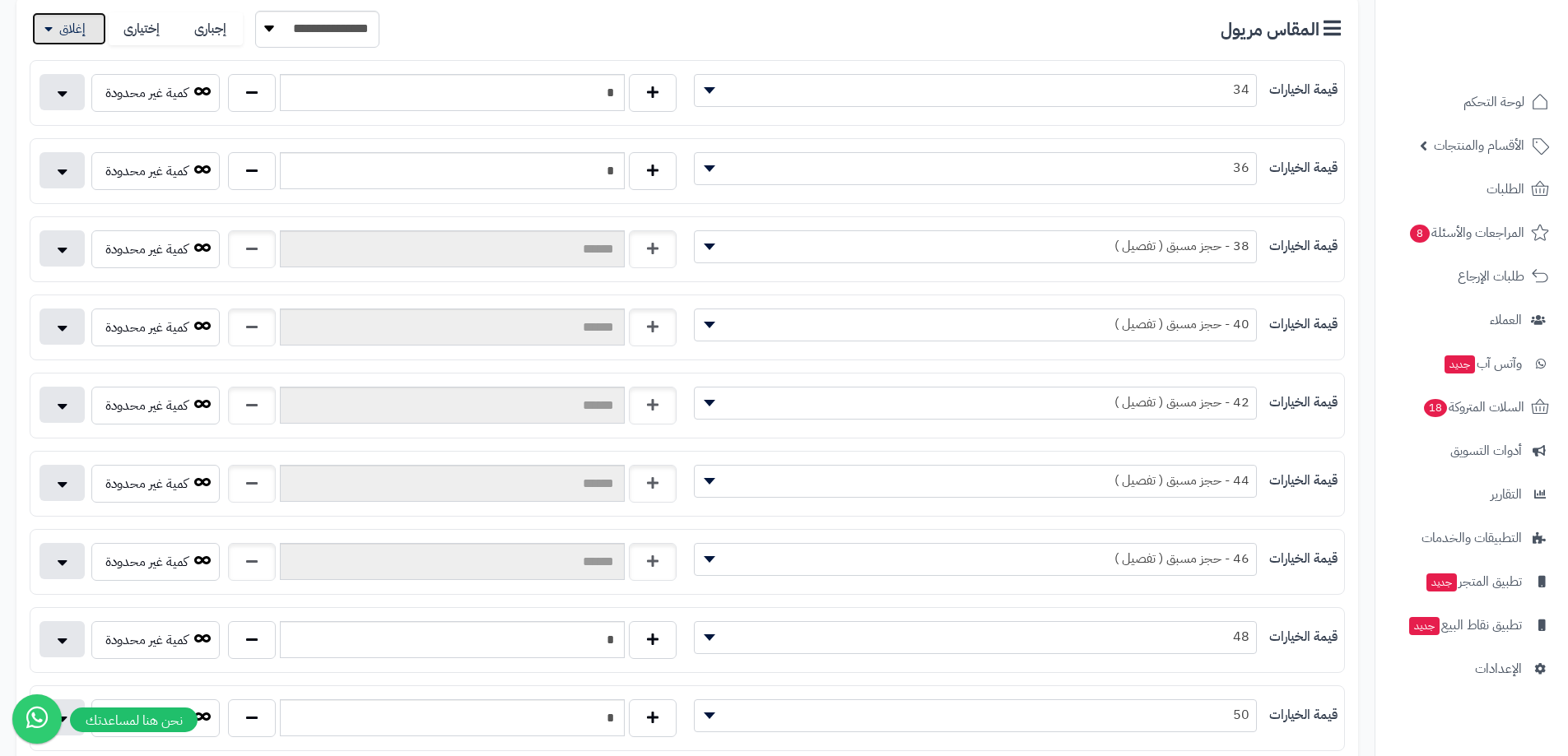
scroll to position [329, 0]
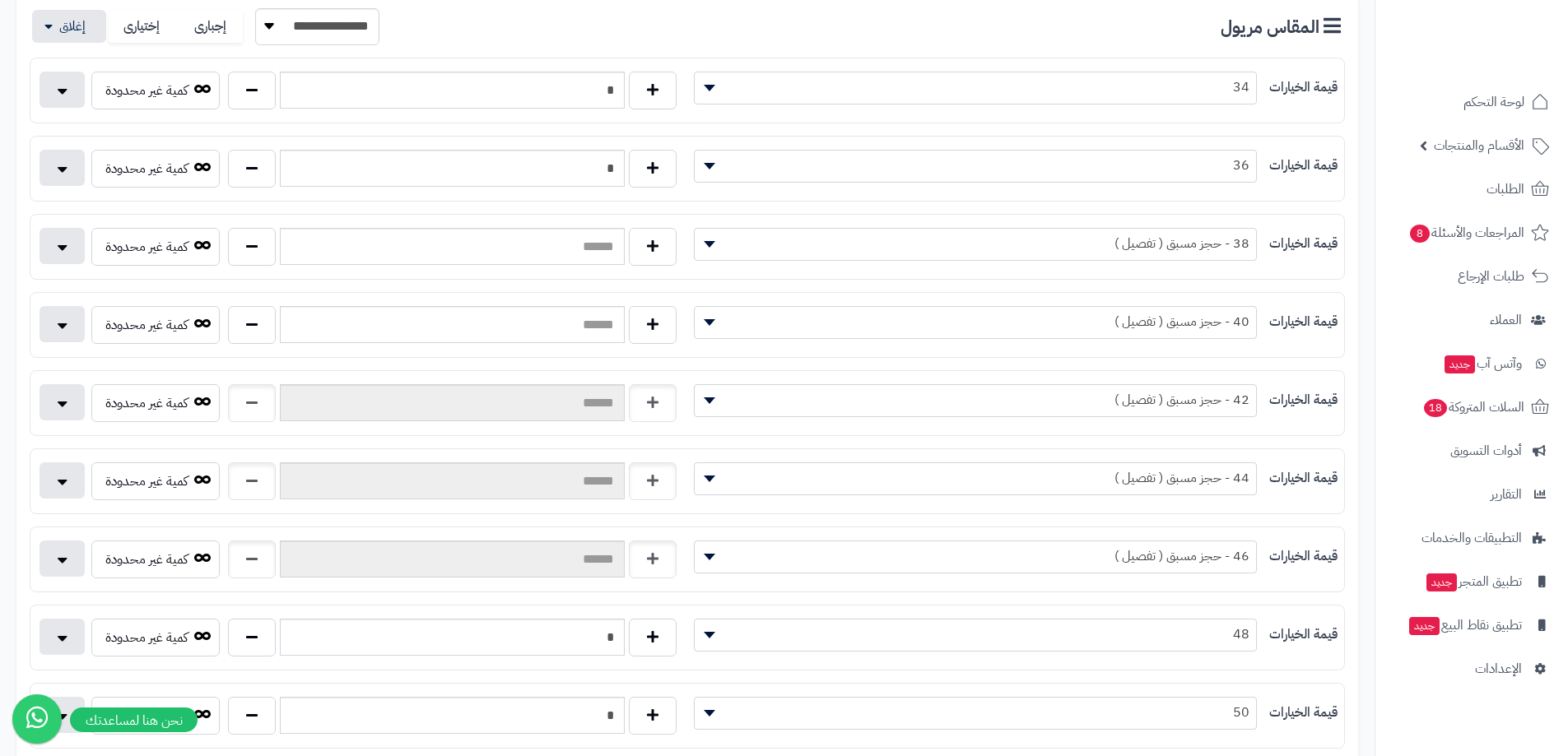
click at [206, 423] on div "كمية غير محدودة" at bounding box center [359, 407] width 657 height 44
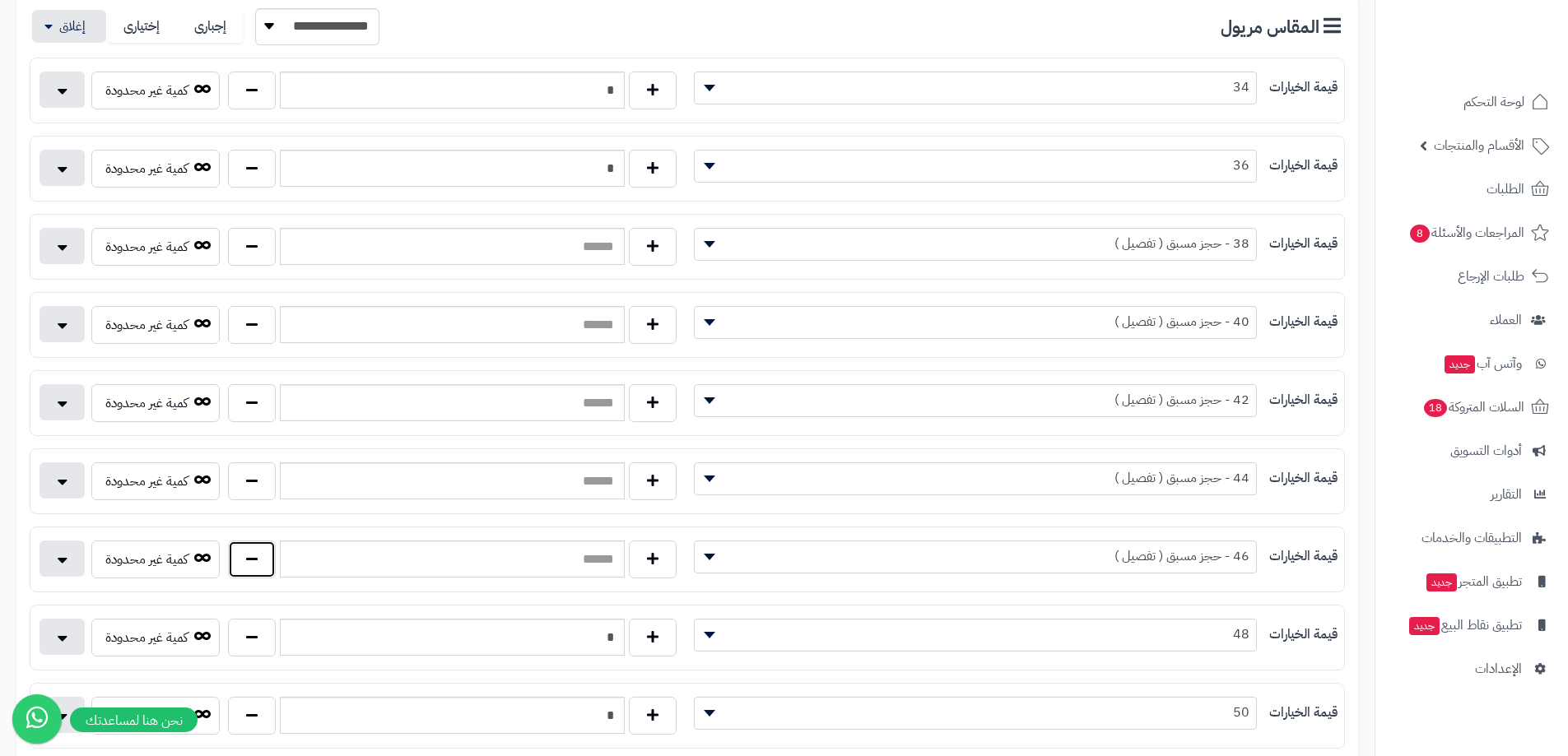
drag, startPoint x: 270, startPoint y: 558, endPoint x: 274, endPoint y: 529, distance: 29.3
click at [270, 554] on button "button" at bounding box center [251, 559] width 47 height 38
type input "*"
drag, startPoint x: 264, startPoint y: 486, endPoint x: 271, endPoint y: 402, distance: 84.3
click at [264, 482] on button "button" at bounding box center [251, 481] width 47 height 38
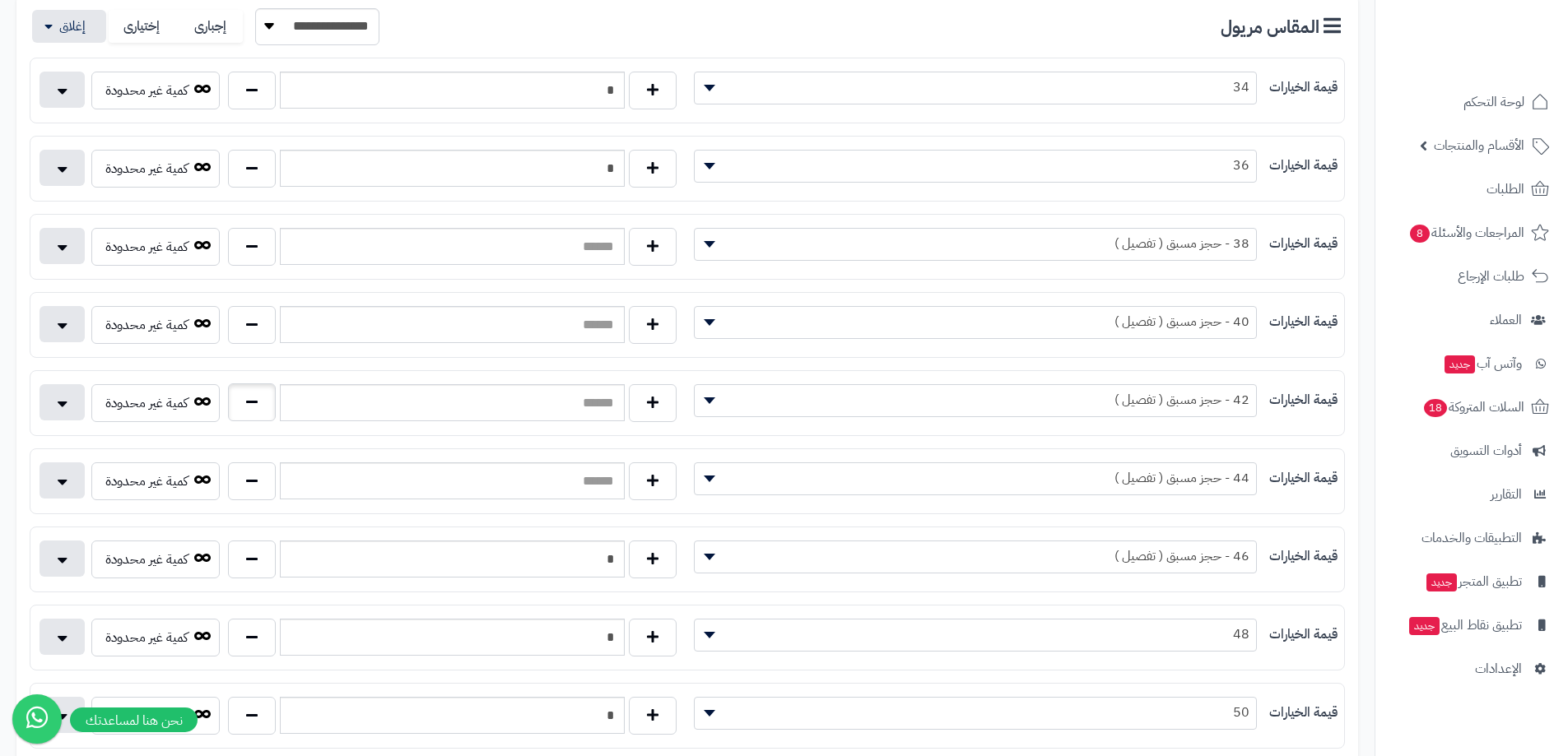
type input "*"
click at [268, 391] on button "button" at bounding box center [251, 402] width 47 height 38
type input "*"
click at [254, 324] on button "button" at bounding box center [251, 324] width 47 height 38
type input "*"
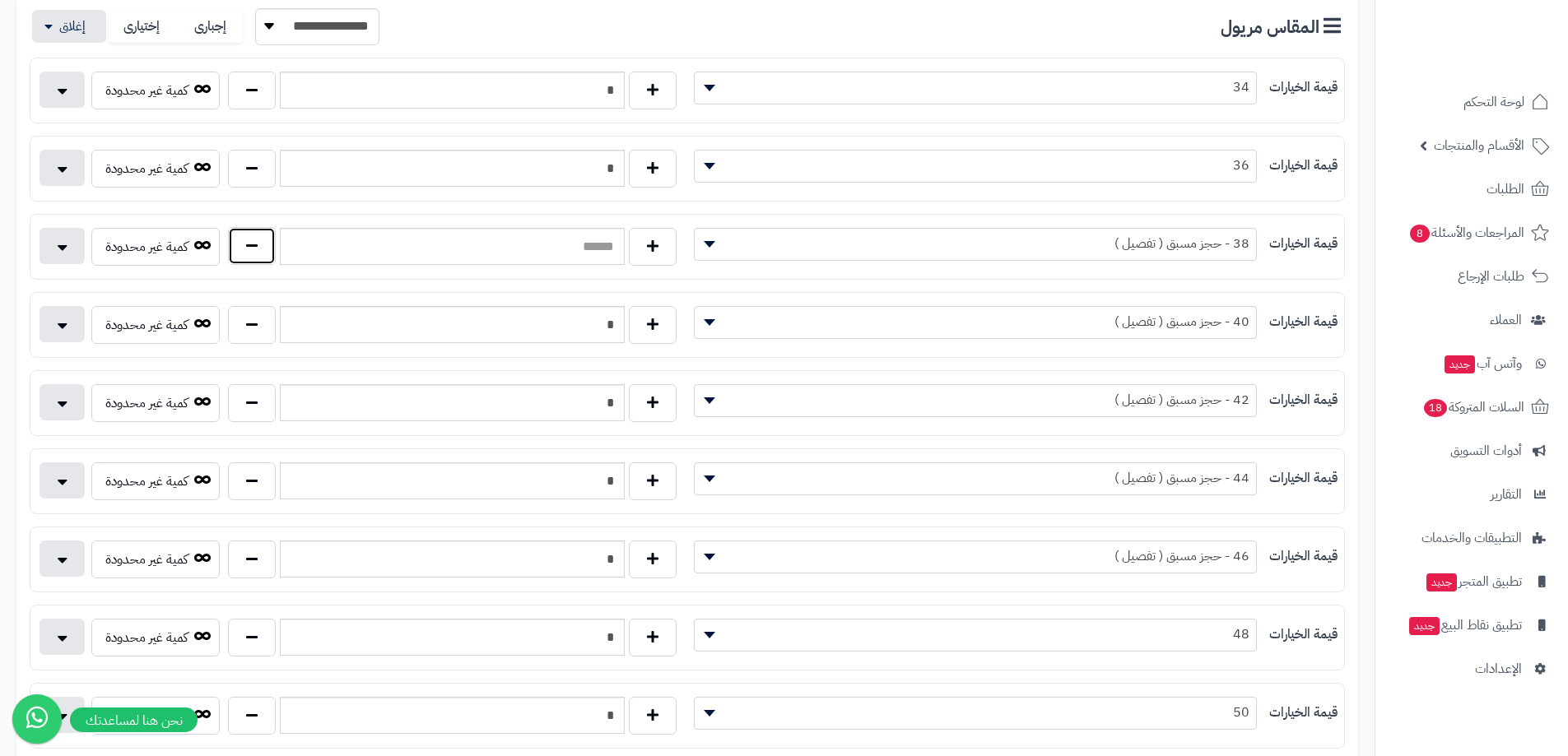
click at [256, 247] on button "button" at bounding box center [251, 246] width 47 height 38
type input "*"
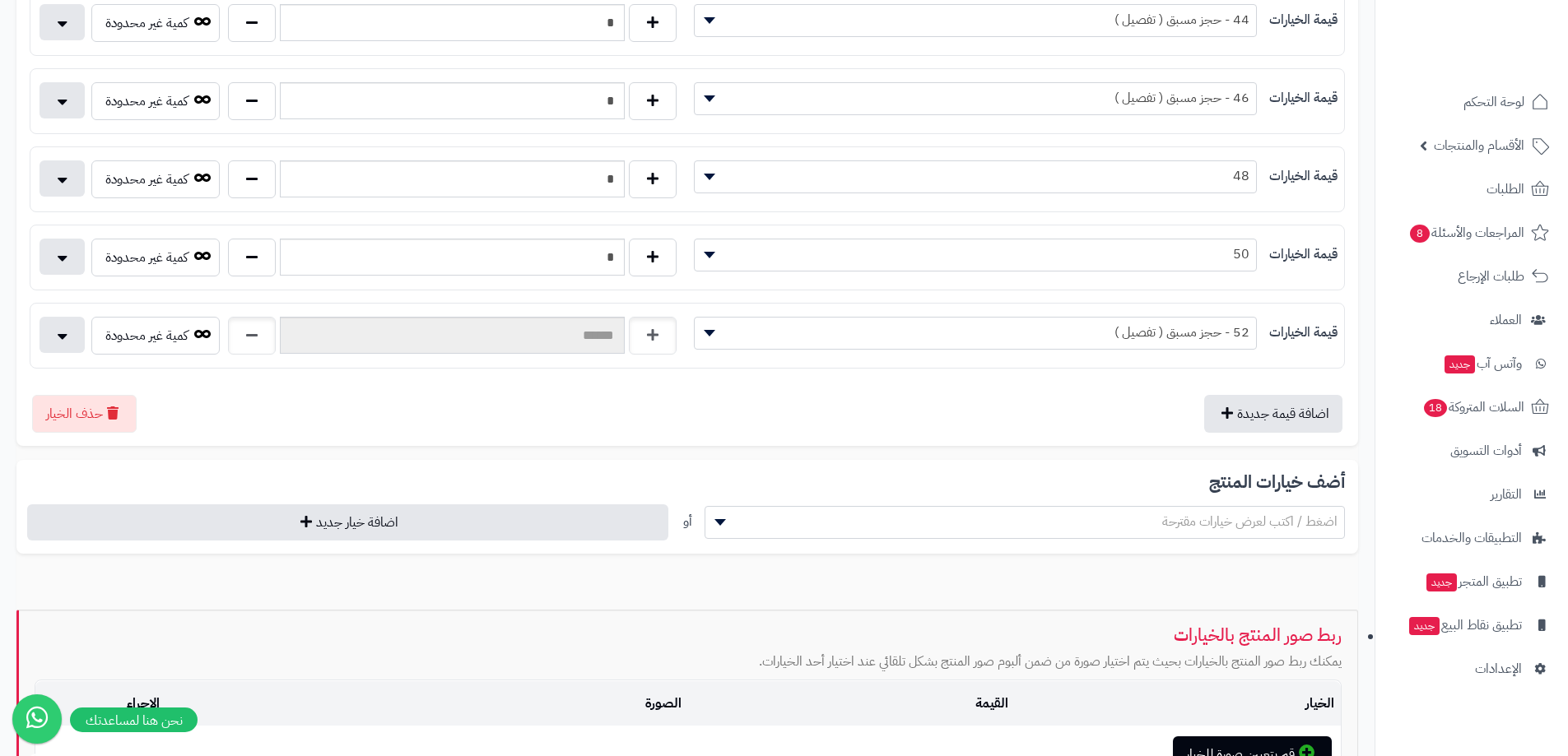
scroll to position [823, 0]
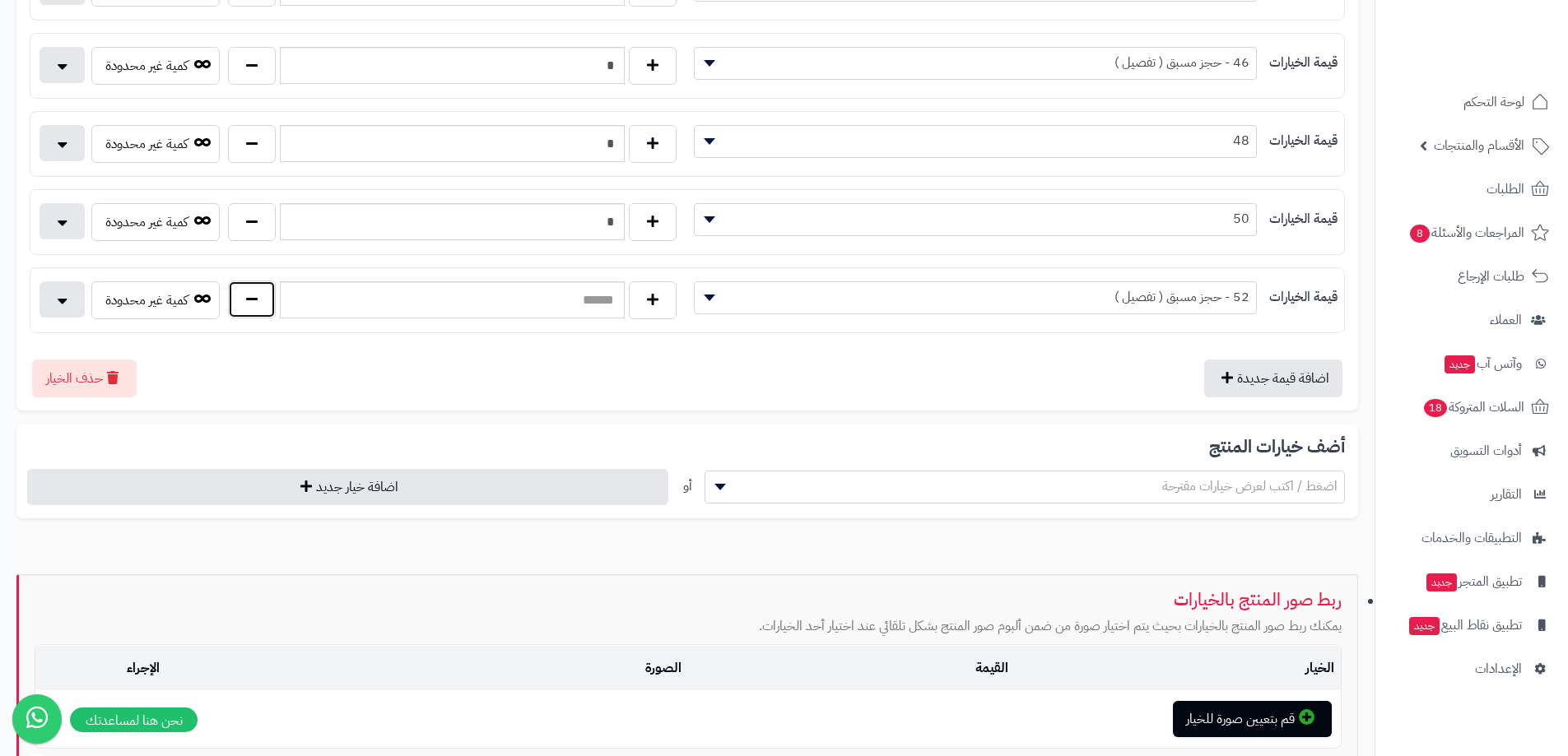
click at [262, 302] on button "button" at bounding box center [251, 299] width 47 height 38
type input "*"
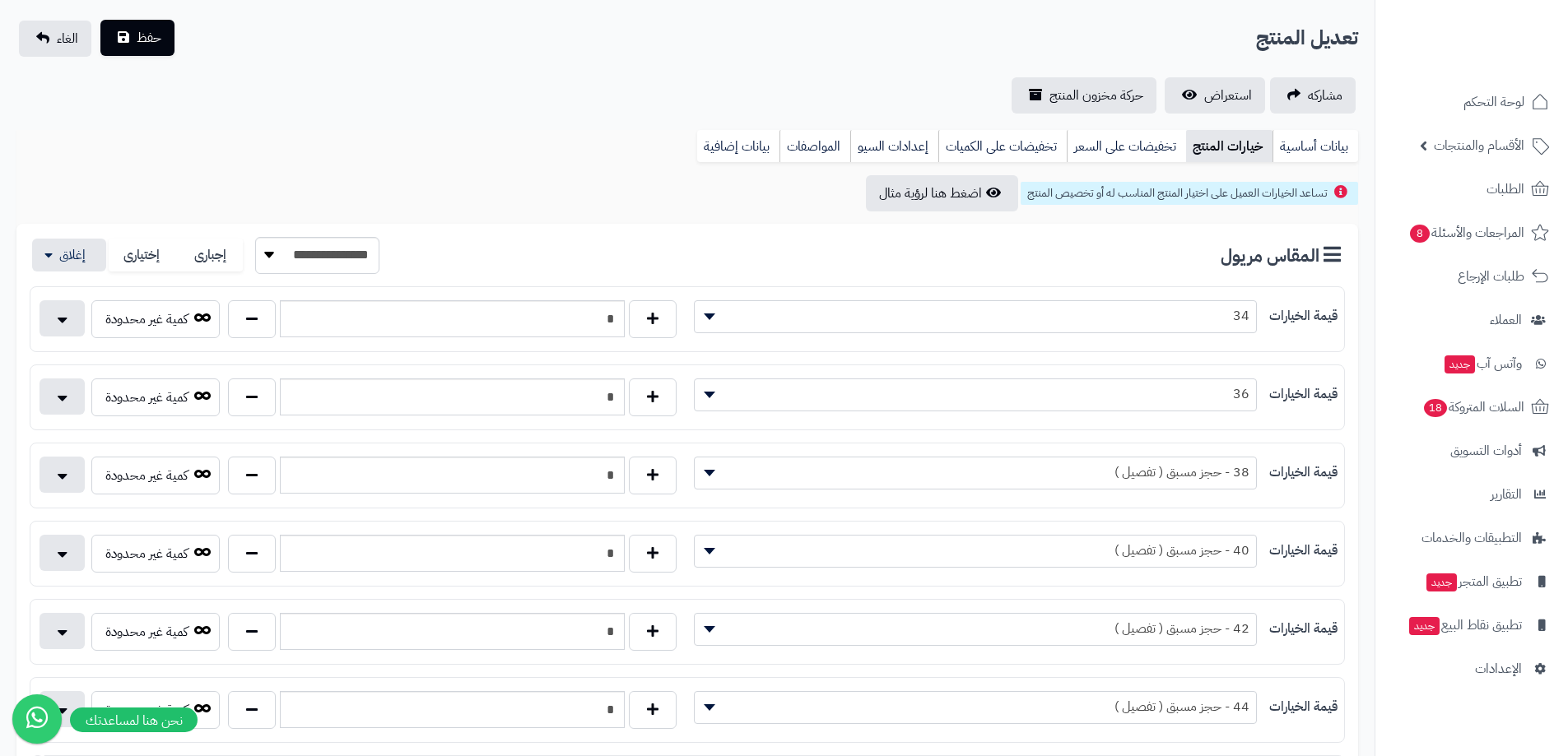
scroll to position [82, 0]
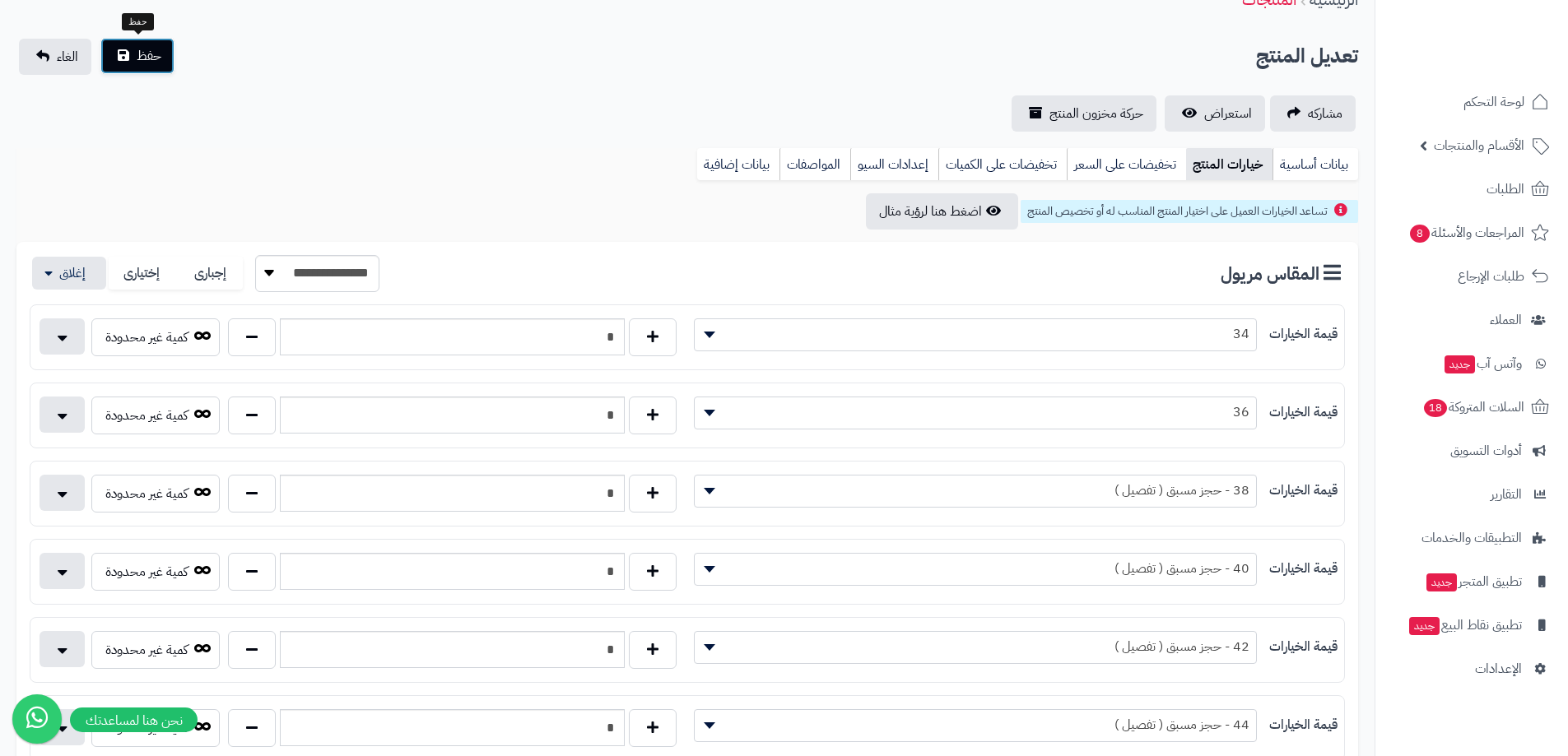
click at [126, 72] on button "حفظ" at bounding box center [137, 56] width 74 height 37
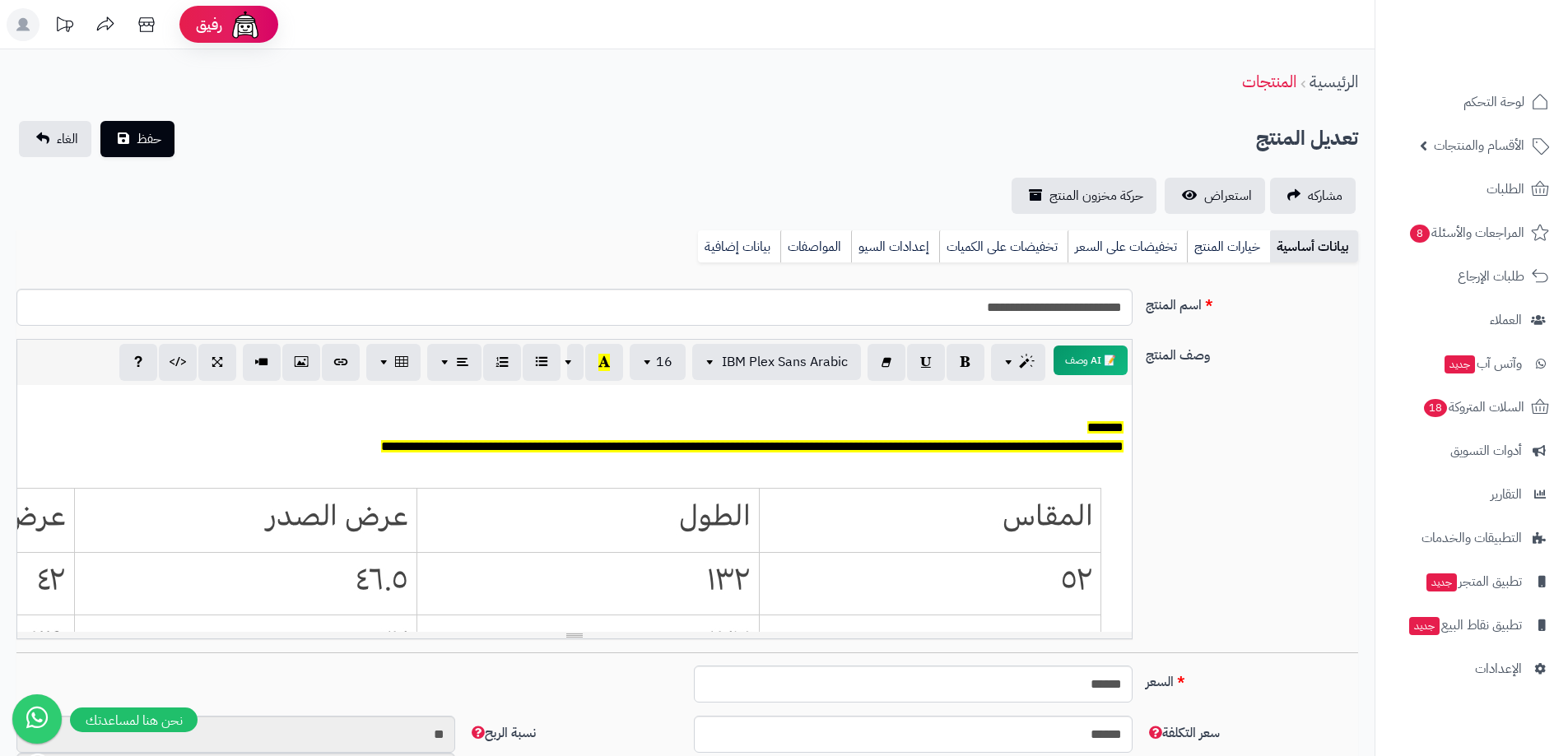
scroll to position [122, 0]
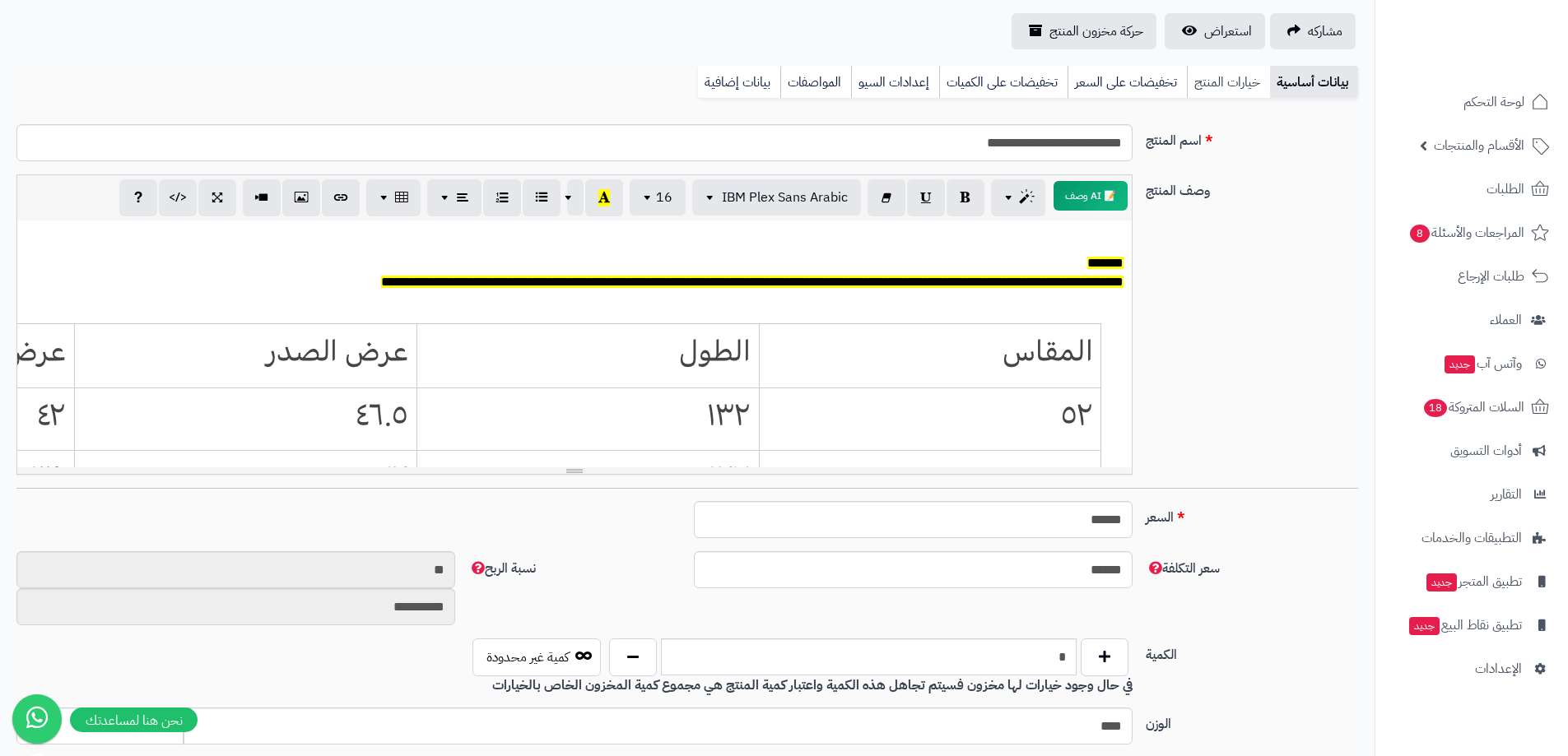
click at [1229, 91] on link "خيارات المنتج" at bounding box center [1229, 82] width 83 height 33
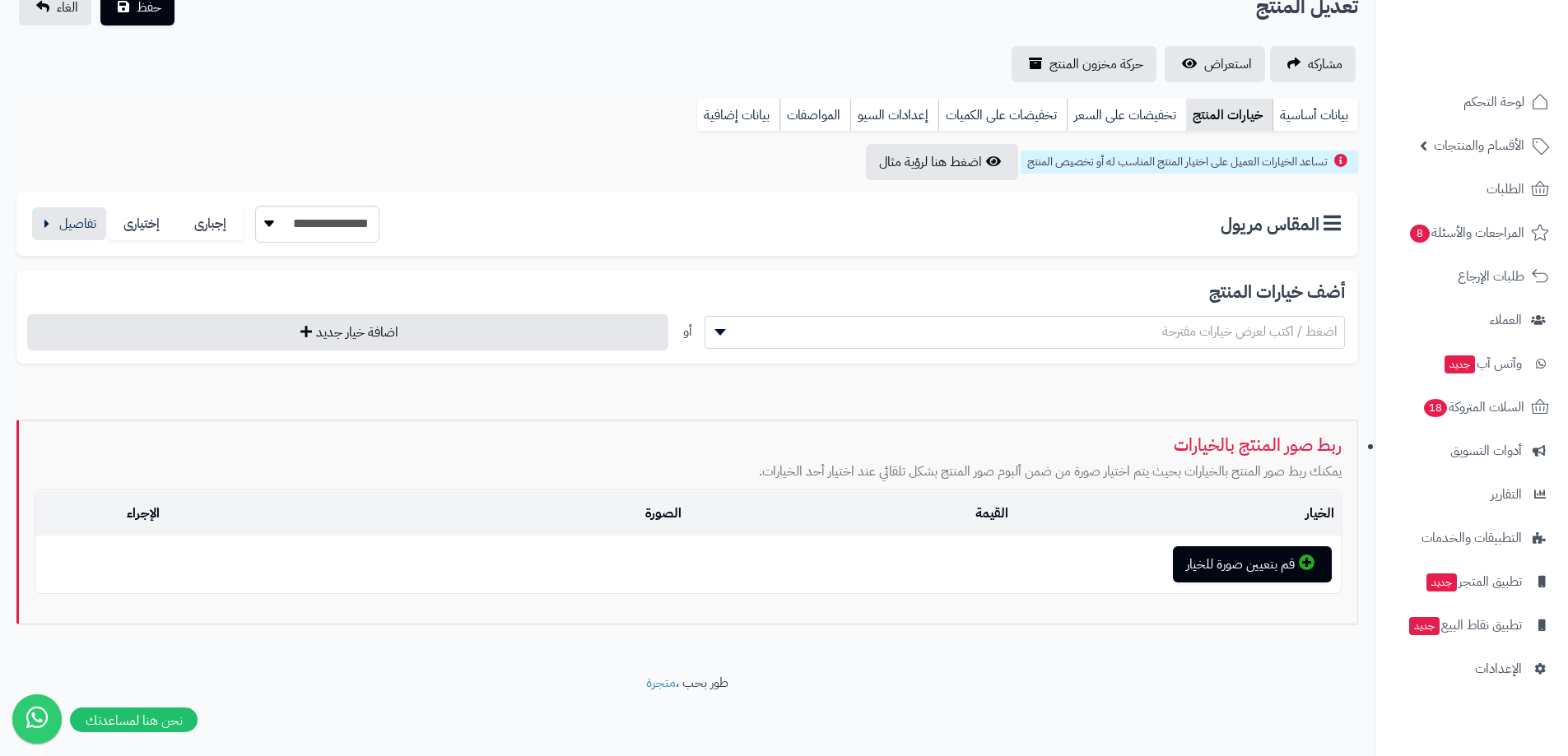
scroll to position [132, 0]
click at [95, 215] on button "button" at bounding box center [68, 223] width 74 height 33
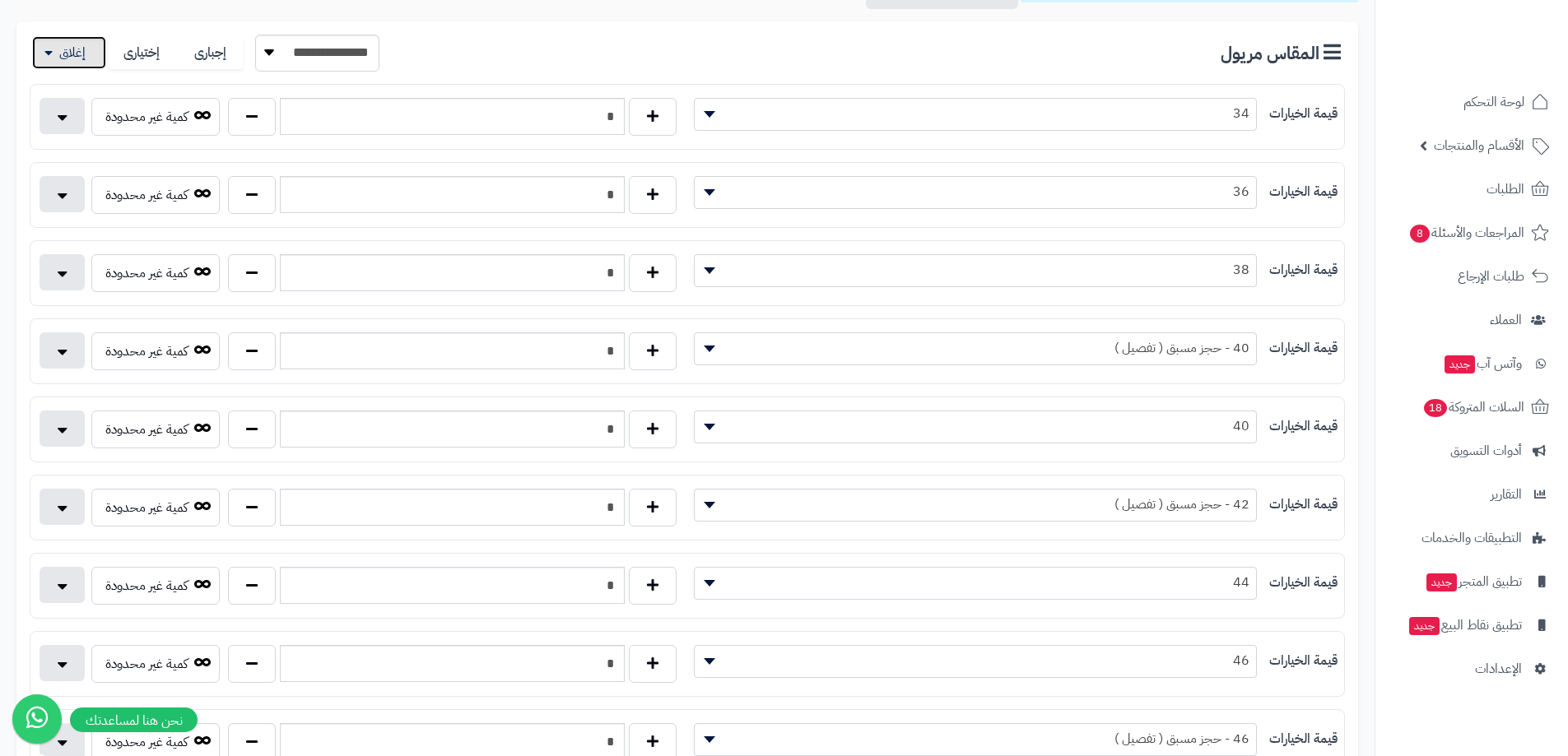
scroll to position [461, 0]
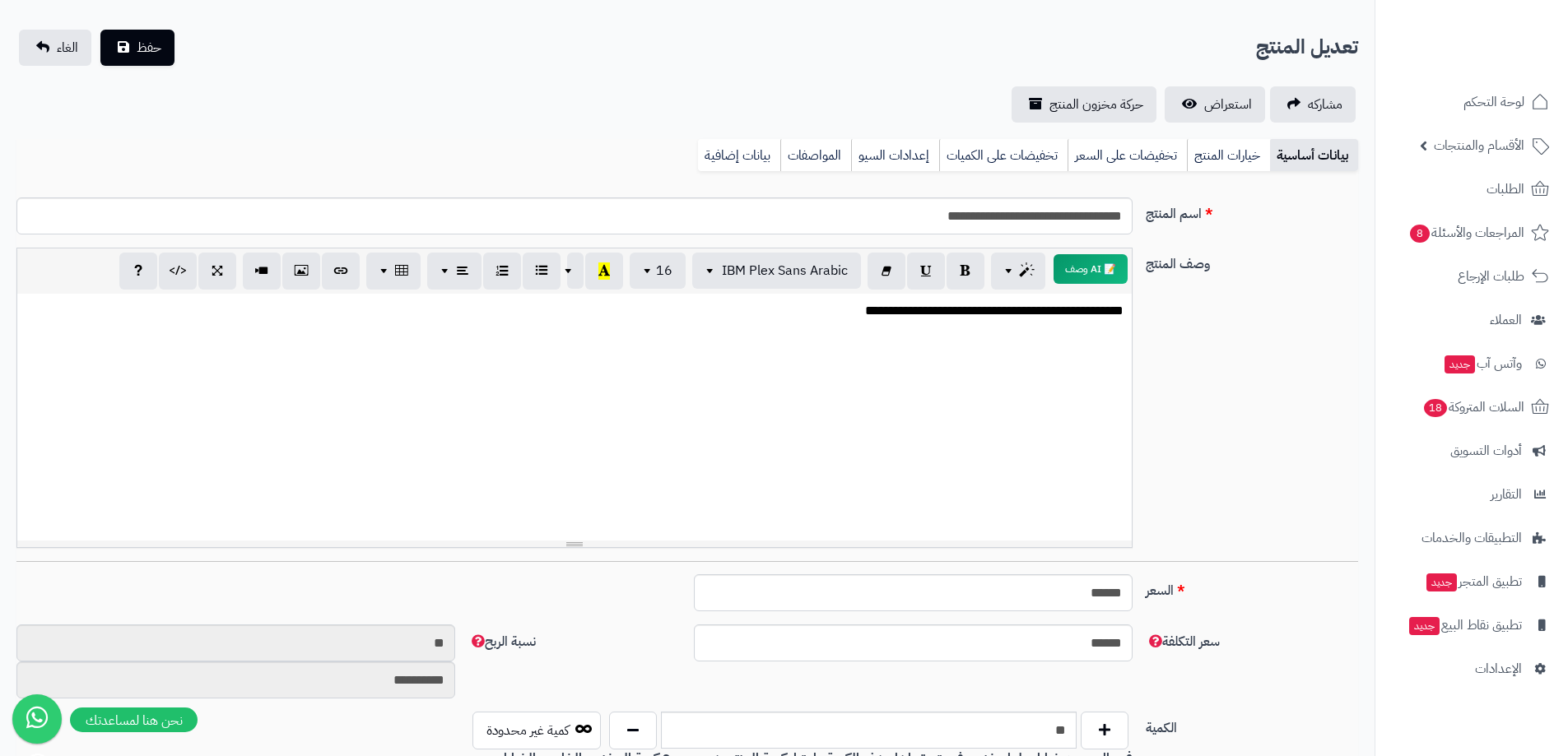
scroll to position [82, 0]
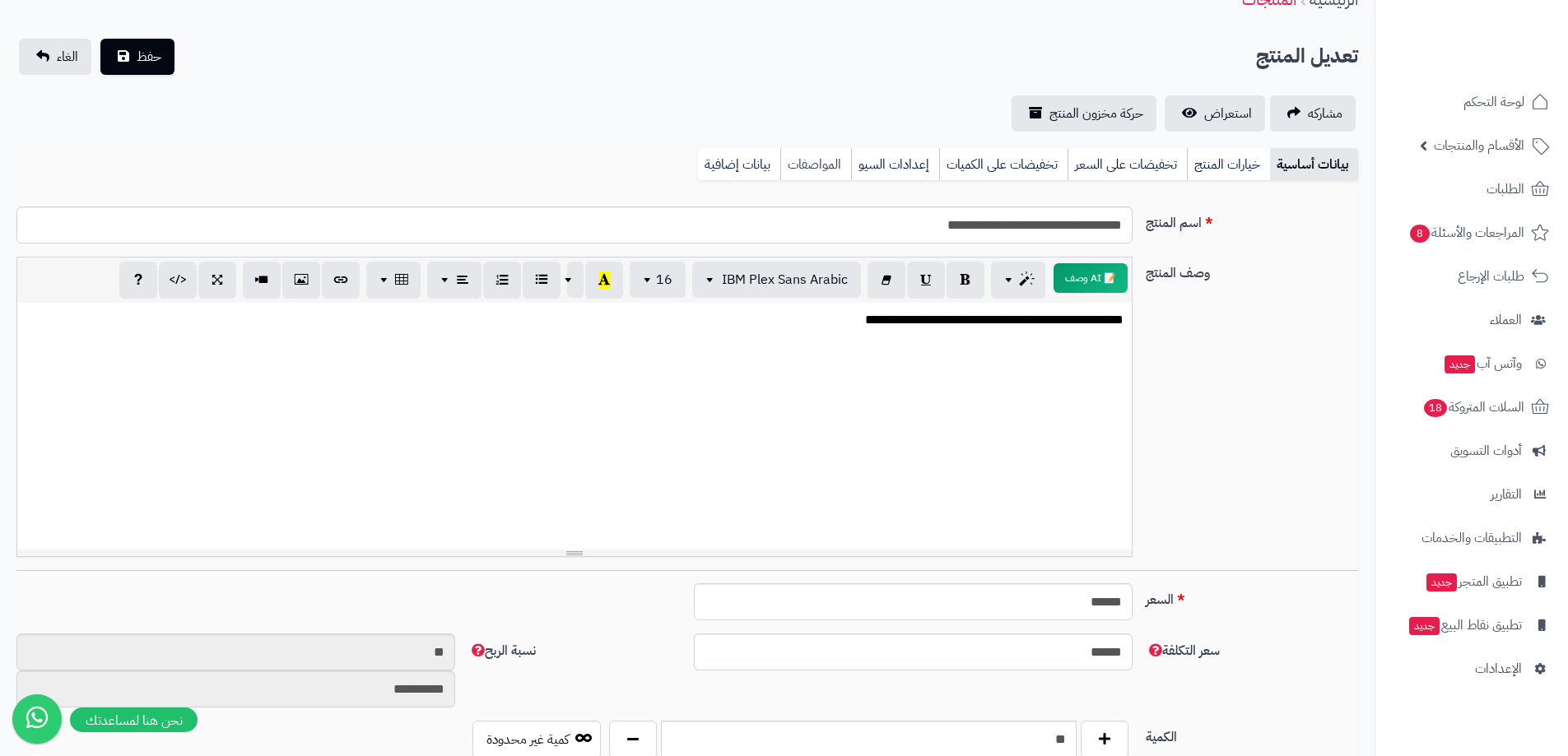
drag, startPoint x: 1231, startPoint y: 167, endPoint x: 796, endPoint y: 174, distance: 435.1
click at [1231, 167] on link "خيارات المنتج" at bounding box center [1229, 165] width 83 height 33
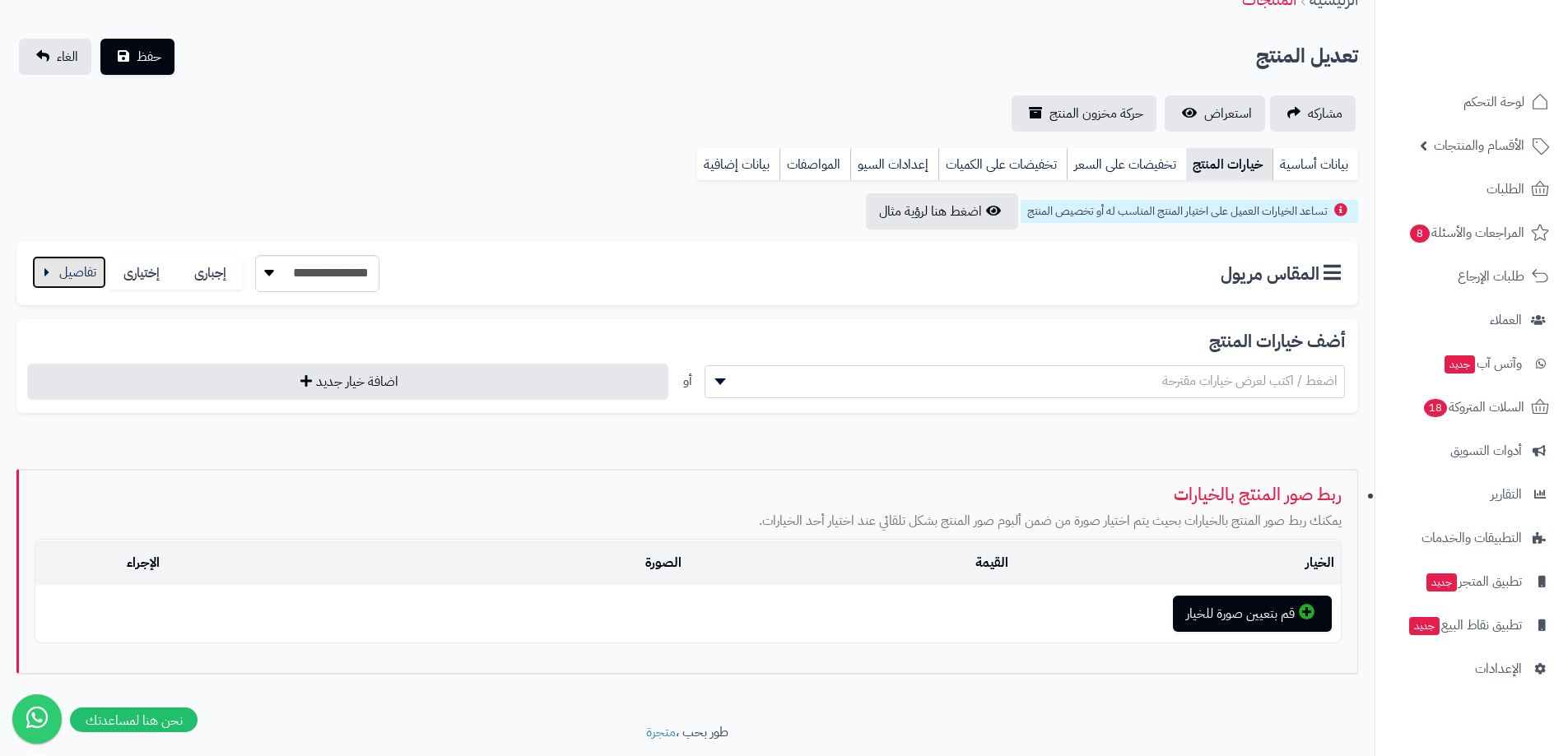
click at [67, 266] on button "button" at bounding box center [68, 272] width 74 height 33
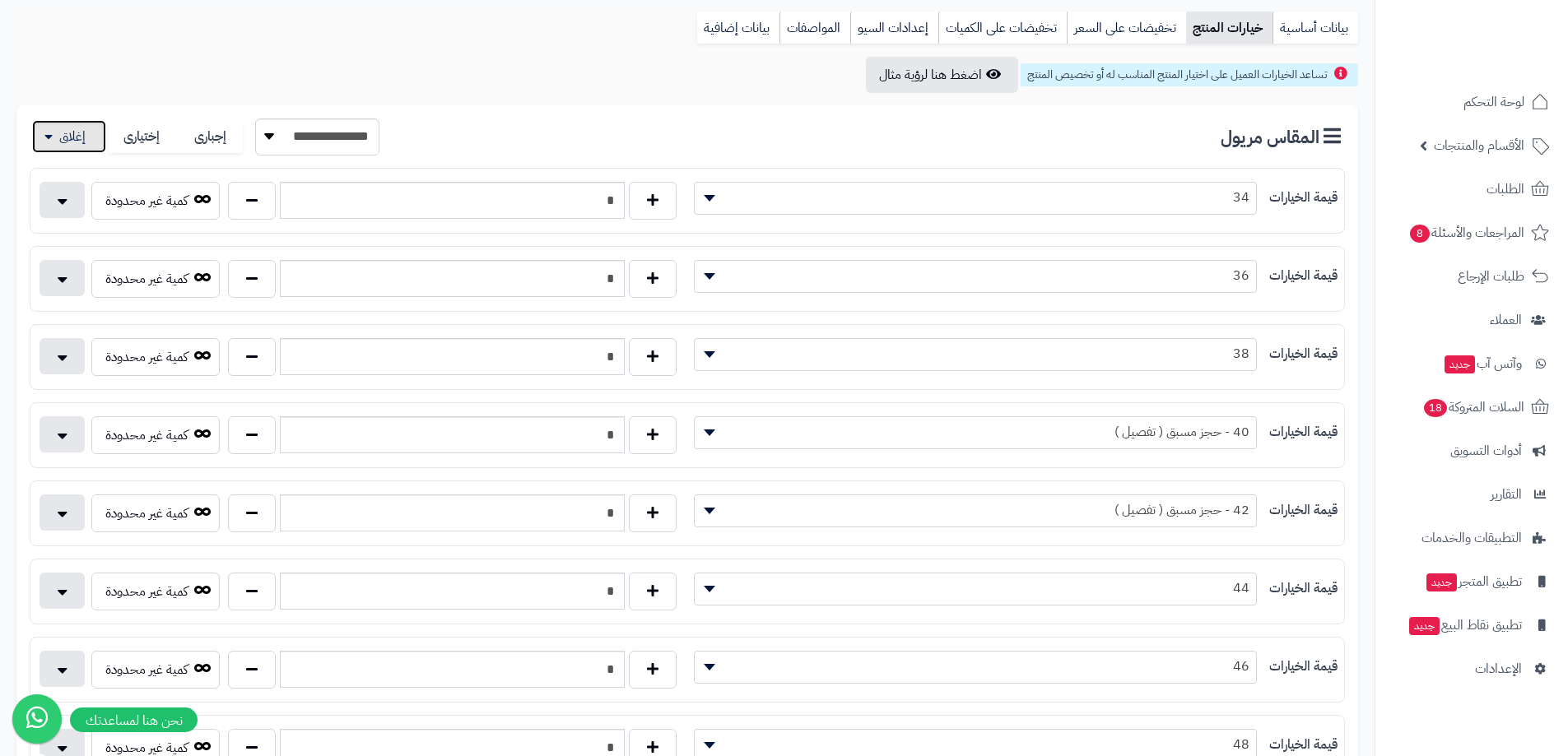
scroll to position [412, 0]
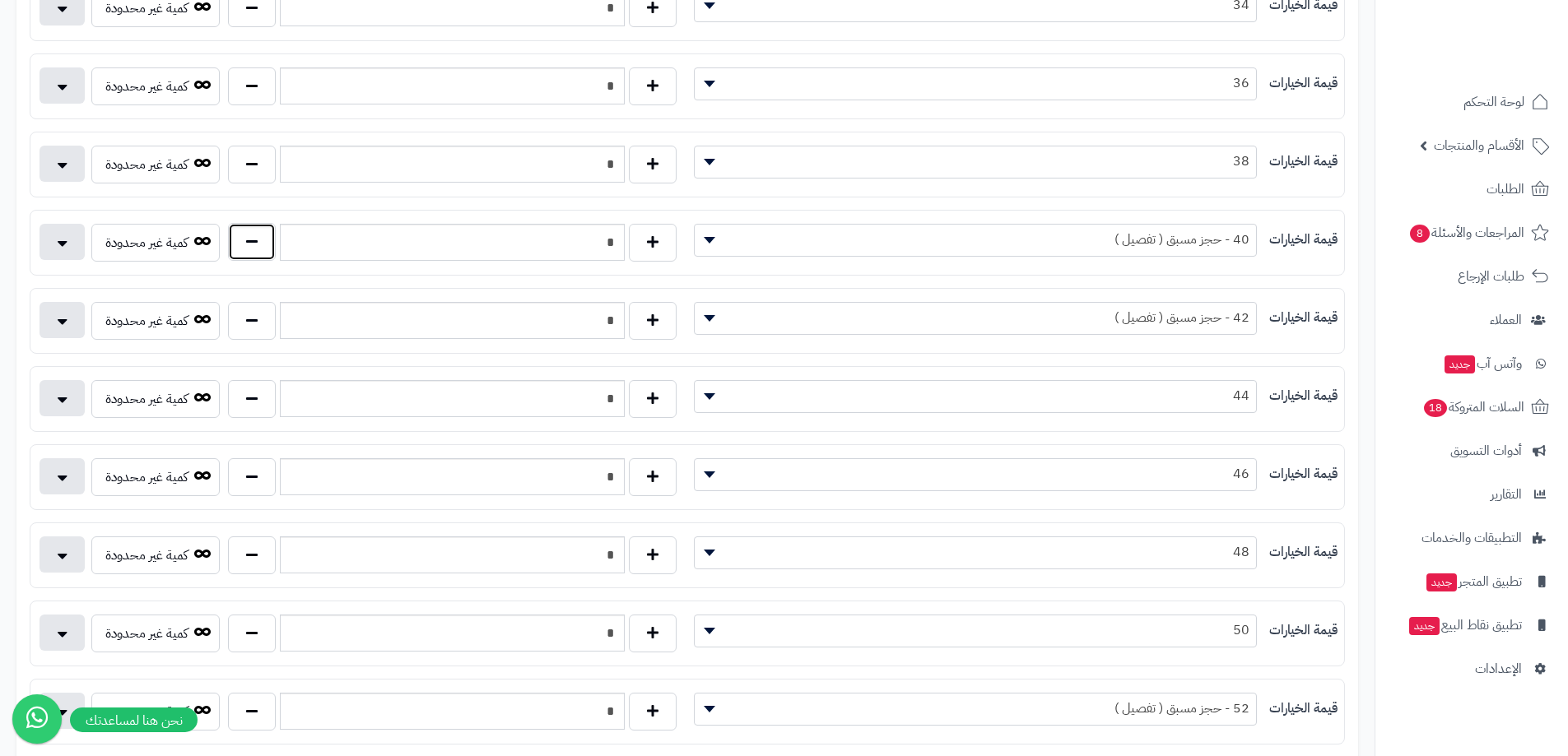
click at [230, 236] on button "button" at bounding box center [251, 241] width 47 height 38
type input "*"
click at [253, 323] on button "button" at bounding box center [251, 319] width 47 height 38
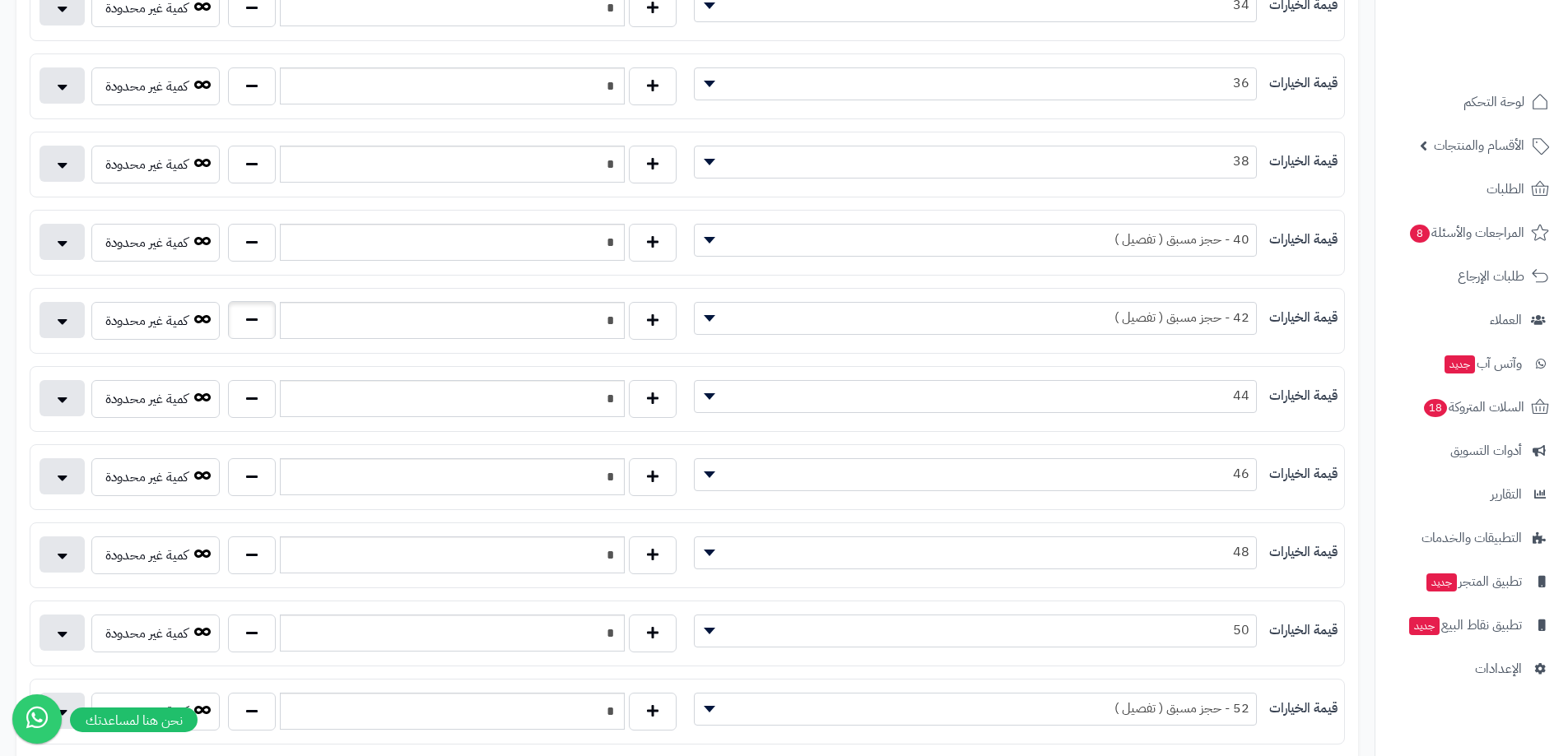
type input "*"
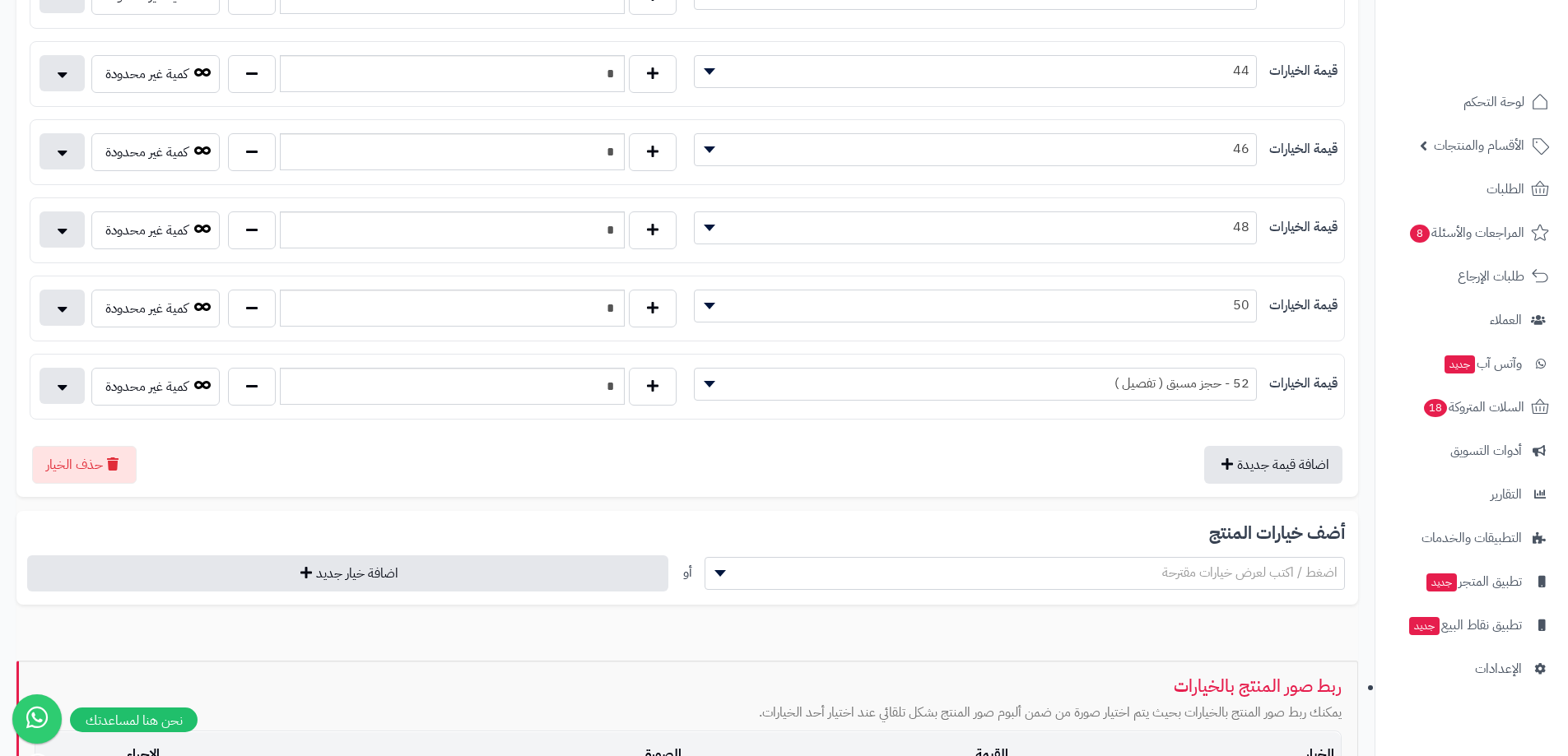
scroll to position [741, 0]
click at [237, 383] on button "button" at bounding box center [251, 381] width 47 height 38
click at [237, 382] on button "button" at bounding box center [251, 381] width 47 height 38
type input "*"
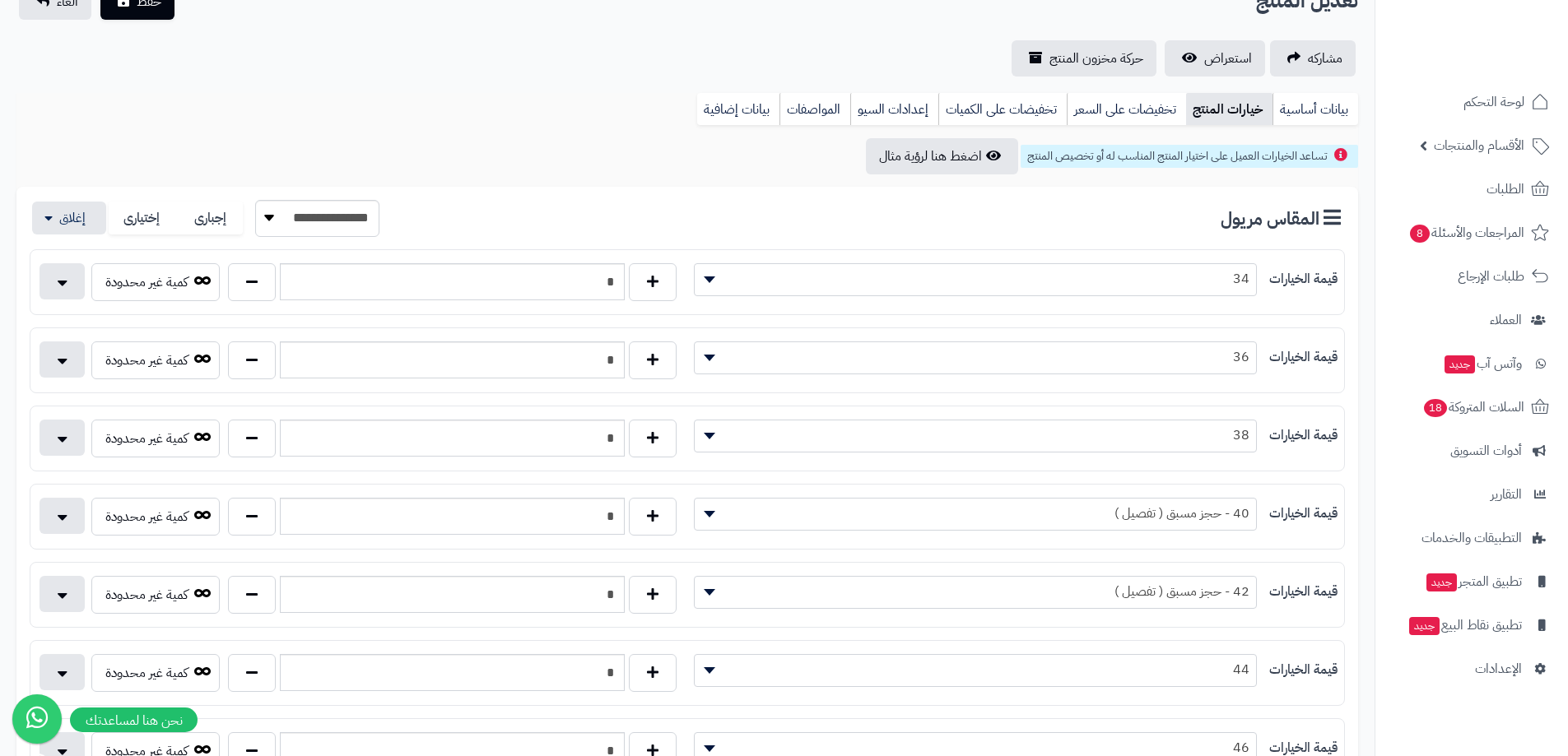
scroll to position [0, 0]
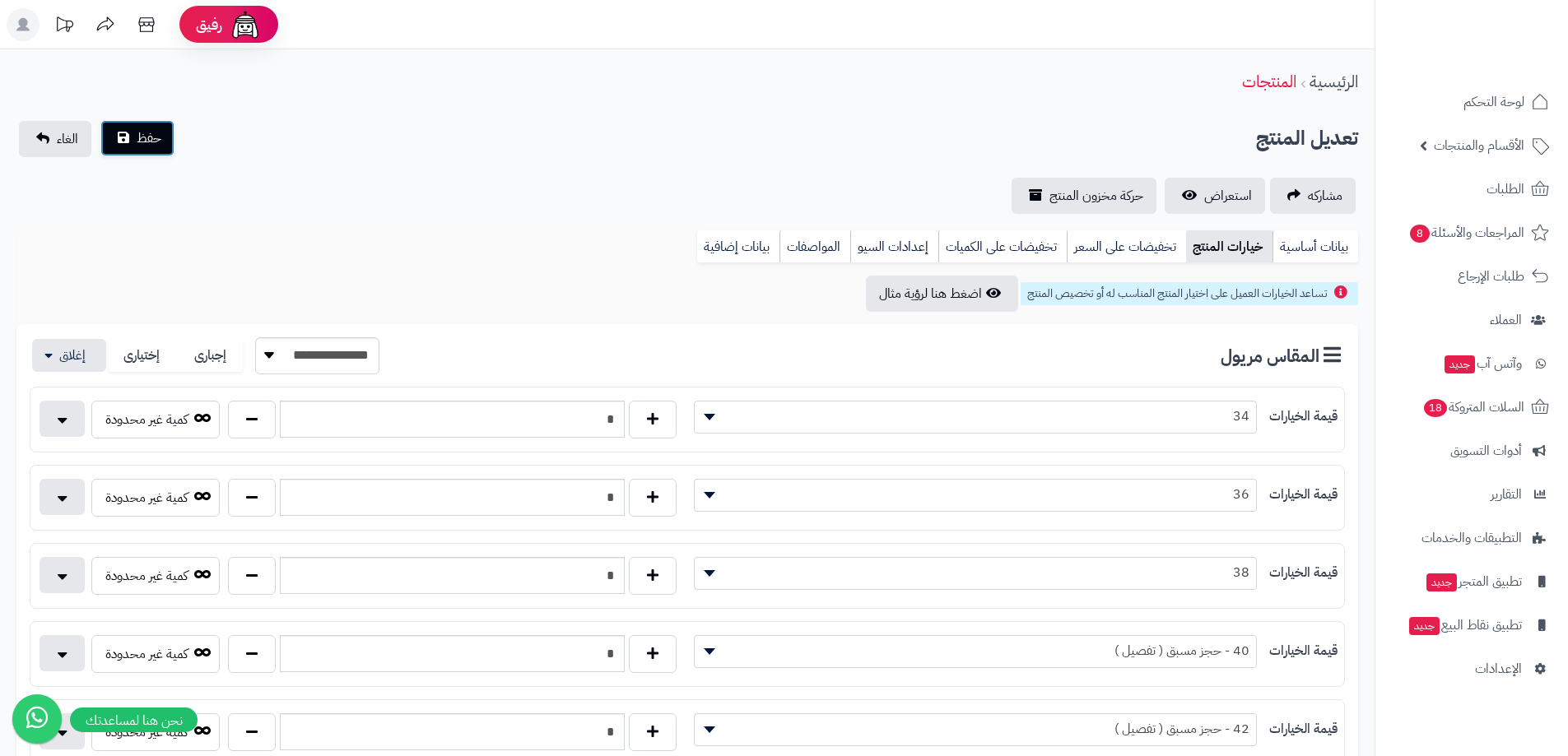
click at [152, 141] on span "حفظ" at bounding box center [149, 138] width 25 height 19
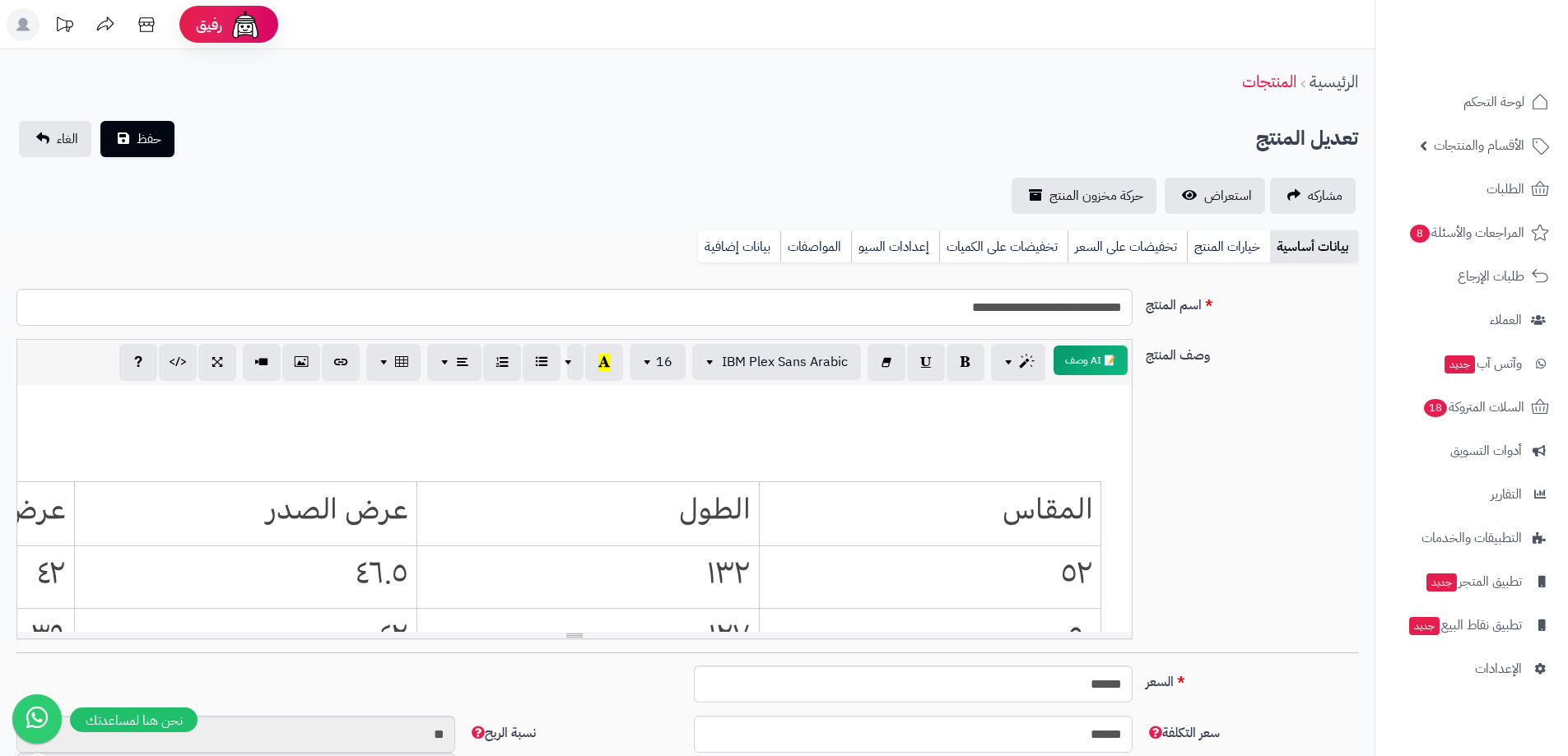
scroll to position [122, 0]
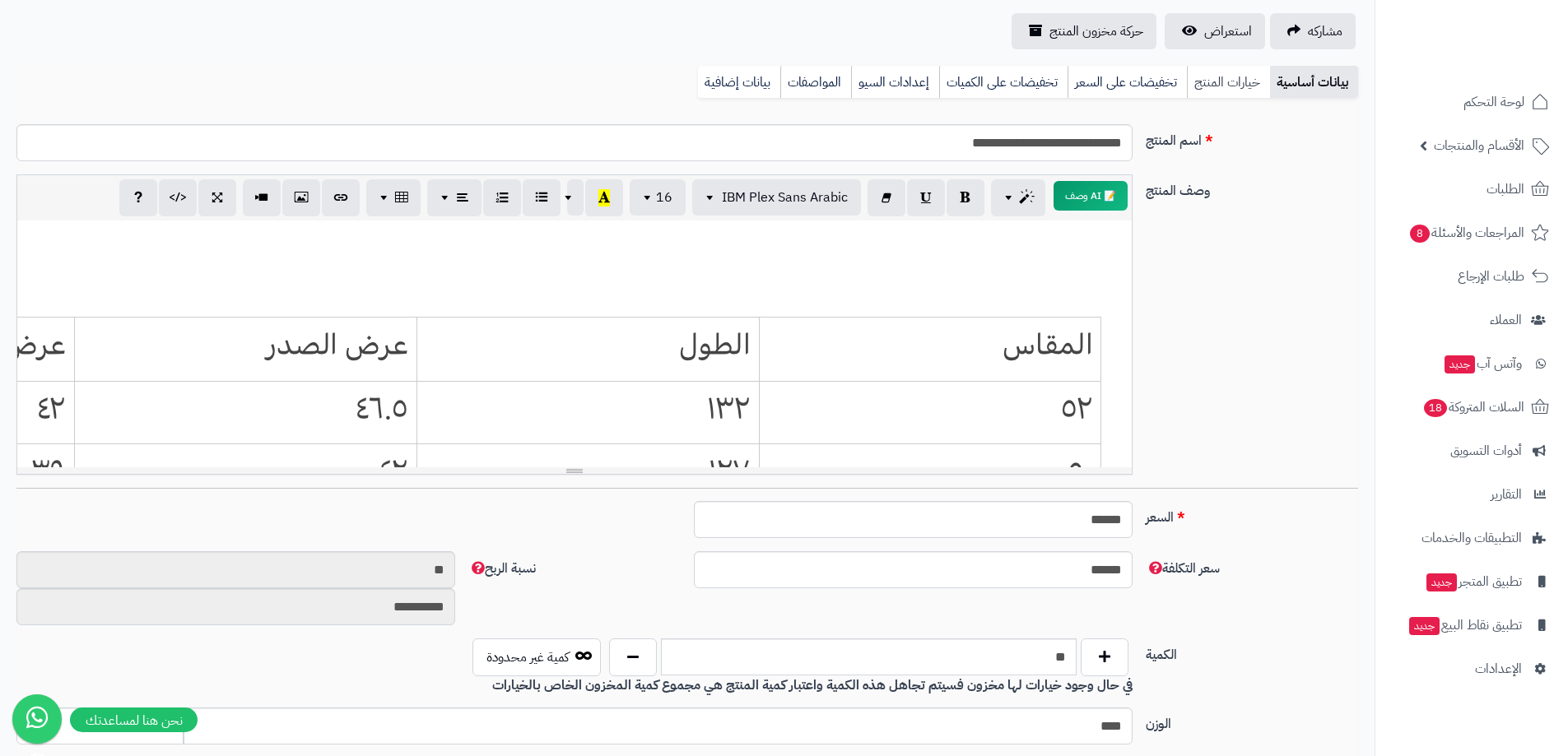
click at [1231, 93] on link "خيارات المنتج" at bounding box center [1229, 82] width 83 height 33
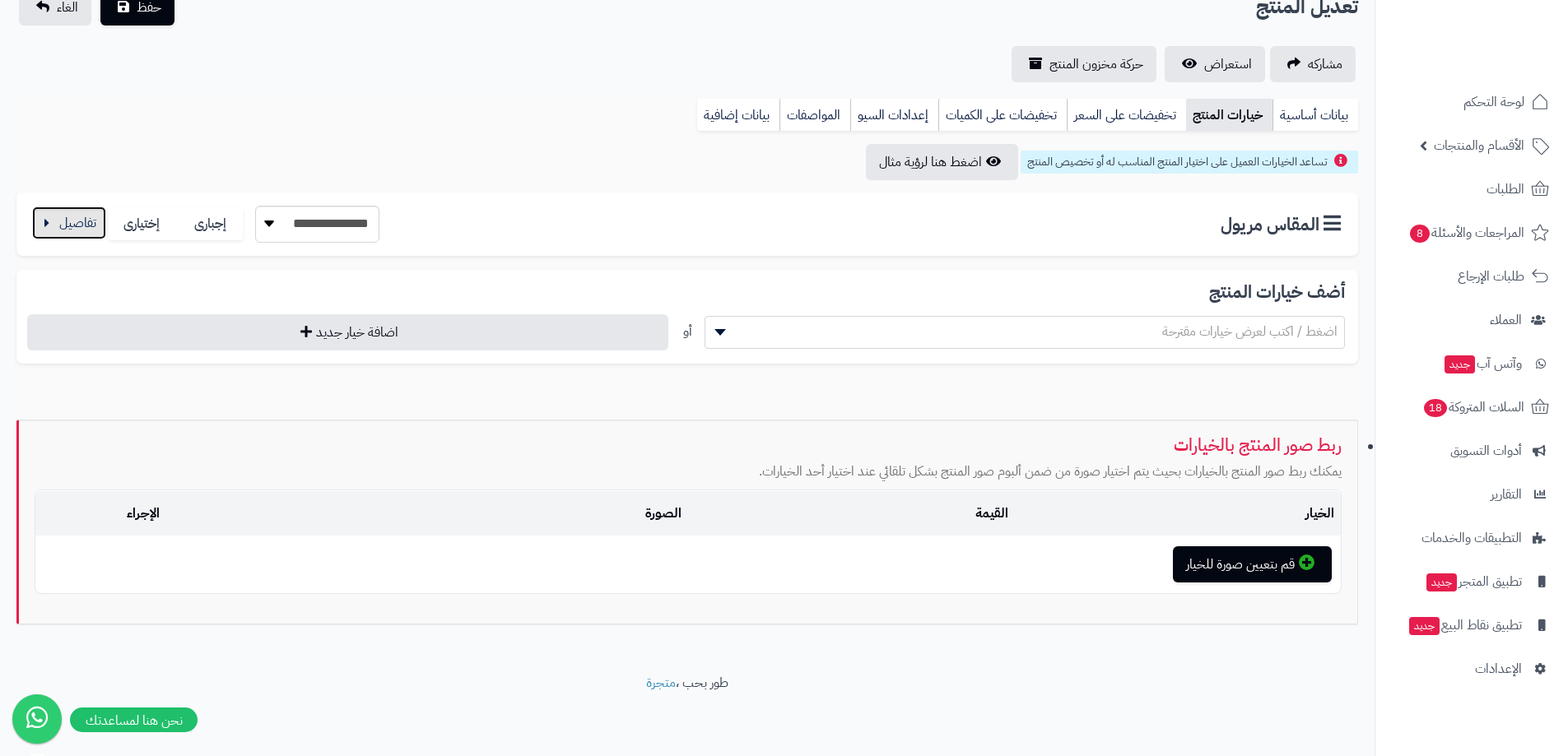
click at [100, 228] on button "button" at bounding box center [68, 223] width 74 height 33
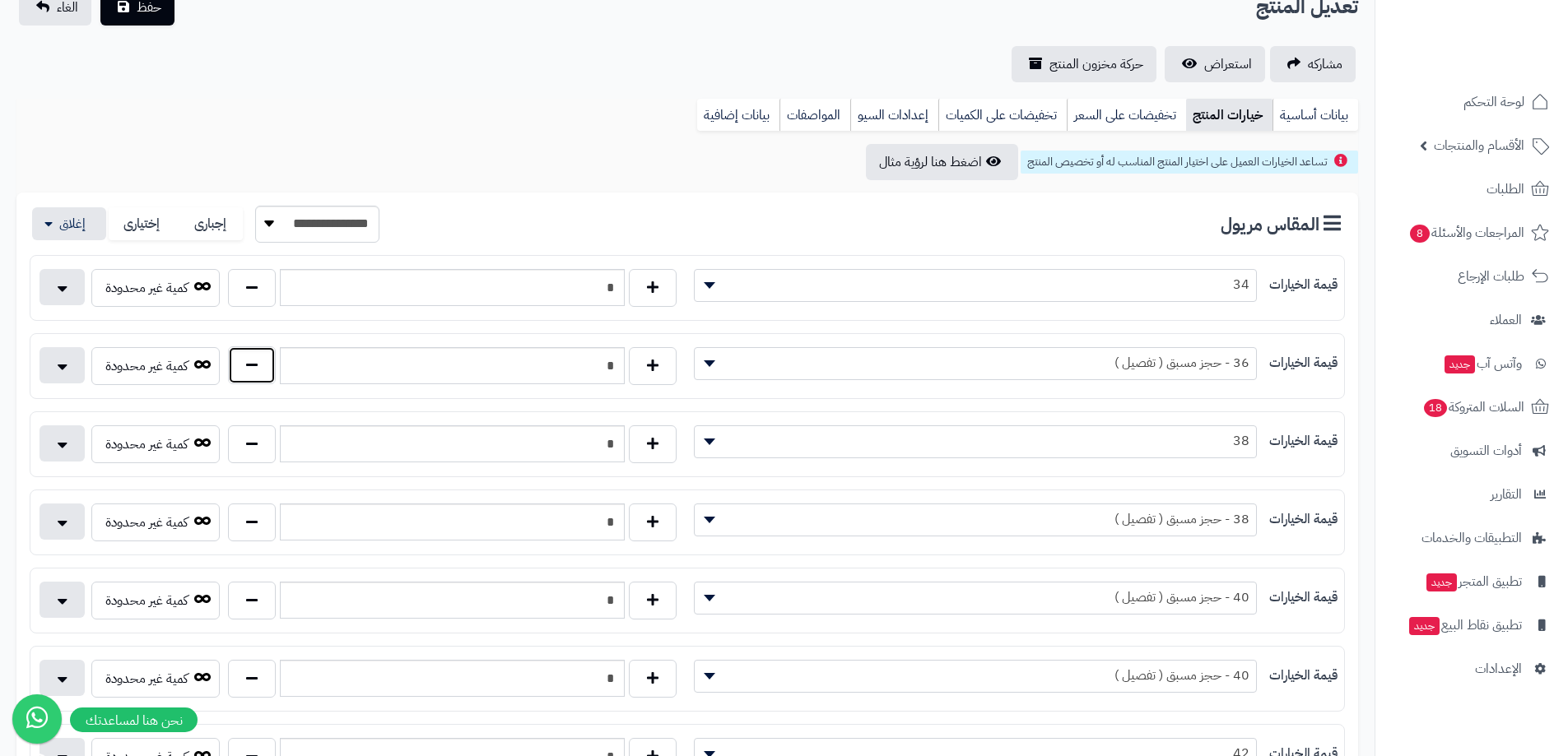
click at [244, 371] on button "button" at bounding box center [251, 364] width 47 height 38
click at [245, 370] on button "button" at bounding box center [251, 364] width 47 height 38
type input "*"
click at [247, 516] on button "button" at bounding box center [251, 521] width 47 height 38
type input "*"
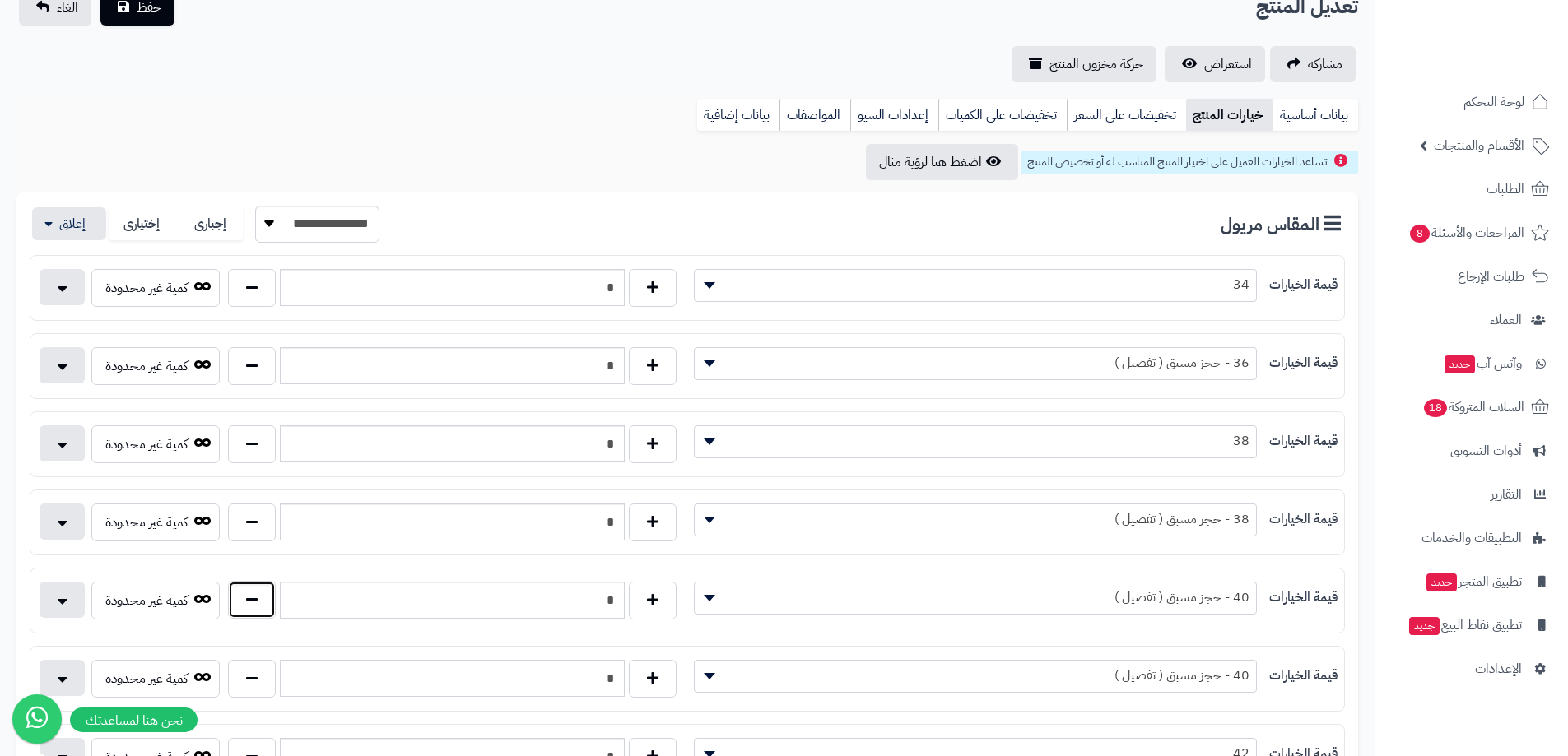
click at [268, 601] on button "button" at bounding box center [251, 599] width 47 height 38
type input "*"
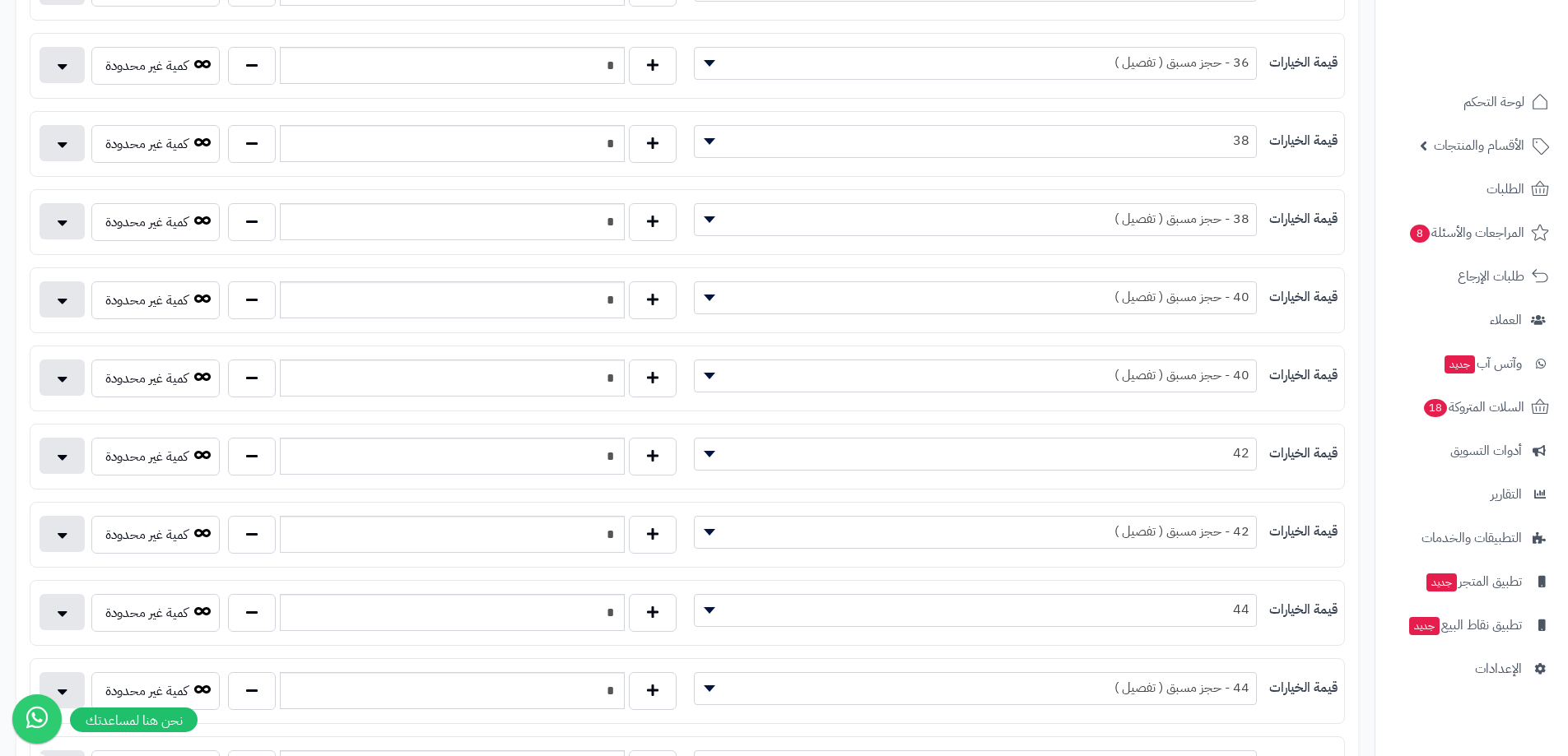
scroll to position [461, 0]
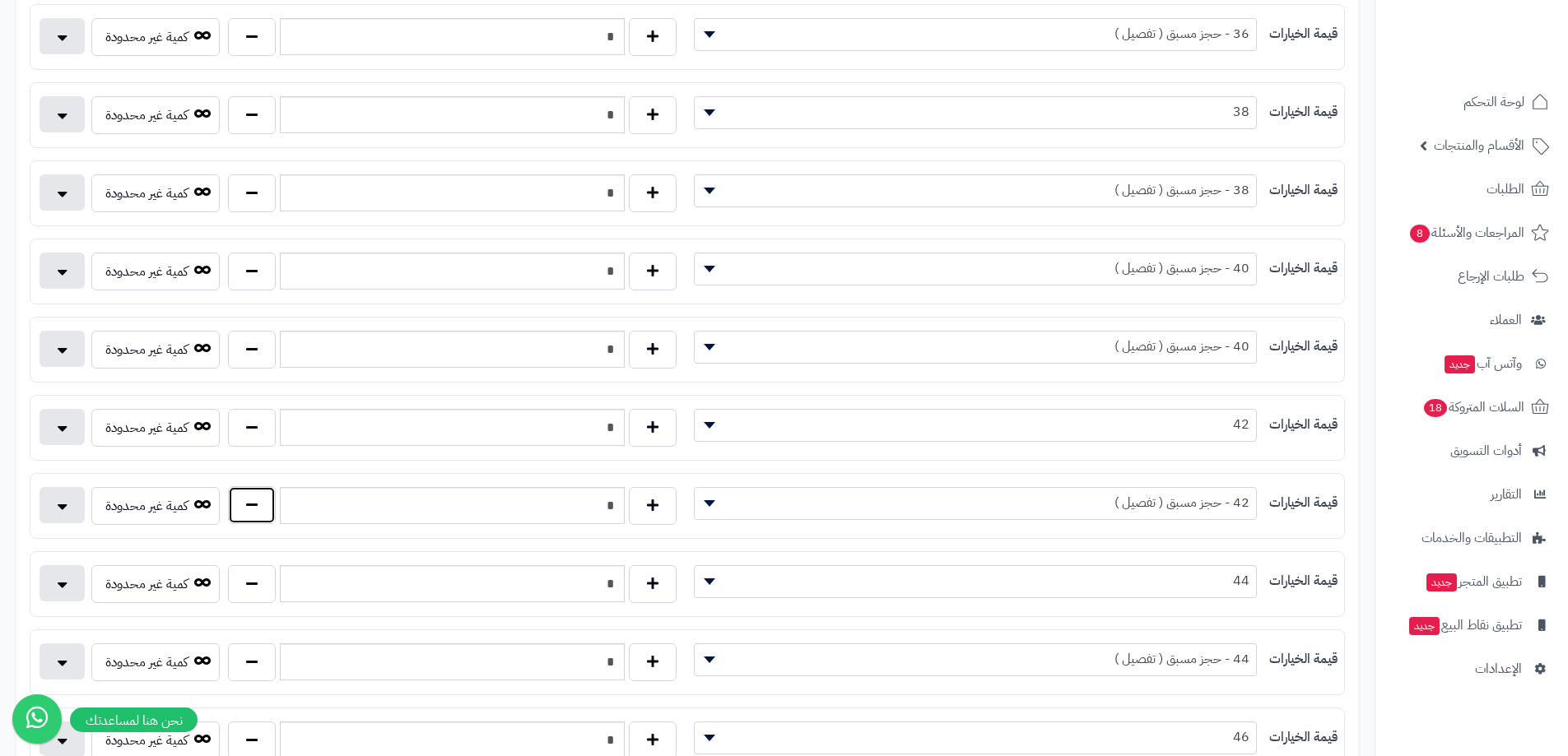
click at [257, 498] on button "button" at bounding box center [251, 504] width 47 height 38
type input "*"
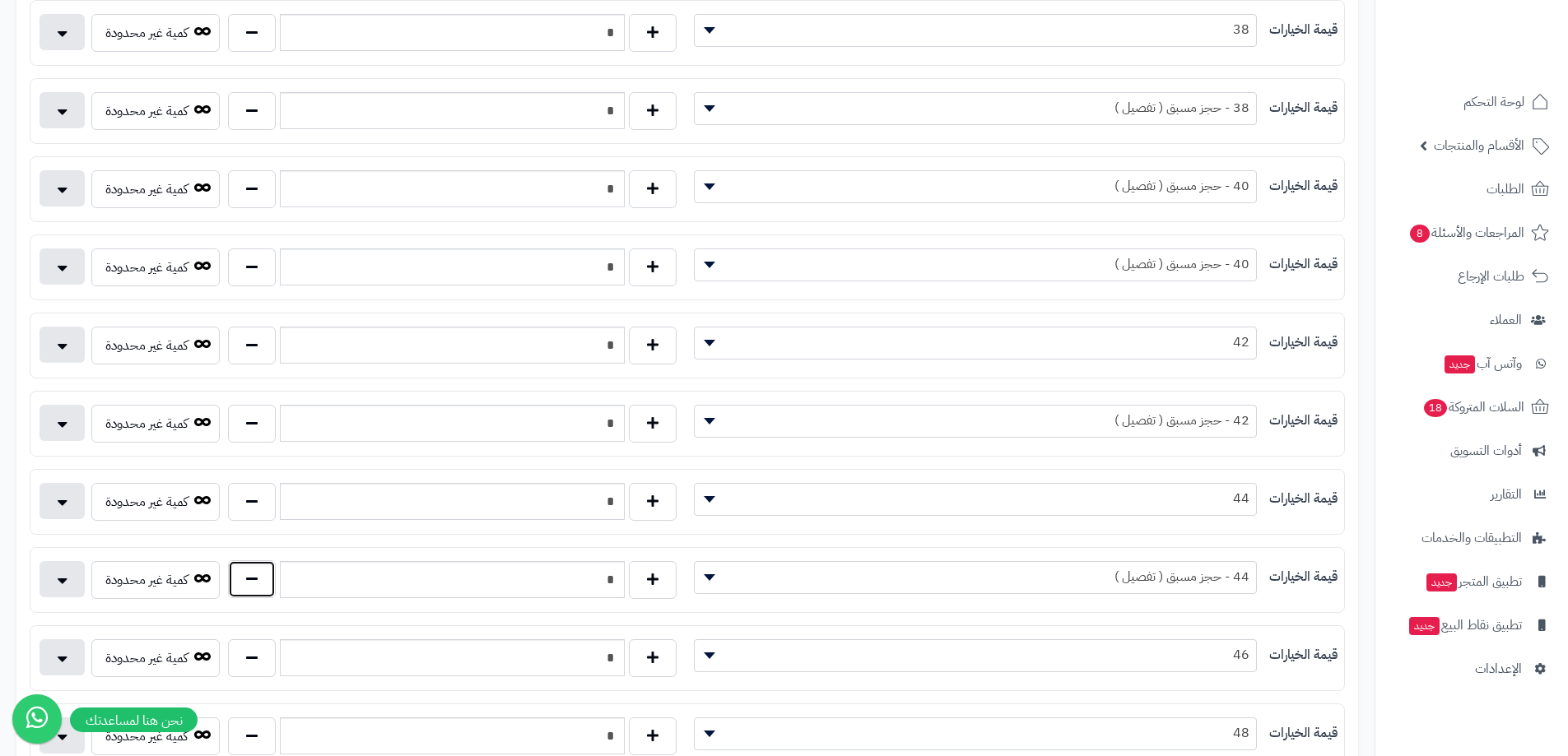
click at [251, 580] on button "button" at bounding box center [251, 579] width 47 height 38
click at [252, 580] on button "button" at bounding box center [251, 579] width 47 height 38
type input "*"
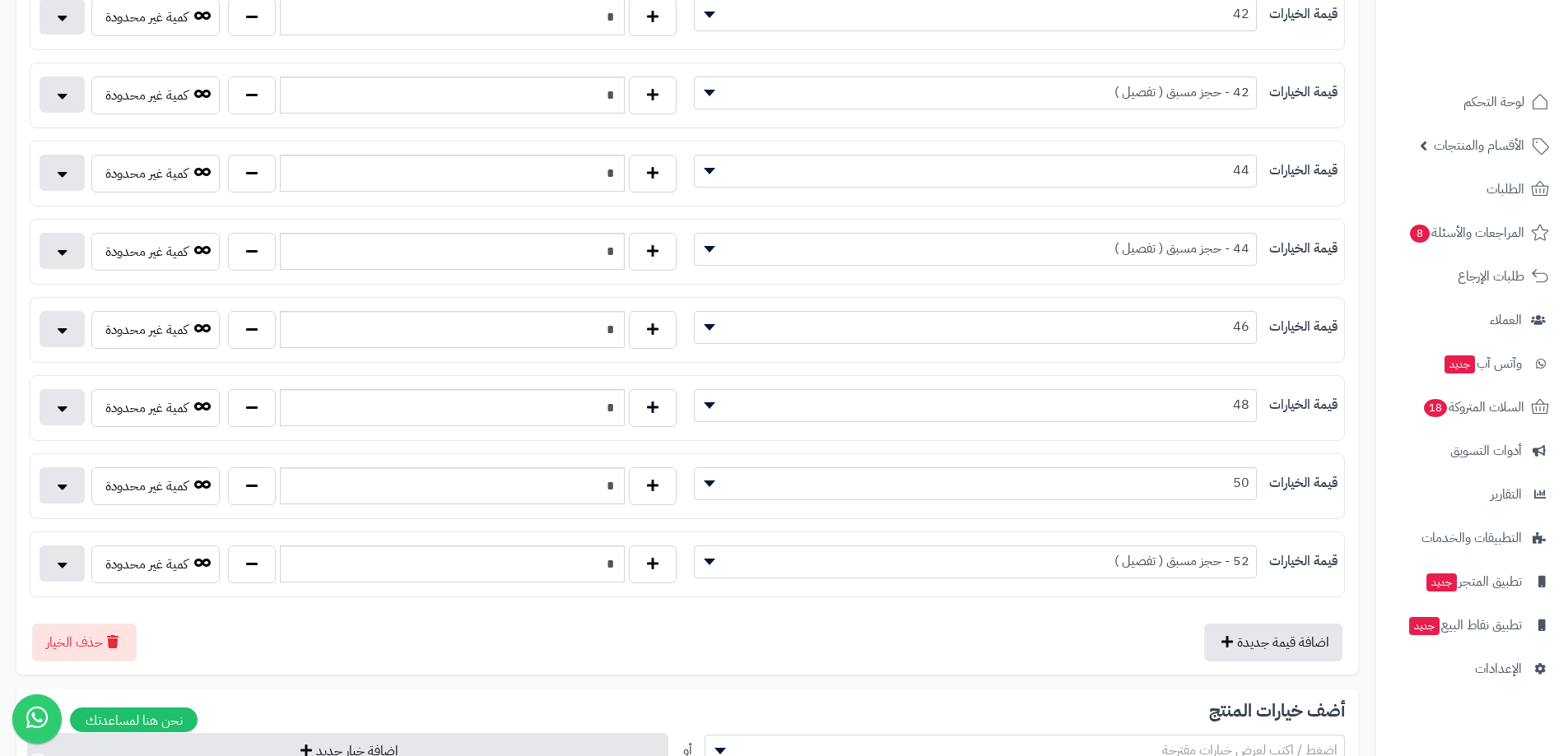
scroll to position [873, 0]
click at [243, 558] on button "button" at bounding box center [251, 562] width 47 height 38
type input "*"
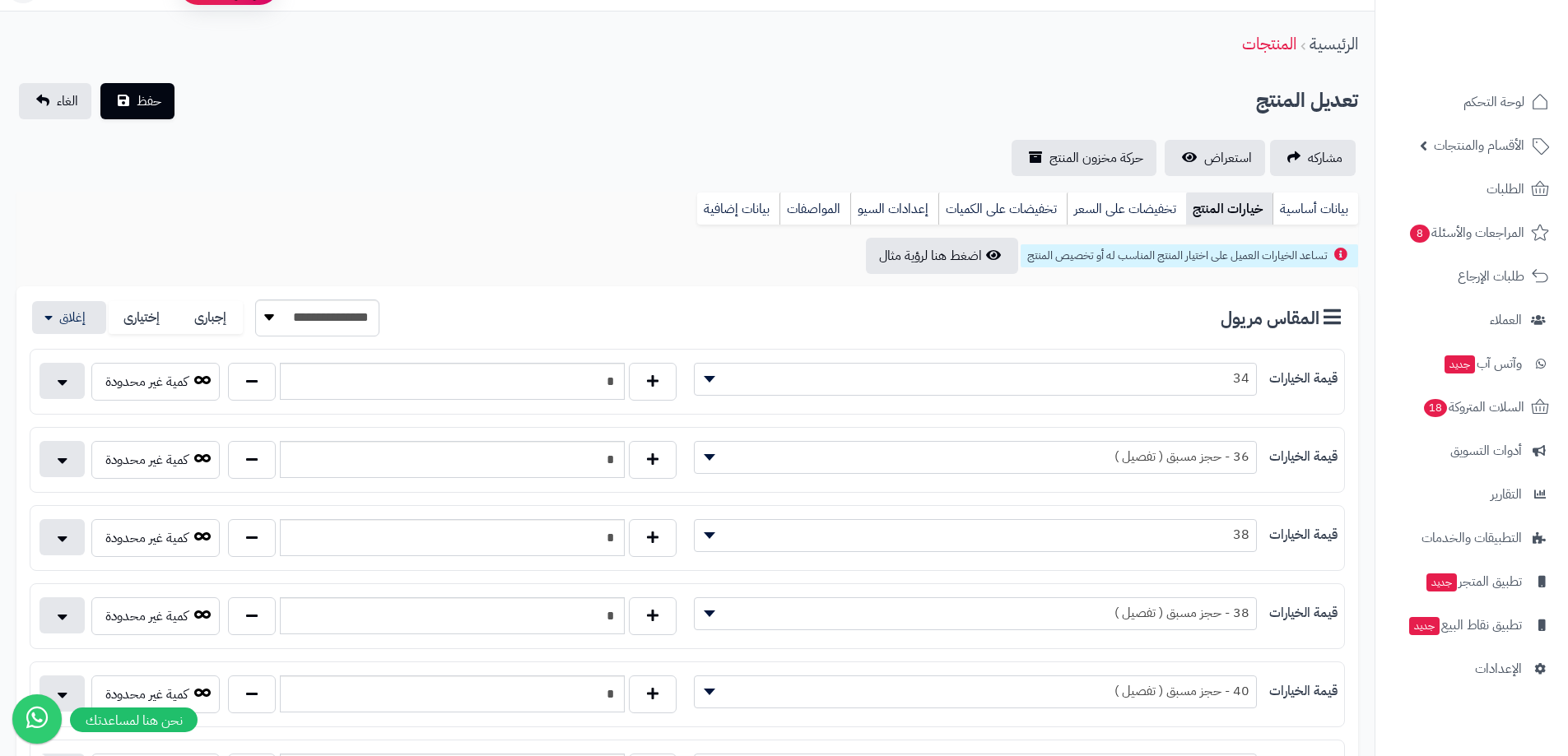
scroll to position [0, 0]
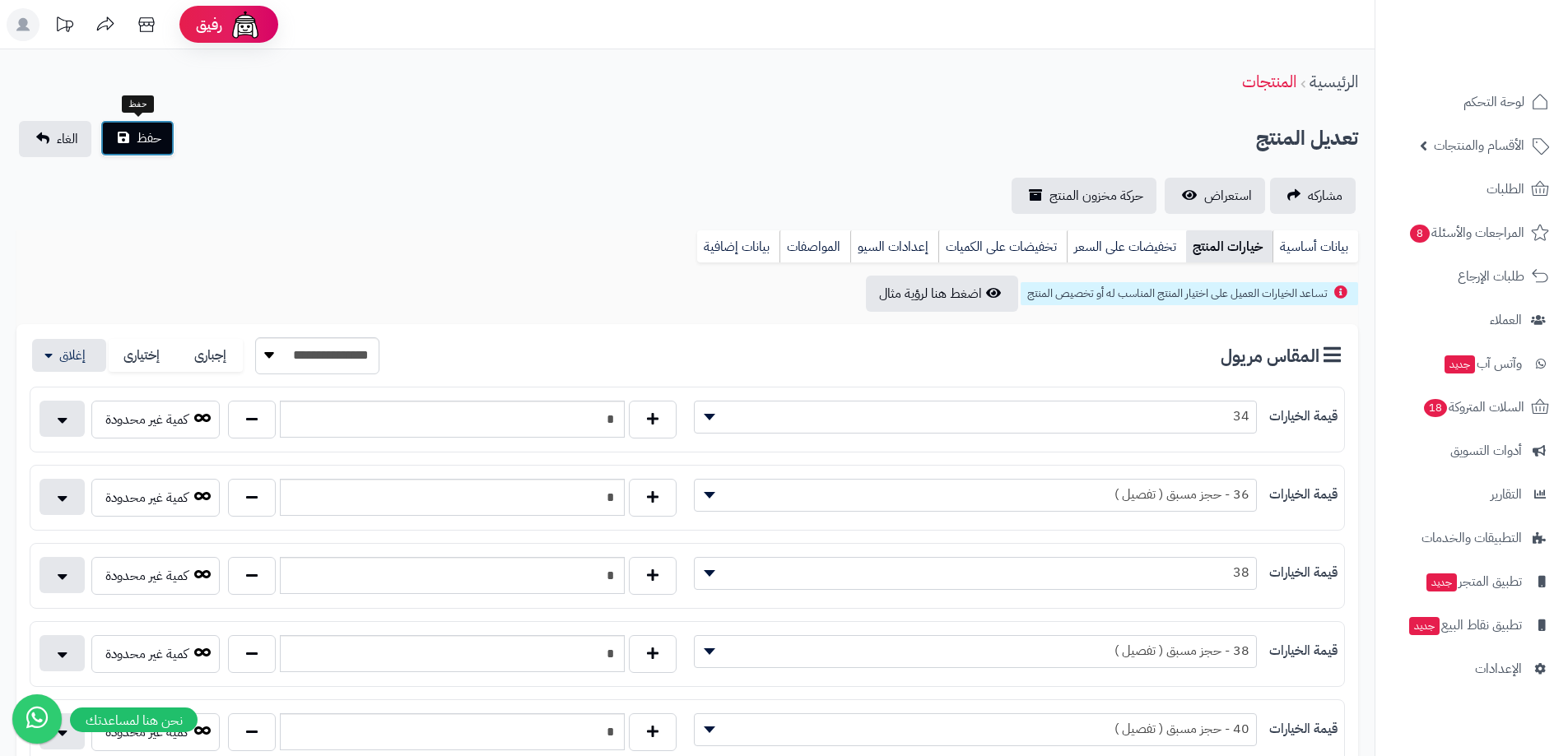
click at [146, 138] on span "حفظ" at bounding box center [149, 138] width 25 height 19
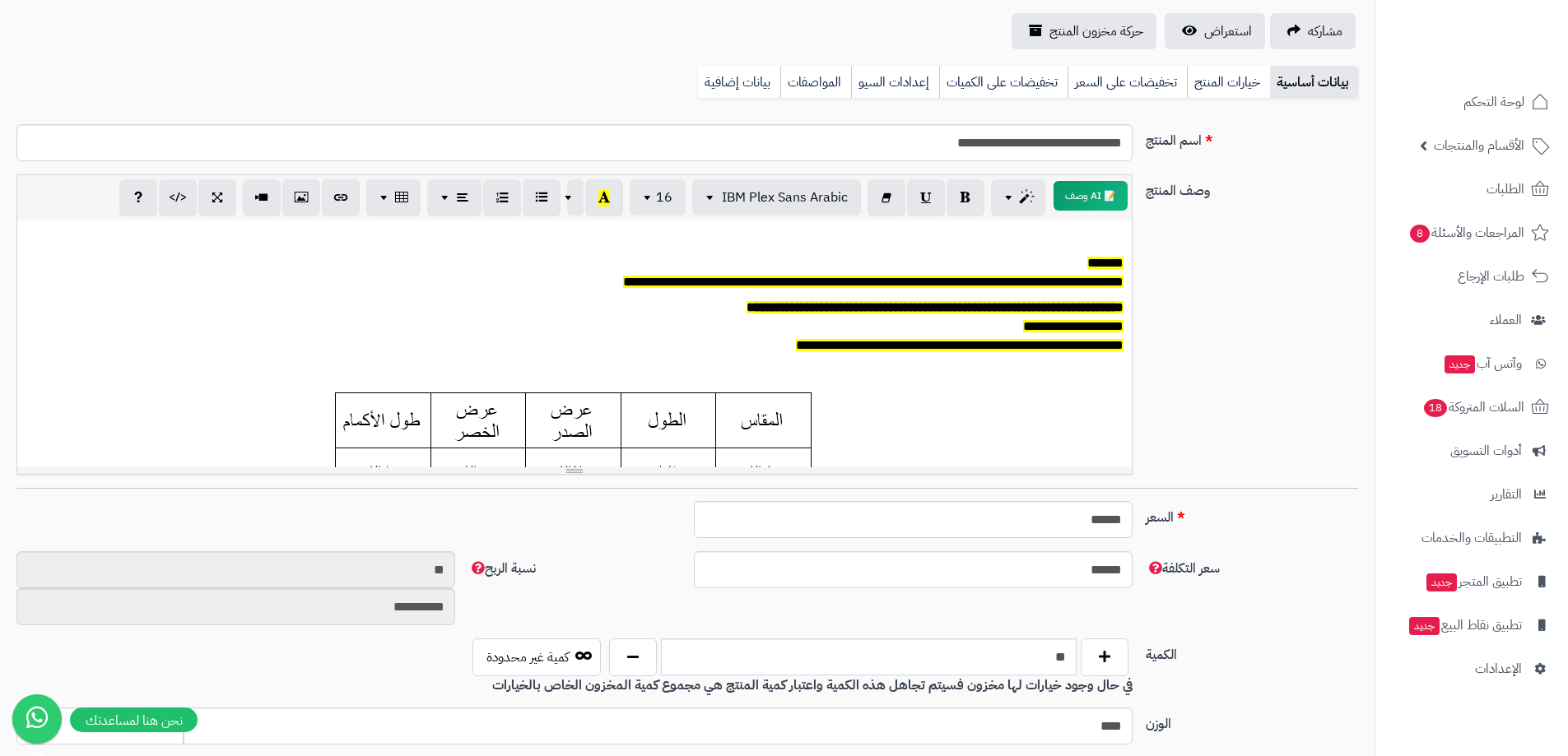
scroll to position [82, 0]
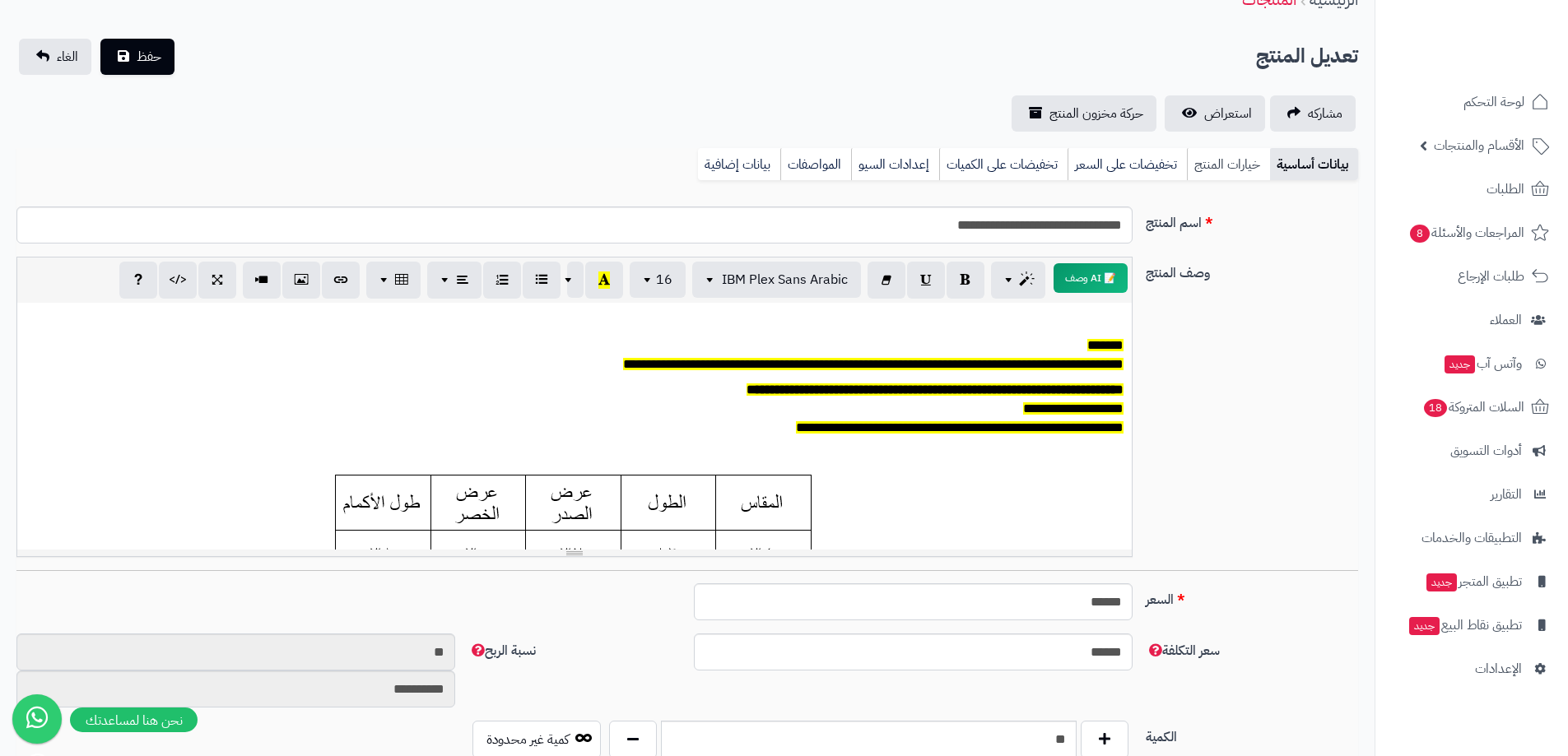
click at [1249, 160] on link "خيارات المنتج" at bounding box center [1229, 165] width 83 height 33
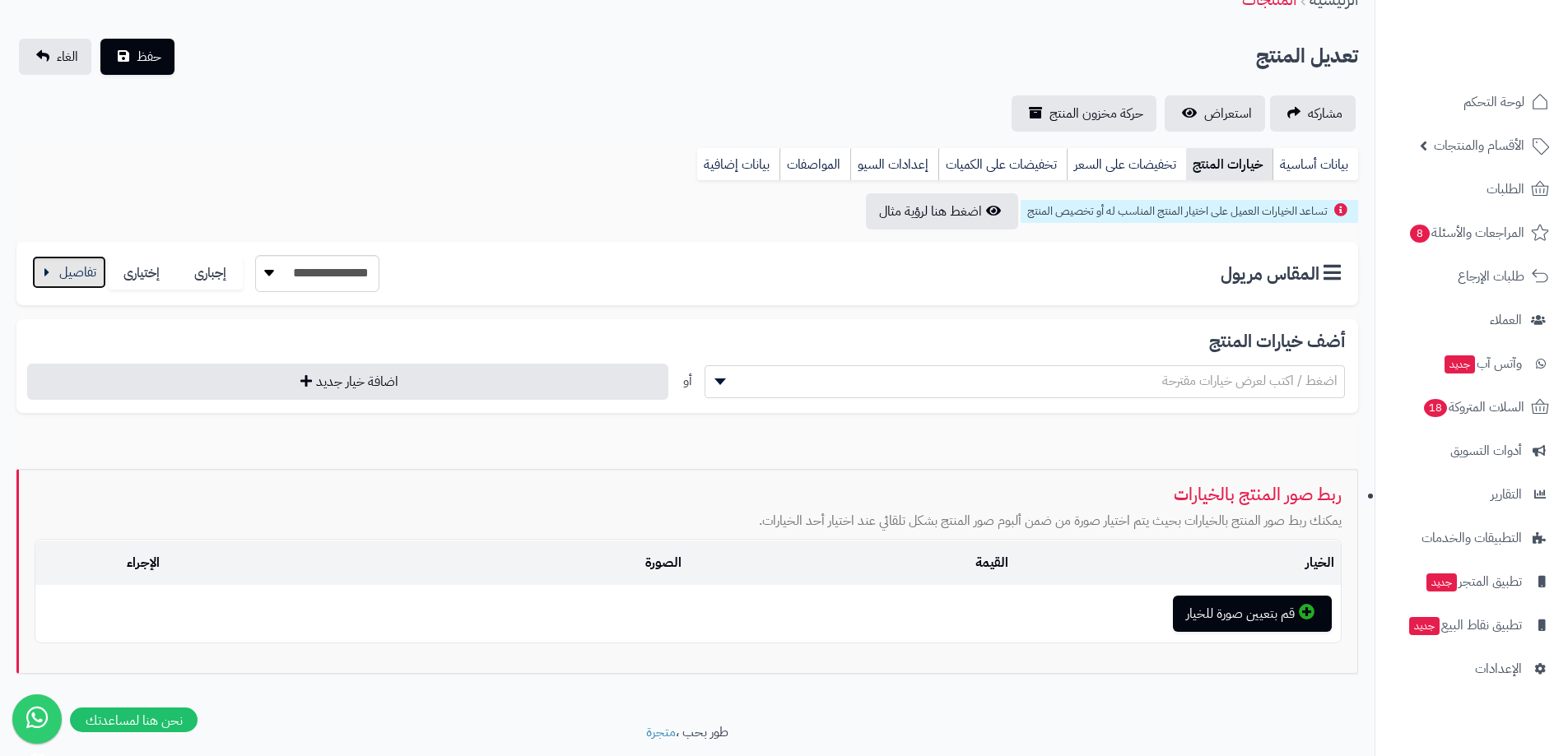
click at [97, 269] on button "button" at bounding box center [68, 272] width 74 height 33
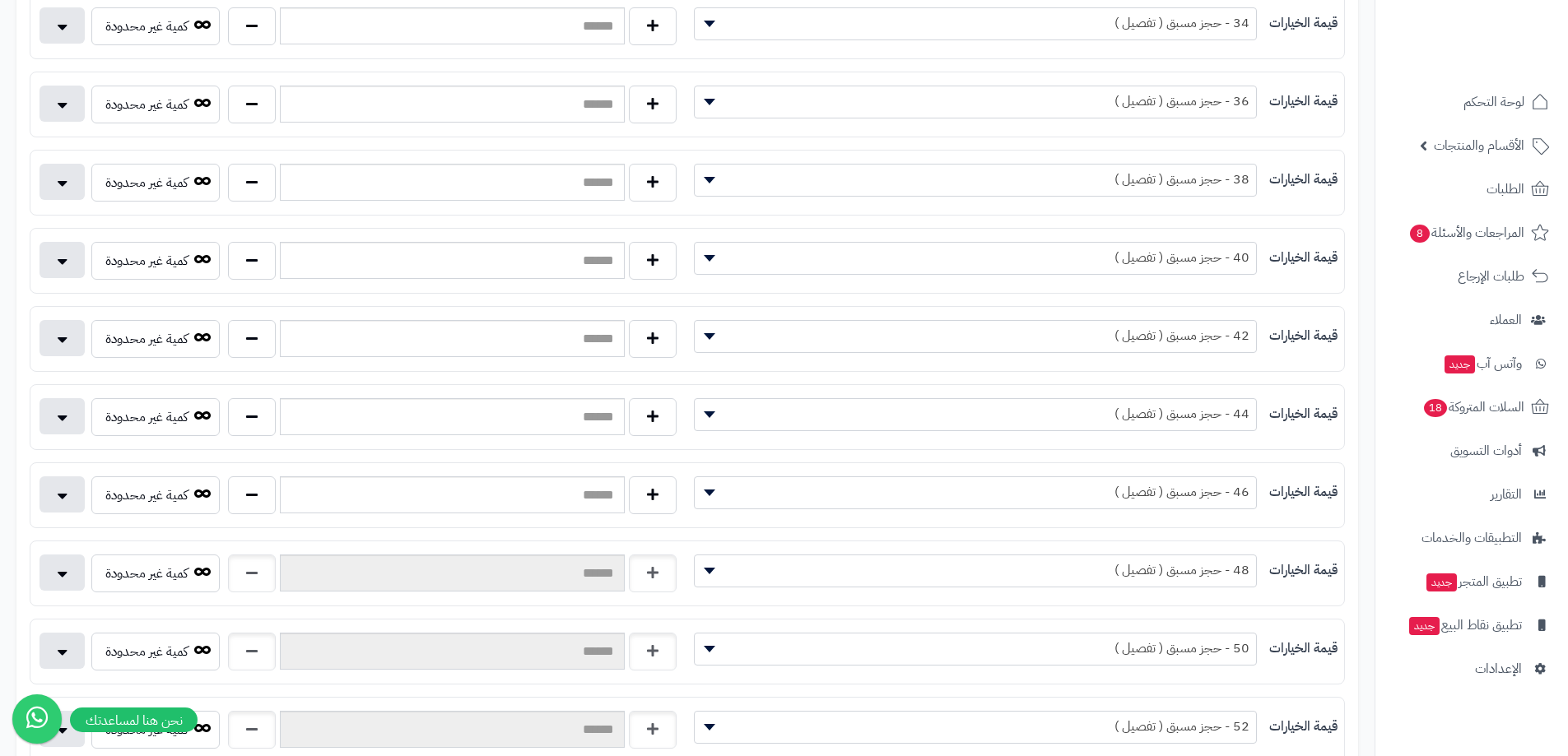
scroll to position [494, 0]
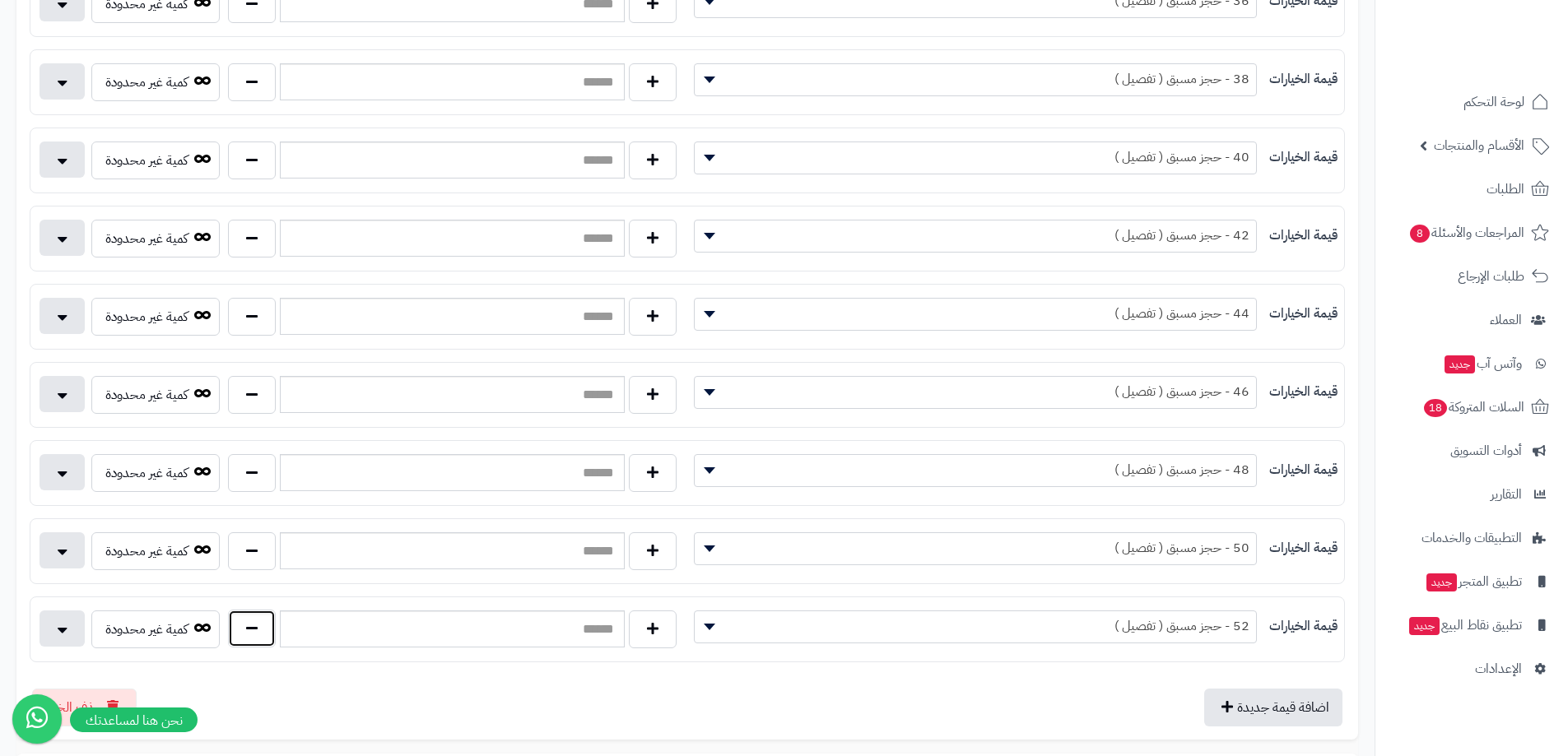
click at [266, 630] on button "button" at bounding box center [251, 628] width 47 height 38
type input "*"
click at [262, 549] on button "button" at bounding box center [251, 550] width 47 height 38
type input "*"
click at [259, 473] on button "button" at bounding box center [251, 472] width 47 height 38
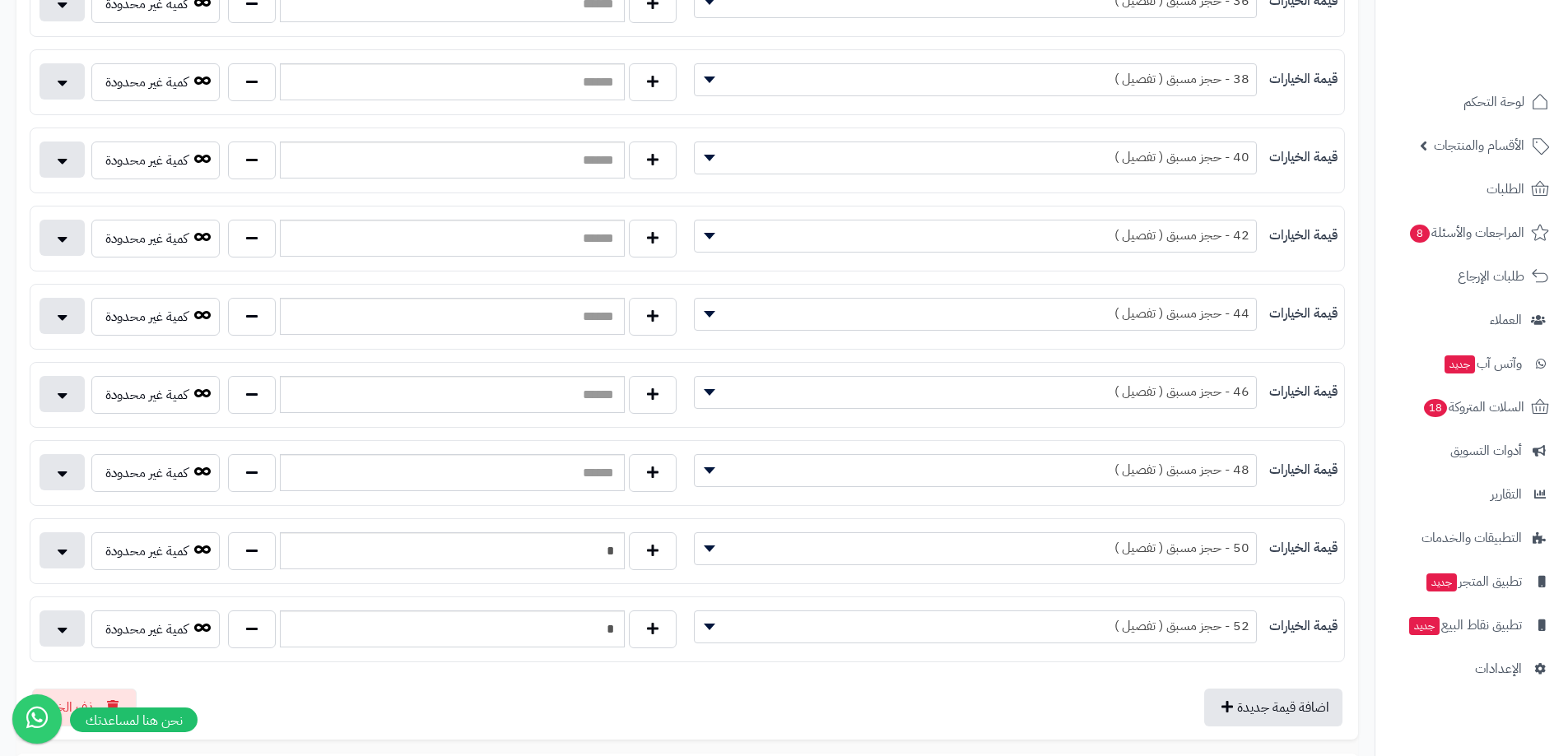
type input "*"
click at [270, 394] on button "button" at bounding box center [251, 393] width 47 height 38
type input "*"
click at [256, 304] on button "button" at bounding box center [251, 315] width 47 height 38
type input "*"
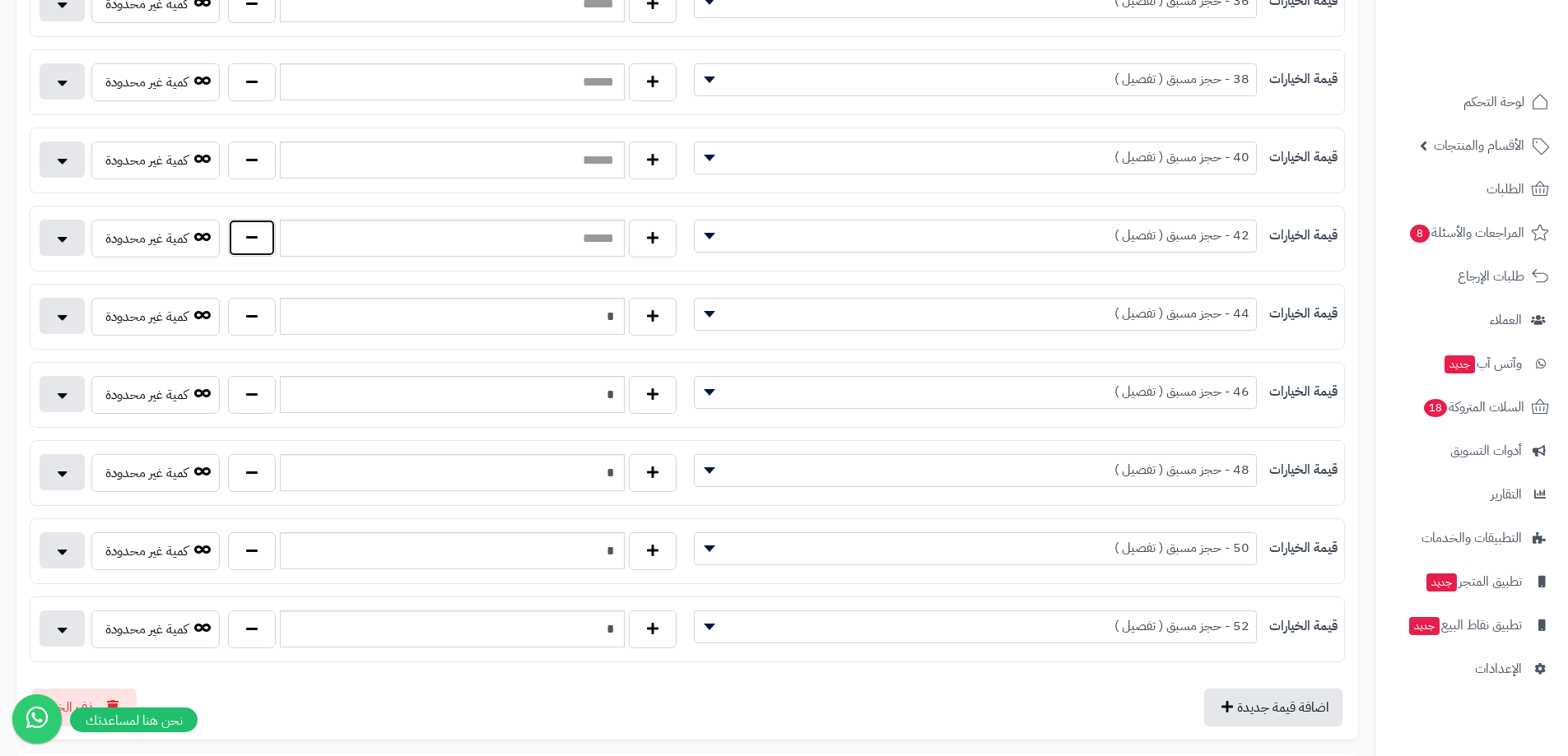
click at [255, 230] on button "button" at bounding box center [251, 237] width 47 height 38
type input "*"
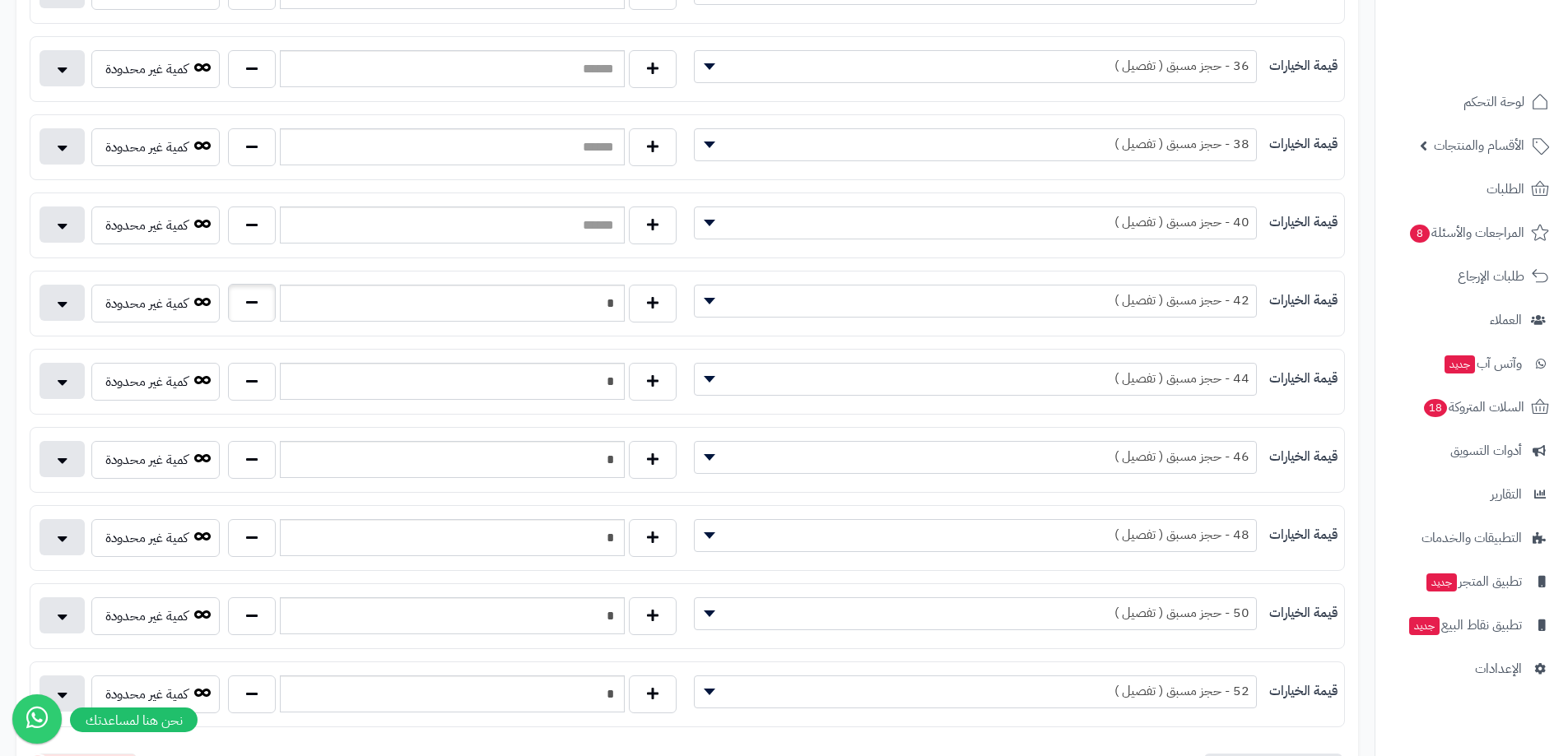
scroll to position [329, 0]
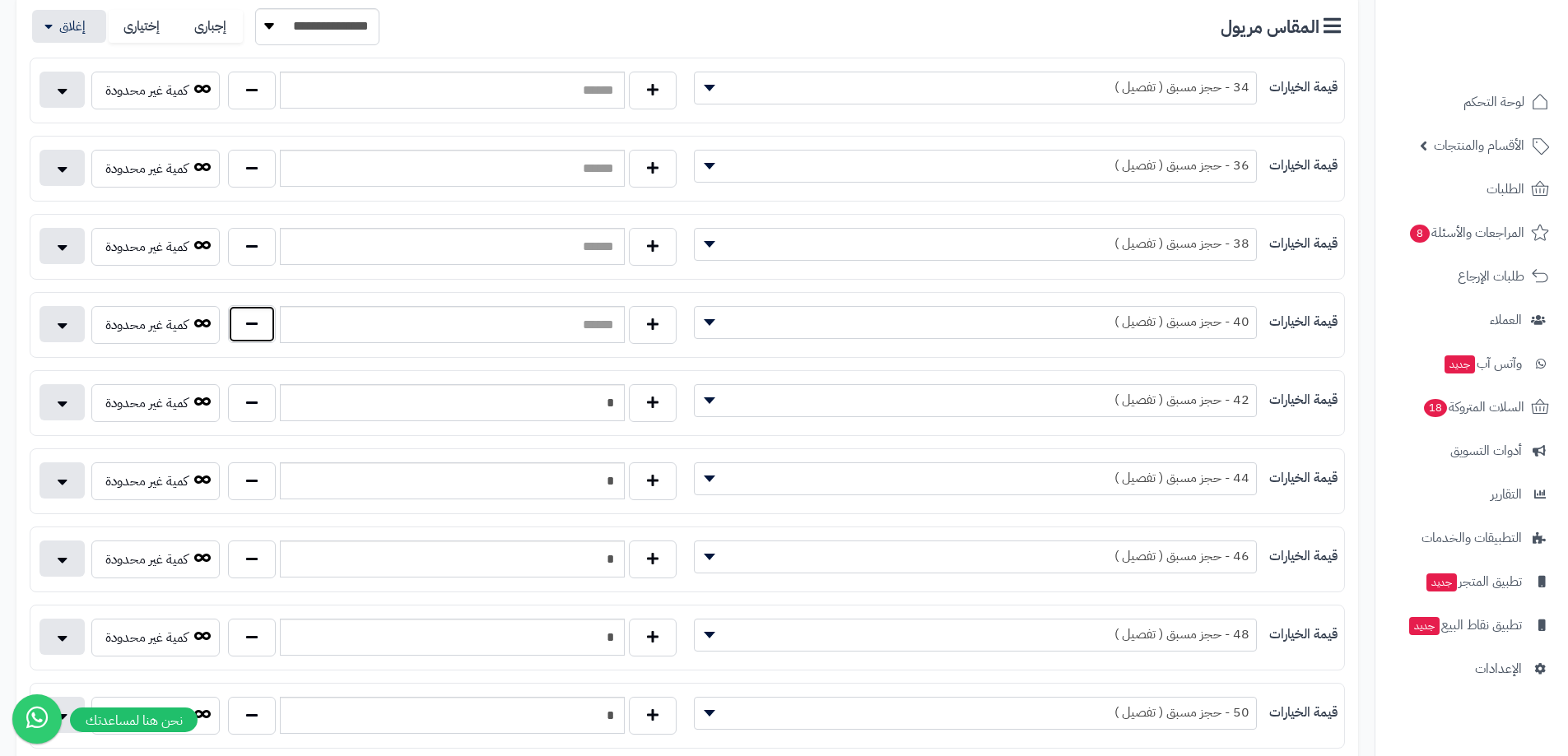
click at [255, 323] on button "button" at bounding box center [251, 324] width 47 height 38
type input "*"
click at [263, 244] on button "button" at bounding box center [251, 246] width 47 height 38
type input "*"
click at [261, 171] on button "button" at bounding box center [251, 167] width 47 height 38
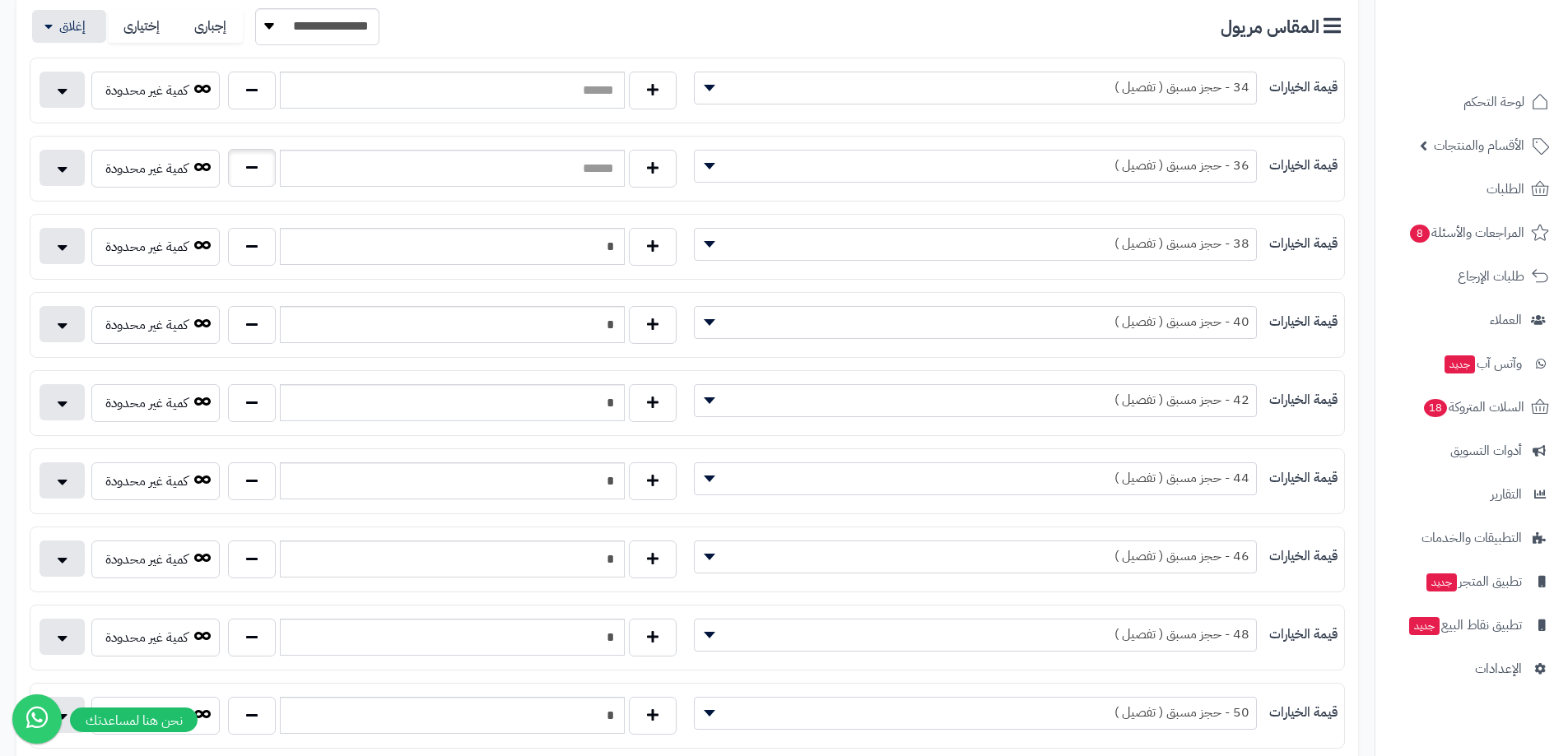
type input "*"
click at [245, 103] on button "button" at bounding box center [251, 89] width 47 height 38
type input "*"
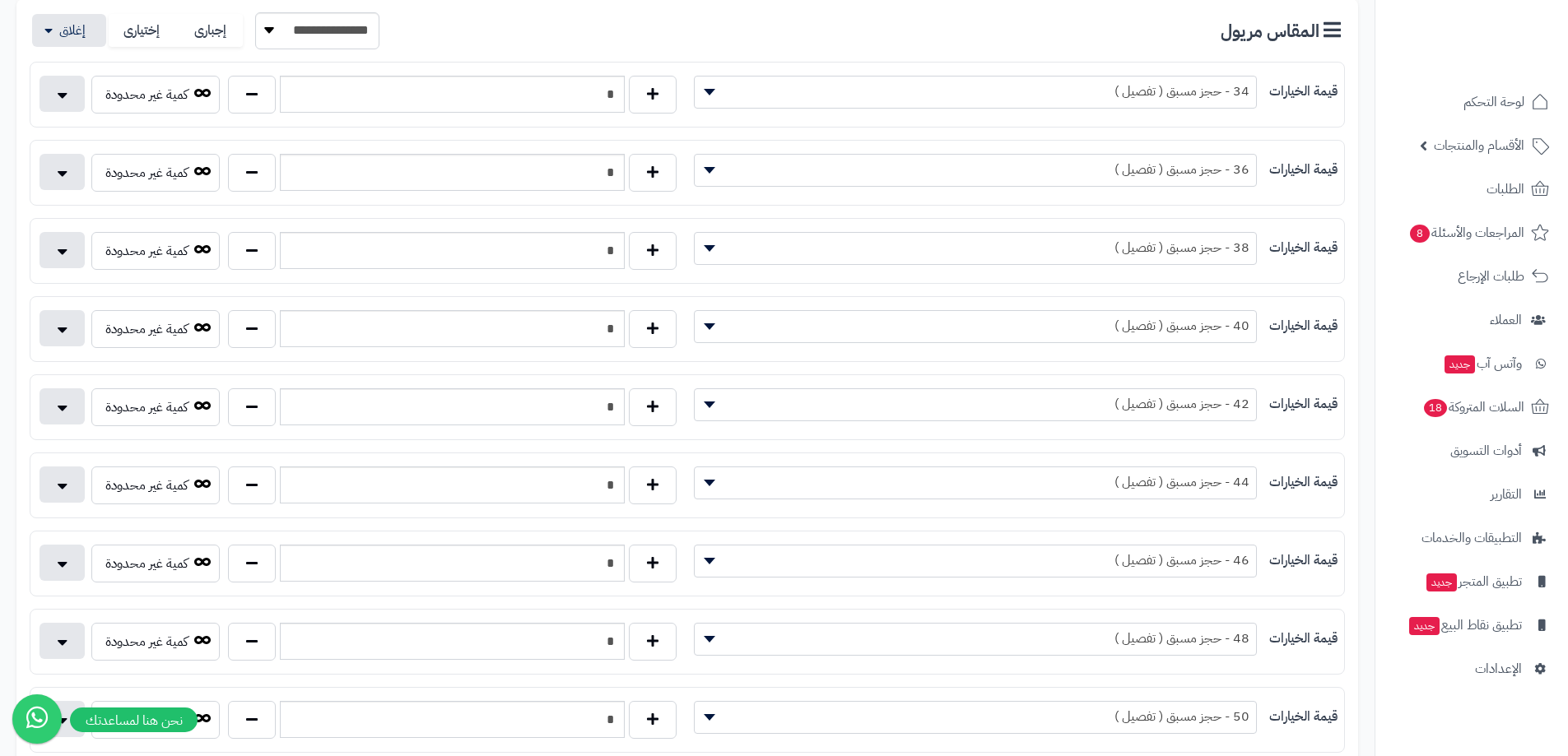
scroll to position [0, 0]
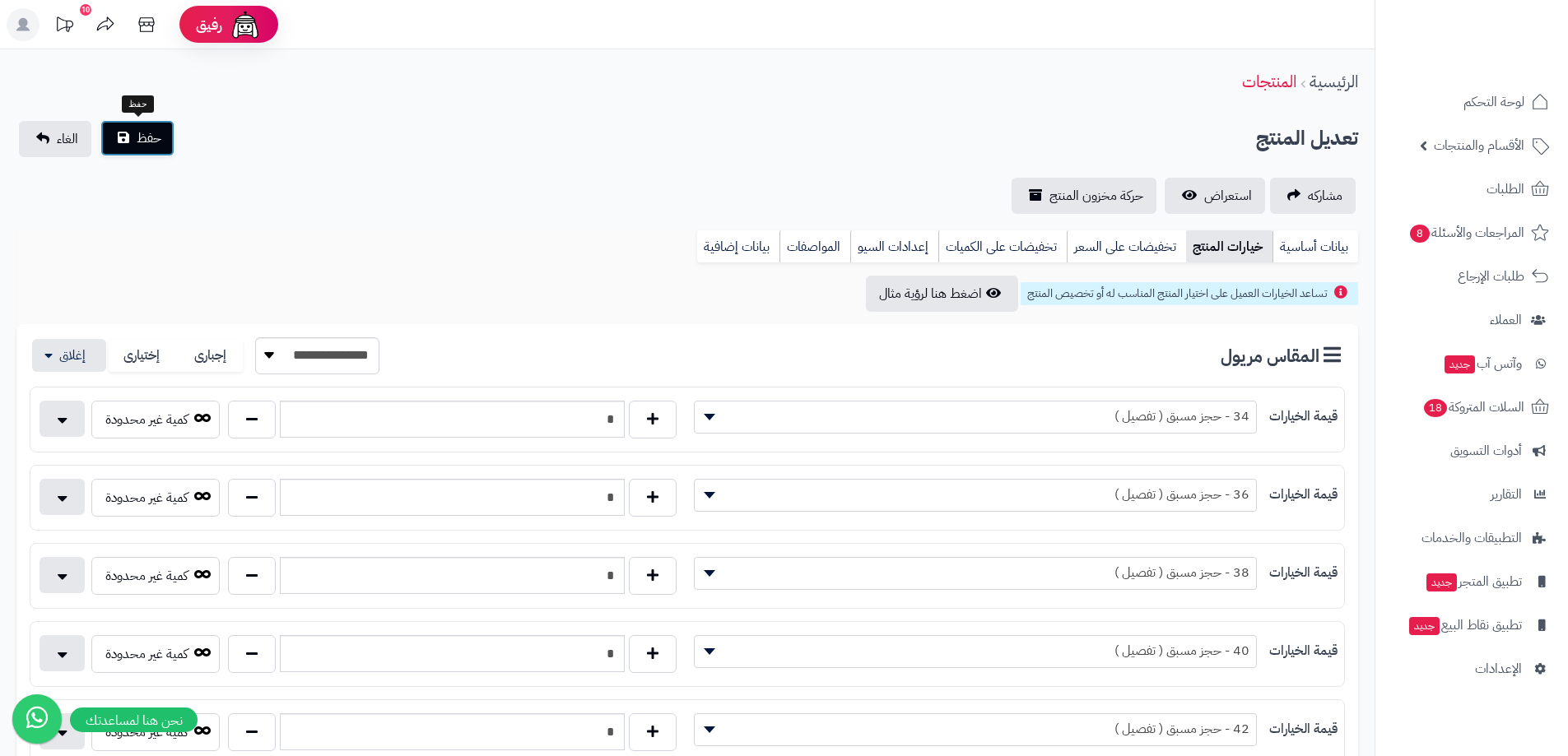
click at [162, 141] on button "حفظ" at bounding box center [137, 139] width 74 height 37
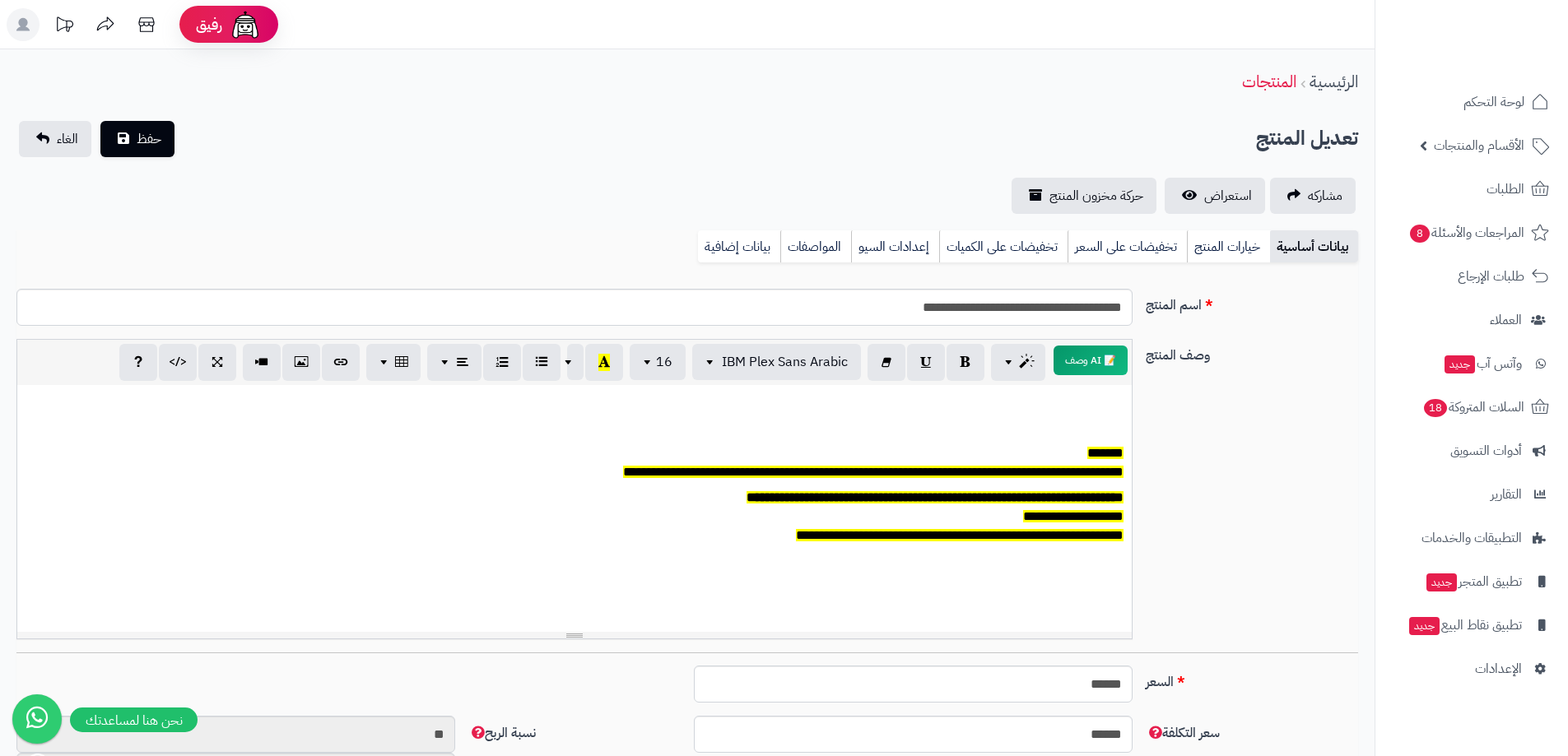
scroll to position [122, 0]
click at [1217, 256] on link "خيارات المنتج" at bounding box center [1229, 247] width 83 height 33
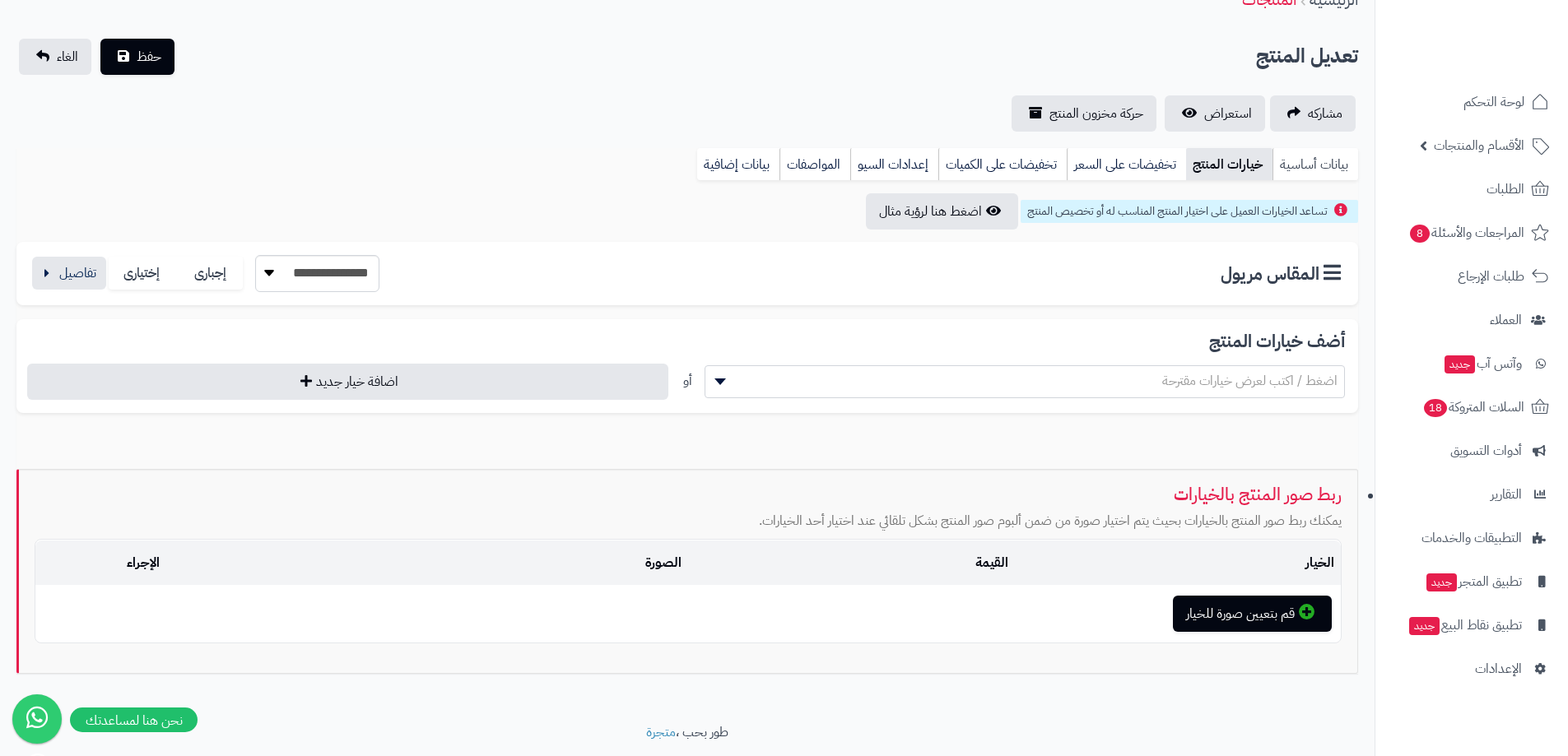
click at [1311, 169] on link "بيانات أساسية" at bounding box center [1314, 165] width 86 height 33
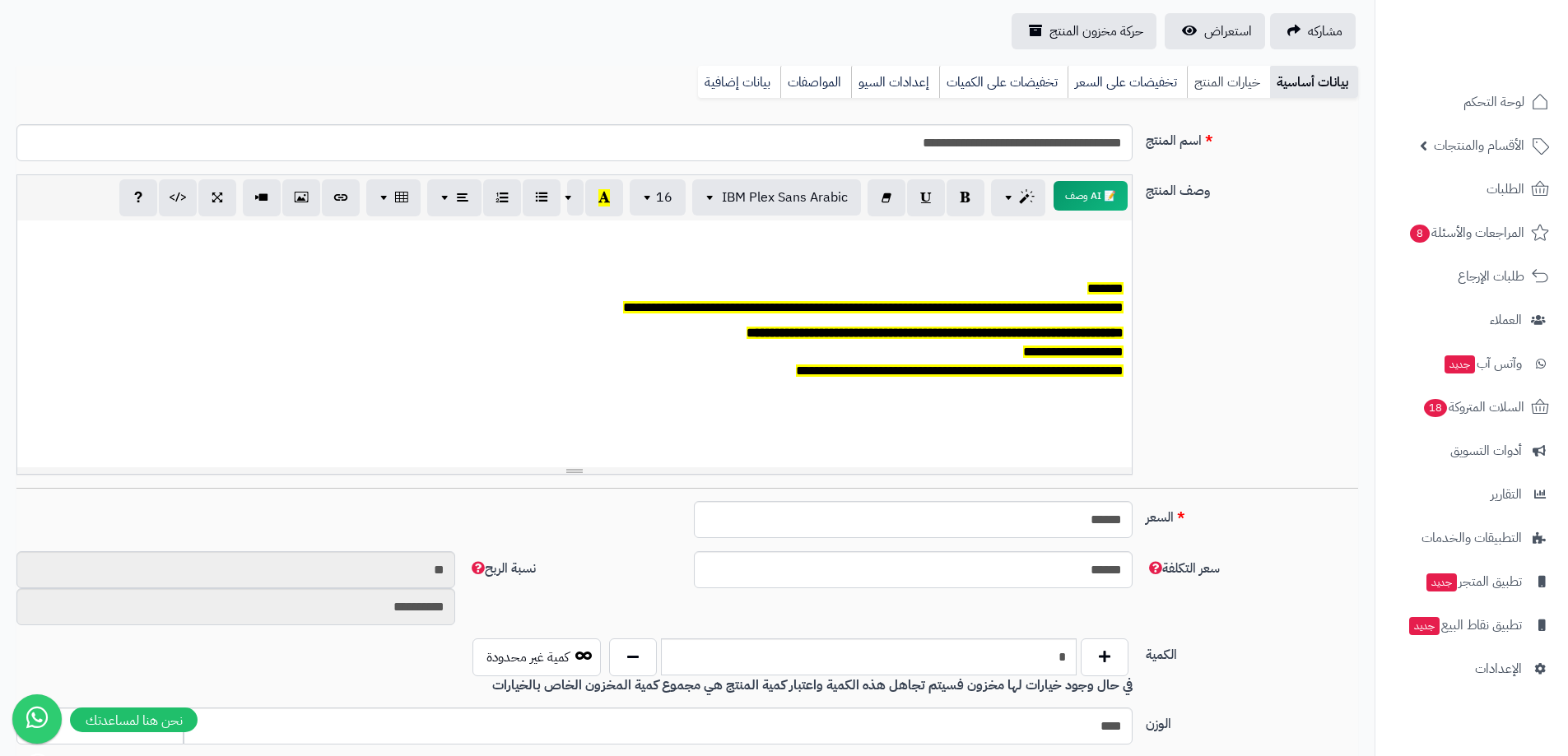
click at [1227, 89] on link "خيارات المنتج" at bounding box center [1229, 82] width 83 height 33
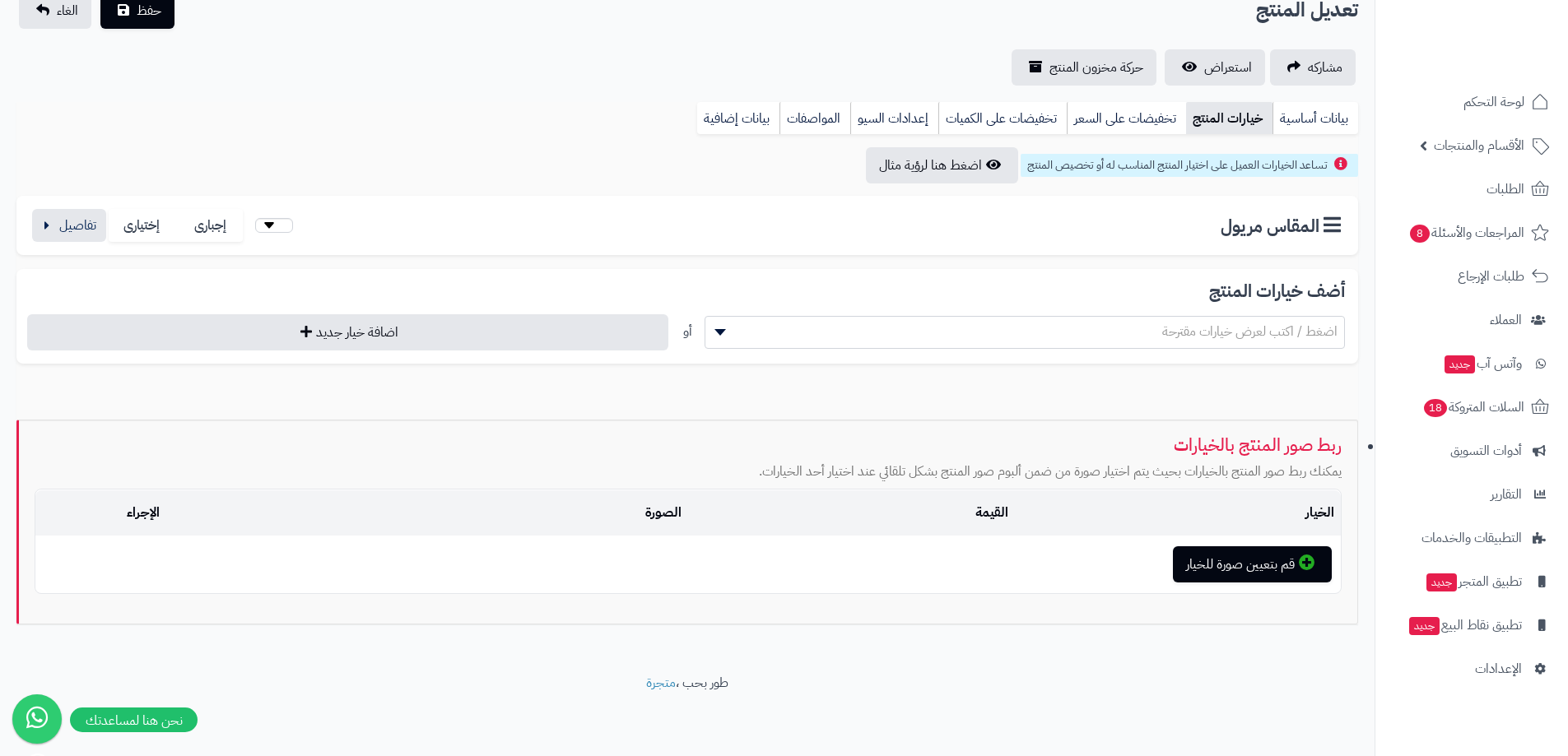
scroll to position [132, 0]
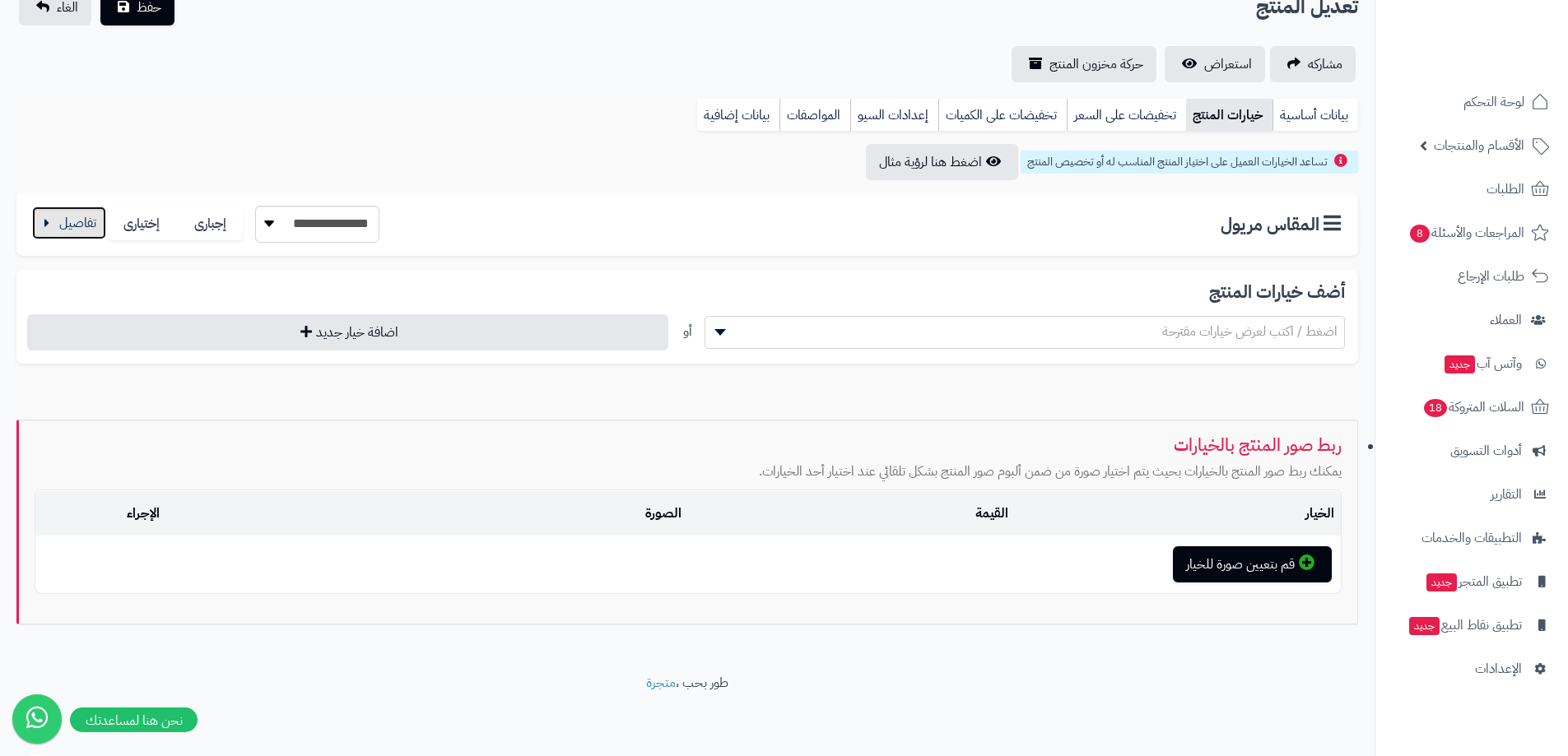
click at [96, 219] on button "button" at bounding box center [68, 223] width 74 height 33
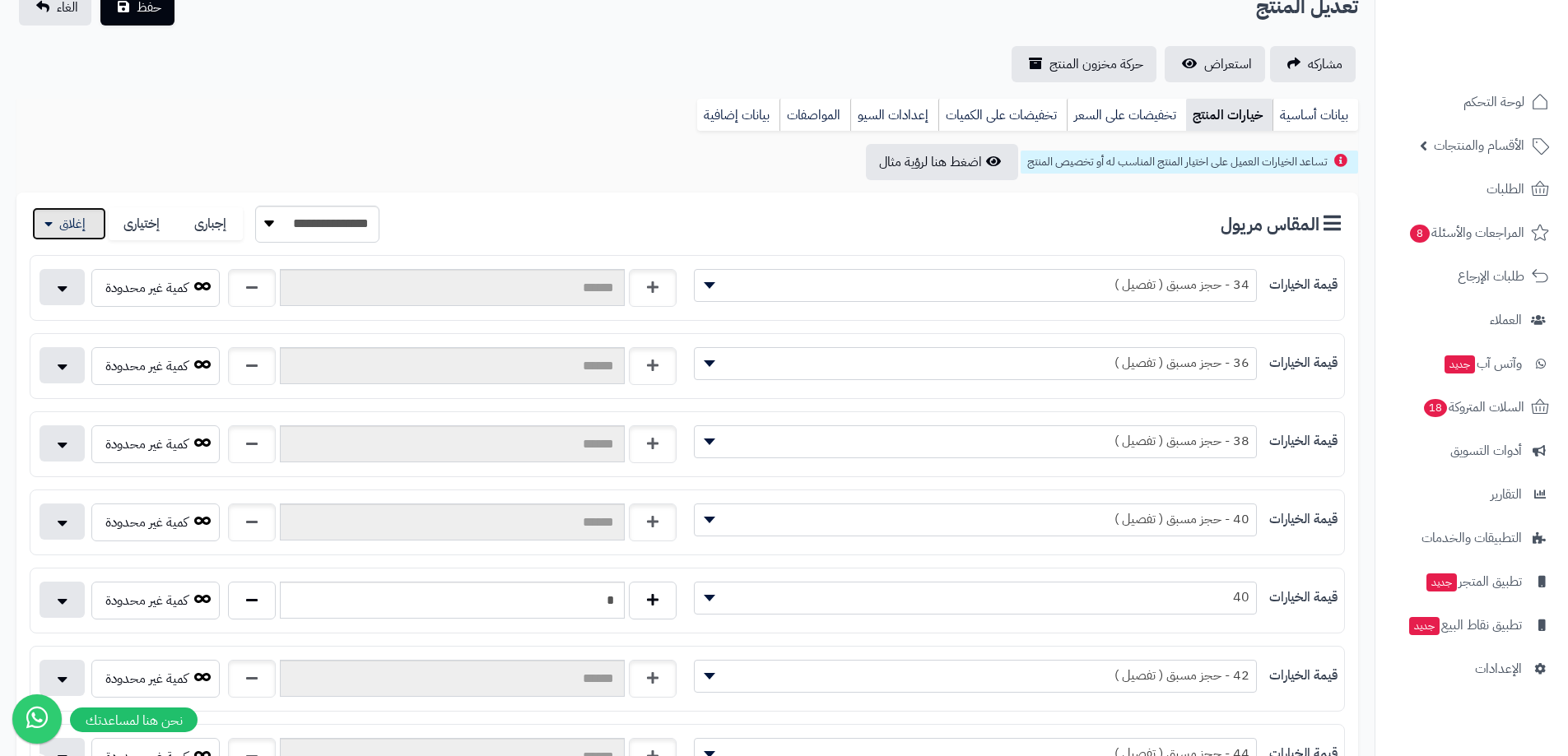
scroll to position [214, 0]
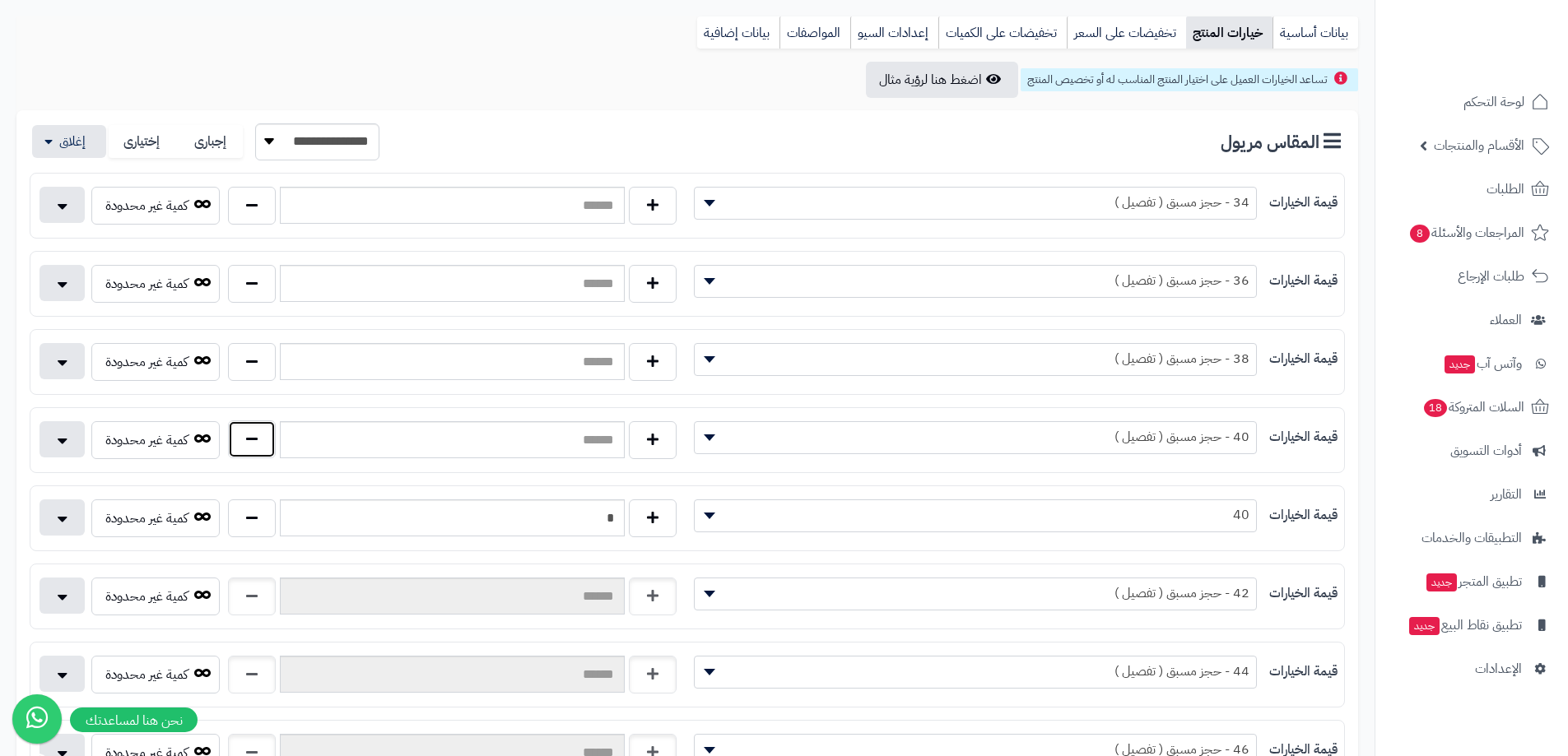
click at [256, 432] on button "button" at bounding box center [251, 439] width 47 height 38
type input "*"
click at [252, 377] on button "button" at bounding box center [251, 361] width 47 height 38
type input "*"
drag, startPoint x: 257, startPoint y: 291, endPoint x: 251, endPoint y: 304, distance: 14.3
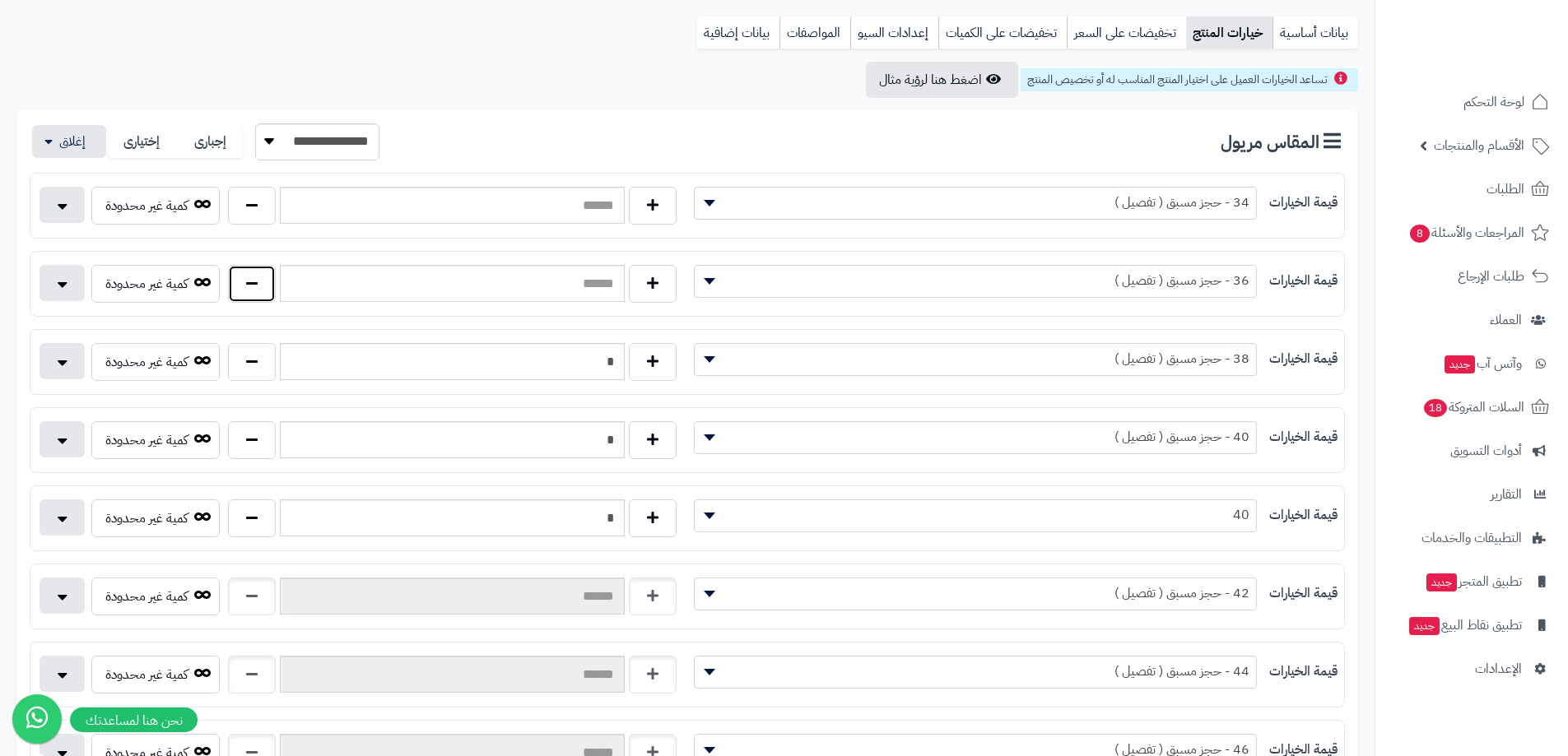
click at [258, 286] on button "button" at bounding box center [251, 284] width 47 height 38
type input "*"
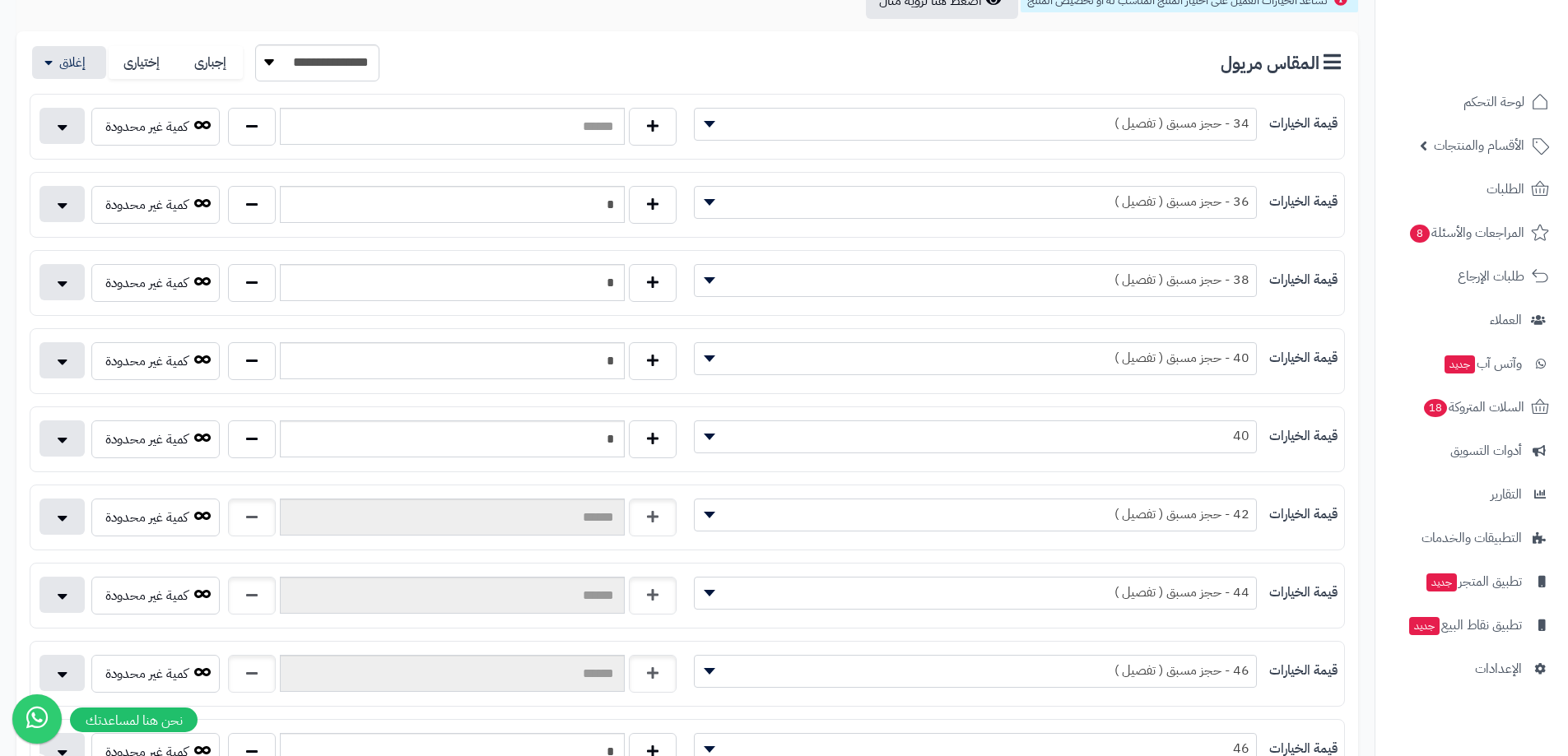
scroll to position [379, 0]
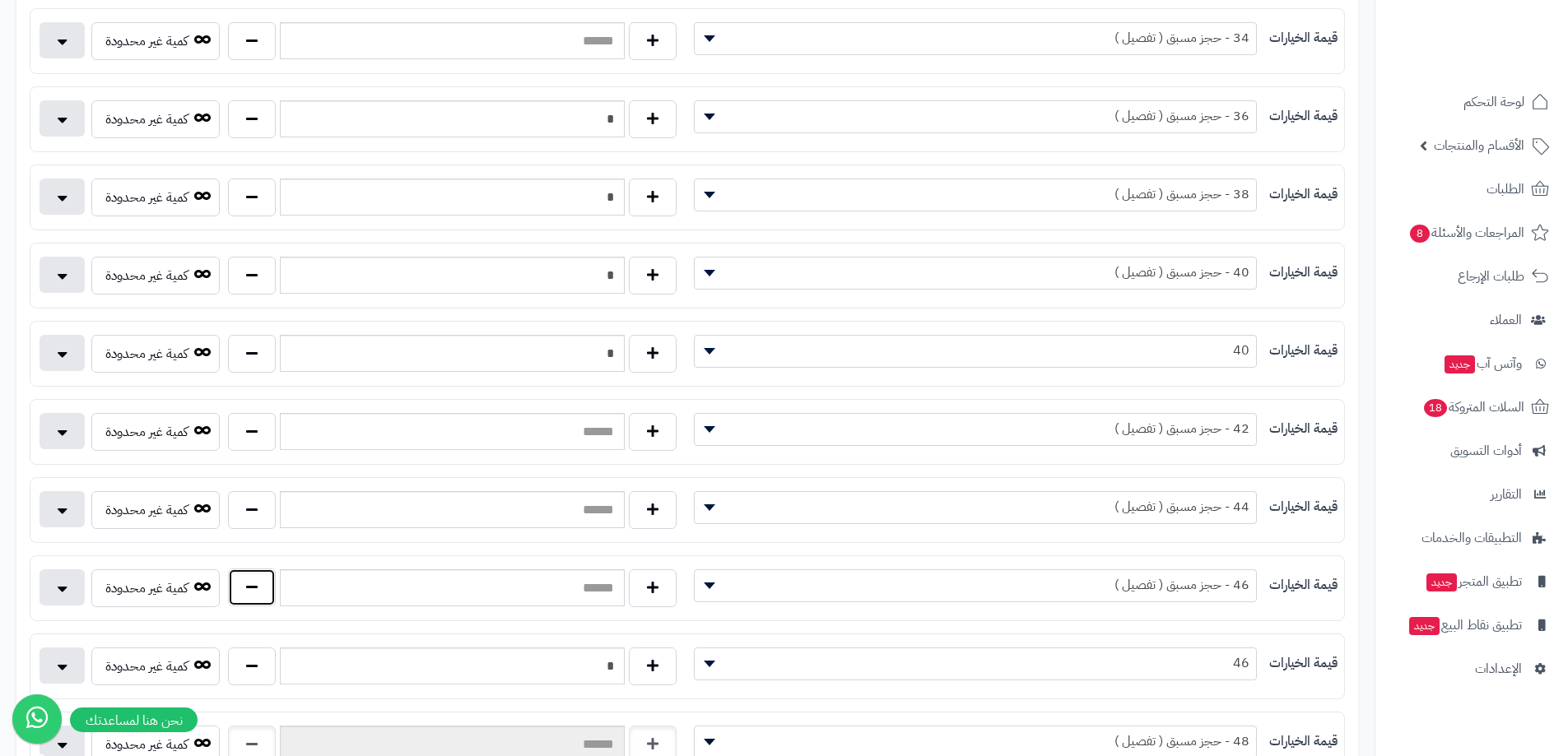
drag, startPoint x: 246, startPoint y: 598, endPoint x: 250, endPoint y: 576, distance: 22.4
click at [247, 598] on button "button" at bounding box center [251, 587] width 47 height 38
type input "*"
click at [261, 505] on button "button" at bounding box center [251, 509] width 47 height 38
type input "*"
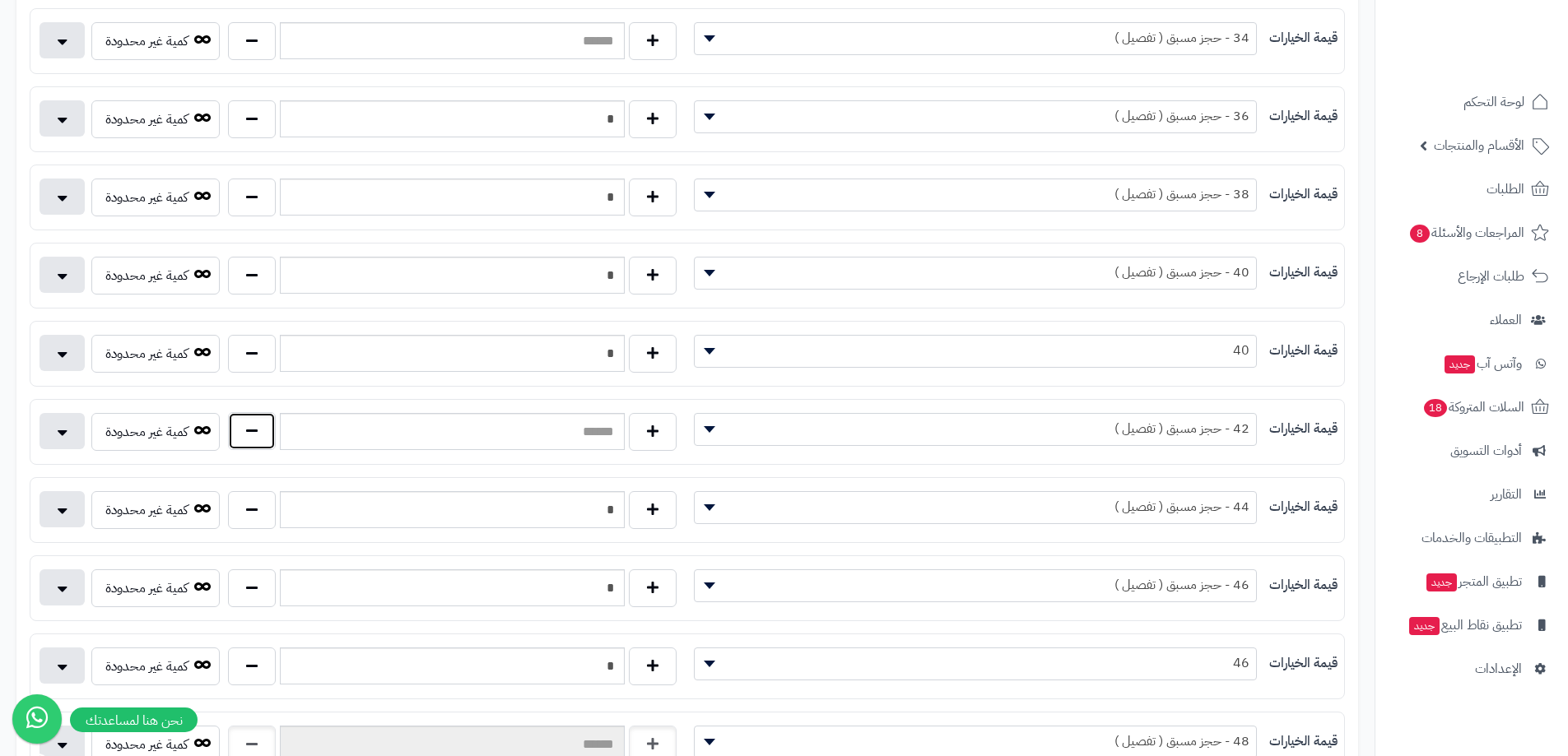
click at [241, 423] on button "button" at bounding box center [251, 431] width 47 height 38
type input "*"
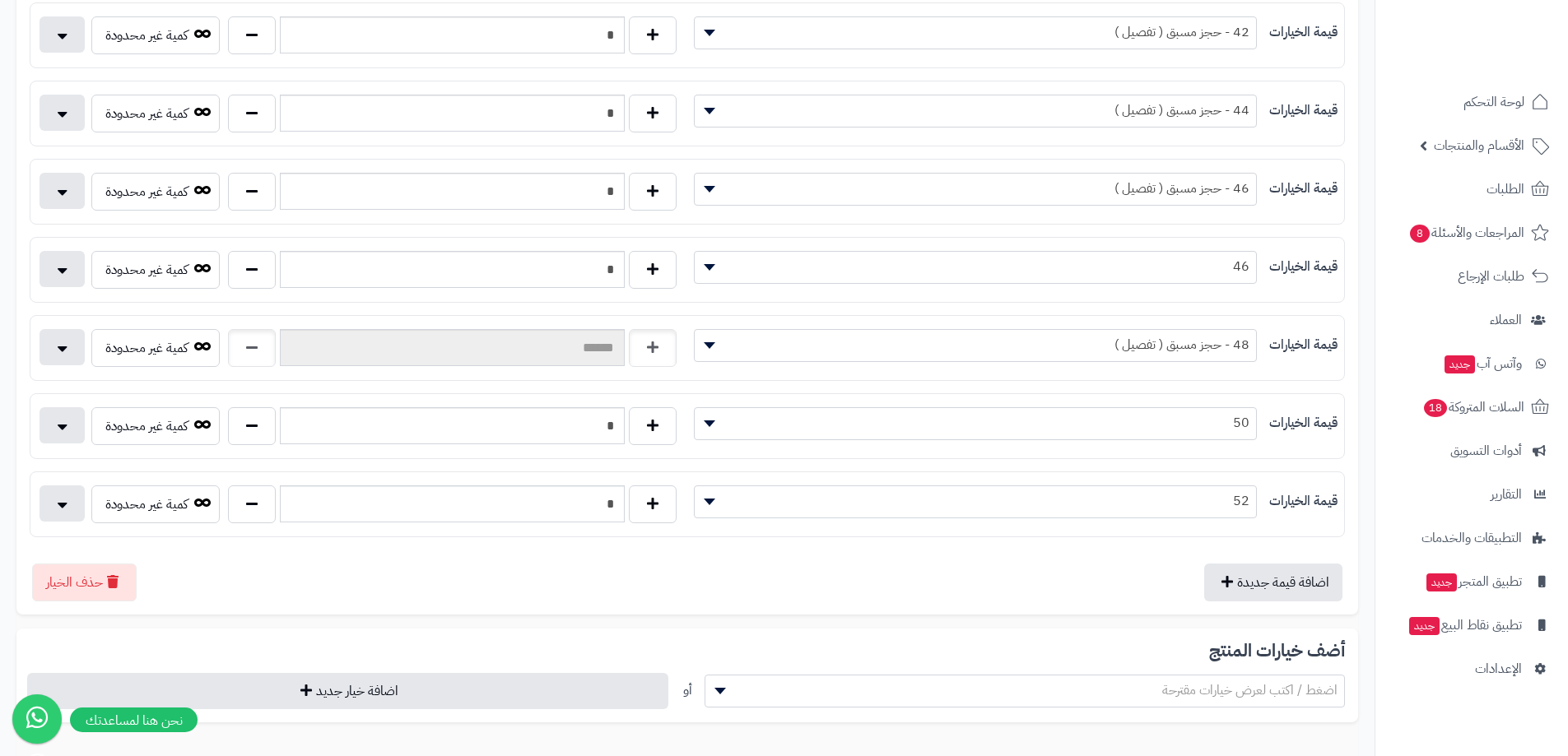
scroll to position [790, 0]
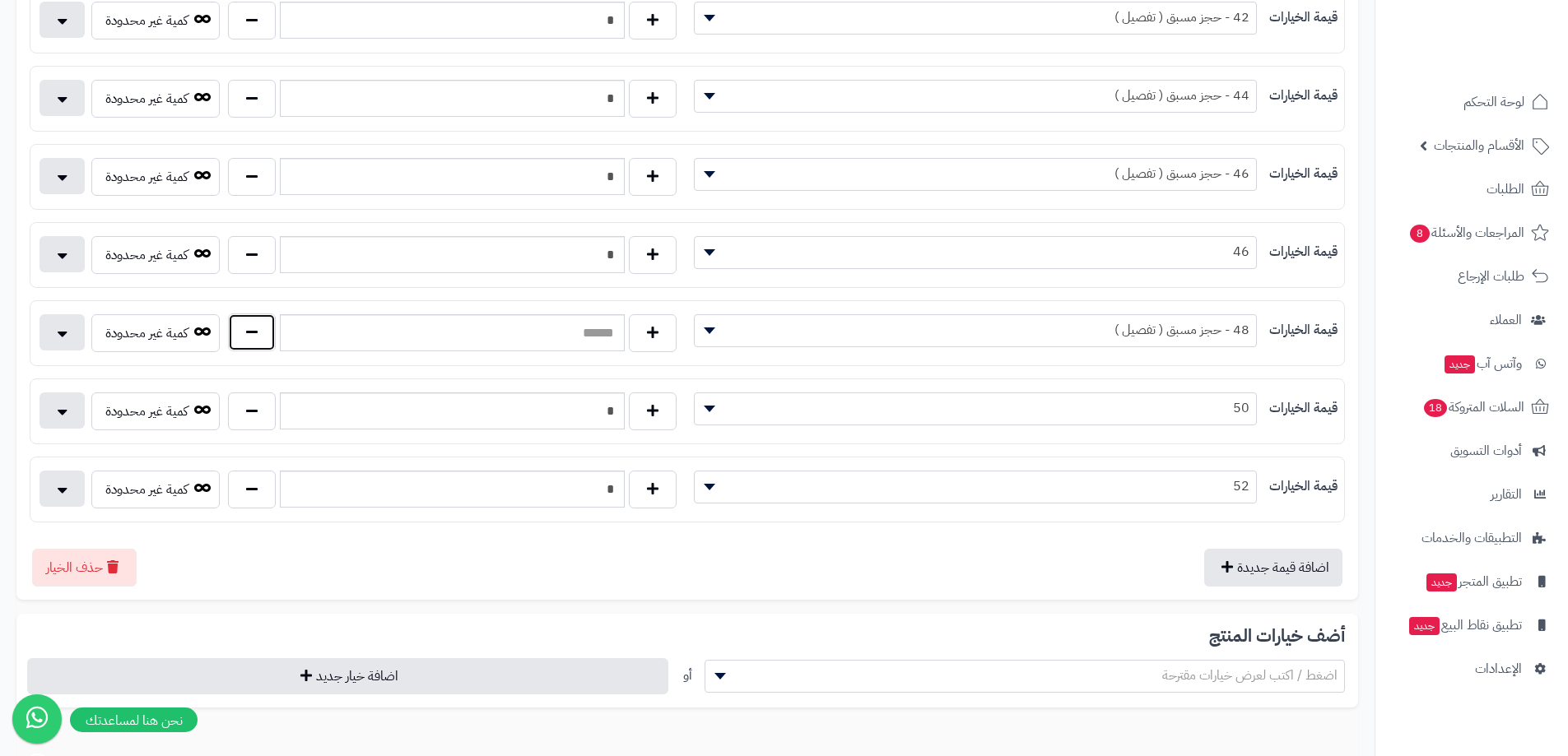
click at [262, 332] on button "button" at bounding box center [251, 332] width 47 height 38
type input "*"
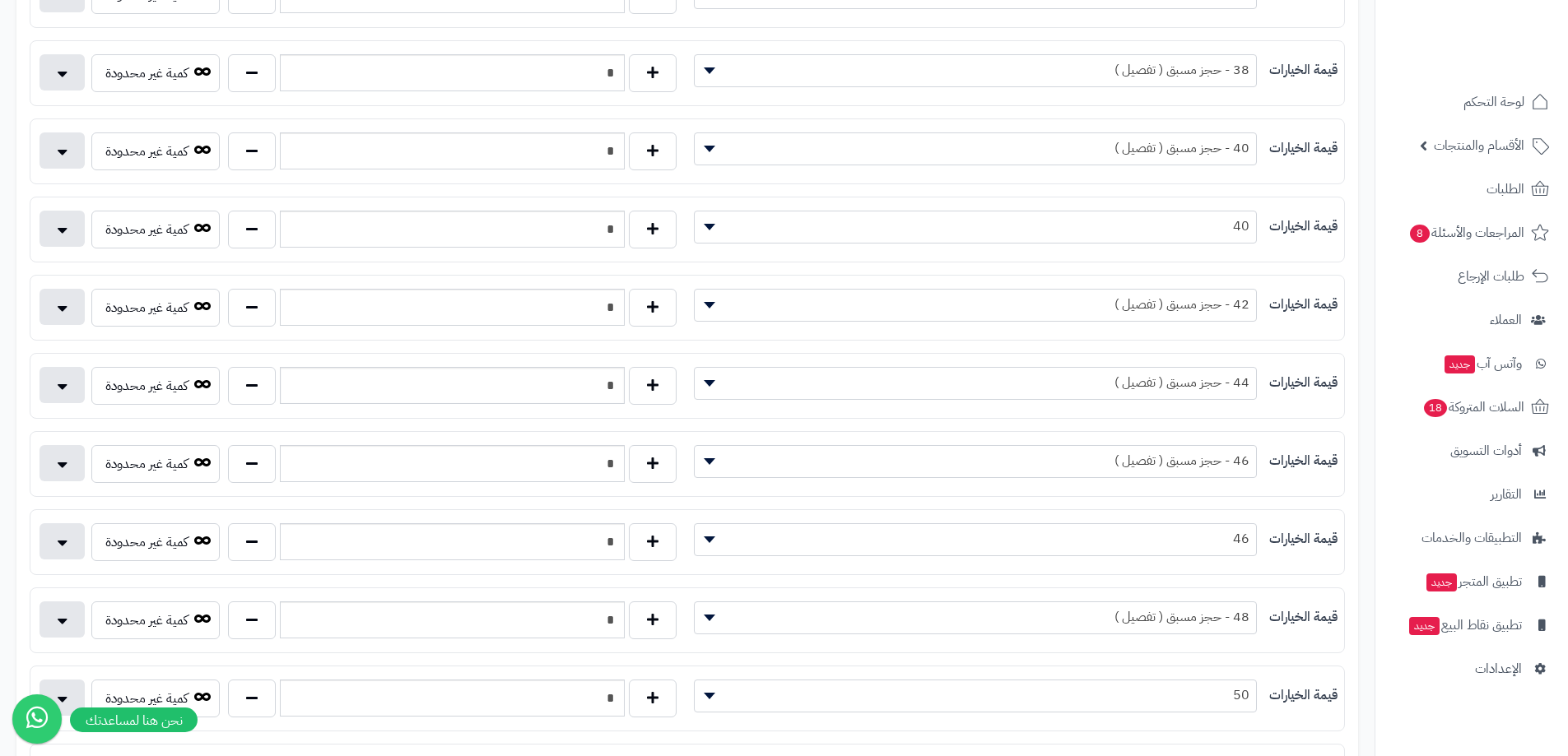
scroll to position [0, 0]
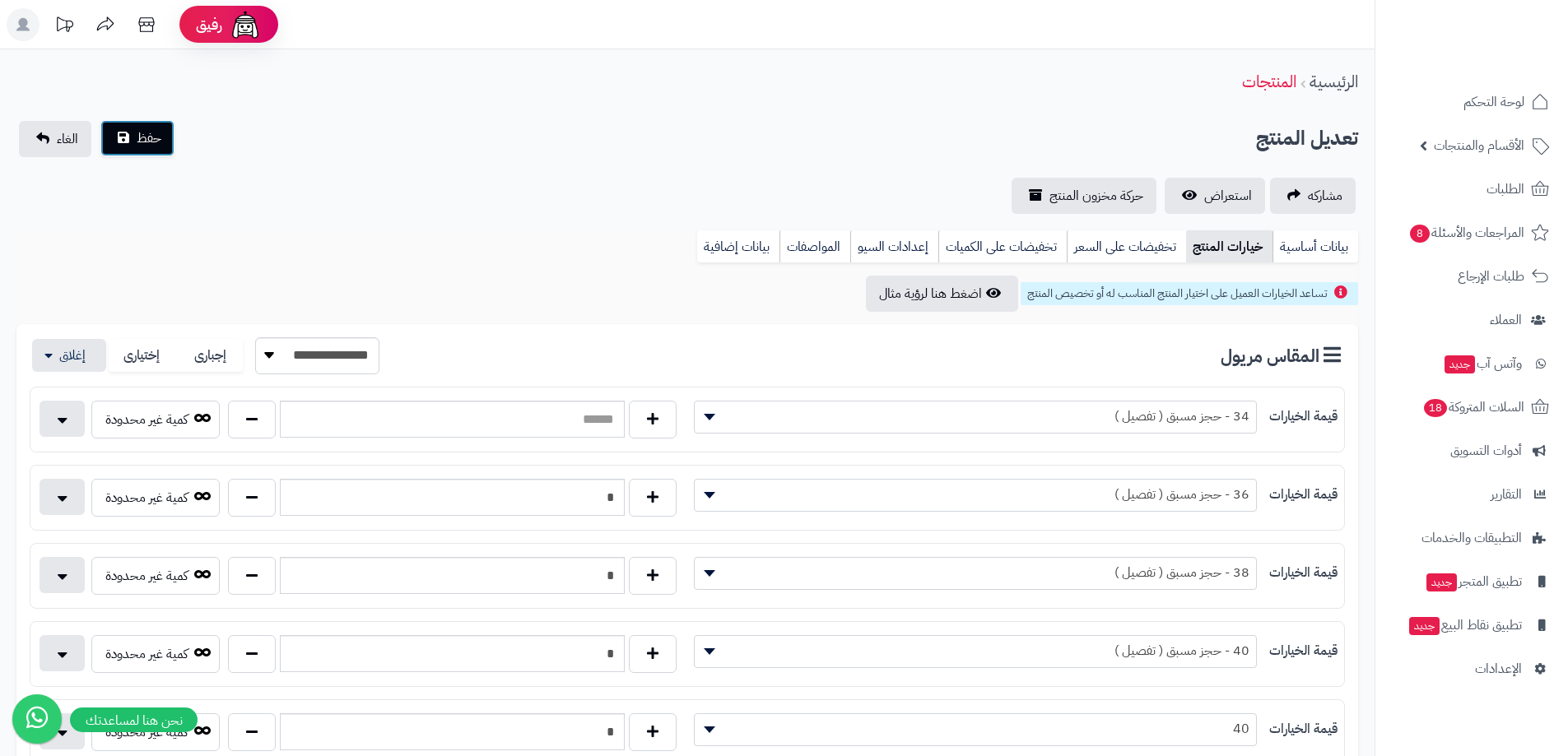
click at [128, 126] on button "حفظ" at bounding box center [137, 139] width 74 height 37
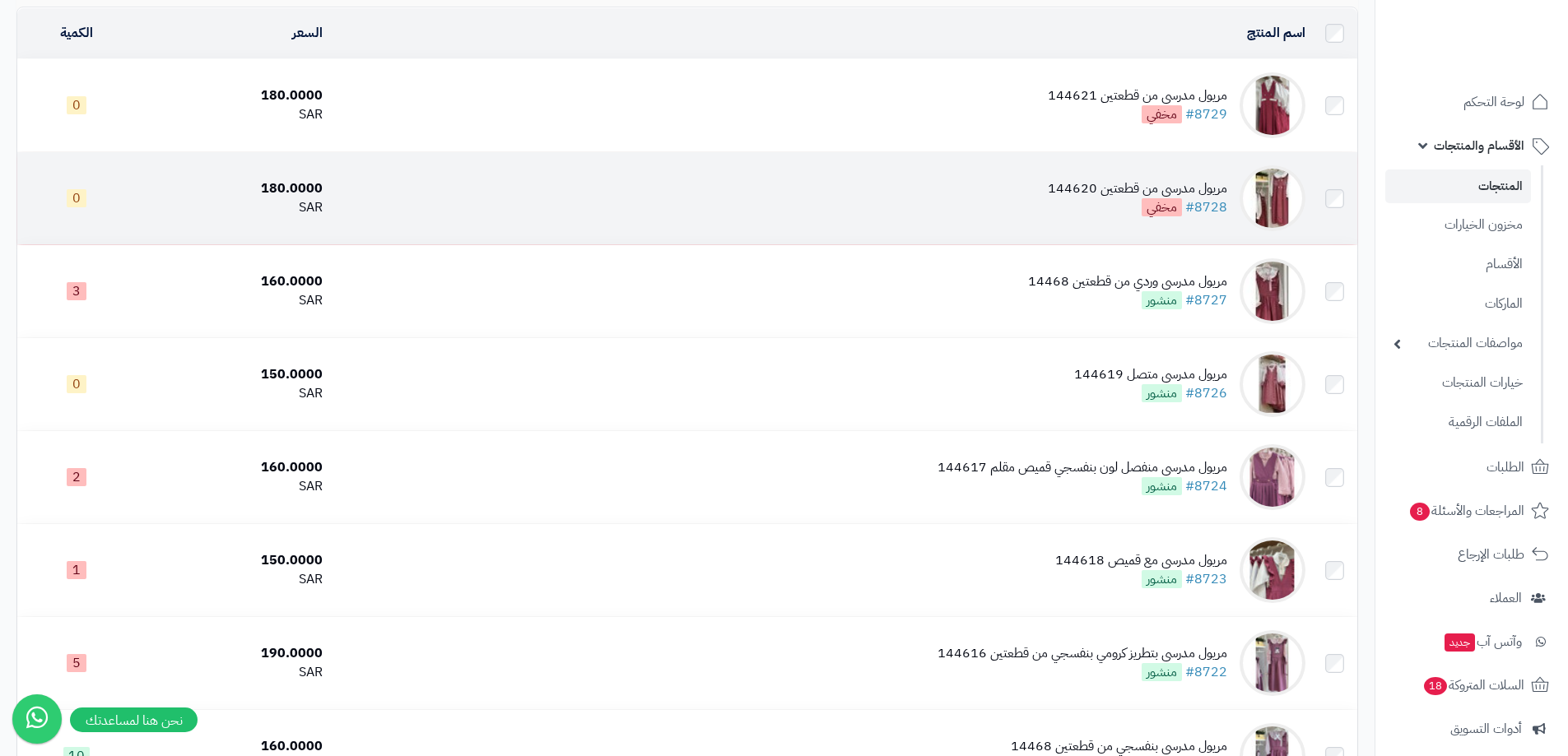
scroll to position [165, 0]
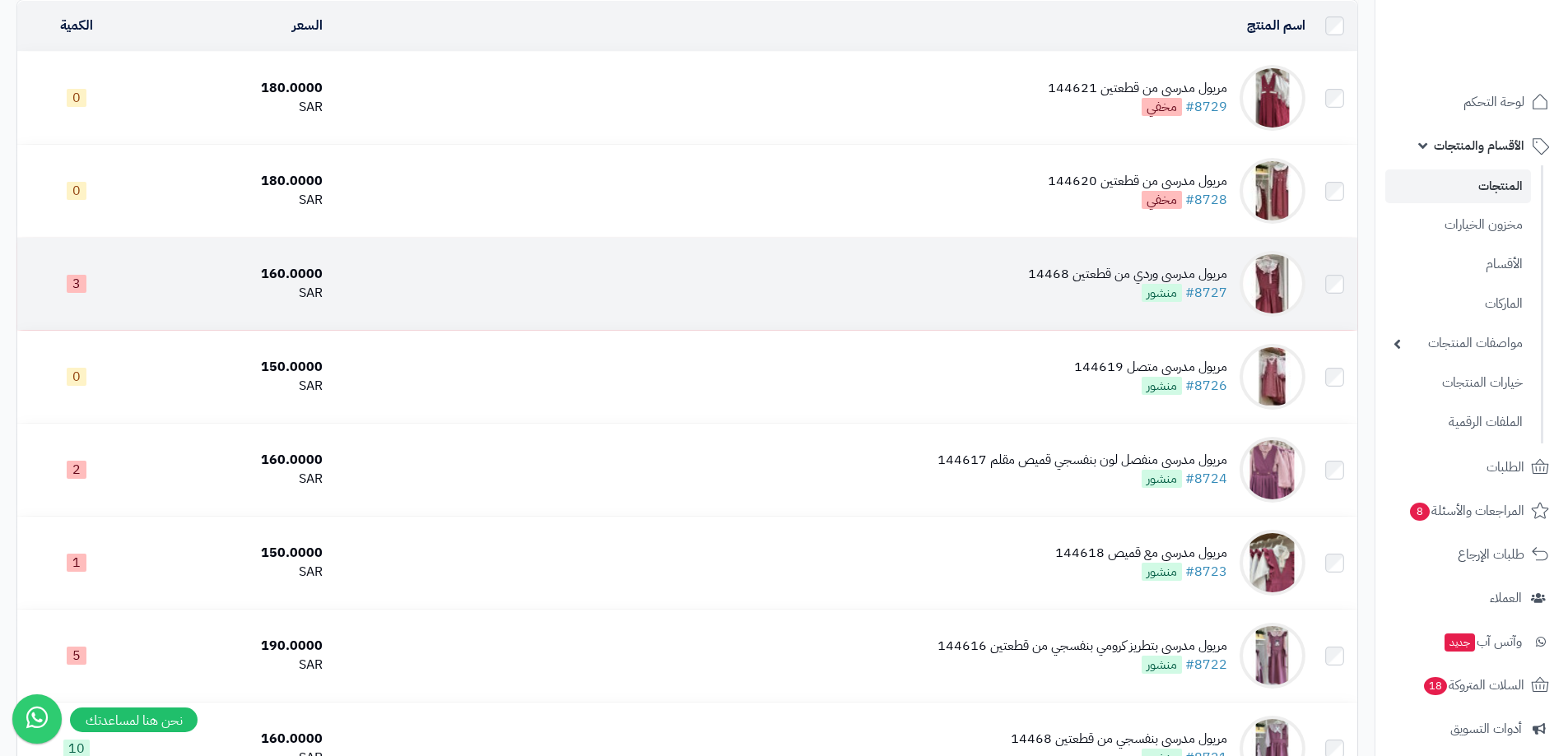
drag, startPoint x: 1219, startPoint y: 379, endPoint x: 1347, endPoint y: 322, distance: 140.1
click at [1347, 322] on td at bounding box center [1334, 284] width 45 height 93
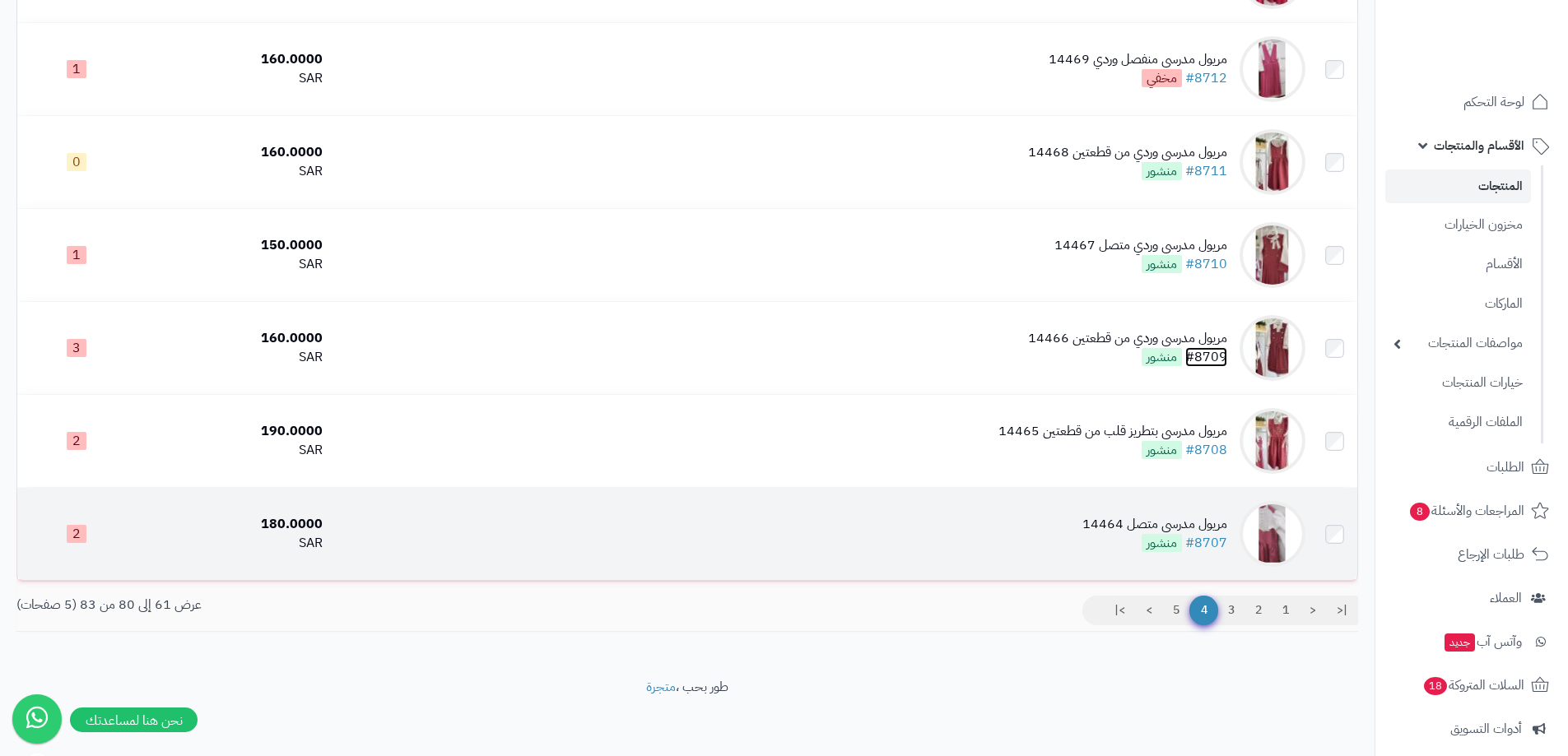
scroll to position [1497, 0]
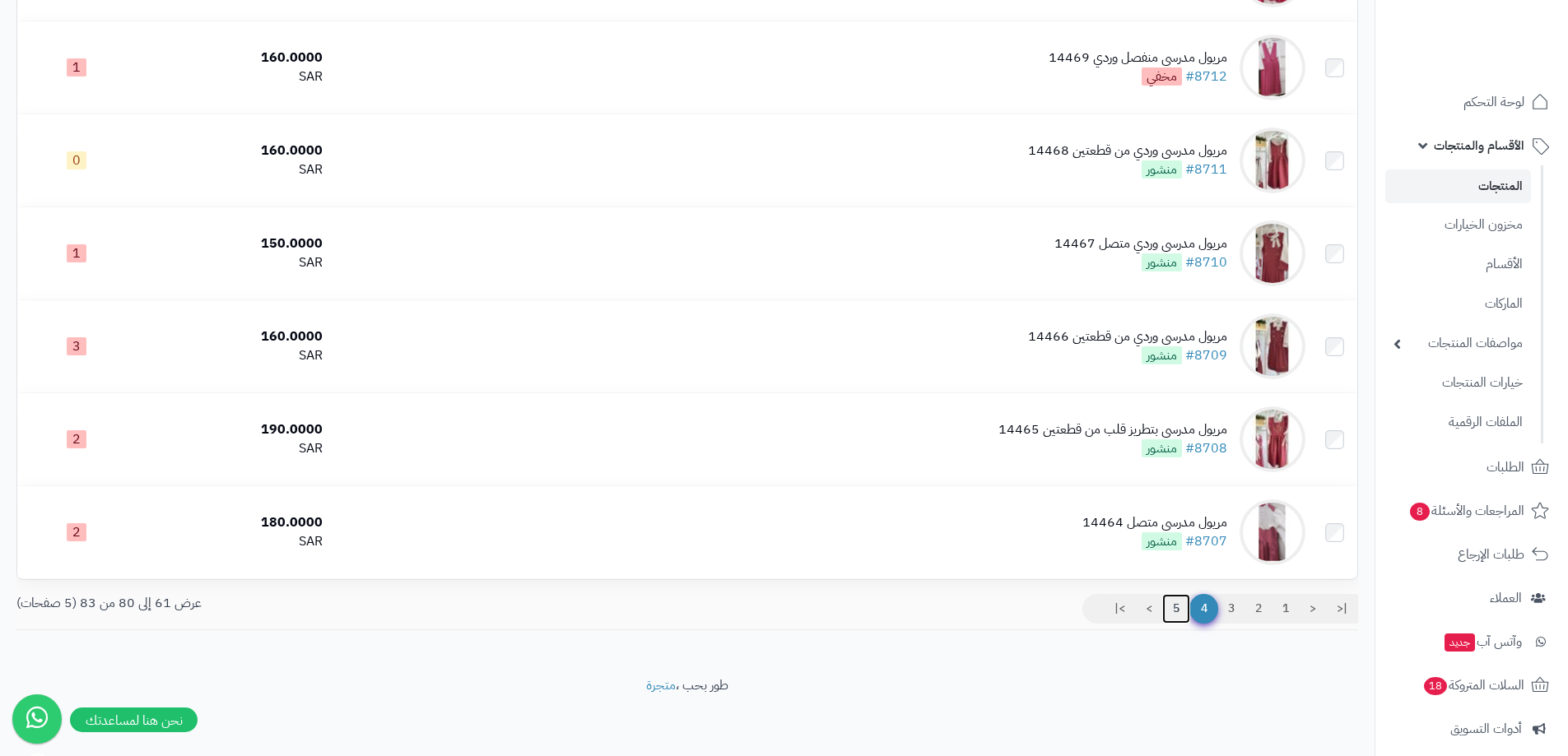
click at [1175, 604] on link "5" at bounding box center [1176, 608] width 28 height 30
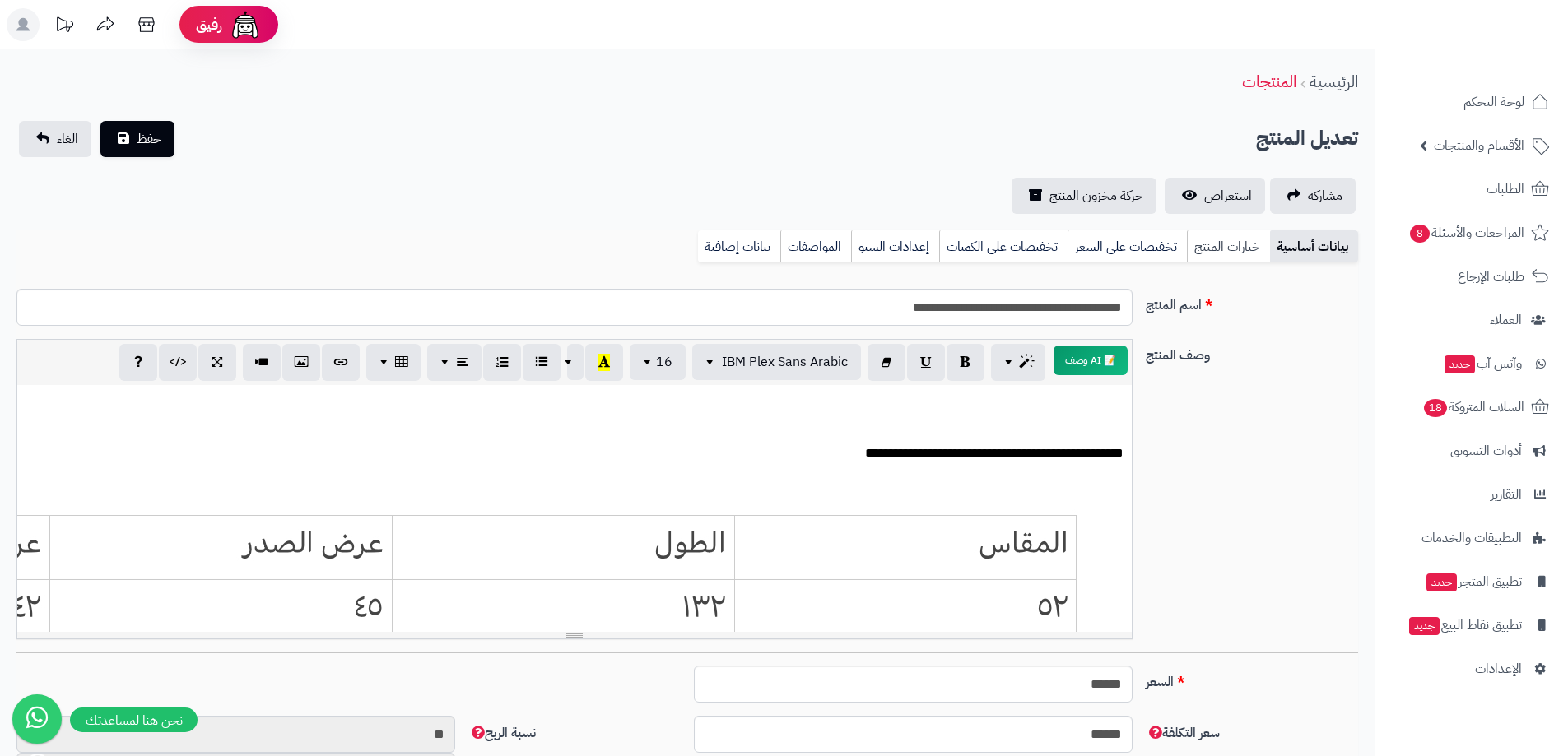
click at [1224, 231] on link "خيارات المنتج" at bounding box center [1229, 247] width 83 height 33
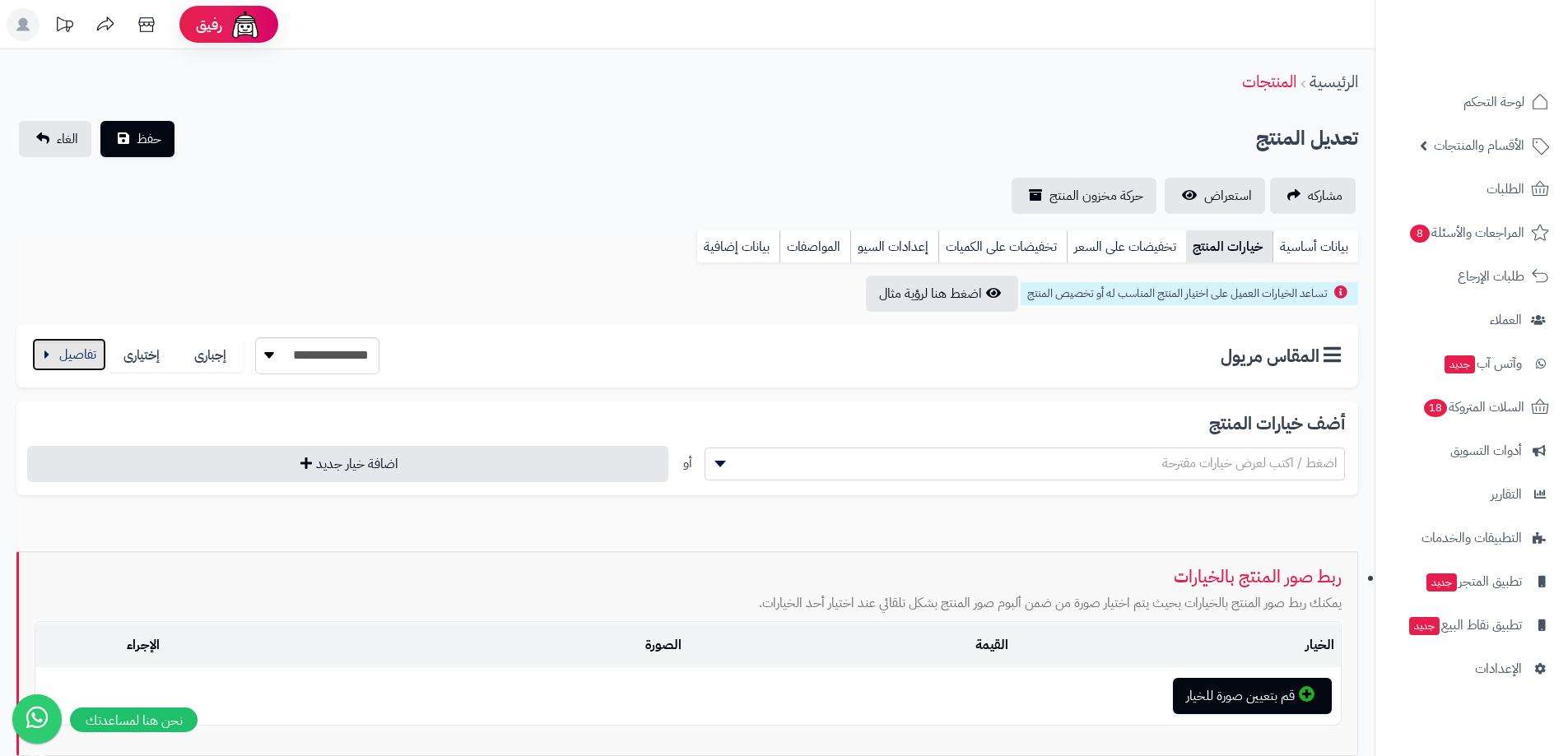
click at [50, 353] on button "button" at bounding box center [68, 355] width 74 height 33
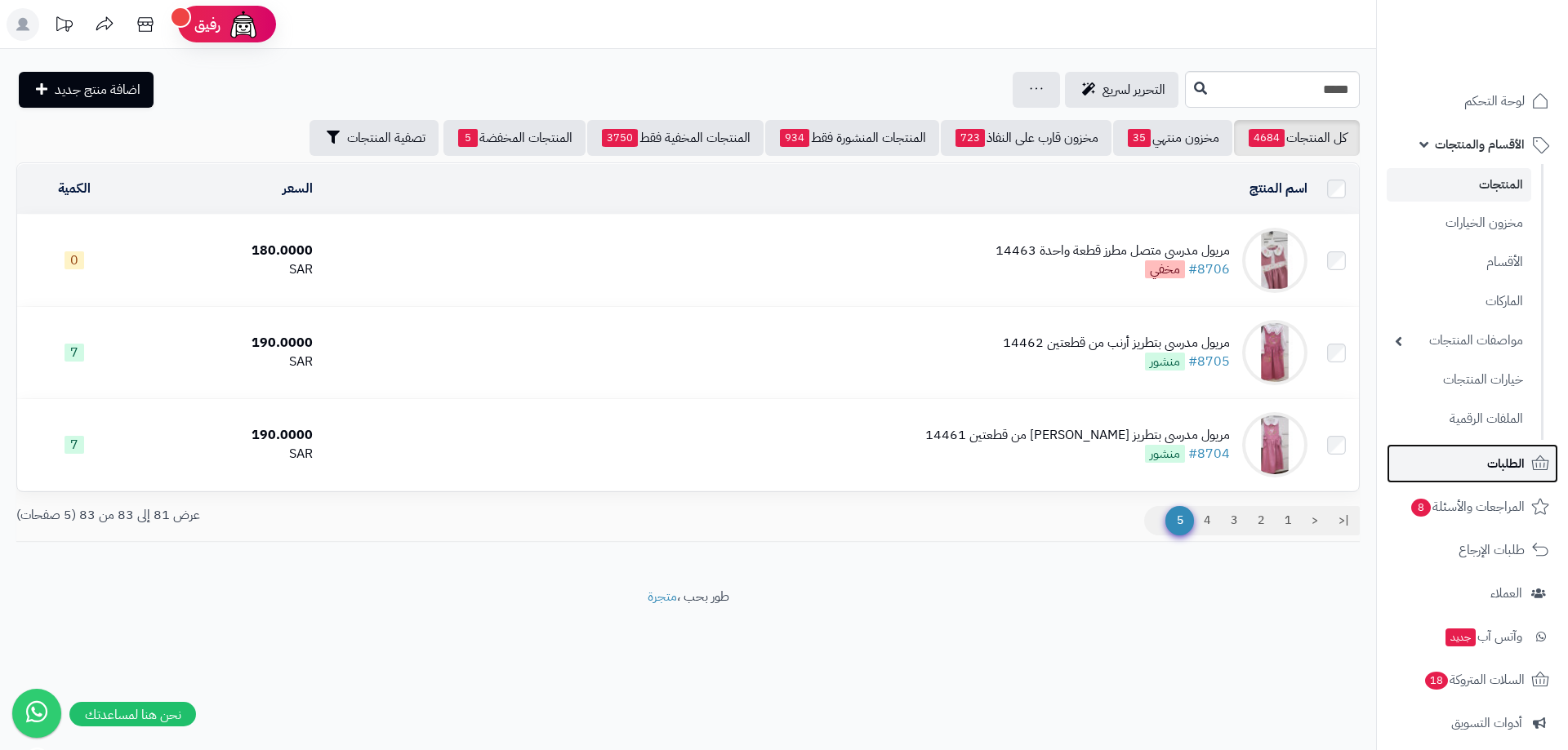
click at [1487, 472] on link "الطلبات" at bounding box center [1472, 463] width 171 height 39
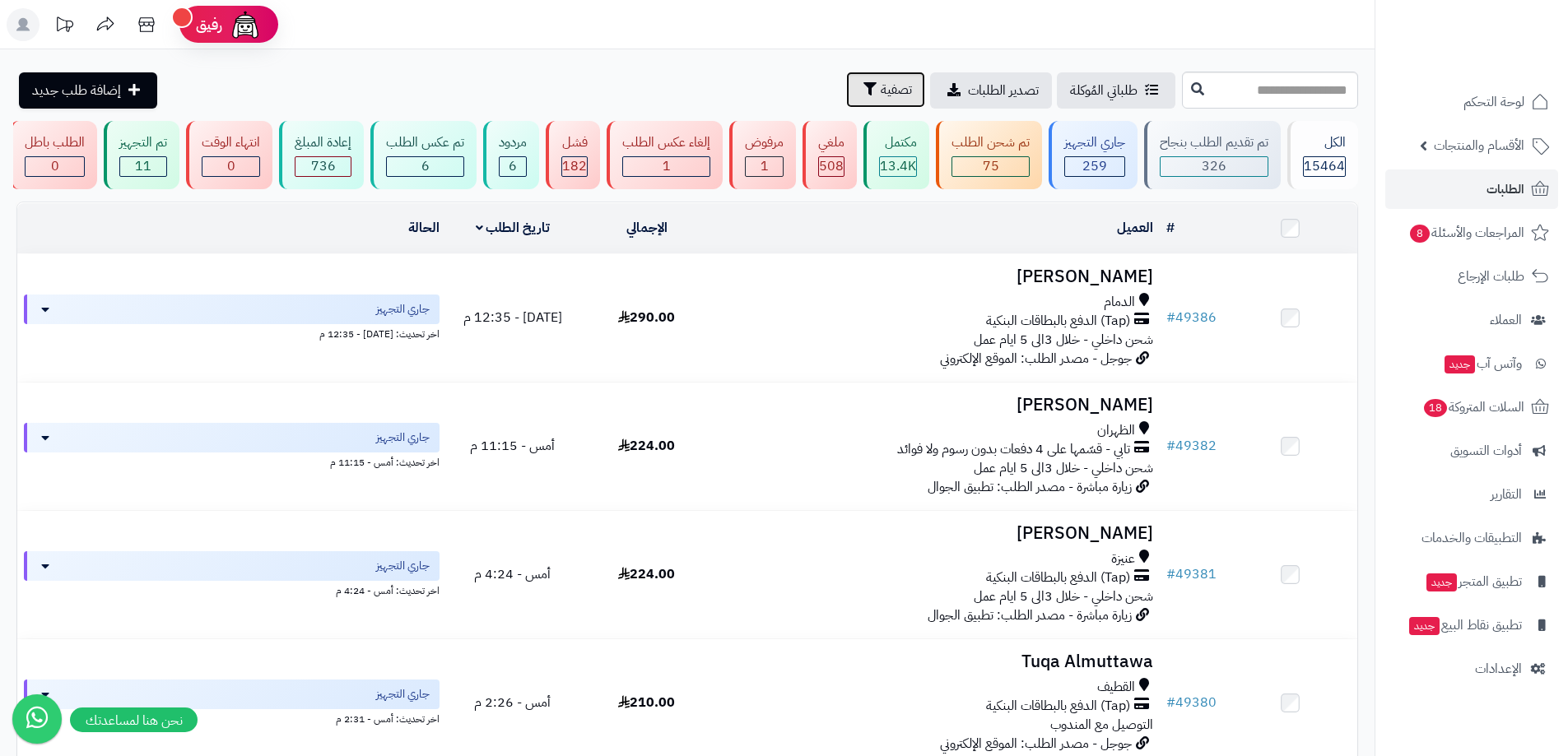
click at [846, 101] on button "تصفية" at bounding box center [885, 90] width 79 height 37
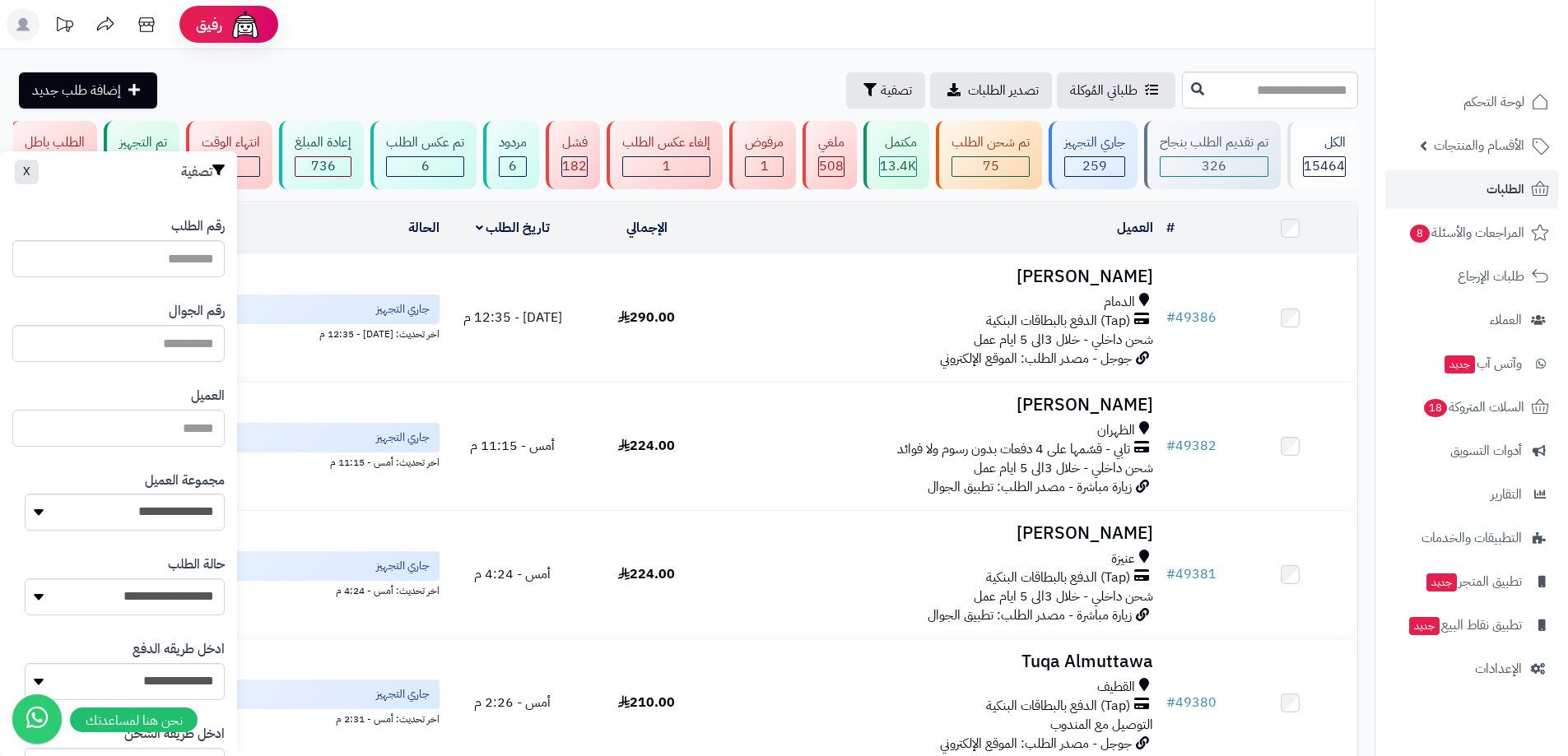
click at [183, 418] on input "العميل" at bounding box center [119, 428] width 212 height 37
click at [194, 344] on input "text" at bounding box center [119, 343] width 212 height 37
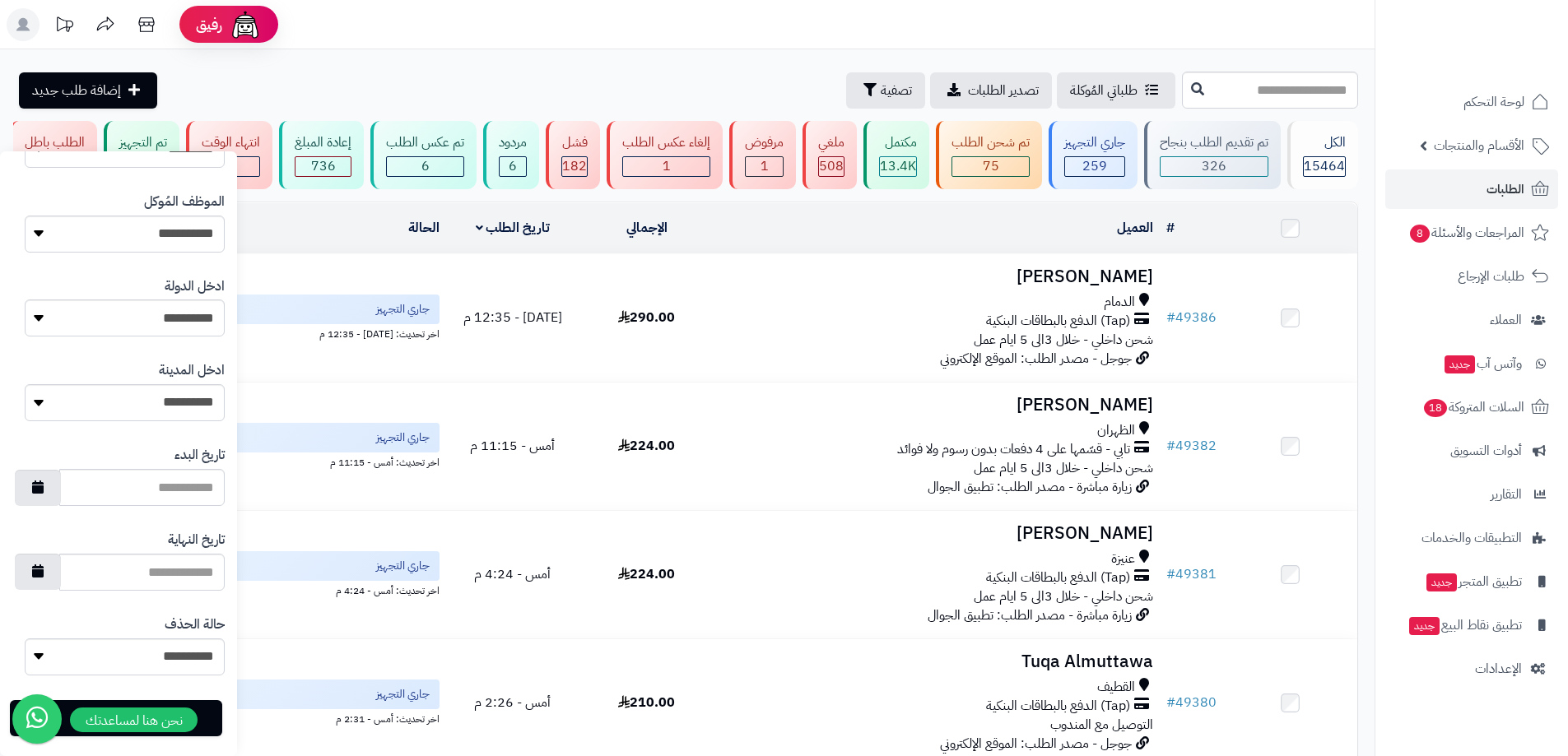
scroll to position [721, 0]
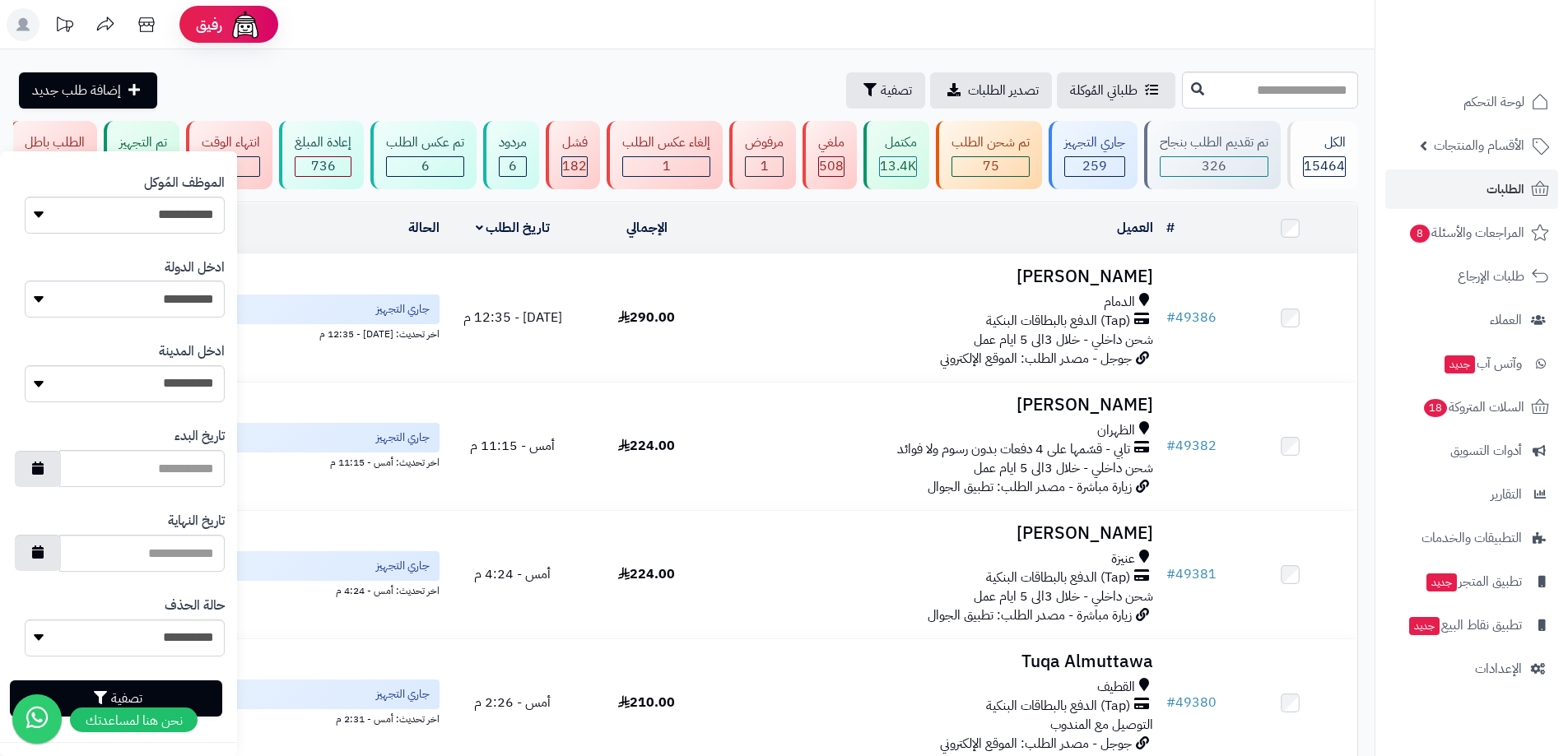
type input "**********"
click at [151, 689] on button "تصفية" at bounding box center [116, 699] width 212 height 37
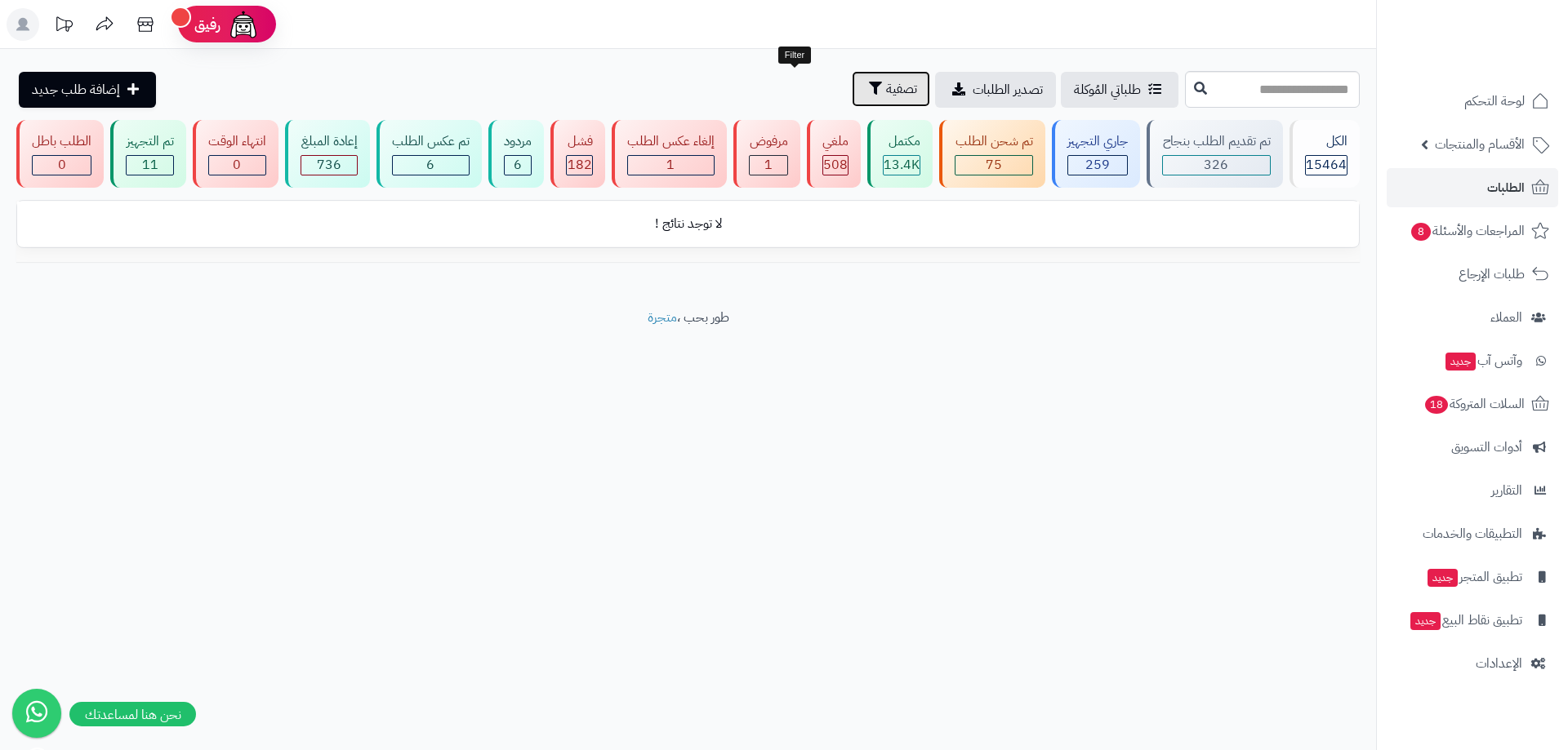
click at [852, 103] on button "تصفية" at bounding box center [891, 89] width 78 height 36
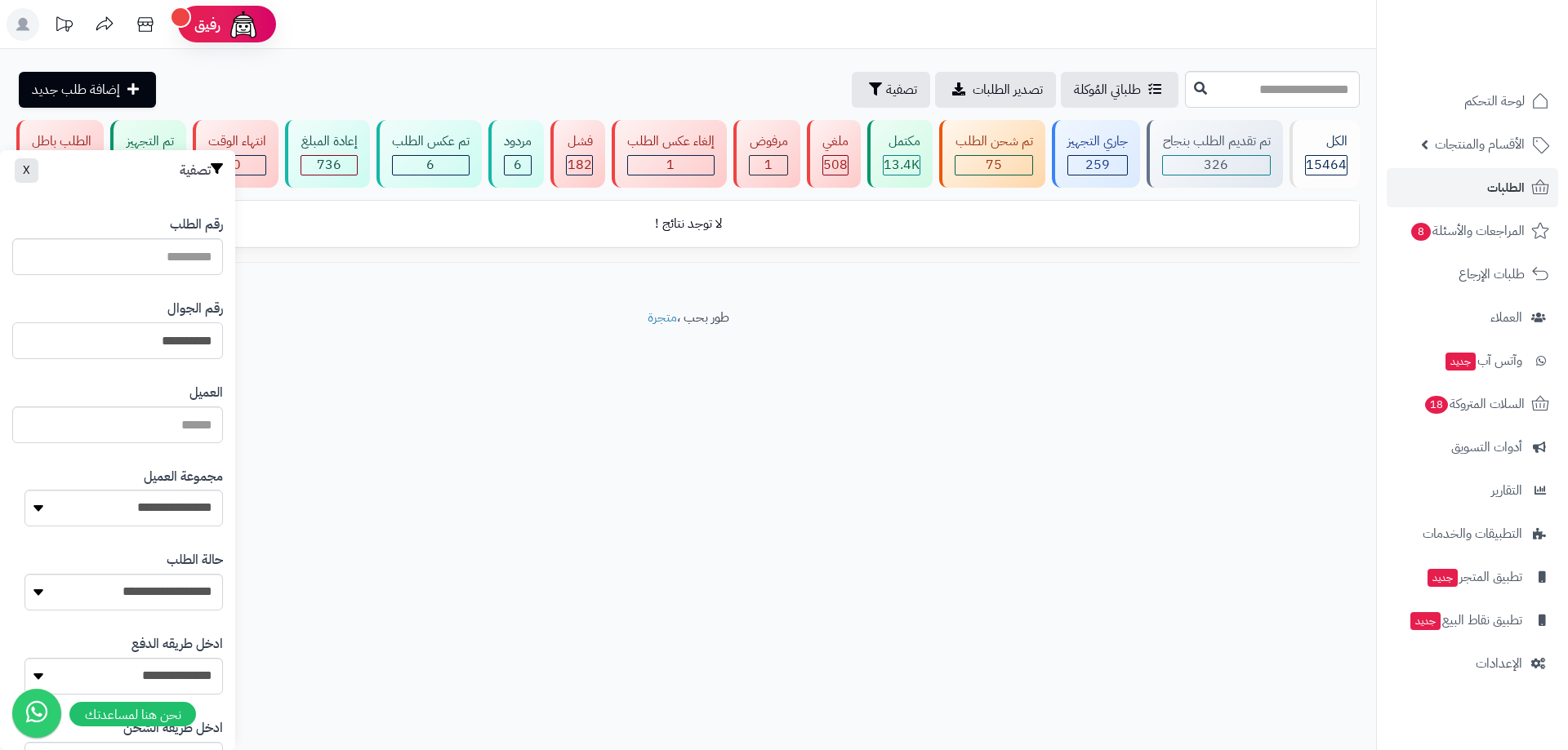
drag, startPoint x: 142, startPoint y: 342, endPoint x: 123, endPoint y: 337, distance: 19.6
click at [123, 337] on input "**********" at bounding box center [118, 341] width 211 height 36
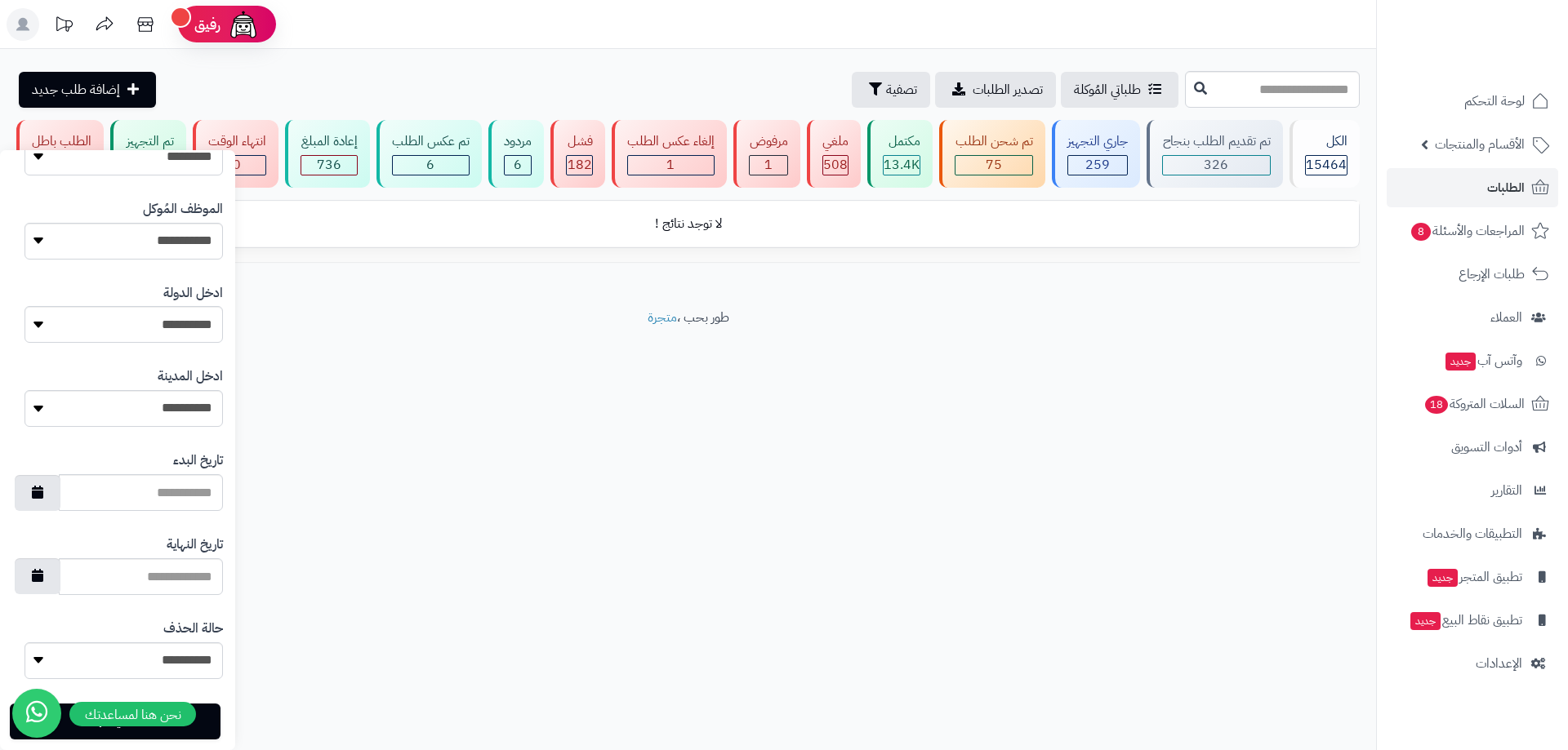
scroll to position [716, 0]
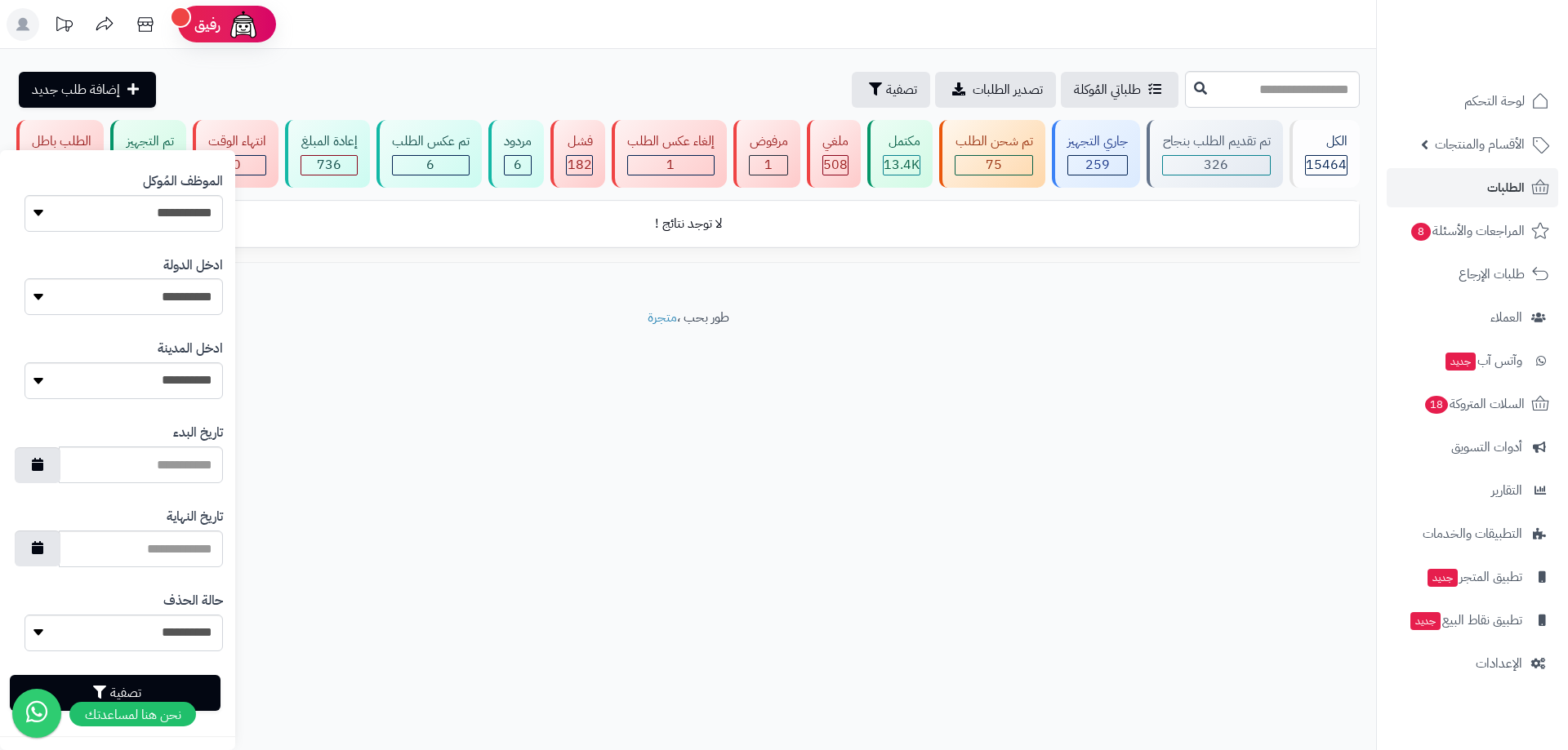
type input "*********"
click at [202, 699] on button "تصفية" at bounding box center [115, 694] width 211 height 36
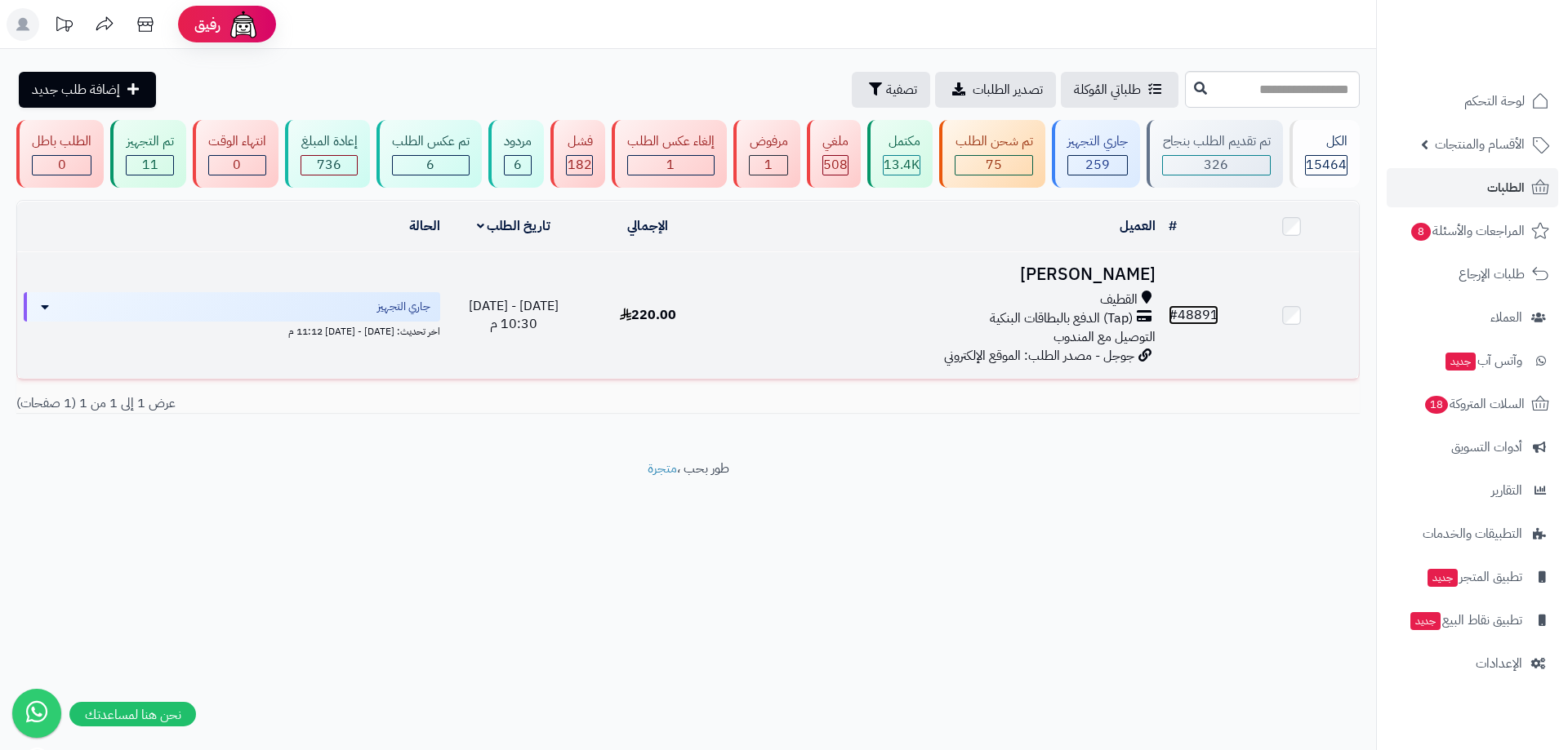
click at [1195, 314] on link "# 48891" at bounding box center [1194, 315] width 50 height 19
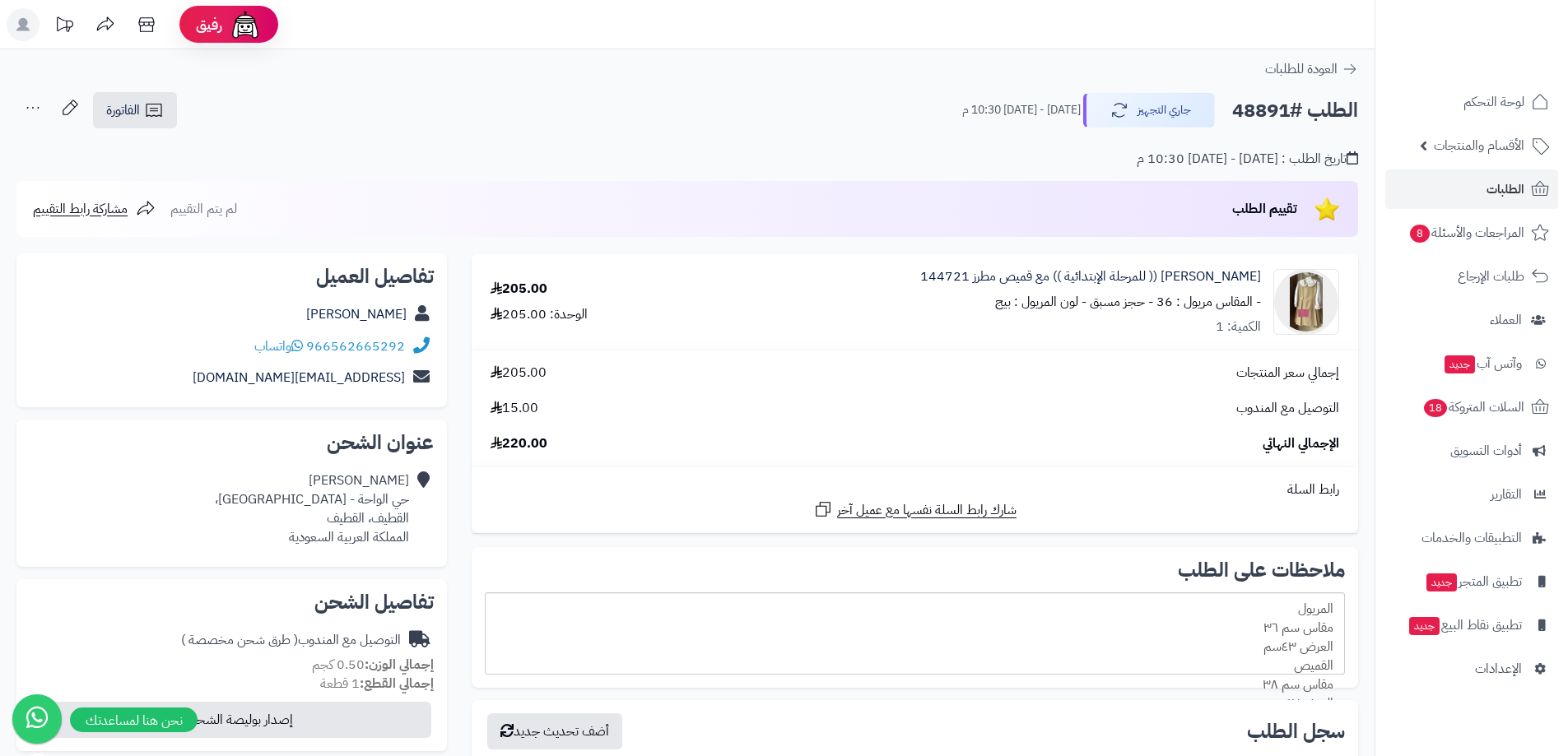
click at [1081, 441] on div "الإجمالي النهائي 220.00" at bounding box center [914, 445] width 873 height 19
click at [1522, 183] on span "الطلبات" at bounding box center [1504, 189] width 38 height 23
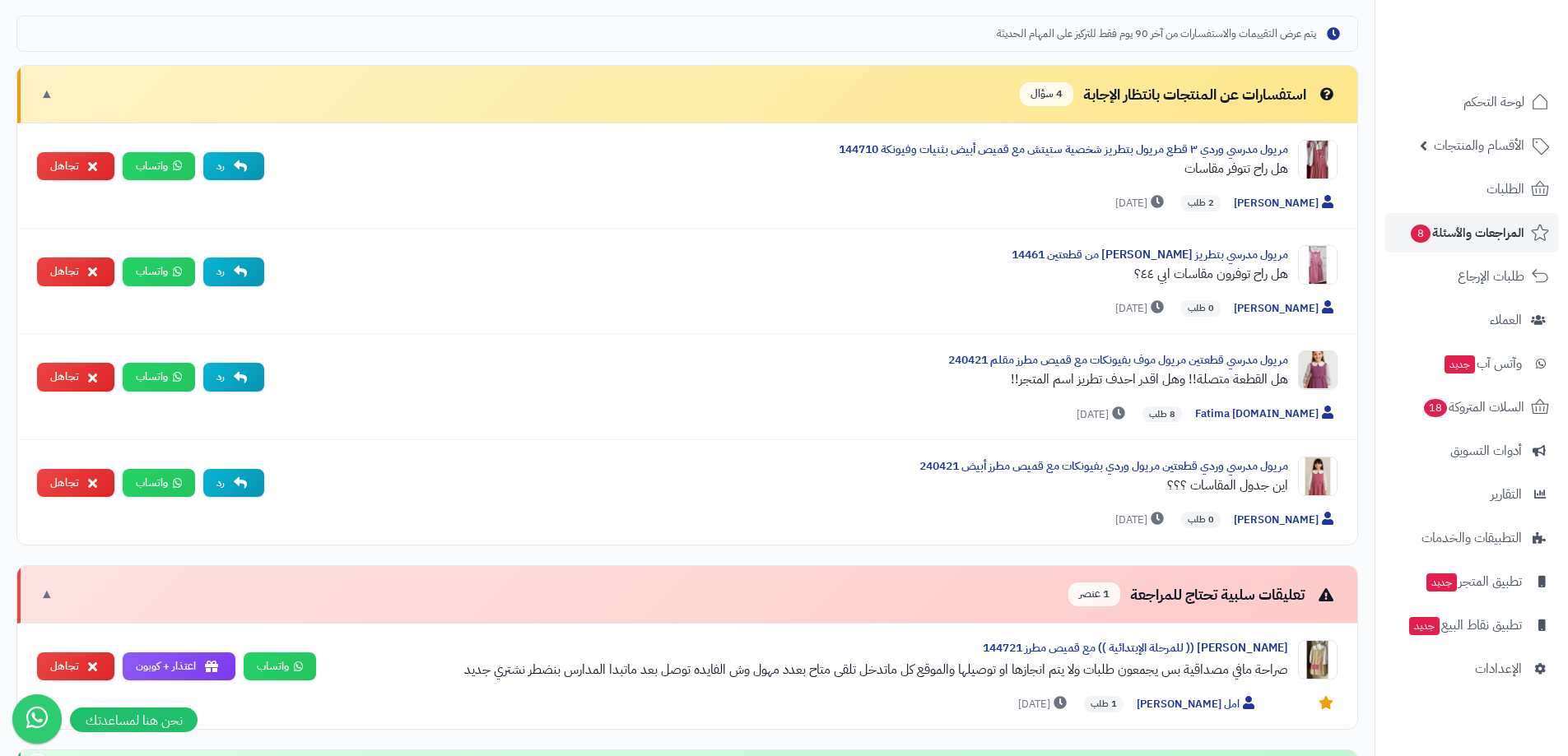
scroll to position [576, 0]
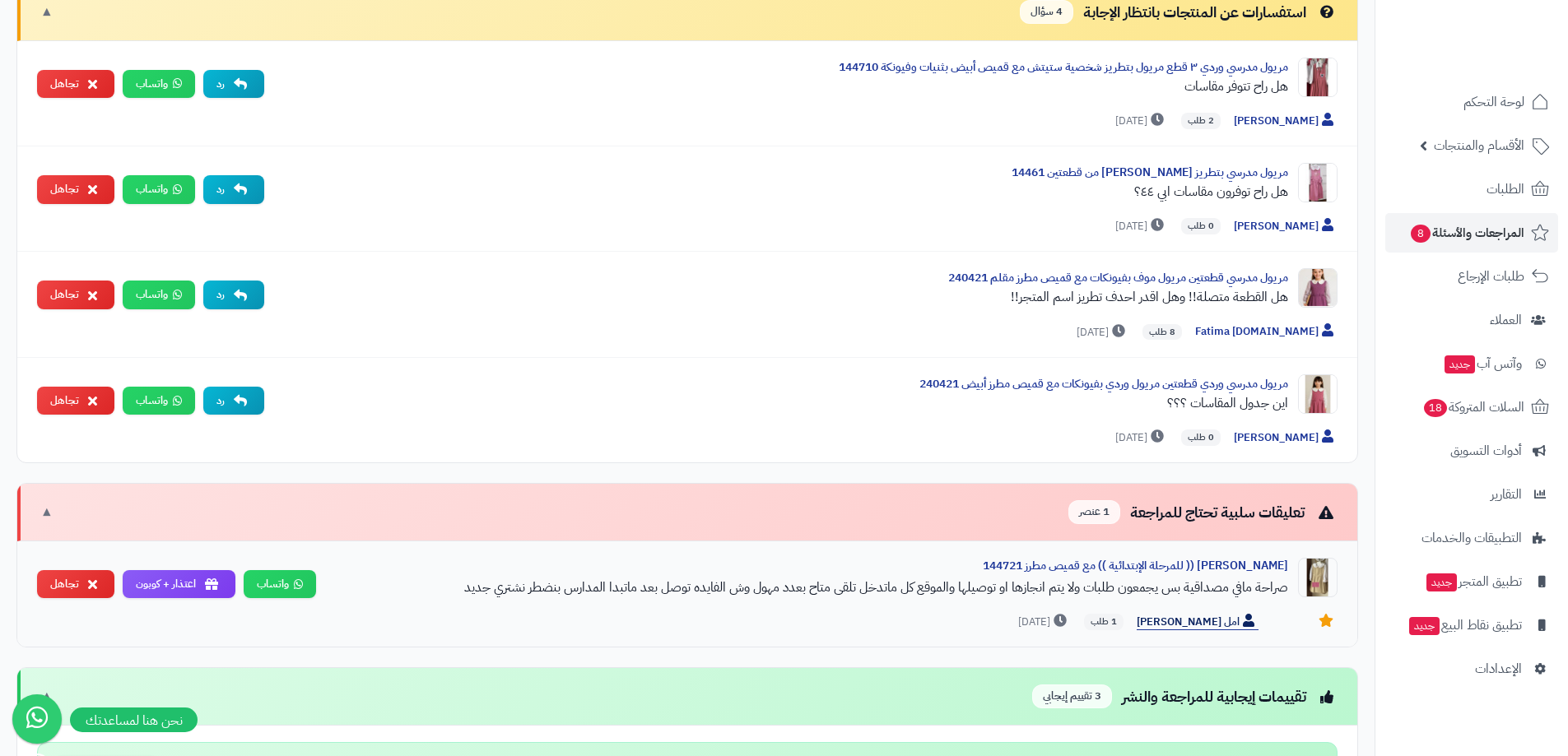
click at [1232, 615] on span "امل [PERSON_NAME]" at bounding box center [1197, 623] width 122 height 17
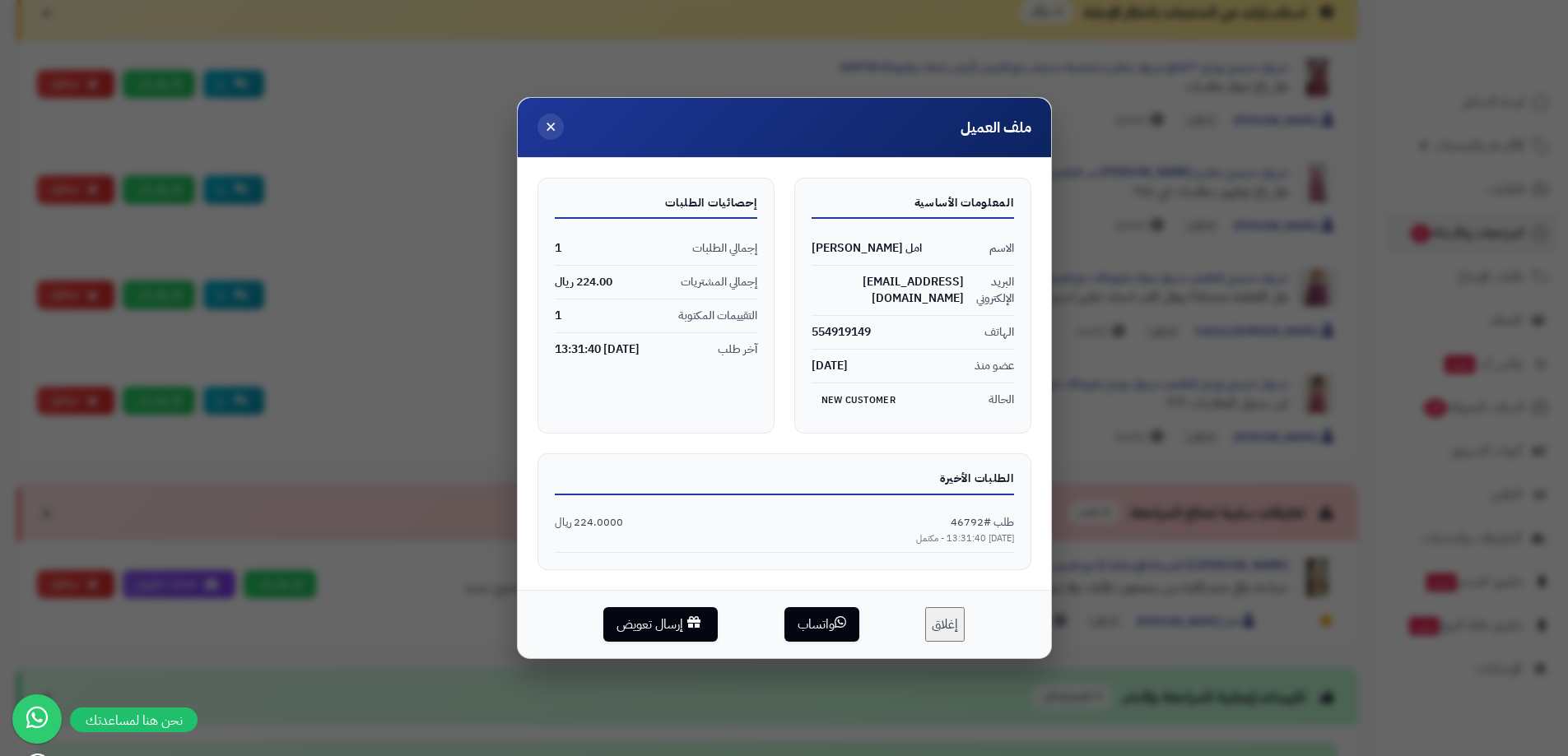
click at [556, 129] on button "×" at bounding box center [550, 126] width 26 height 26
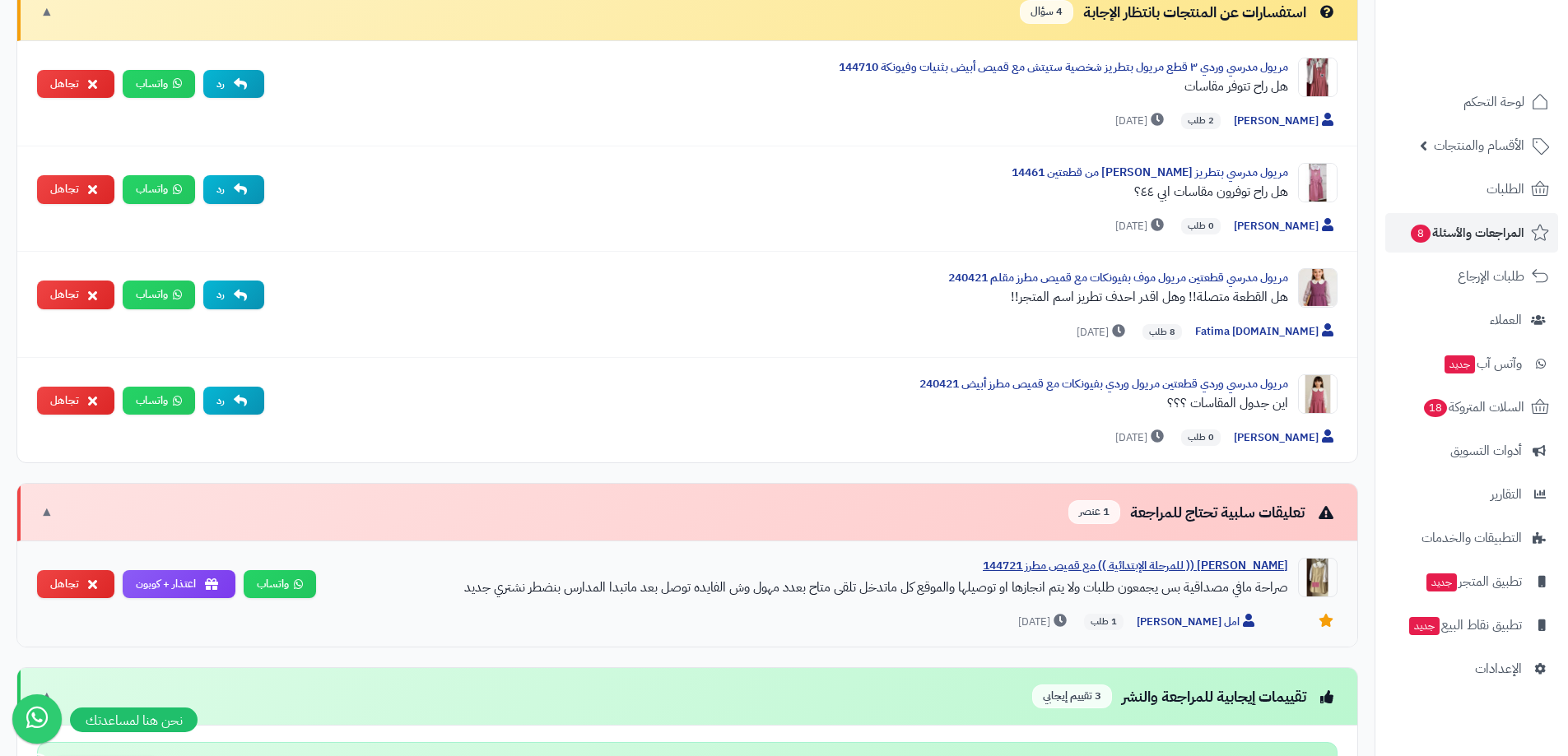
click at [1268, 561] on div "مريول مدرسي (( للمرحلة الإبتدائية )) مع قميص مطرز 144721" at bounding box center [808, 566] width 959 height 16
drag, startPoint x: 441, startPoint y: 623, endPoint x: 648, endPoint y: 624, distance: 207.0
click at [441, 624] on div "امل الشبلي 1 طلب منذ 8 يوم" at bounding box center [832, 623] width 1008 height 17
click at [1123, 623] on span "1 طلب" at bounding box center [1103, 622] width 40 height 16
click at [1198, 621] on span "امل الشبلي" at bounding box center [1197, 623] width 122 height 17
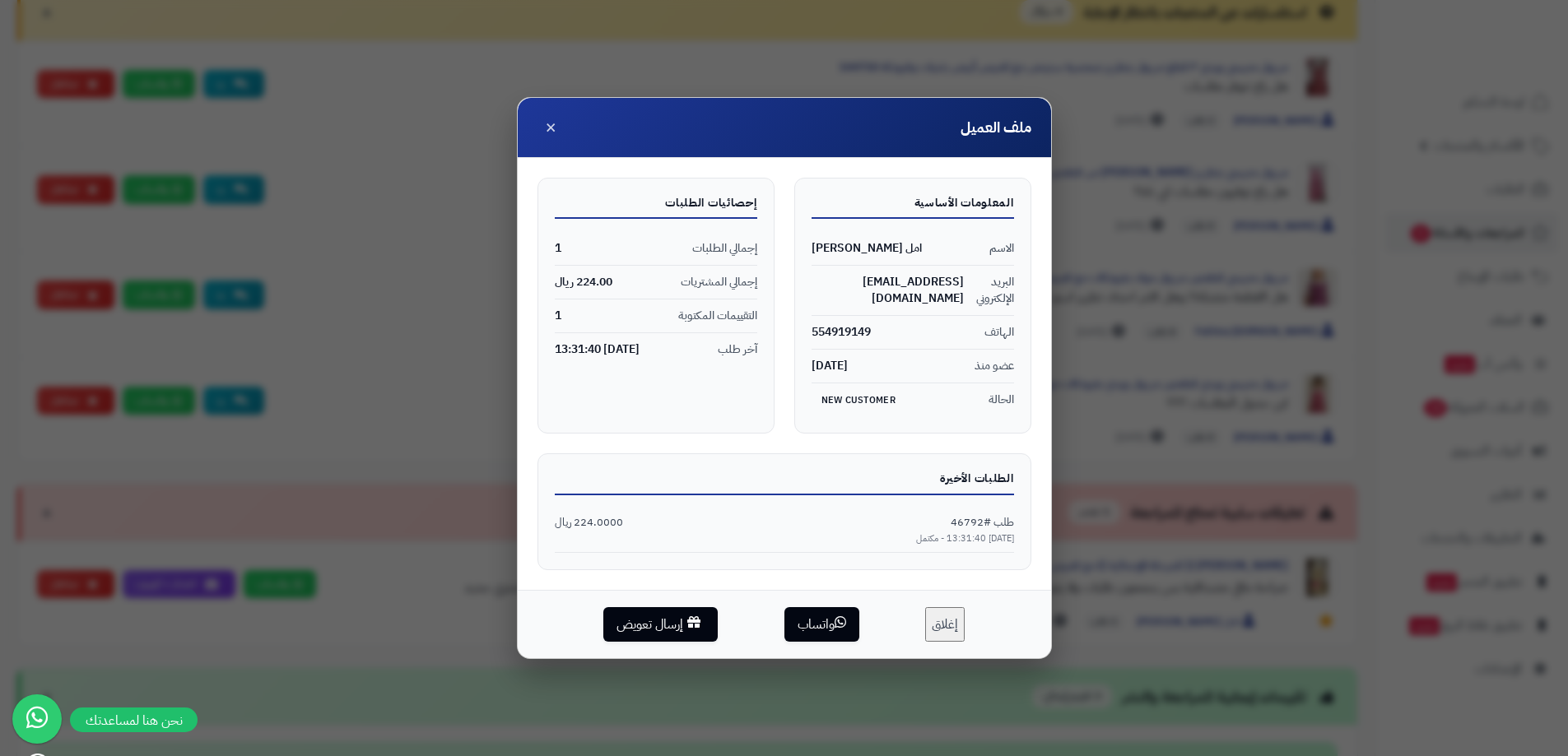
click at [853, 245] on span "امل الشبلي" at bounding box center [866, 248] width 110 height 16
click at [972, 182] on div "المعلومات الأساسية الاسم امل الشبلي البريد الإلكتروني amal865730@hotmail.com ال…" at bounding box center [912, 306] width 237 height 256
click at [973, 525] on span "طلب #46792" at bounding box center [983, 523] width 64 height 15
click at [965, 525] on span "طلب #46792" at bounding box center [983, 523] width 64 height 15
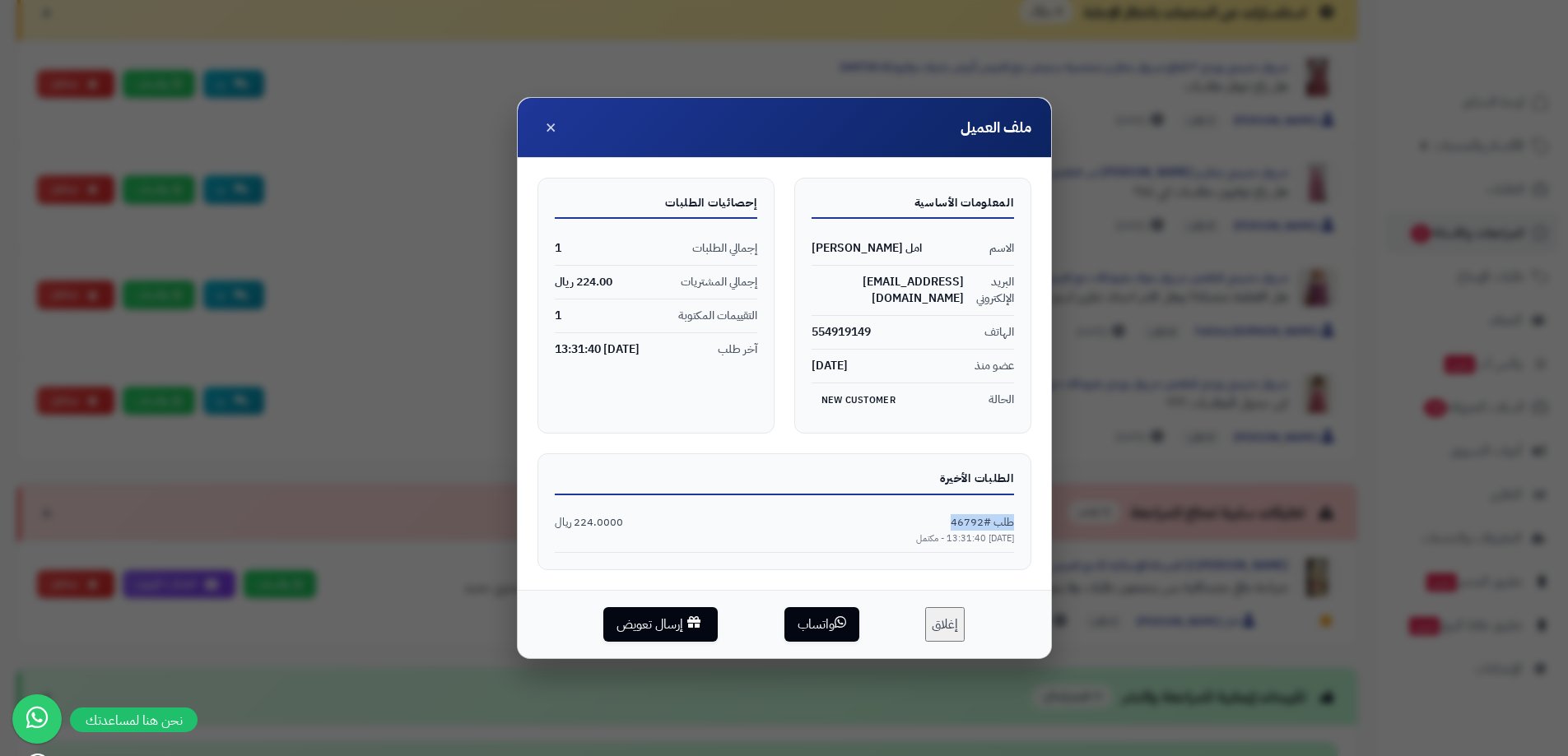
click at [965, 525] on span "طلب #46792" at bounding box center [983, 523] width 64 height 15
drag, startPoint x: 963, startPoint y: 525, endPoint x: 967, endPoint y: 514, distance: 11.7
click at [967, 515] on span "طلب #46792" at bounding box center [983, 523] width 64 height 15
click at [965, 524] on span "طلب #46792" at bounding box center [983, 523] width 64 height 15
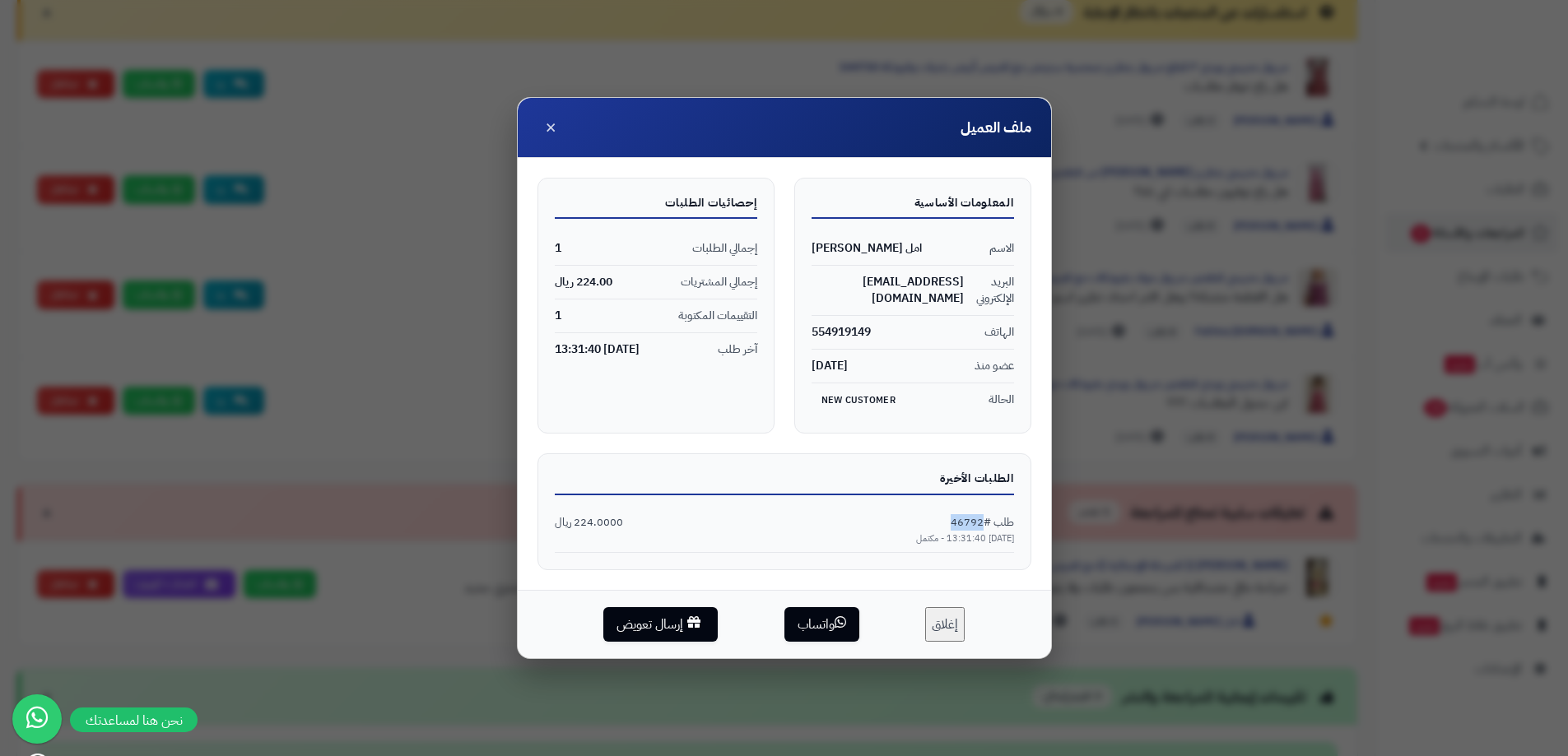
click at [965, 524] on span "طلب #46792" at bounding box center [983, 523] width 64 height 15
click at [961, 527] on span "طلب #46792" at bounding box center [983, 523] width 64 height 15
click at [967, 522] on span "طلب #46792" at bounding box center [983, 523] width 64 height 15
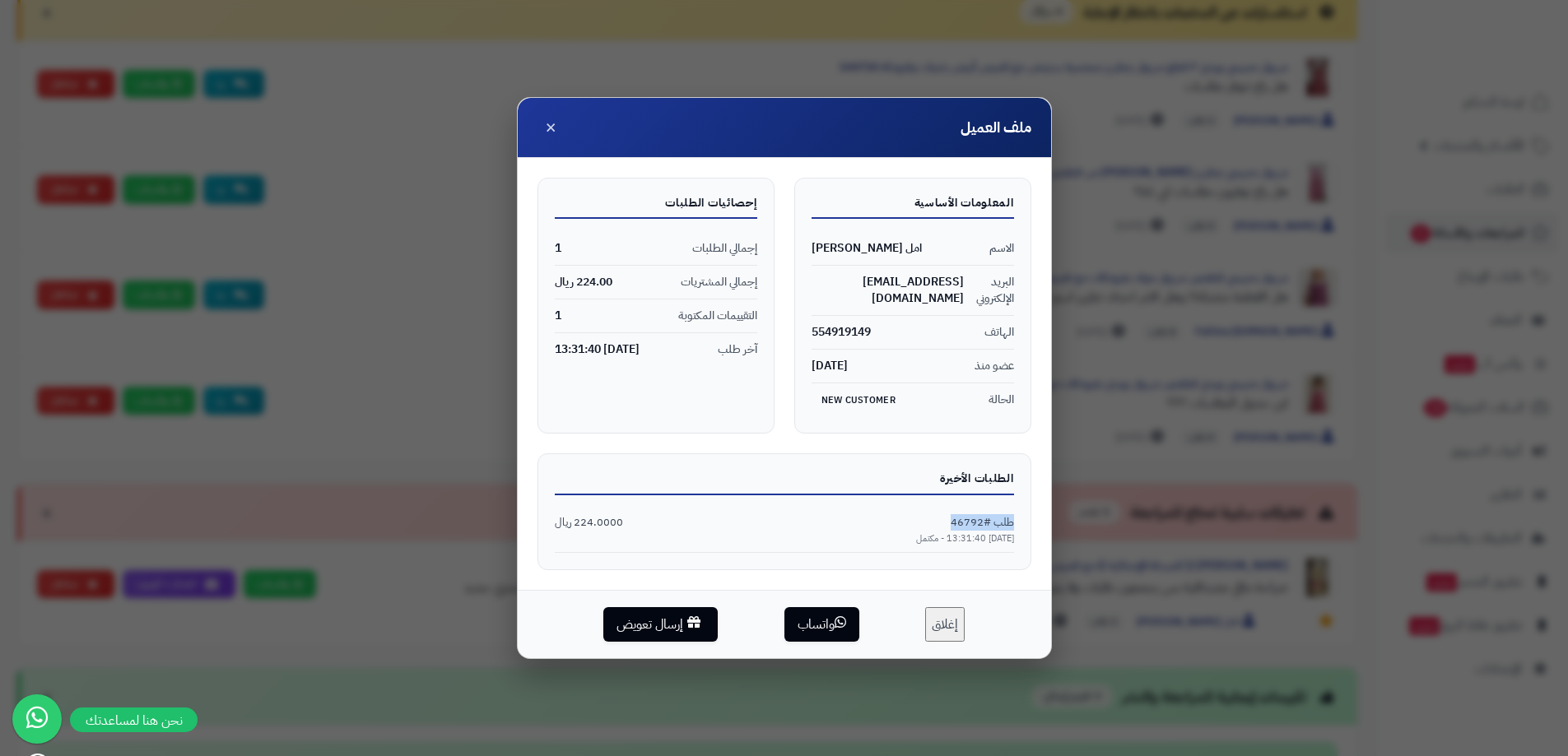
drag, startPoint x: 967, startPoint y: 522, endPoint x: 976, endPoint y: 522, distance: 9.0
click at [976, 522] on span "طلب #46792" at bounding box center [983, 523] width 64 height 15
click at [968, 524] on span "طلب #46792" at bounding box center [983, 523] width 64 height 15
drag, startPoint x: 967, startPoint y: 524, endPoint x: 994, endPoint y: 556, distance: 41.9
click at [994, 556] on div "الطلبات الأخيرة طلب #46792 224.0000 ريال 2025-07-30 13:31:40 - مكتمل" at bounding box center [784, 511] width 494 height 116
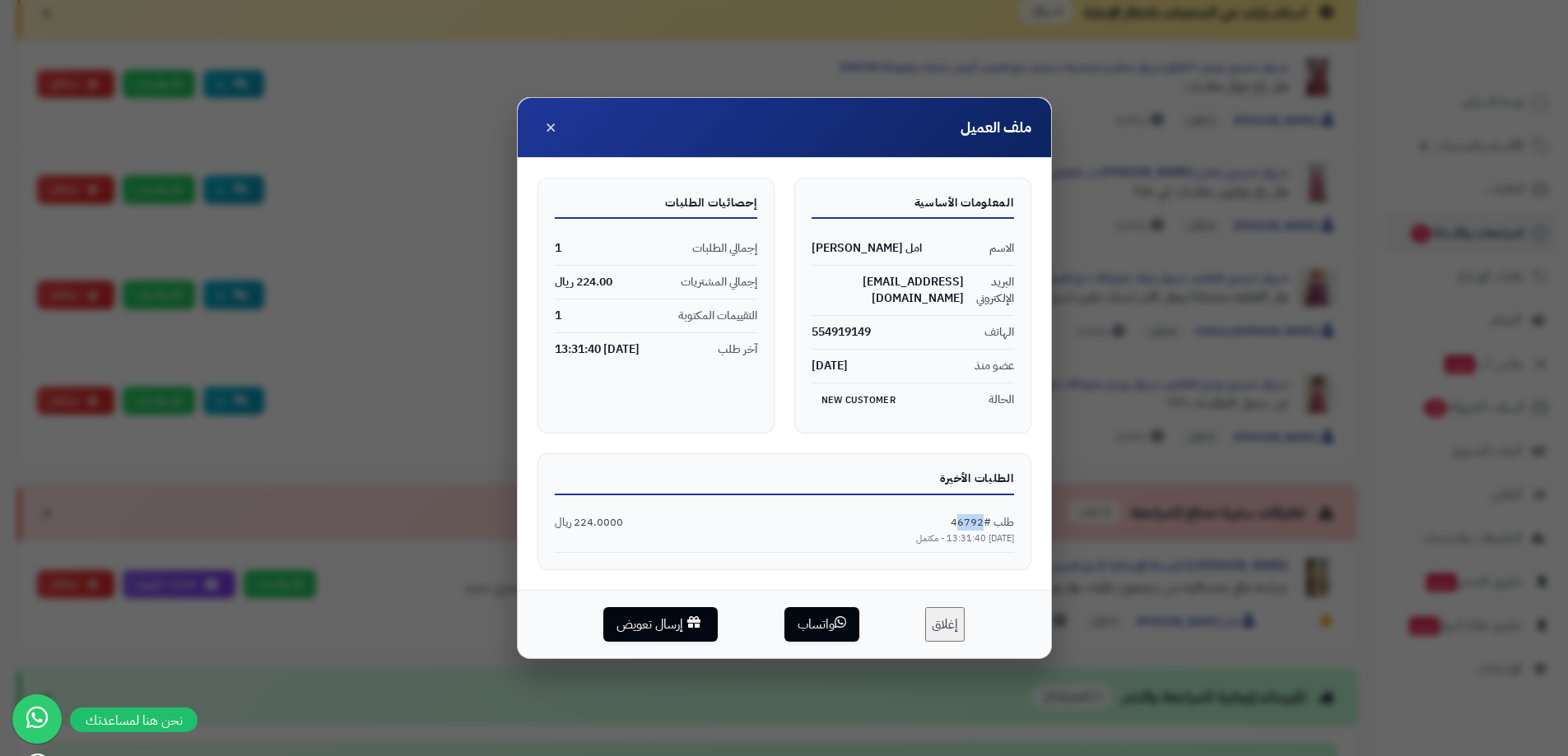
drag, startPoint x: 981, startPoint y: 525, endPoint x: 953, endPoint y: 524, distance: 28.0
click at [953, 524] on span "طلب #46792" at bounding box center [983, 523] width 64 height 15
copy span "46792"
click at [1115, 429] on div "ملف العميل × المعلومات الأساسية الاسم امل الشبلي البريد الإلكتروني amal865730@h…" at bounding box center [784, 378] width 1568 height 756
click at [554, 126] on span "×" at bounding box center [551, 125] width 12 height 28
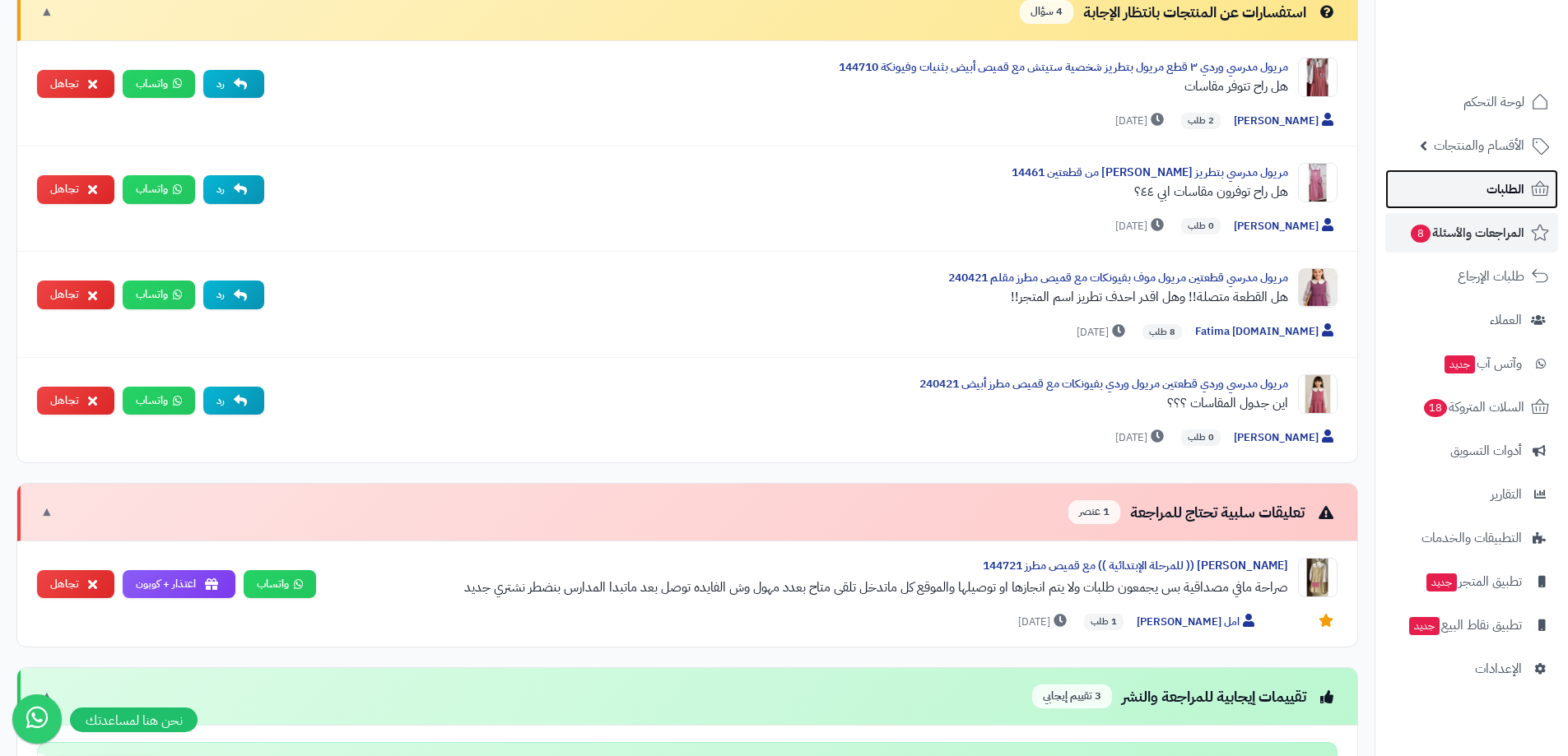
click at [1509, 194] on span "الطلبات" at bounding box center [1504, 189] width 38 height 23
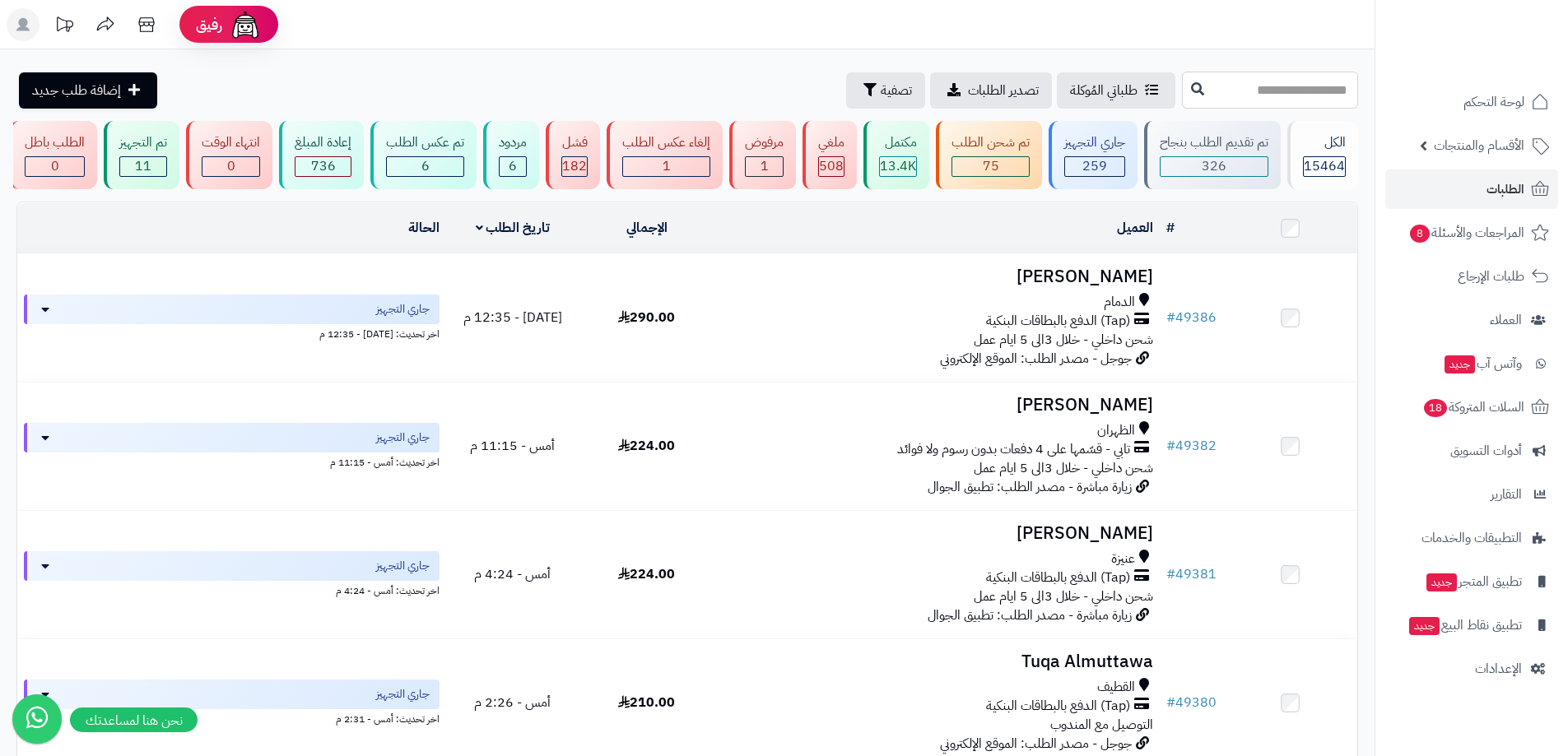
click at [1181, 86] on input "text" at bounding box center [1269, 90] width 176 height 37
paste input "*****"
type input "*****"
click at [1185, 85] on button at bounding box center [1198, 89] width 25 height 31
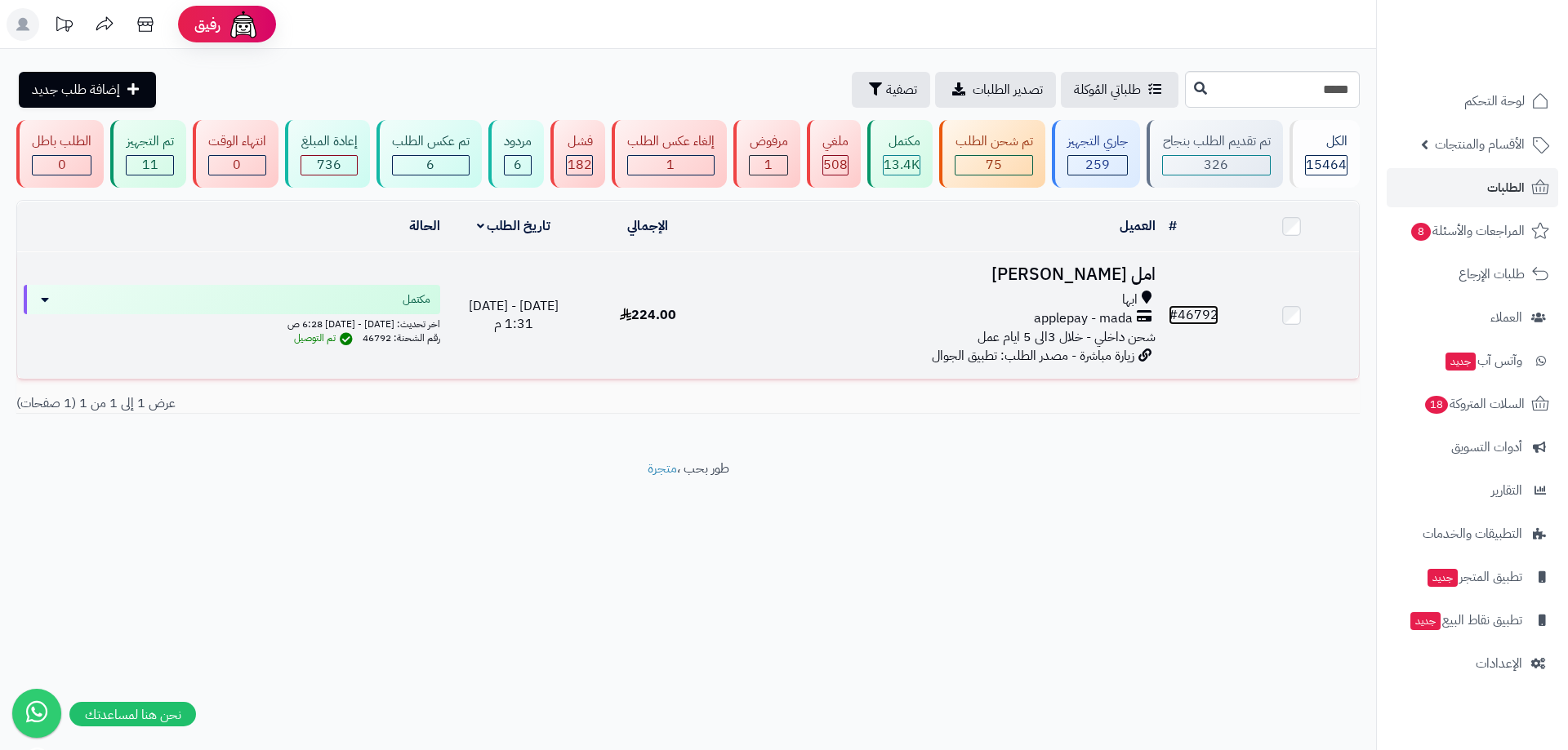
click at [1212, 309] on link "# 46792" at bounding box center [1194, 315] width 50 height 19
